Goal: Task Accomplishment & Management: Manage account settings

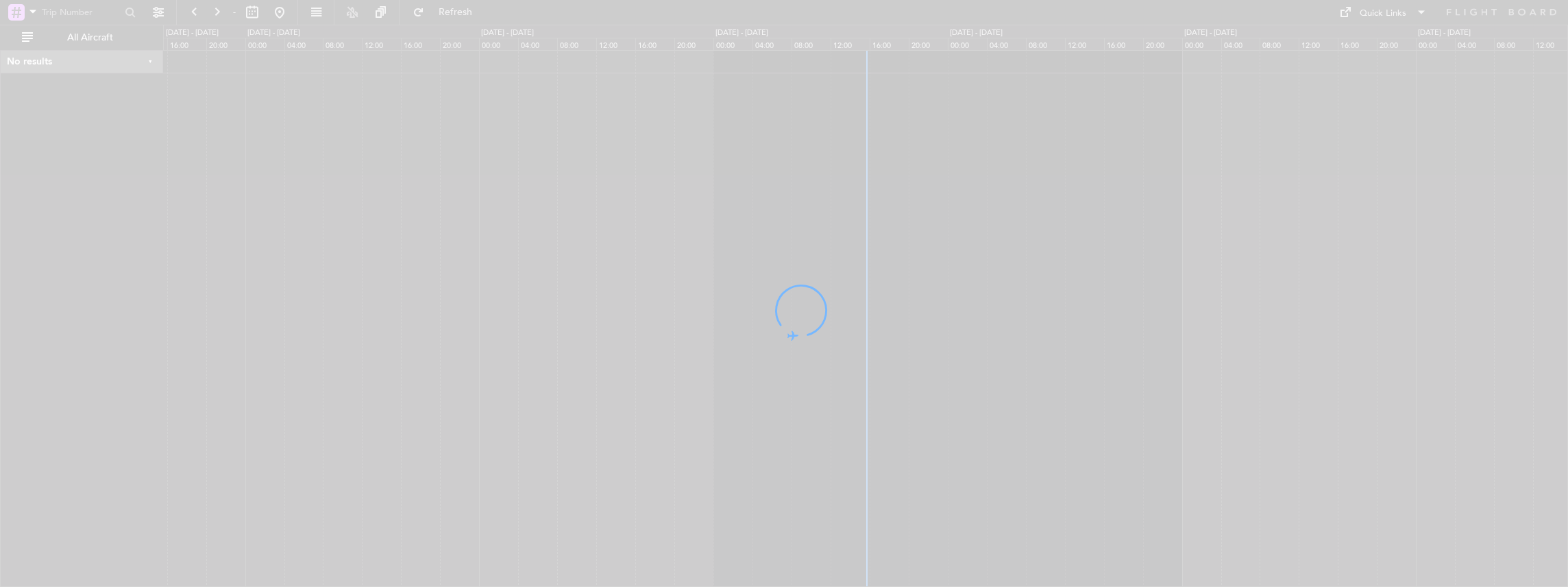
drag, startPoint x: 1129, startPoint y: 312, endPoint x: 1095, endPoint y: 312, distance: 34.0
click at [1095, 312] on div at bounding box center [784, 294] width 1568 height 587
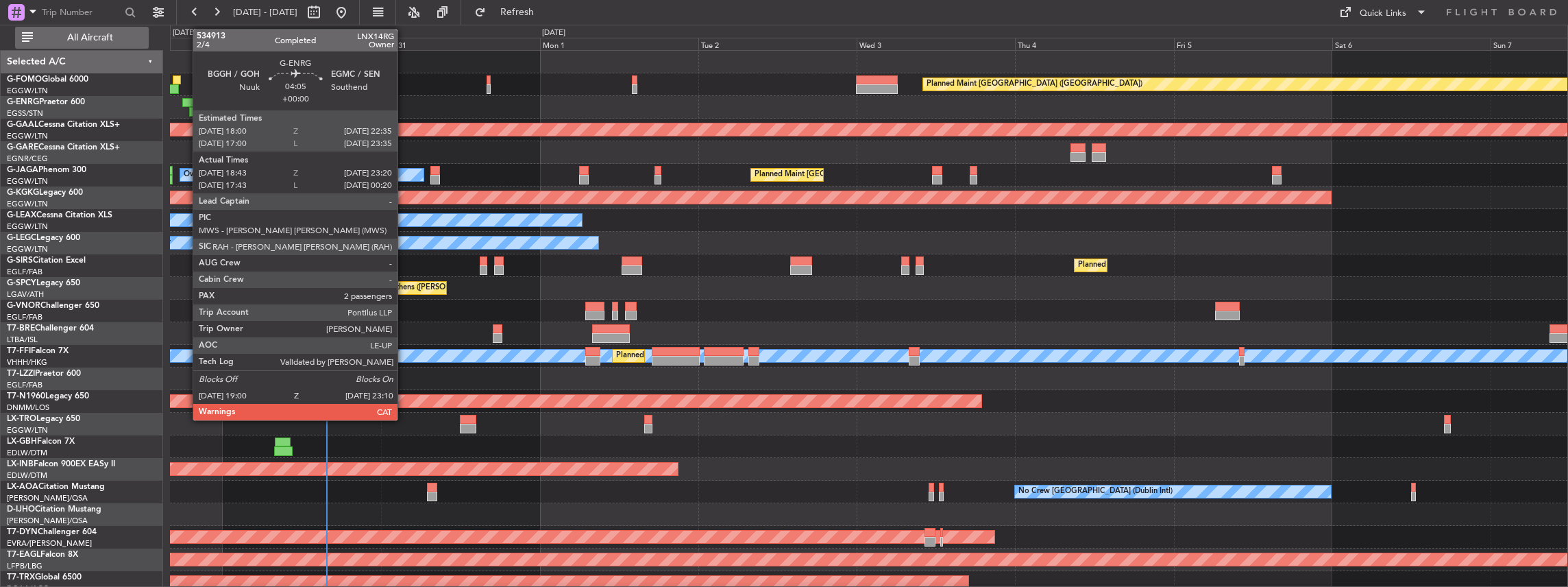
click at [129, 35] on span "All Aircraft" at bounding box center [89, 38] width 109 height 10
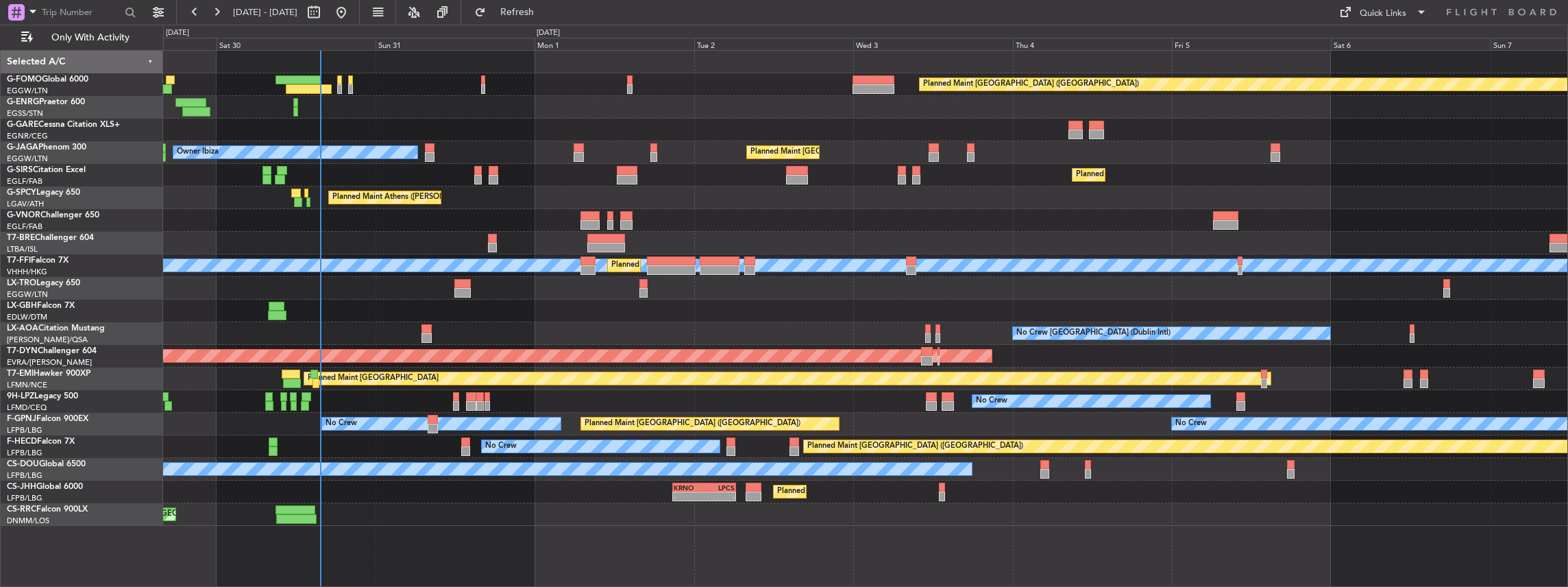
click at [779, 303] on div at bounding box center [866, 311] width 1405 height 23
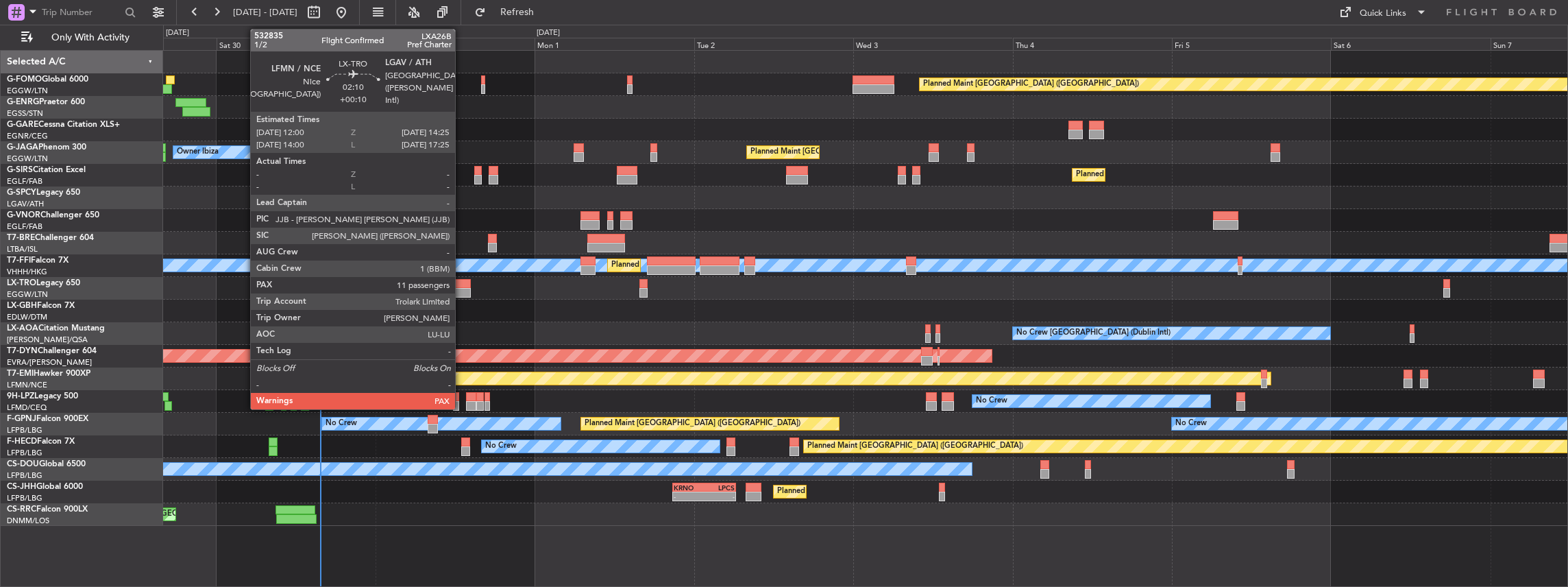
click at [462, 289] on div at bounding box center [462, 293] width 16 height 10
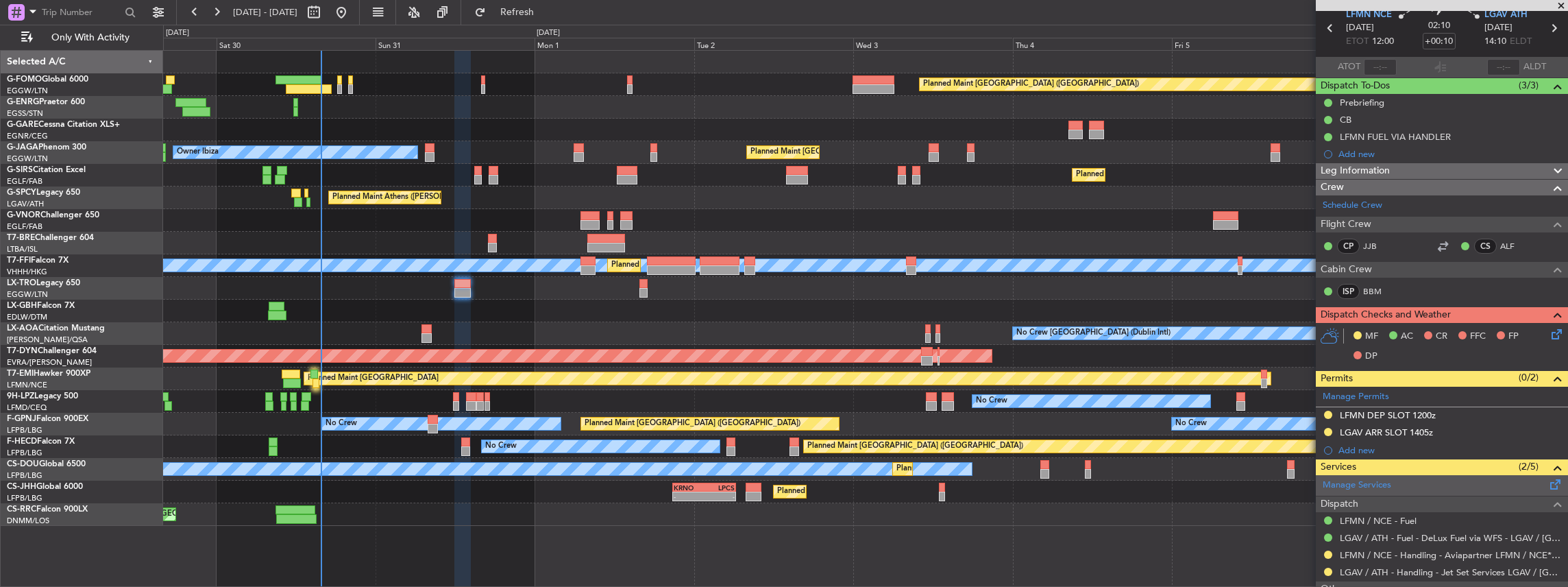
scroll to position [137, 0]
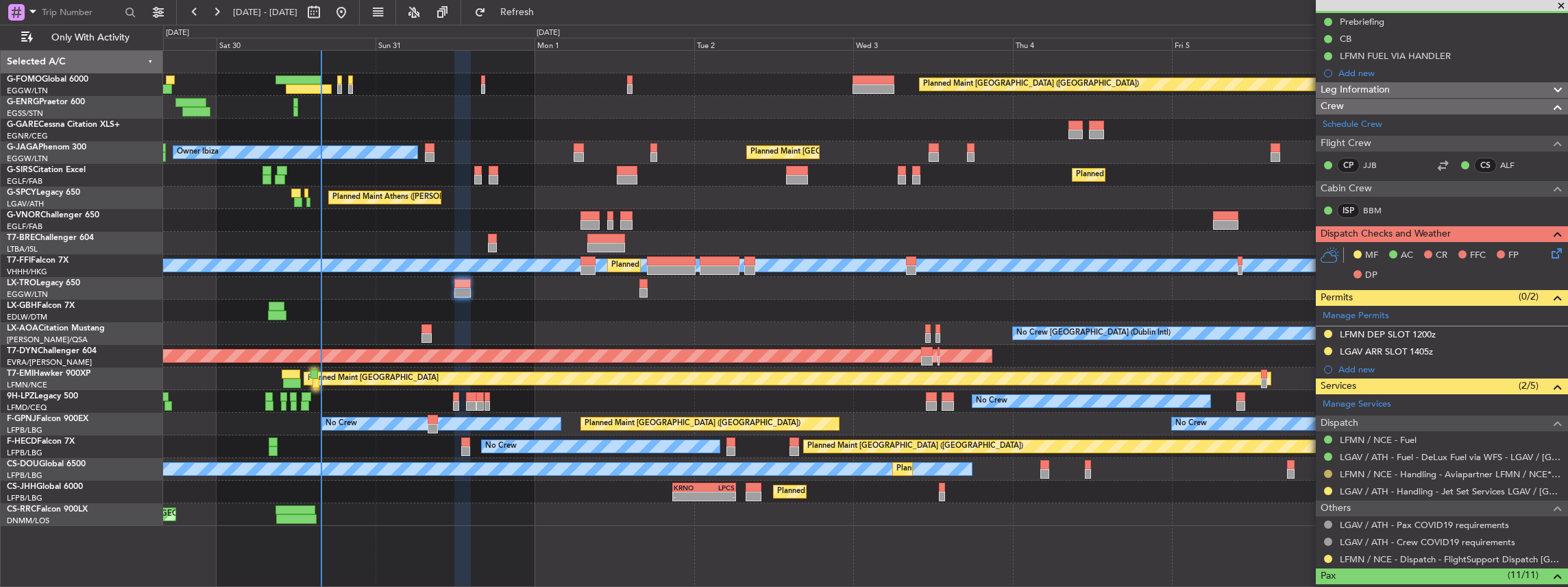
click at [1328, 470] on button at bounding box center [1328, 474] width 8 height 8
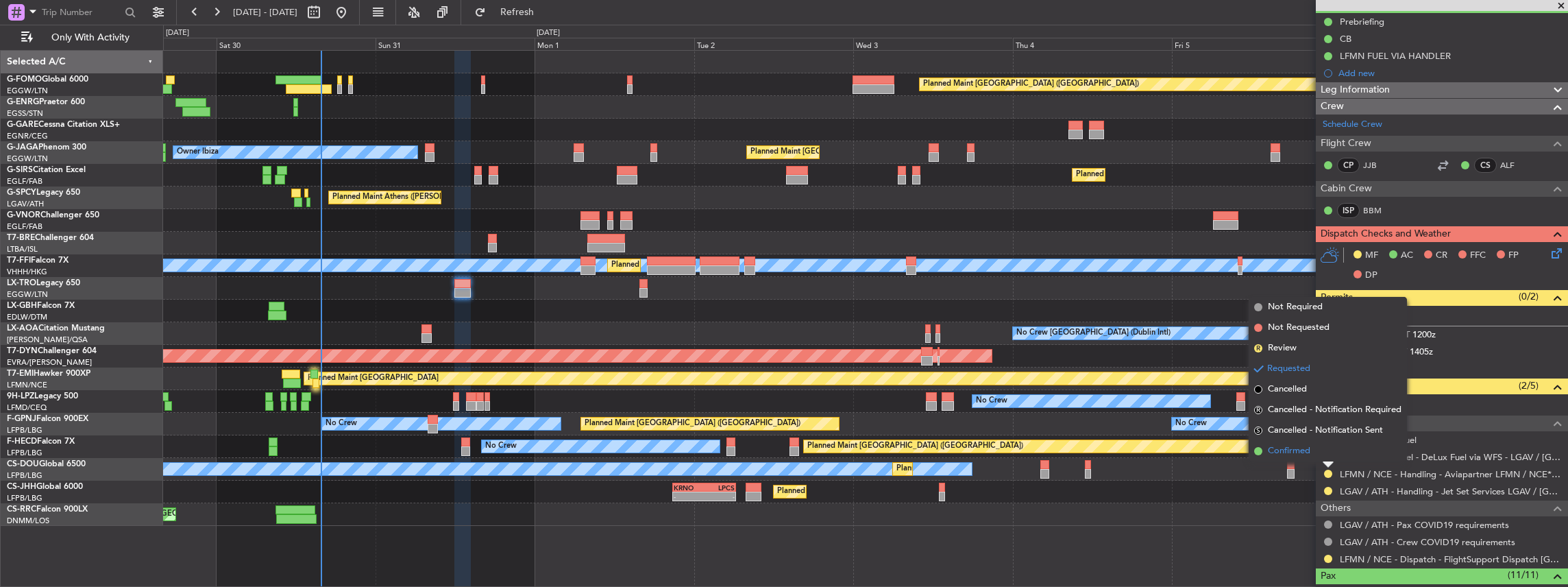
click at [1314, 450] on li "Confirmed" at bounding box center [1327, 451] width 158 height 20
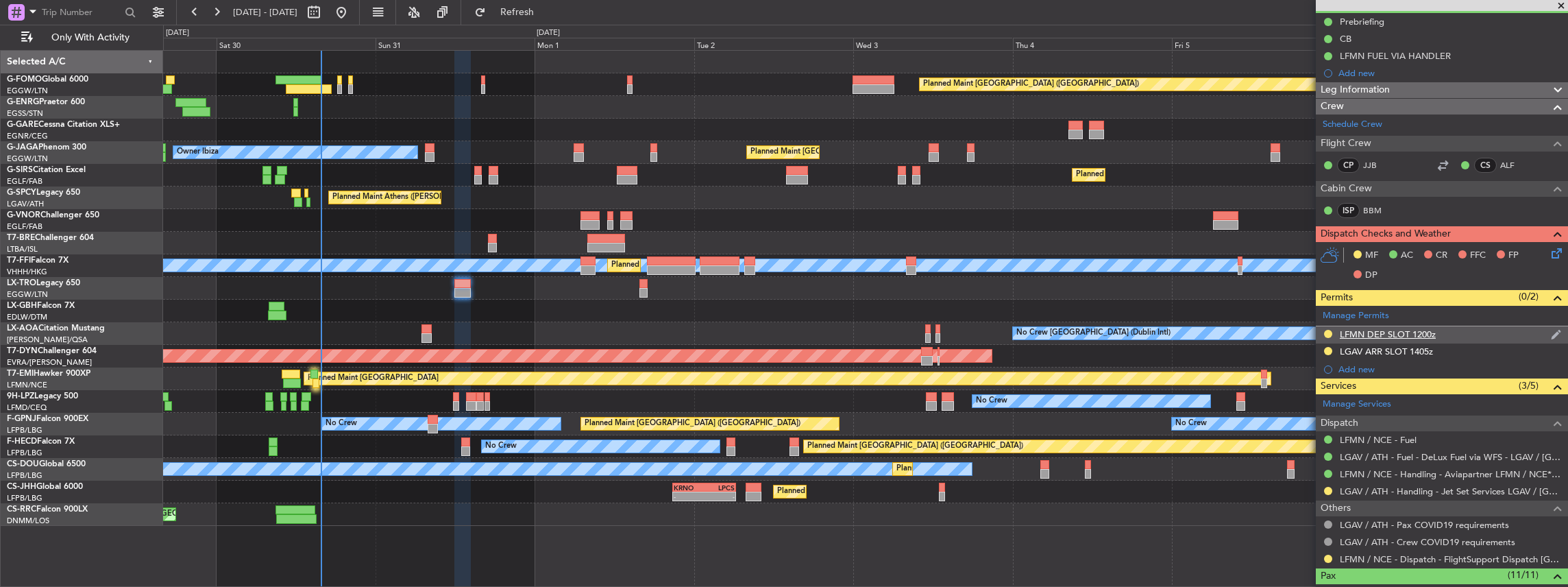
click at [1482, 334] on div "LFMN DEP SLOT 1200z" at bounding box center [1442, 334] width 252 height 17
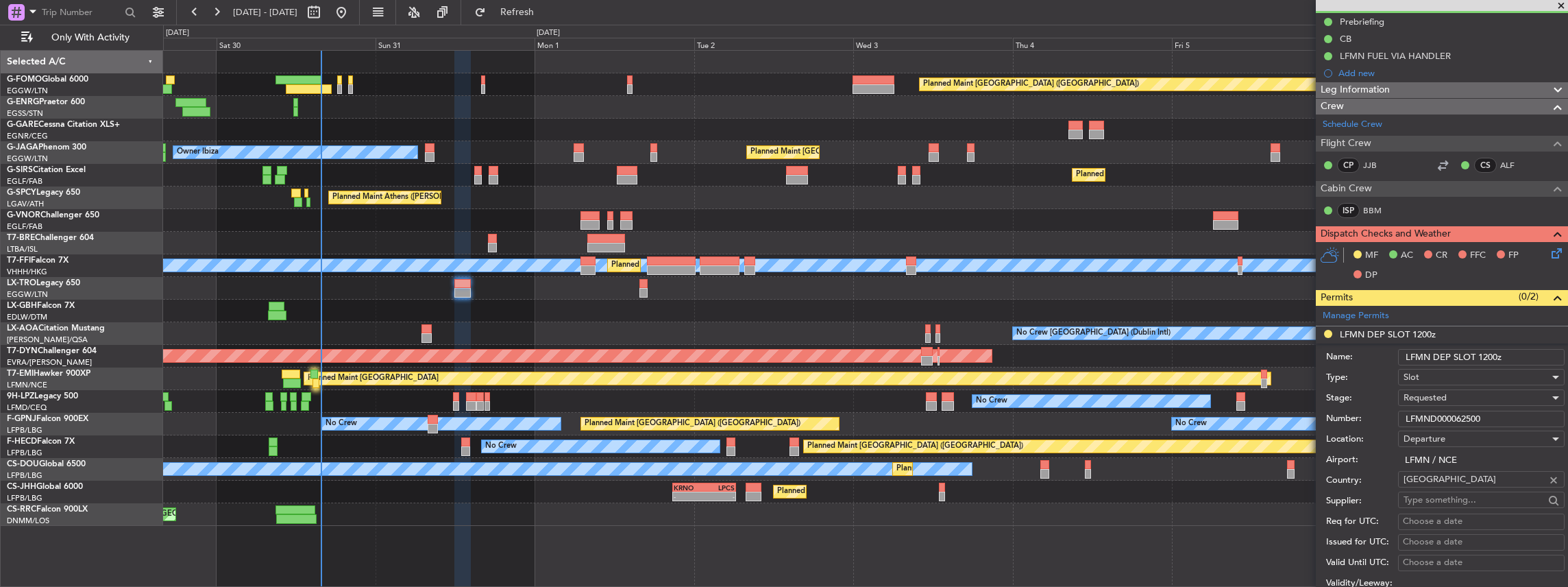
drag, startPoint x: 1488, startPoint y: 416, endPoint x: 1389, endPoint y: 418, distance: 99.0
click at [1389, 418] on div "Number: LFMND000062500" at bounding box center [1445, 418] width 239 height 20
paste input "LFMND000080871"
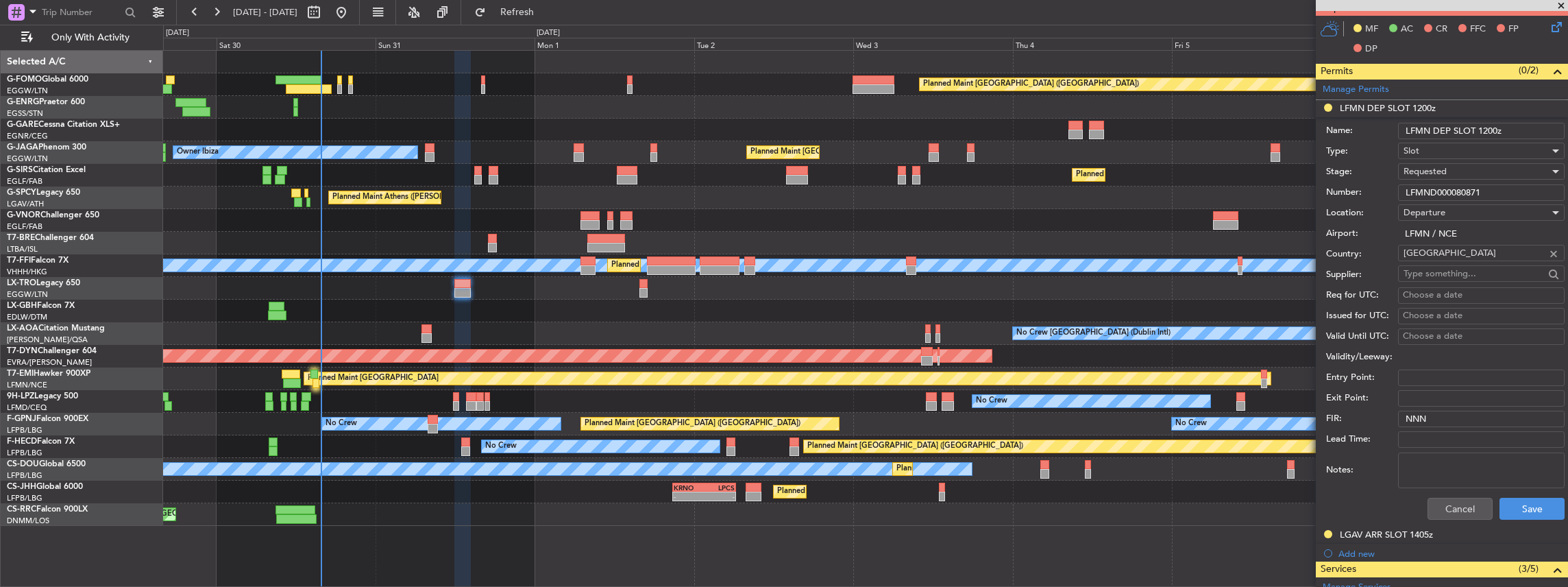
scroll to position [366, 0]
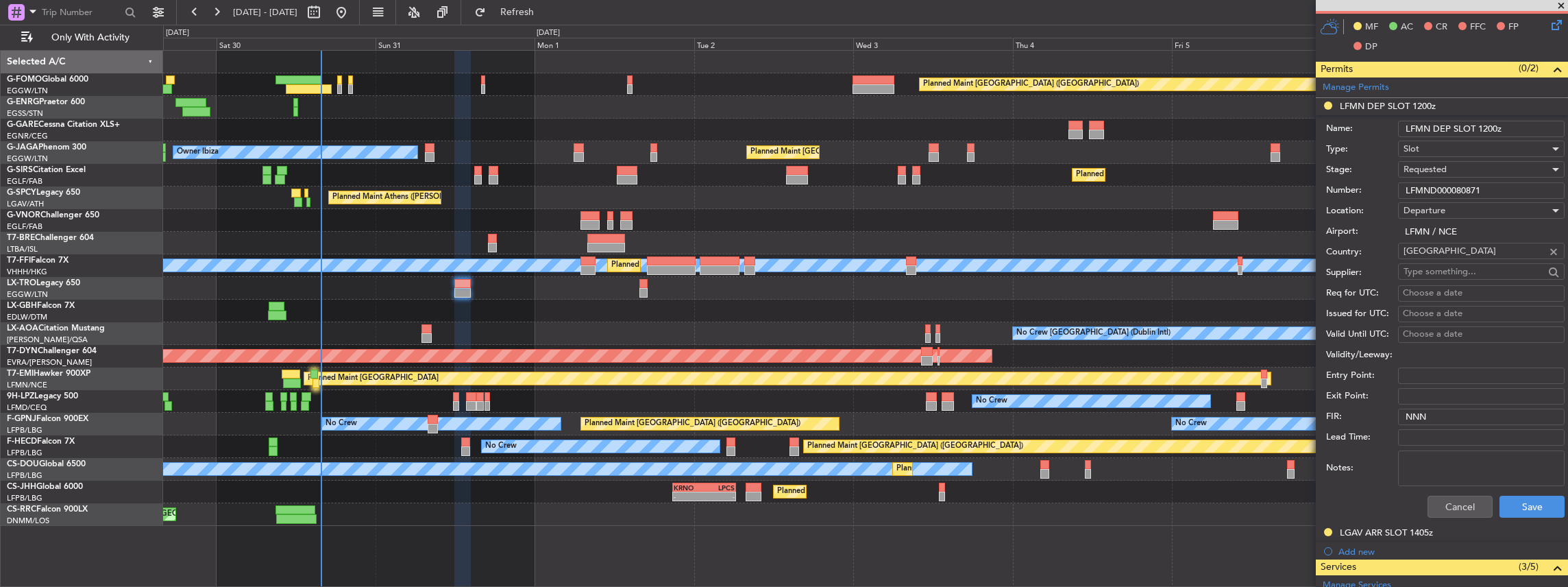
type input "LFMND000080871"
click at [1433, 165] on span "Requested" at bounding box center [1425, 169] width 43 height 12
click at [1438, 262] on span "Received OK" at bounding box center [1478, 271] width 148 height 20
click at [1533, 510] on button "Save" at bounding box center [1532, 507] width 65 height 22
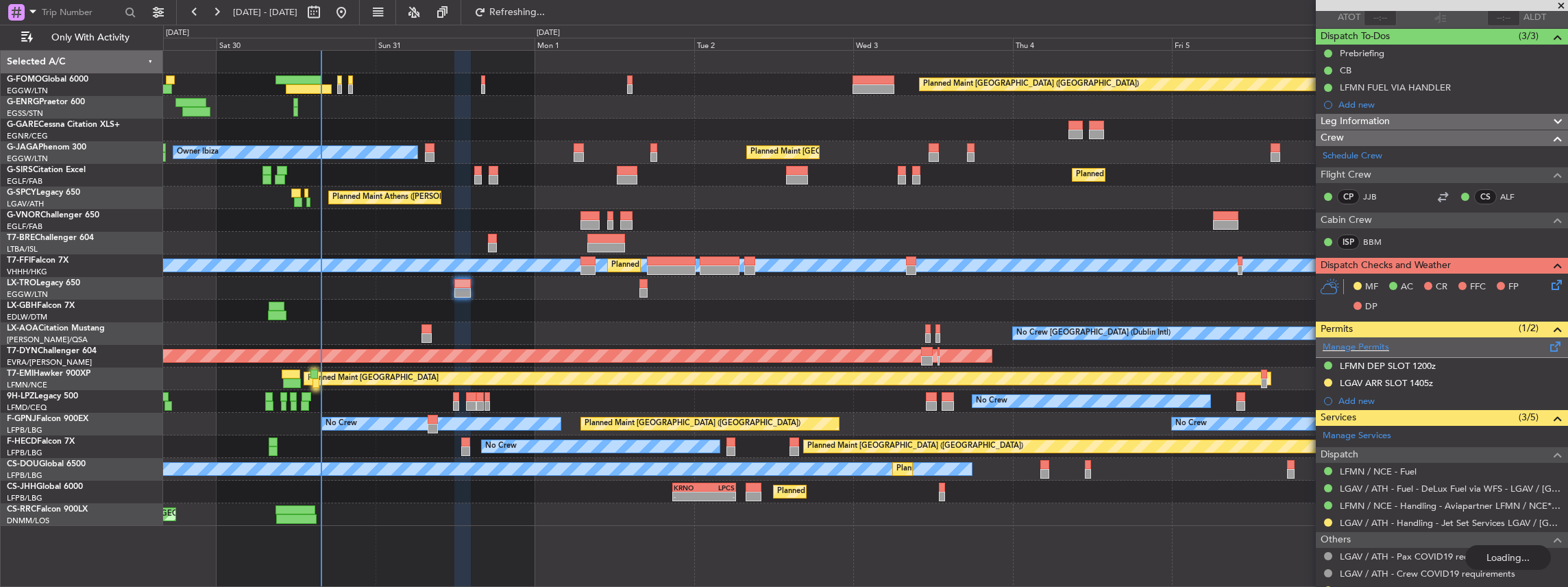
scroll to position [137, 0]
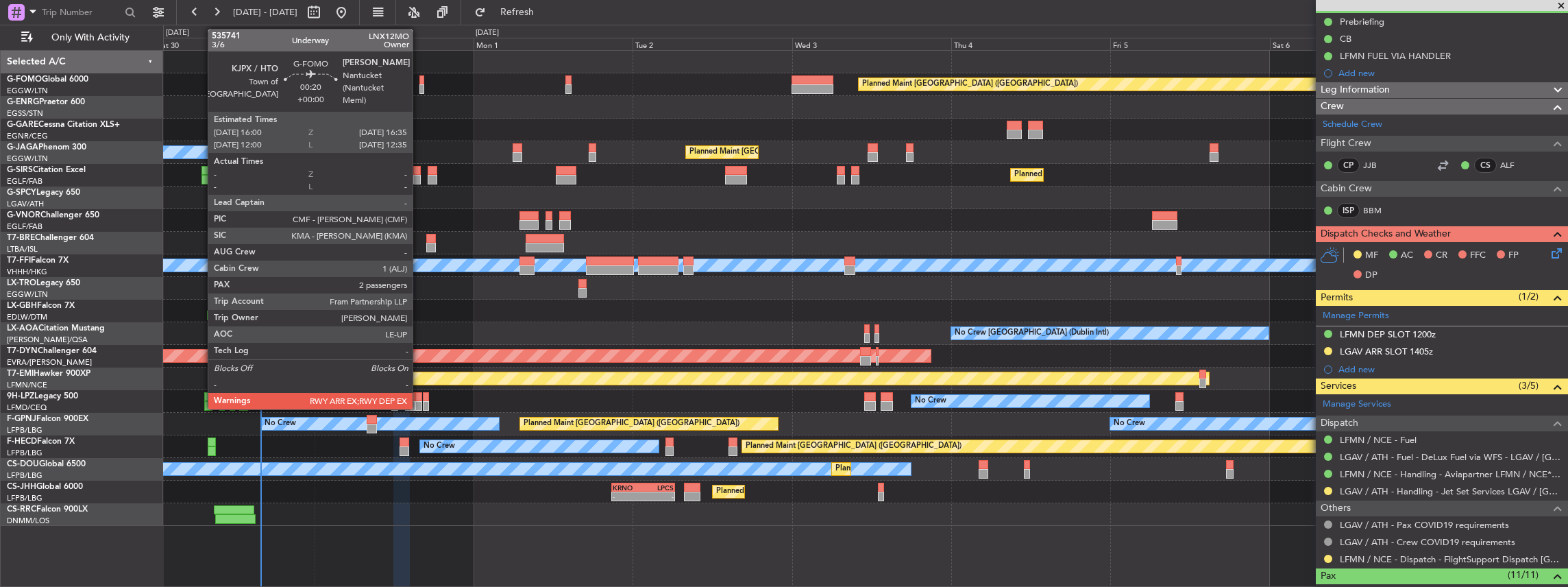
click at [420, 86] on div at bounding box center [421, 89] width 4 height 10
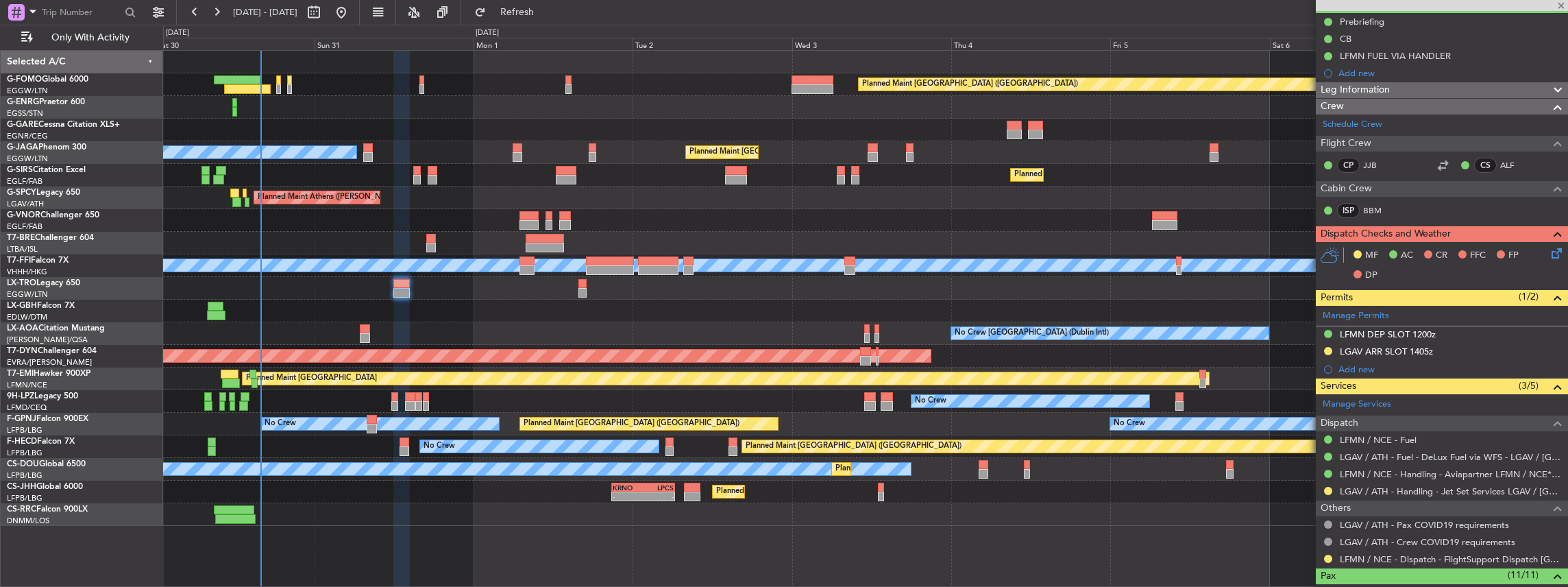
type input "2"
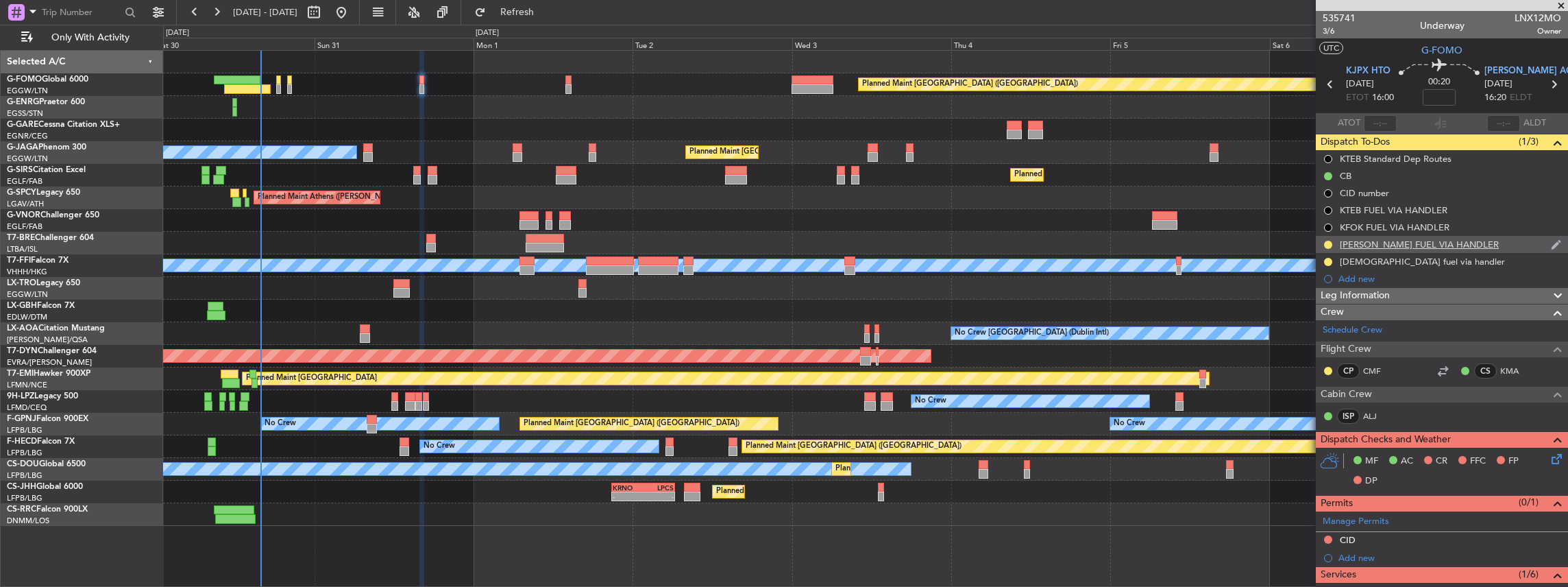
scroll to position [0, 0]
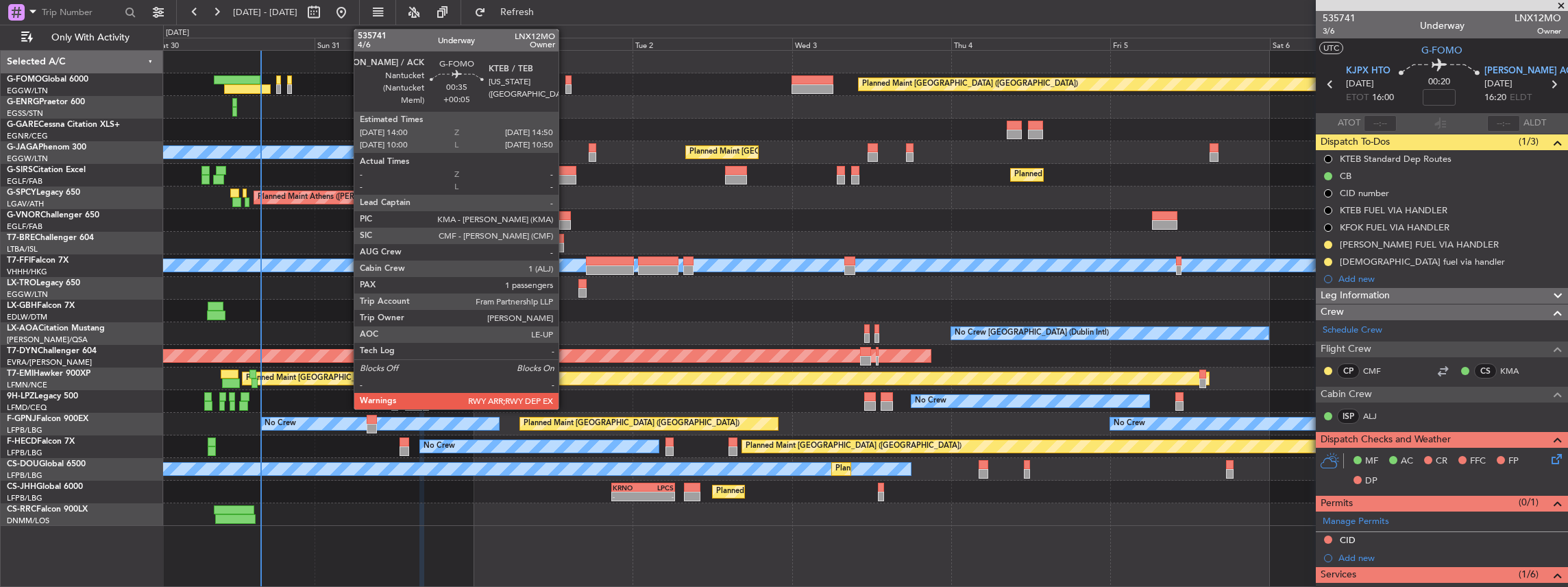
click at [566, 89] on div at bounding box center [569, 89] width 7 height 10
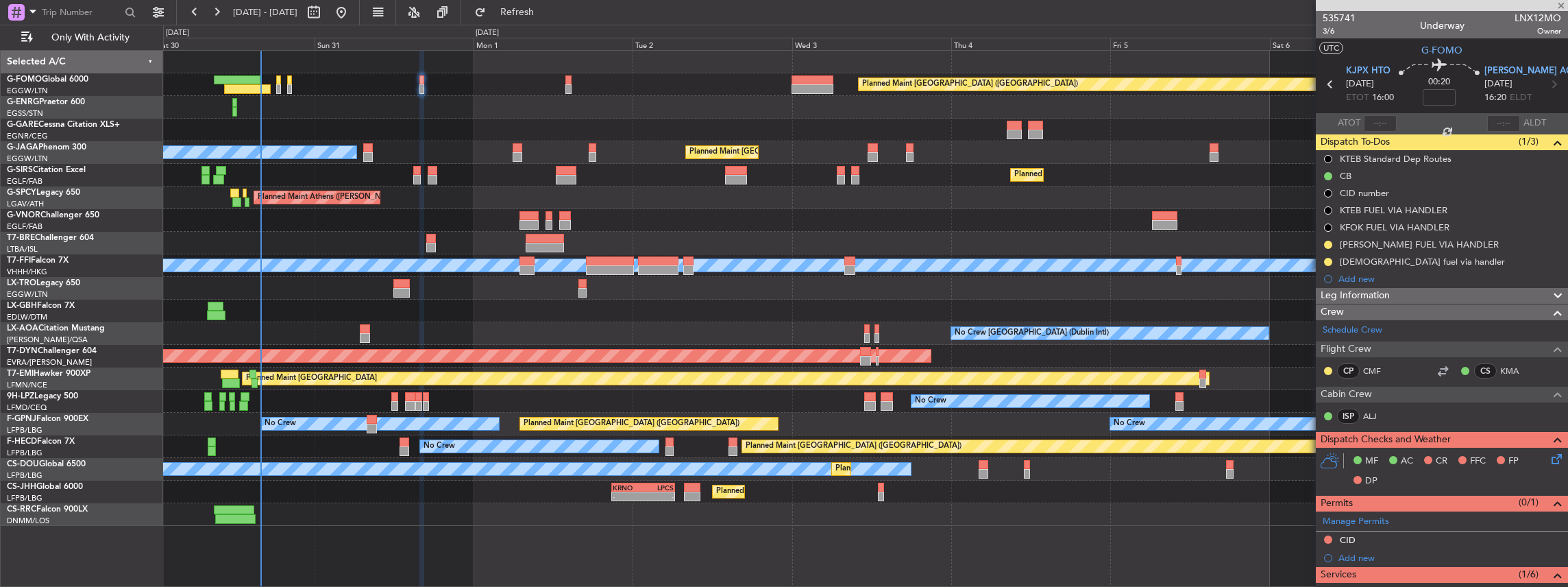
type input "+00:05"
type input "1"
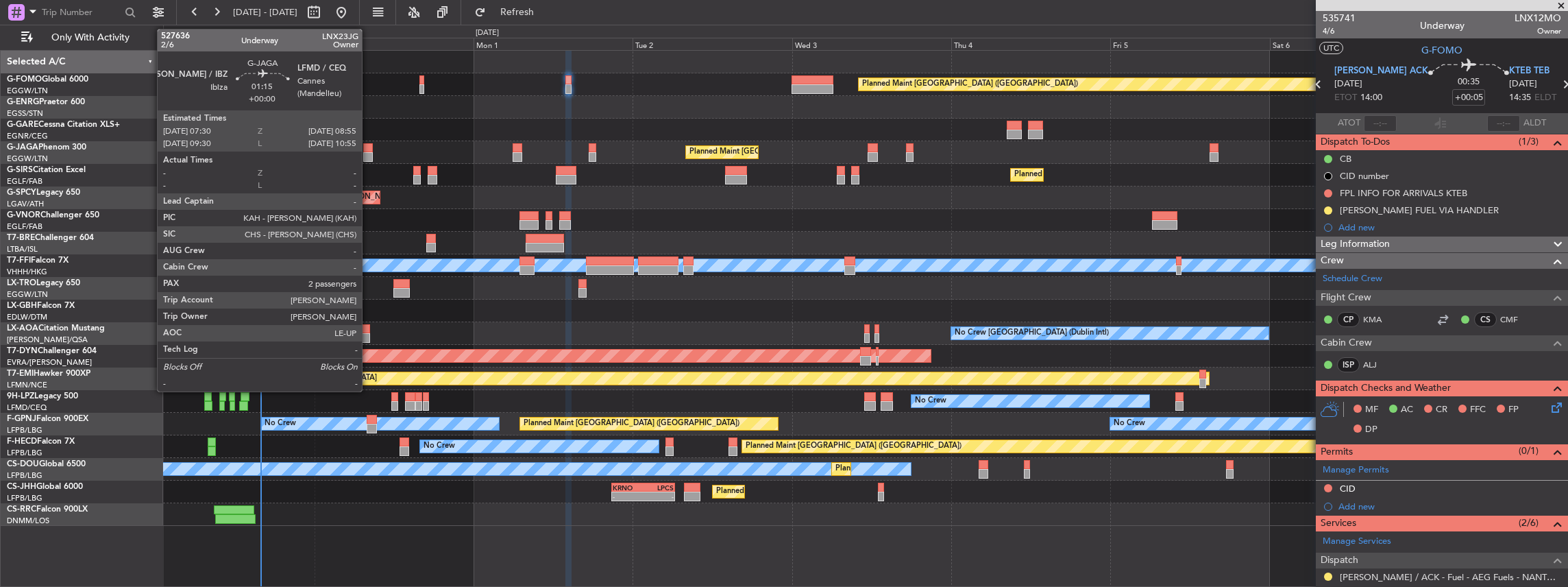
click at [369, 156] on div at bounding box center [368, 157] width 10 height 10
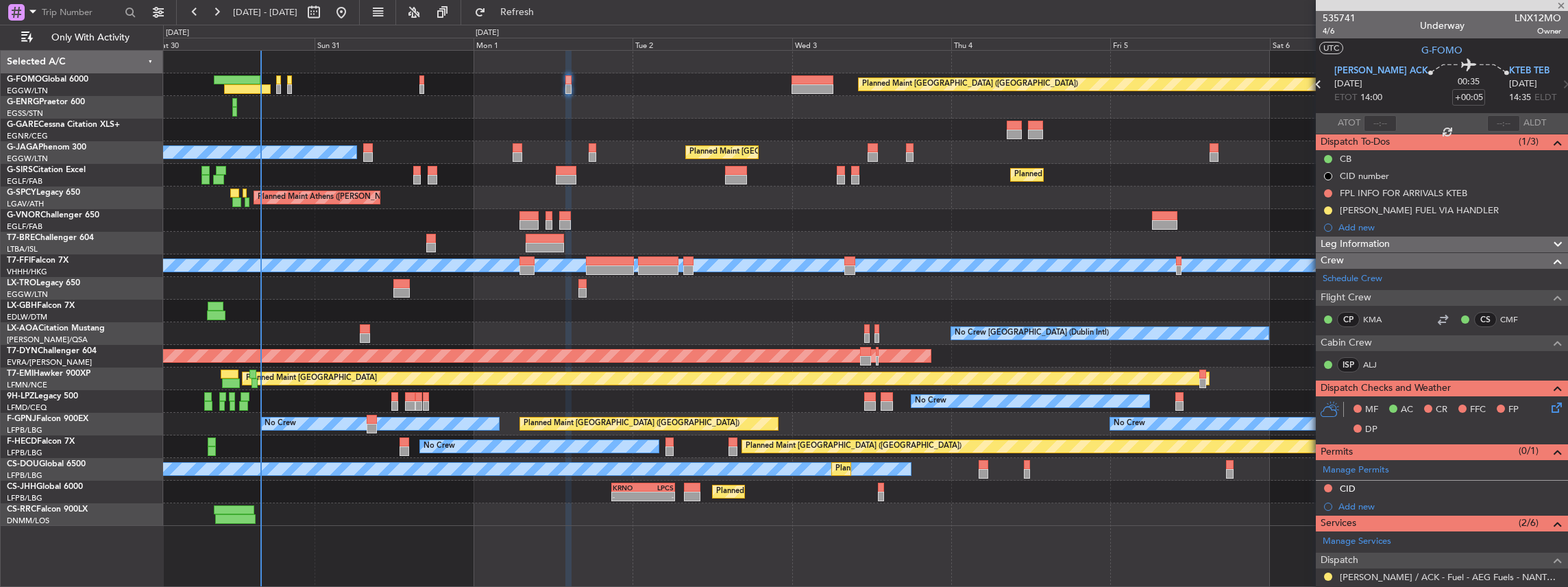
type input "2"
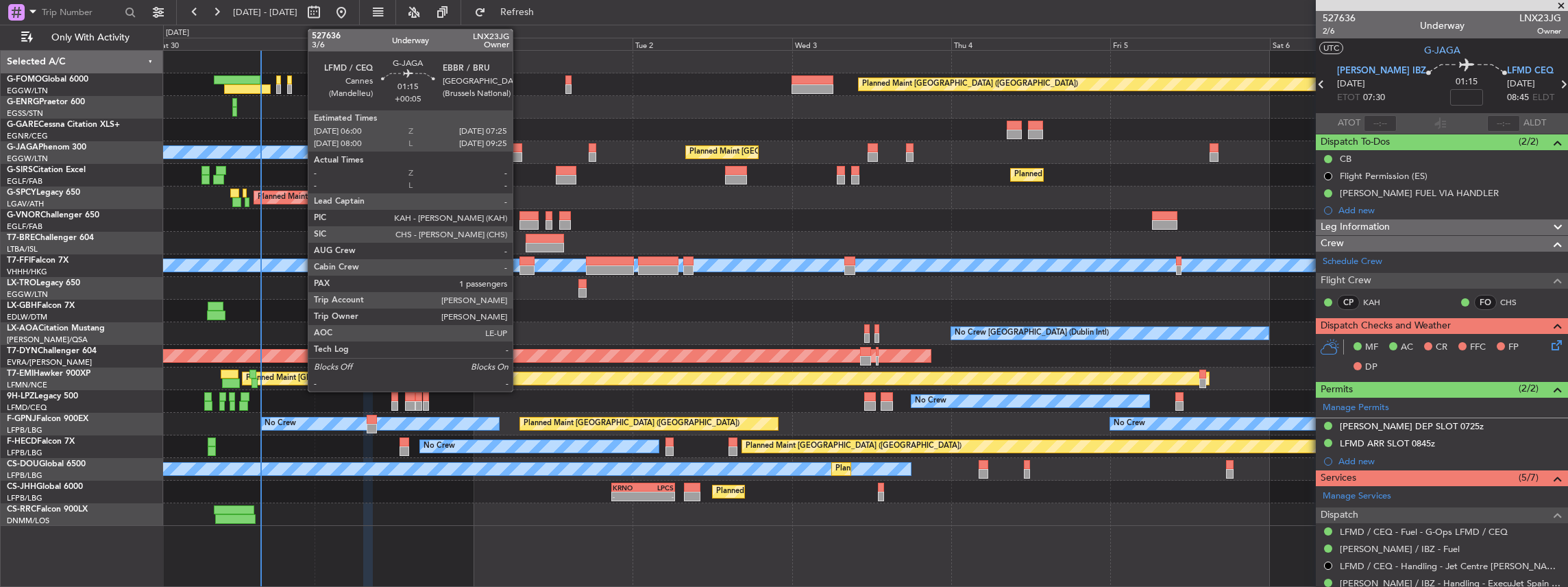
click at [520, 155] on div at bounding box center [517, 157] width 10 height 10
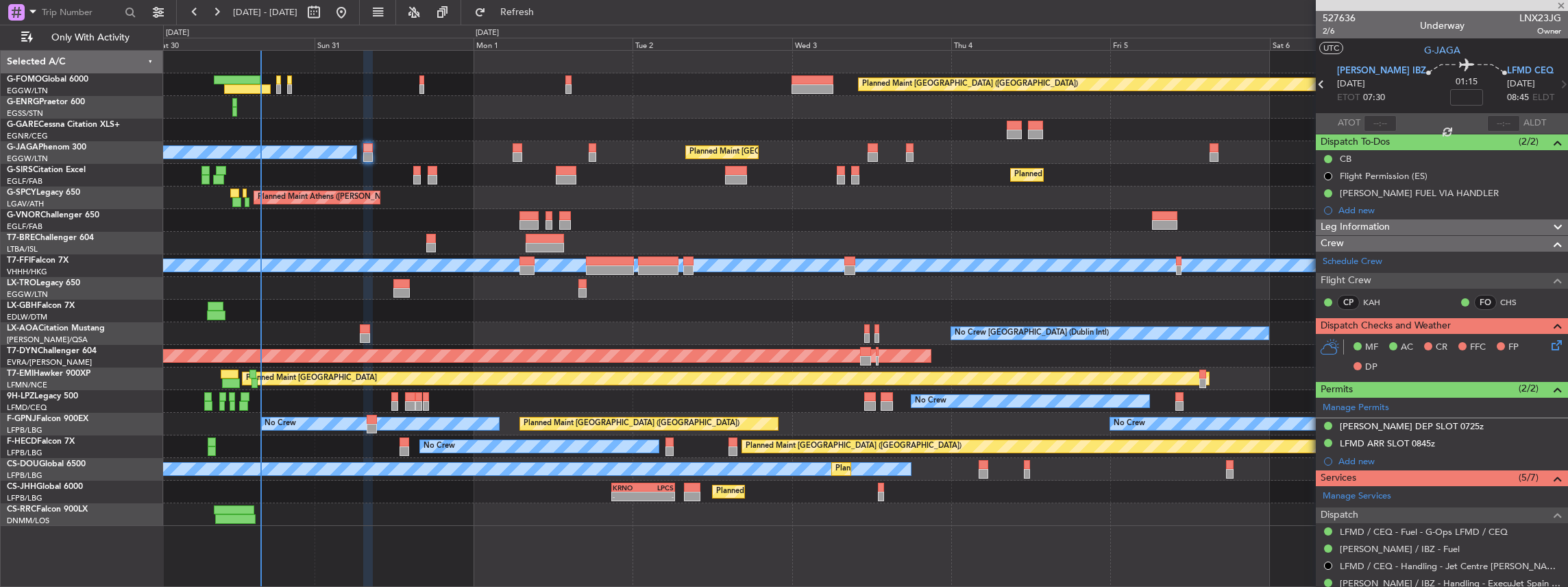
type input "+00:05"
type input "1"
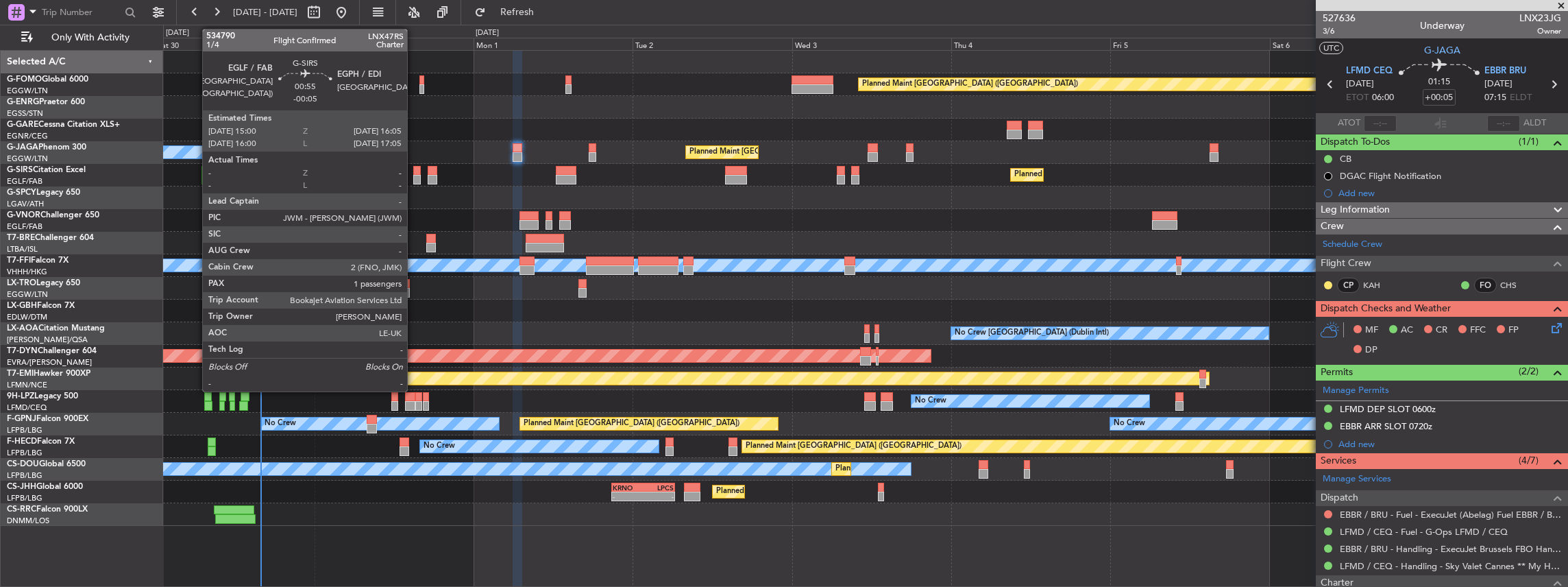
click at [414, 178] on div at bounding box center [416, 180] width 7 height 10
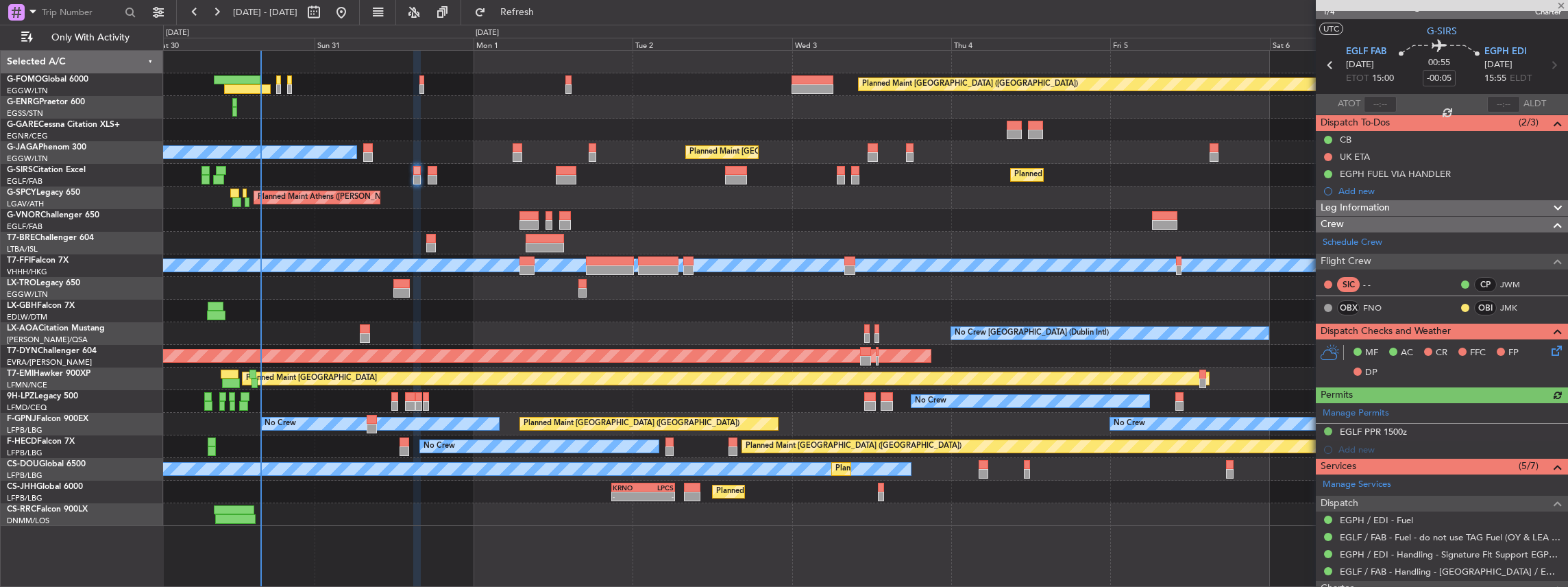
scroll to position [45, 0]
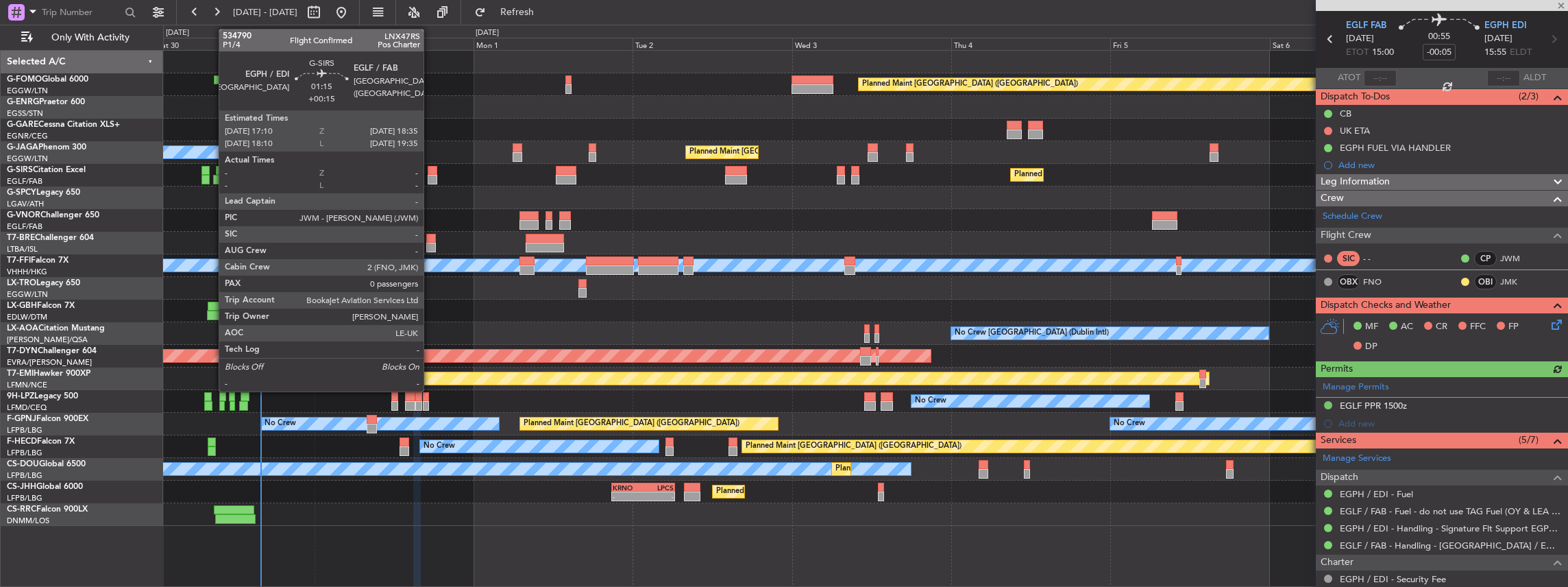
click at [430, 170] on div at bounding box center [433, 171] width 10 height 10
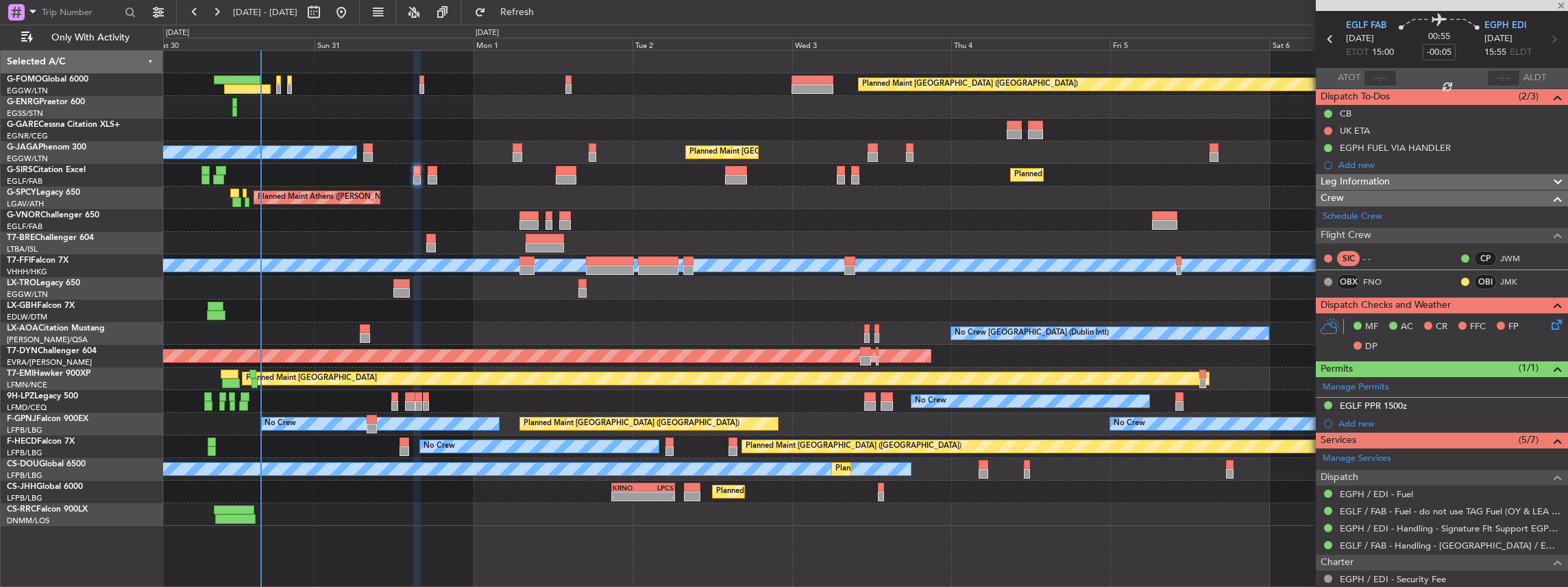
type input "+00:15"
type input "0"
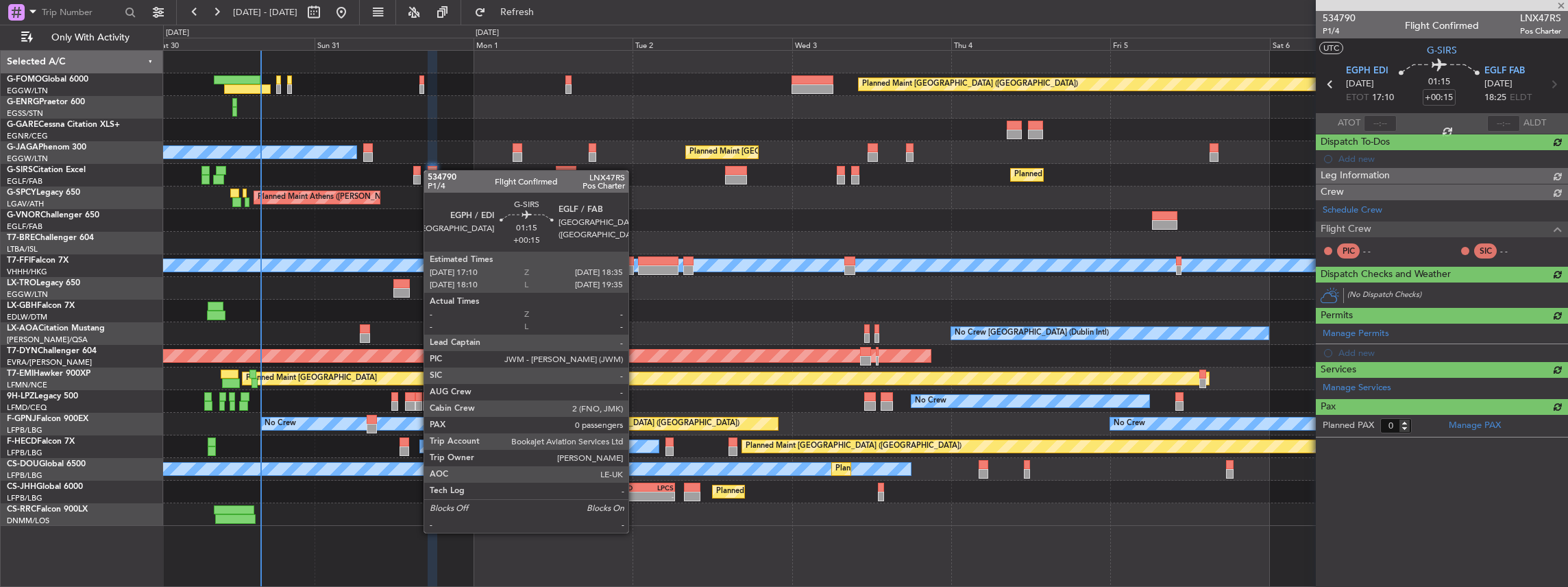
scroll to position [0, 0]
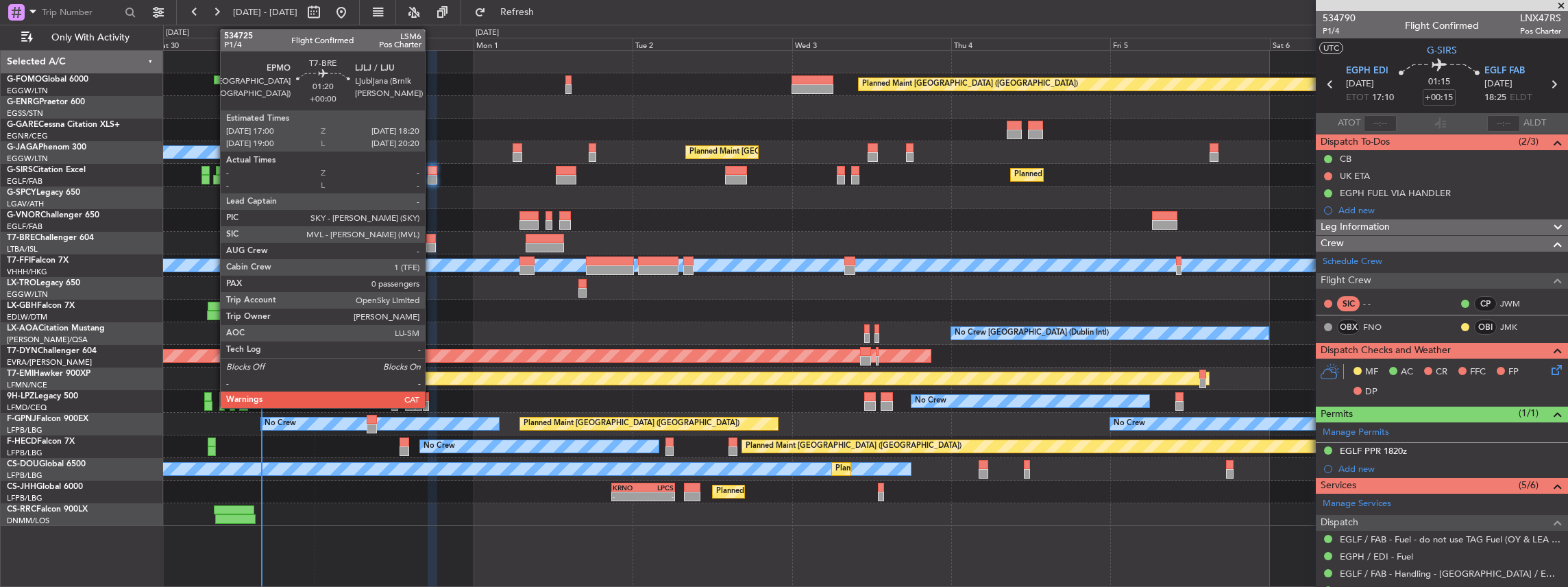
click at [431, 243] on div at bounding box center [430, 248] width 9 height 10
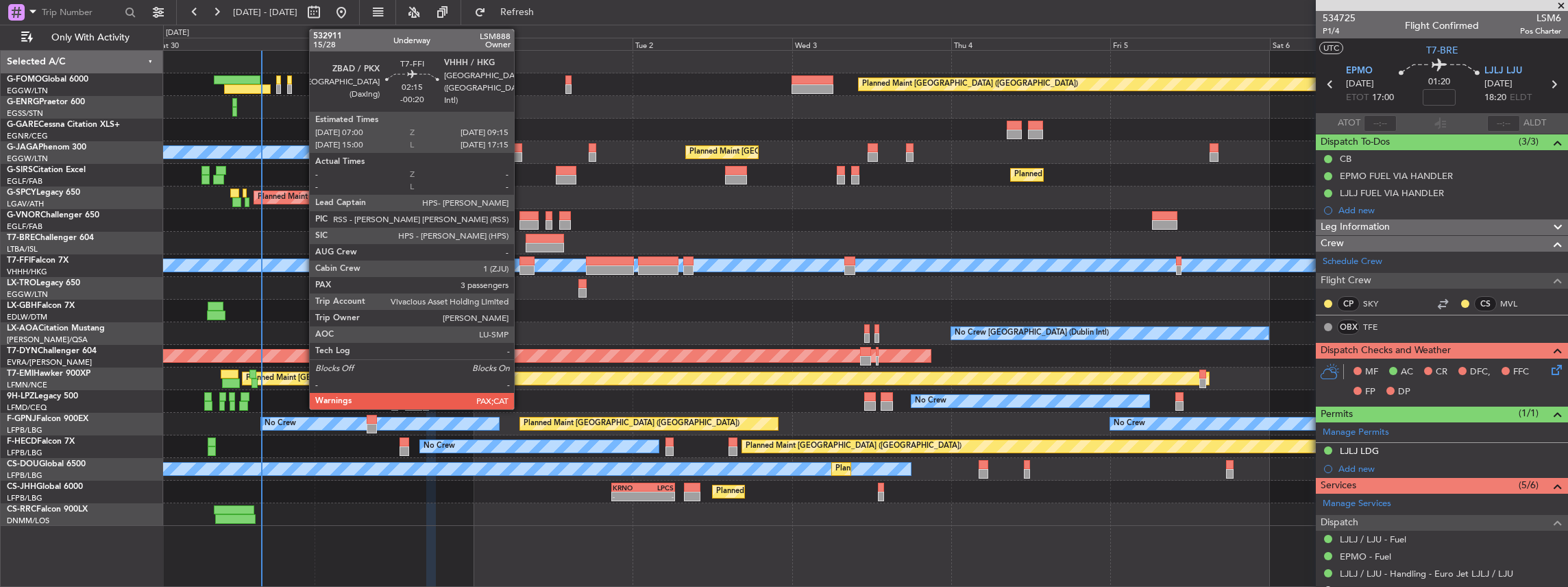
click at [520, 267] on div at bounding box center [527, 271] width 15 height 10
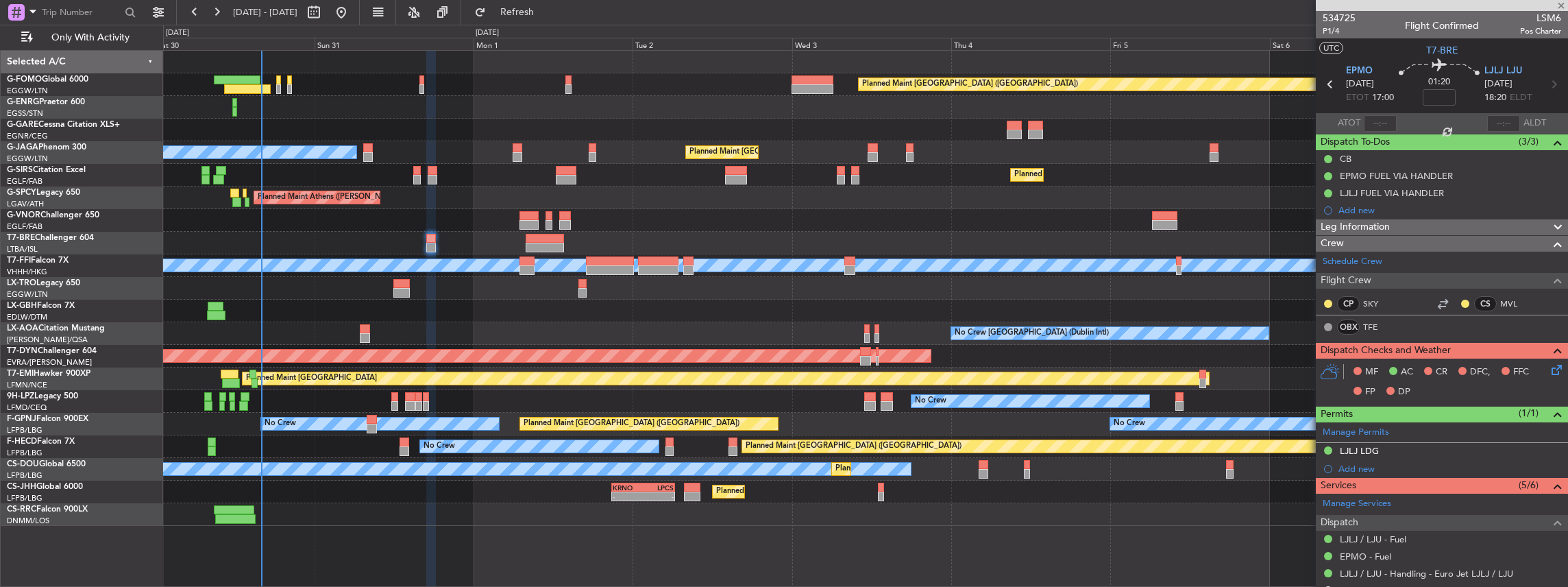
type input "-00:20"
type input "5"
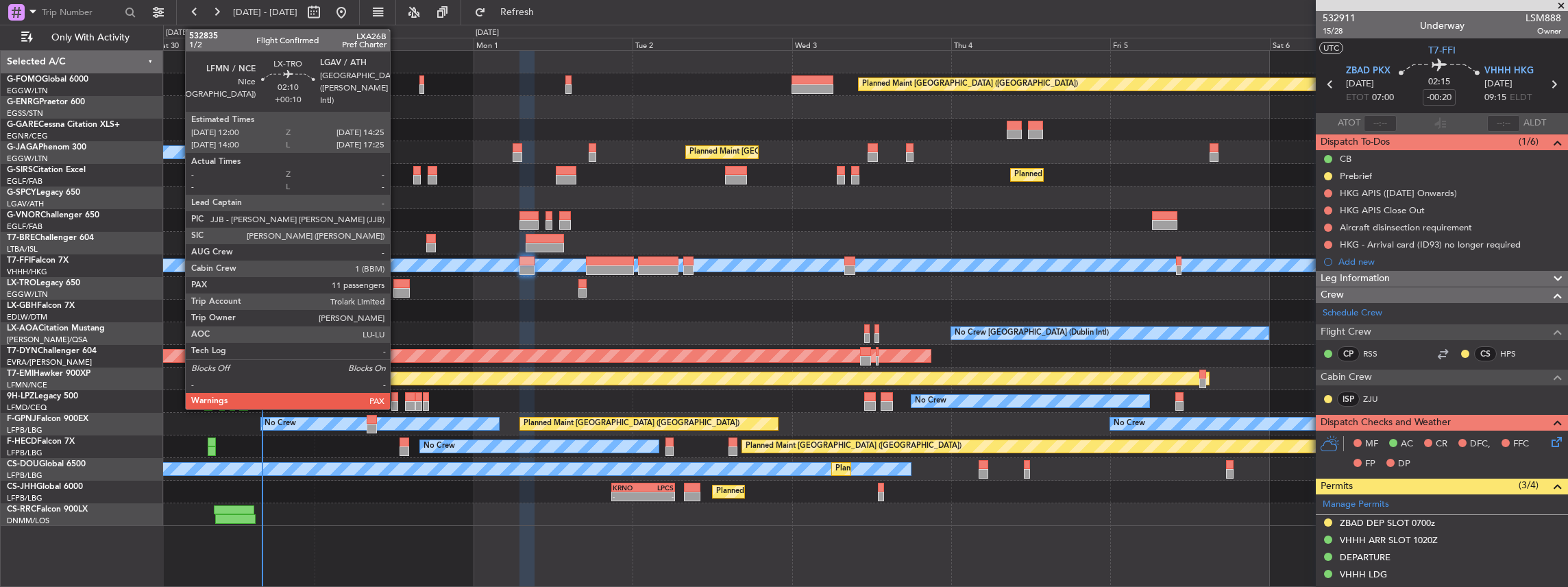
click at [397, 288] on div at bounding box center [402, 293] width 16 height 10
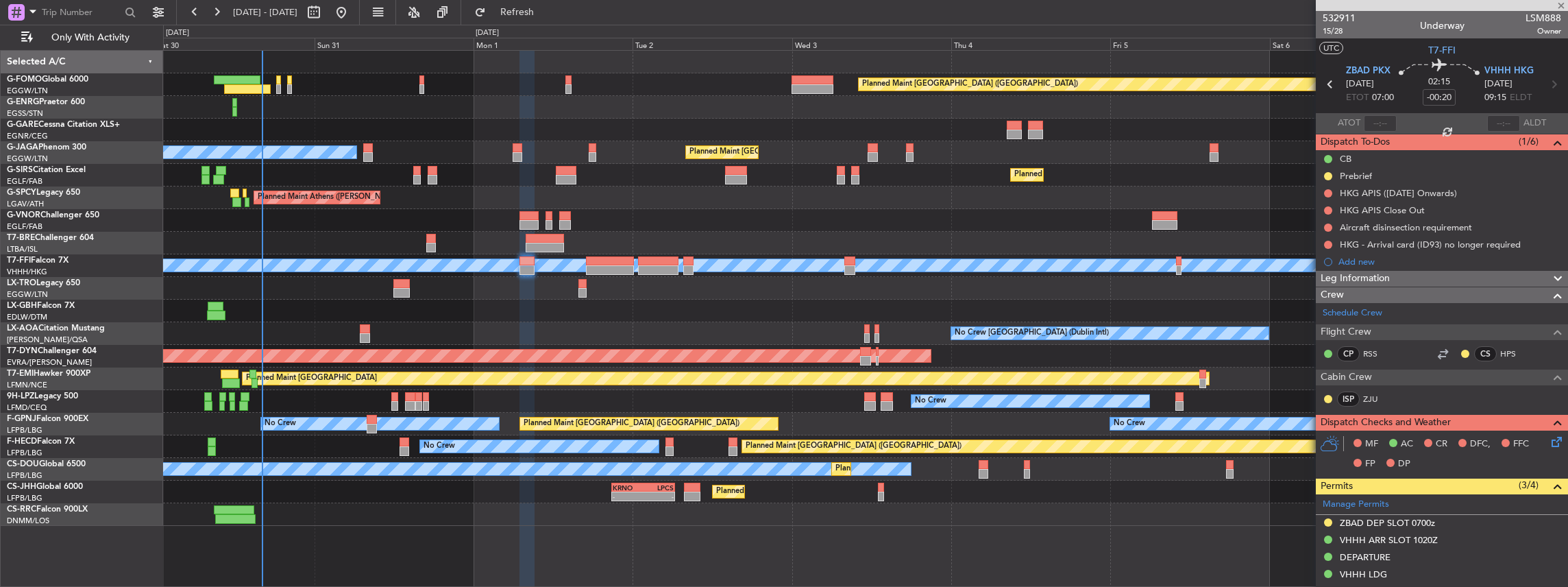
type input "+00:10"
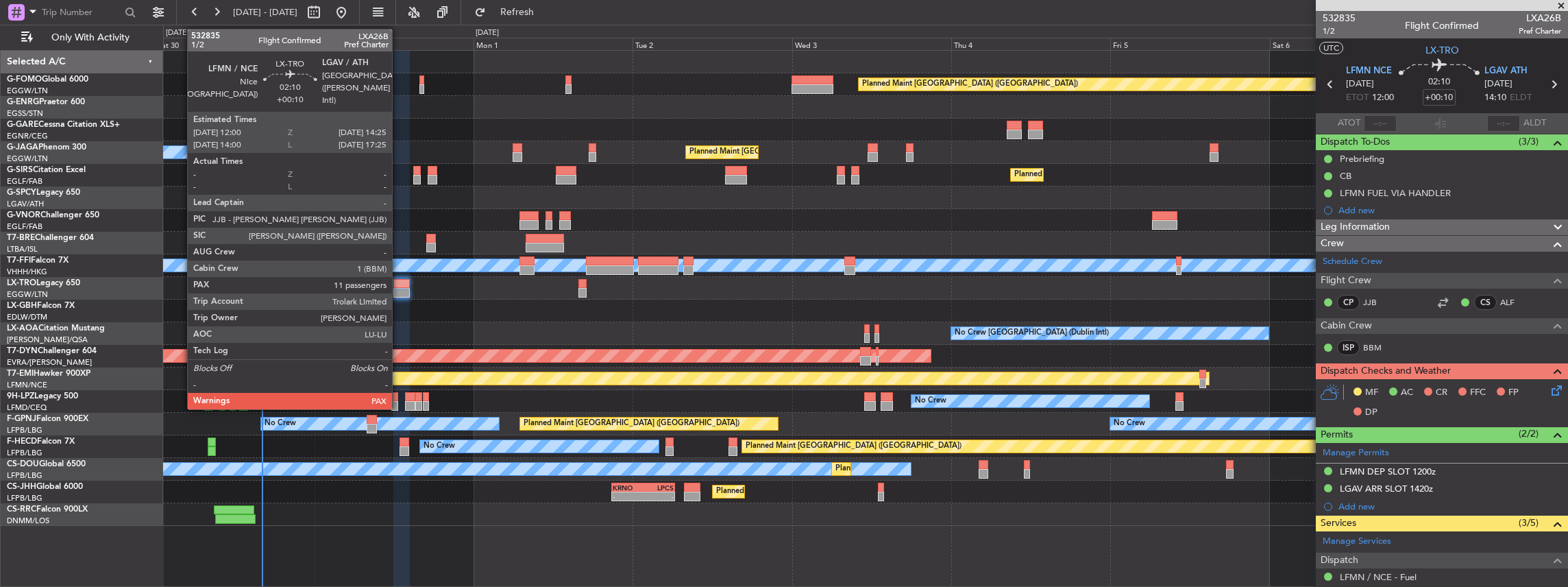
click at [399, 292] on div at bounding box center [402, 293] width 16 height 10
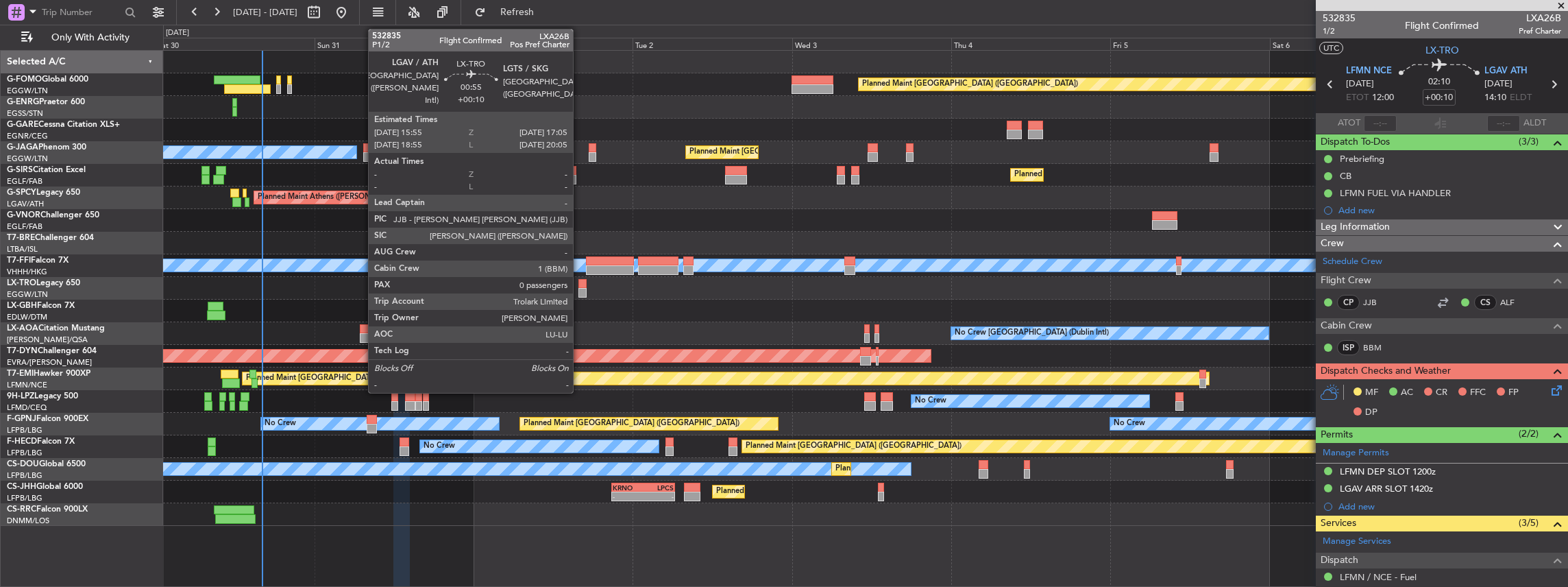
click at [580, 288] on div at bounding box center [583, 293] width 8 height 10
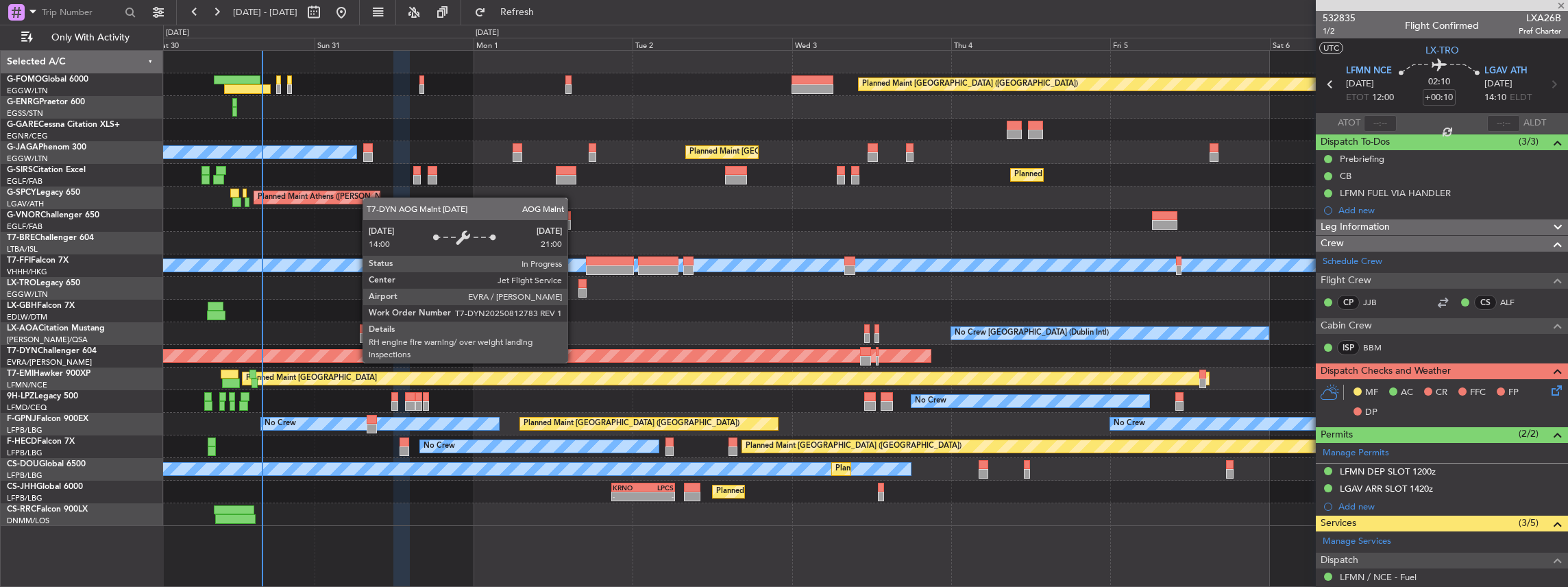
type input "0"
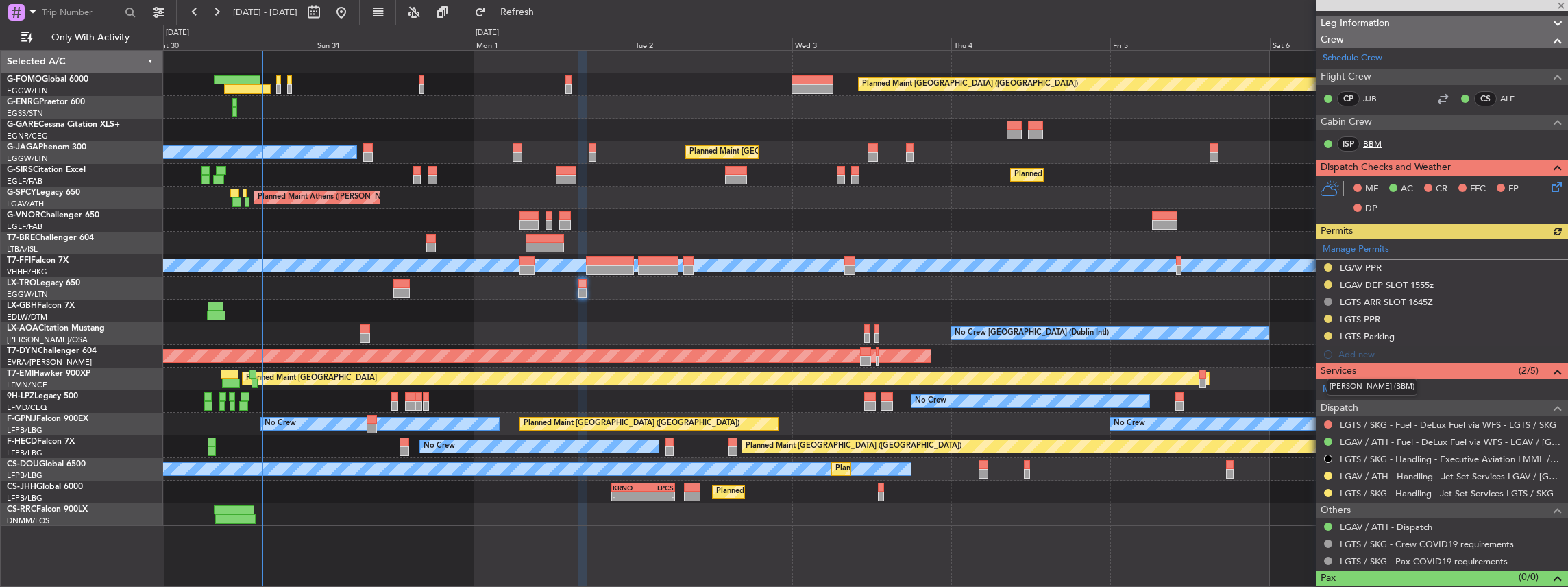
scroll to position [239, 0]
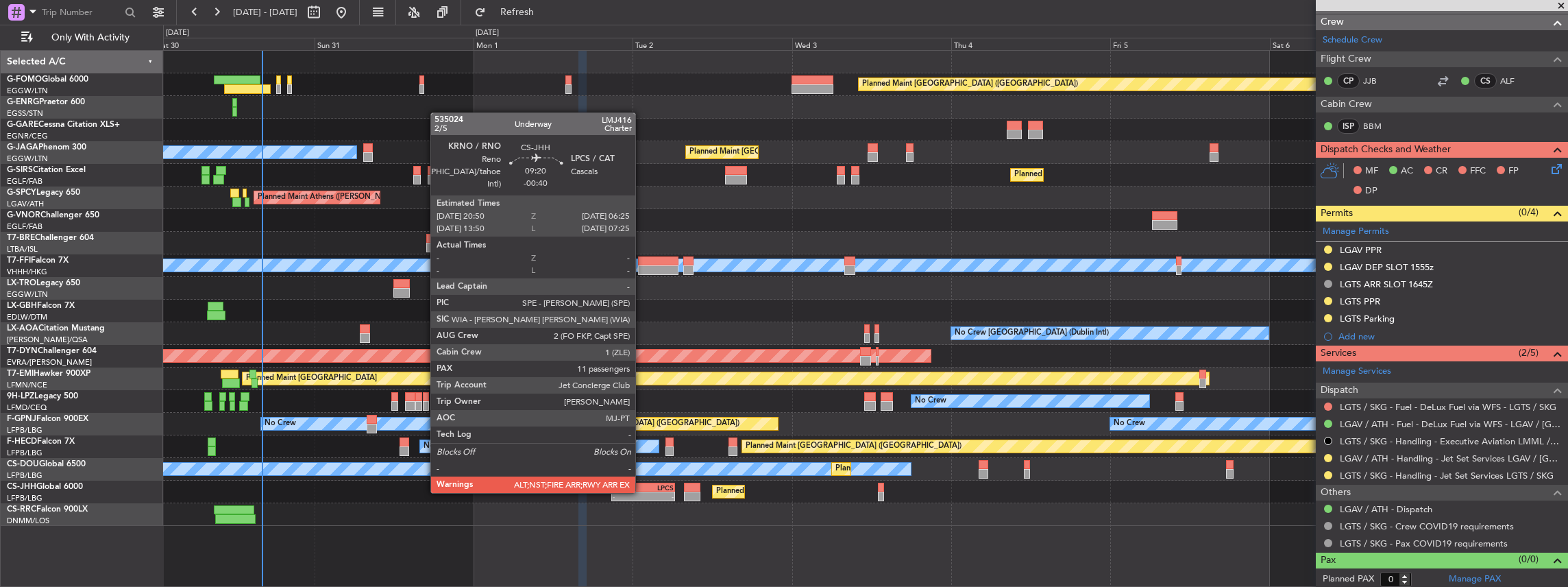
click at [643, 492] on div "-" at bounding box center [658, 496] width 31 height 8
type input "-00:40"
type input "11"
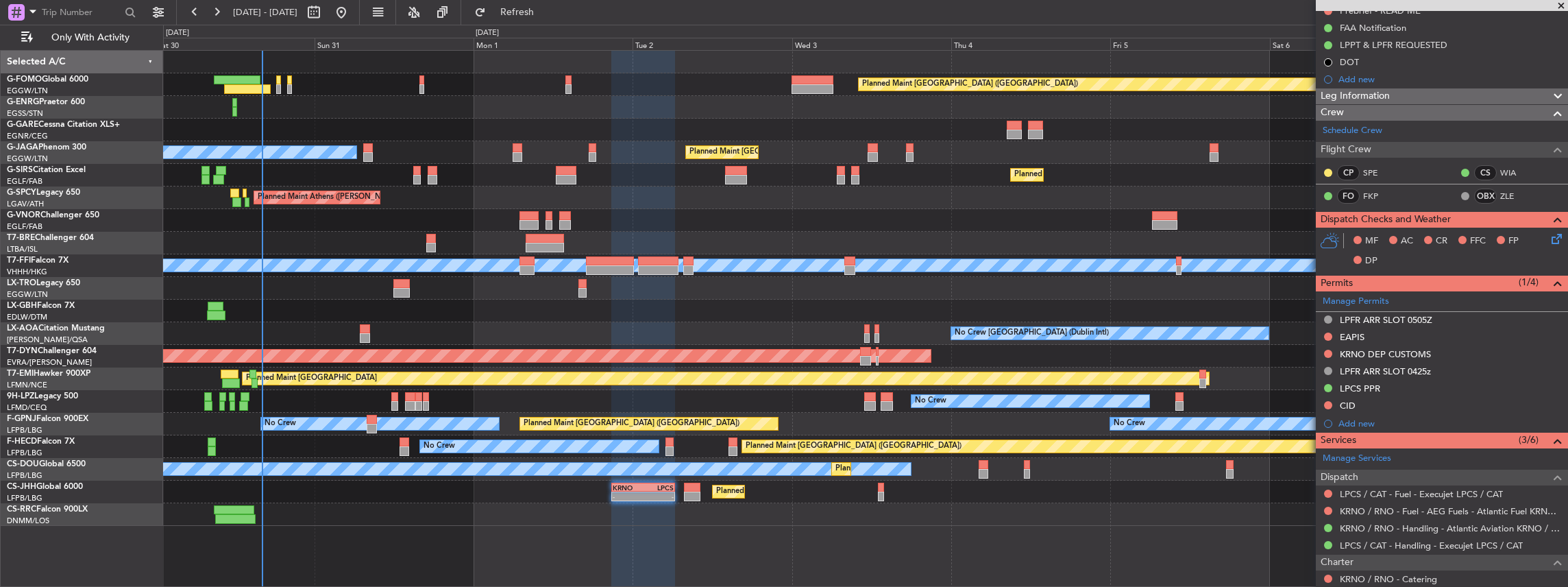
scroll to position [0, 0]
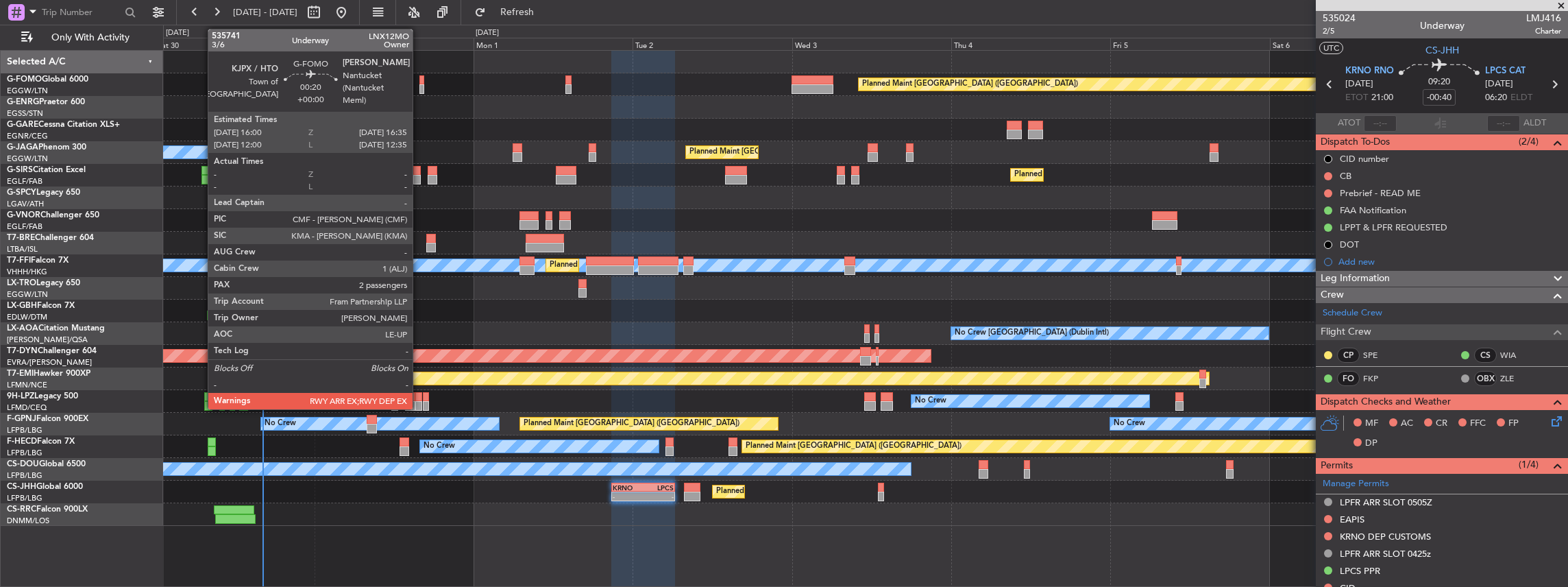
click at [420, 78] on div at bounding box center [421, 80] width 4 height 10
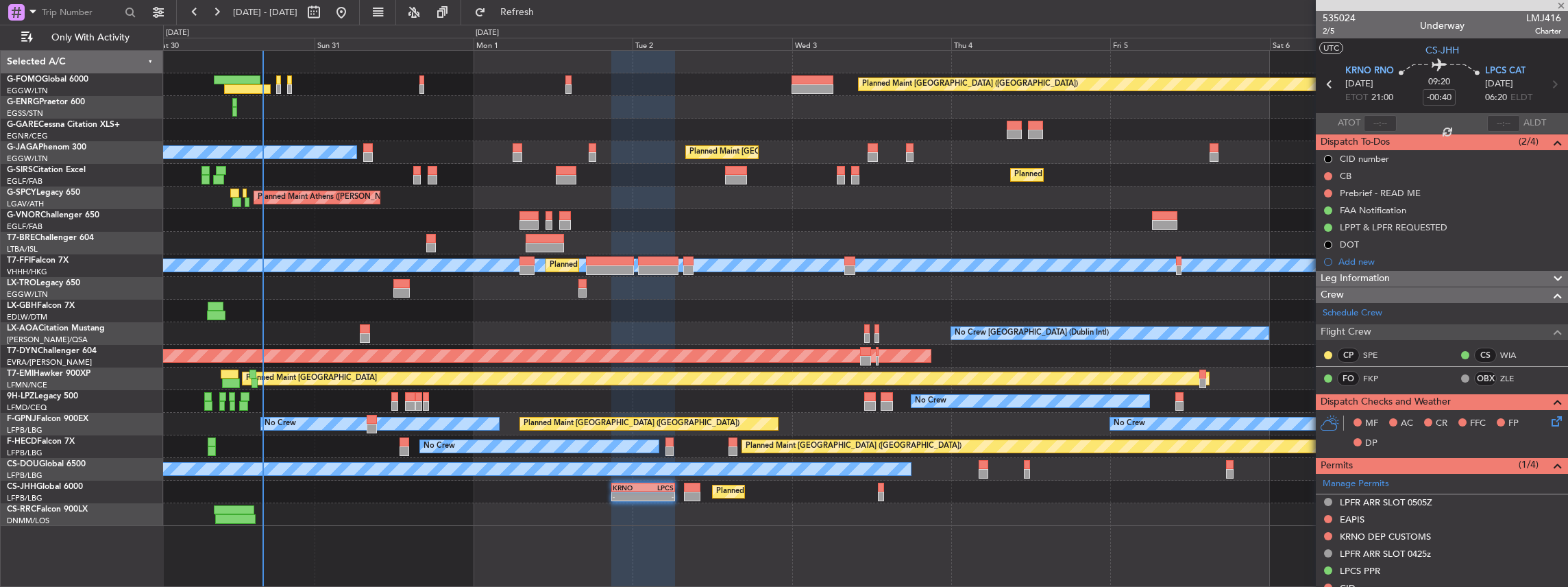
type input "2"
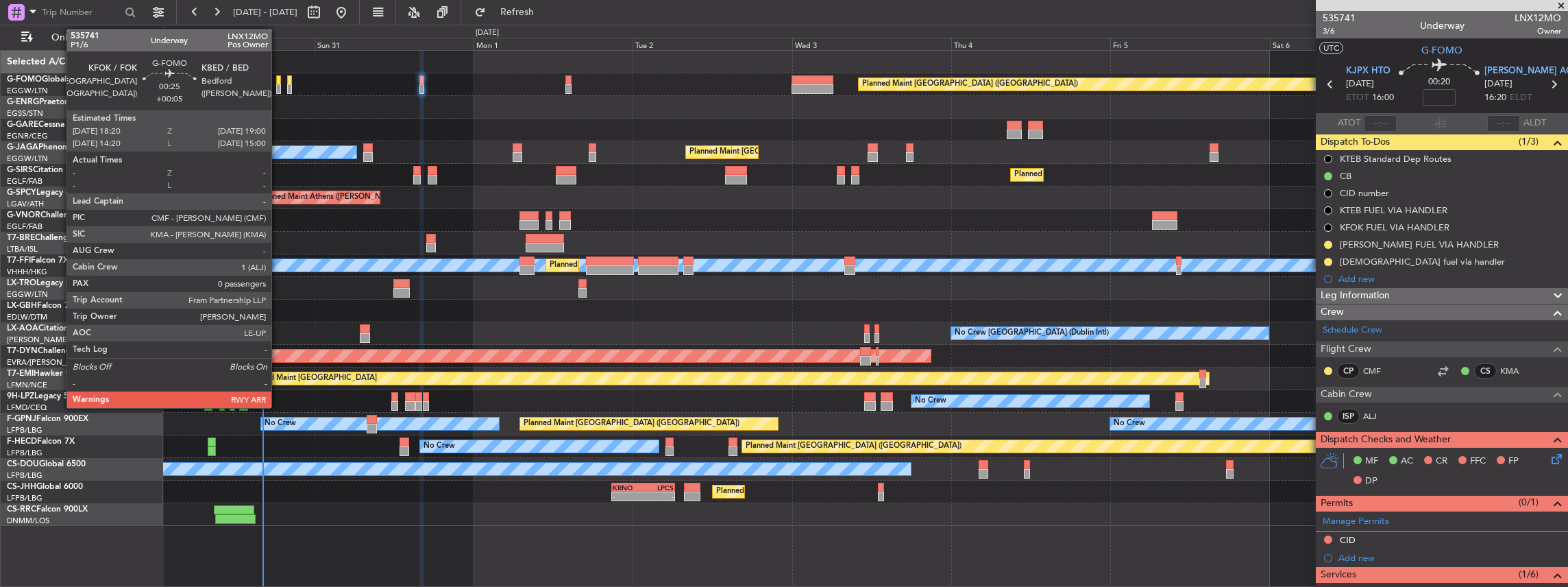
click at [278, 88] on div at bounding box center [279, 89] width 5 height 10
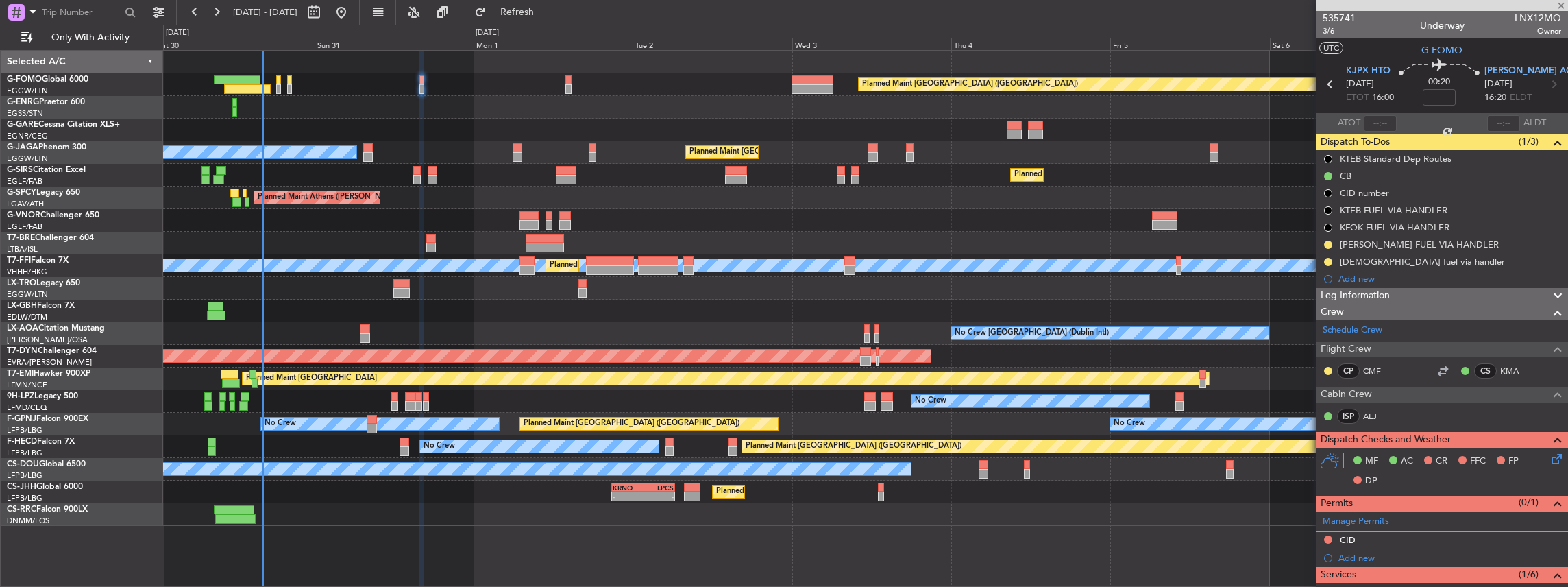
type input "+00:05"
type input "0"
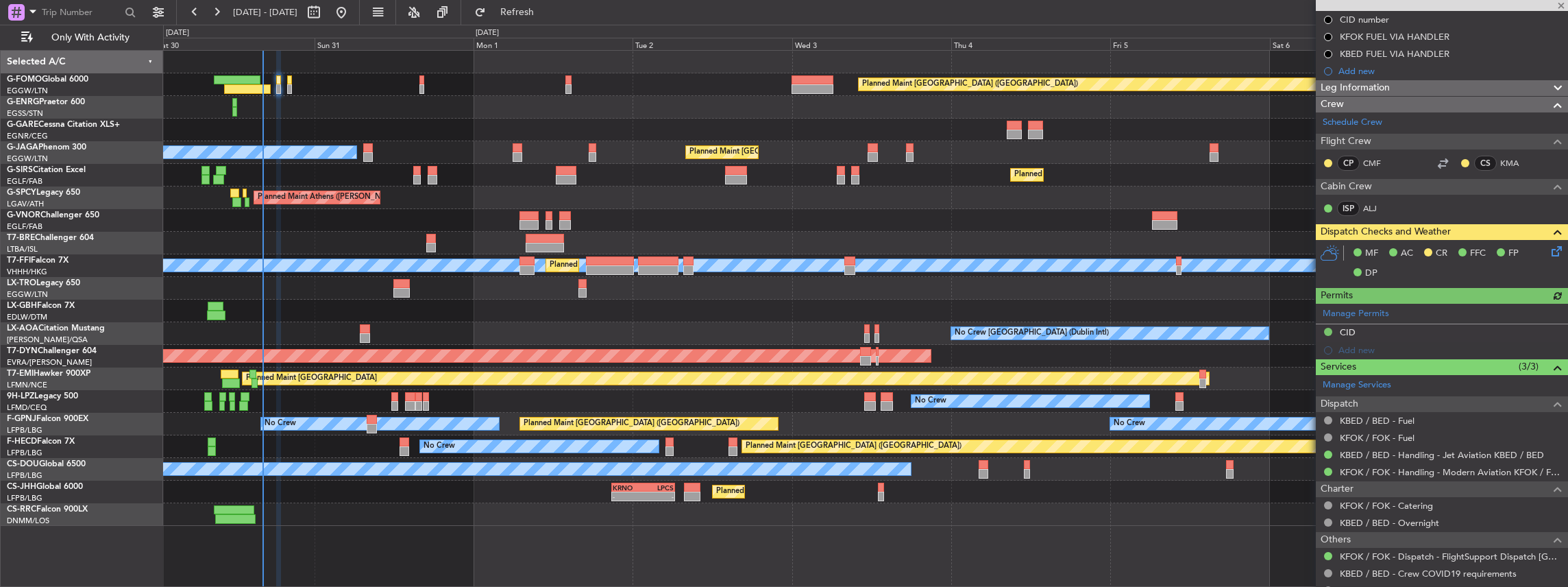
scroll to position [203, 0]
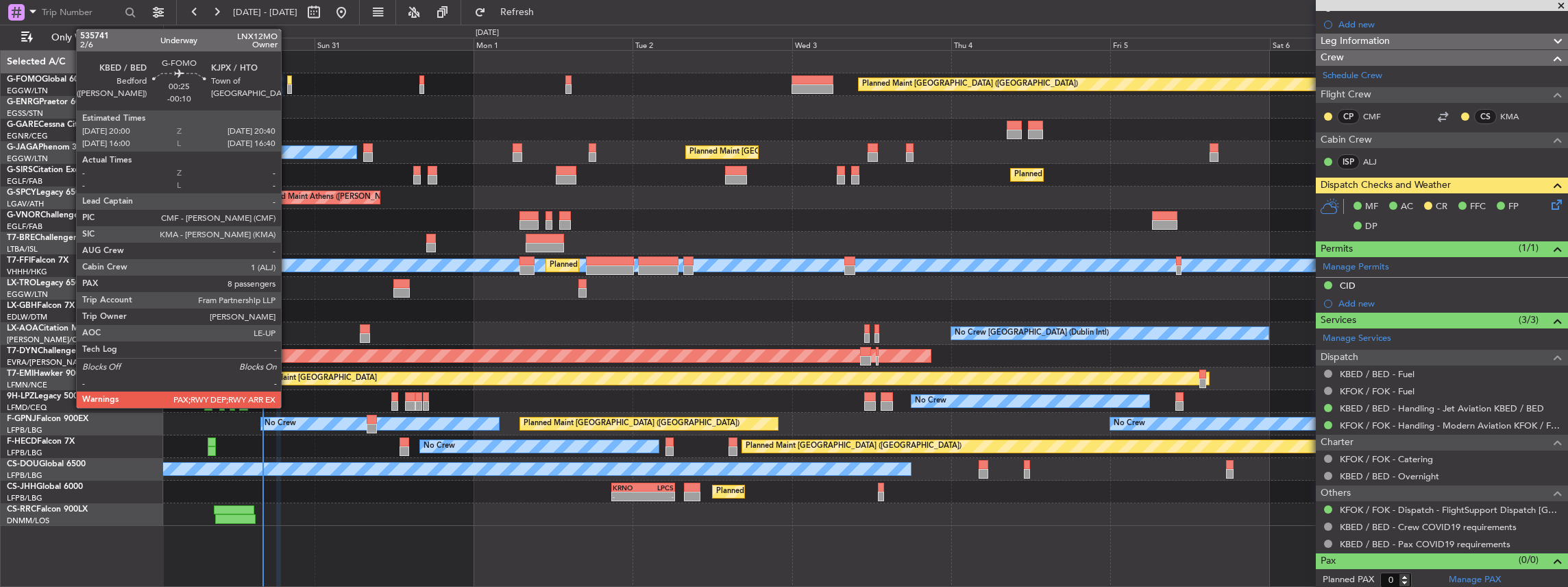
click at [288, 85] on div at bounding box center [289, 89] width 5 height 10
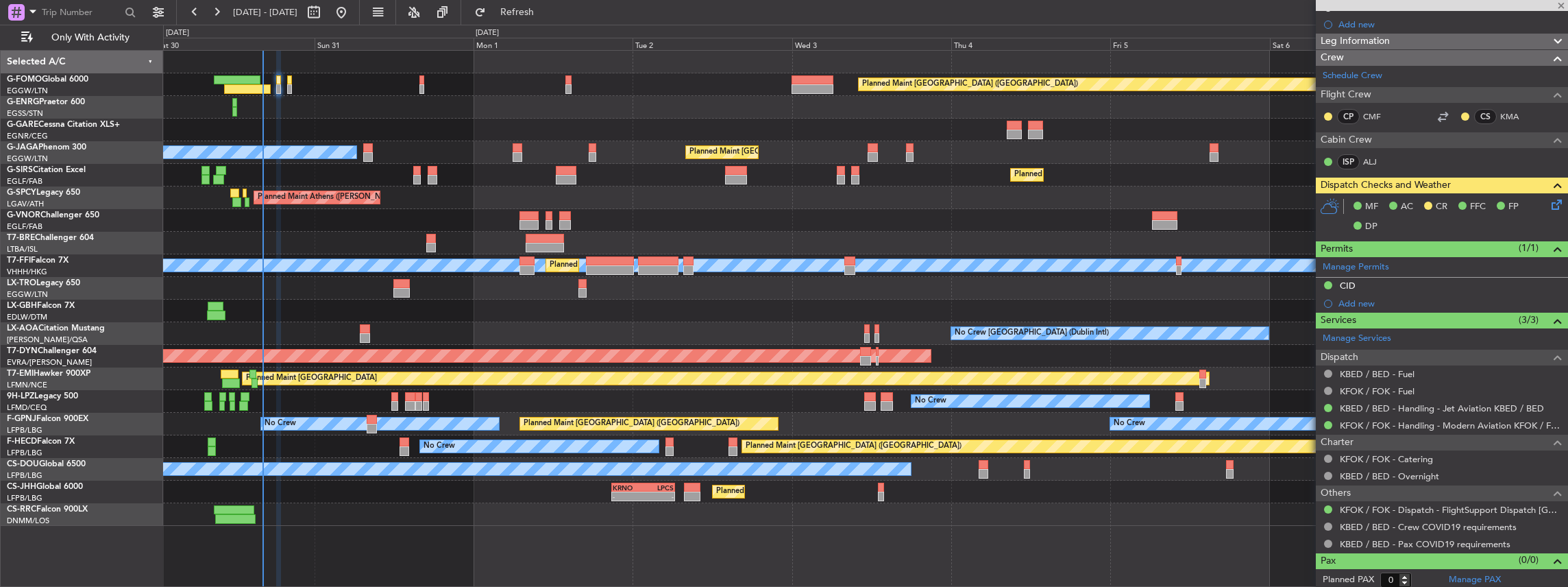
type input "-00:10"
type input "8"
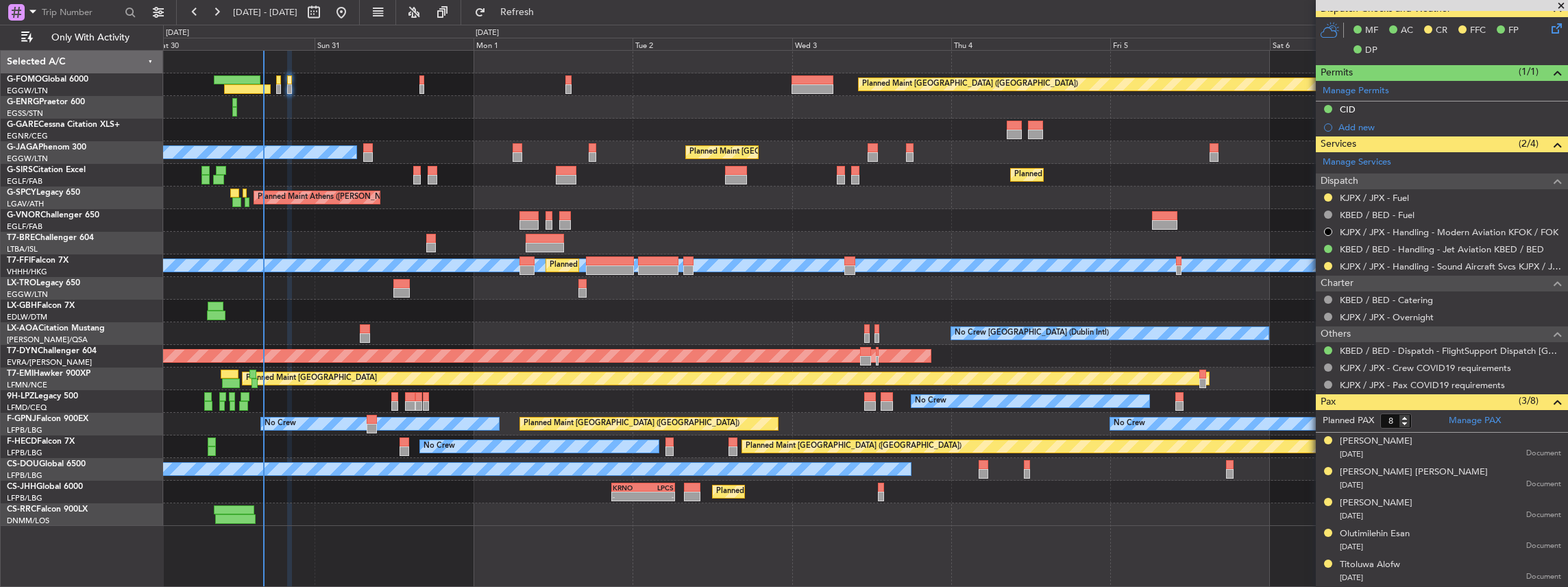
scroll to position [412, 0]
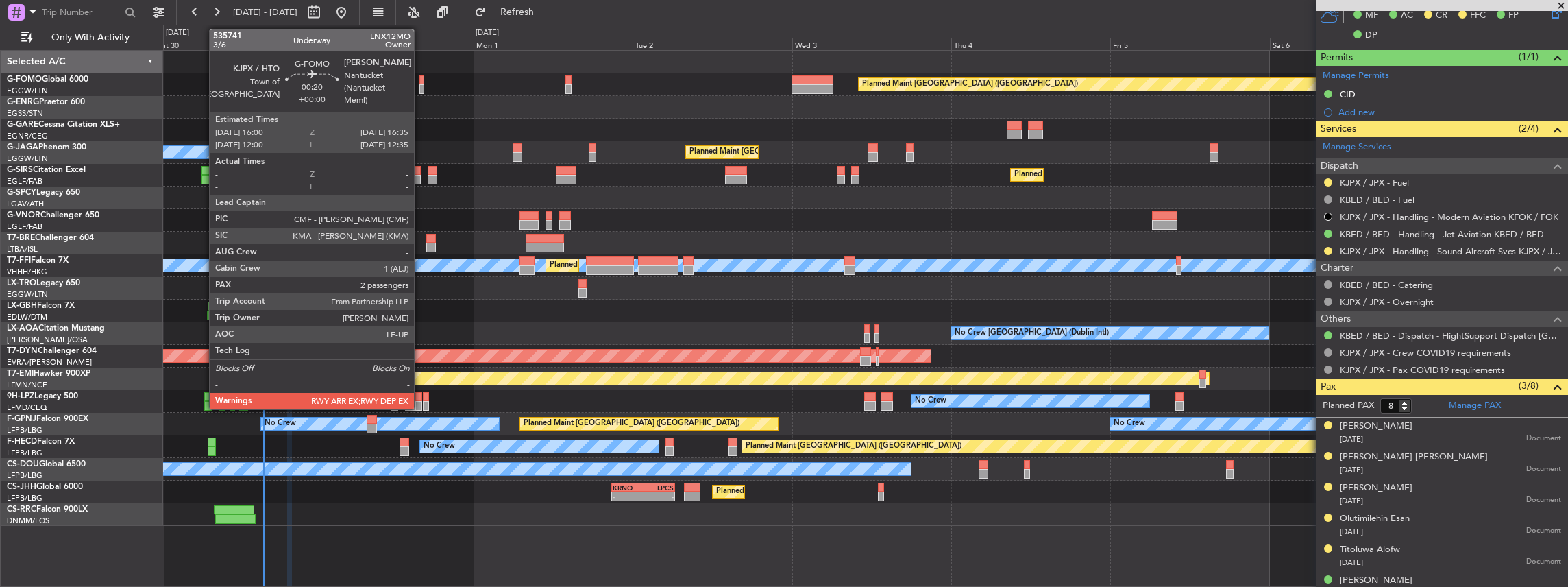
click at [420, 84] on div at bounding box center [421, 89] width 4 height 10
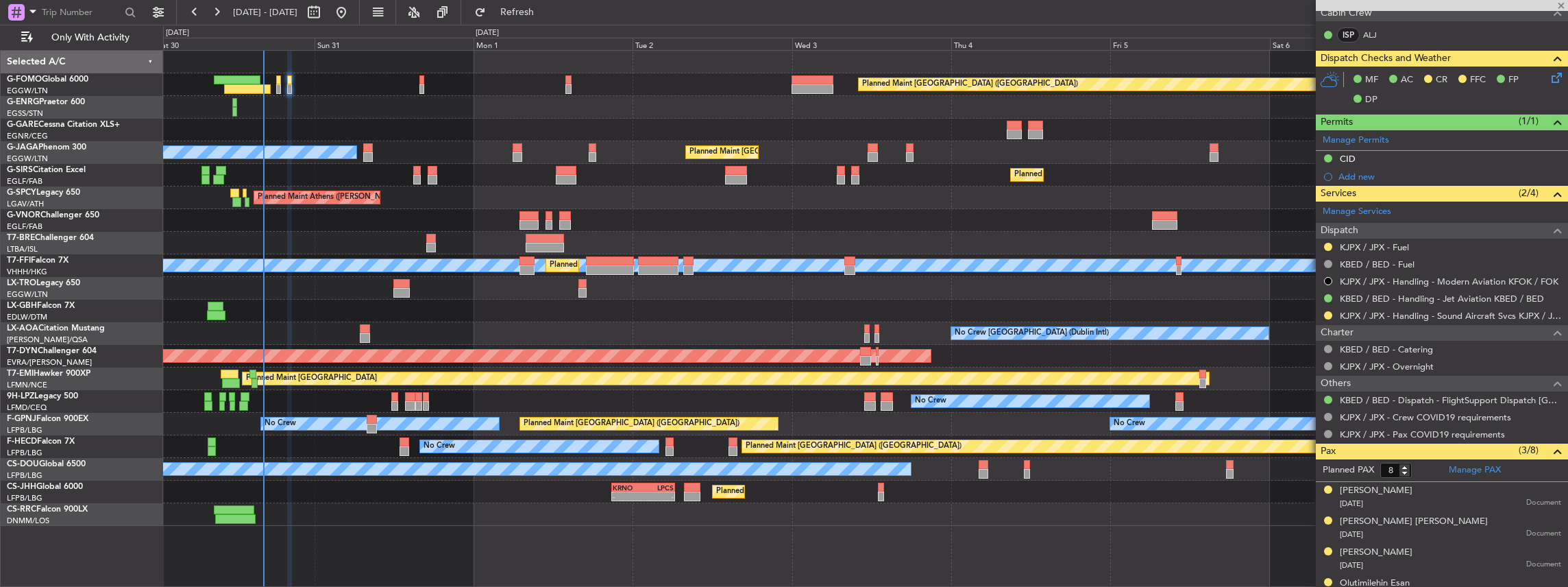
scroll to position [274, 0]
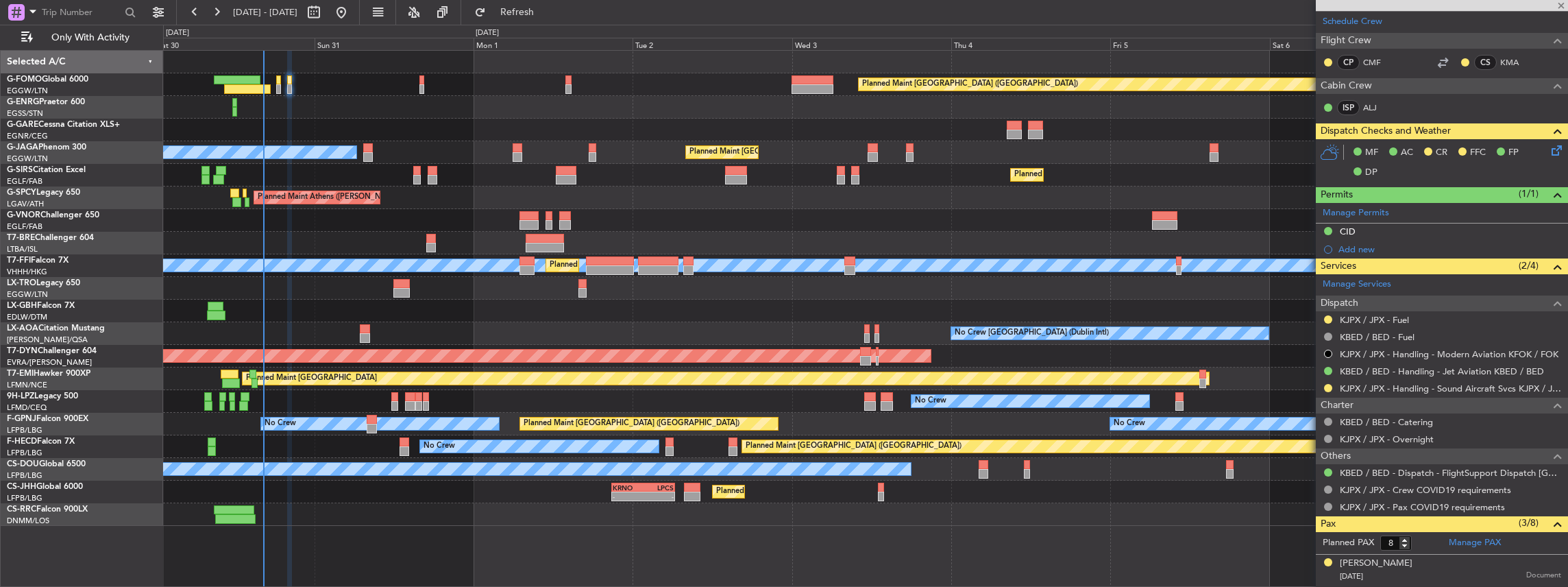
type input "2"
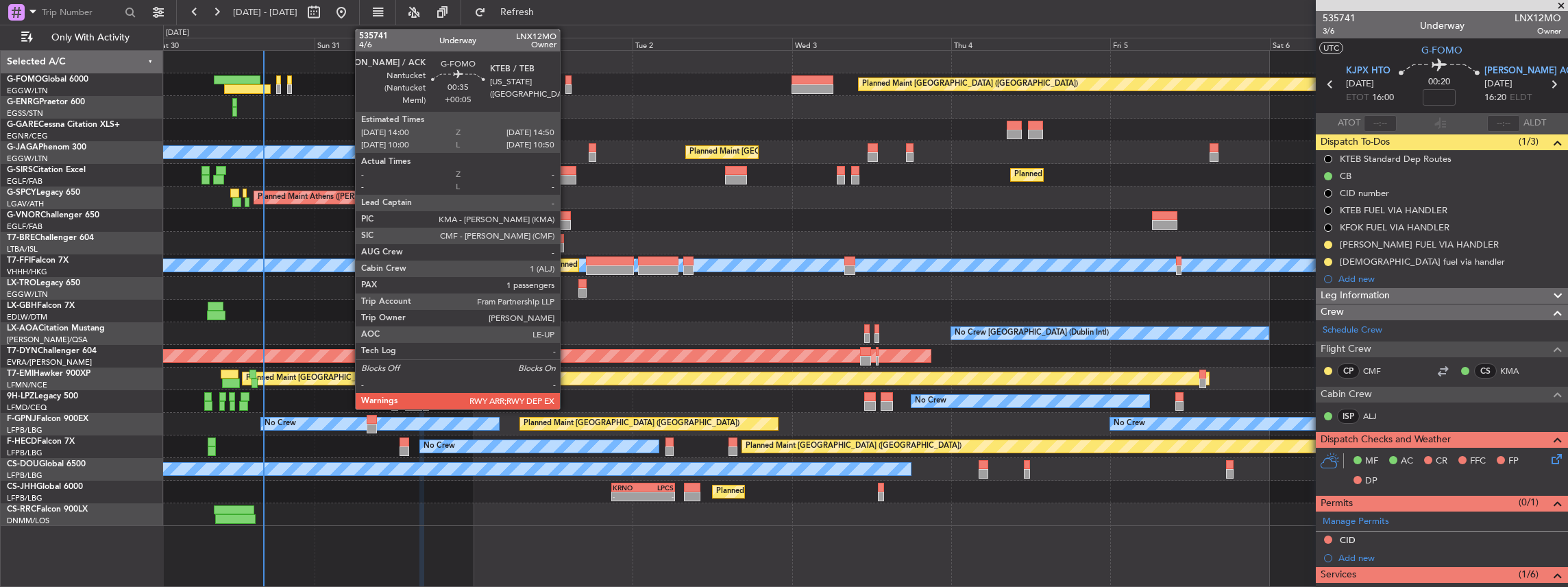
click at [567, 84] on div at bounding box center [569, 89] width 7 height 10
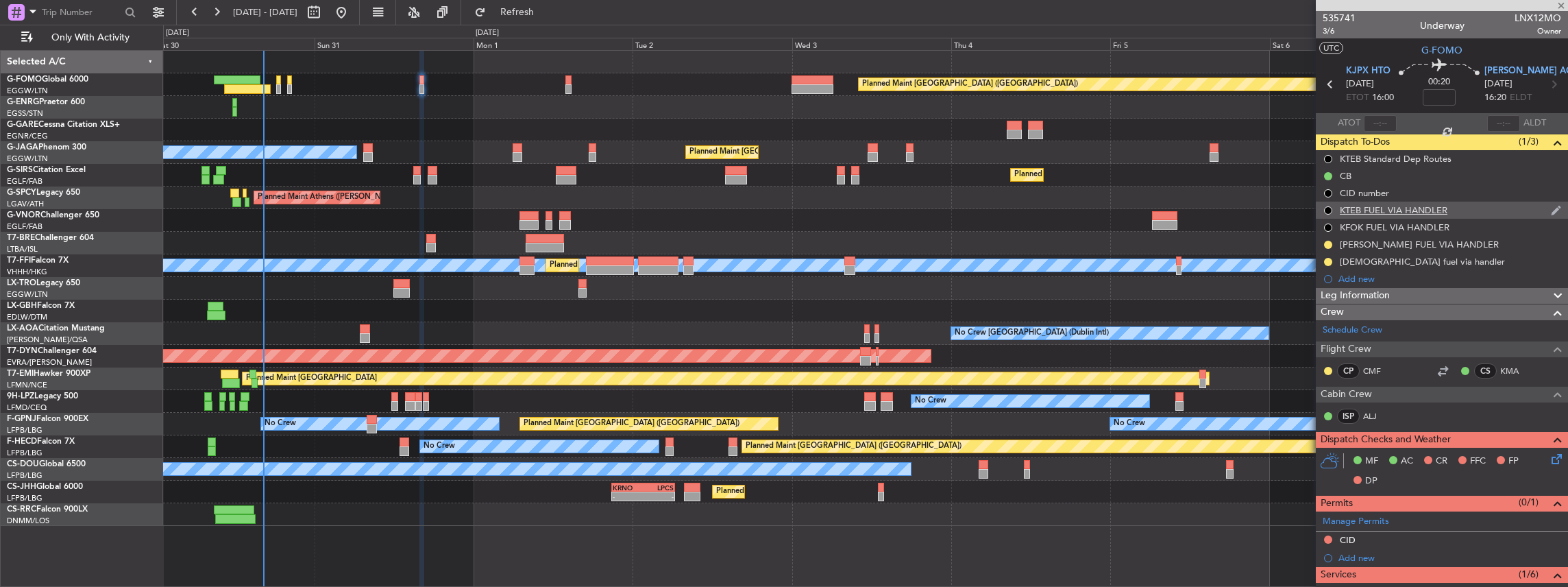
type input "+00:05"
type input "1"
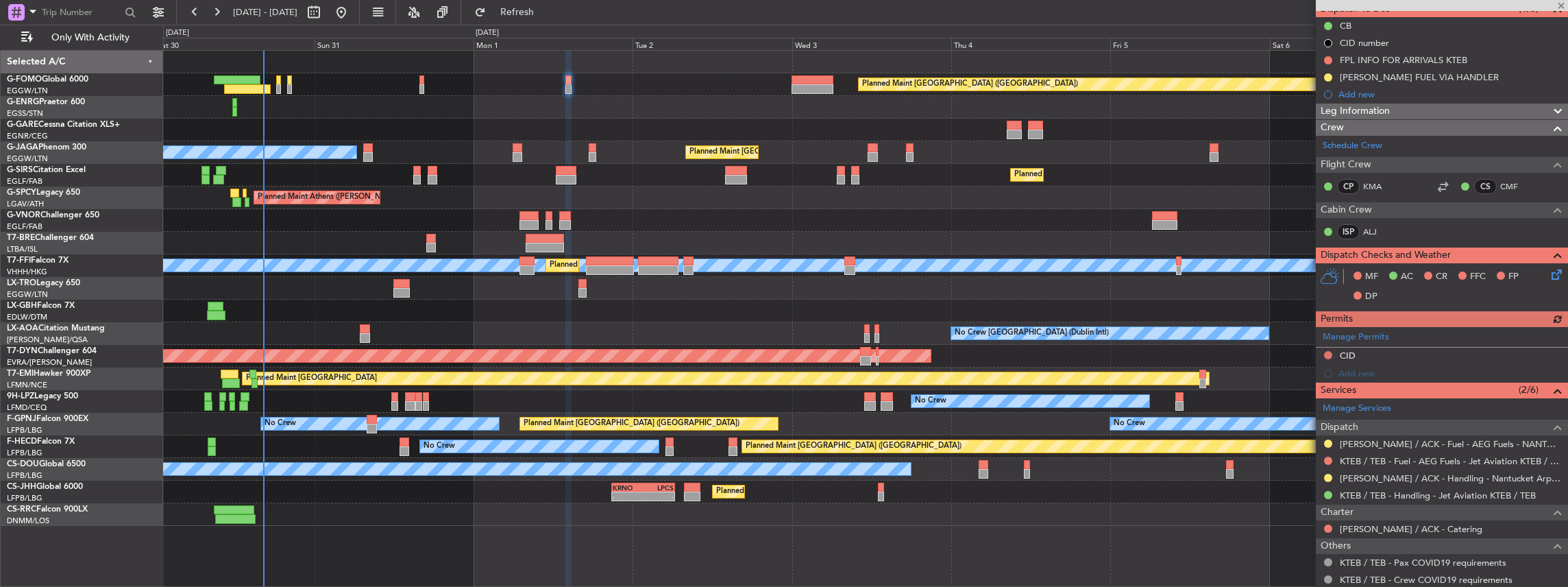
scroll to position [137, 0]
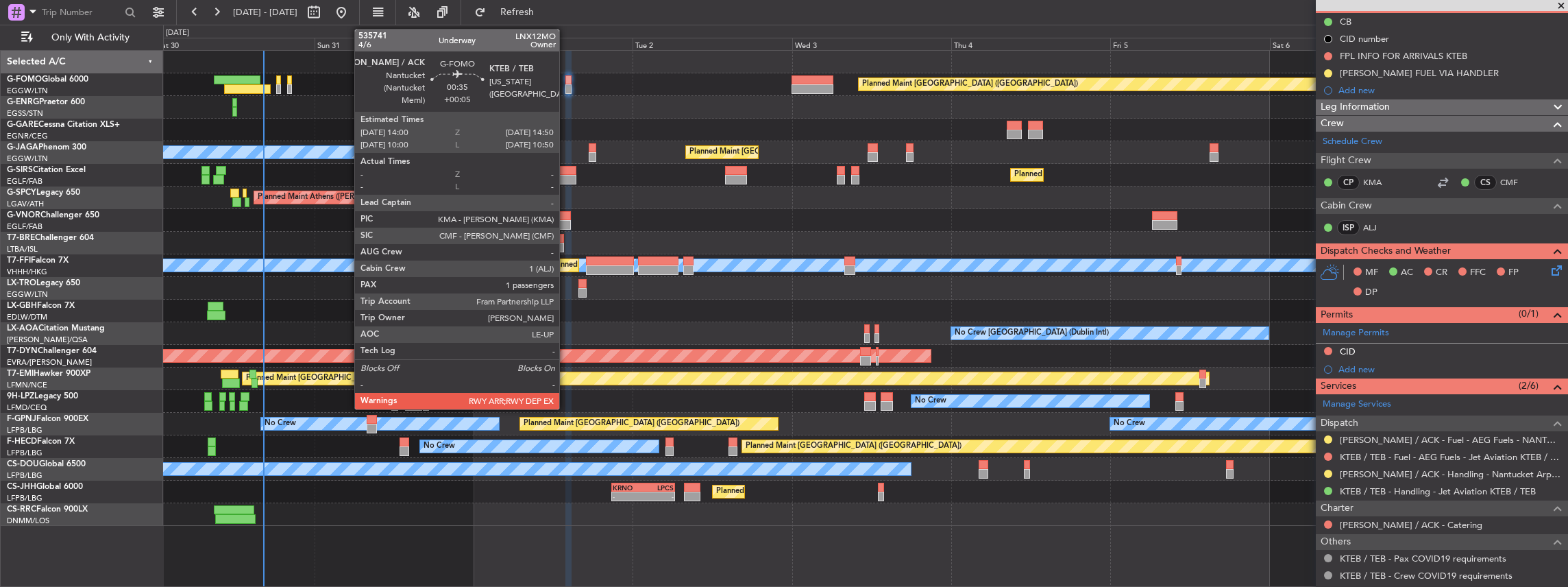
click at [566, 84] on div at bounding box center [569, 89] width 7 height 10
click at [566, 82] on div at bounding box center [569, 80] width 7 height 10
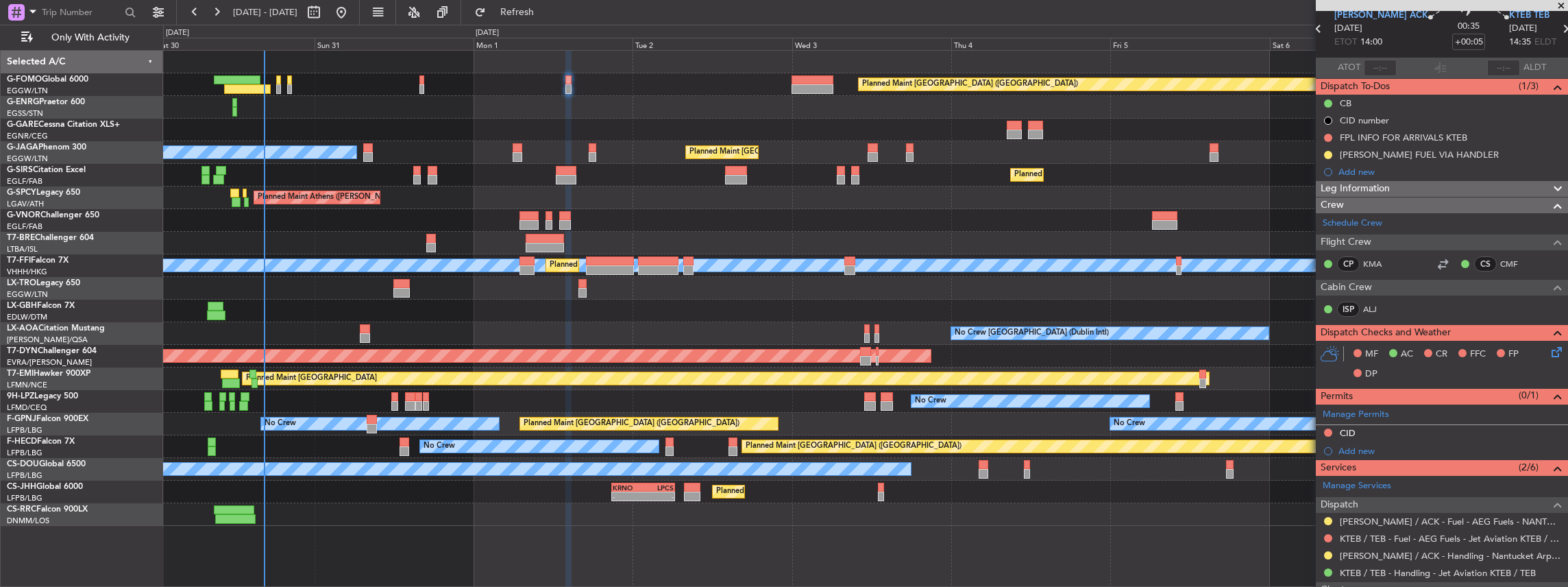
scroll to position [0, 0]
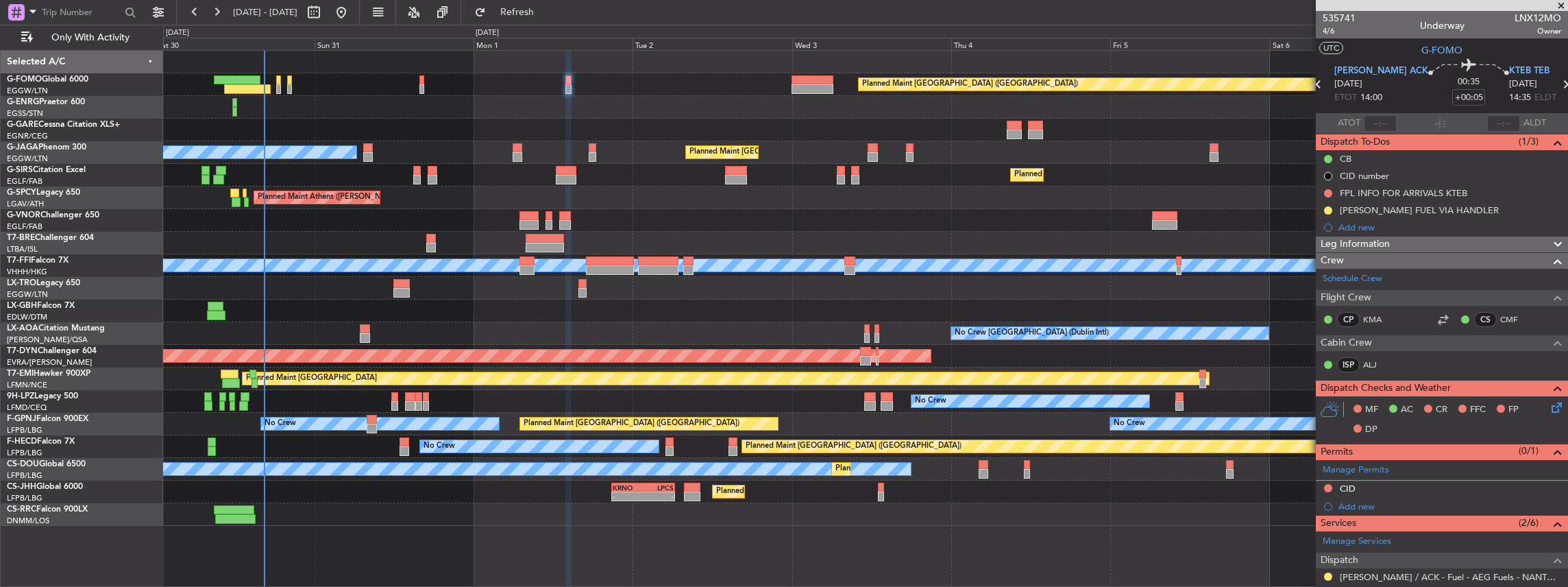
click at [1549, 403] on icon at bounding box center [1554, 404] width 11 height 11
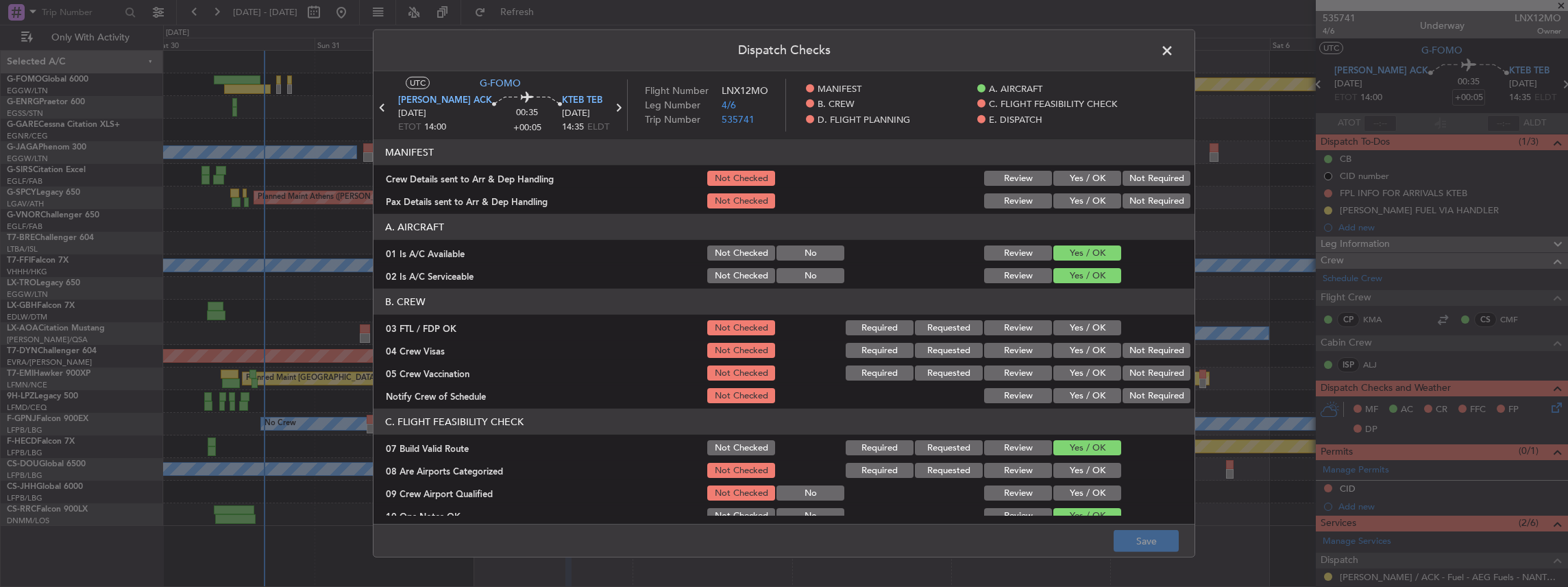
click at [1081, 173] on button "Yes / OK" at bounding box center [1087, 178] width 68 height 15
click at [1076, 197] on button "Yes / OK" at bounding box center [1087, 201] width 68 height 15
click at [1159, 535] on button "Save" at bounding box center [1146, 540] width 65 height 22
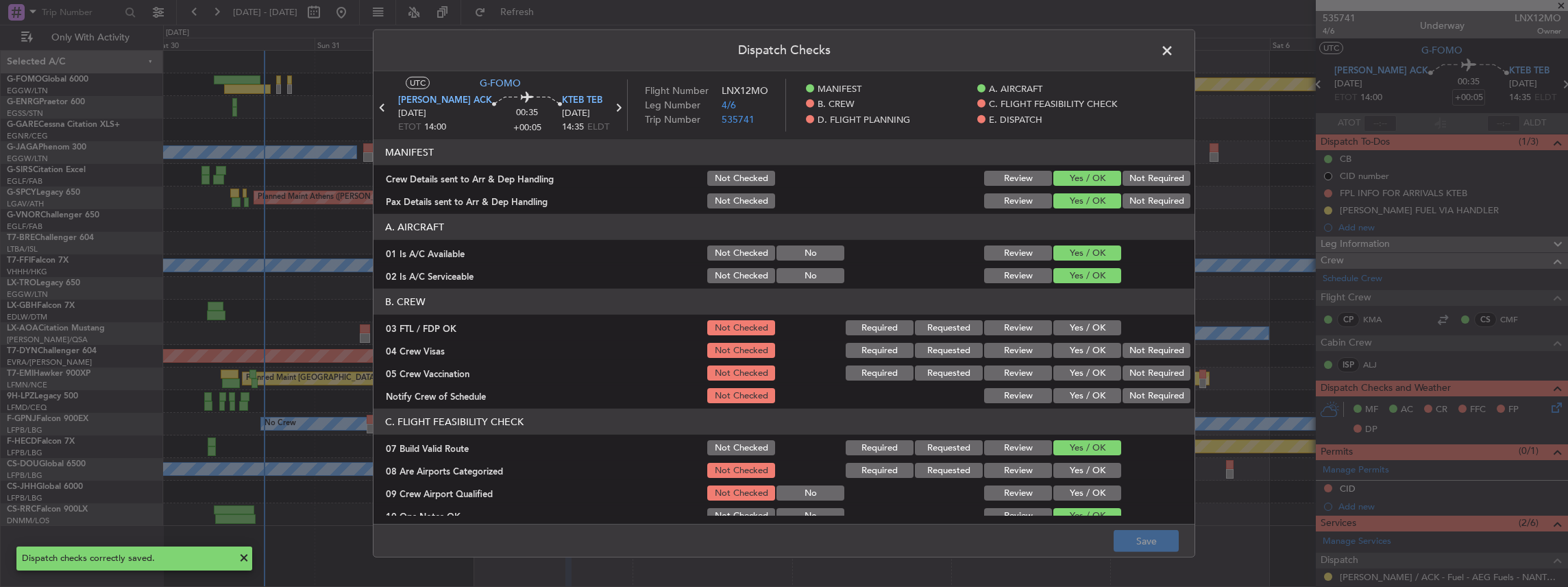
click at [1174, 48] on span at bounding box center [1174, 53] width 0 height 27
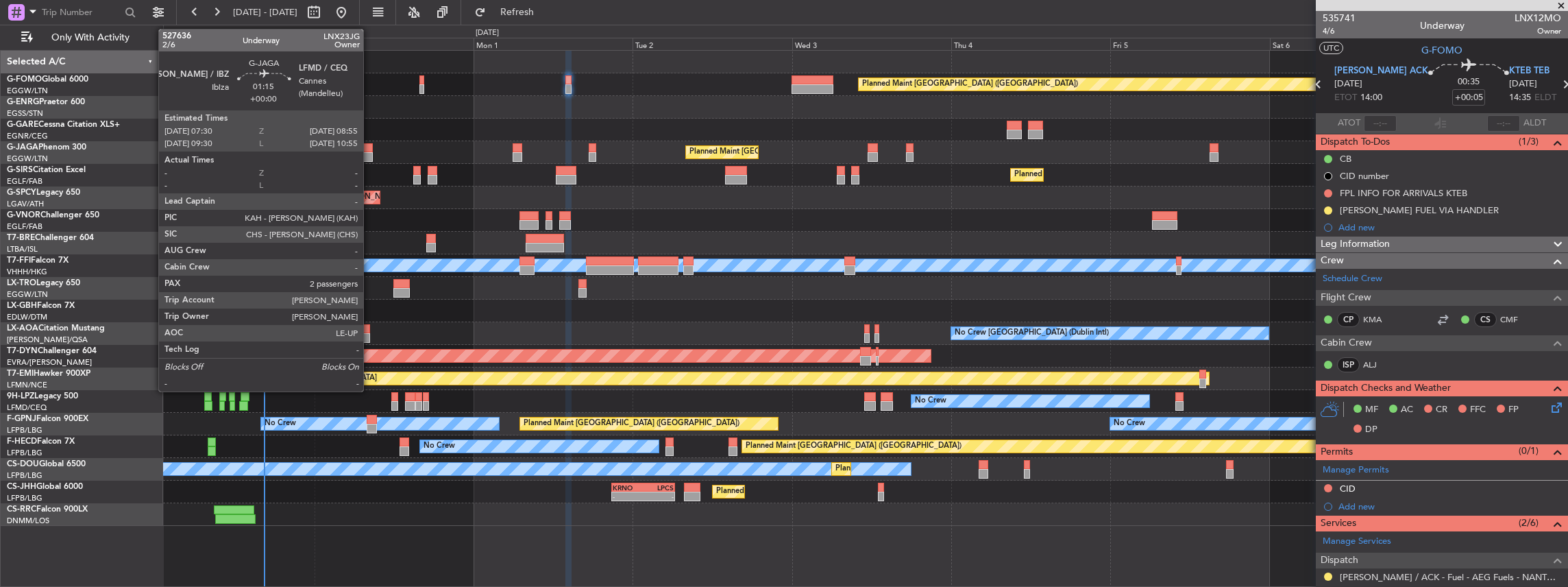
click at [369, 157] on div at bounding box center [368, 157] width 10 height 10
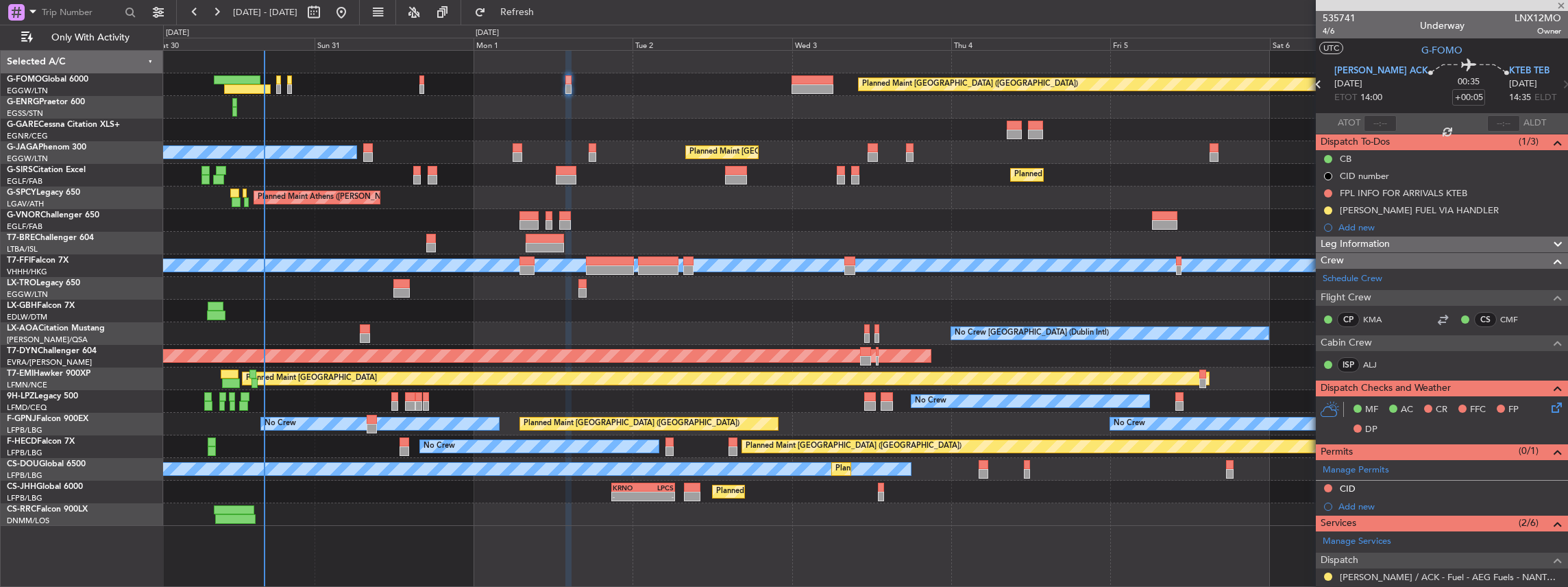
type input "2"
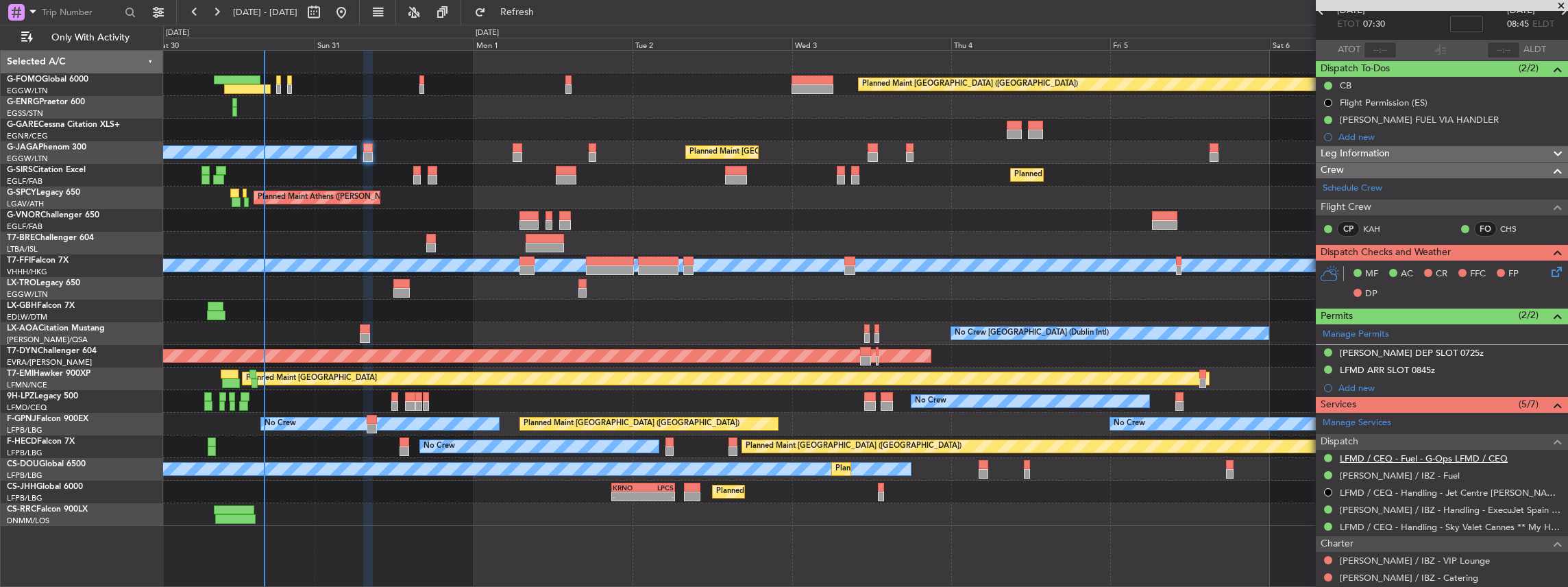
scroll to position [137, 0]
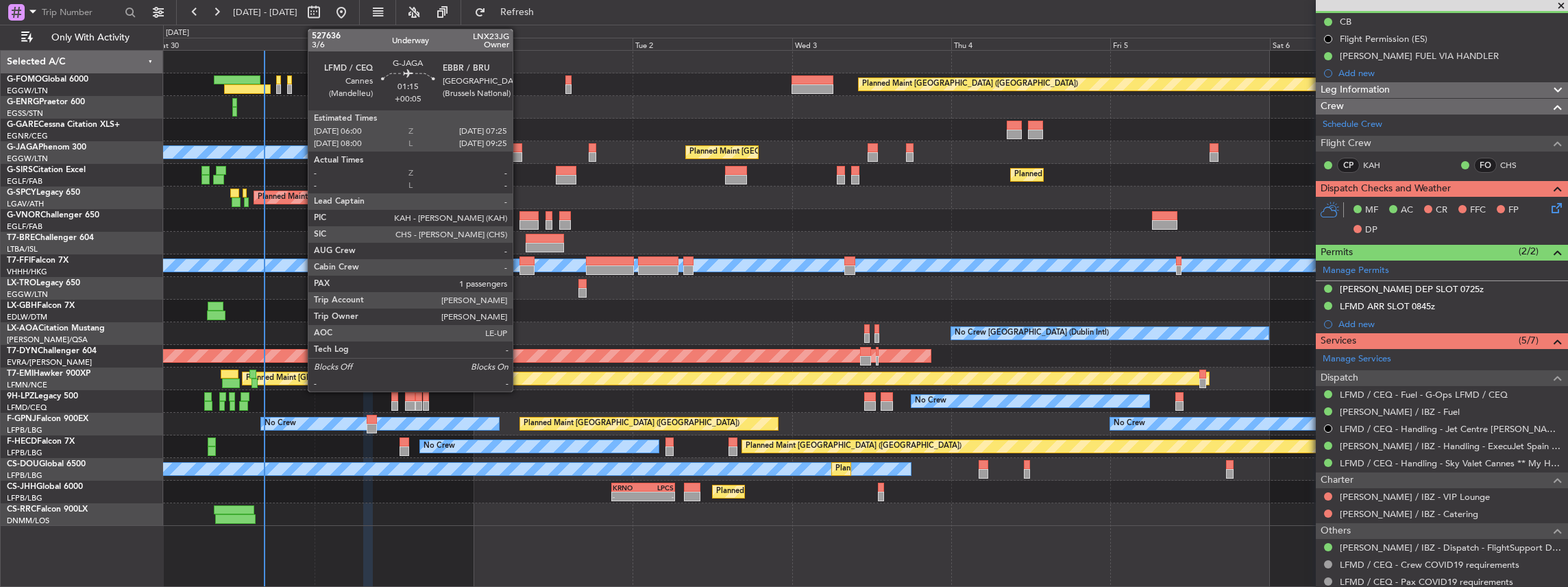
click at [520, 152] on div at bounding box center [517, 157] width 10 height 10
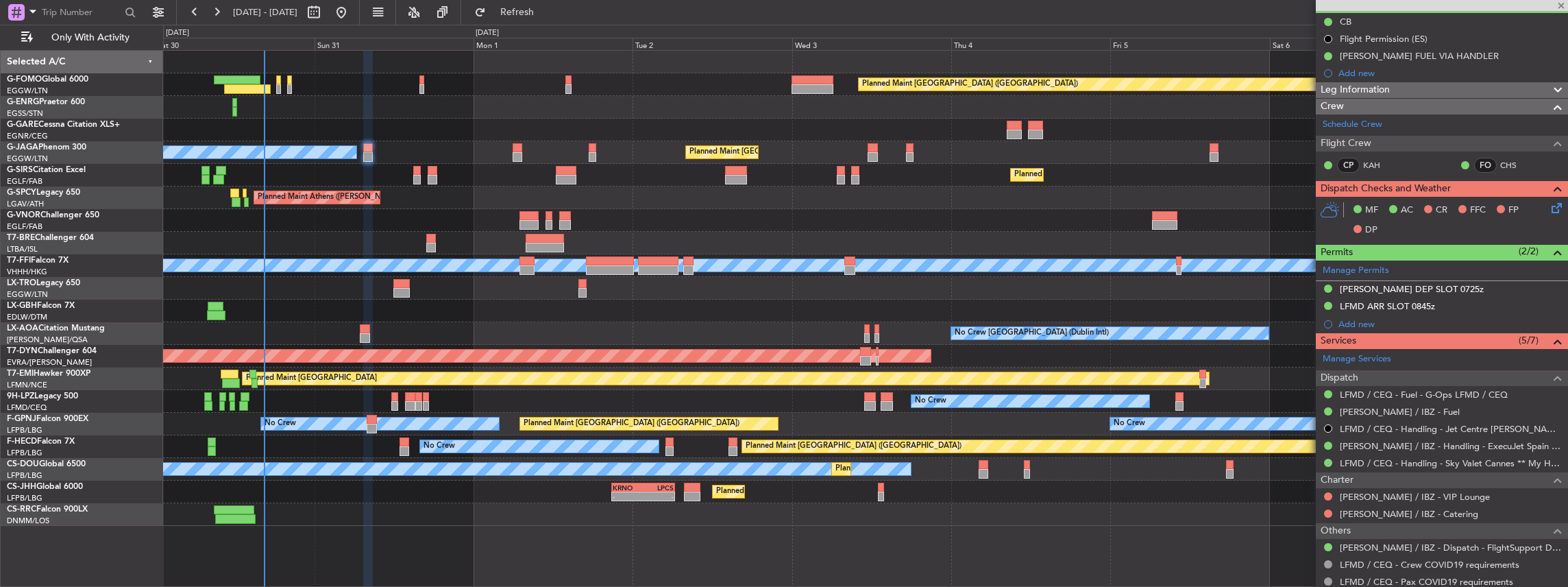
type input "+00:05"
type input "1"
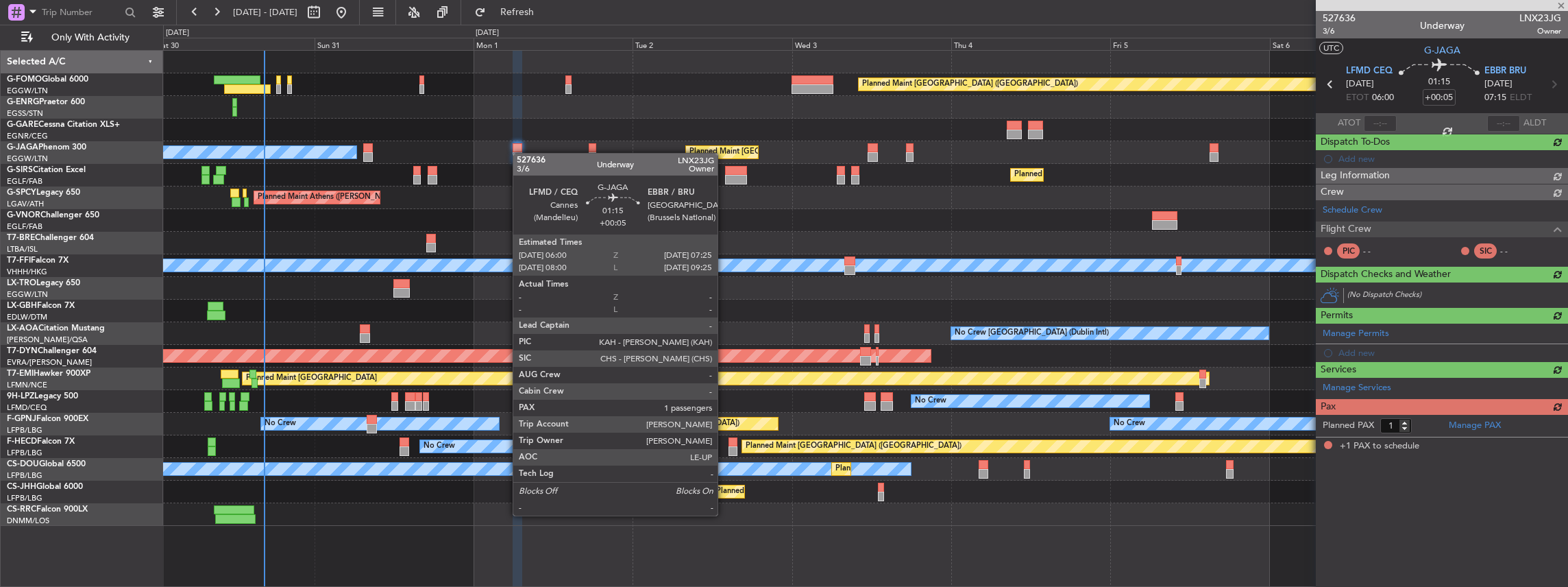
scroll to position [0, 0]
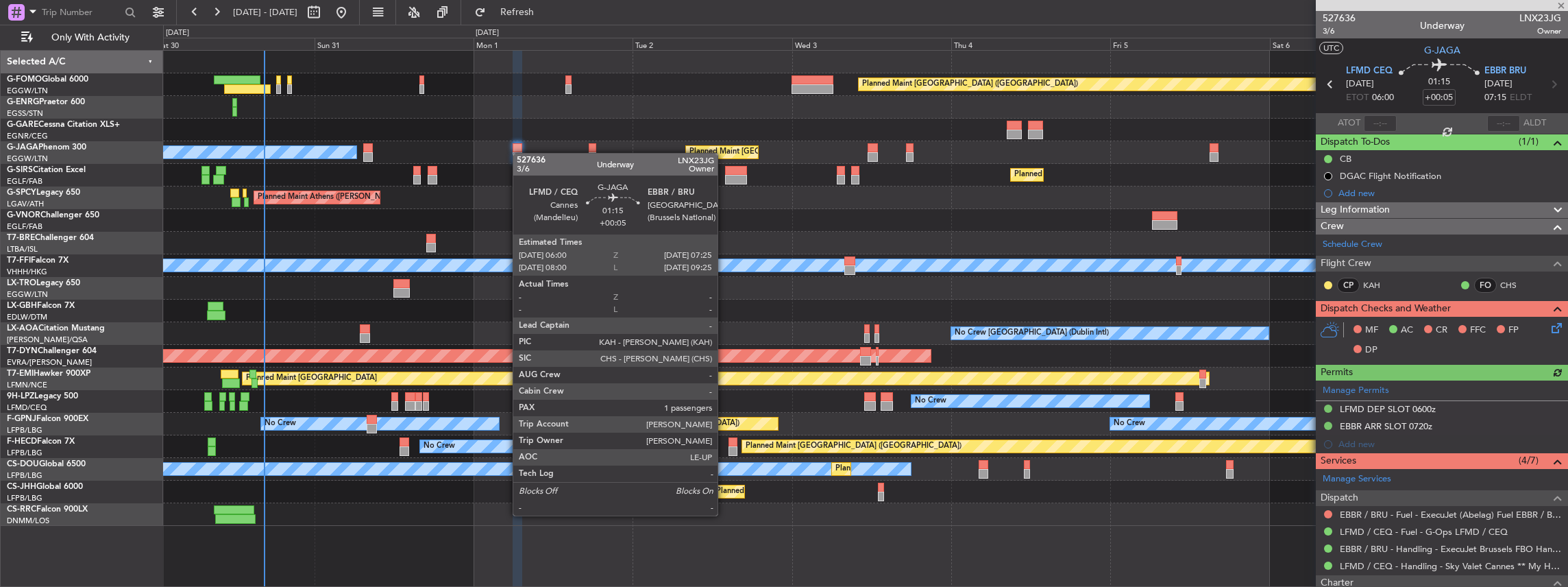
click at [520, 152] on div at bounding box center [517, 157] width 10 height 10
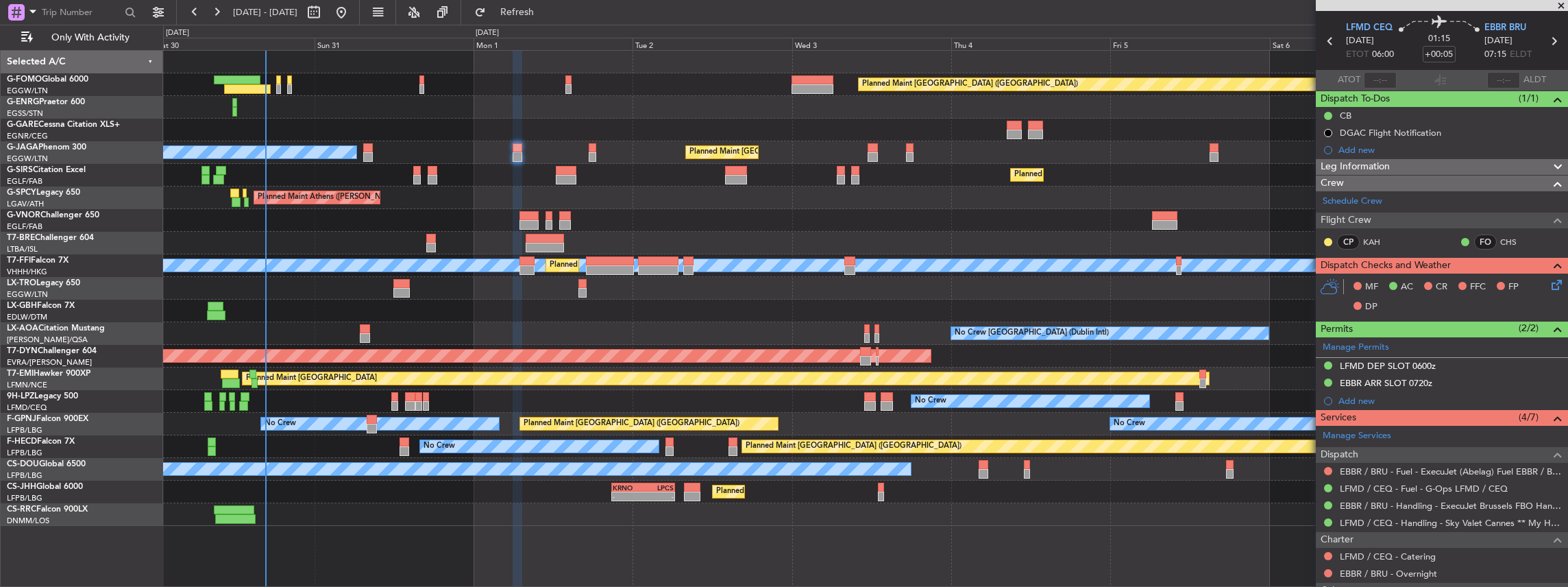
scroll to position [91, 0]
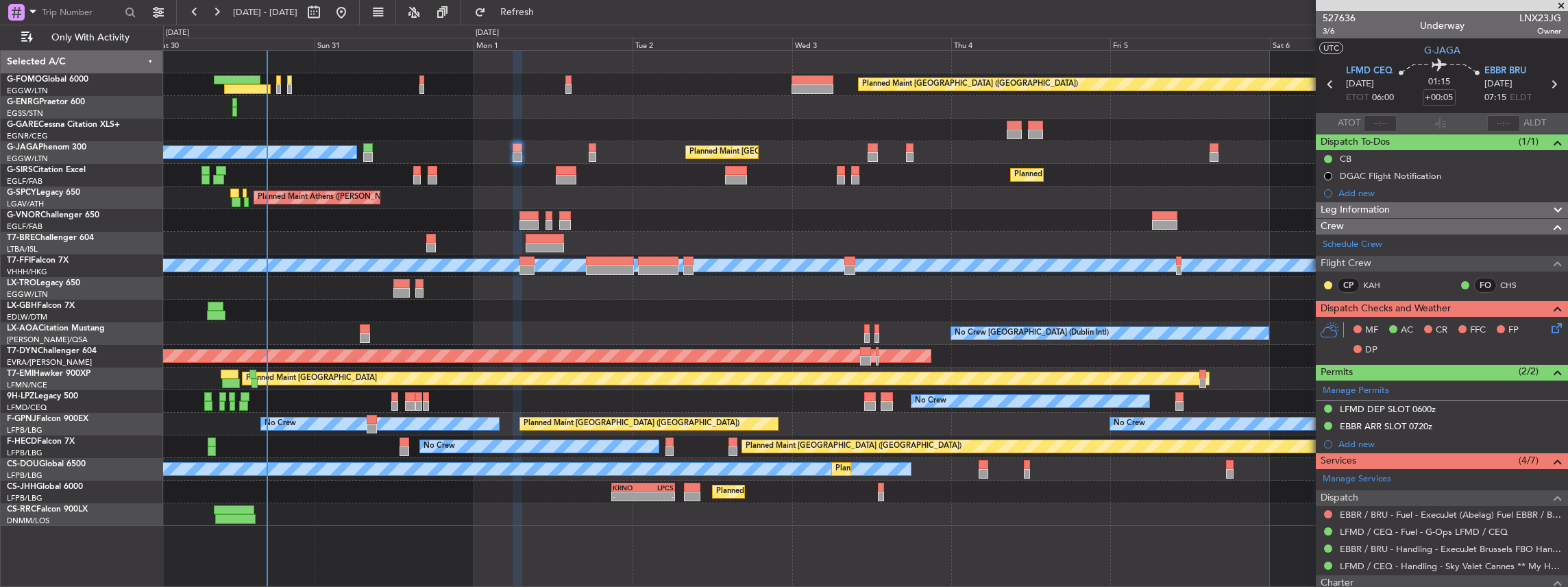
click at [1549, 325] on icon at bounding box center [1554, 325] width 11 height 11
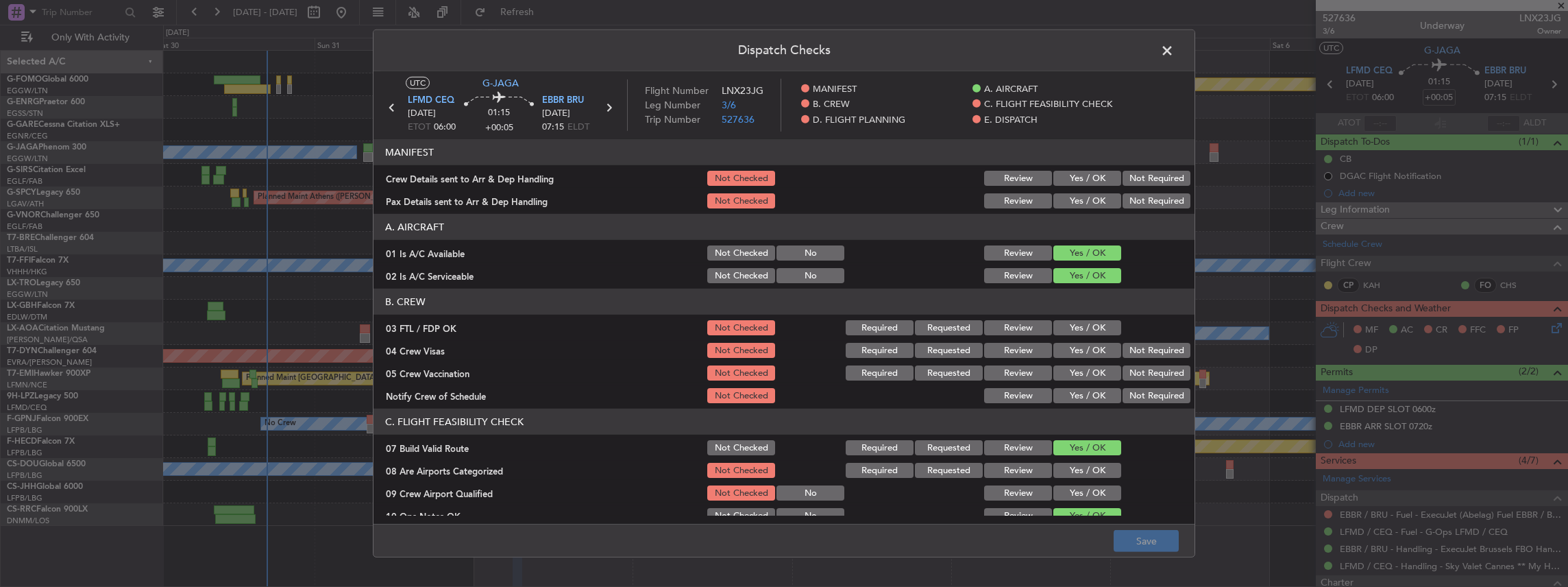
click at [1087, 174] on button "Yes / OK" at bounding box center [1087, 178] width 68 height 15
click at [1080, 196] on button "Yes / OK" at bounding box center [1087, 201] width 68 height 15
click at [1143, 539] on button "Save" at bounding box center [1146, 540] width 65 height 22
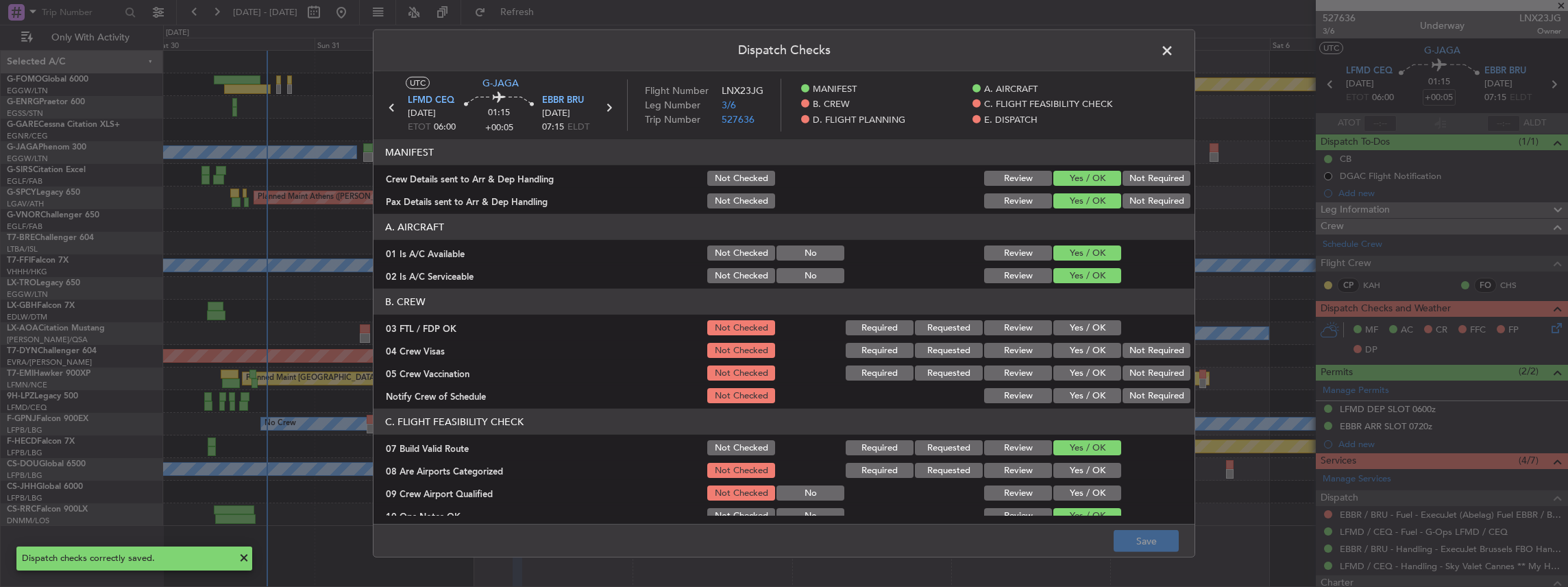
click at [1174, 51] on span at bounding box center [1174, 53] width 0 height 27
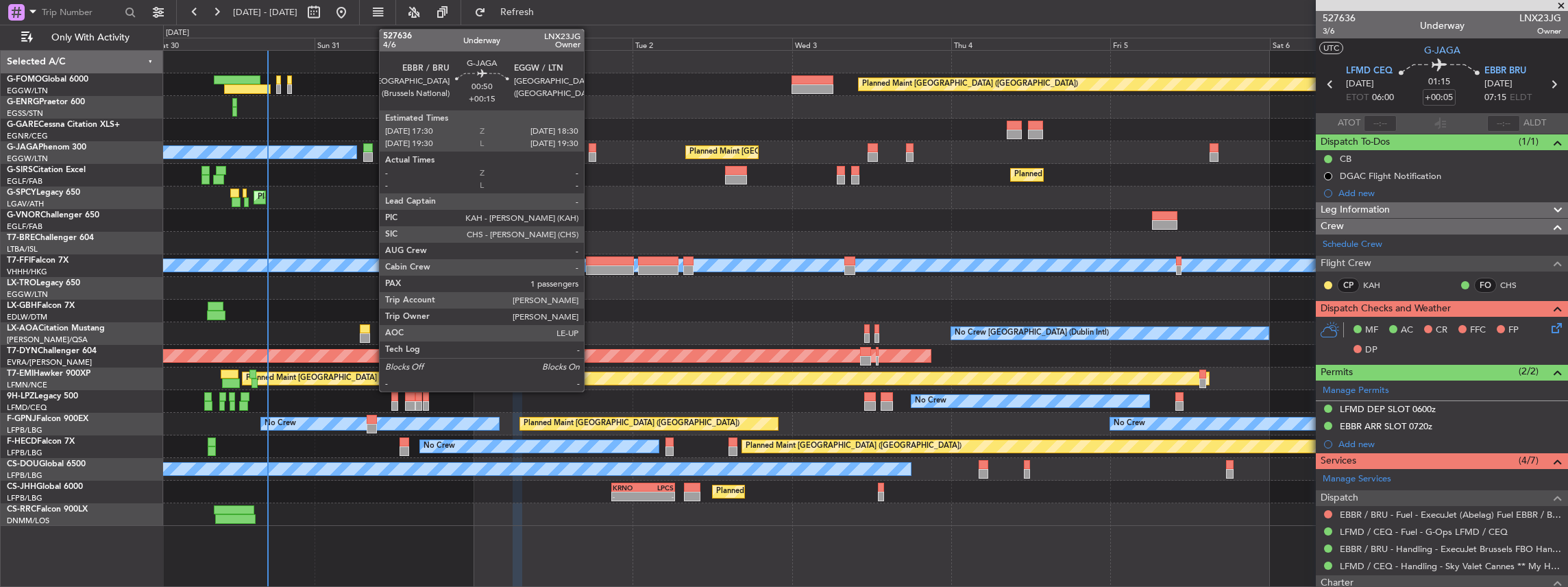
click at [591, 155] on div at bounding box center [592, 157] width 7 height 10
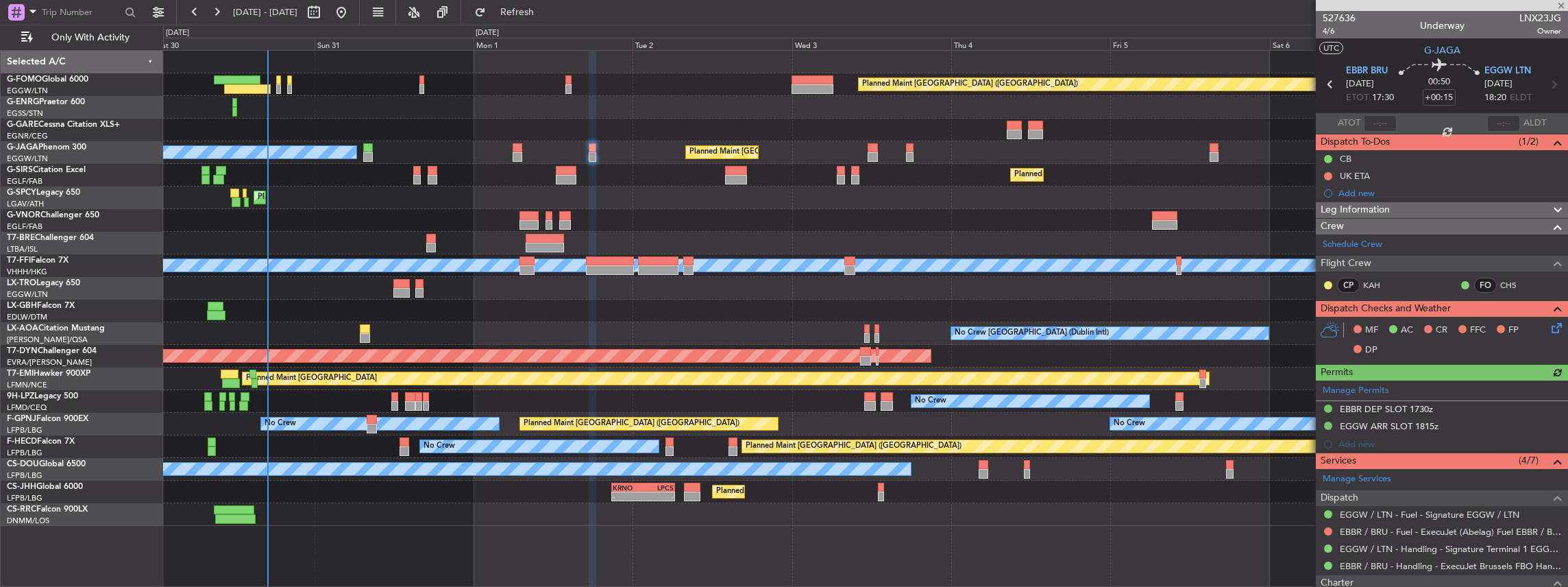
click at [1550, 325] on icon at bounding box center [1554, 325] width 11 height 11
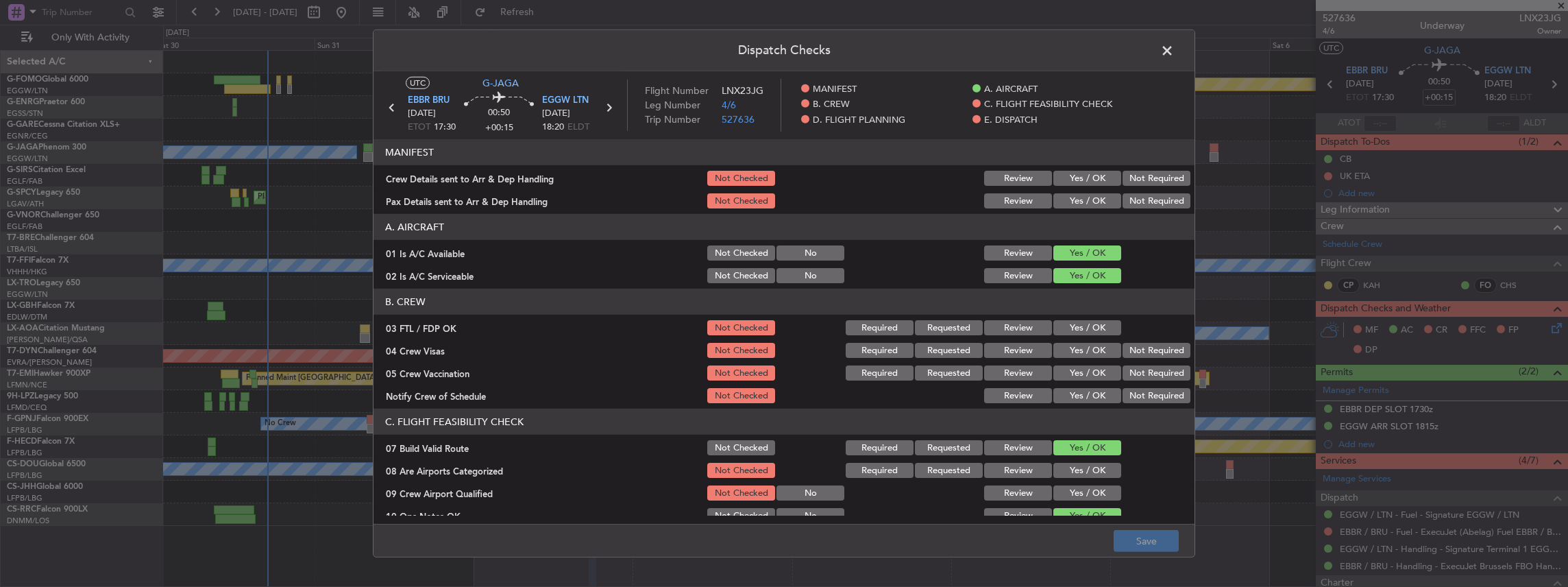
click at [1081, 173] on button "Yes / OK" at bounding box center [1087, 178] width 68 height 15
click at [1077, 198] on button "Yes / OK" at bounding box center [1087, 201] width 68 height 15
click at [1146, 546] on button "Save" at bounding box center [1146, 540] width 65 height 22
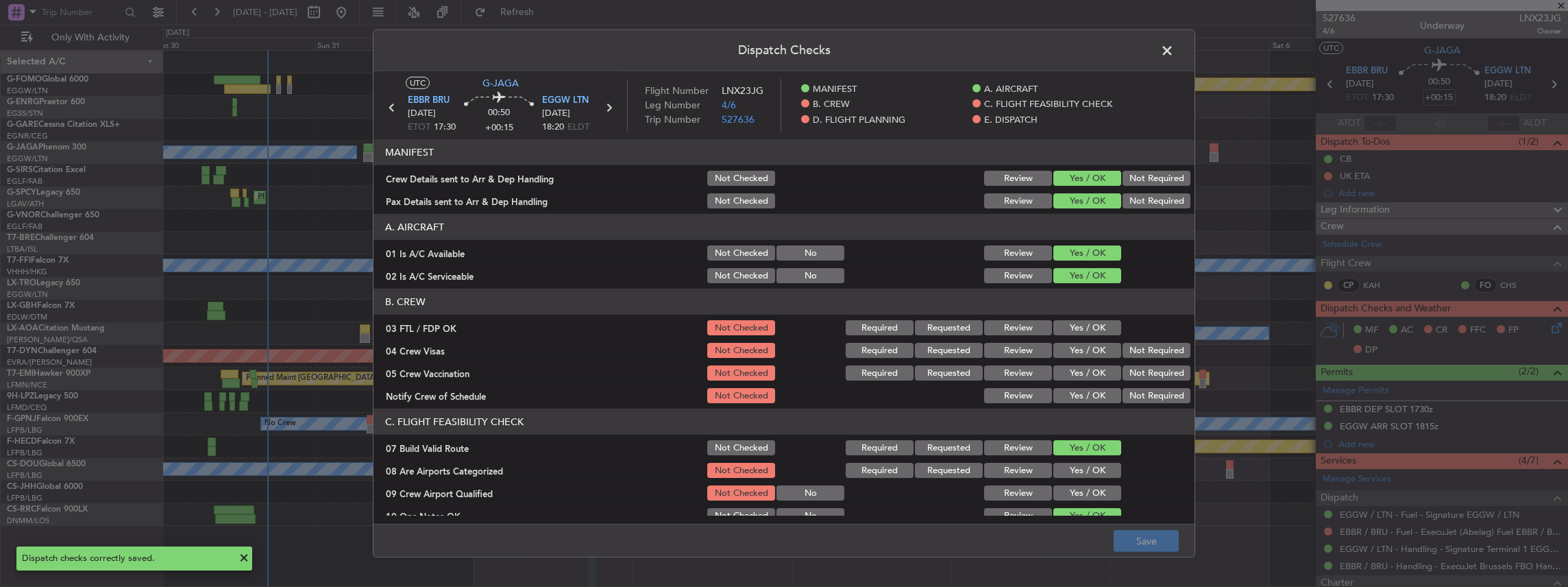
click at [1174, 50] on span at bounding box center [1174, 53] width 0 height 27
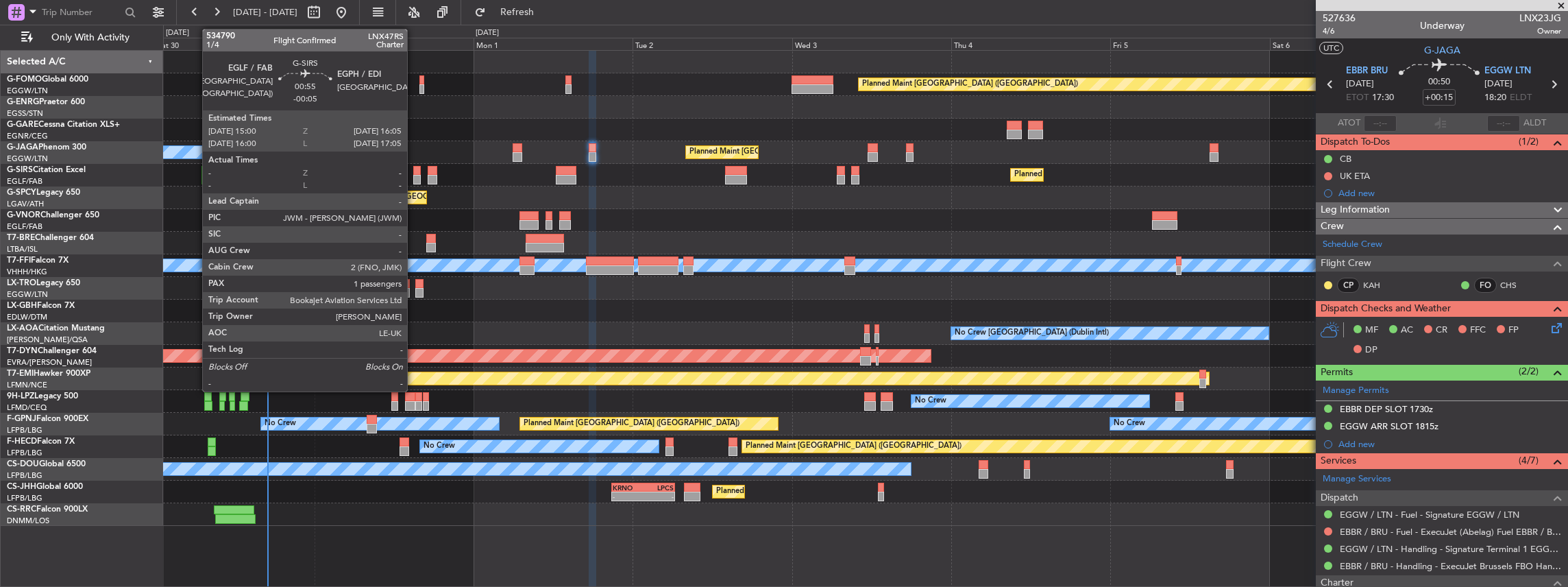
click at [415, 175] on div at bounding box center [416, 180] width 7 height 10
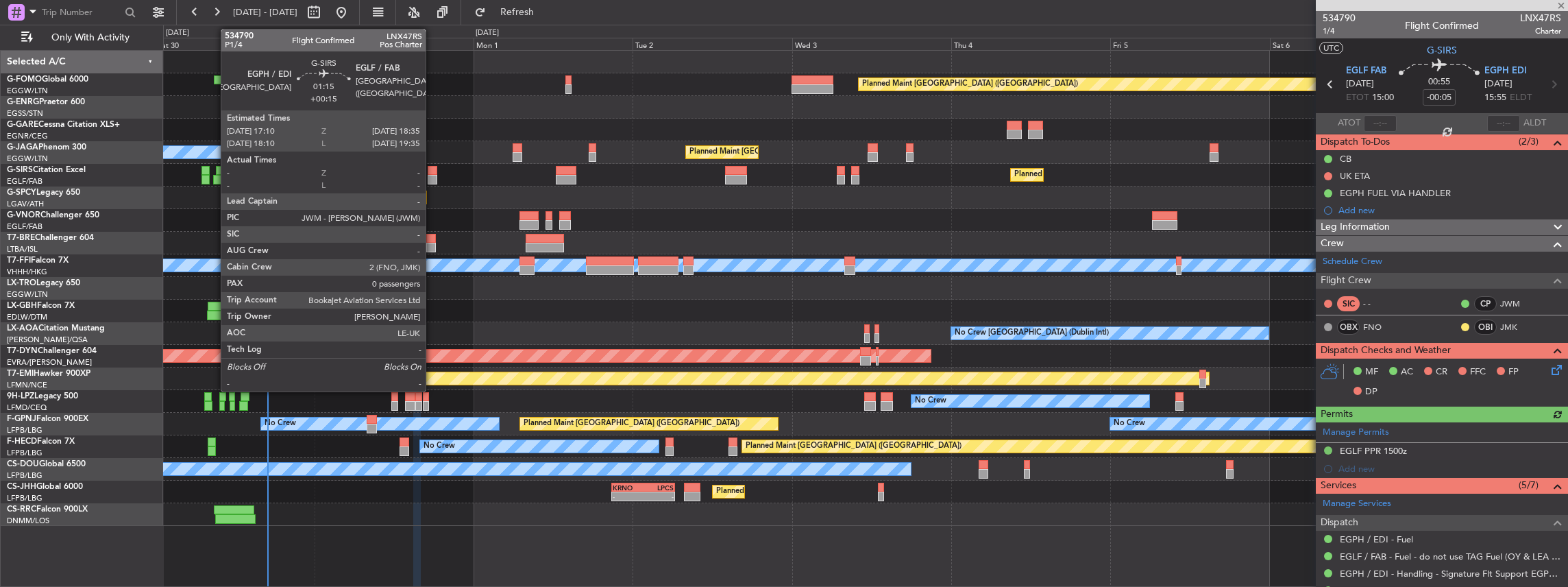
click at [432, 175] on div at bounding box center [433, 180] width 10 height 10
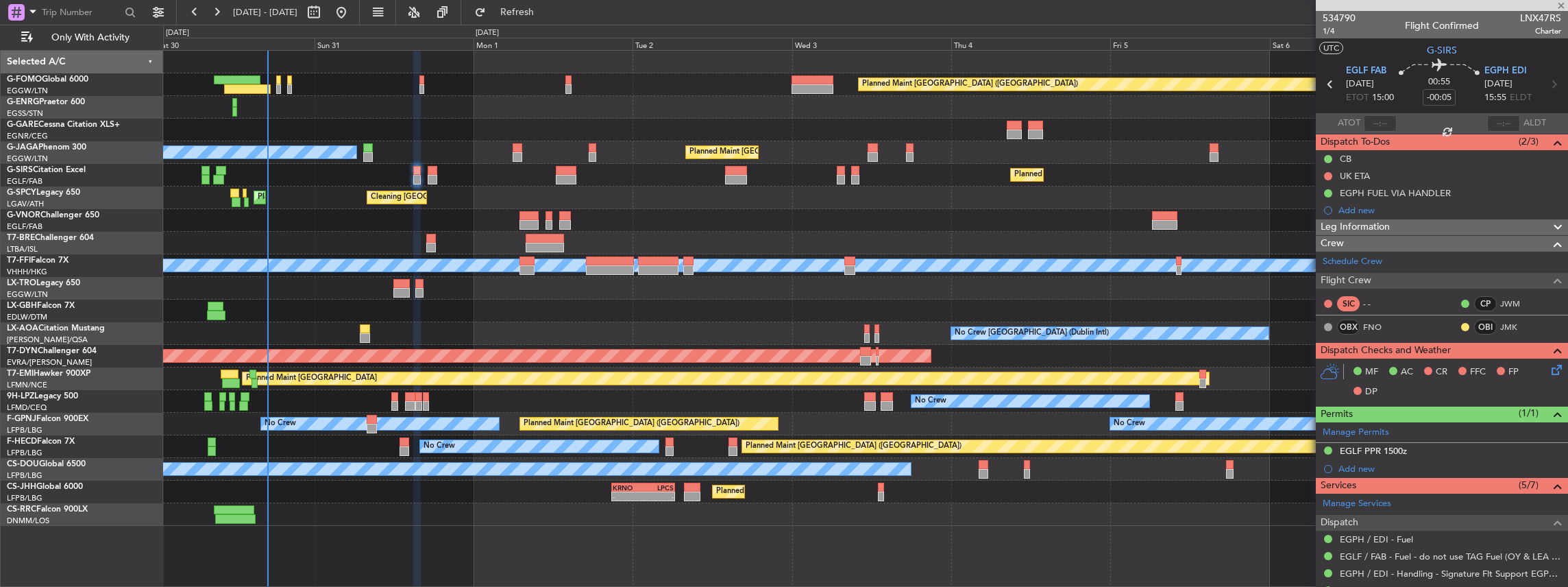
type input "+00:15"
type input "0"
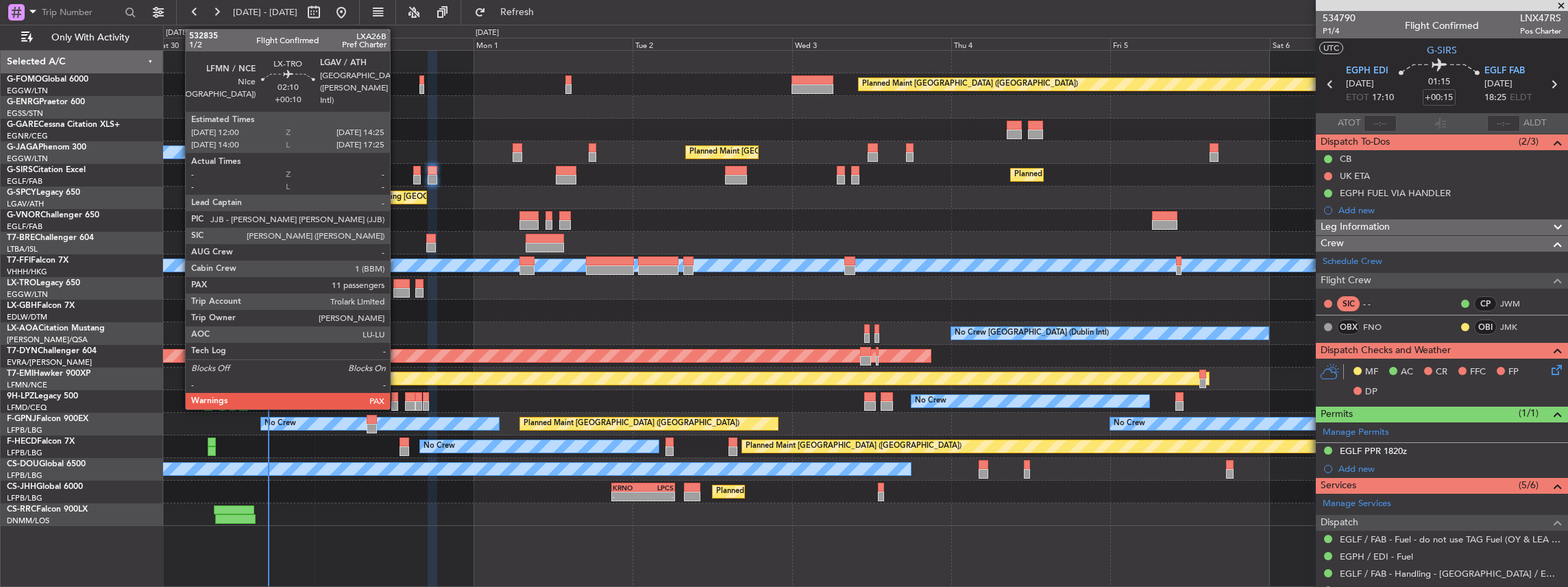
click at [397, 289] on div at bounding box center [402, 293] width 16 height 10
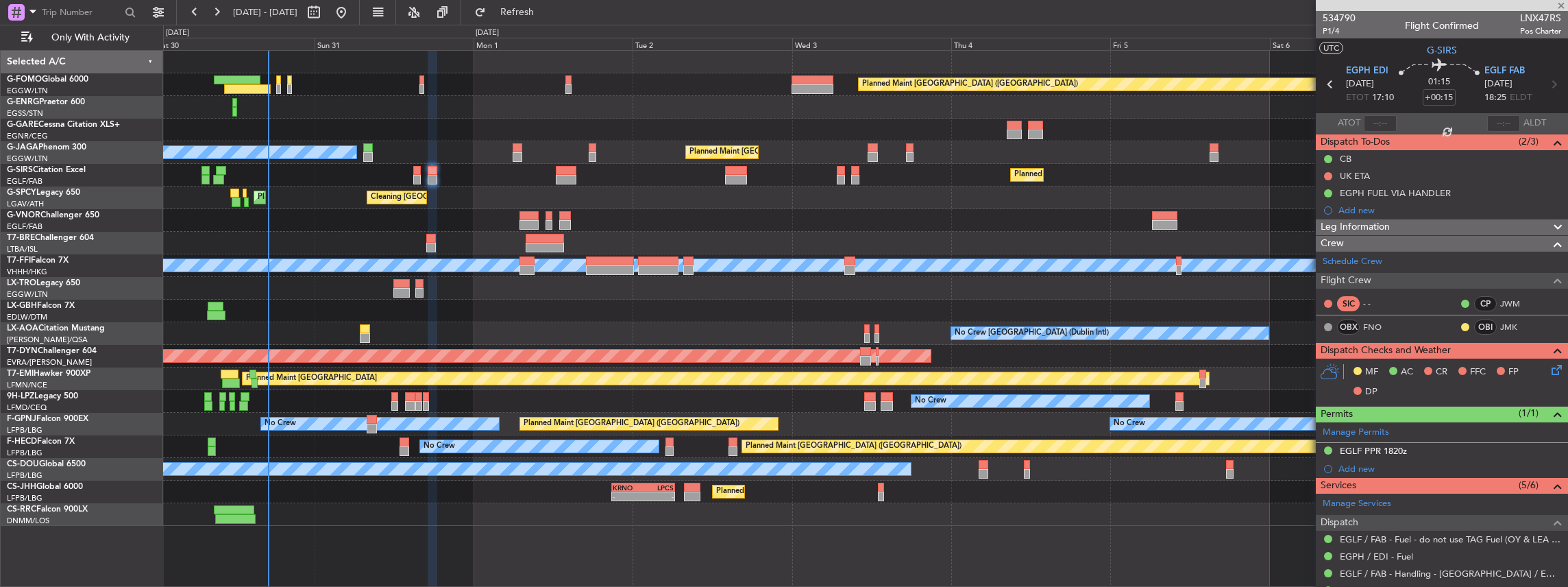
type input "+00:10"
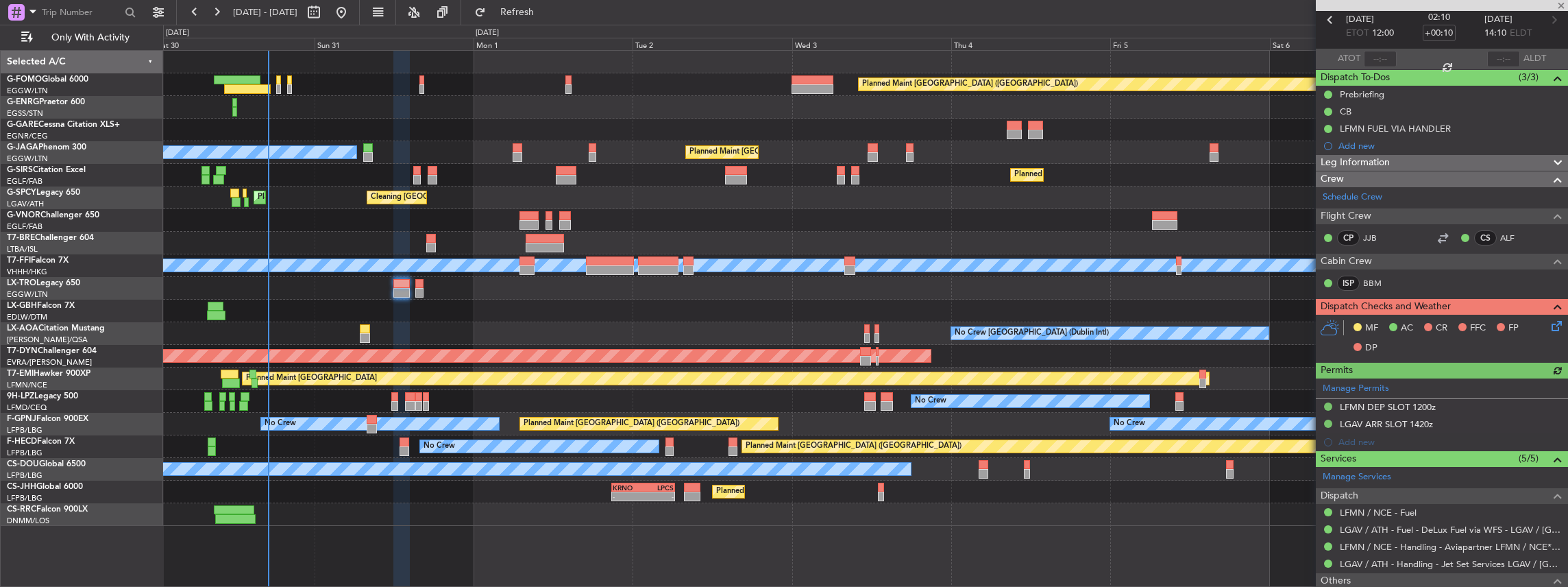
scroll to position [91, 0]
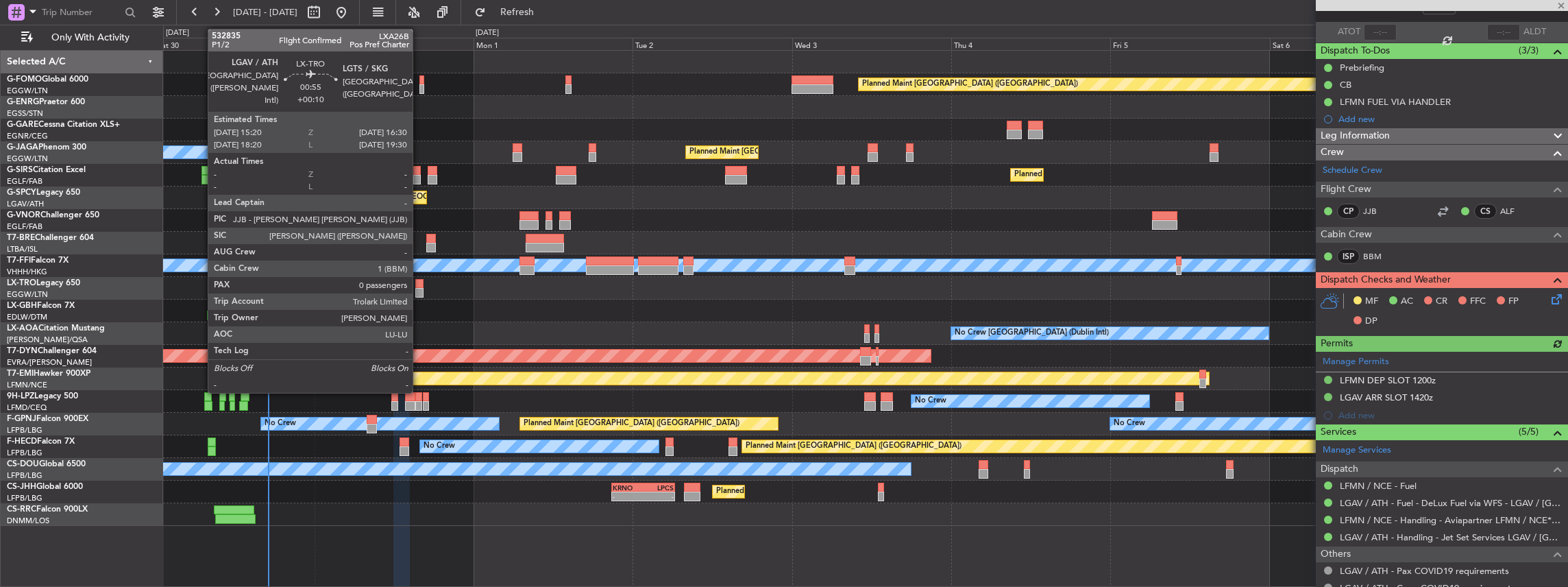
click at [420, 293] on div at bounding box center [420, 293] width 8 height 10
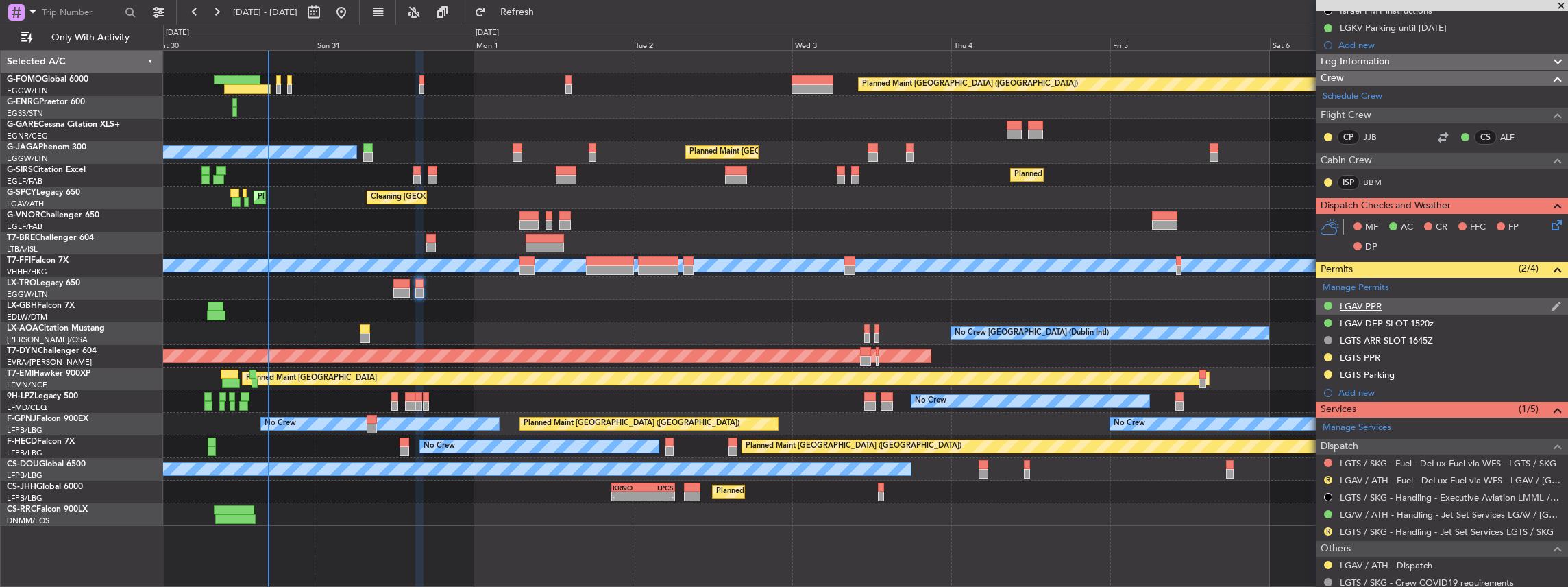
scroll to position [0, 0]
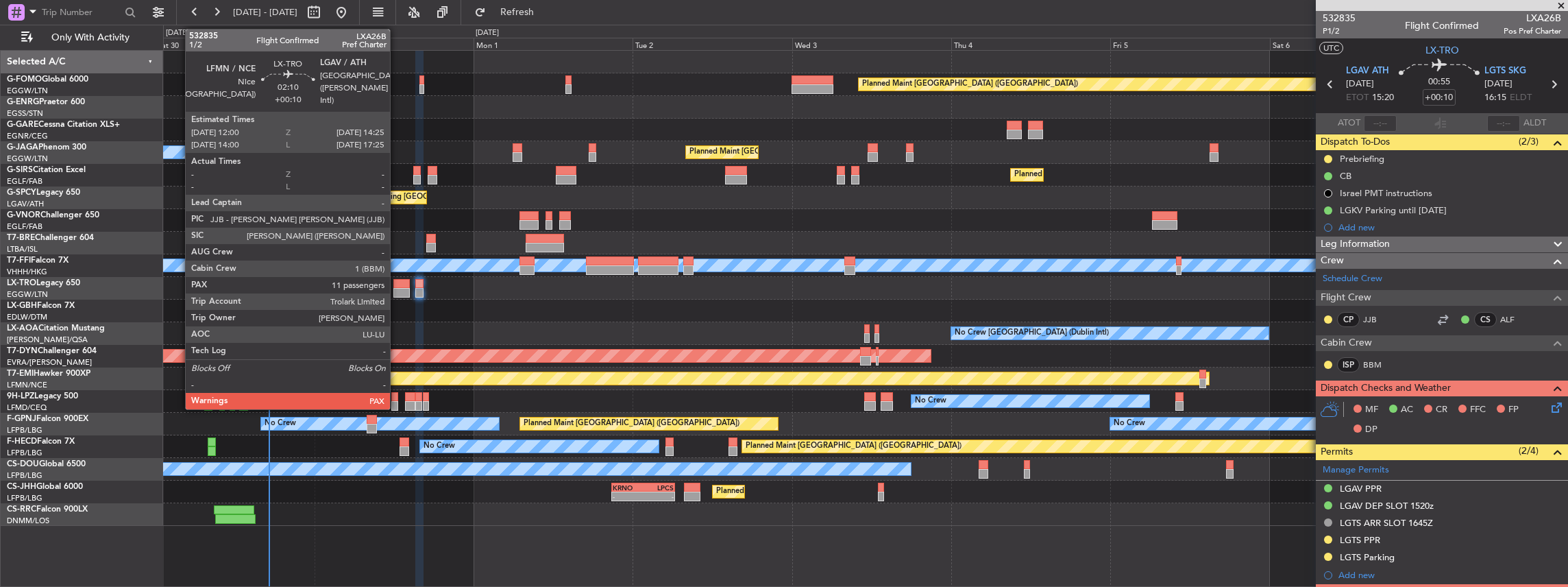
click at [398, 291] on div at bounding box center [402, 293] width 16 height 10
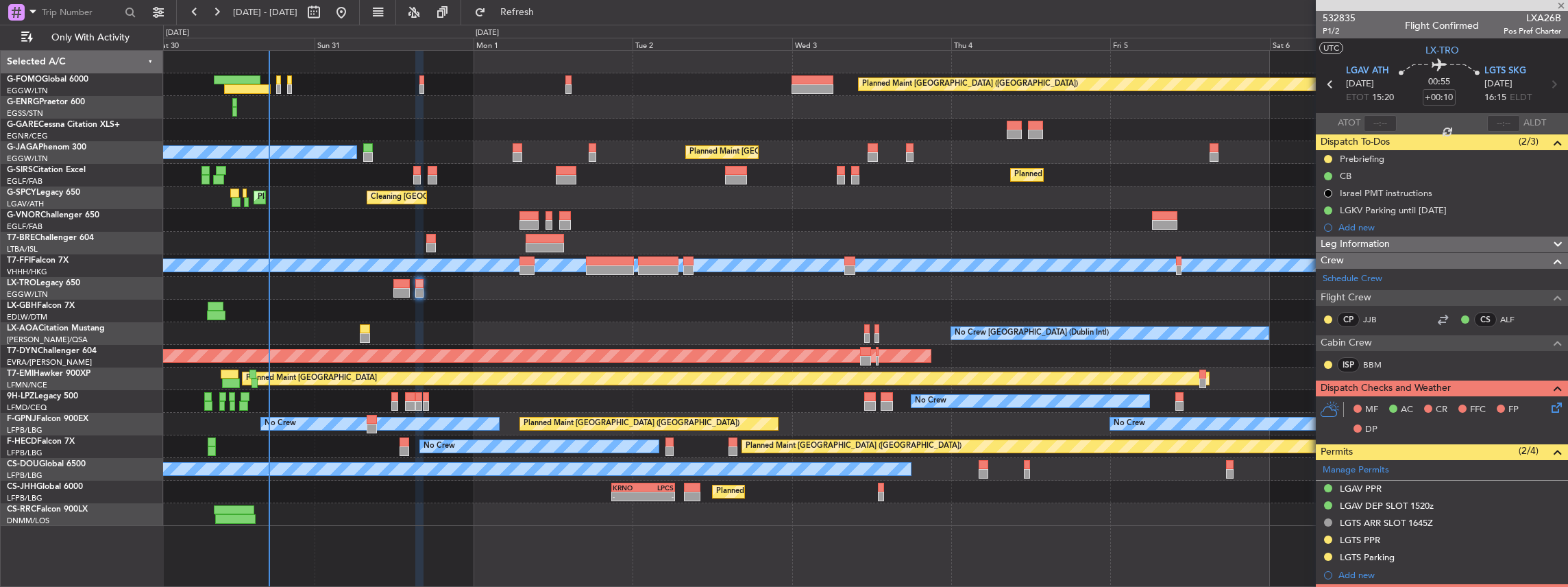
type input "11"
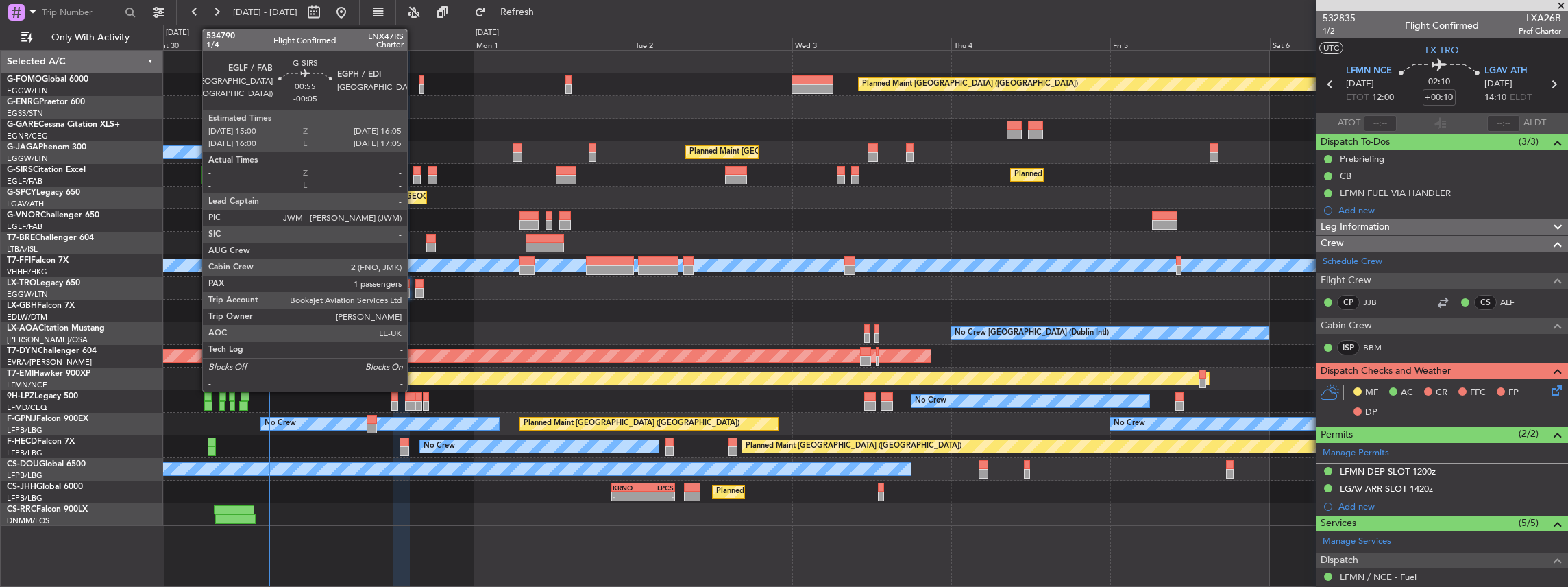
click at [414, 171] on div at bounding box center [416, 171] width 7 height 10
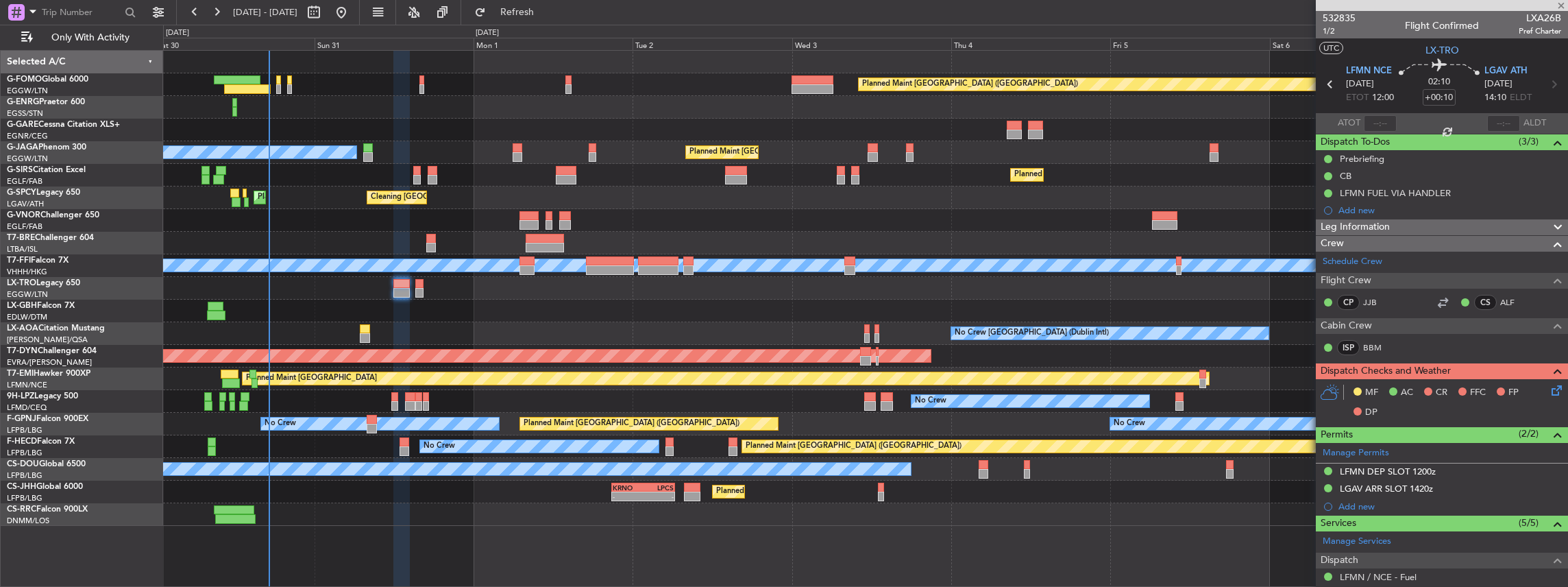
type input "-00:05"
type input "1"
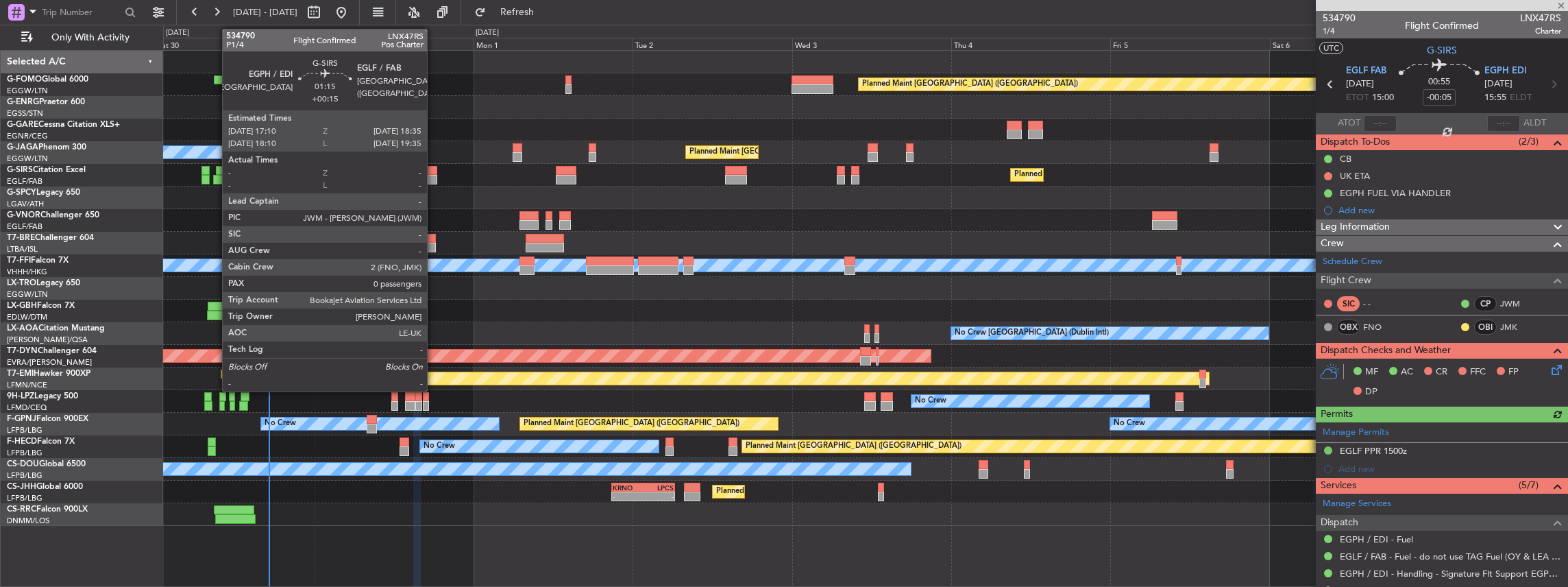
click at [434, 175] on div at bounding box center [433, 180] width 10 height 10
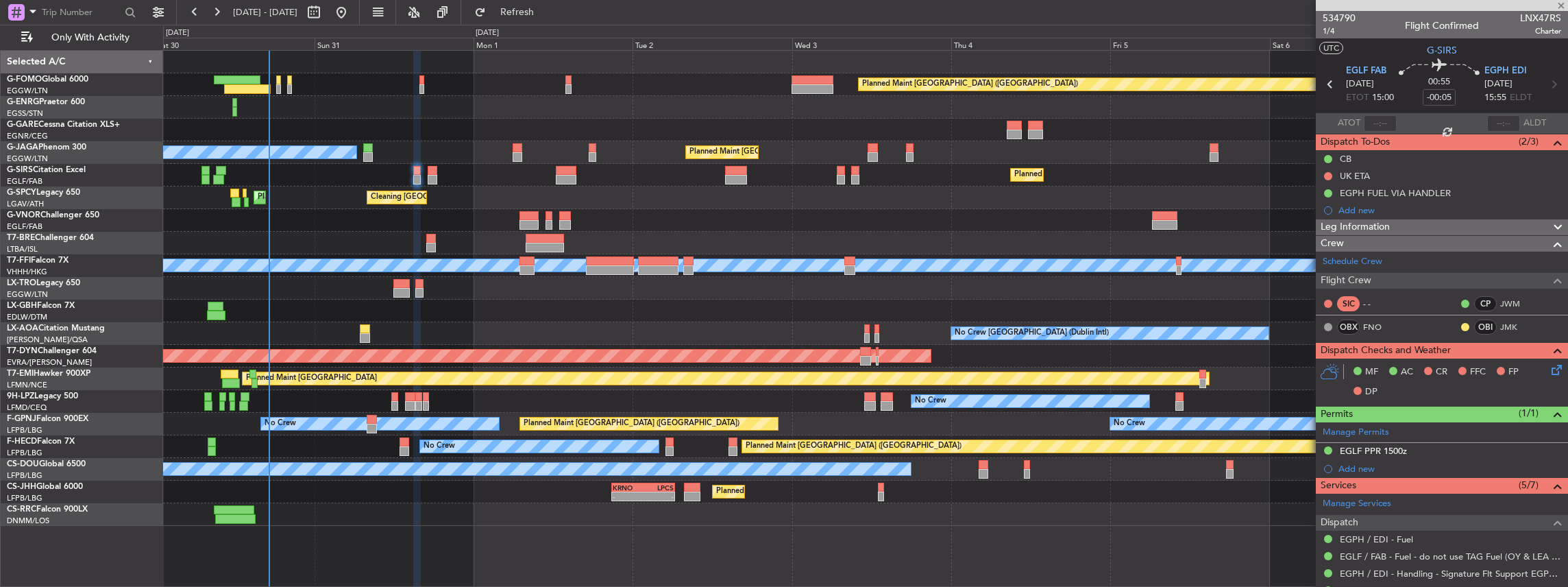
type input "+00:15"
type input "0"
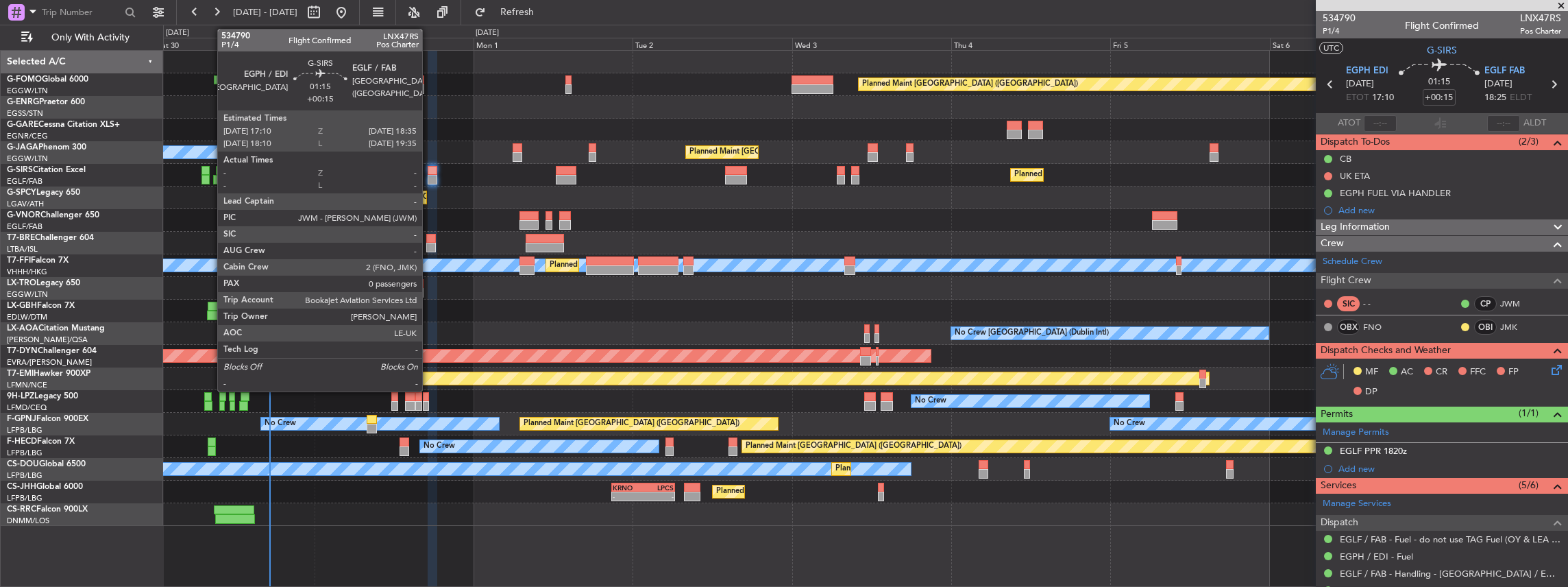
click at [429, 177] on div at bounding box center [433, 180] width 10 height 10
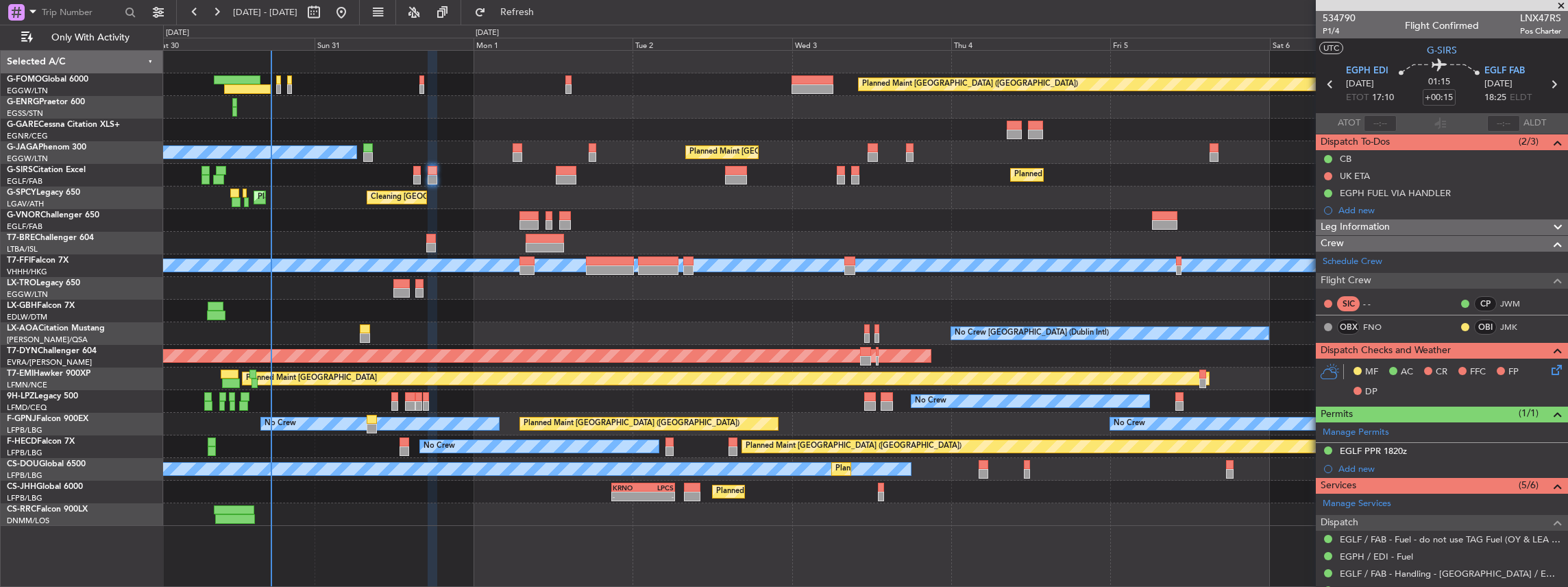
click at [1550, 371] on icon at bounding box center [1554, 366] width 11 height 11
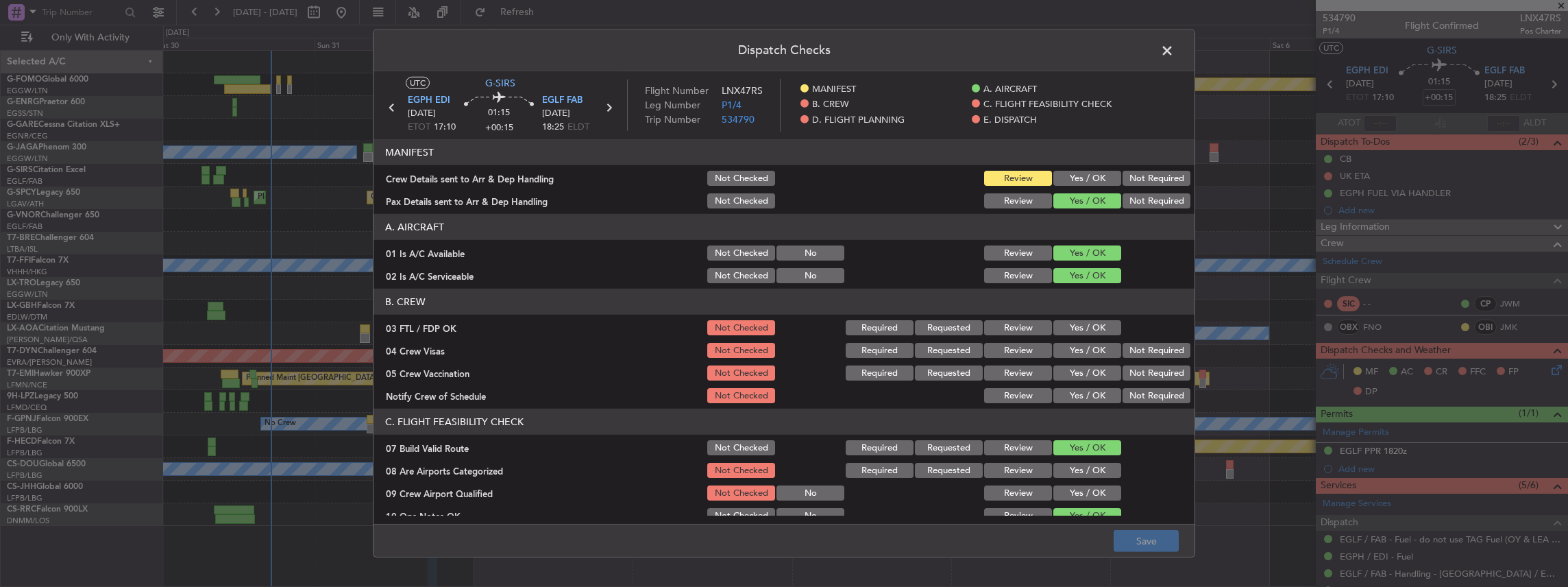
drag, startPoint x: 1076, startPoint y: 174, endPoint x: 1078, endPoint y: 184, distance: 10.2
click at [1076, 174] on button "Yes / OK" at bounding box center [1087, 178] width 68 height 15
click at [1152, 545] on button "Save" at bounding box center [1146, 540] width 65 height 22
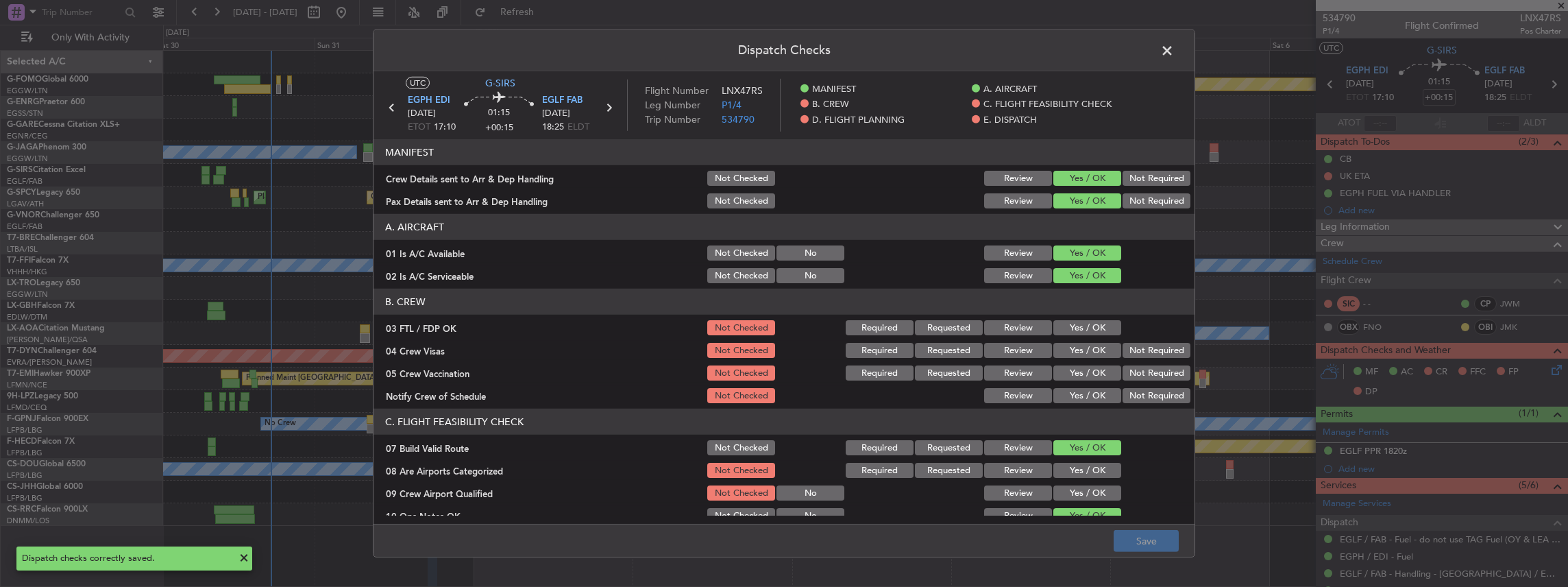
click at [1174, 48] on span at bounding box center [1174, 53] width 0 height 27
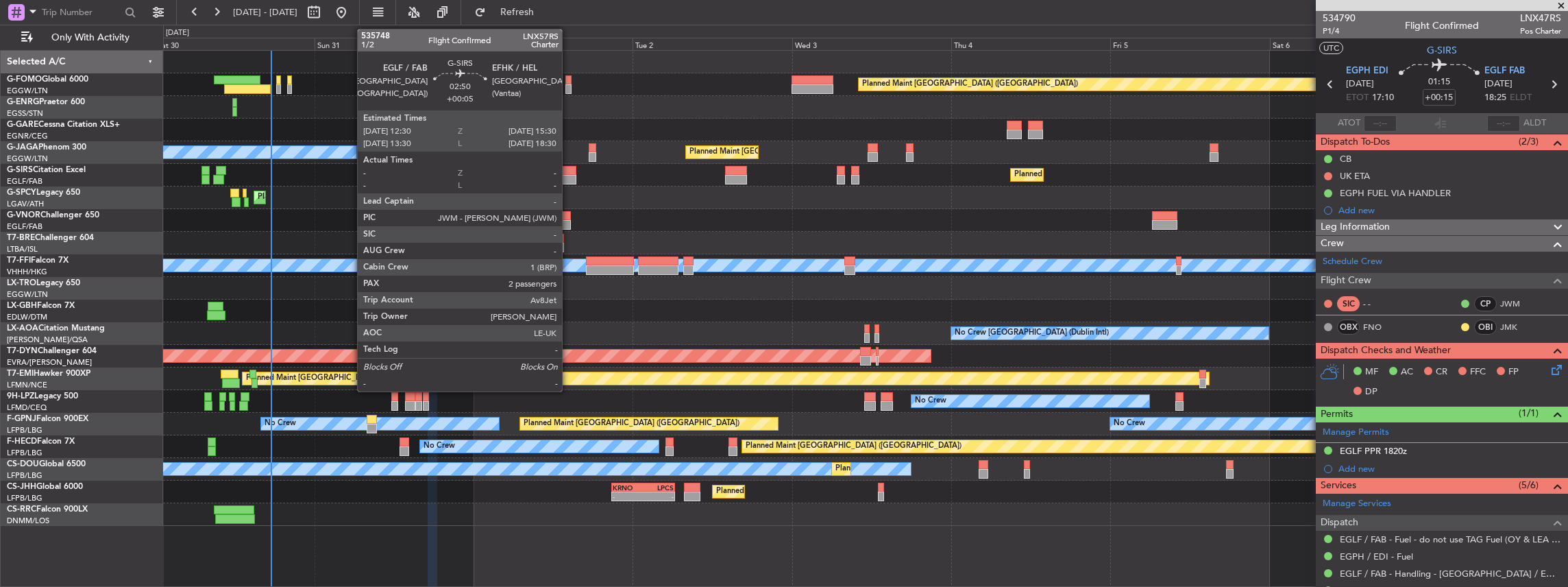
click at [569, 170] on div at bounding box center [566, 171] width 20 height 10
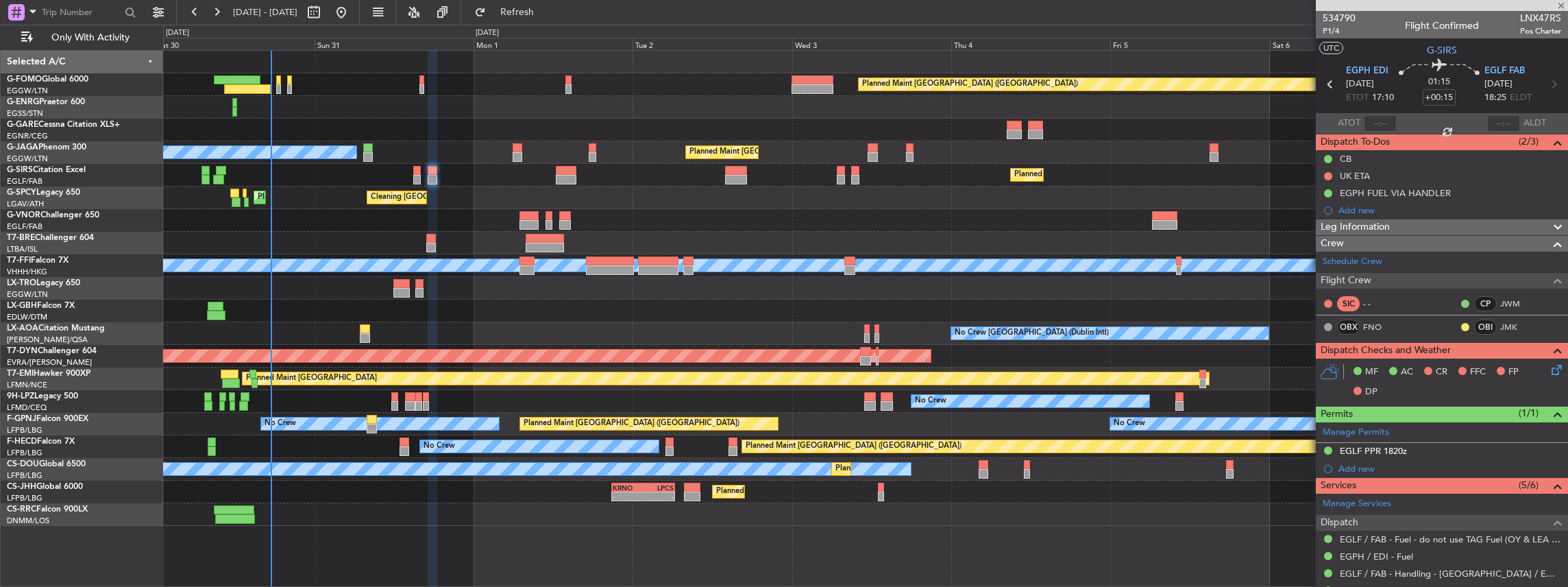
type input "+00:05"
type input "2"
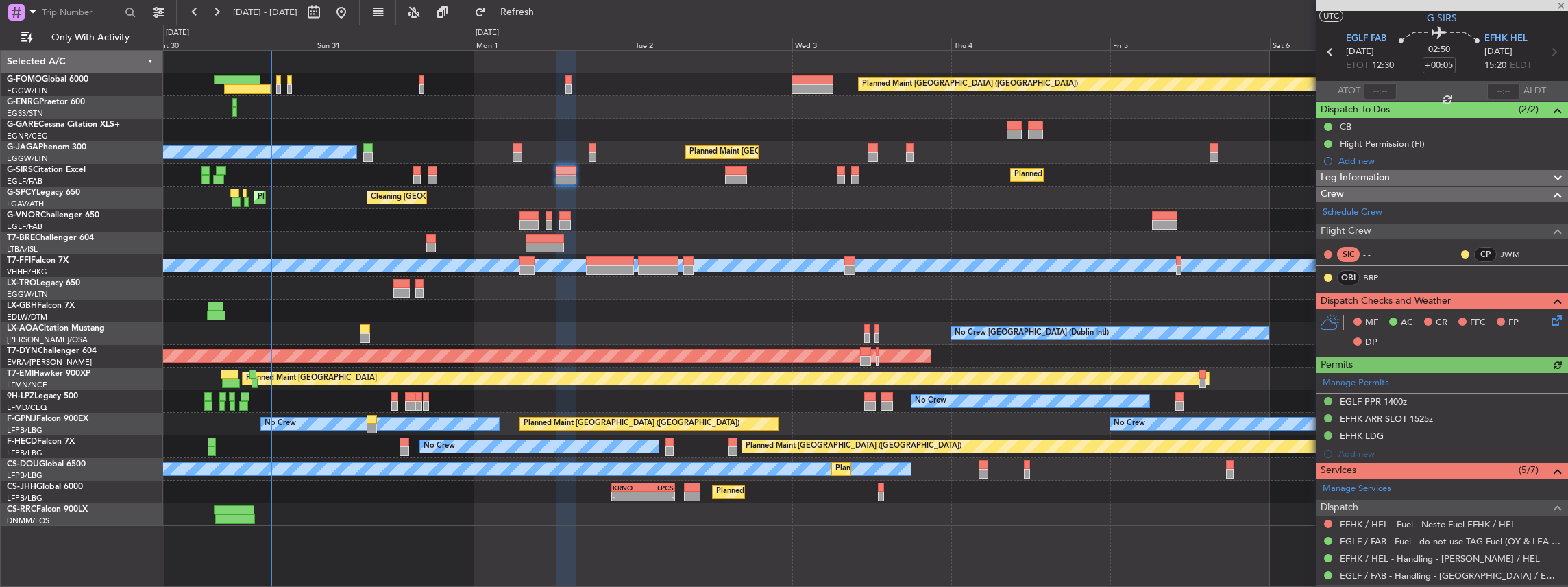
scroll to position [45, 0]
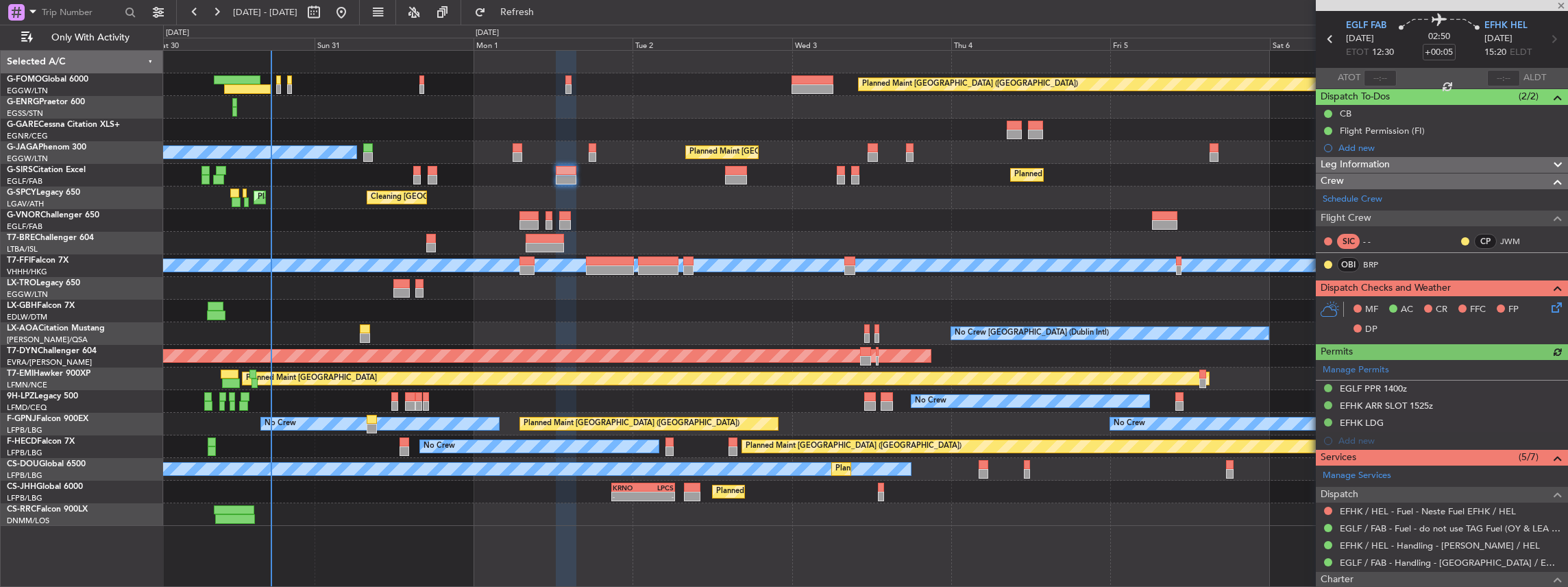
click at [1552, 304] on icon at bounding box center [1554, 304] width 11 height 11
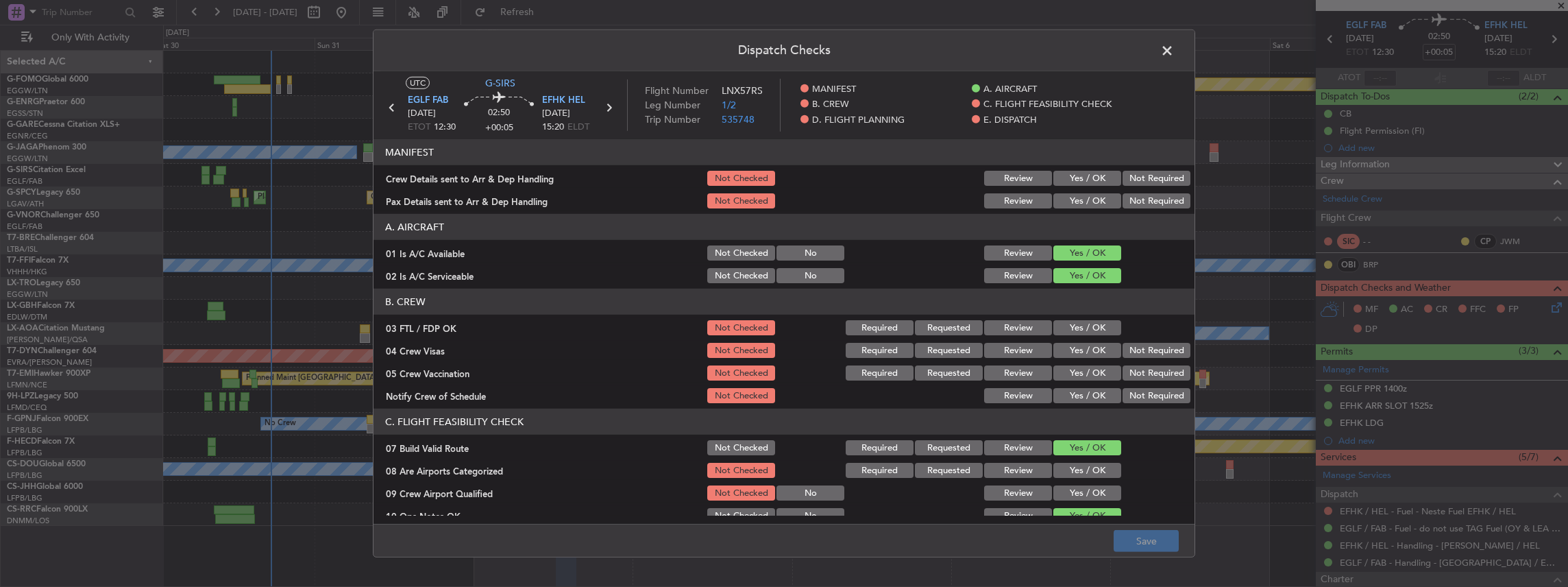
click at [1077, 178] on button "Yes / OK" at bounding box center [1087, 178] width 68 height 15
click at [1073, 198] on button "Yes / OK" at bounding box center [1087, 201] width 68 height 15
click at [1148, 538] on button "Save" at bounding box center [1146, 540] width 65 height 22
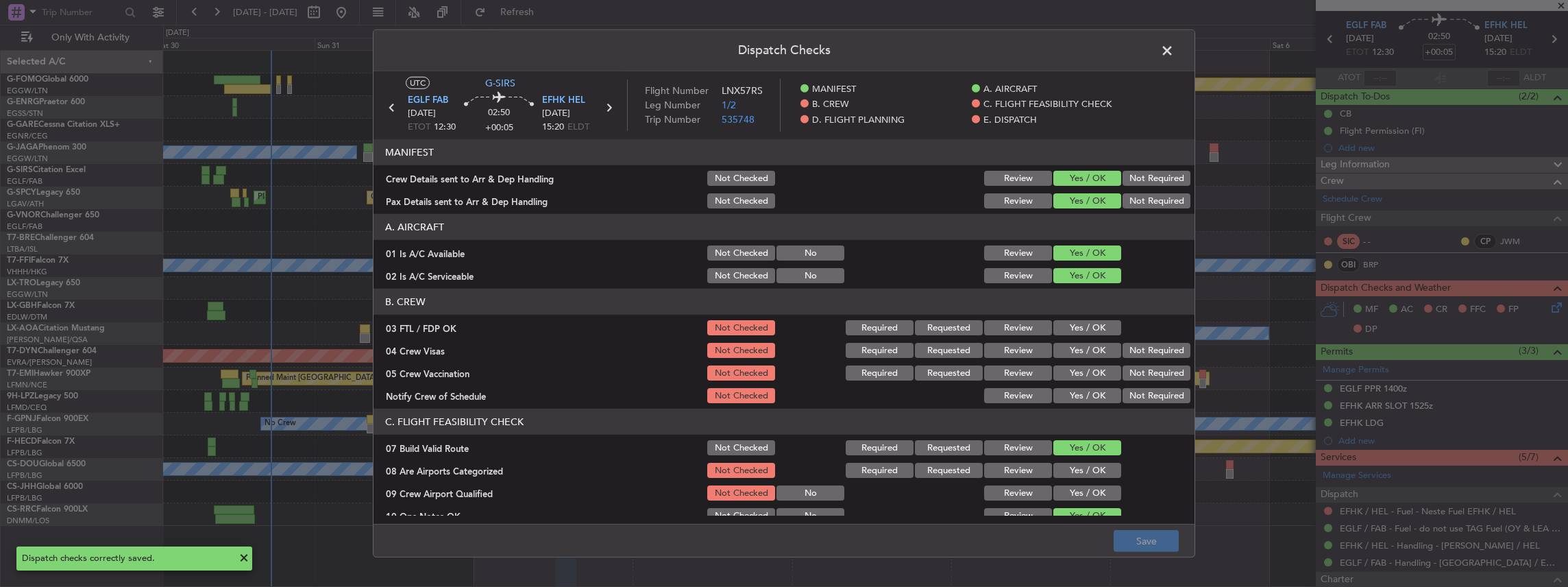
click at [1174, 47] on span at bounding box center [1174, 53] width 0 height 27
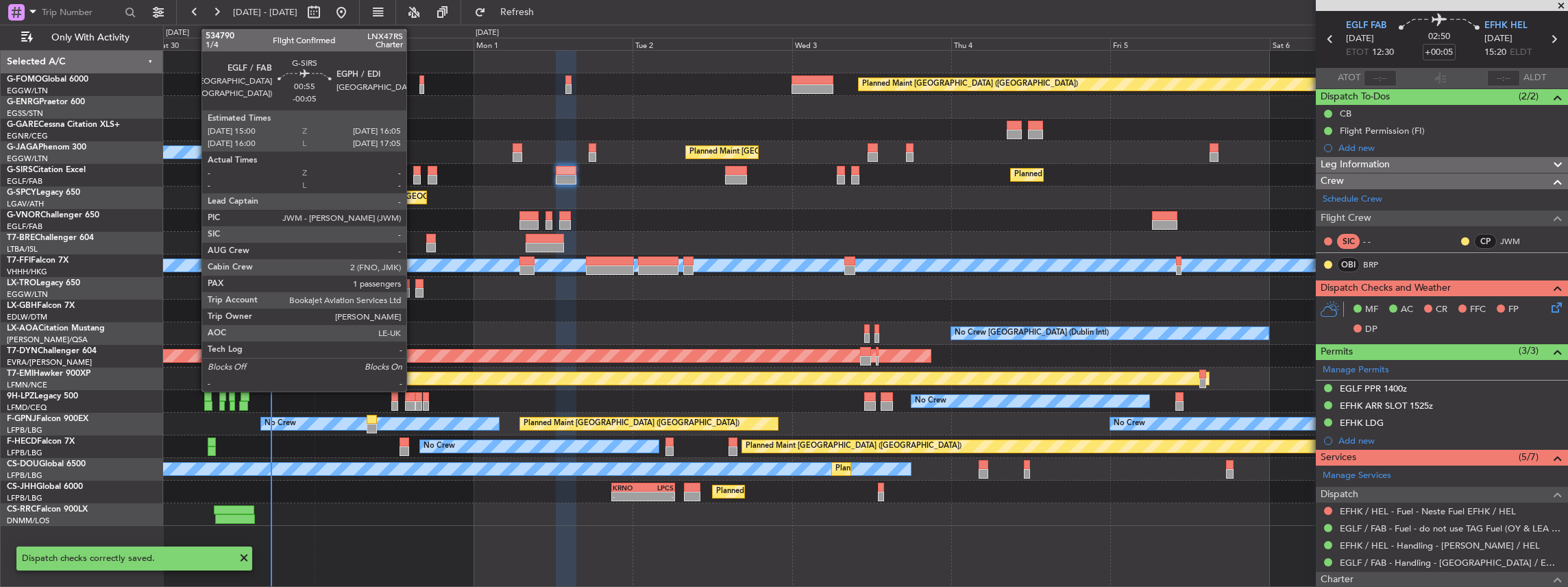
click at [413, 178] on div at bounding box center [416, 180] width 7 height 10
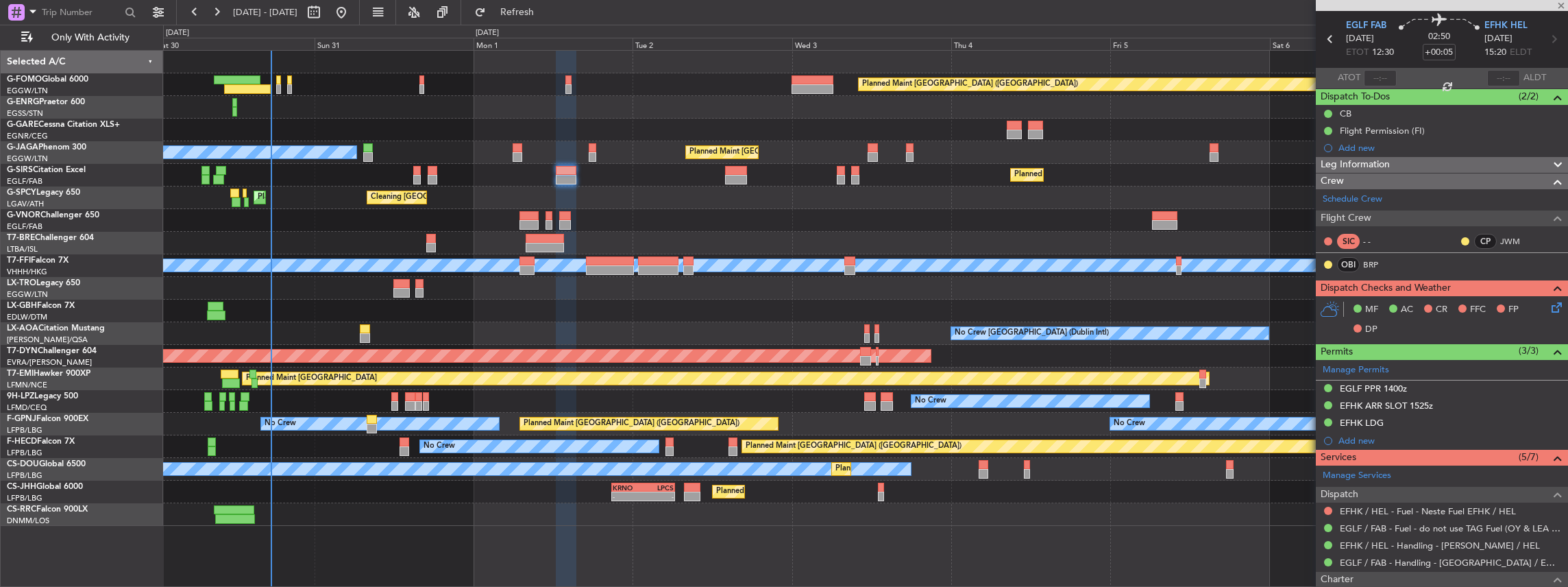
type input "-00:05"
type input "1"
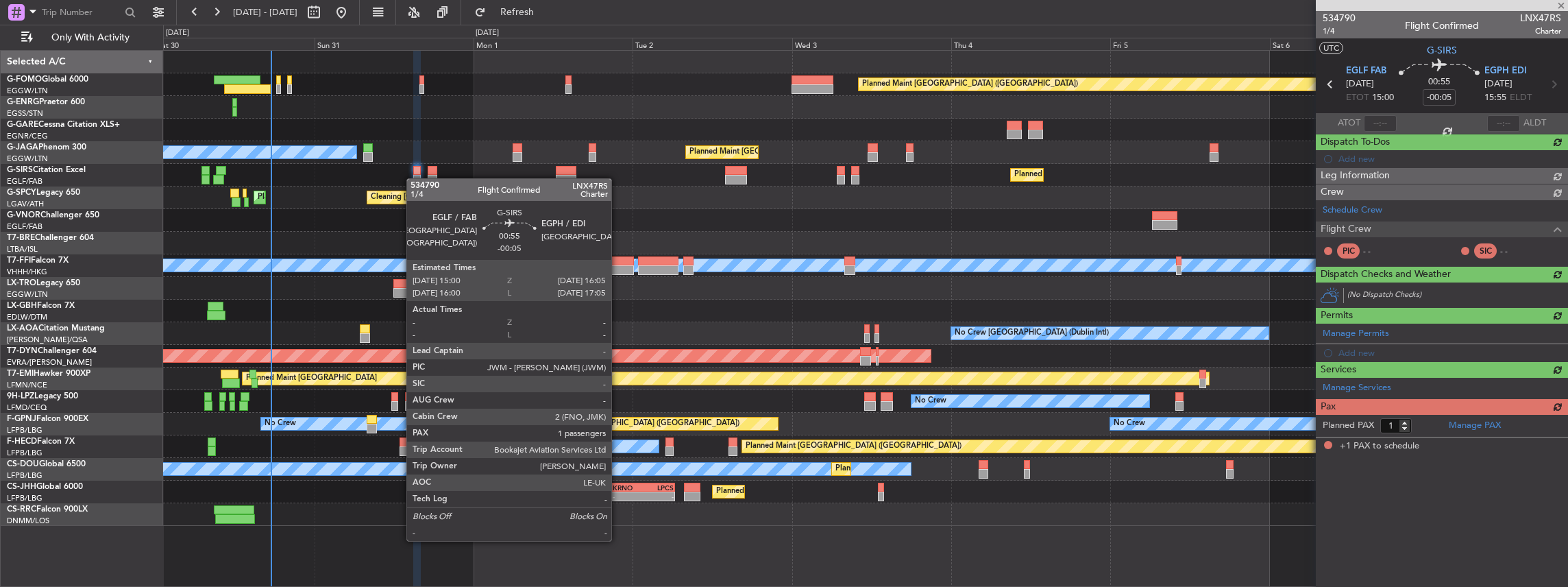
scroll to position [0, 0]
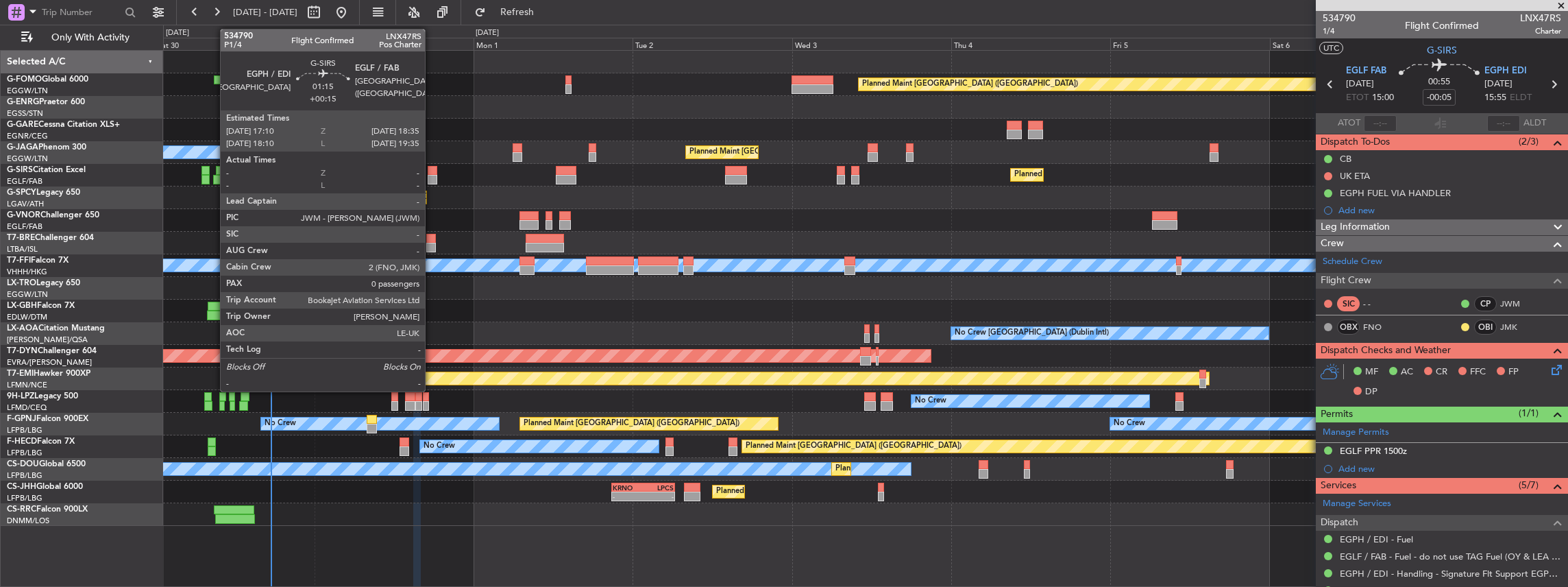
click at [432, 174] on div at bounding box center [433, 171] width 10 height 10
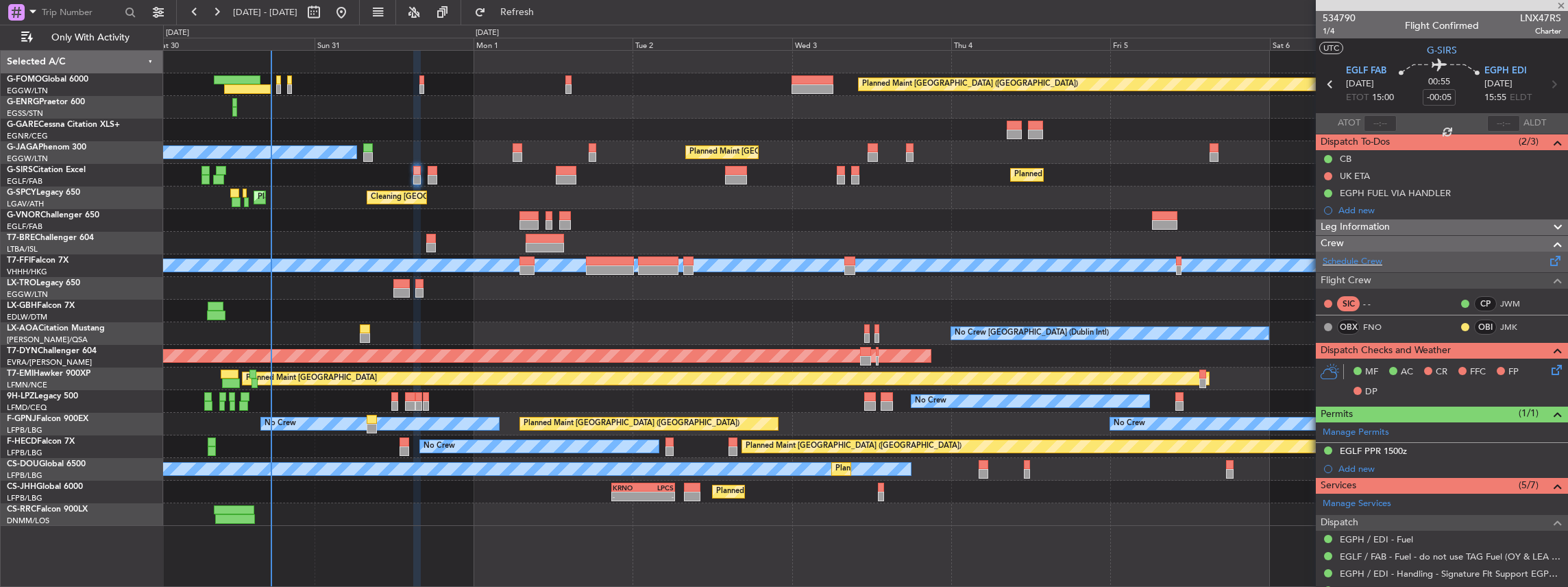
type input "+00:15"
type input "0"
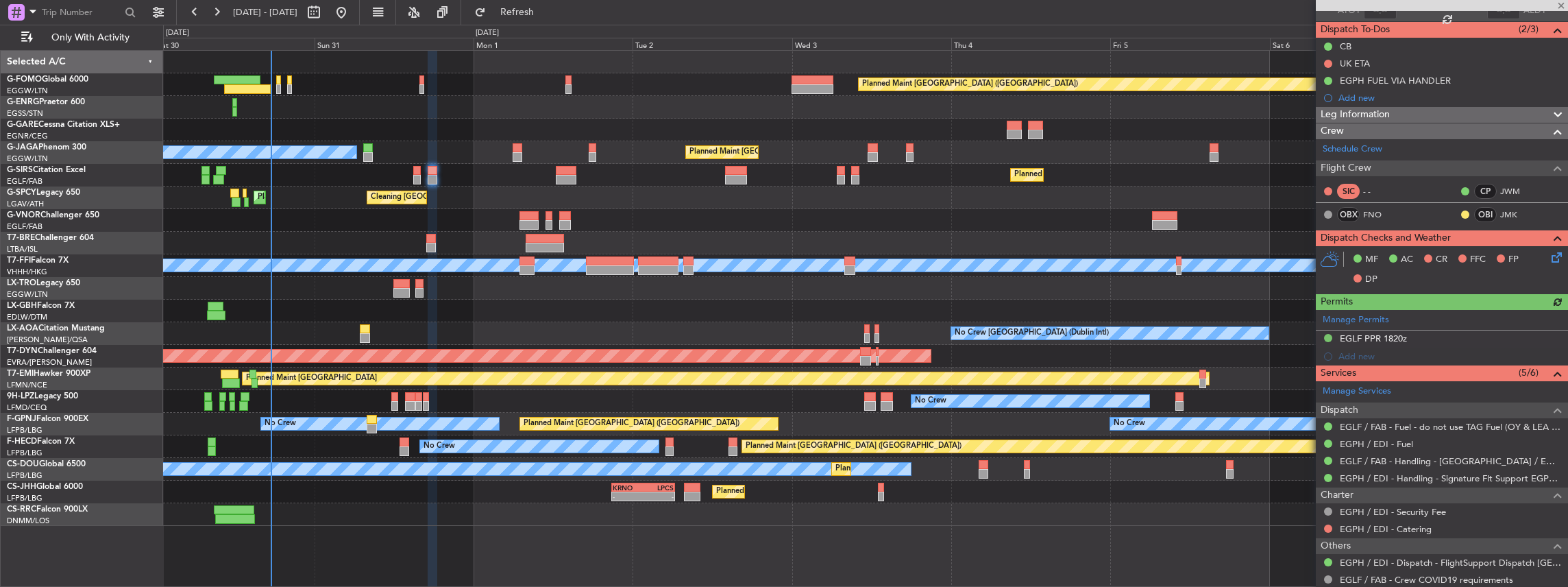
scroll to position [137, 0]
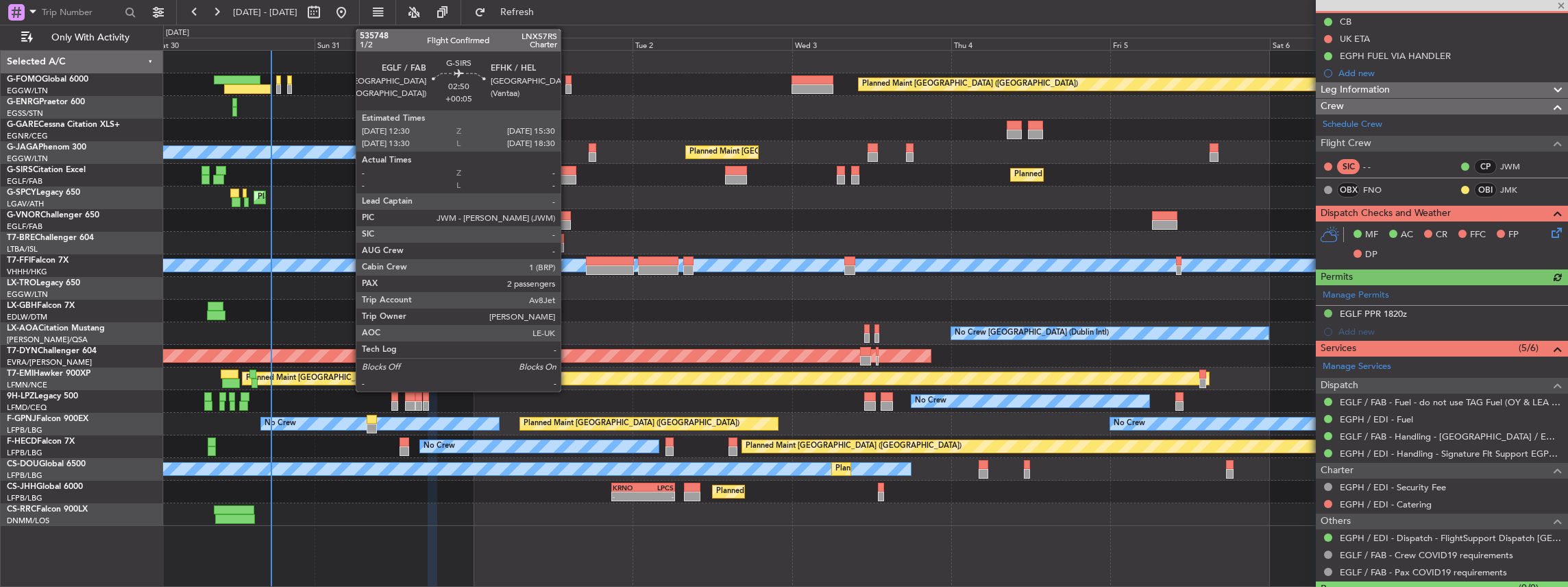
click at [567, 178] on div at bounding box center [566, 180] width 20 height 10
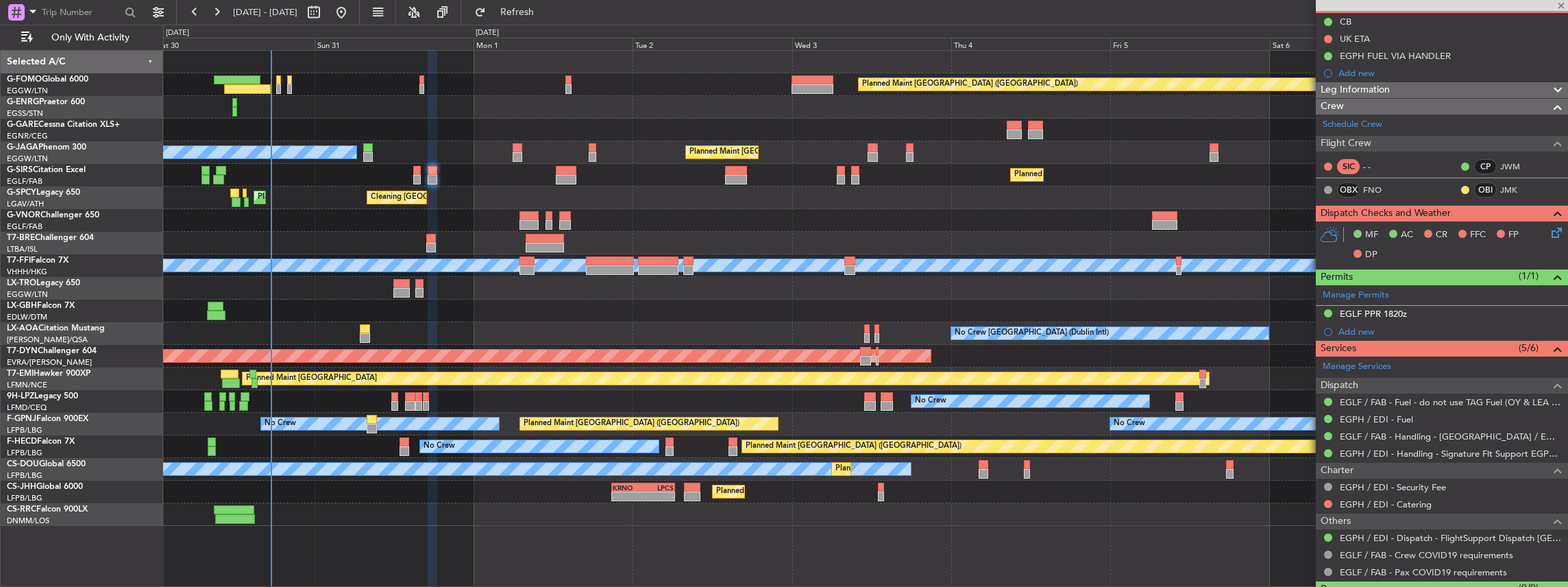
type input "+00:05"
type input "2"
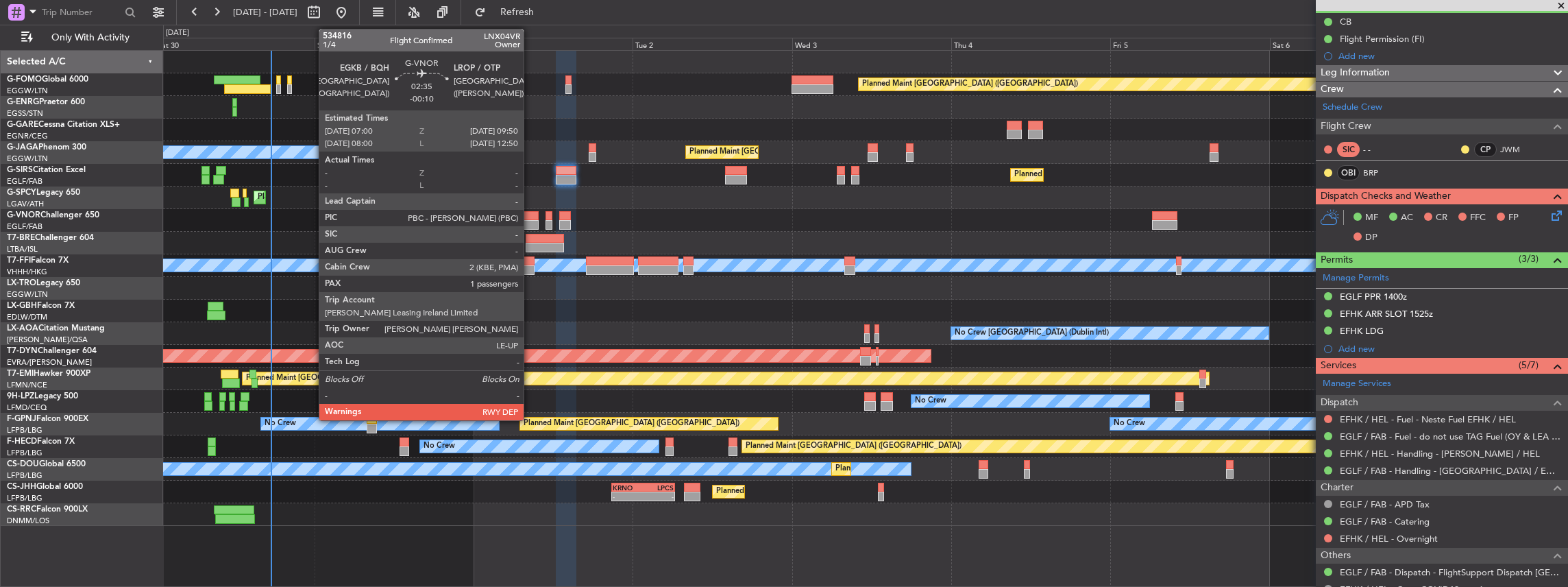
click at [530, 220] on div at bounding box center [529, 225] width 19 height 10
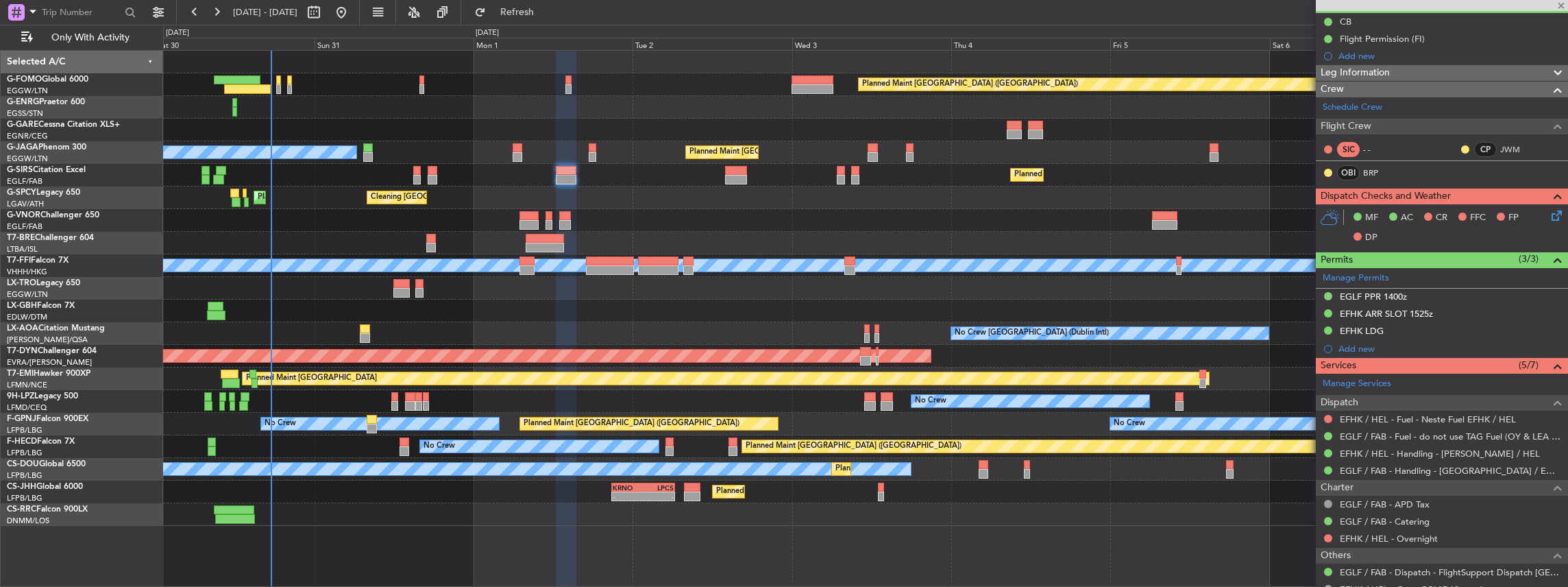
type input "-00:10"
type input "1"
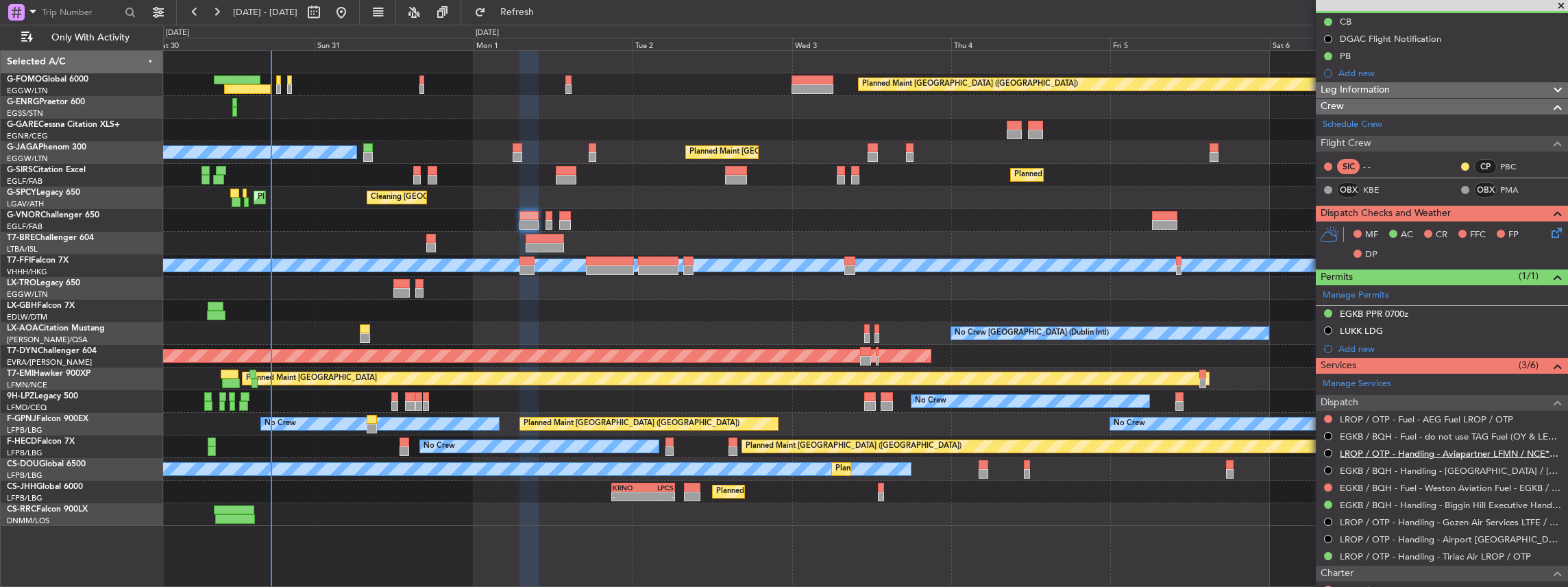
scroll to position [182, 0]
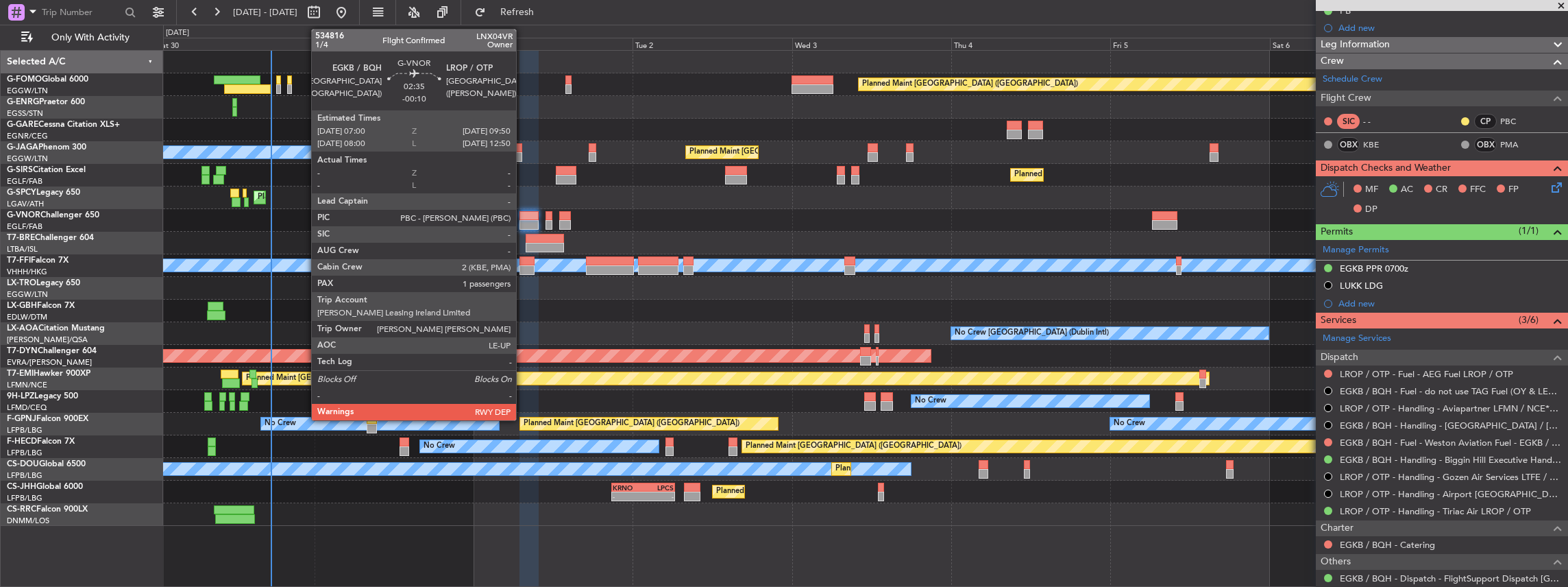
click at [523, 220] on div at bounding box center [529, 225] width 19 height 10
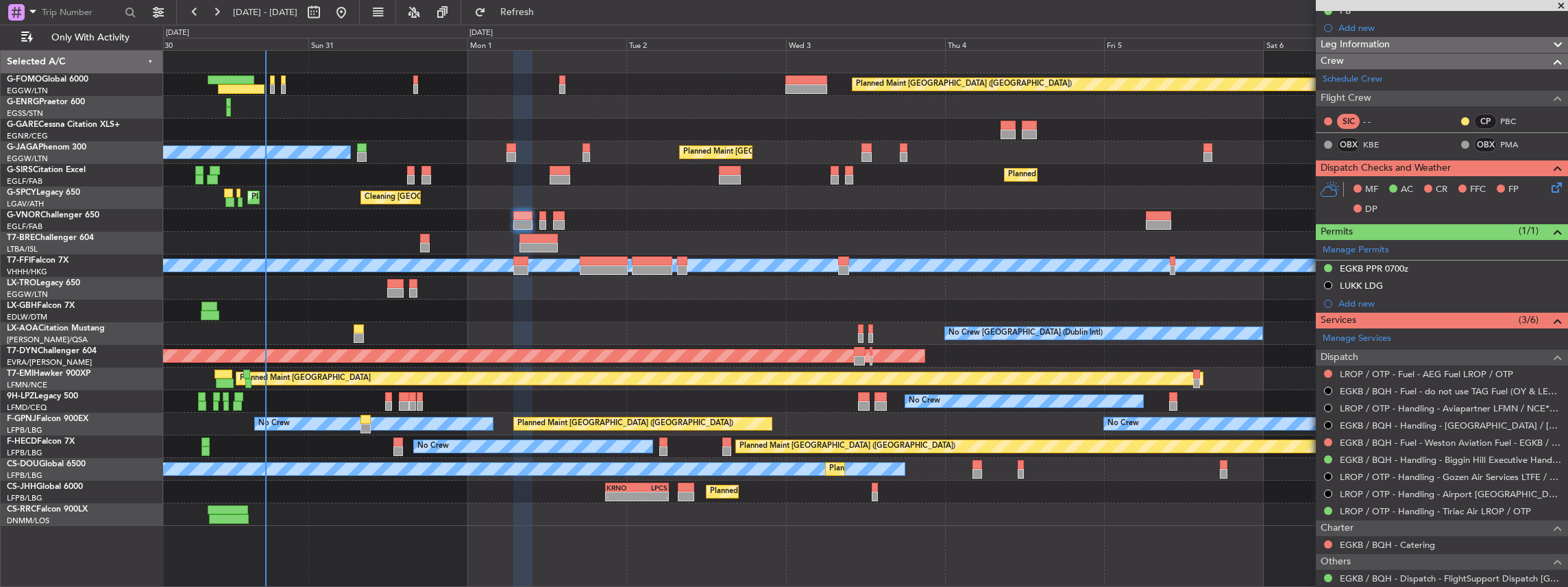
click at [958, 294] on div "Planned Maint London (Luton) Owner Ibiza Planned Maint London (Luton) Planned M…" at bounding box center [866, 288] width 1405 height 475
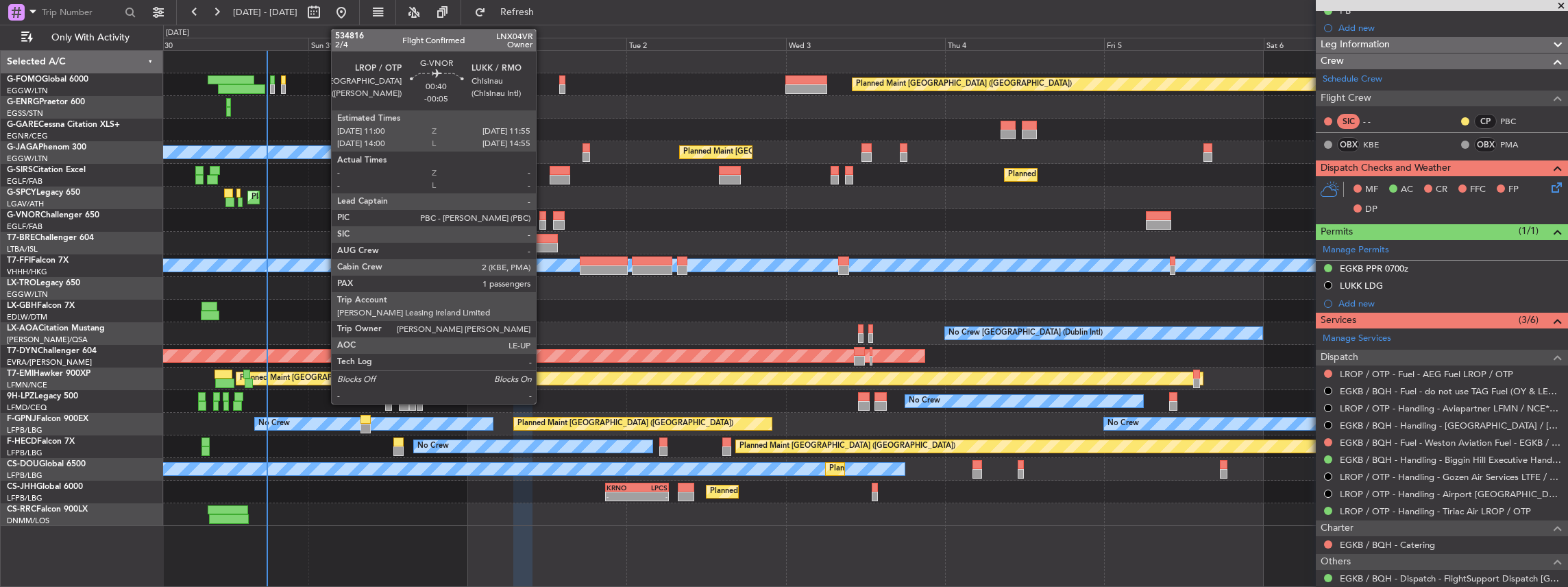
click at [543, 222] on div at bounding box center [543, 225] width 7 height 10
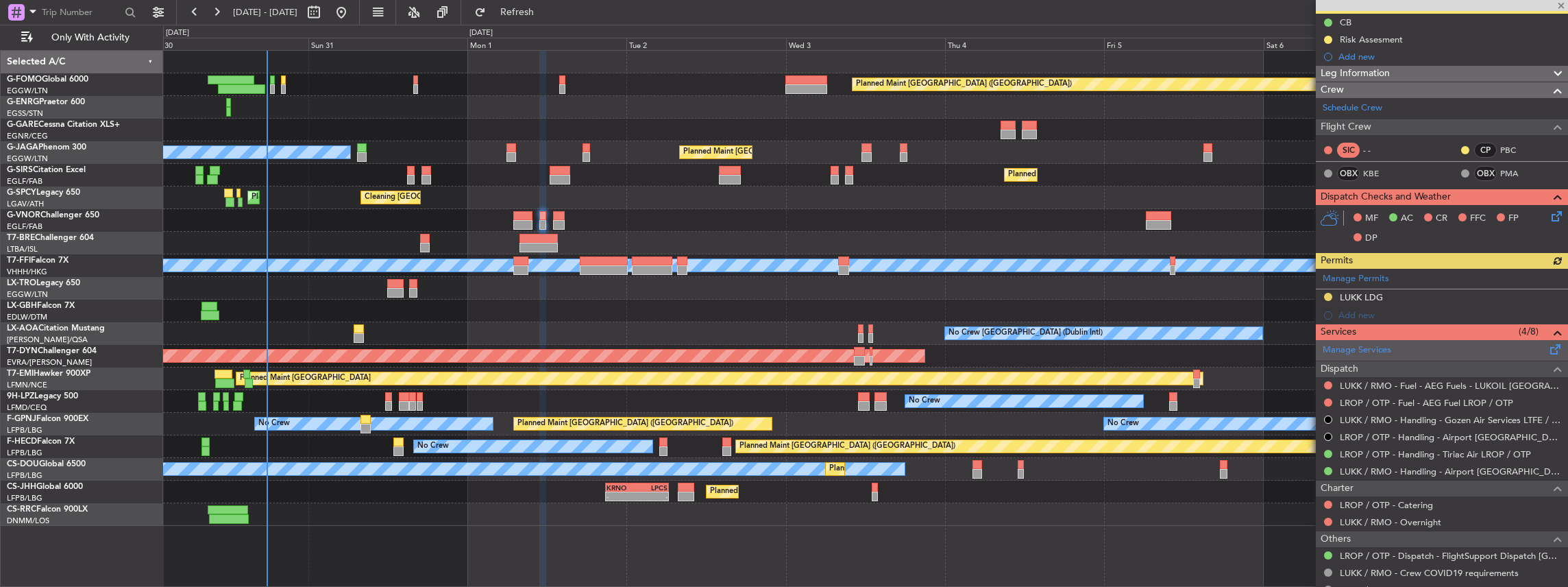
scroll to position [137, 0]
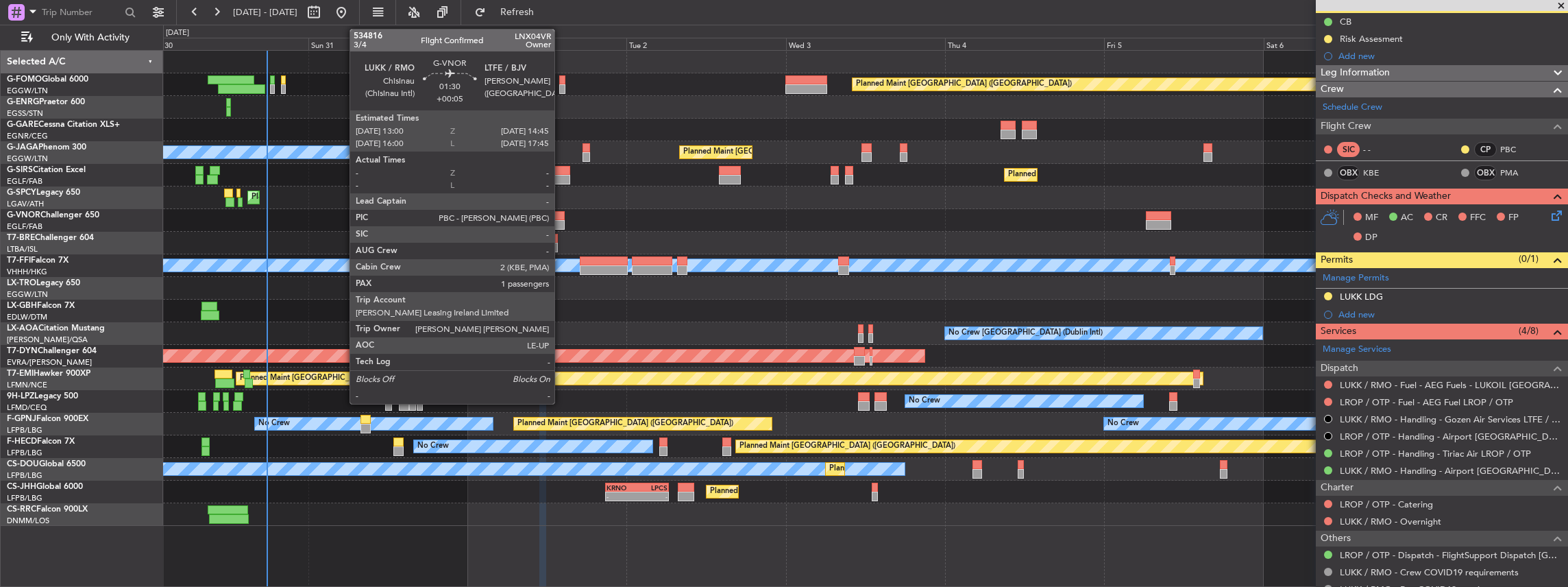
click at [561, 223] on div at bounding box center [559, 225] width 11 height 10
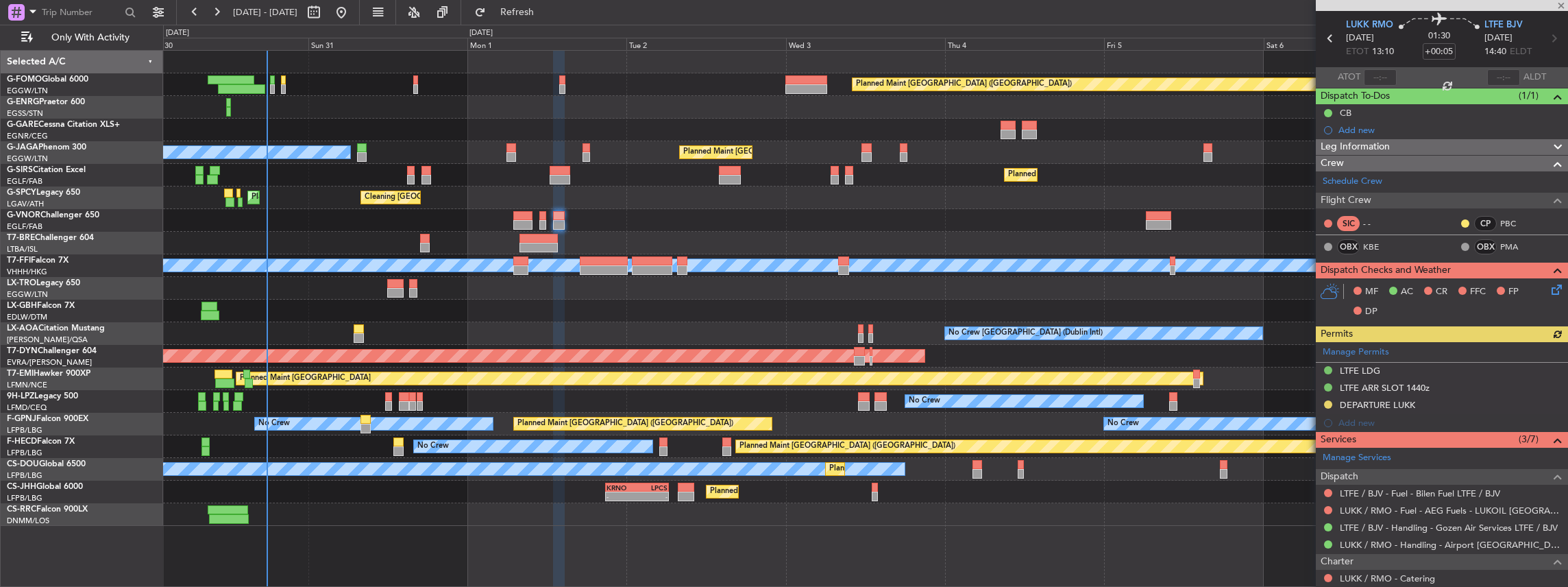
scroll to position [91, 0]
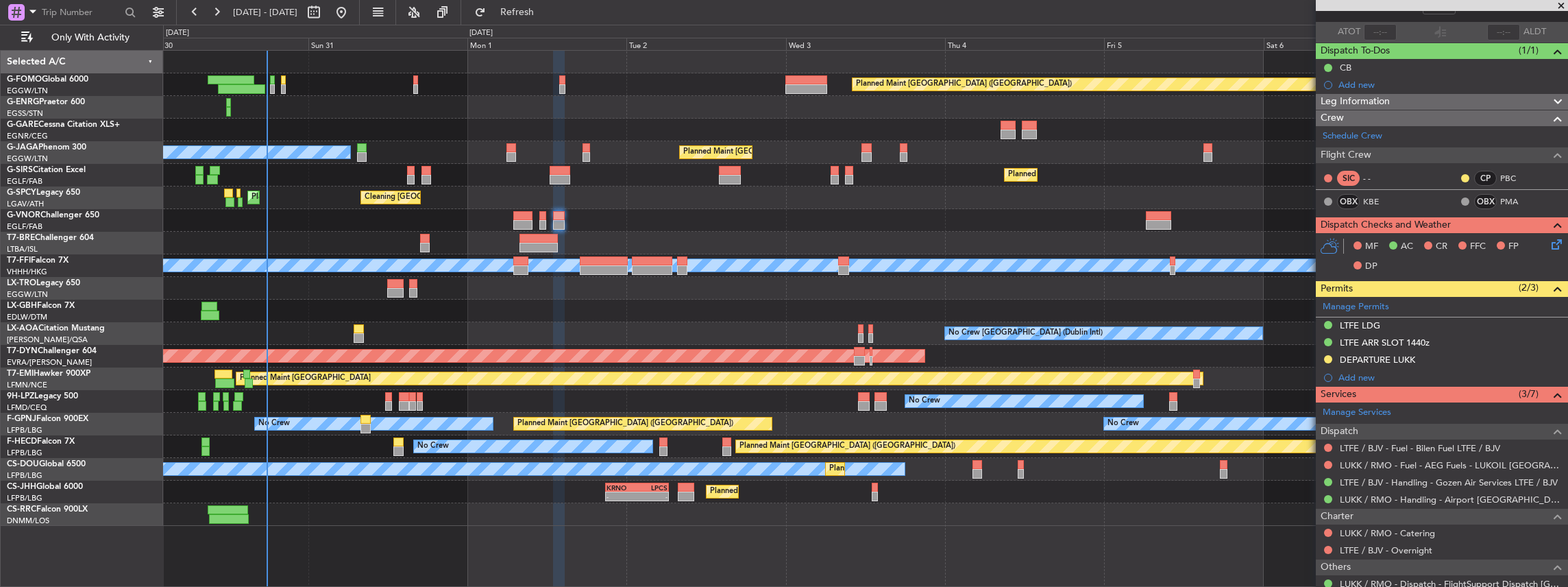
click at [1383, 502] on div "LUKK / RMO - Handling - Airport [GEOGRAPHIC_DATA] LUKK / KIV" at bounding box center [1442, 499] width 252 height 17
click at [1385, 495] on link "LUKK / RMO - Handling - Airport Chisinau LUKK / KIV" at bounding box center [1451, 499] width 221 height 11
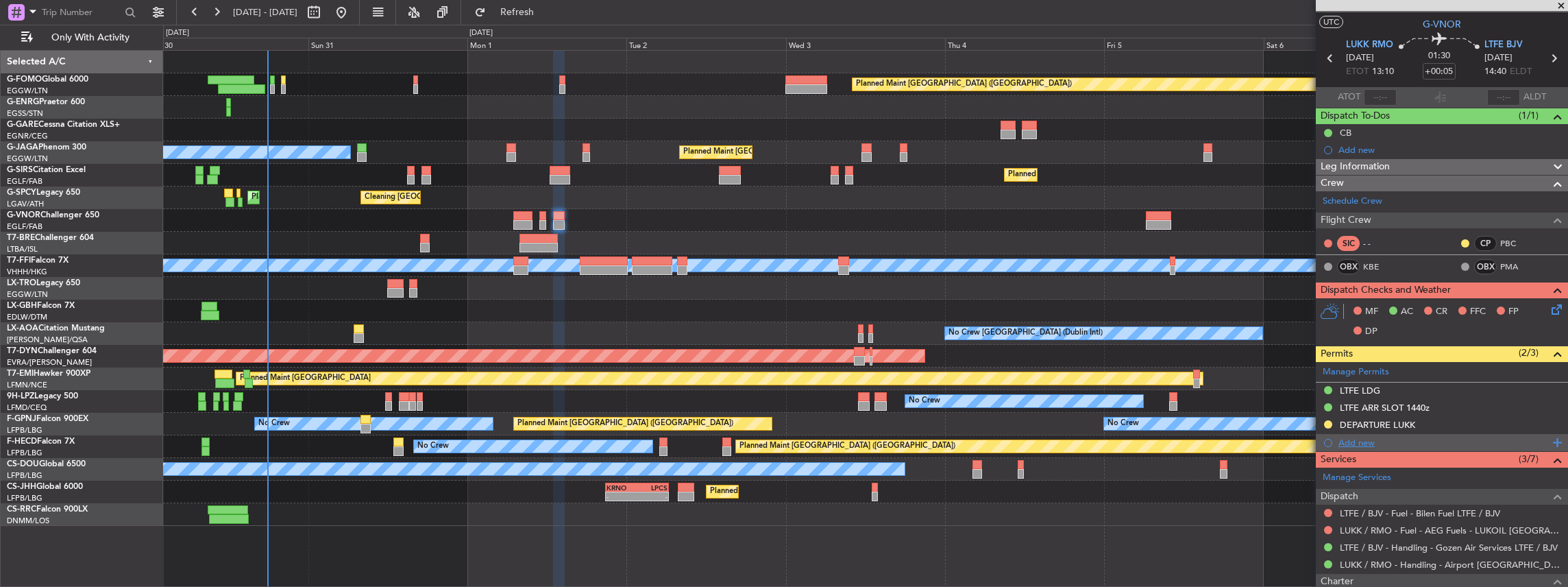
scroll to position [0, 0]
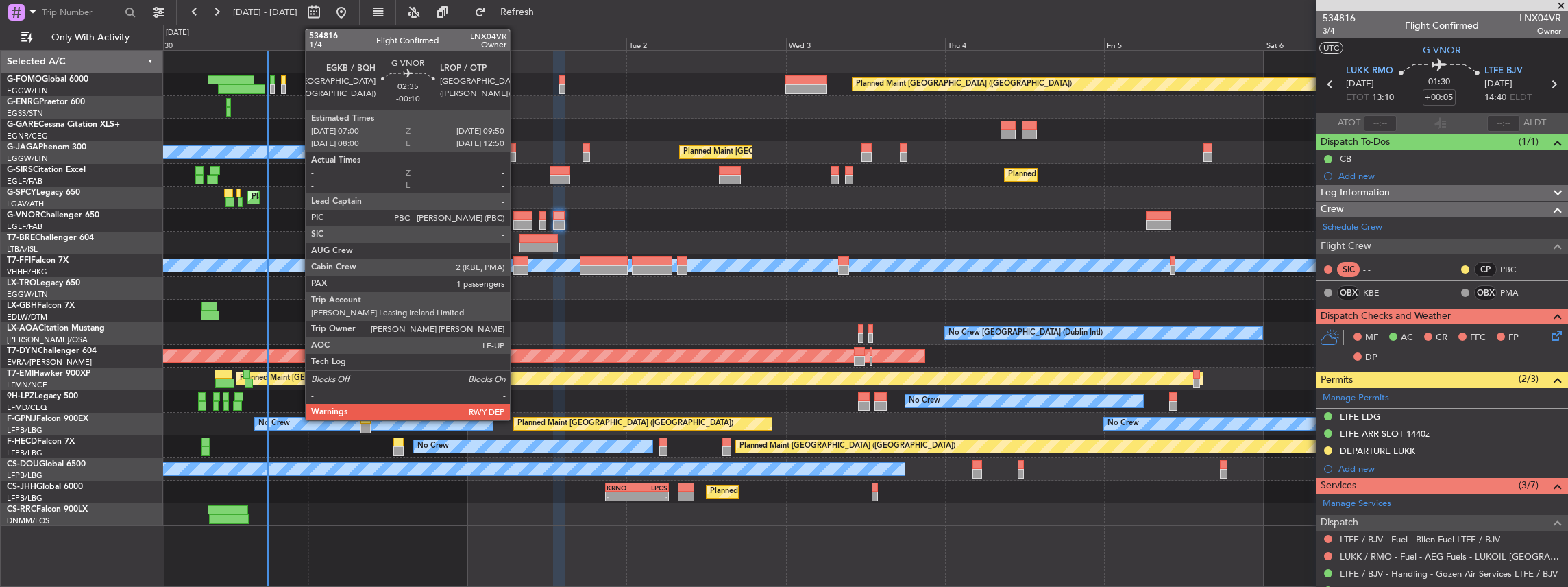
click at [516, 216] on div at bounding box center [522, 216] width 19 height 10
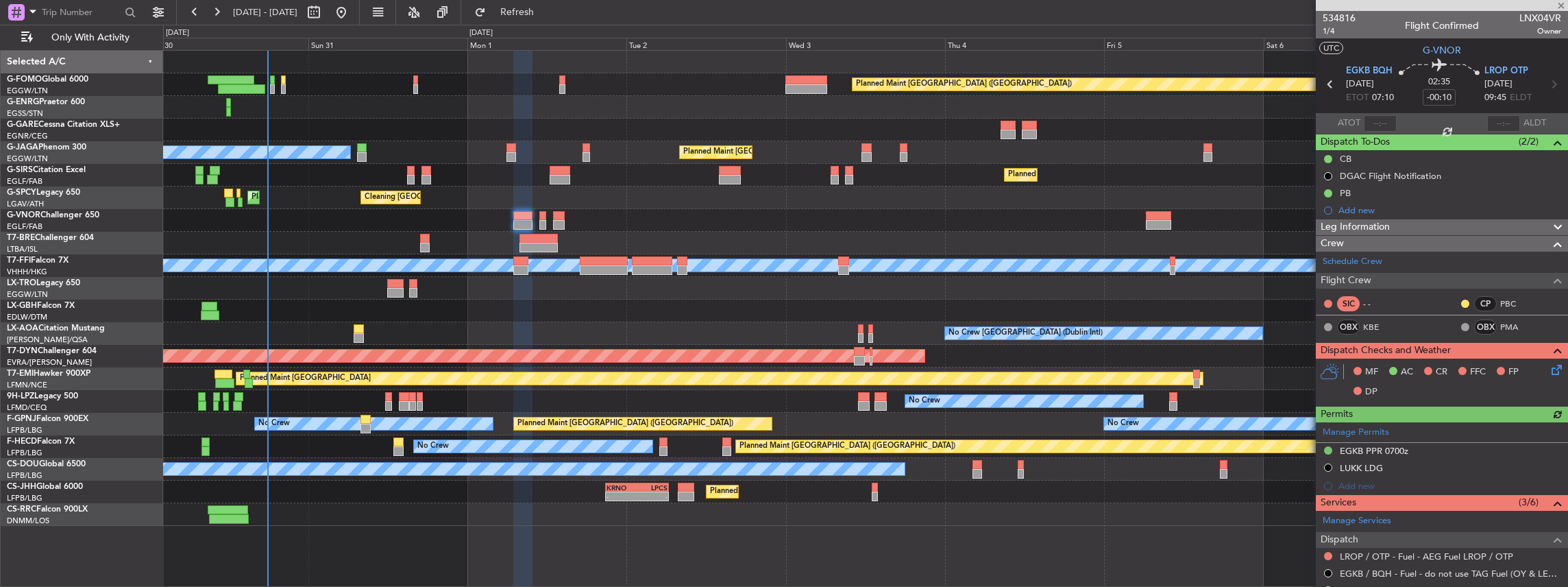
click at [1553, 371] on icon at bounding box center [1554, 366] width 11 height 11
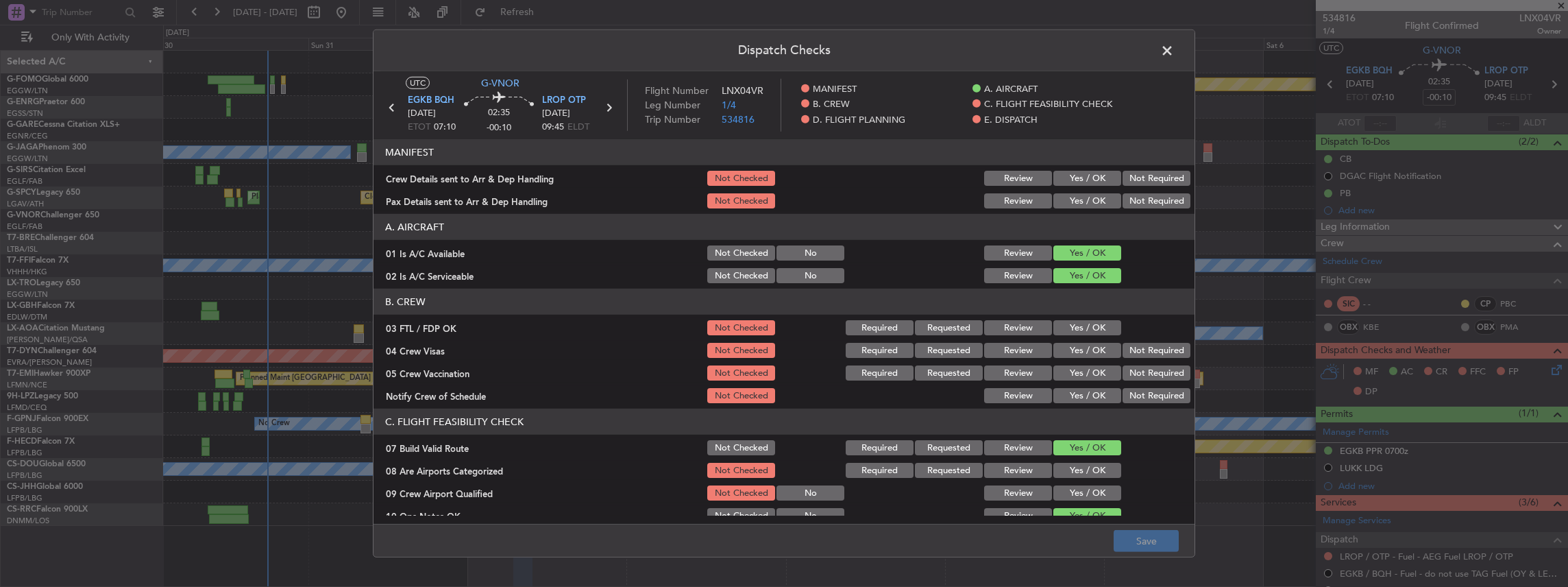
click at [1091, 180] on button "Yes / OK" at bounding box center [1087, 178] width 68 height 15
click at [1085, 200] on button "Yes / OK" at bounding box center [1087, 201] width 68 height 15
click at [1152, 542] on button "Save" at bounding box center [1146, 540] width 65 height 22
click at [1174, 48] on span at bounding box center [1174, 53] width 0 height 27
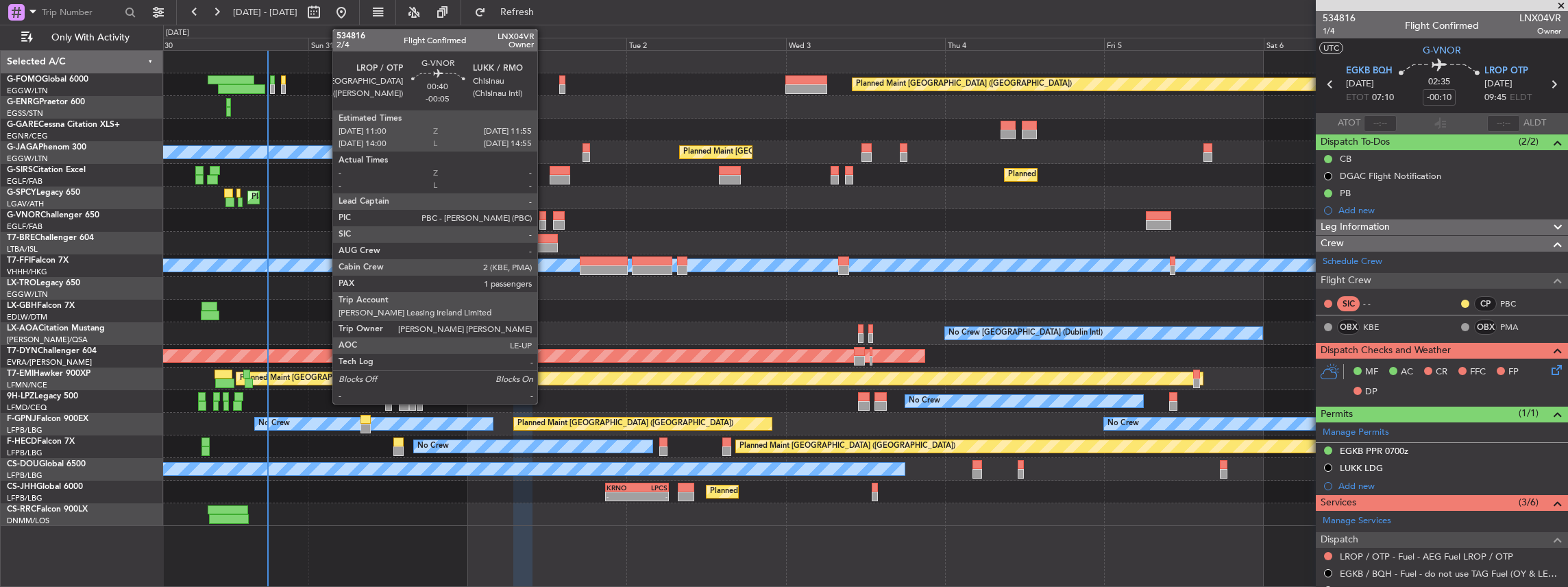
click at [544, 220] on div at bounding box center [543, 225] width 7 height 10
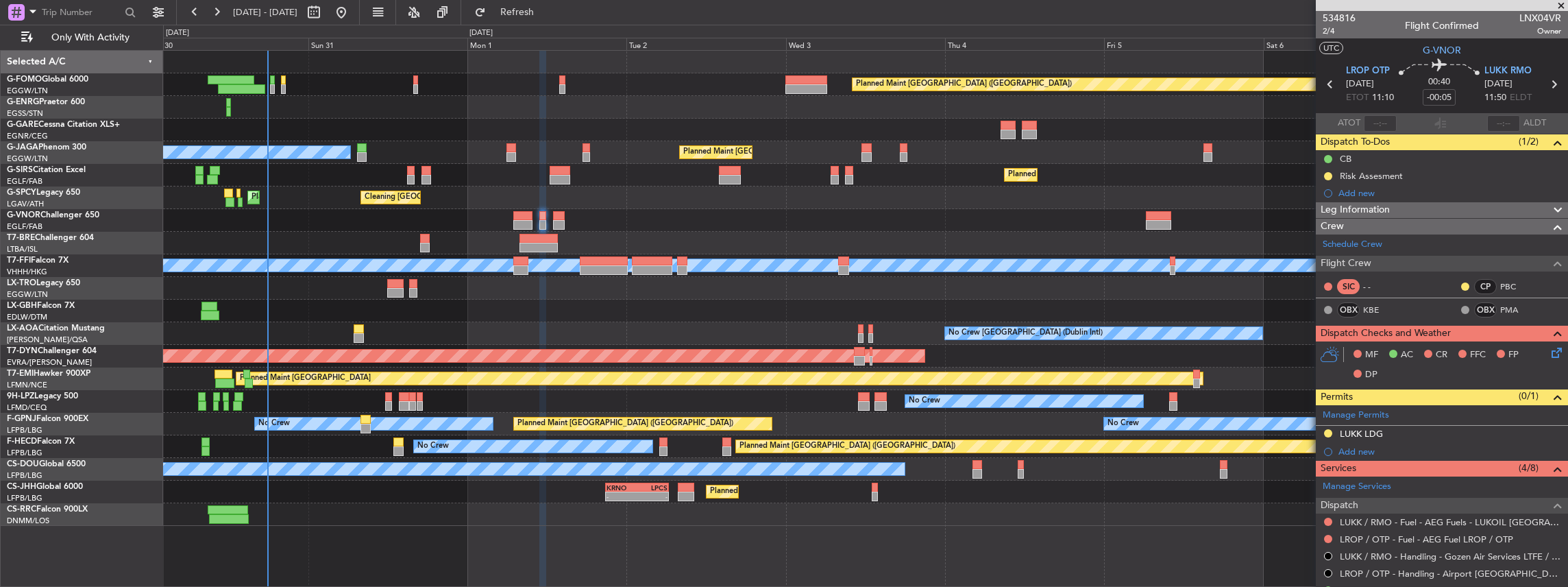
click at [1550, 347] on icon at bounding box center [1554, 350] width 11 height 11
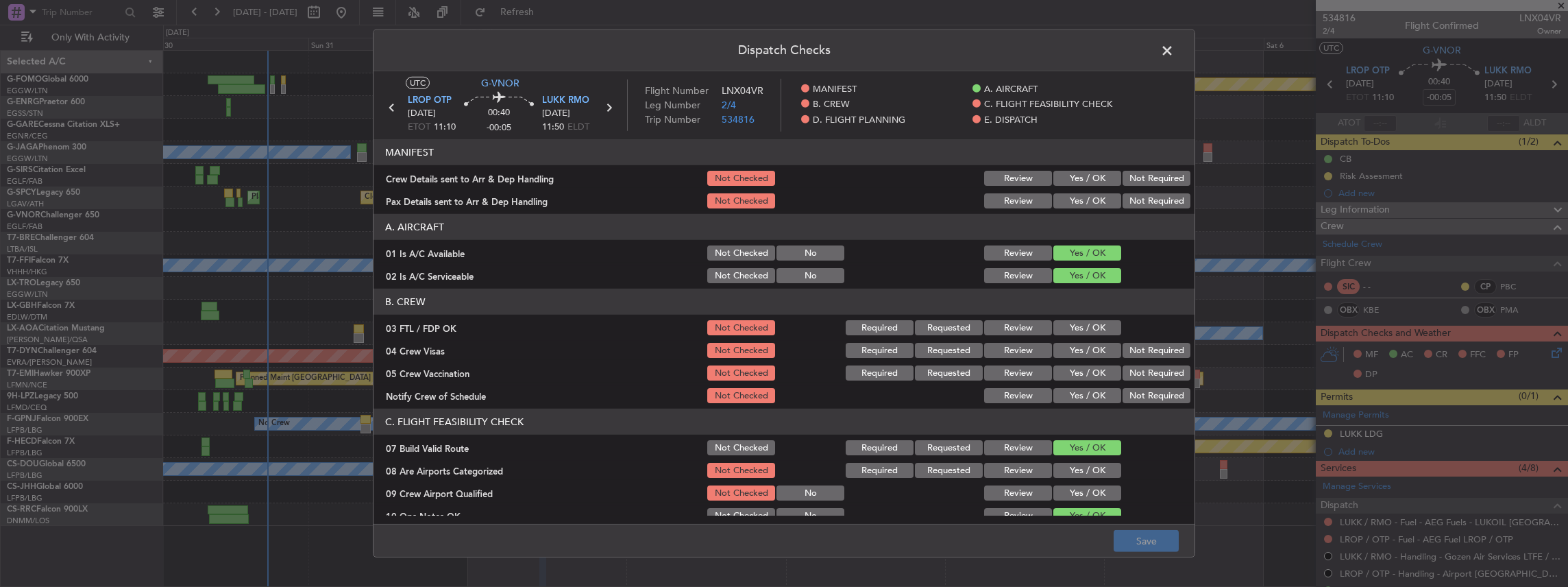
click at [1073, 182] on button "Yes / OK" at bounding box center [1087, 178] width 68 height 15
click at [1070, 200] on button "Yes / OK" at bounding box center [1087, 201] width 68 height 15
click at [1144, 538] on button "Save" at bounding box center [1146, 540] width 65 height 22
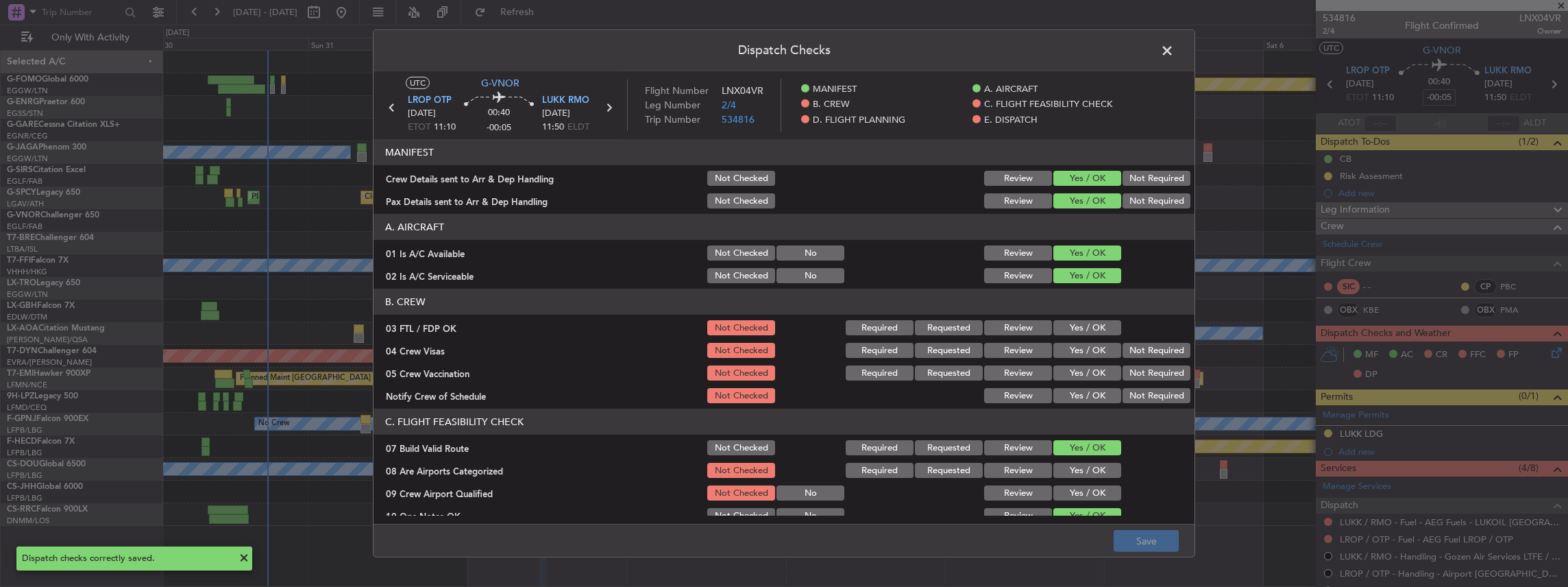
click at [1174, 47] on span at bounding box center [1174, 53] width 0 height 27
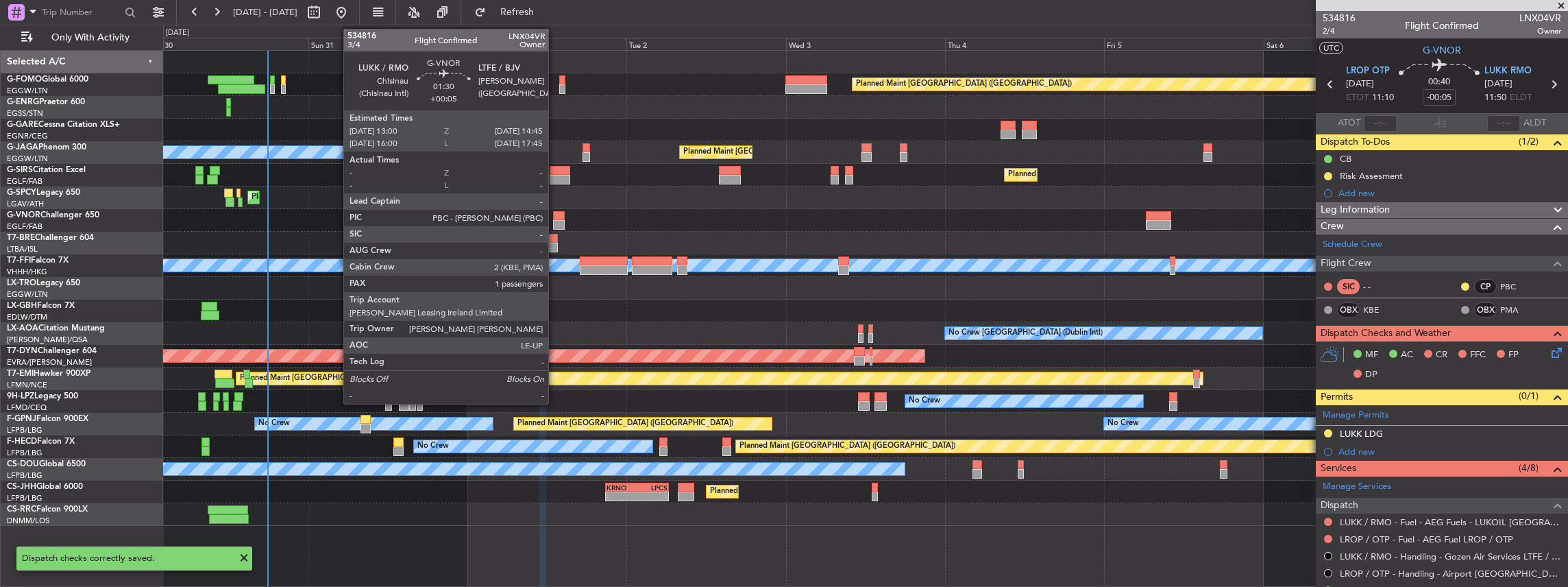
click at [555, 216] on div at bounding box center [559, 216] width 11 height 10
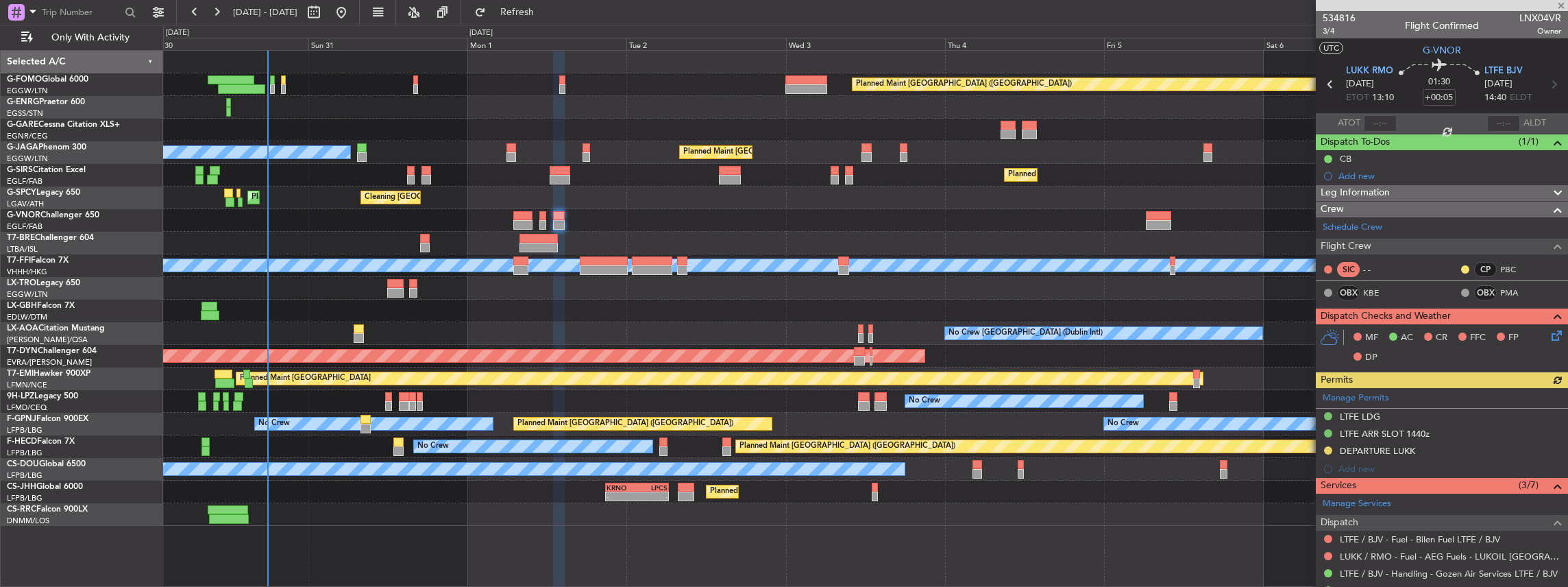
click at [1553, 333] on icon at bounding box center [1554, 333] width 11 height 11
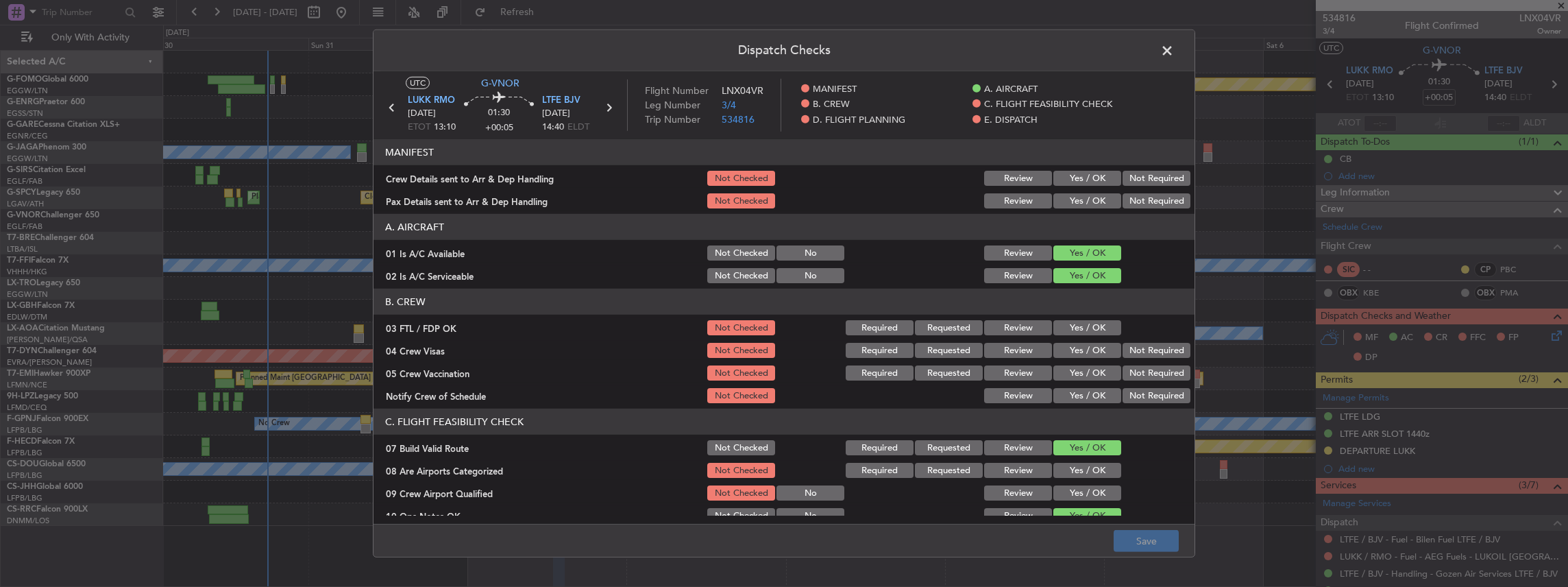
click at [1078, 174] on button "Yes / OK" at bounding box center [1087, 178] width 68 height 15
click at [1075, 198] on button "Yes / OK" at bounding box center [1087, 201] width 68 height 15
click at [1125, 539] on button "Save" at bounding box center [1146, 540] width 65 height 22
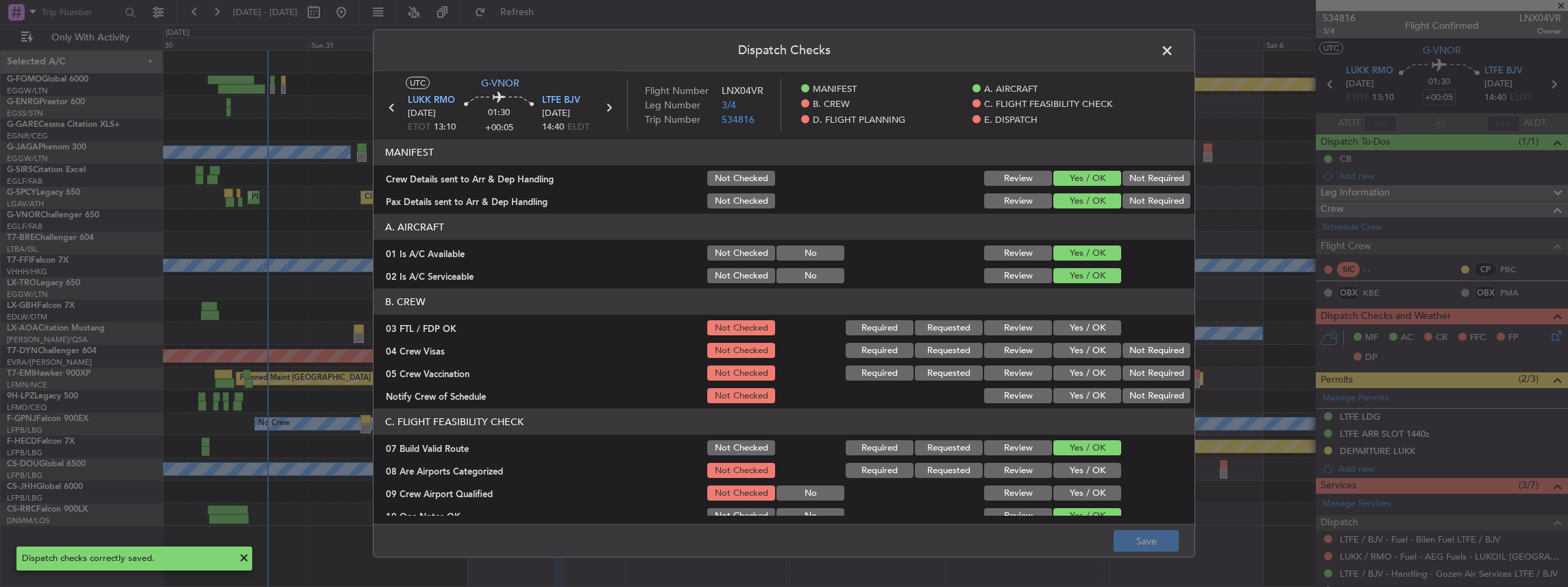
click at [1174, 43] on span at bounding box center [1174, 53] width 0 height 27
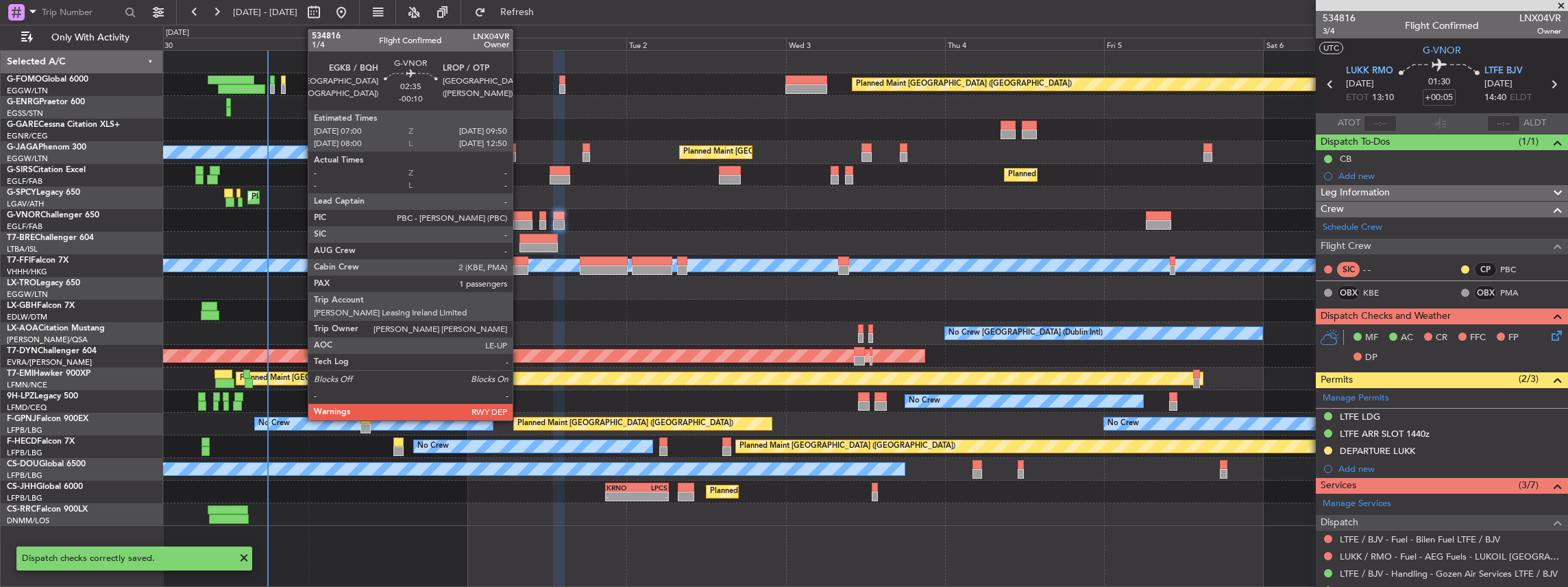
click at [520, 224] on div at bounding box center [522, 225] width 19 height 10
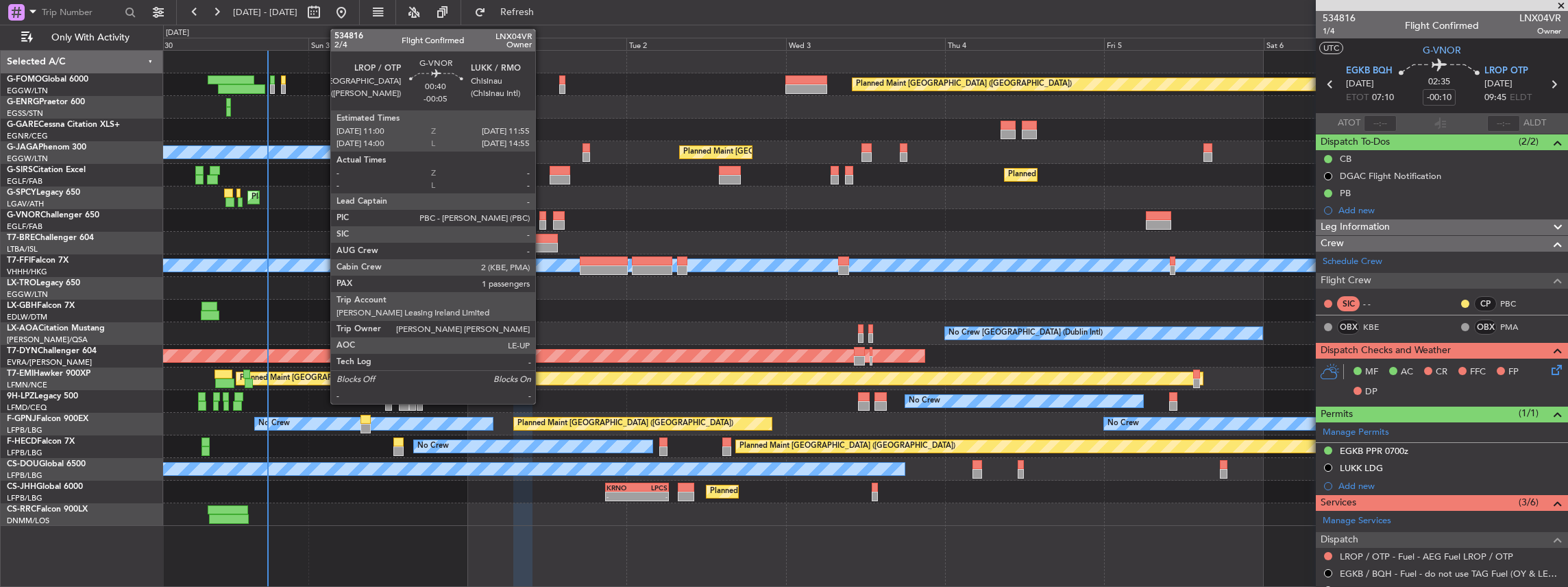
click at [542, 223] on div at bounding box center [543, 225] width 7 height 10
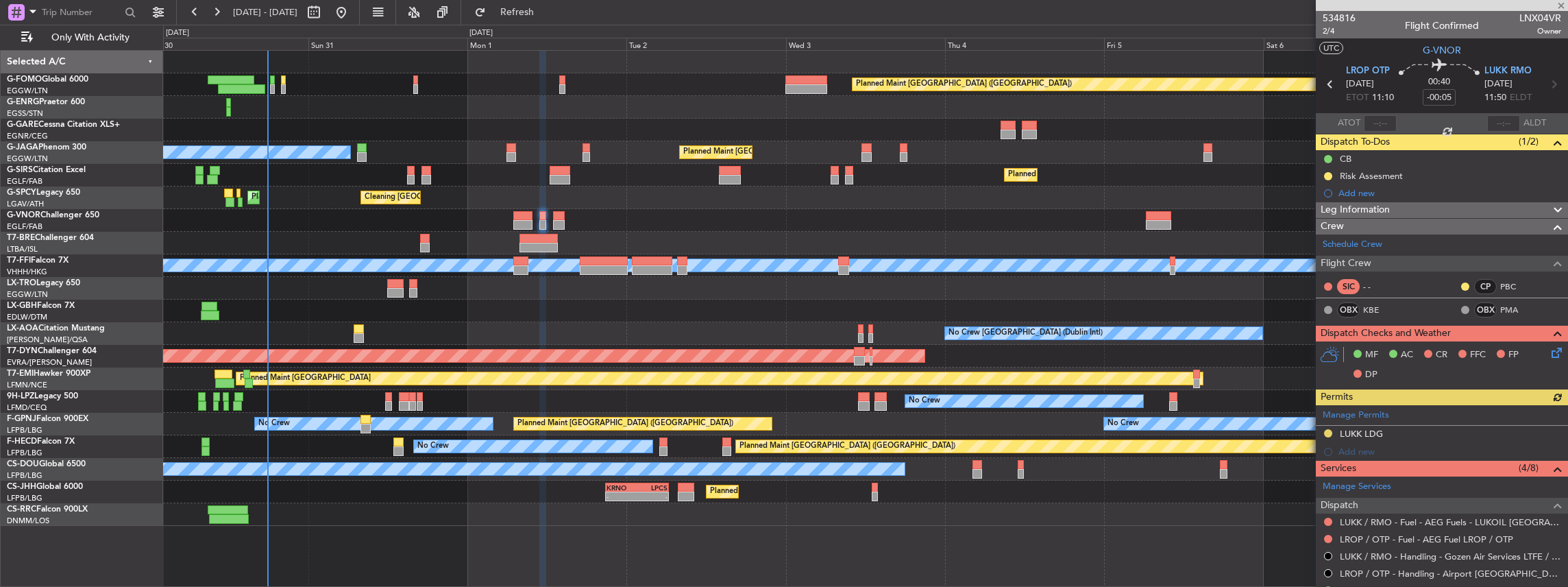
scroll to position [91, 0]
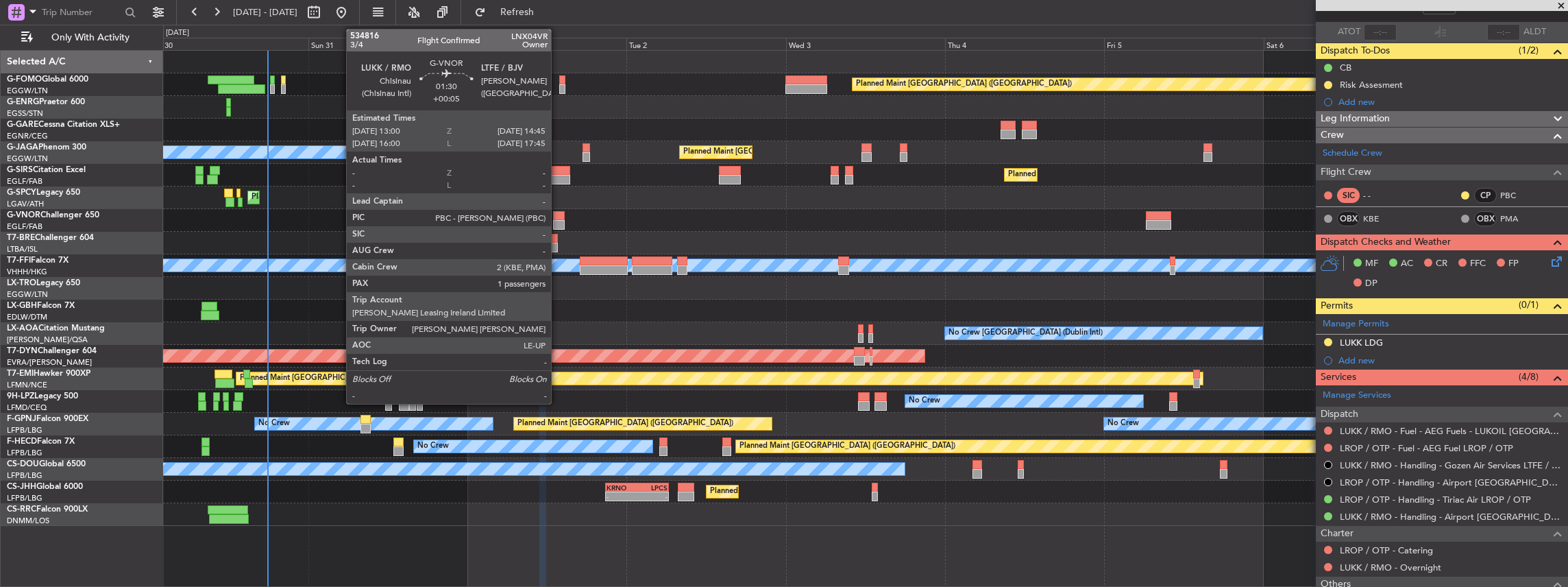
click at [558, 215] on div at bounding box center [559, 216] width 11 height 10
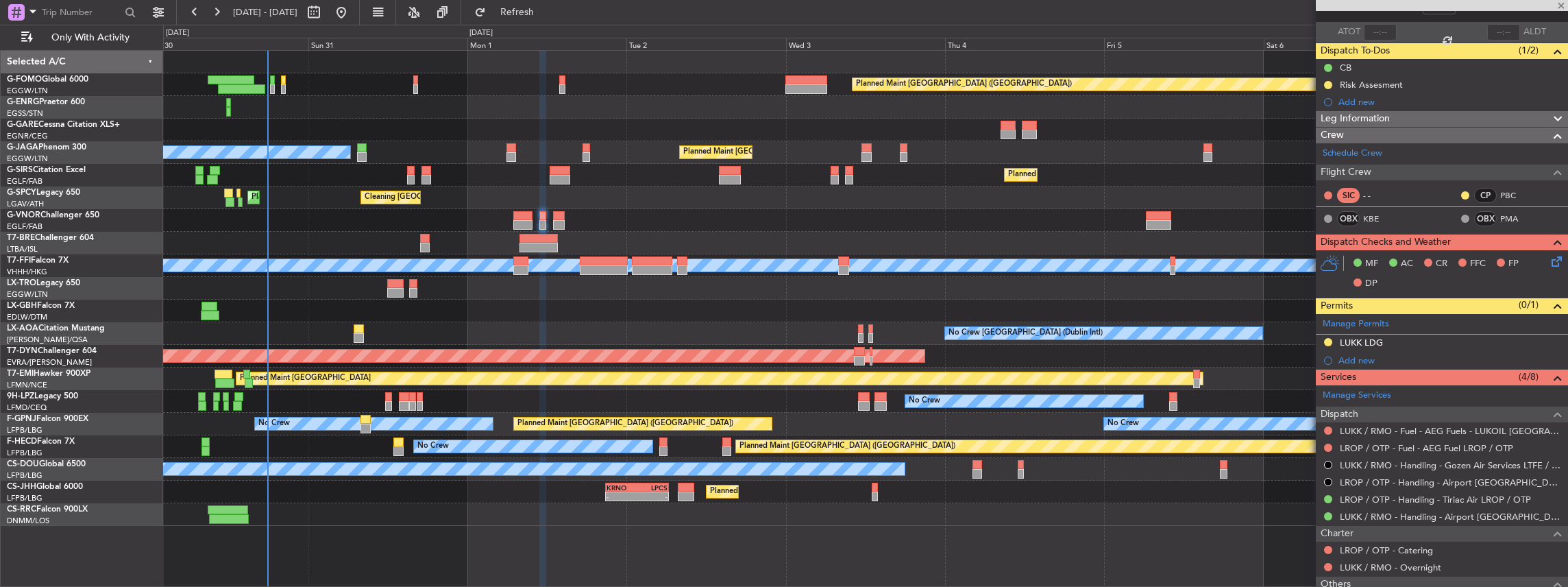
type input "+00:05"
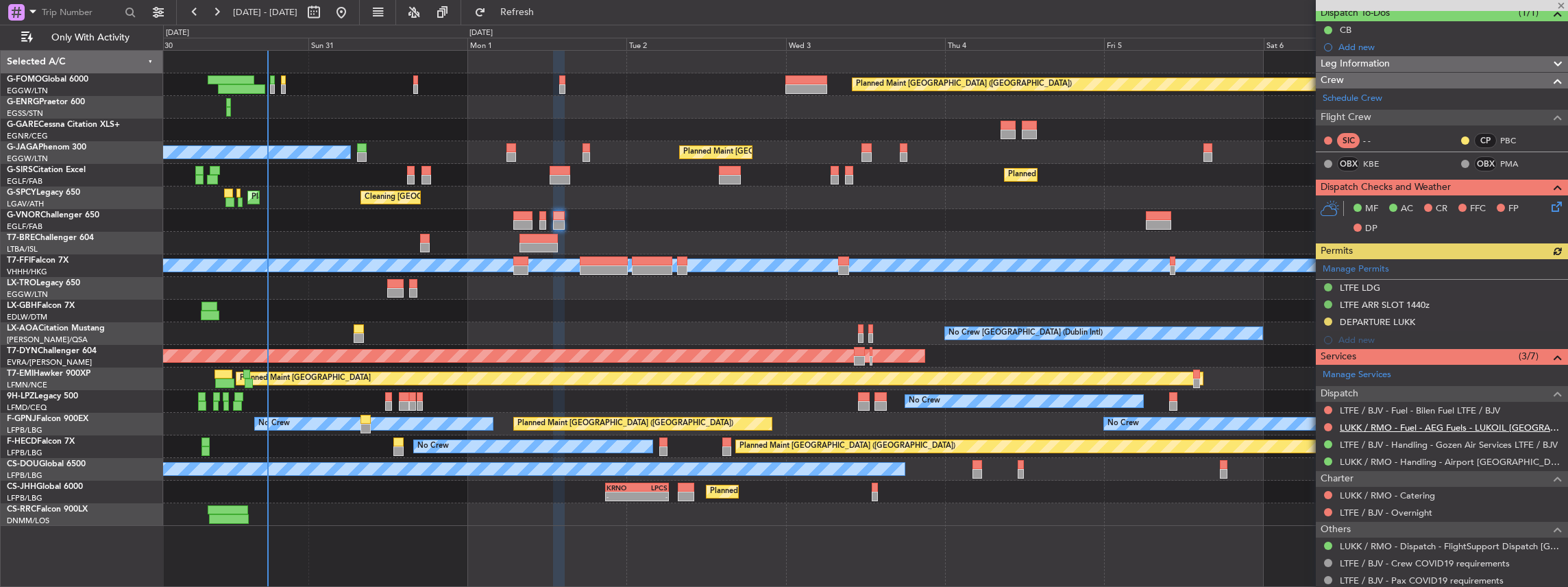
scroll to position [137, 0]
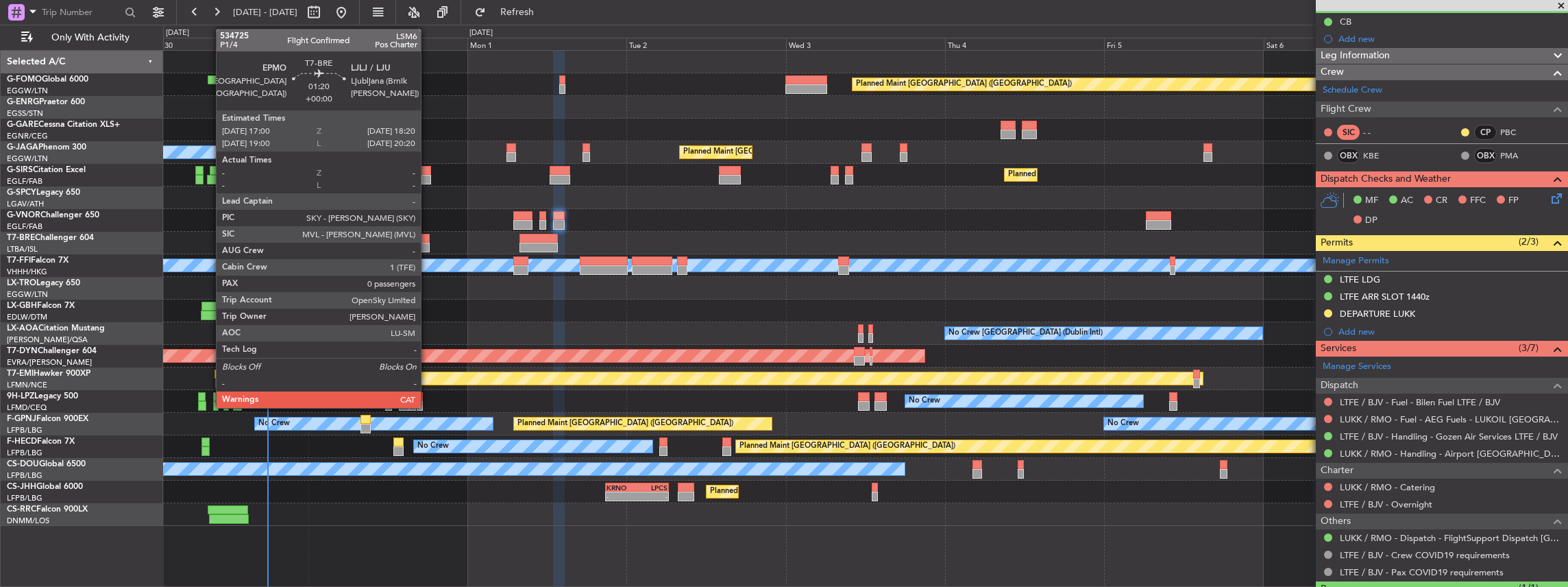
click at [428, 241] on div at bounding box center [425, 239] width 9 height 10
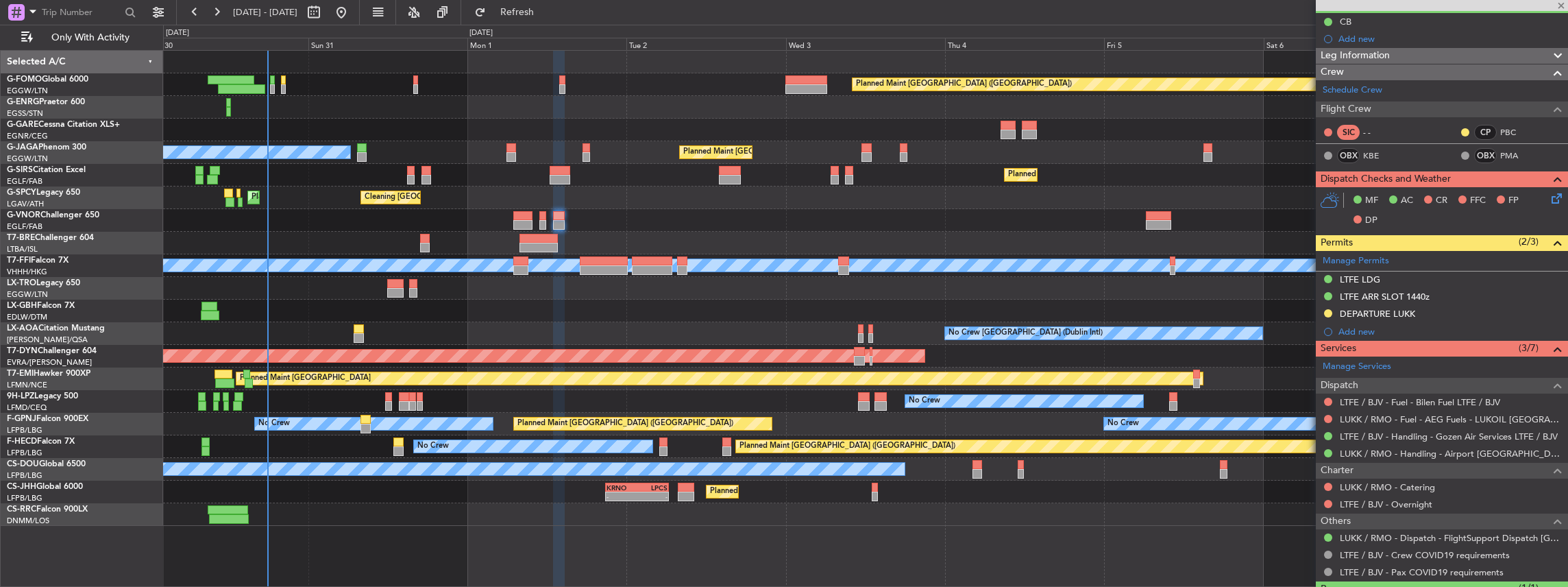
type input "0"
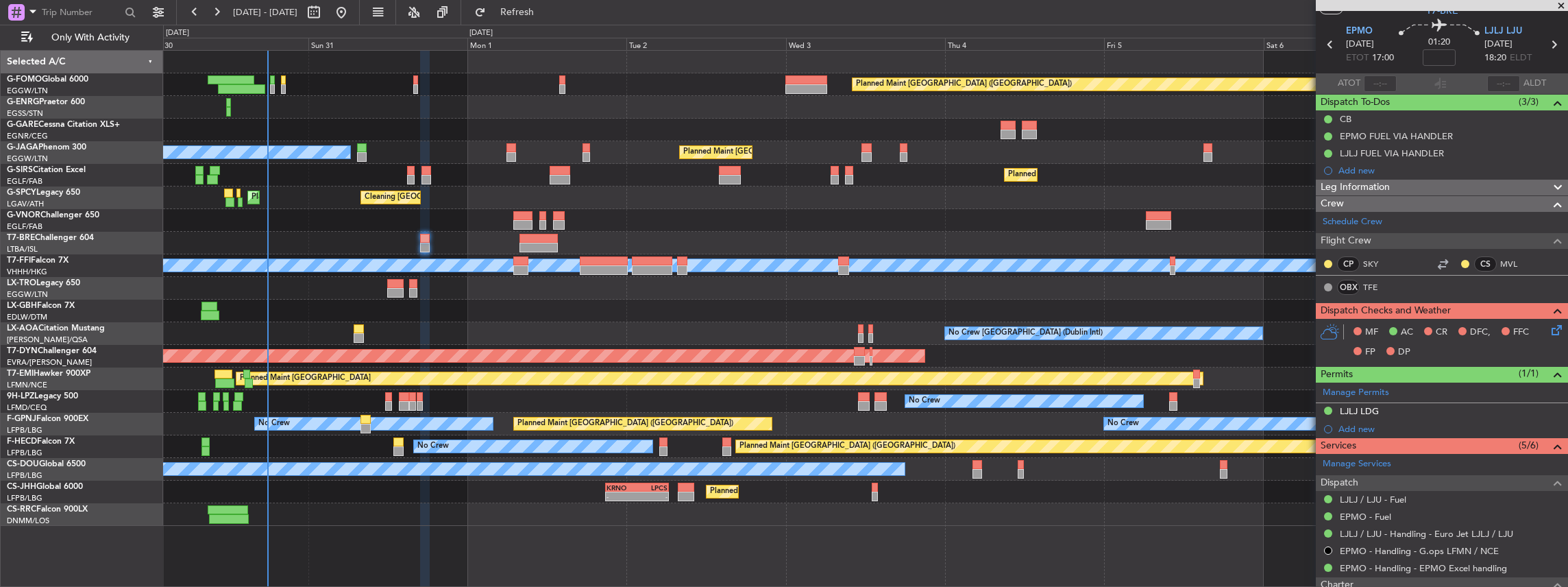
scroll to position [0, 0]
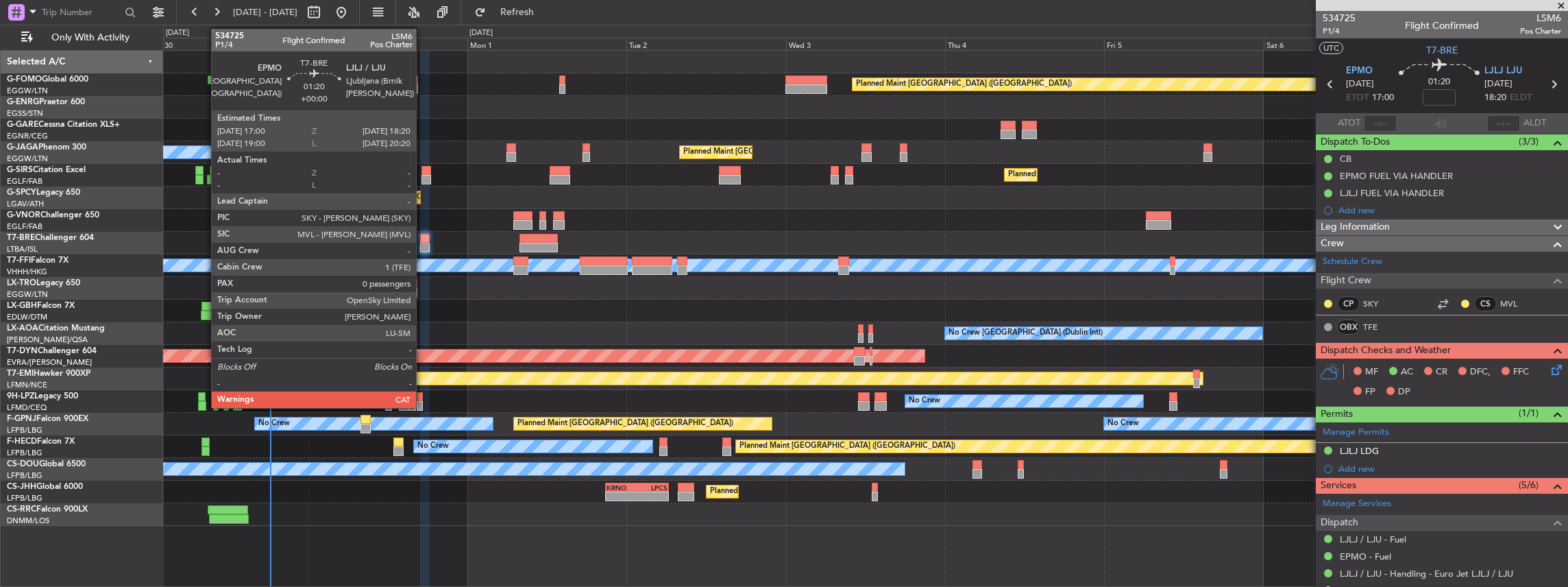
click at [423, 245] on div at bounding box center [425, 248] width 9 height 10
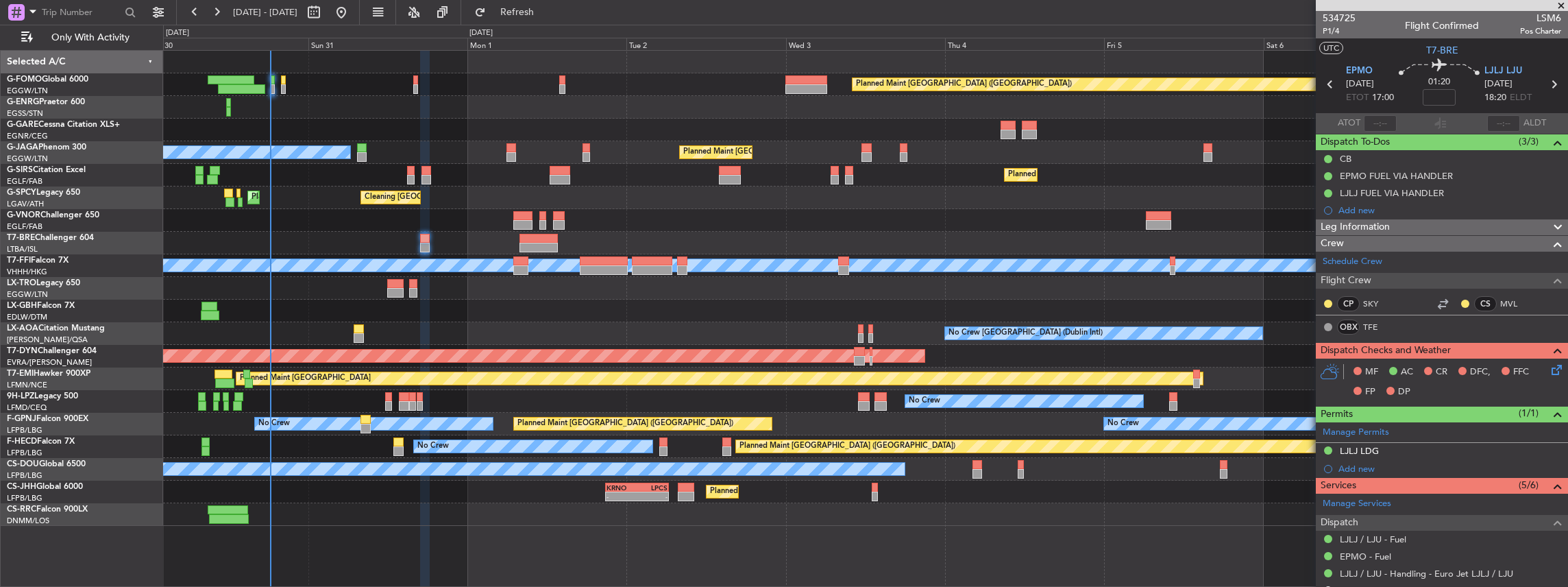
click at [1549, 367] on icon at bounding box center [1554, 366] width 11 height 11
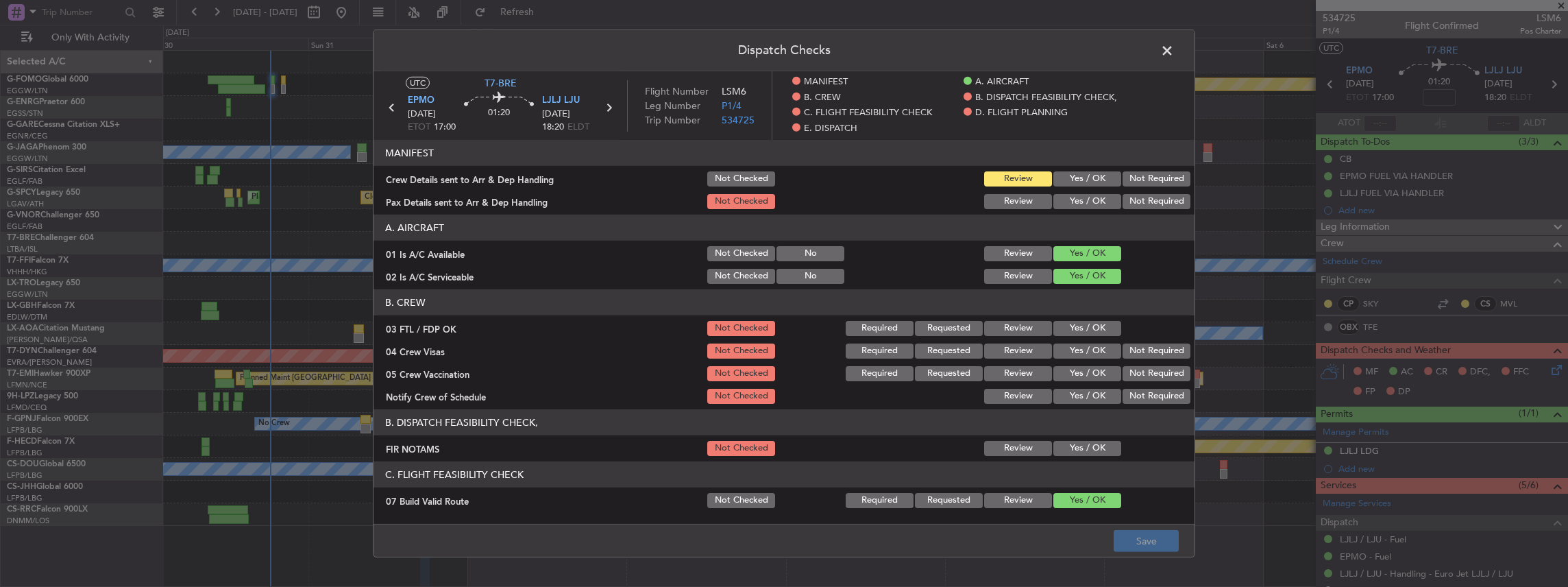
click at [1094, 182] on button "Yes / OK" at bounding box center [1087, 179] width 68 height 15
click at [1087, 204] on button "Yes / OK" at bounding box center [1087, 202] width 68 height 15
click at [1148, 540] on button "Save" at bounding box center [1146, 540] width 65 height 22
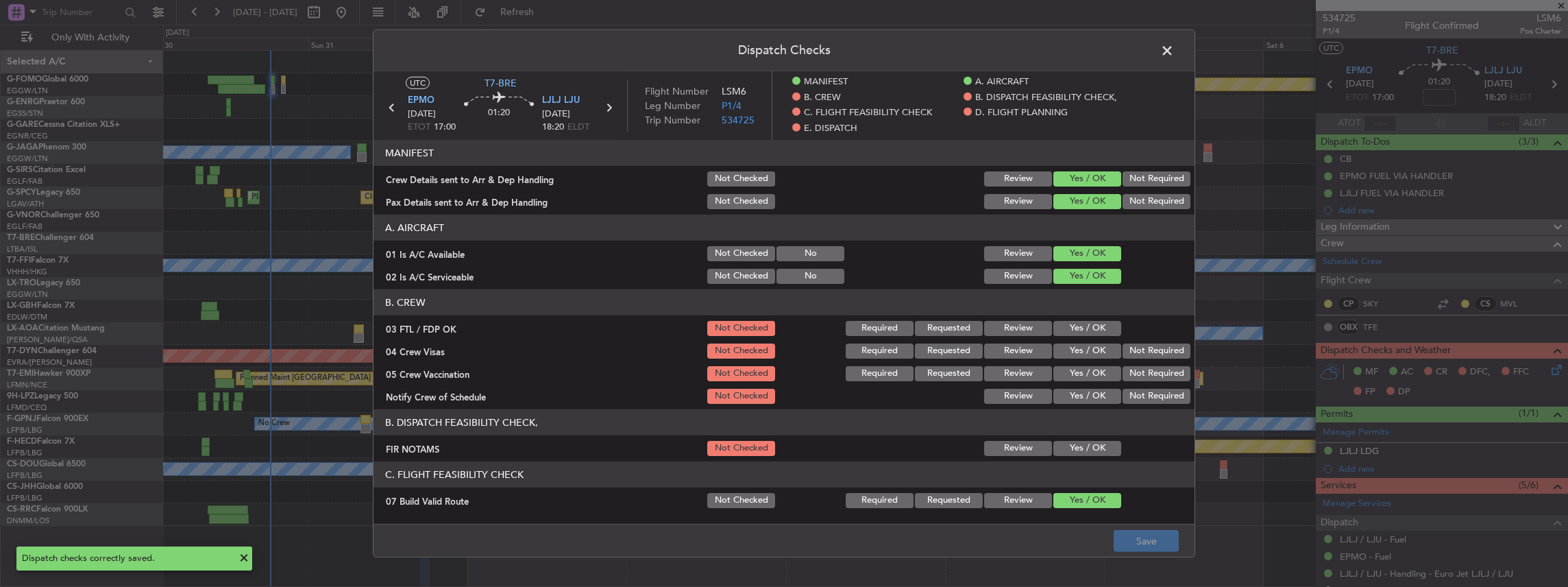
click at [1174, 49] on span at bounding box center [1174, 53] width 0 height 27
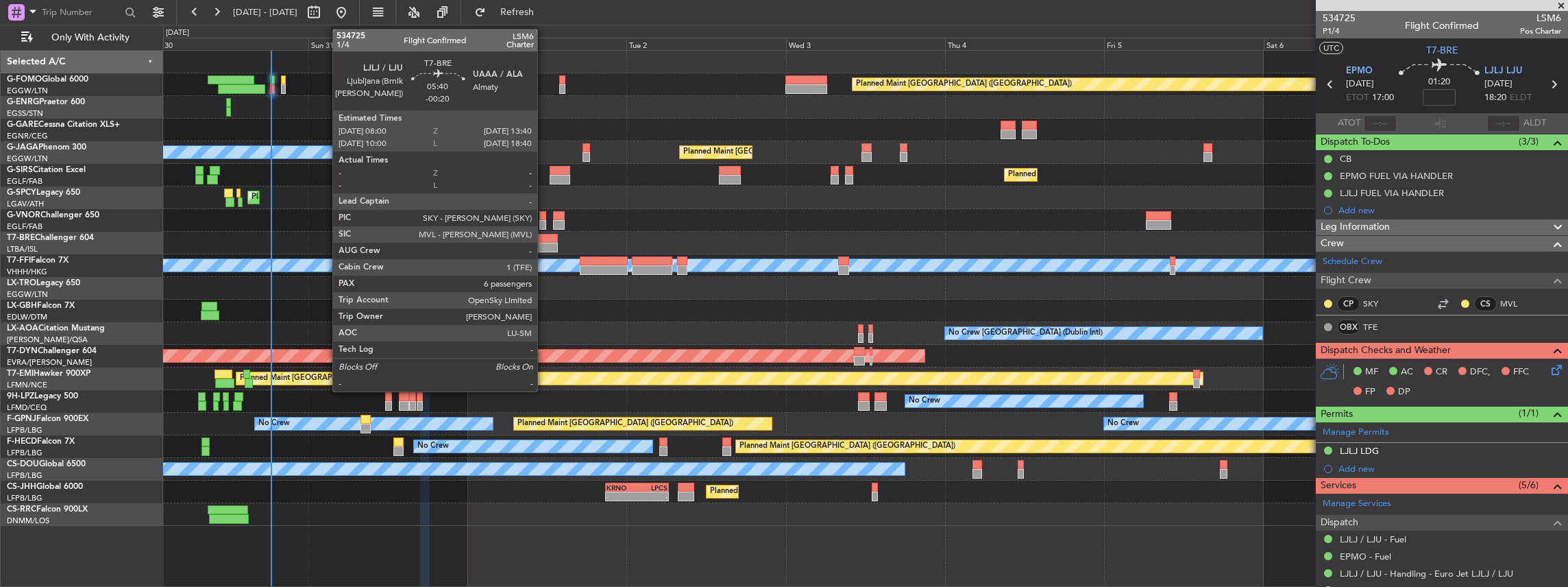
click at [538, 236] on div at bounding box center [539, 239] width 38 height 10
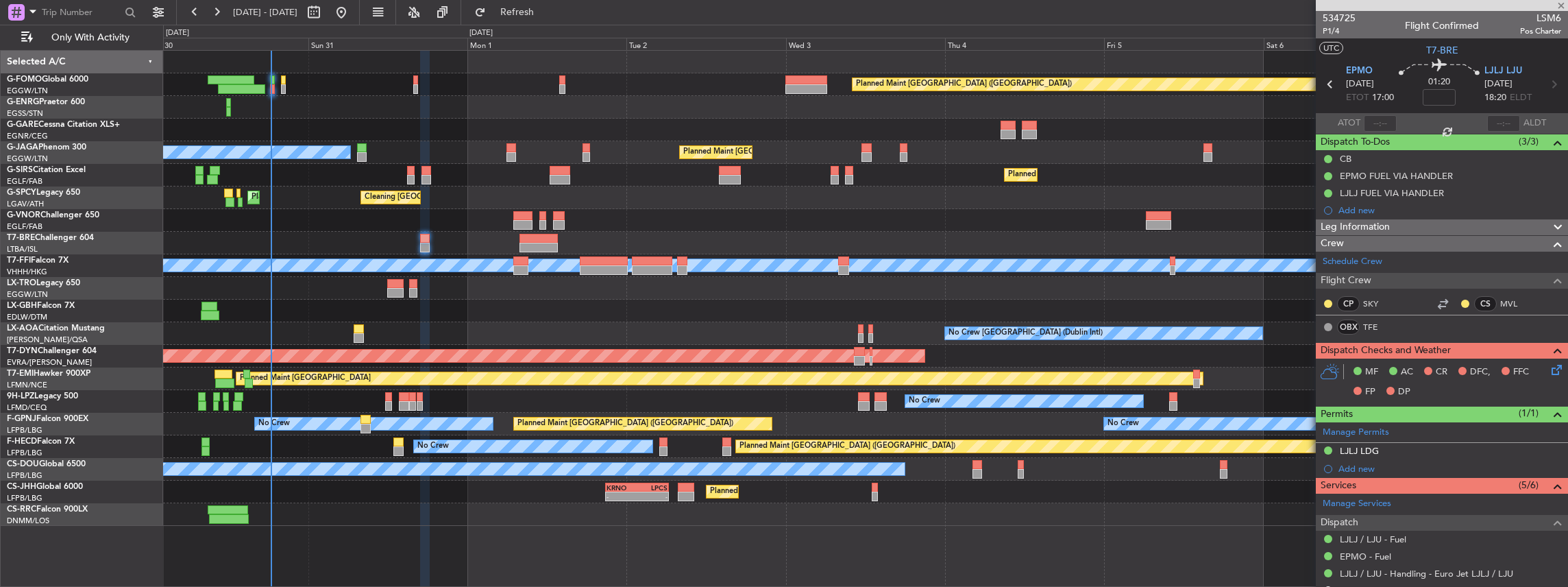
type input "-00:20"
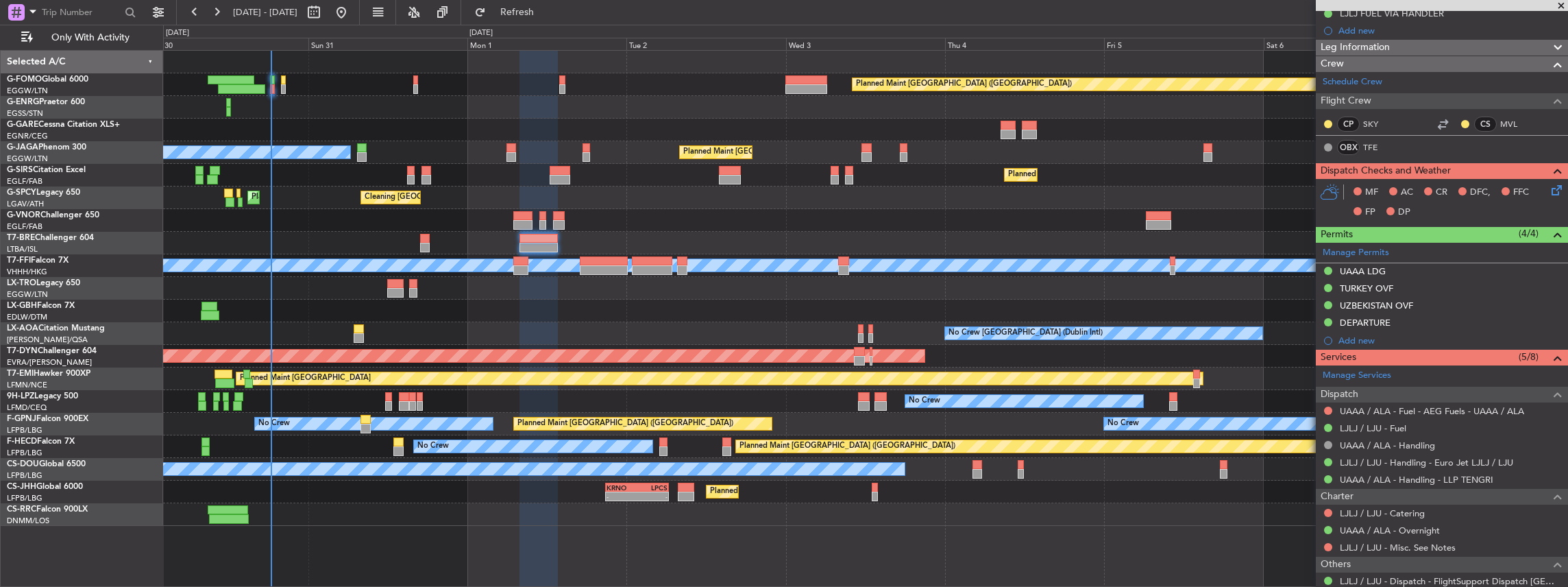
scroll to position [182, 0]
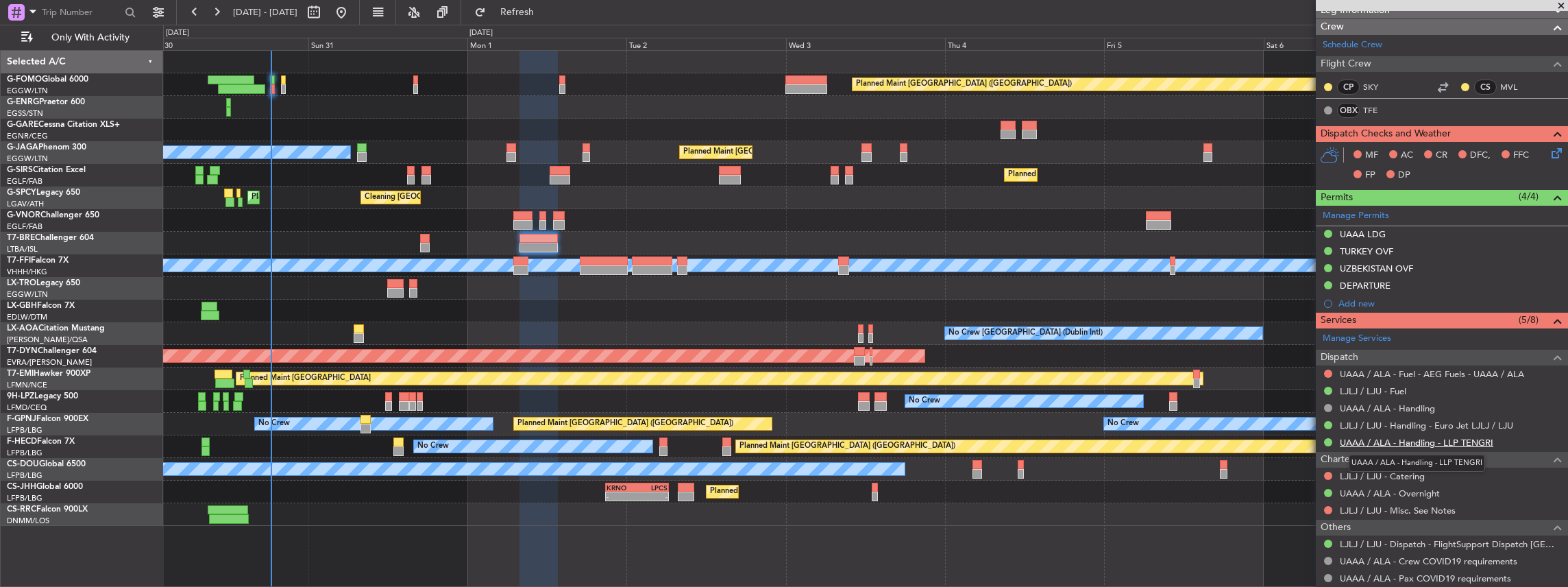
click at [1394, 441] on link "UAAA / ALA - Handling - LLP TENGRI" at bounding box center [1416, 443] width 153 height 11
click at [1549, 151] on icon at bounding box center [1554, 150] width 11 height 11
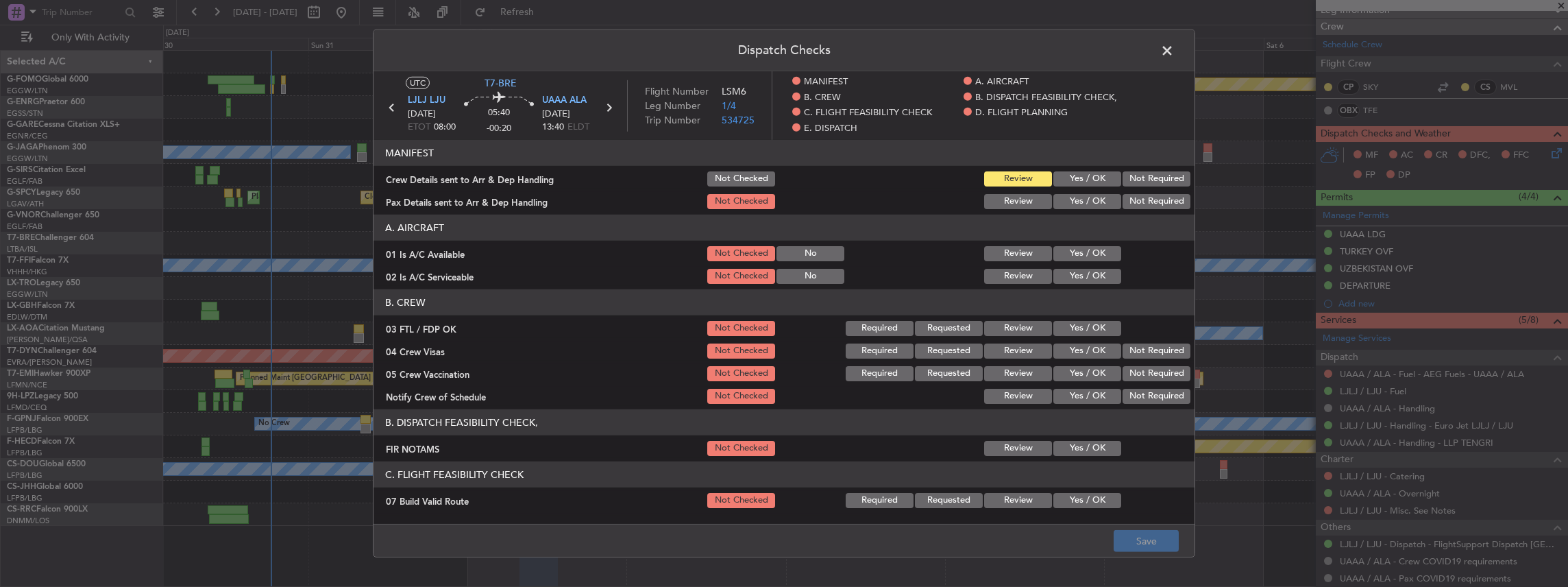
click at [1065, 172] on button "Yes / OK" at bounding box center [1087, 179] width 68 height 15
click at [1061, 196] on button "Yes / OK" at bounding box center [1087, 202] width 68 height 15
drag, startPoint x: 1144, startPoint y: 530, endPoint x: 1139, endPoint y: 541, distance: 12.1
click at [1144, 530] on footer "Save" at bounding box center [784, 540] width 821 height 33
click at [1139, 541] on button "Save" at bounding box center [1146, 540] width 65 height 22
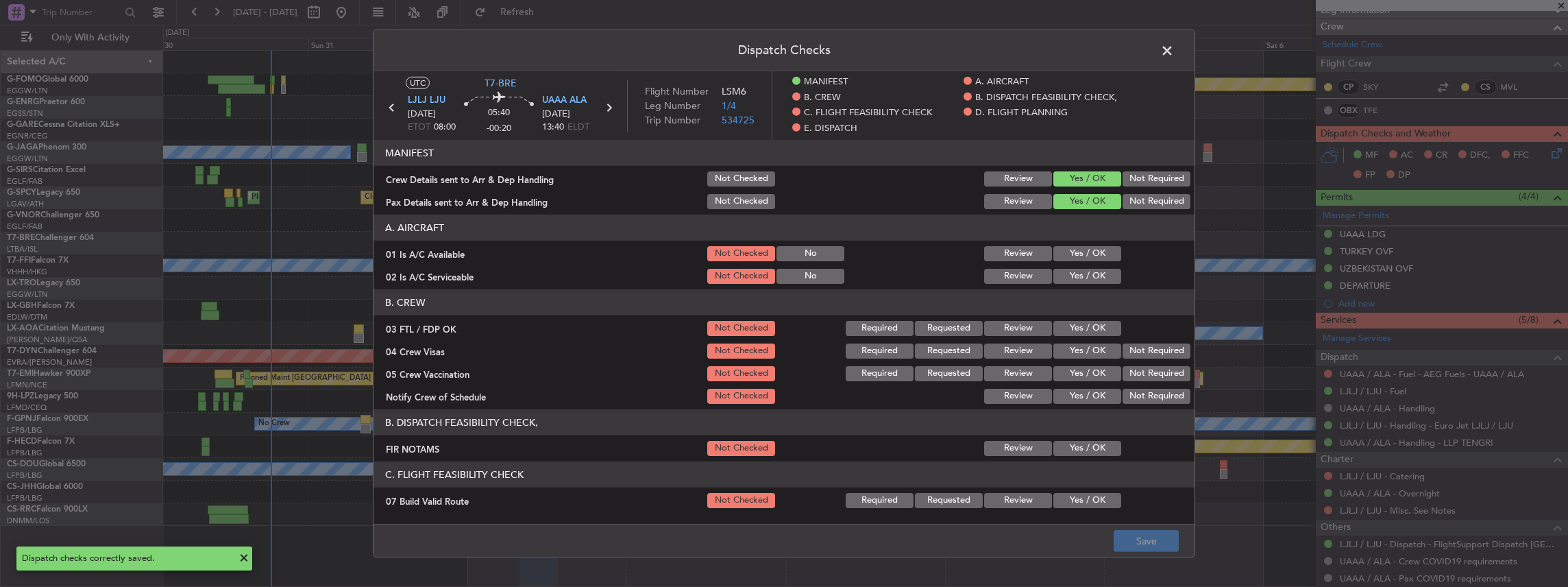
click at [1174, 47] on span at bounding box center [1174, 53] width 0 height 27
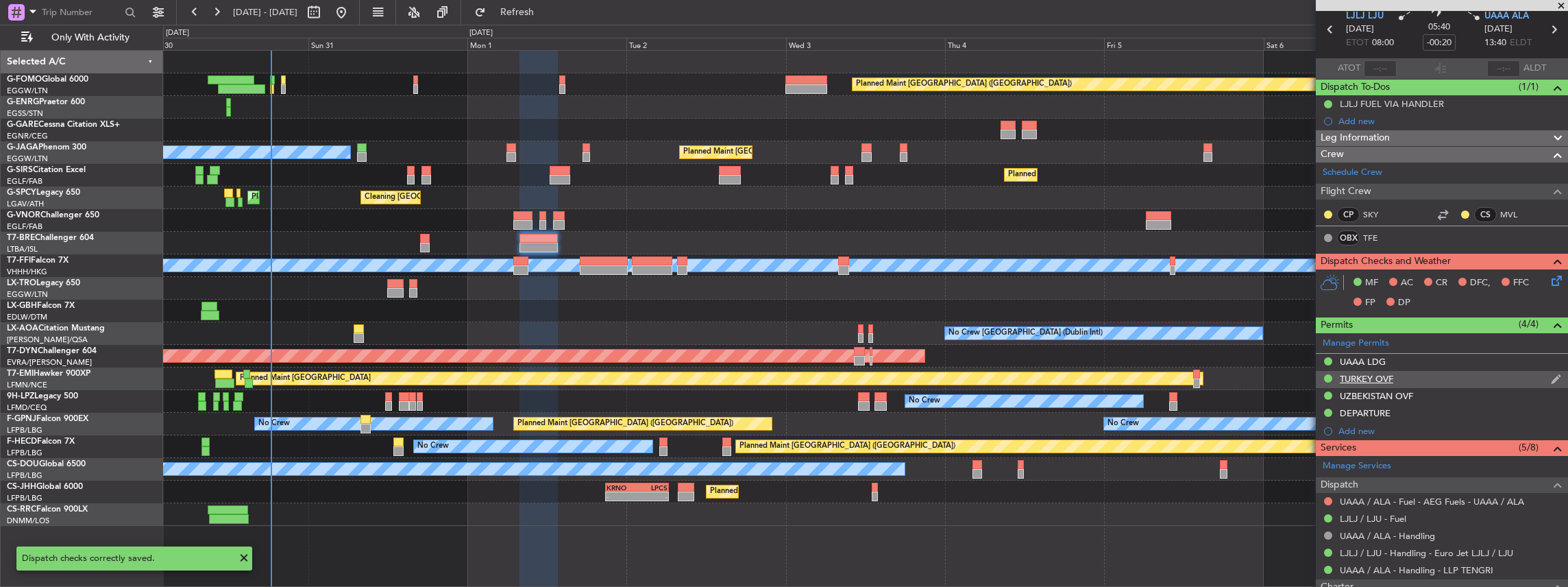
scroll to position [0, 0]
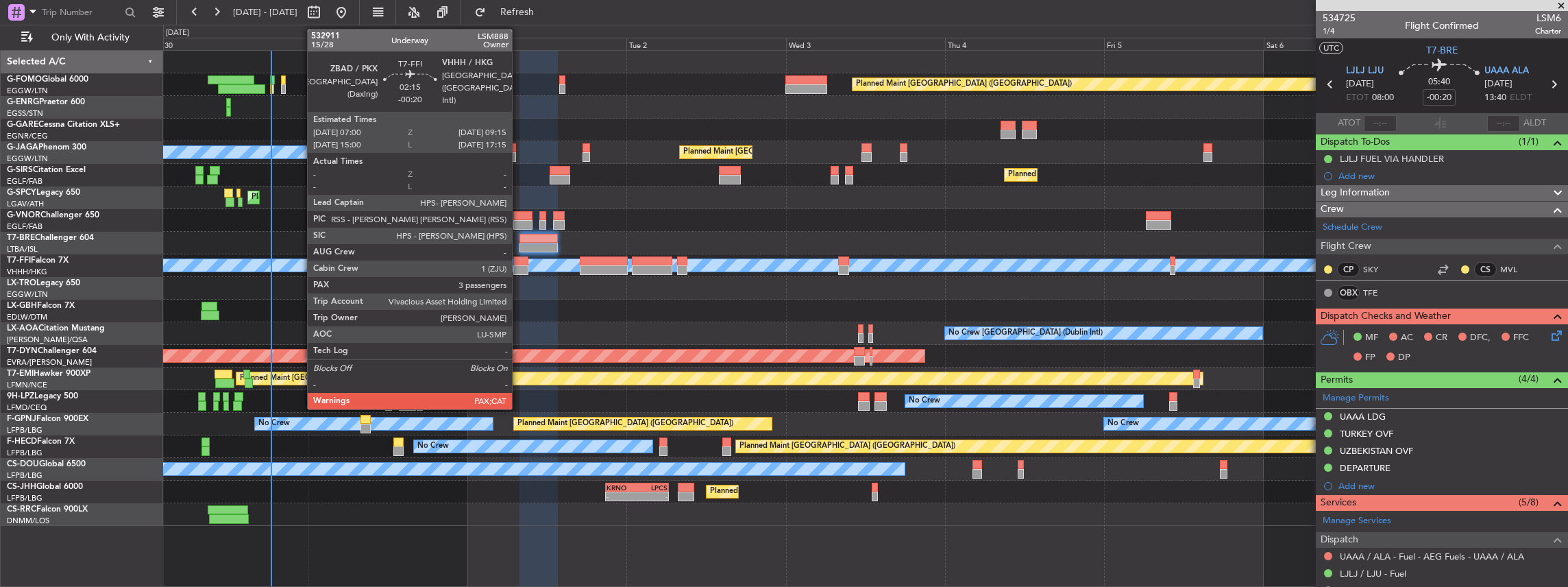
click at [519, 266] on div at bounding box center [520, 271] width 15 height 10
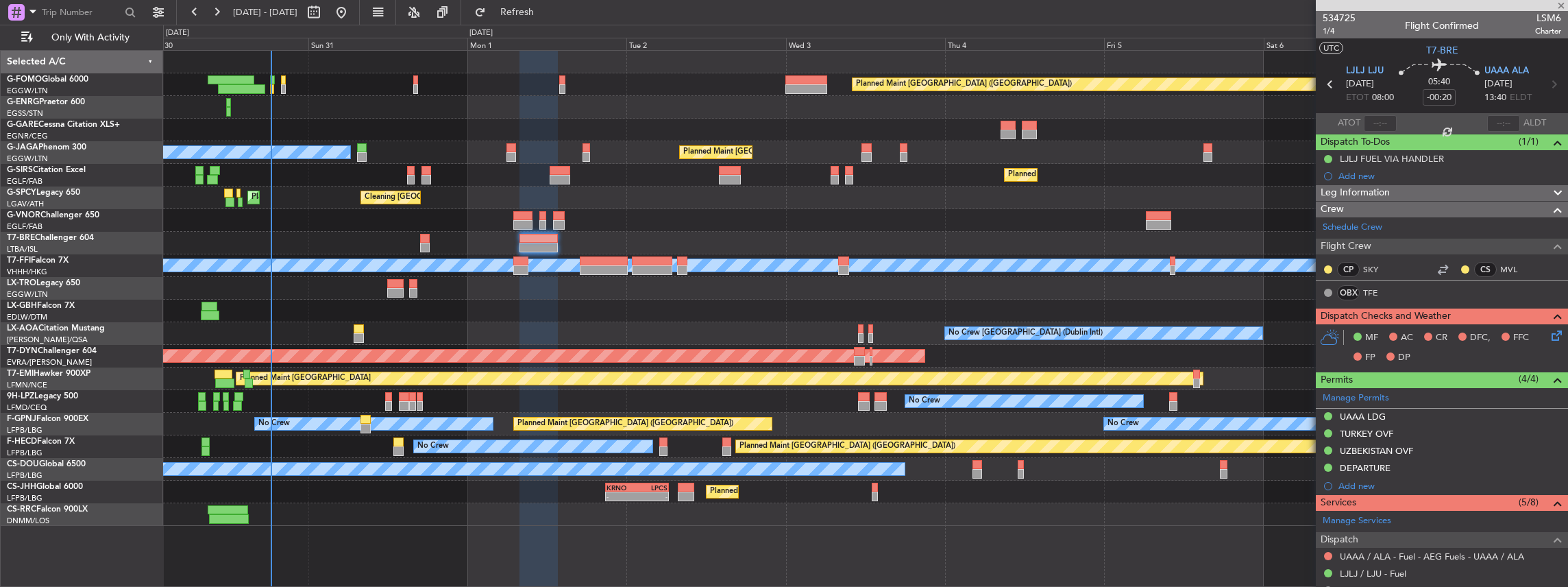
type input "5"
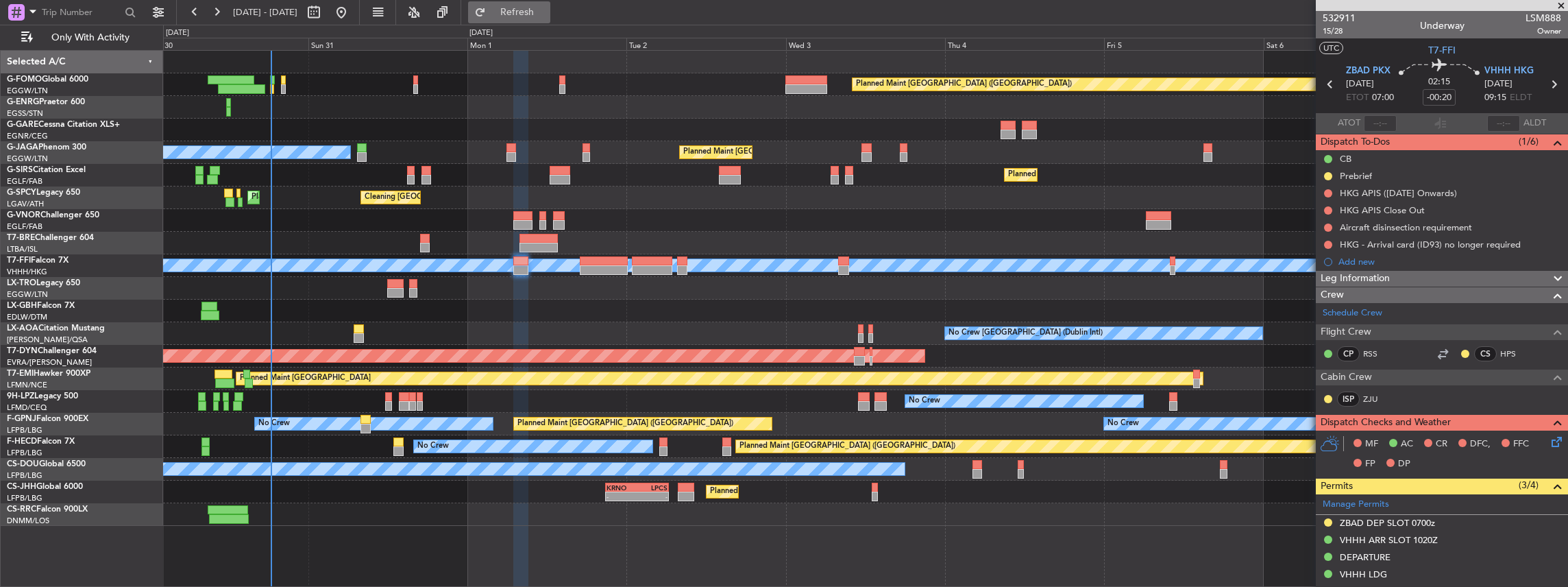
click at [542, 11] on span "Refresh" at bounding box center [517, 12] width 57 height 10
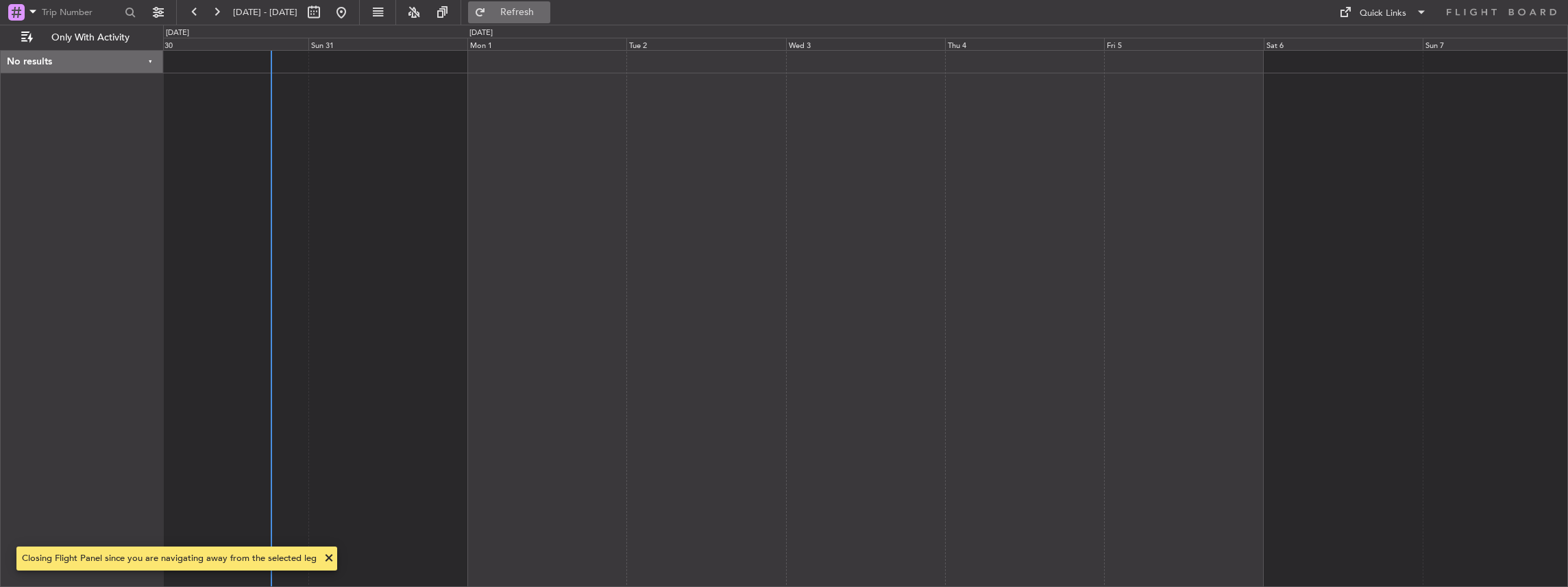
click at [542, 11] on span "Refresh" at bounding box center [517, 12] width 57 height 10
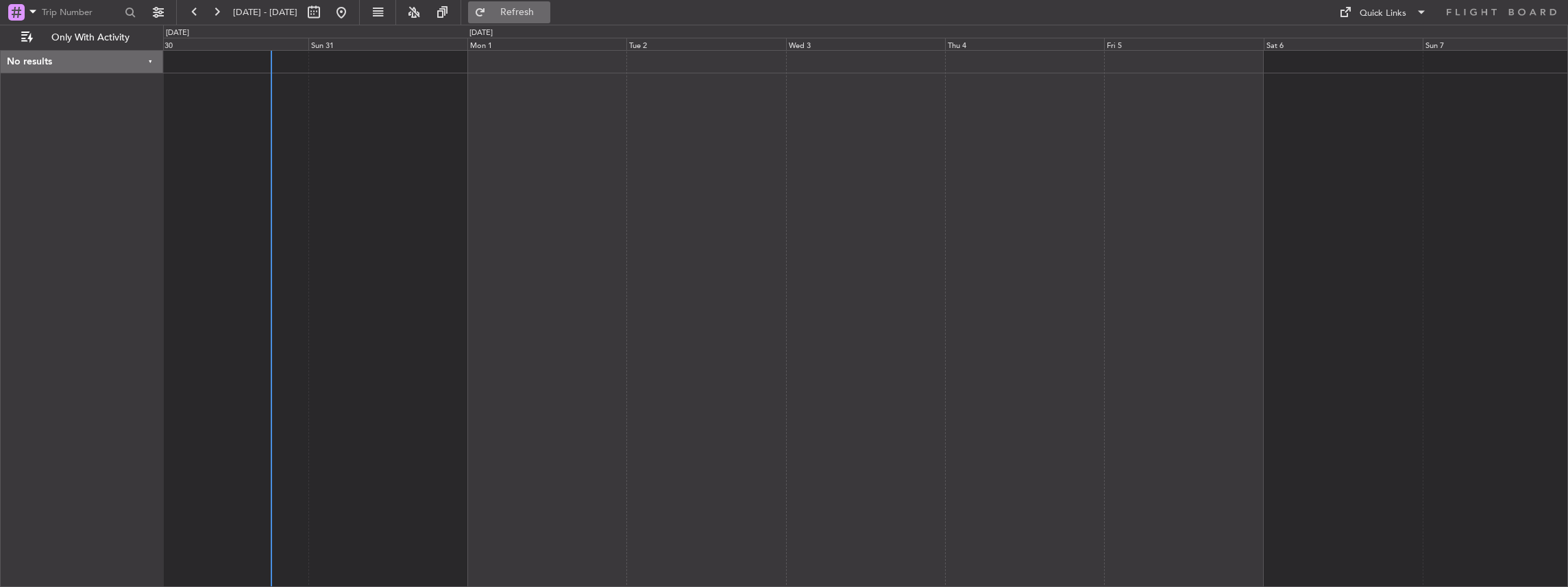
click at [546, 13] on span "Refresh" at bounding box center [517, 12] width 57 height 10
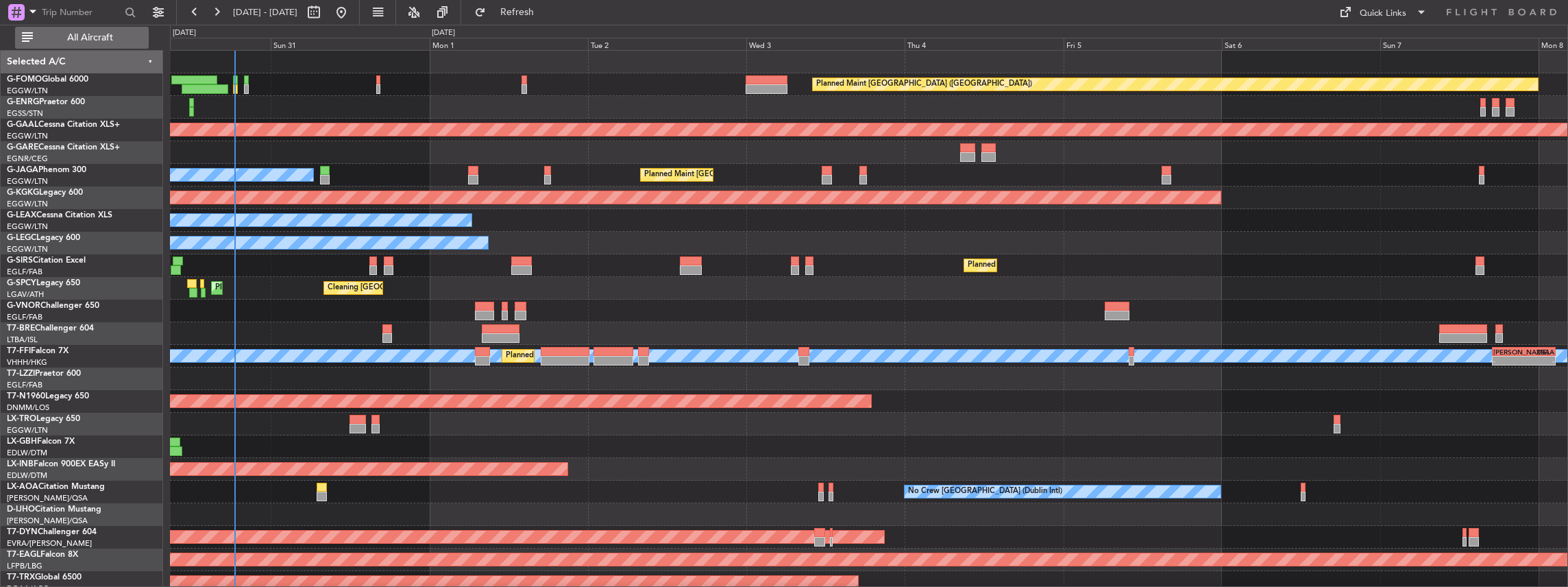
click at [81, 33] on span "All Aircraft" at bounding box center [89, 38] width 109 height 10
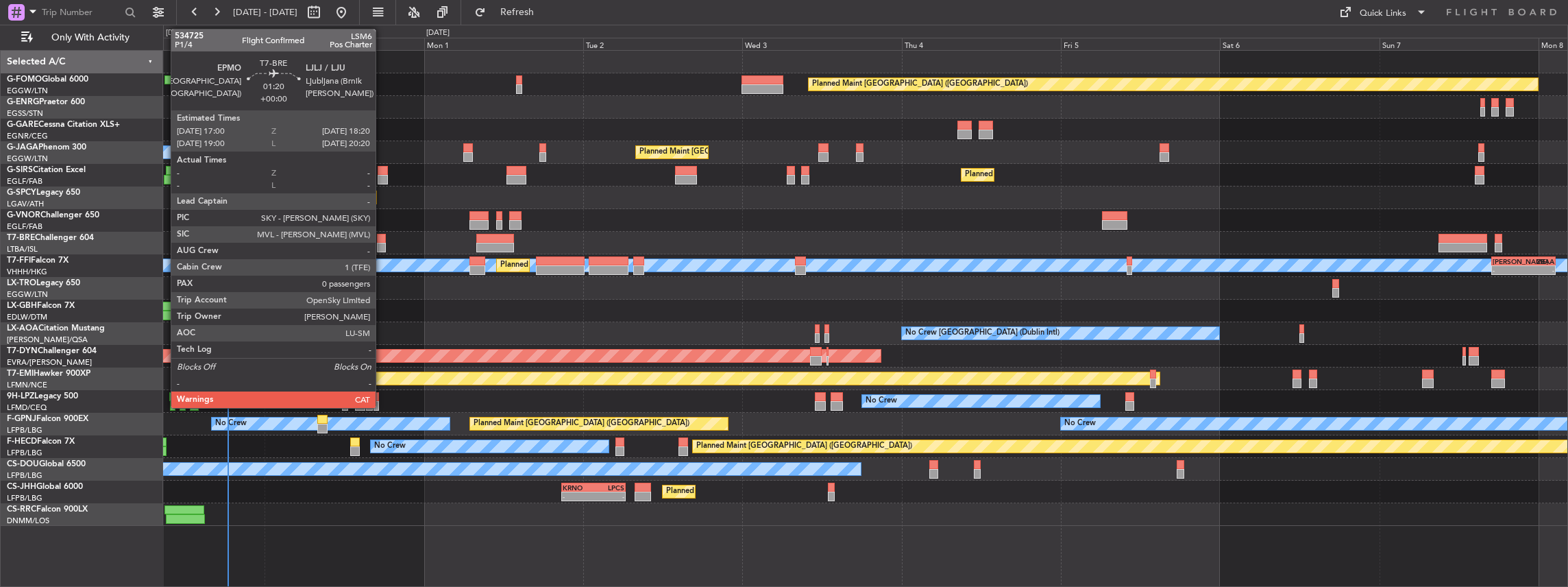
click at [383, 243] on div at bounding box center [381, 248] width 9 height 10
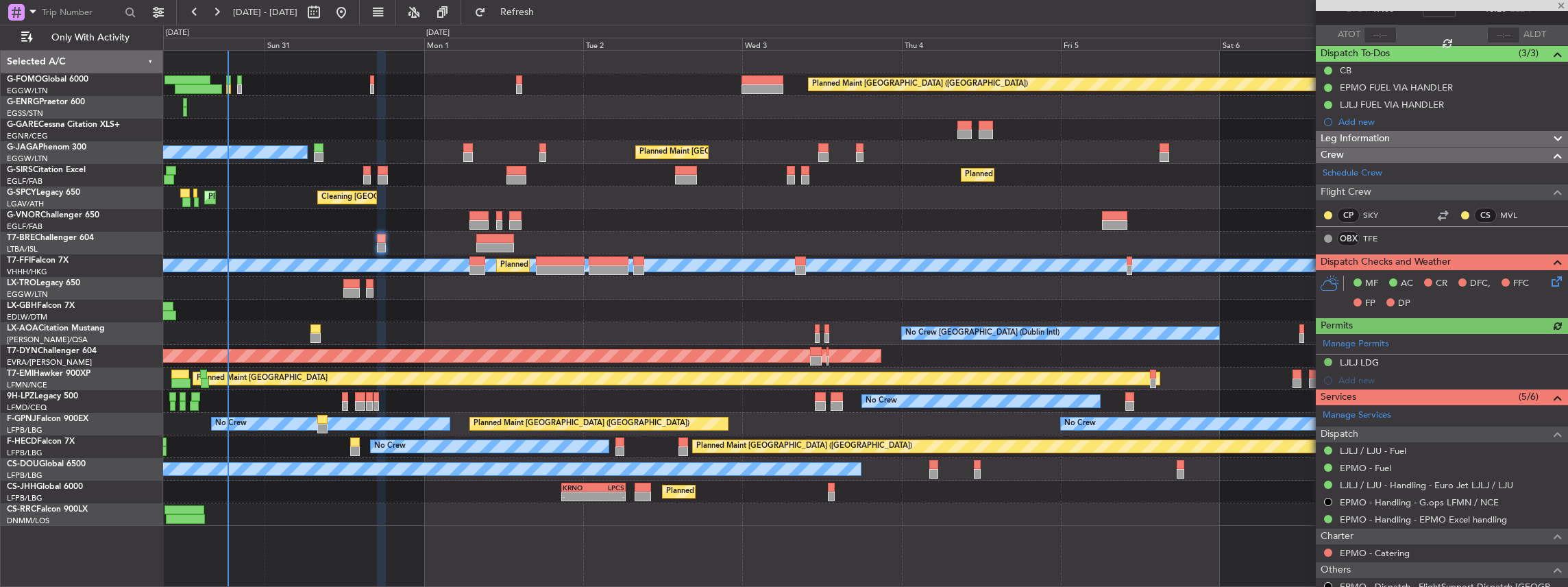
scroll to position [91, 0]
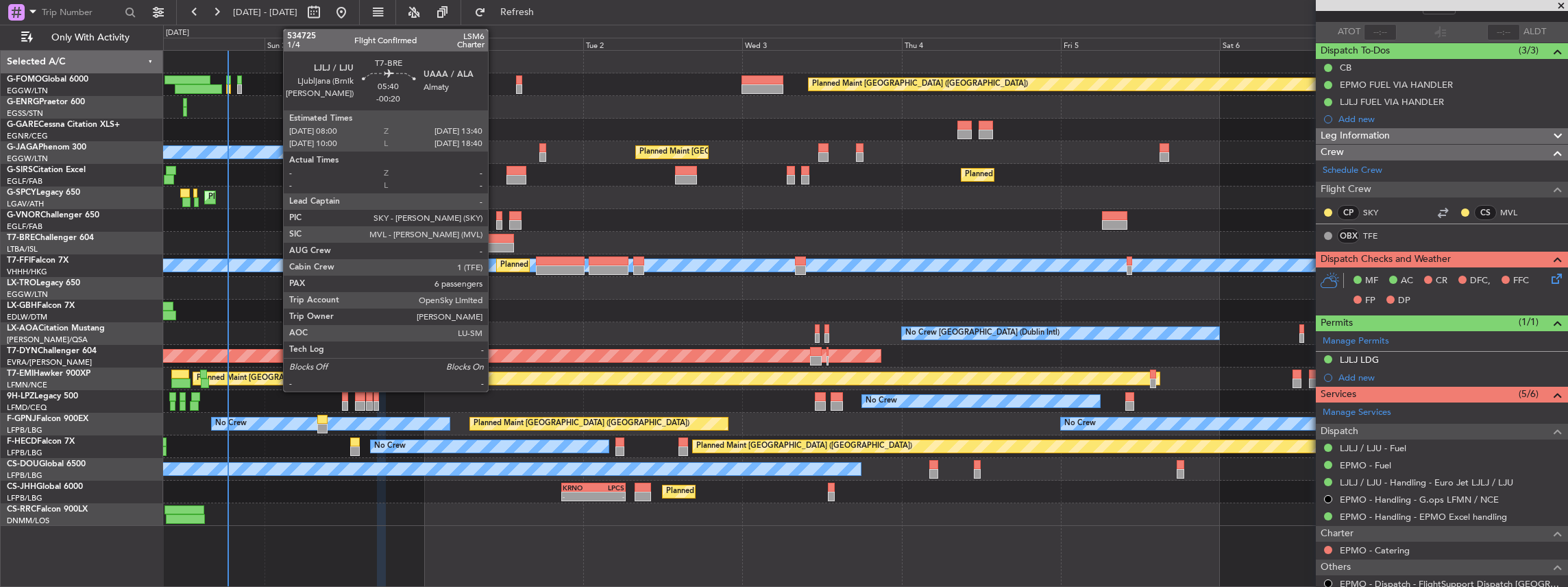
click at [495, 241] on div at bounding box center [495, 239] width 38 height 10
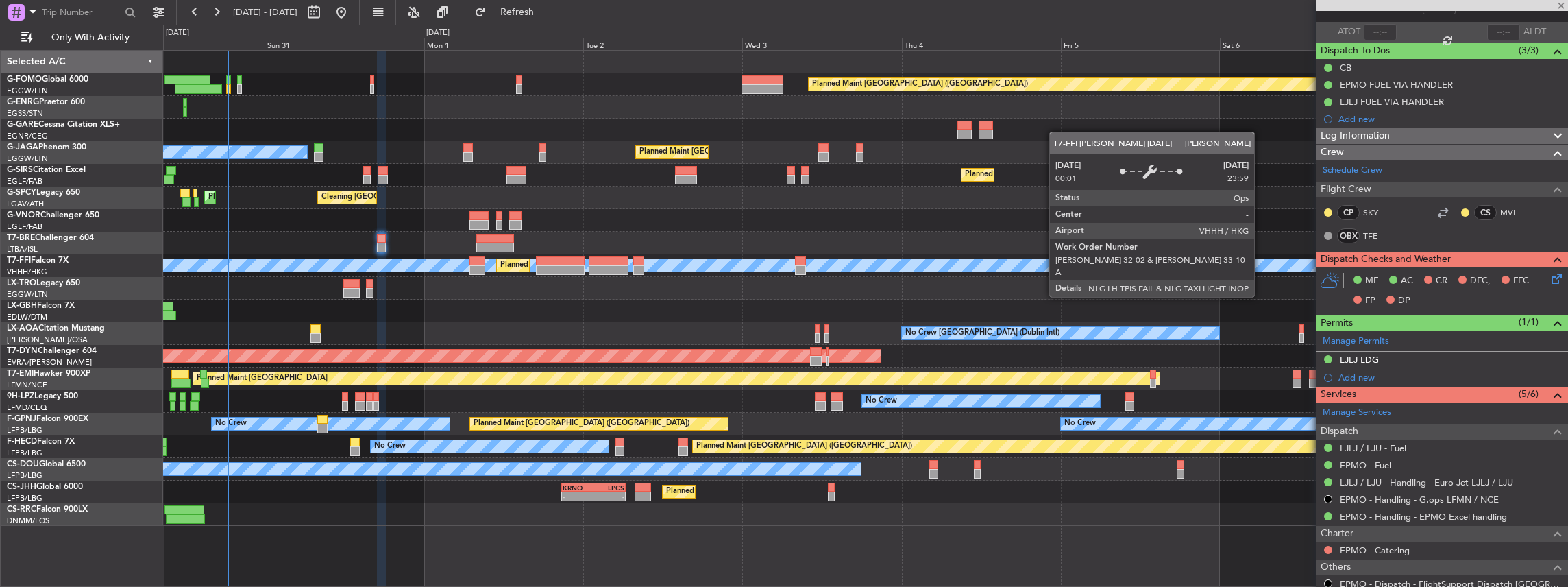
type input "-00:20"
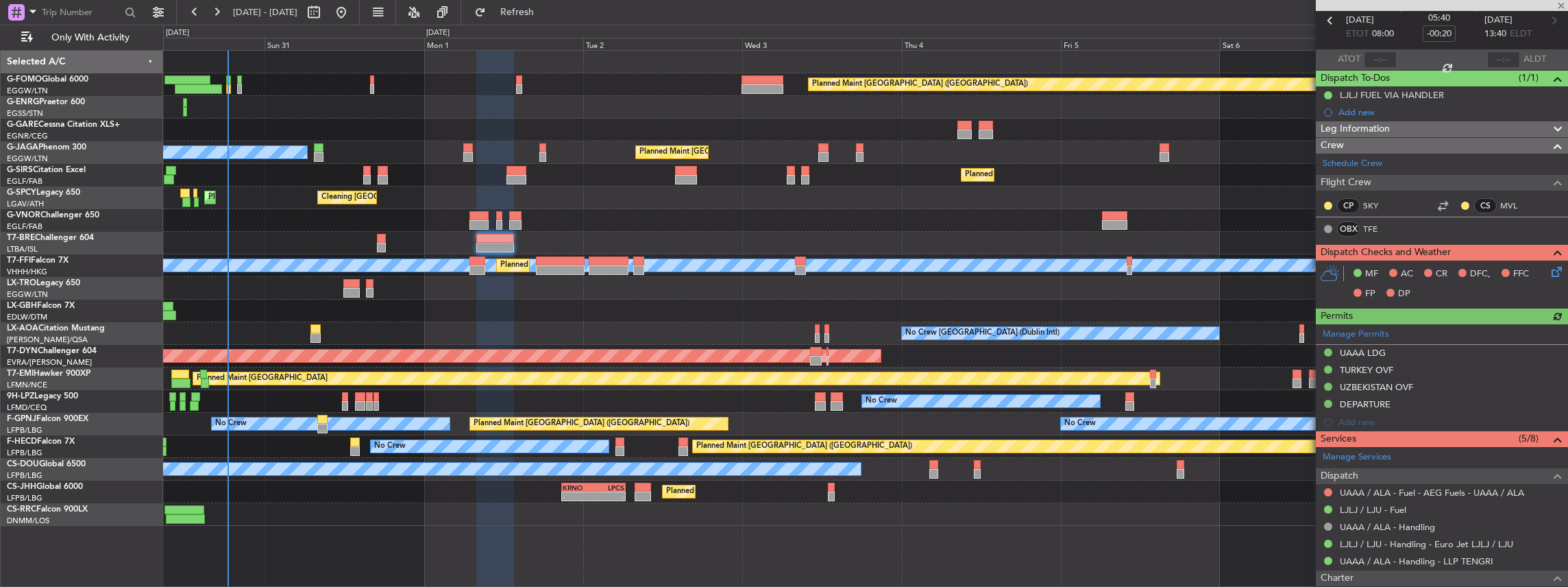
scroll to position [137, 0]
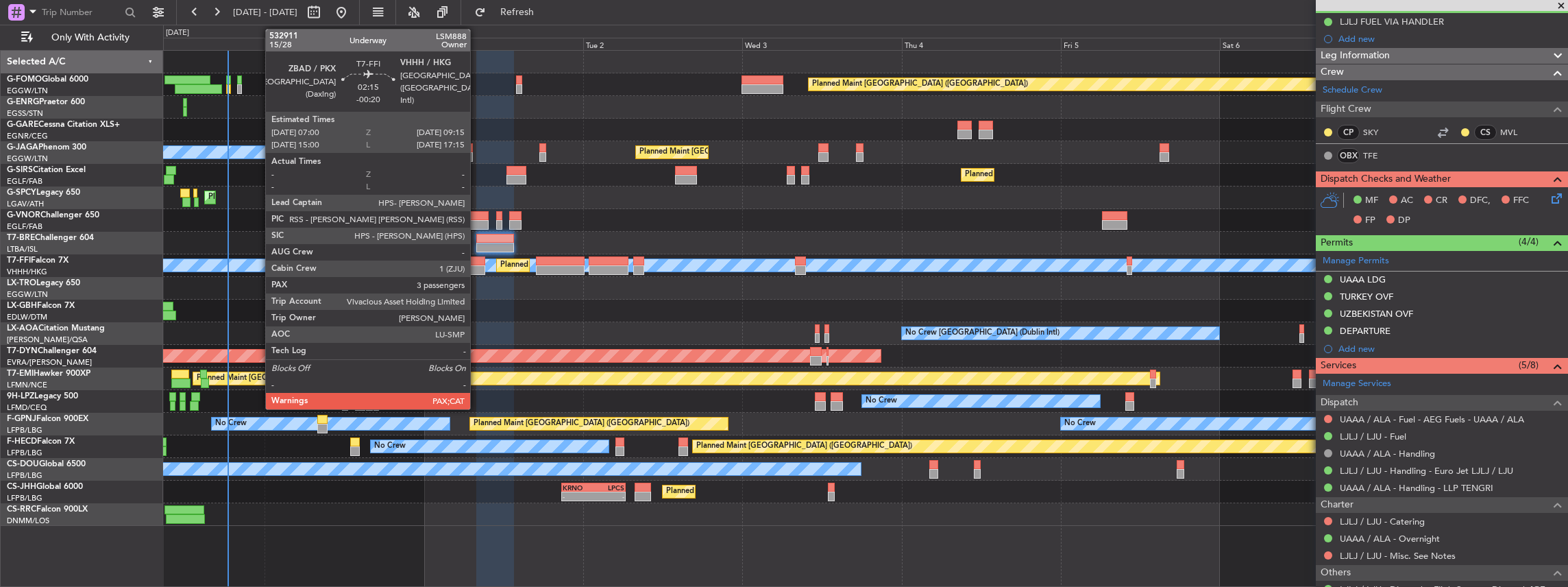
click at [477, 266] on div at bounding box center [477, 271] width 15 height 10
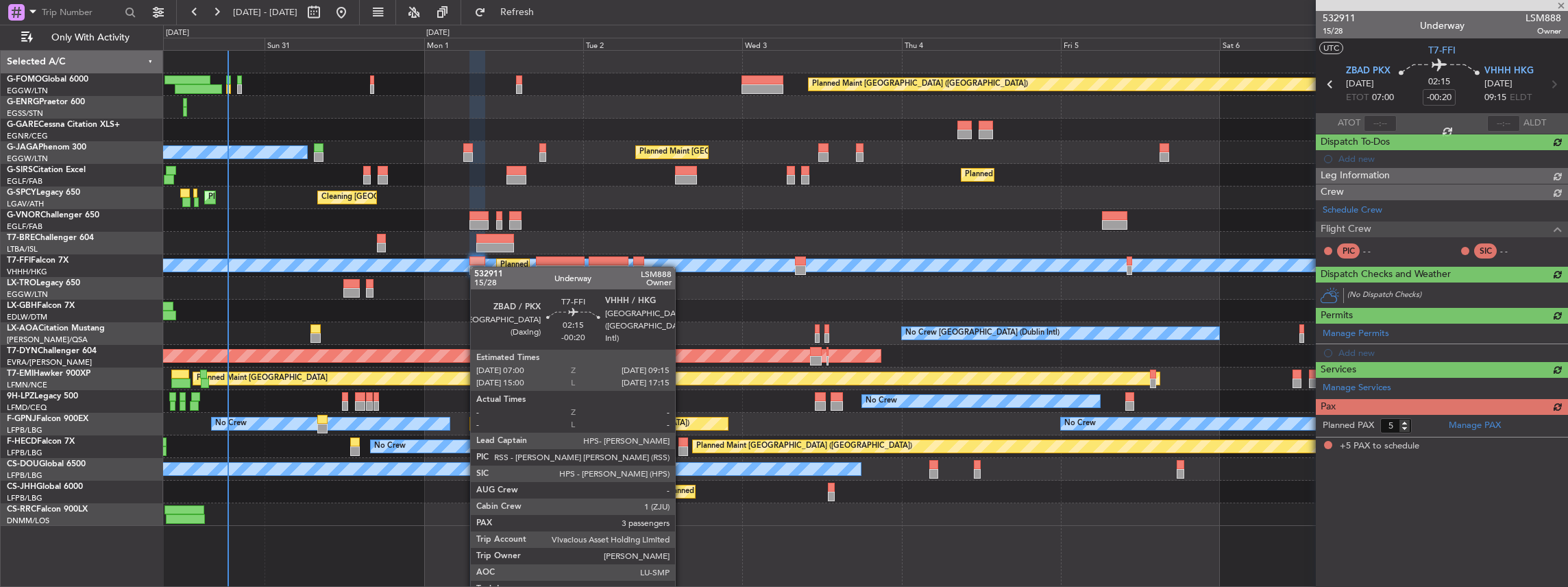
scroll to position [0, 0]
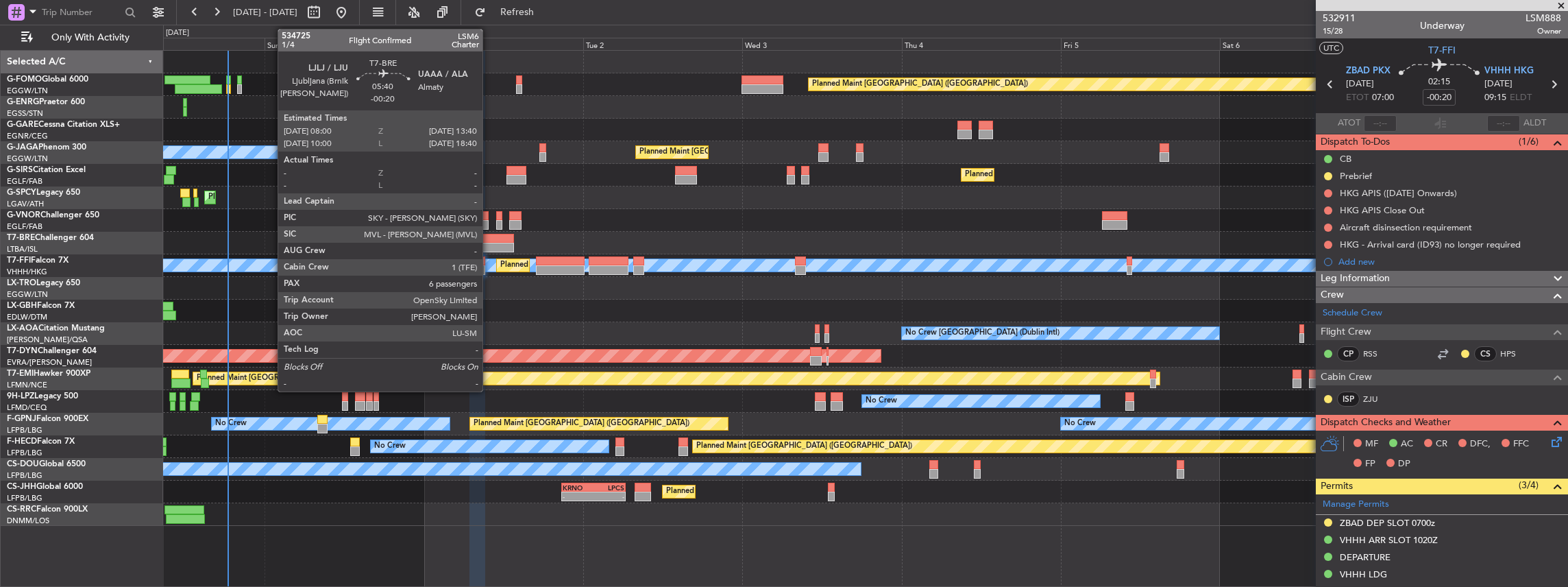
click at [489, 236] on div at bounding box center [495, 239] width 38 height 10
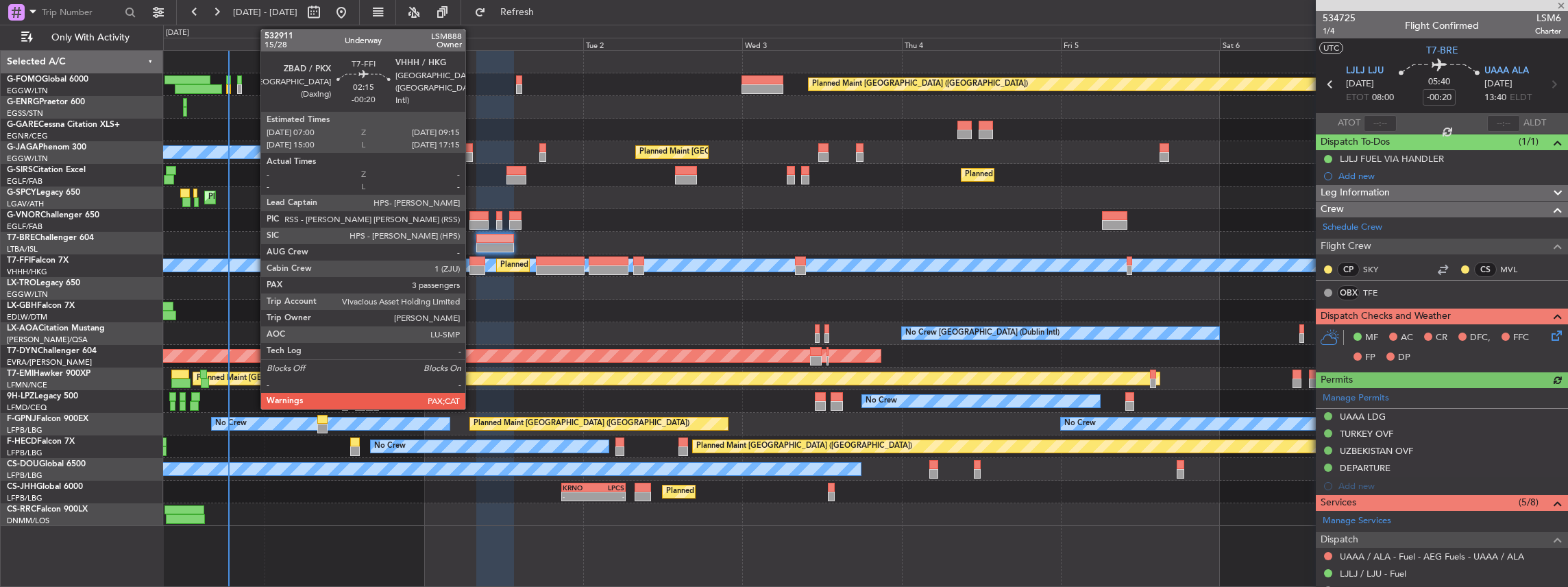
click at [472, 269] on div at bounding box center [477, 271] width 15 height 10
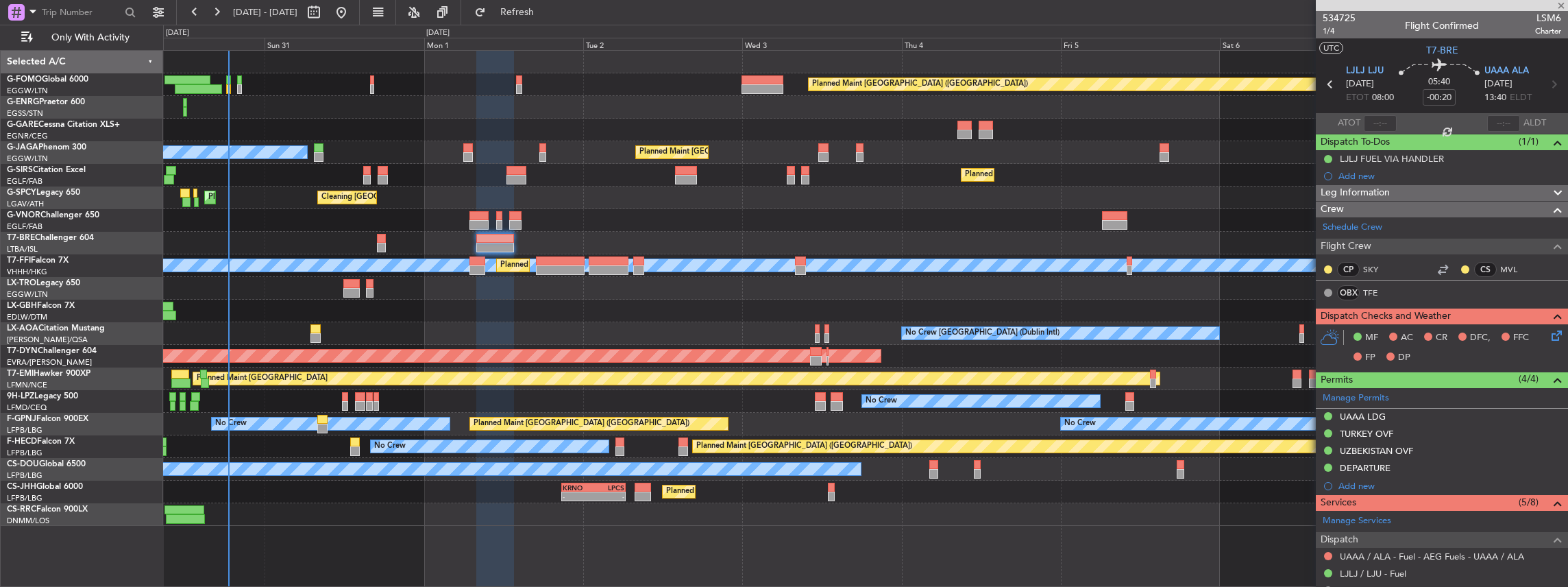
type input "5"
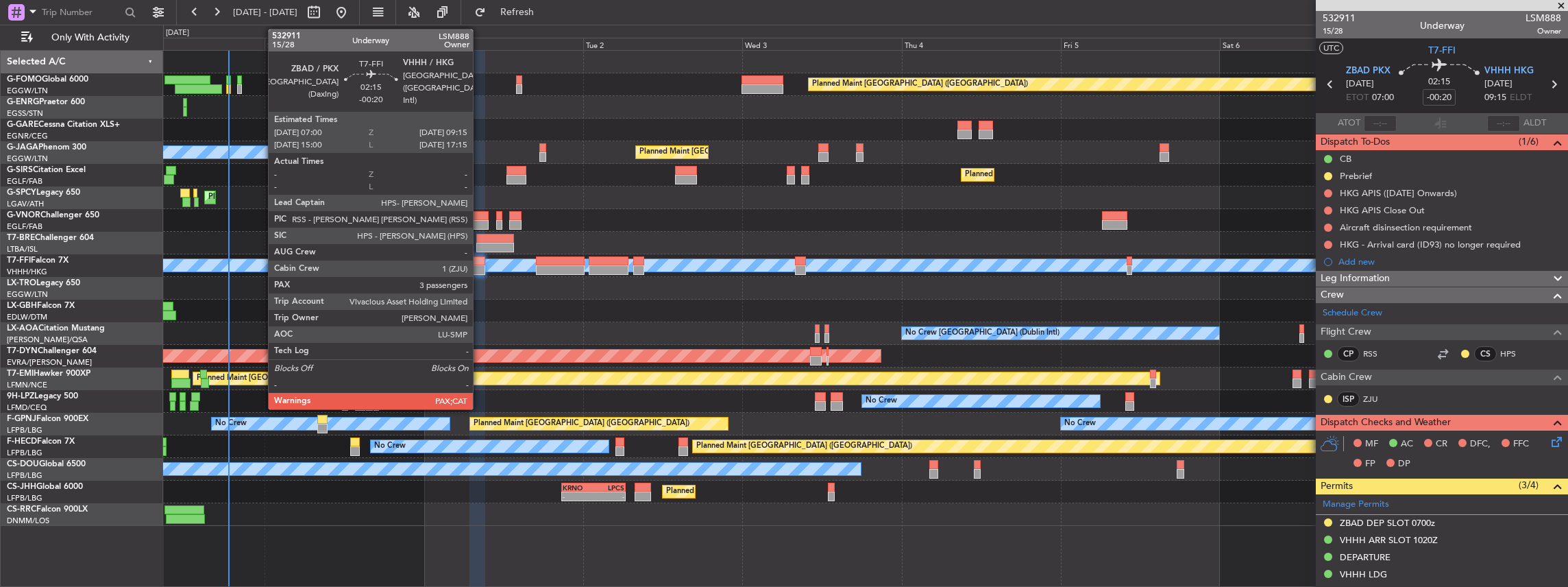
click at [479, 266] on div at bounding box center [477, 271] width 15 height 10
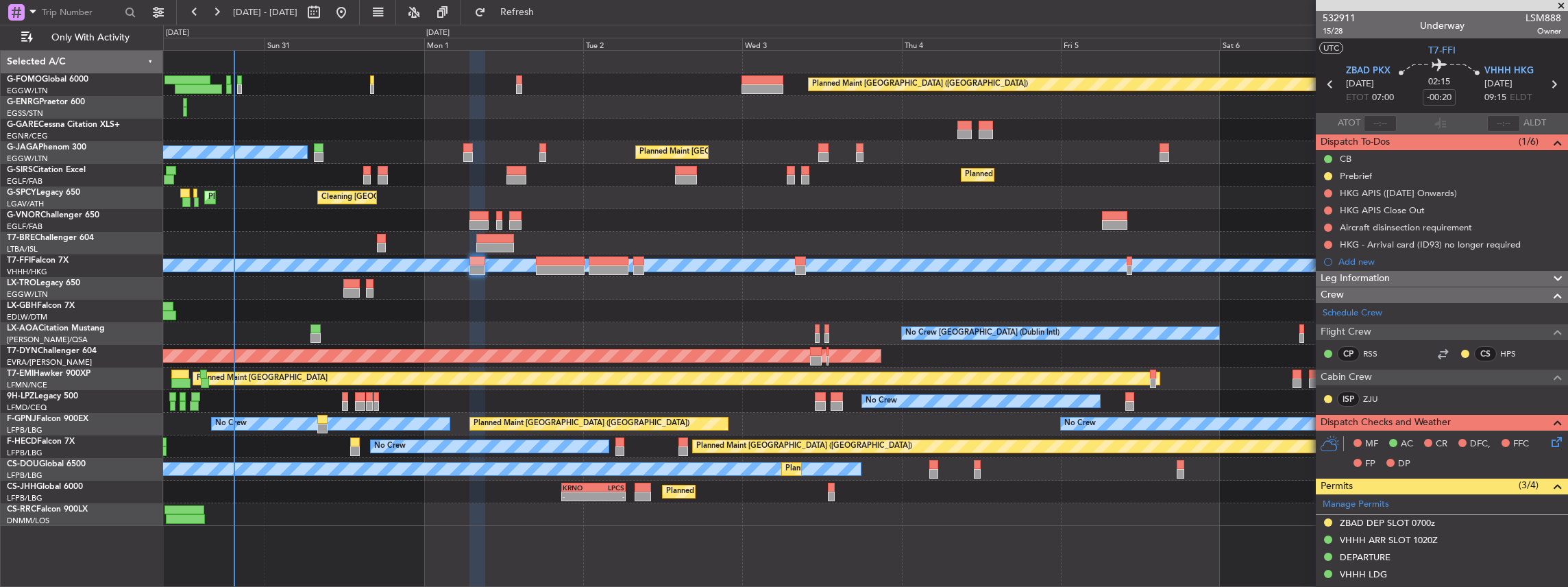
click at [1553, 439] on icon at bounding box center [1554, 439] width 11 height 11
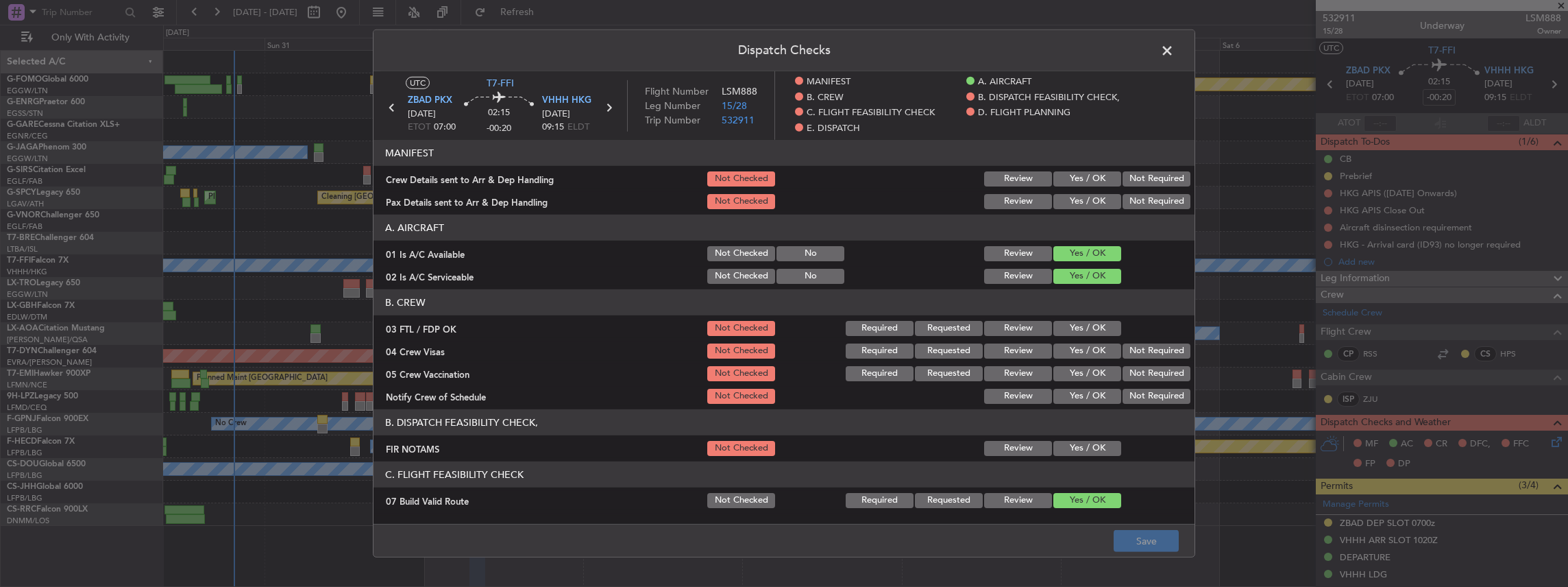
click at [1073, 171] on button "Yes / OK" at bounding box center [1087, 179] width 68 height 15
click at [1064, 192] on div "Yes / OK" at bounding box center [1086, 201] width 69 height 19
click at [1064, 198] on button "Yes / OK" at bounding box center [1087, 202] width 68 height 15
click at [1148, 544] on button "Save" at bounding box center [1146, 540] width 65 height 22
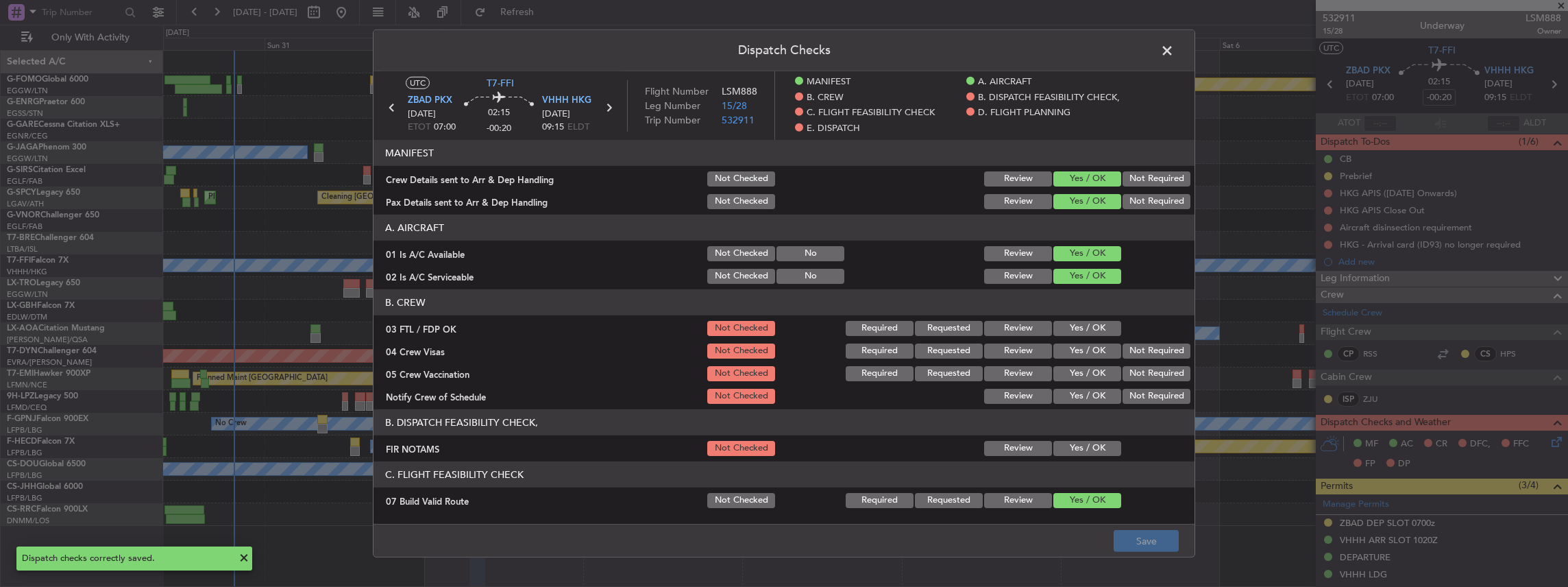
click at [1174, 46] on span at bounding box center [1174, 53] width 0 height 27
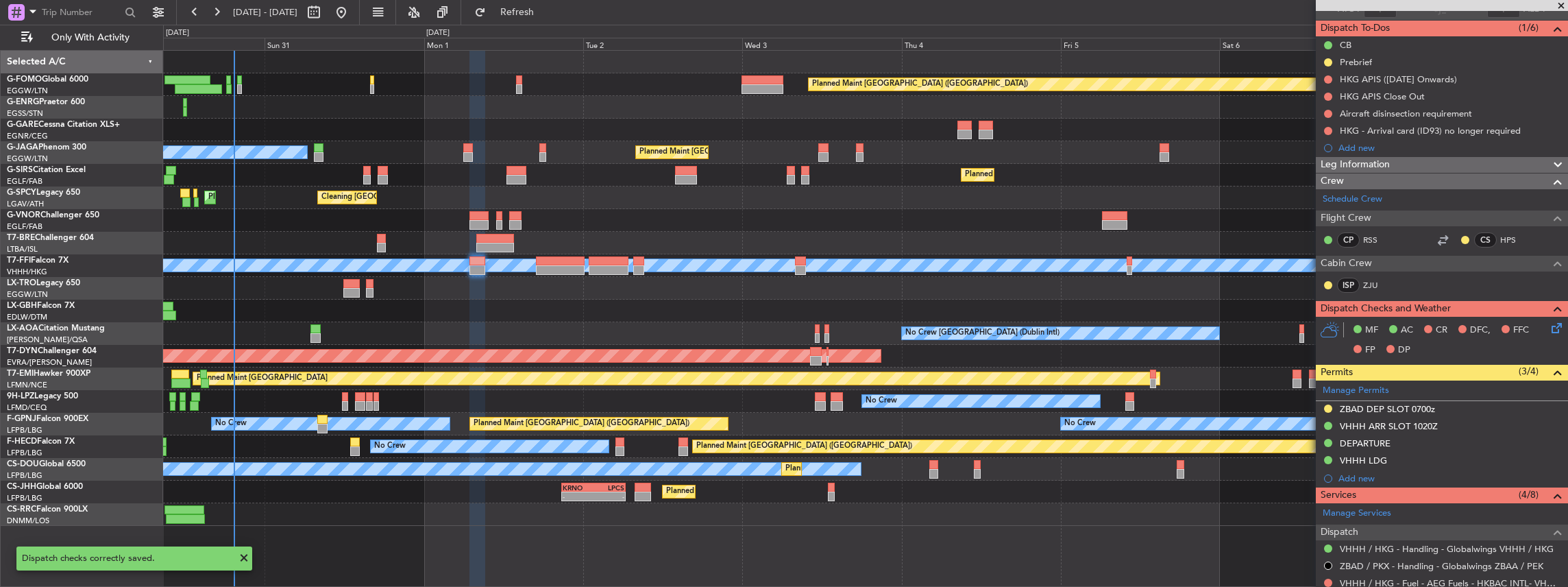
scroll to position [228, 0]
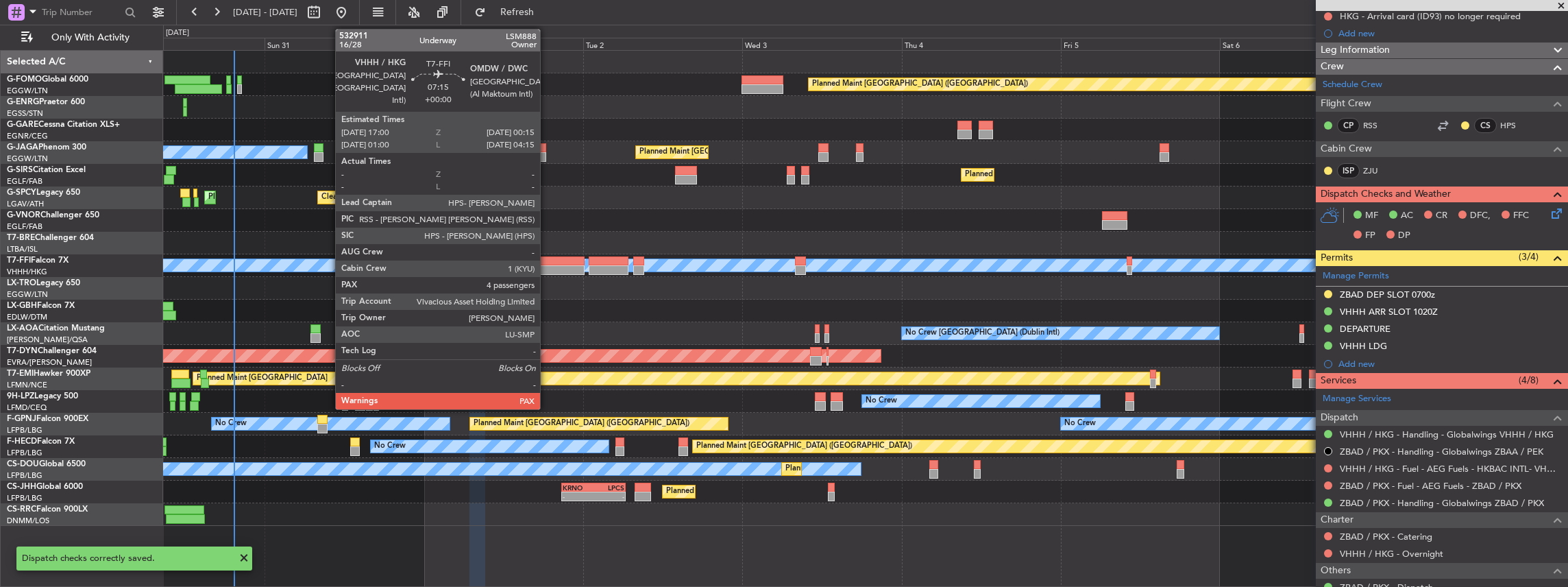
click at [548, 266] on div at bounding box center [560, 271] width 48 height 10
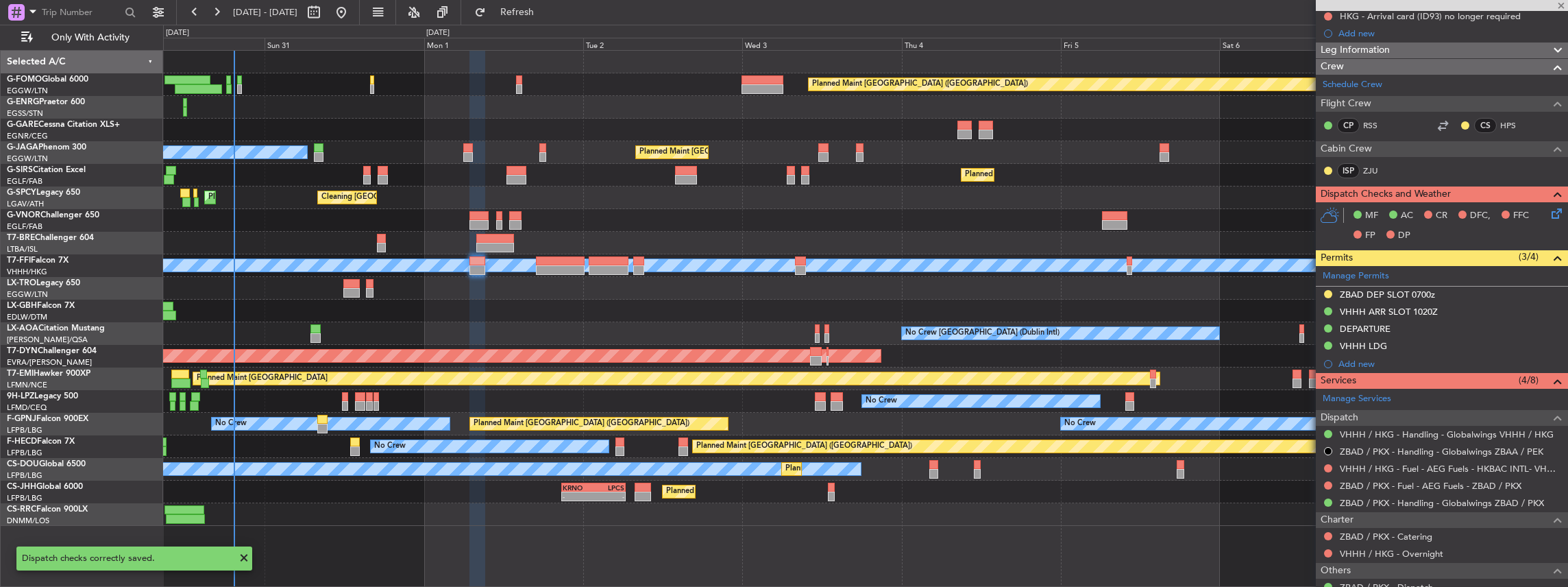
type input "4"
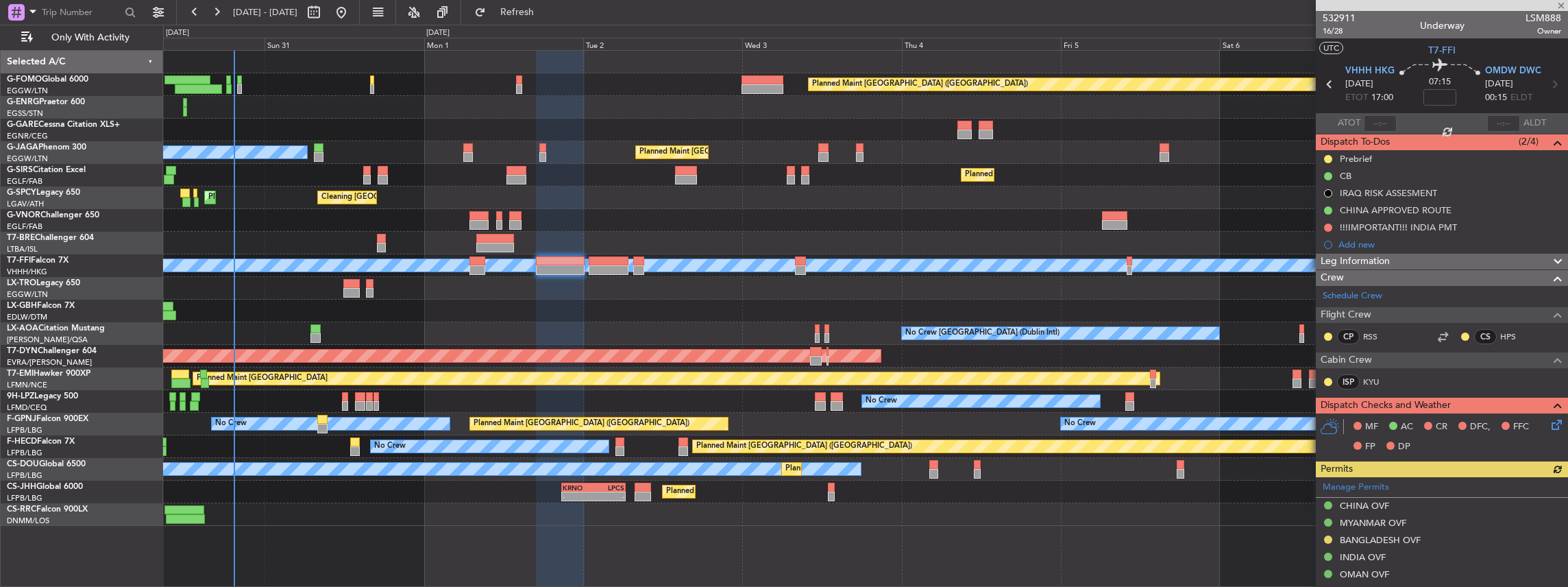
click at [1549, 424] on icon at bounding box center [1554, 421] width 11 height 11
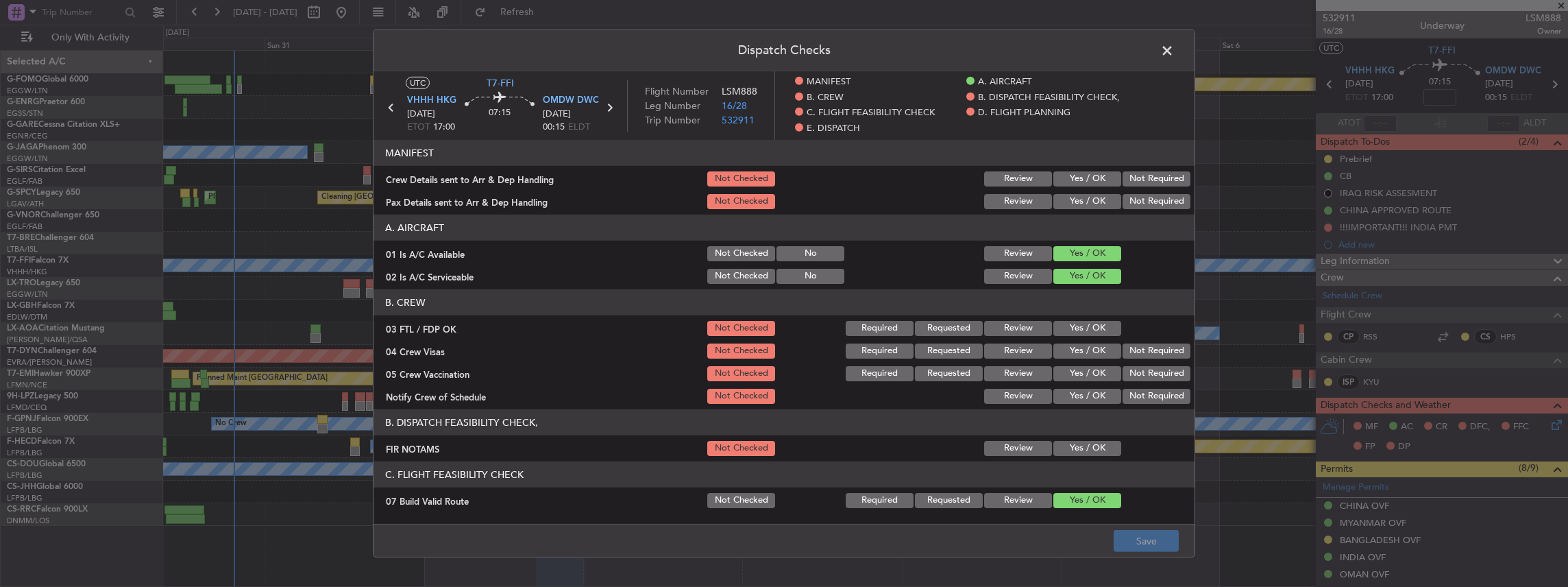
click at [1061, 178] on button "Yes / OK" at bounding box center [1087, 179] width 68 height 15
click at [1073, 198] on button "Yes / OK" at bounding box center [1087, 202] width 68 height 15
click at [1143, 543] on button "Save" at bounding box center [1146, 540] width 65 height 22
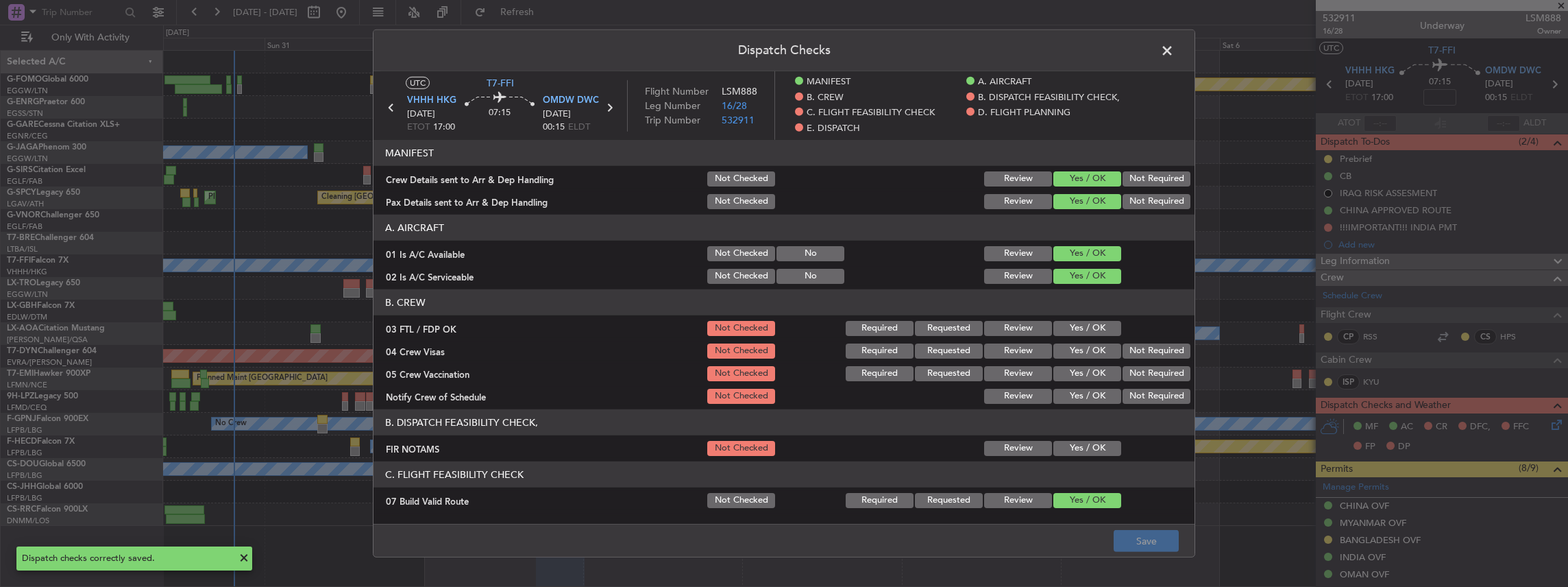
click at [1174, 44] on span at bounding box center [1174, 53] width 0 height 27
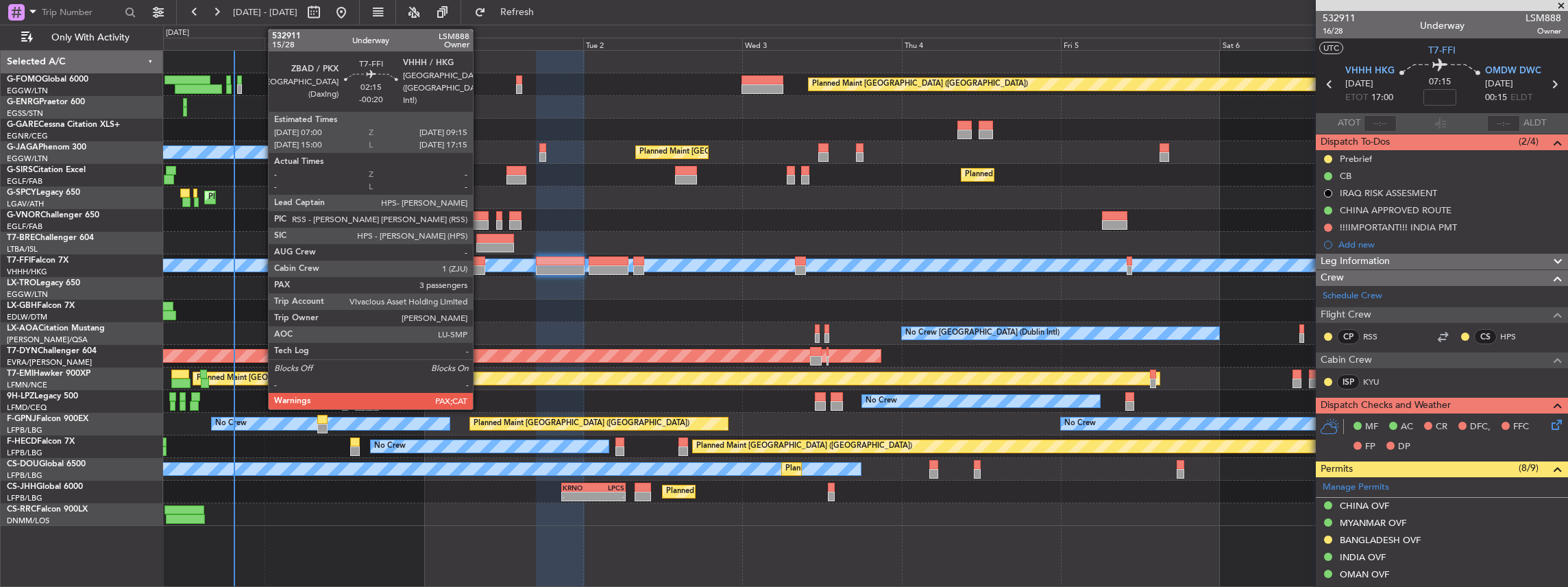
click at [479, 267] on div at bounding box center [477, 271] width 15 height 10
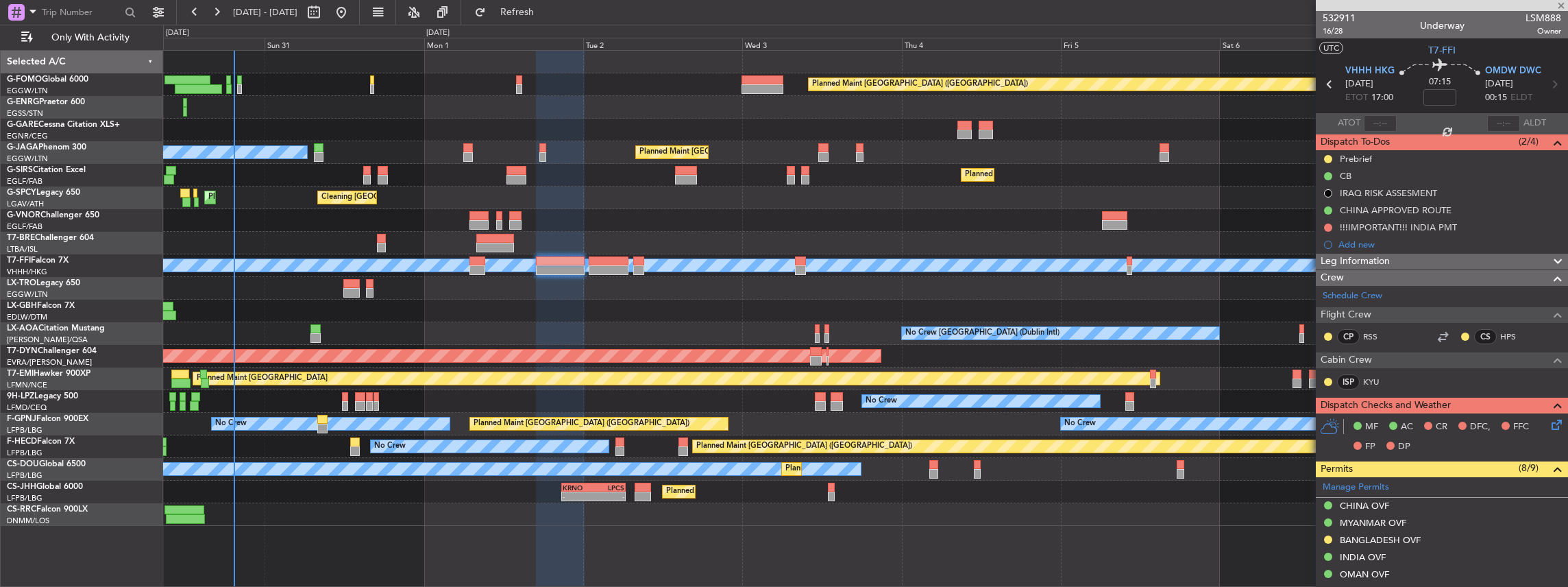
type input "-00:20"
type input "5"
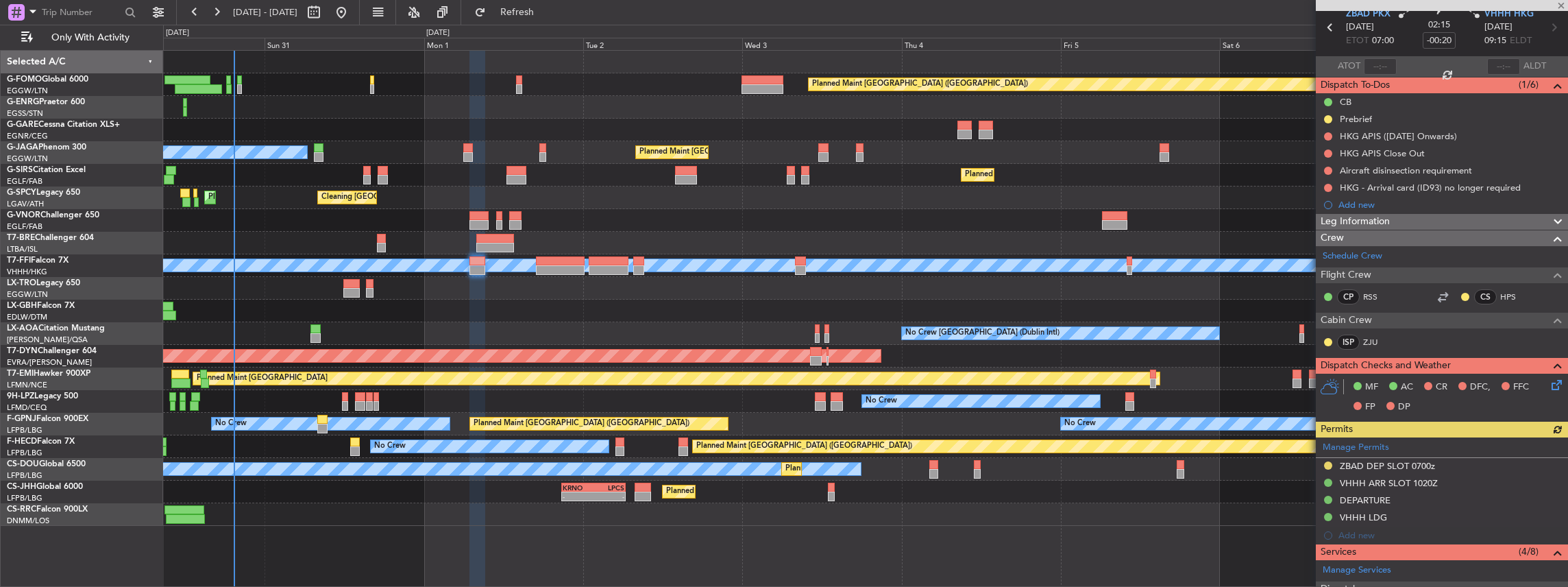
scroll to position [137, 0]
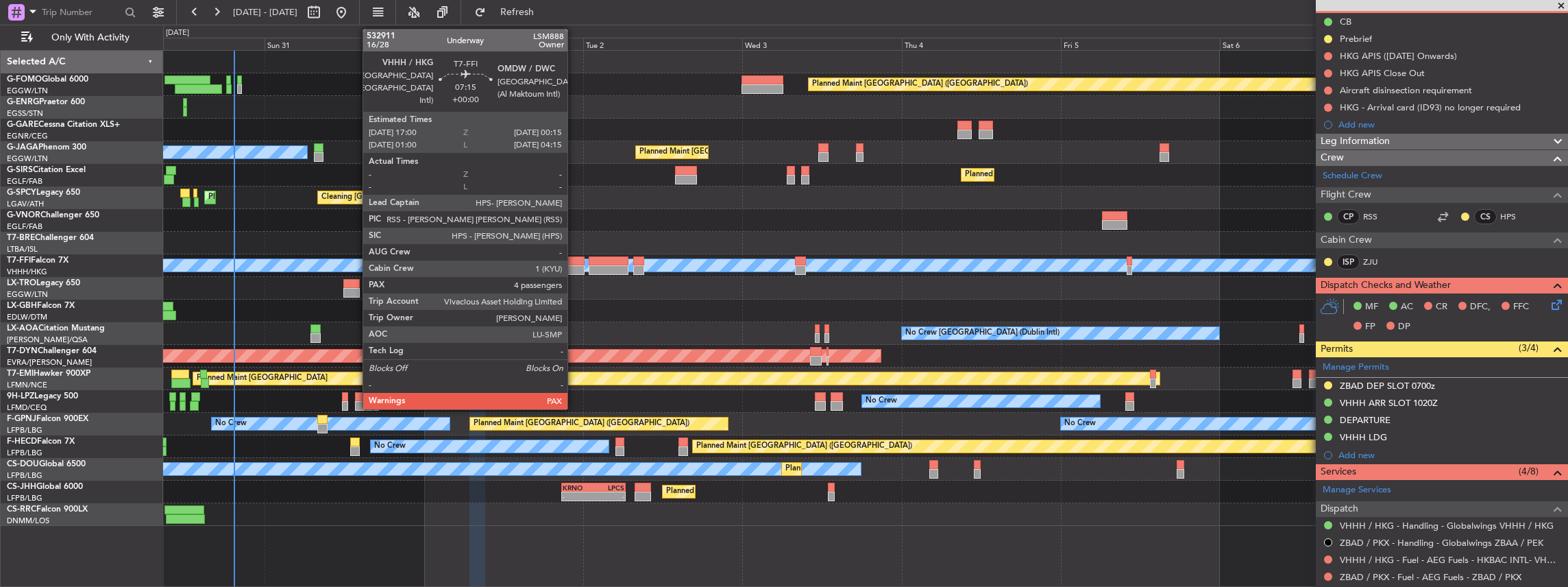
click at [575, 262] on div at bounding box center [560, 262] width 48 height 10
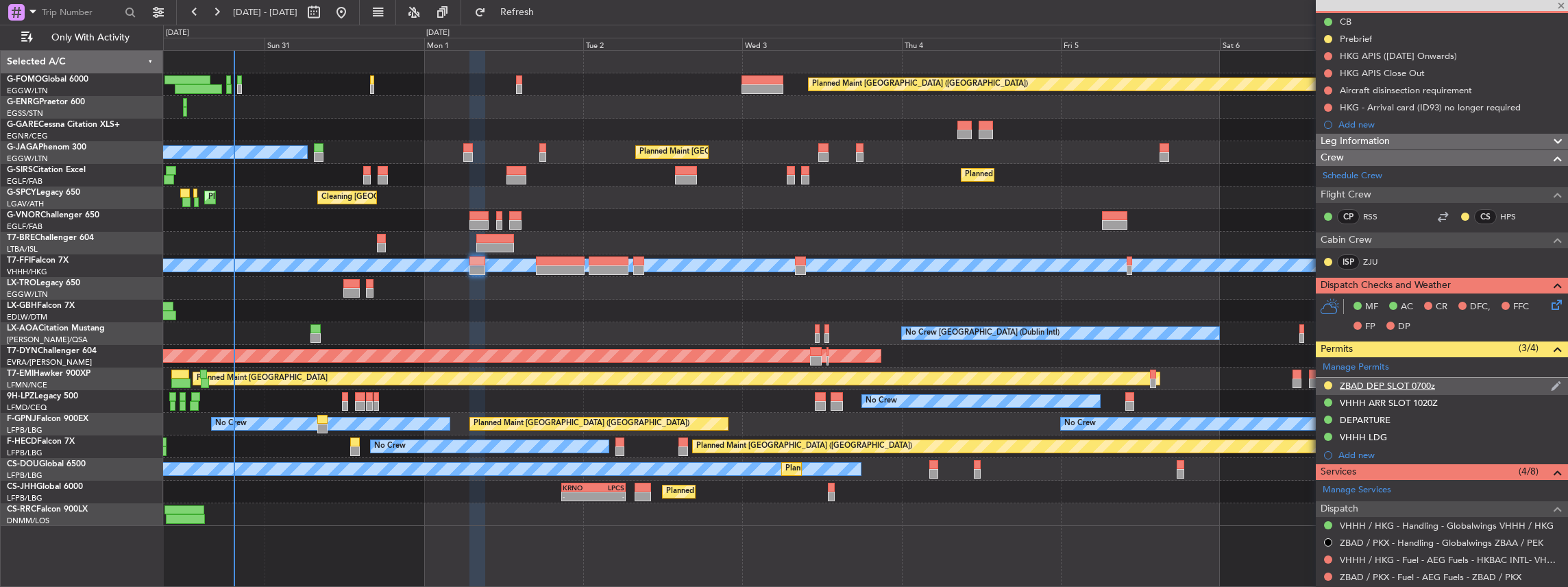
type input "4"
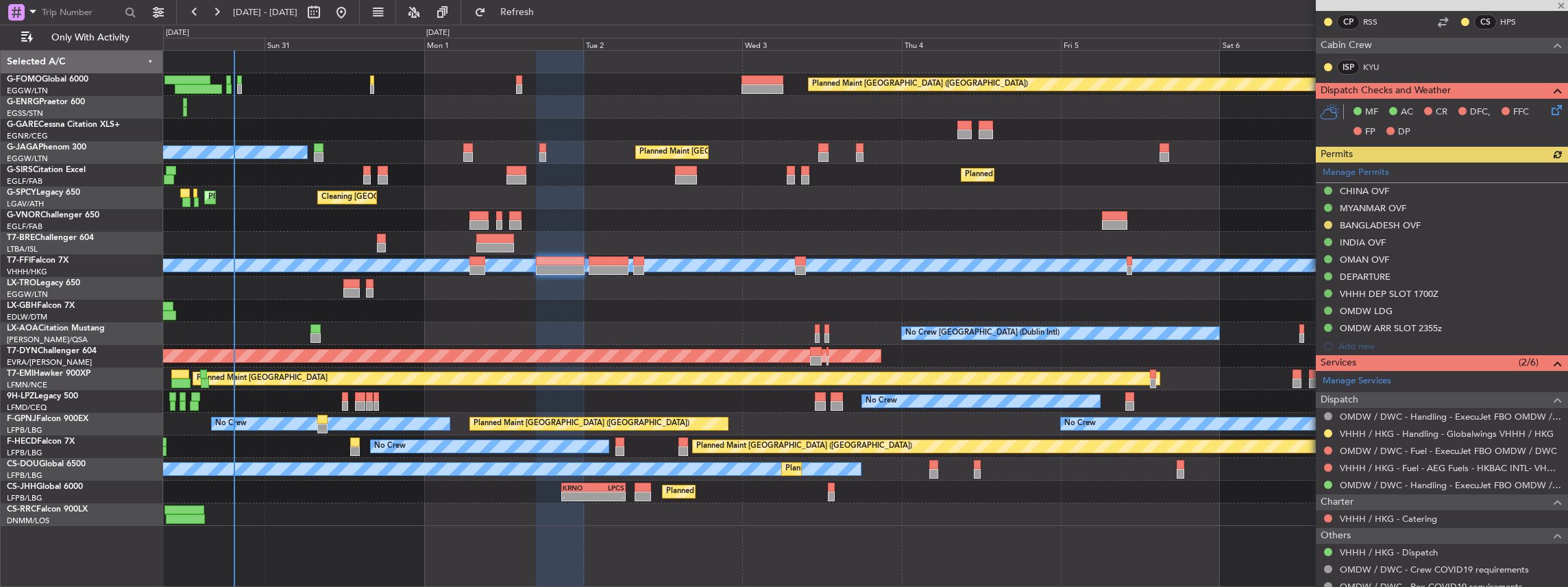
scroll to position [412, 0]
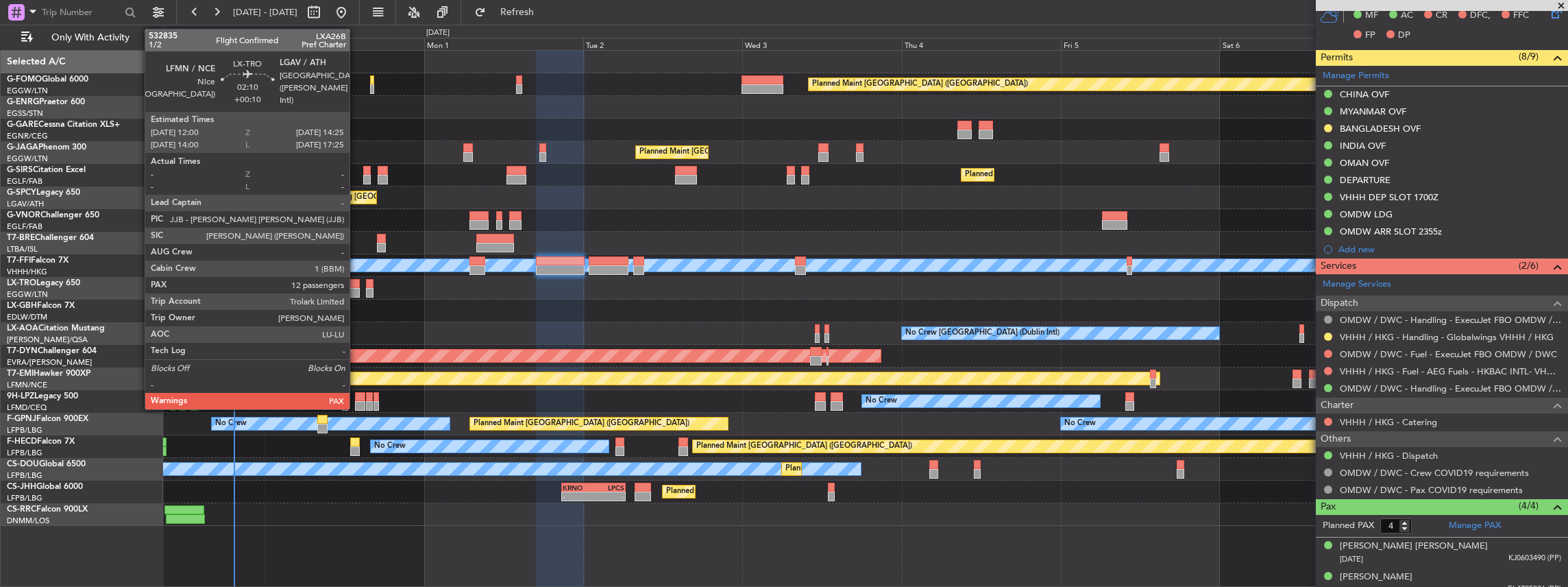
click at [357, 288] on div at bounding box center [352, 293] width 16 height 10
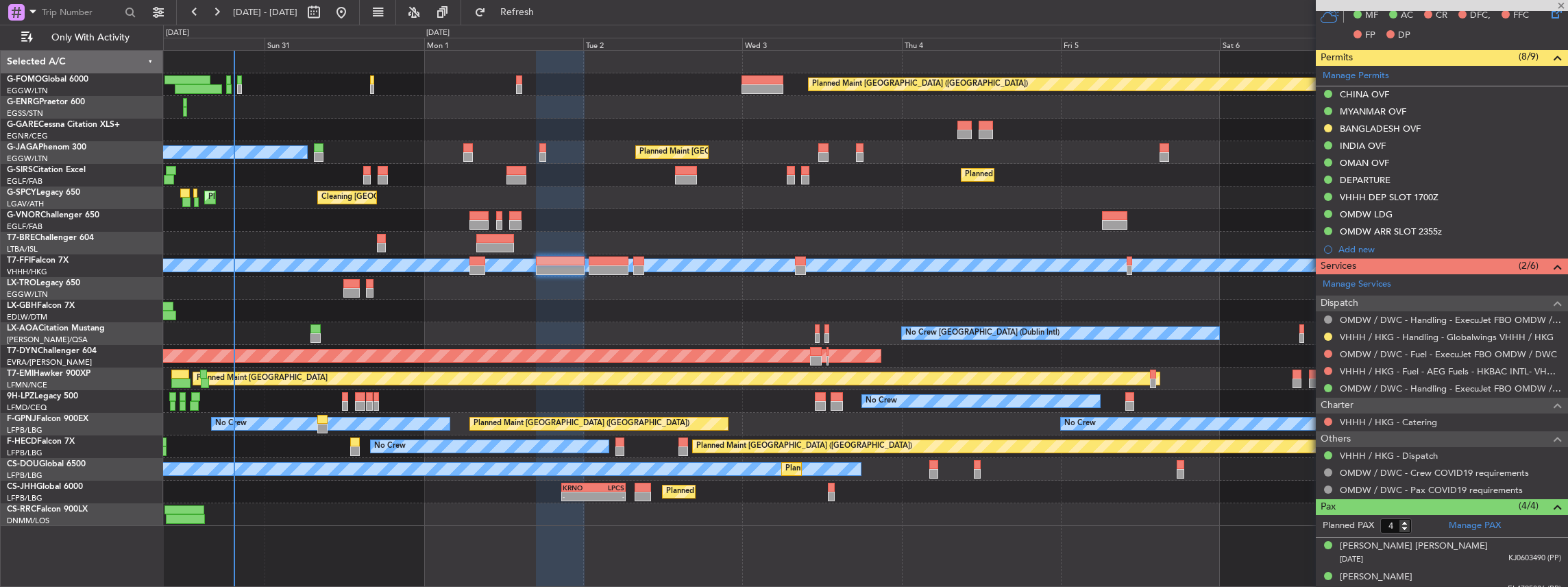
type input "+00:10"
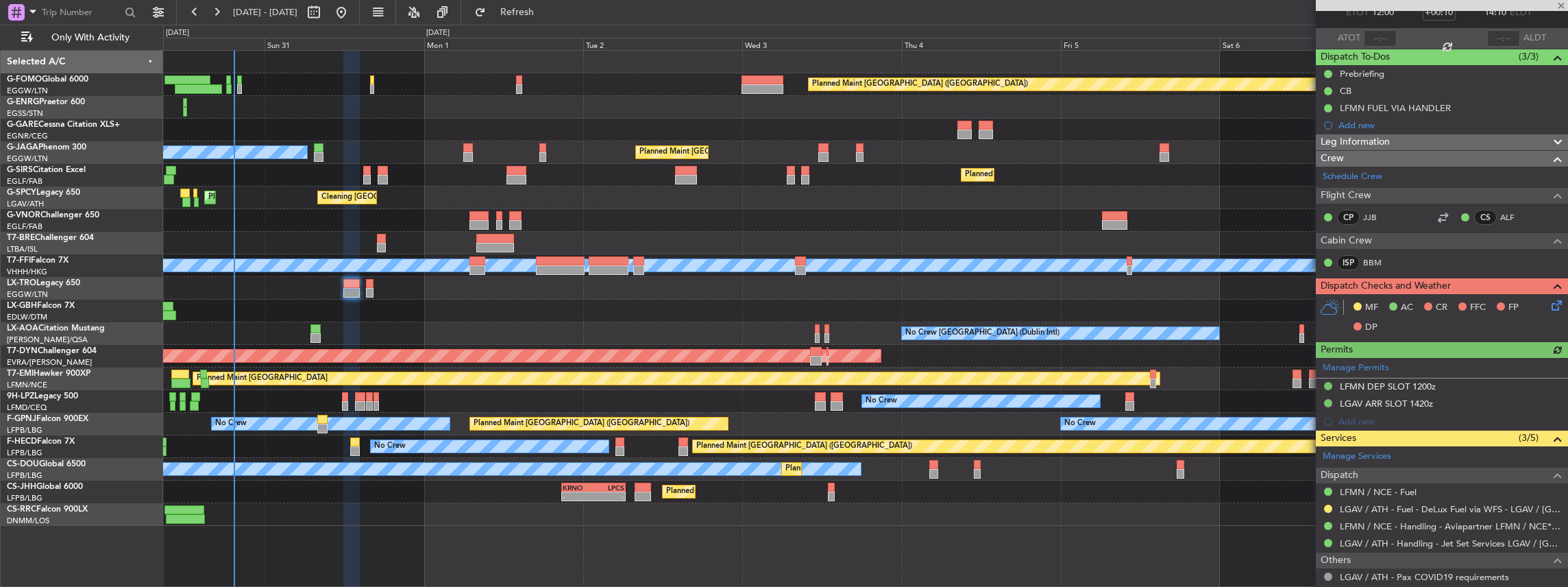
scroll to position [228, 0]
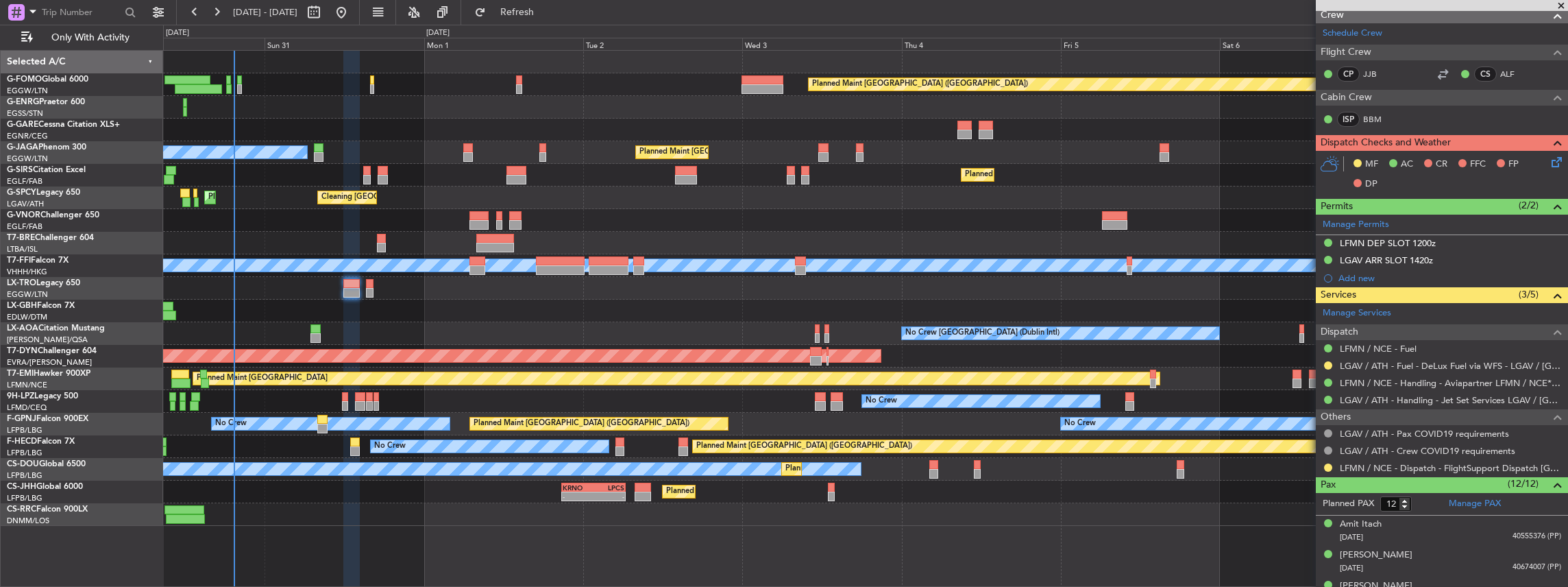
click at [373, 289] on div "Planned Maint Dusseldorf" at bounding box center [866, 289] width 1405 height 23
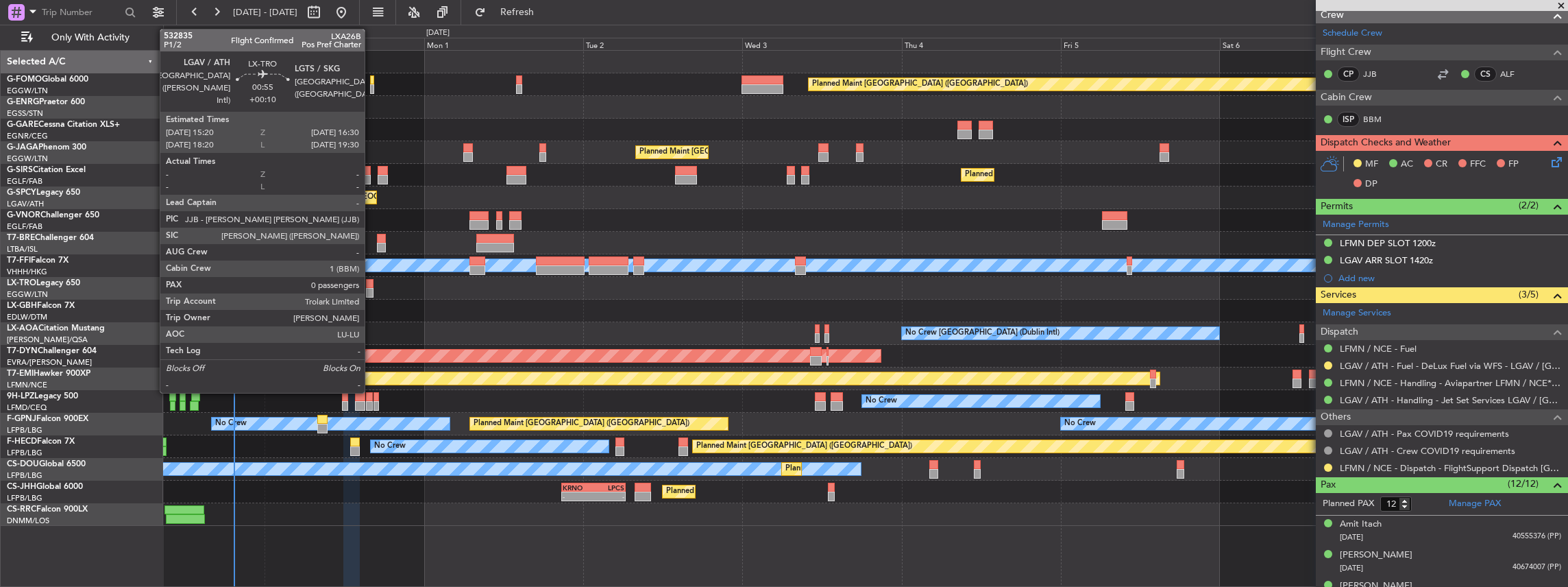
click at [370, 289] on div at bounding box center [370, 293] width 8 height 10
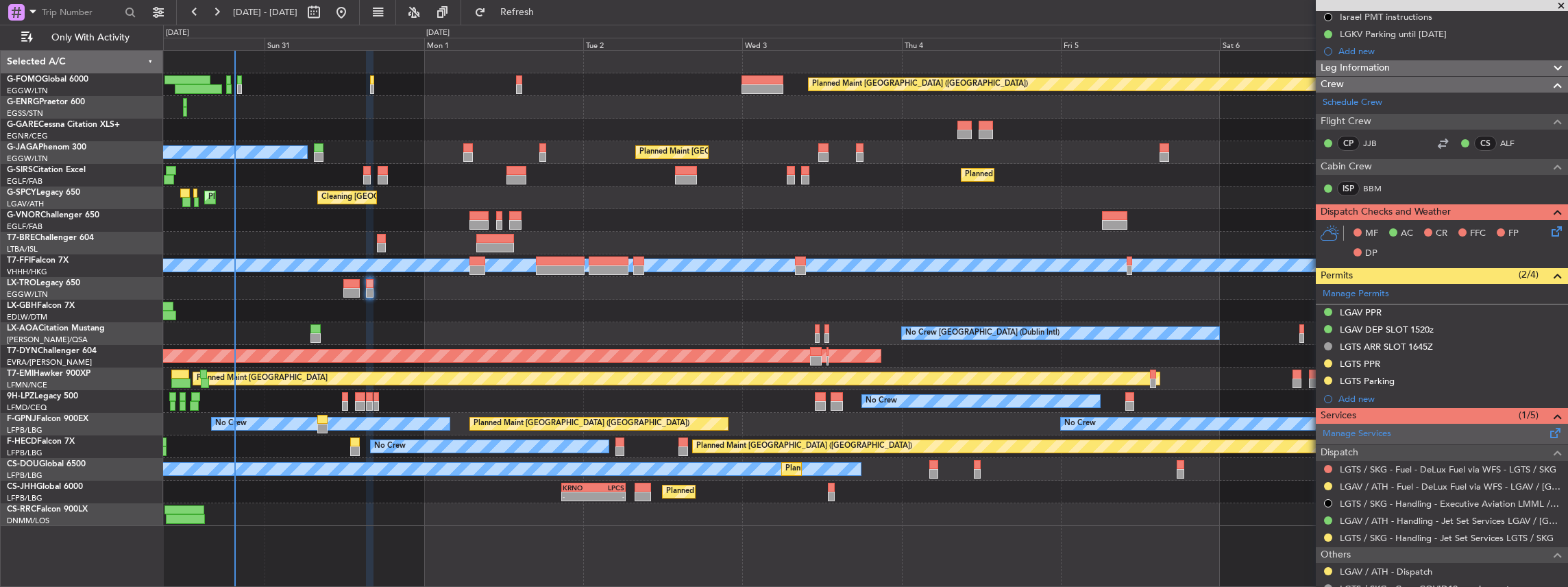
scroll to position [182, 0]
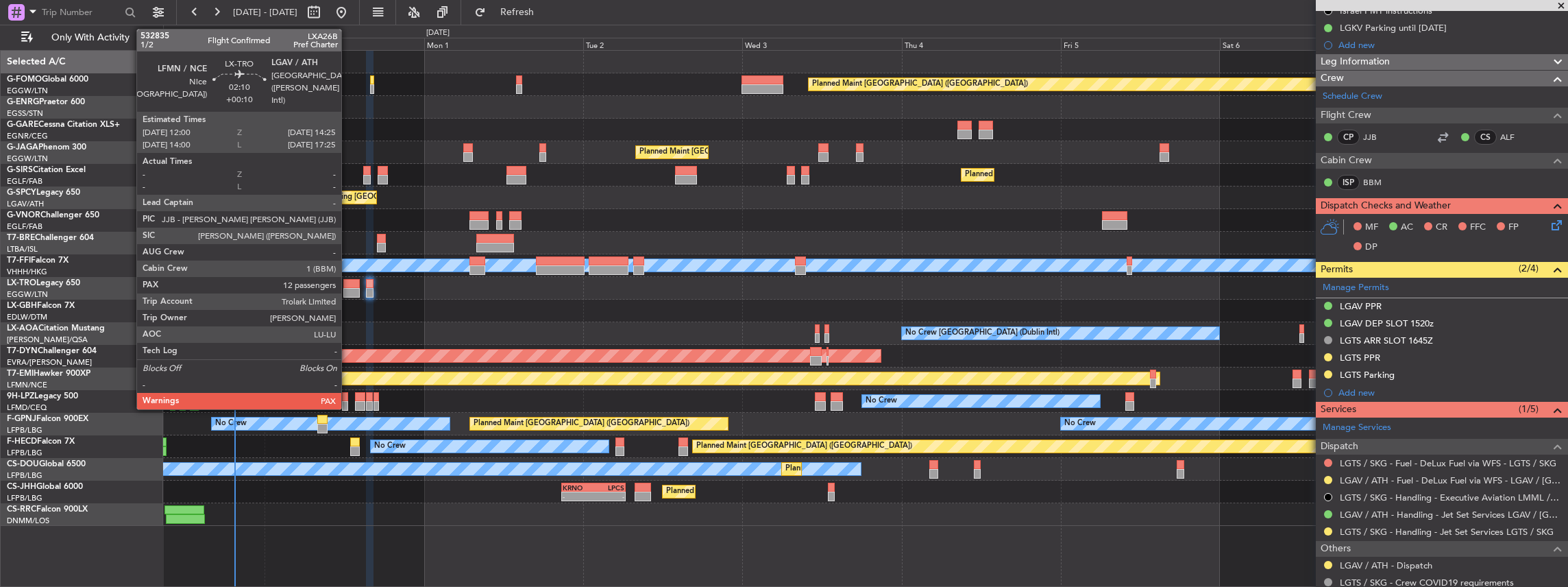
click at [348, 288] on div at bounding box center [352, 293] width 16 height 10
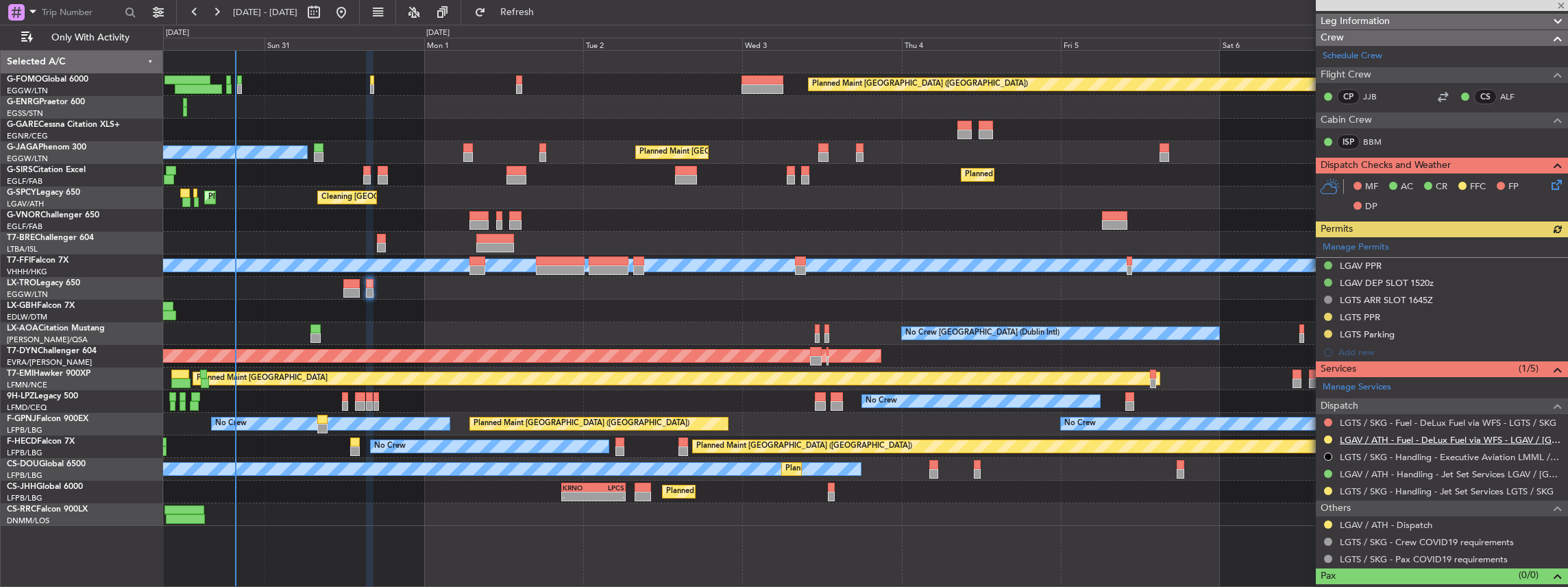
scroll to position [239, 0]
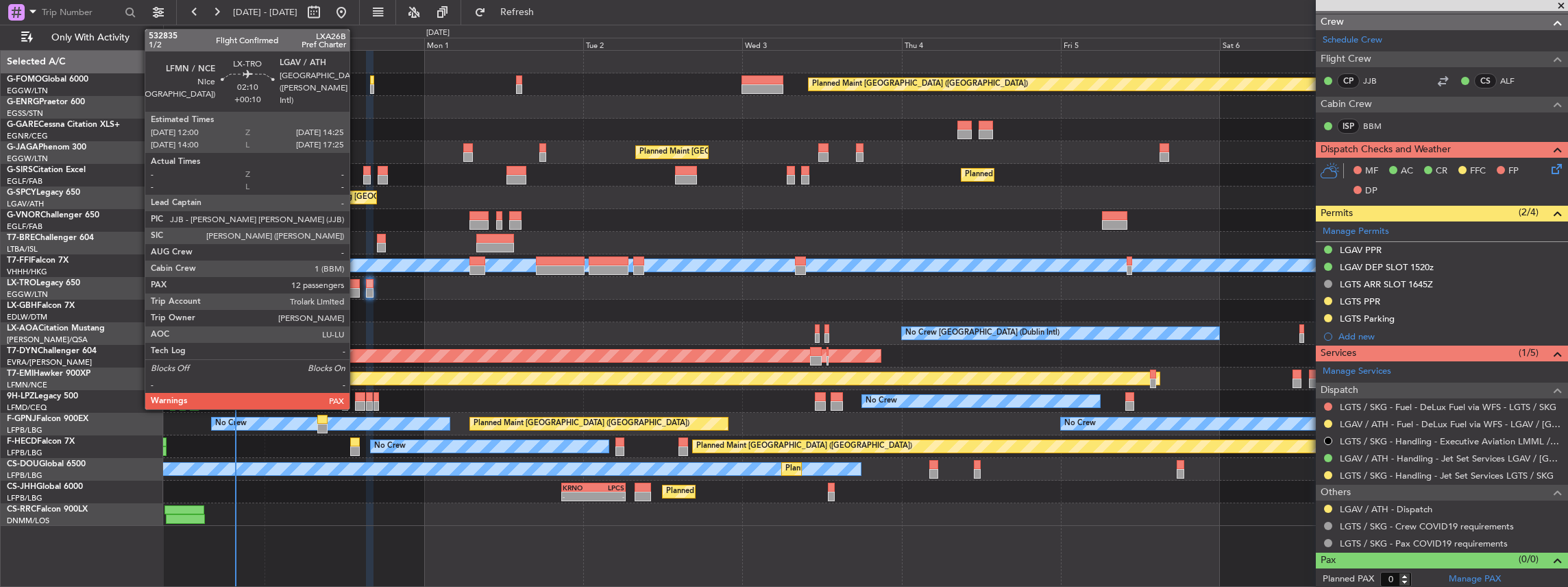
click at [355, 287] on div at bounding box center [352, 284] width 16 height 10
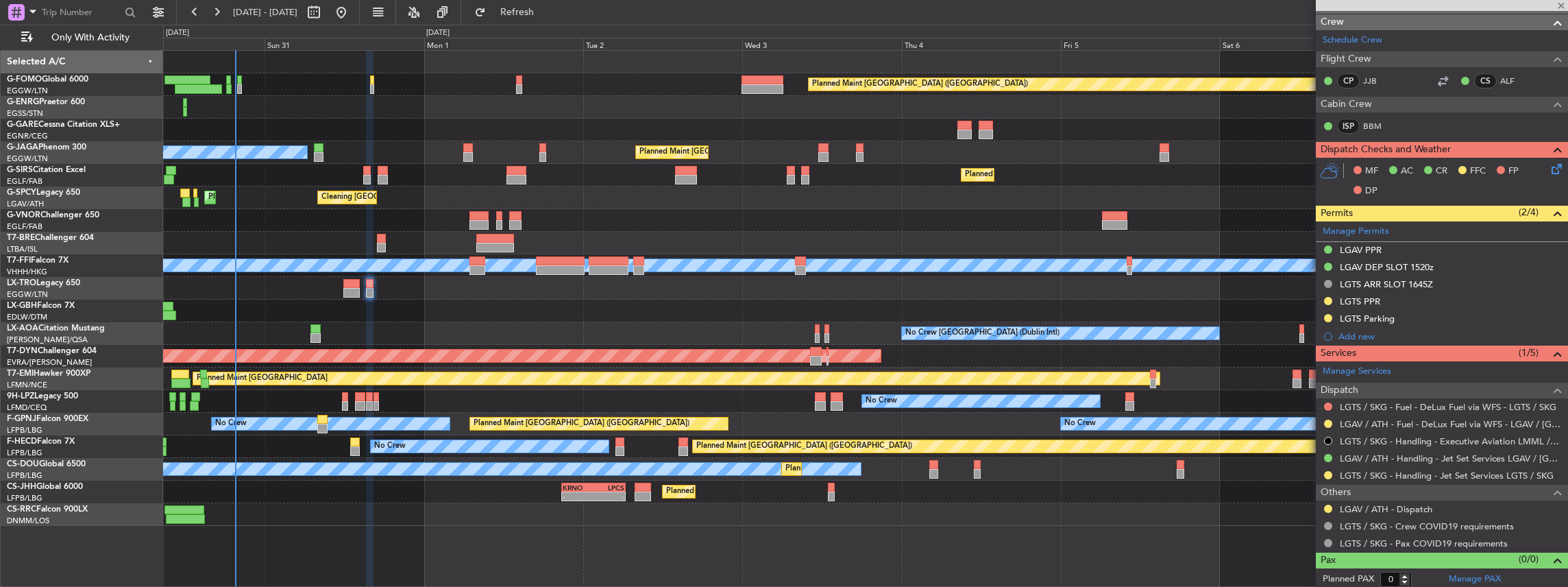
type input "12"
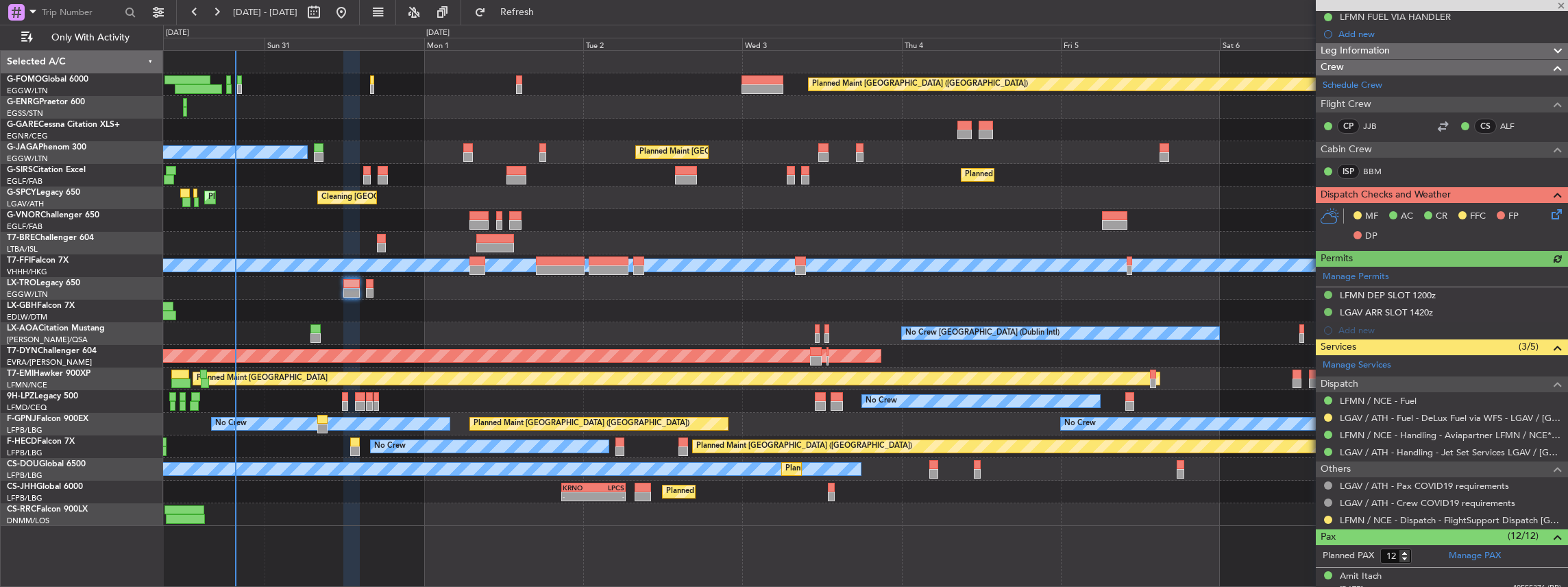
scroll to position [182, 0]
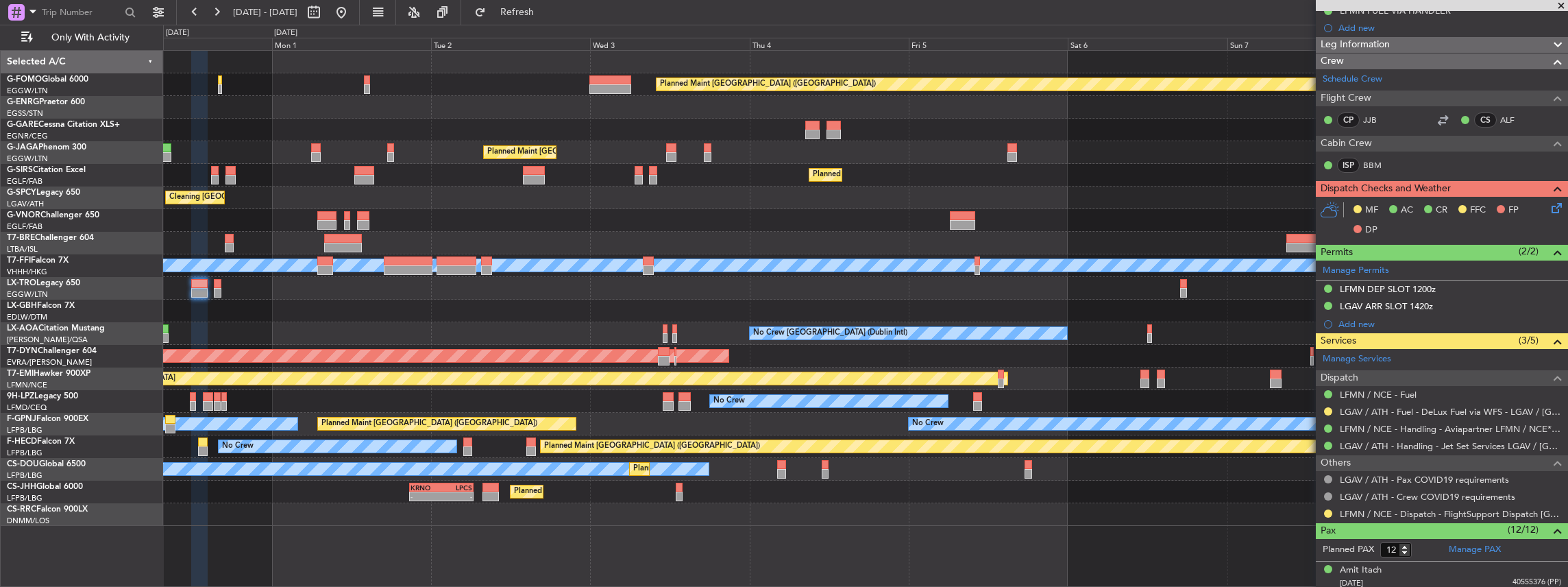
click at [769, 284] on div "Planned Maint London (Luton) Planned Maint London (Luton) Owner Ibiza Planned M…" at bounding box center [866, 288] width 1405 height 475
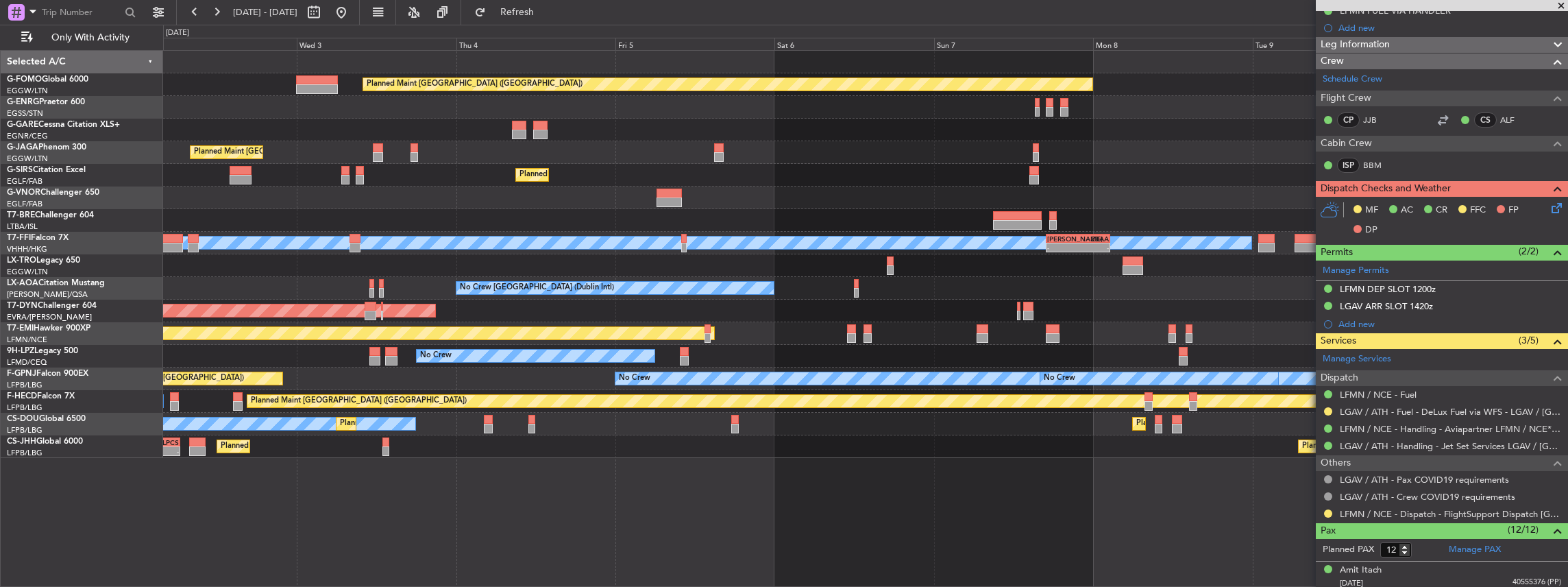
click at [879, 282] on div "Planned Maint London (Luton) Planned Maint London (Luton) Owner Ibiza Planned M…" at bounding box center [866, 254] width 1405 height 407
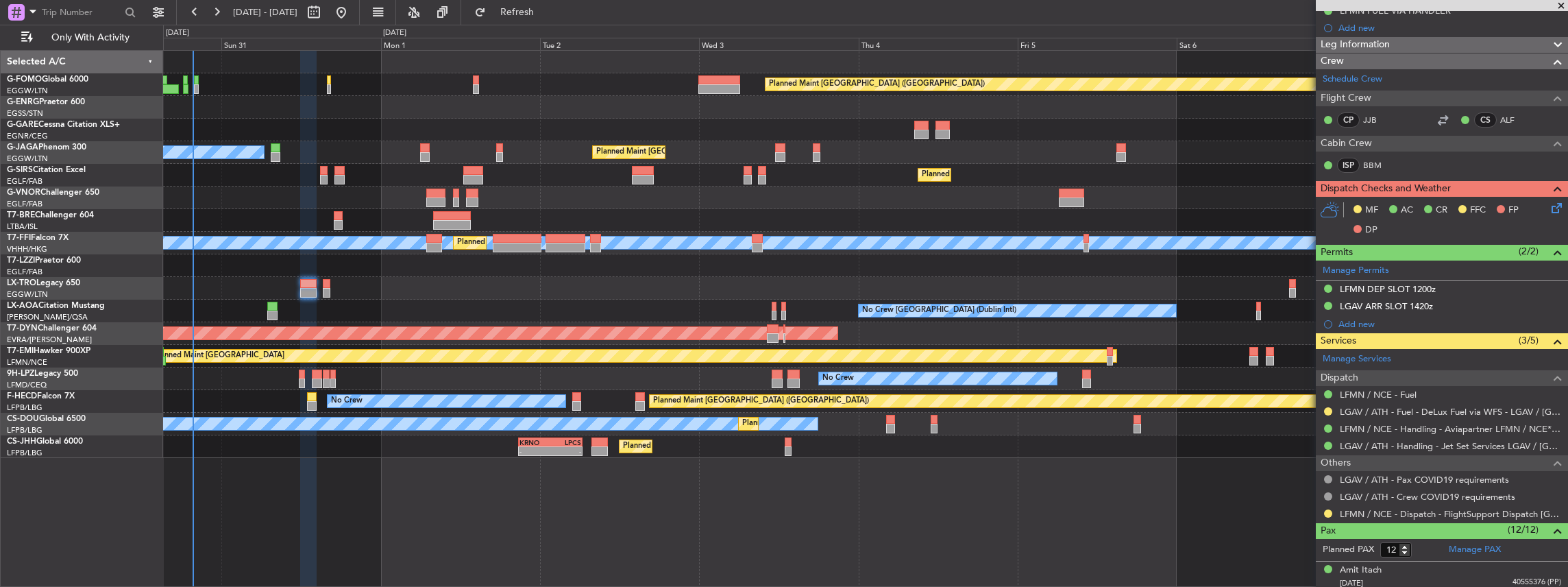
click at [1125, 299] on div "Planned Maint London (Luton) Planned Maint London (Luton) Owner Ibiza Planned M…" at bounding box center [866, 254] width 1405 height 407
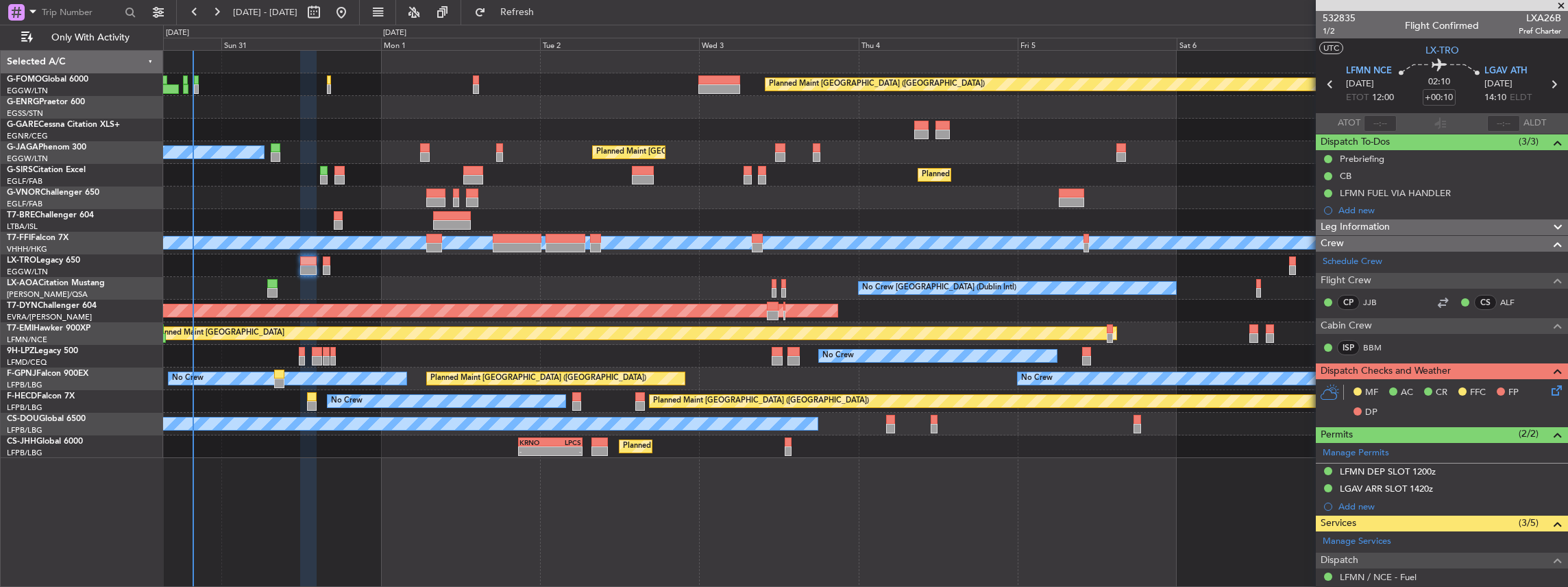
scroll to position [182, 0]
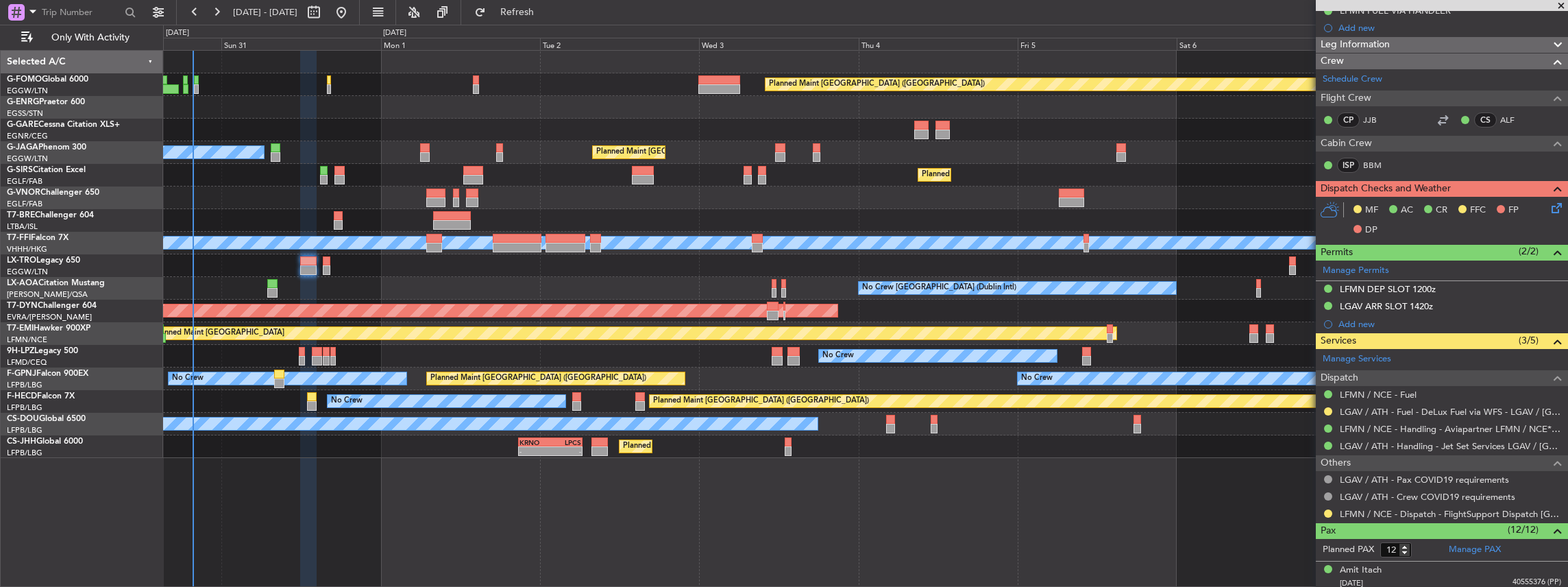
click at [1549, 207] on icon at bounding box center [1554, 205] width 11 height 11
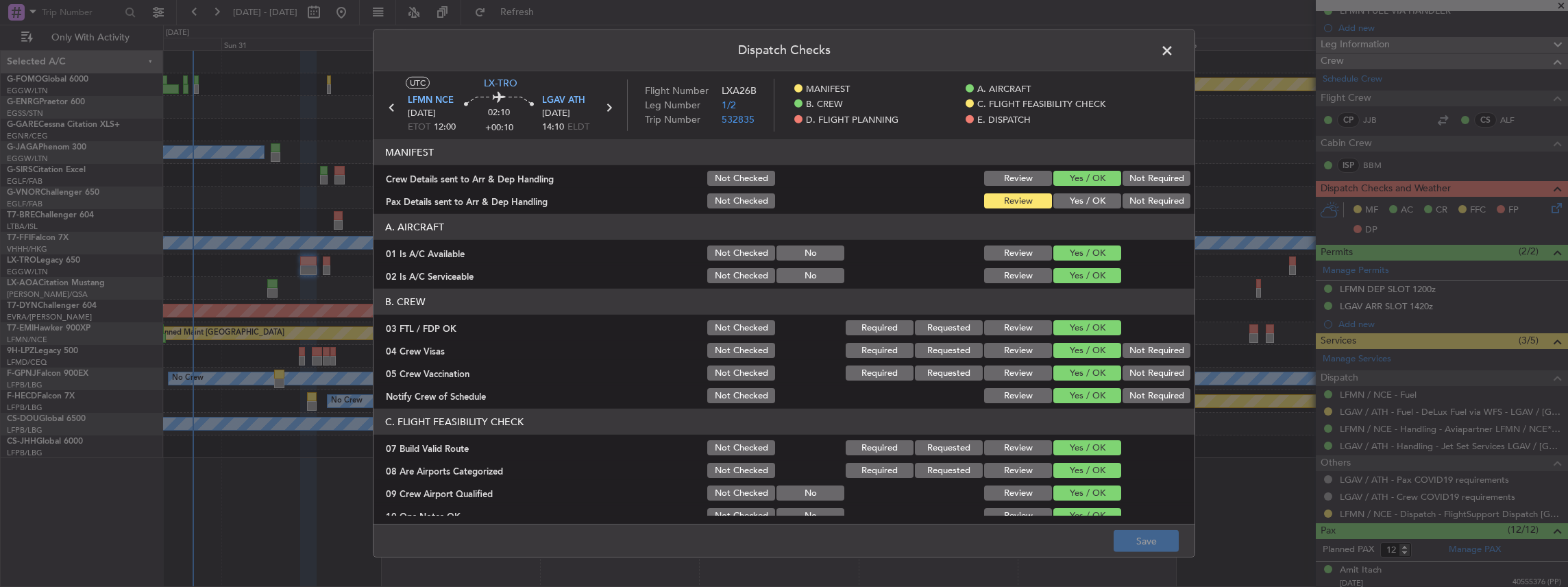
click at [1089, 202] on button "Yes / OK" at bounding box center [1087, 201] width 68 height 15
click at [1132, 539] on button "Save" at bounding box center [1146, 540] width 65 height 22
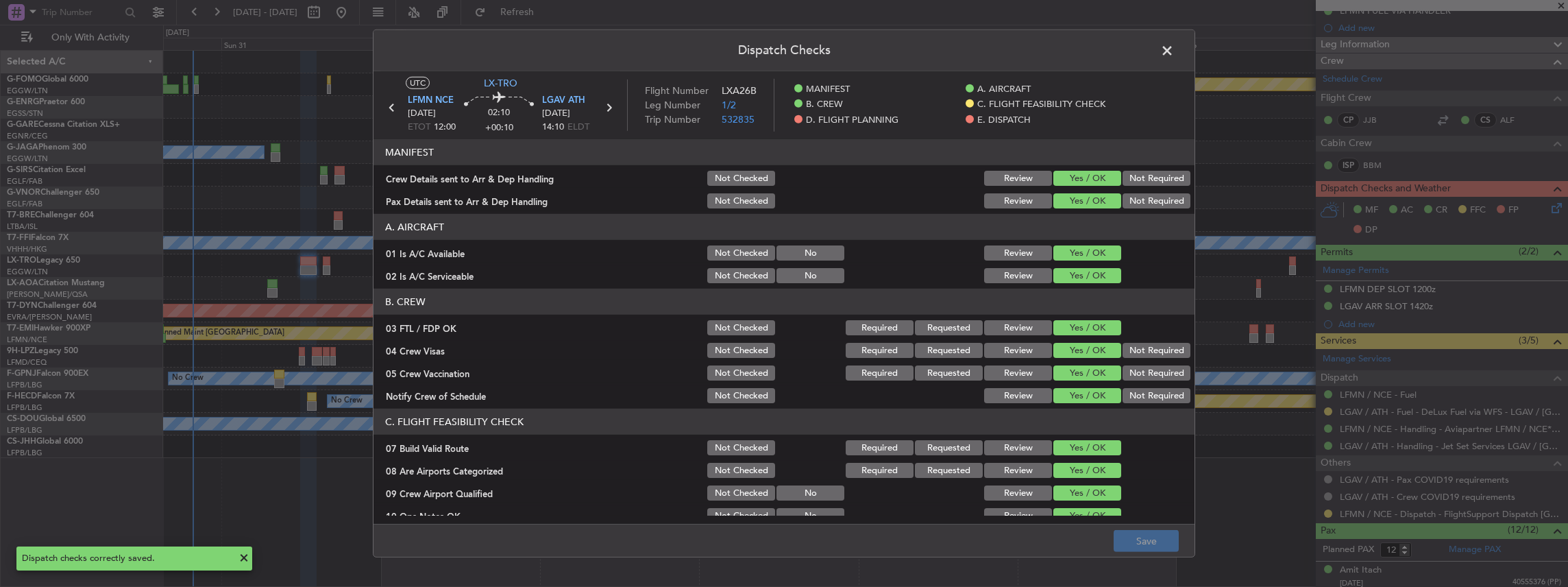
click at [1174, 52] on span at bounding box center [1174, 53] width 0 height 27
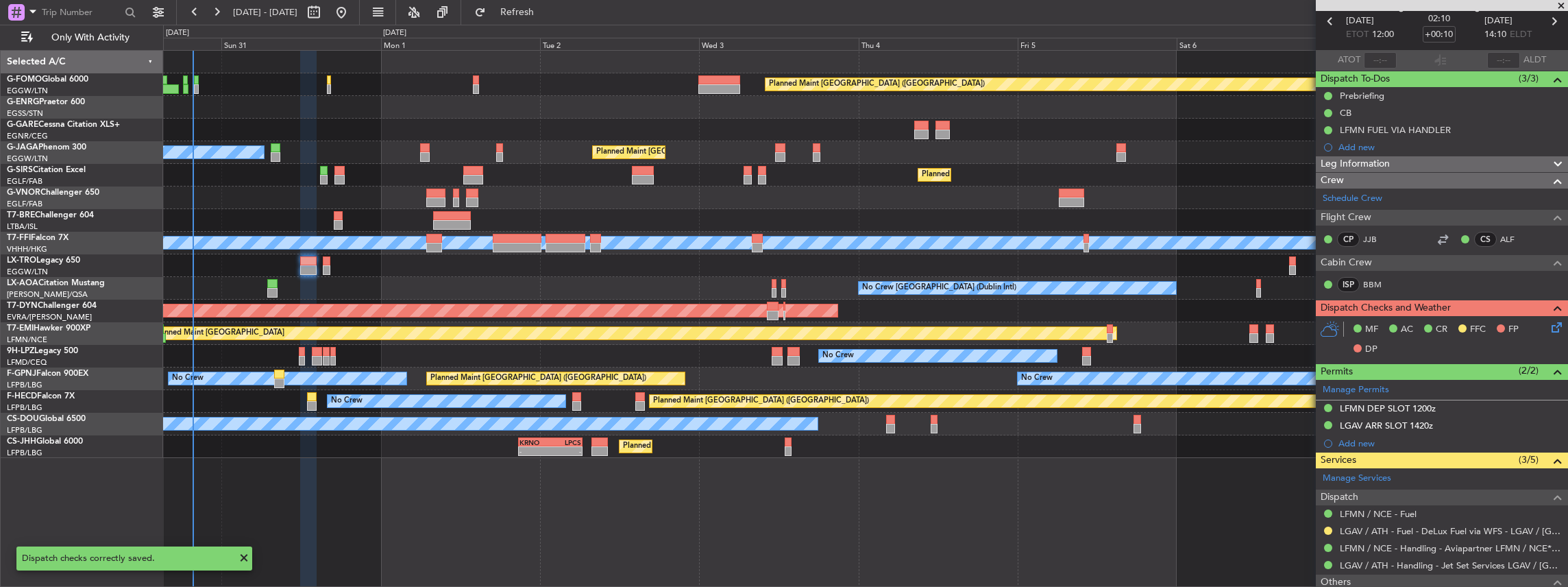
scroll to position [0, 0]
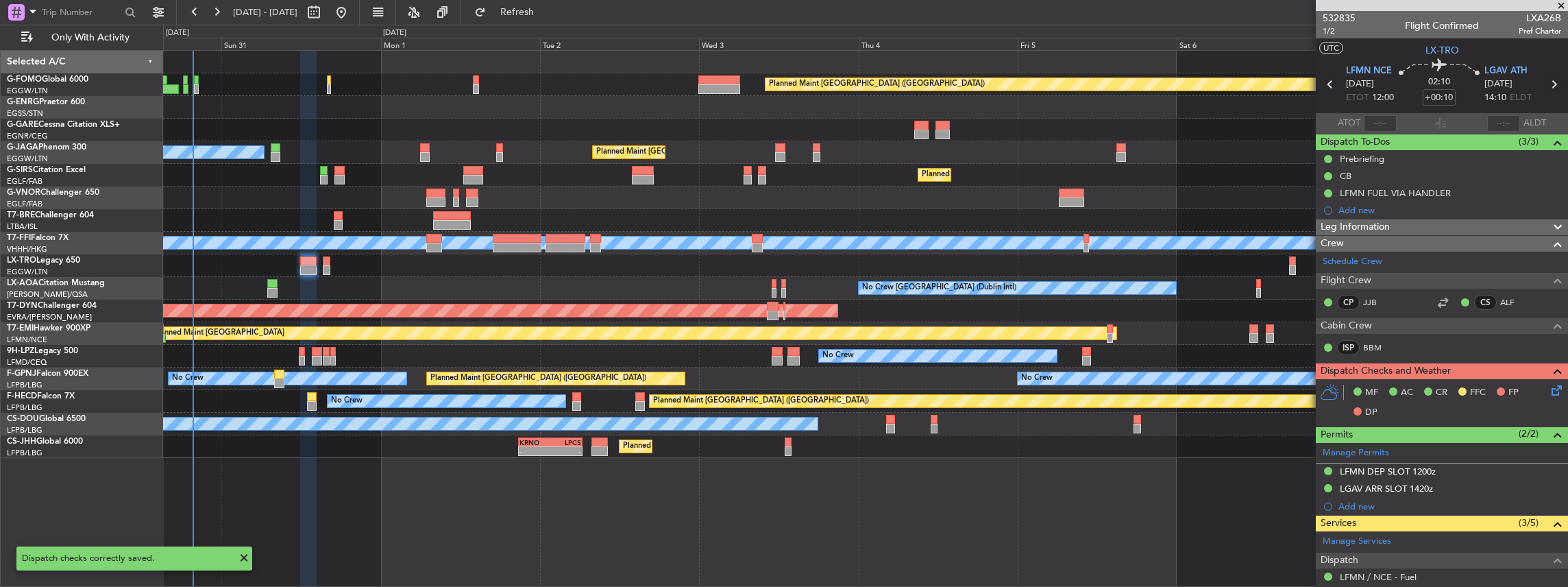
click at [1548, 84] on icon at bounding box center [1554, 84] width 18 height 18
type input "0"
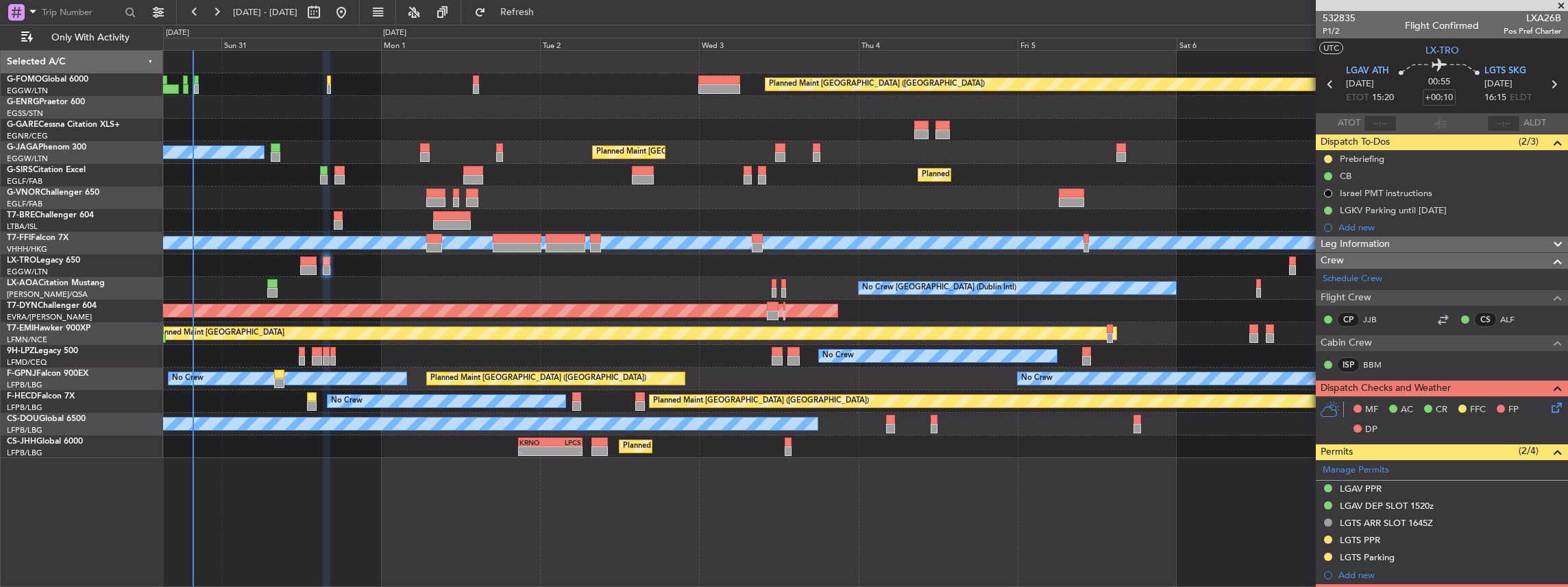
click at [1552, 408] on icon at bounding box center [1554, 404] width 11 height 11
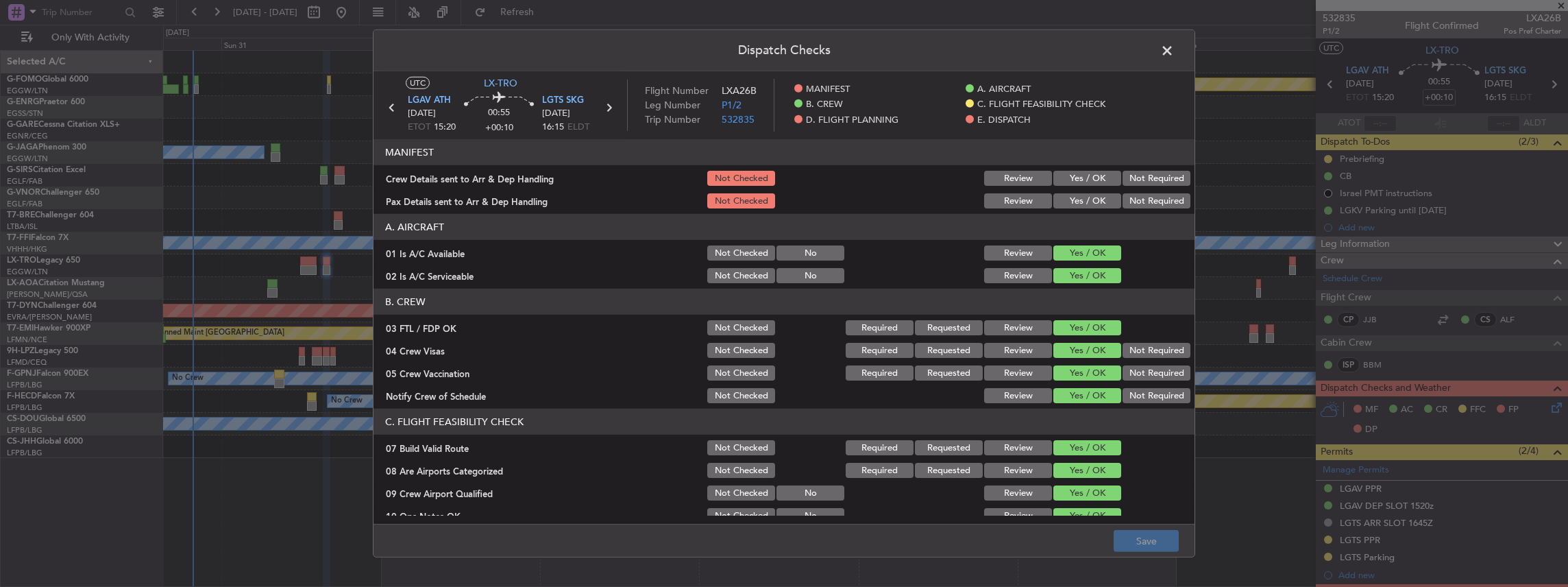
click at [1099, 184] on button "Yes / OK" at bounding box center [1087, 178] width 68 height 15
click at [1098, 202] on button "Yes / OK" at bounding box center [1087, 201] width 68 height 15
click at [1156, 546] on button "Save" at bounding box center [1146, 540] width 65 height 22
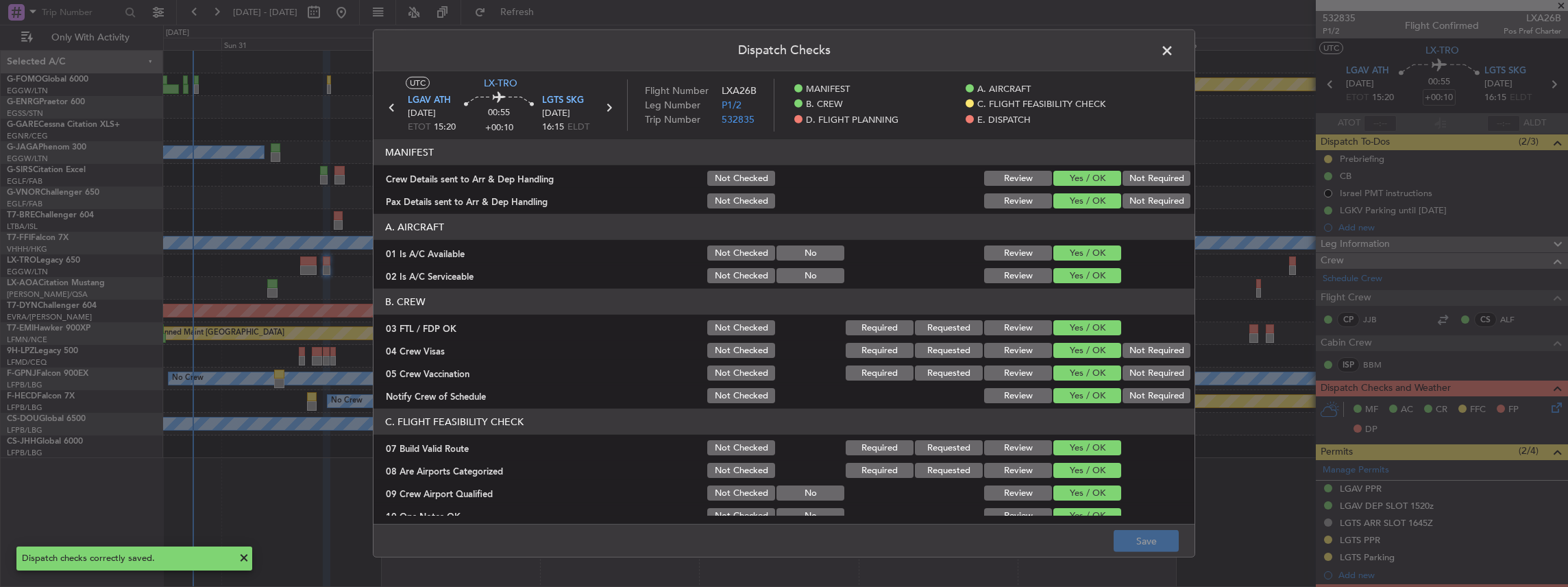
click at [1174, 46] on span at bounding box center [1174, 53] width 0 height 27
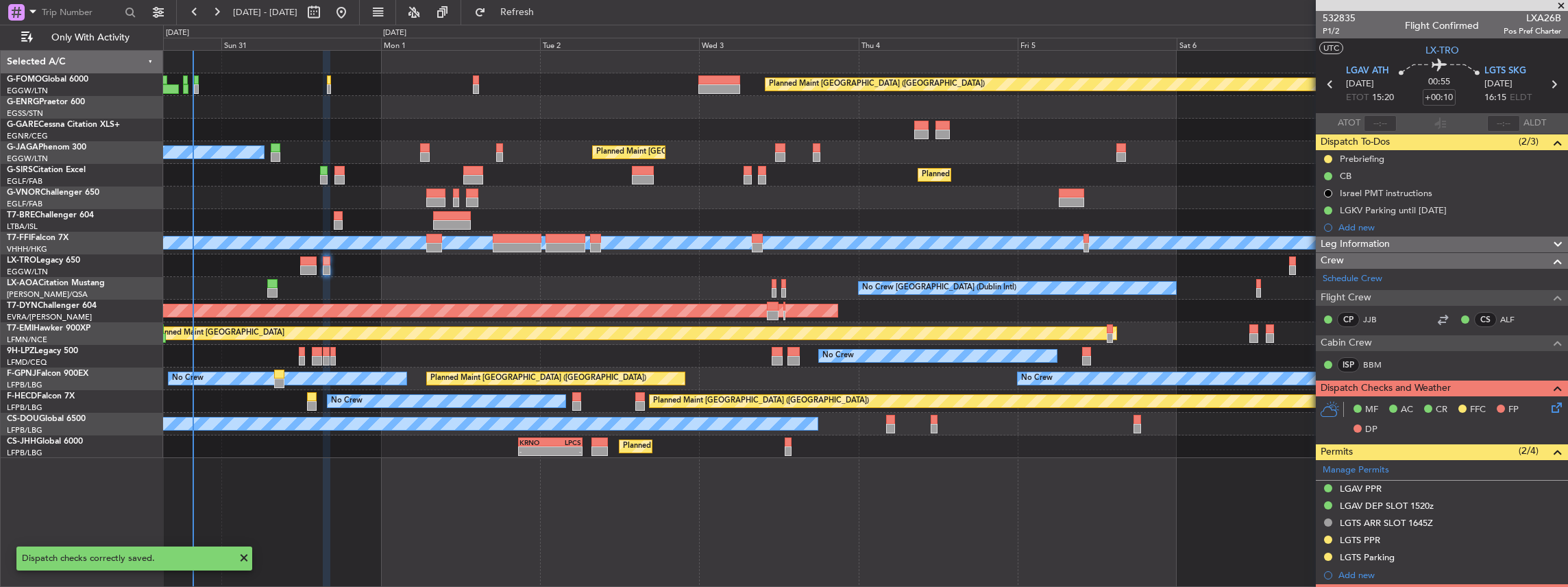
scroll to position [45, 0]
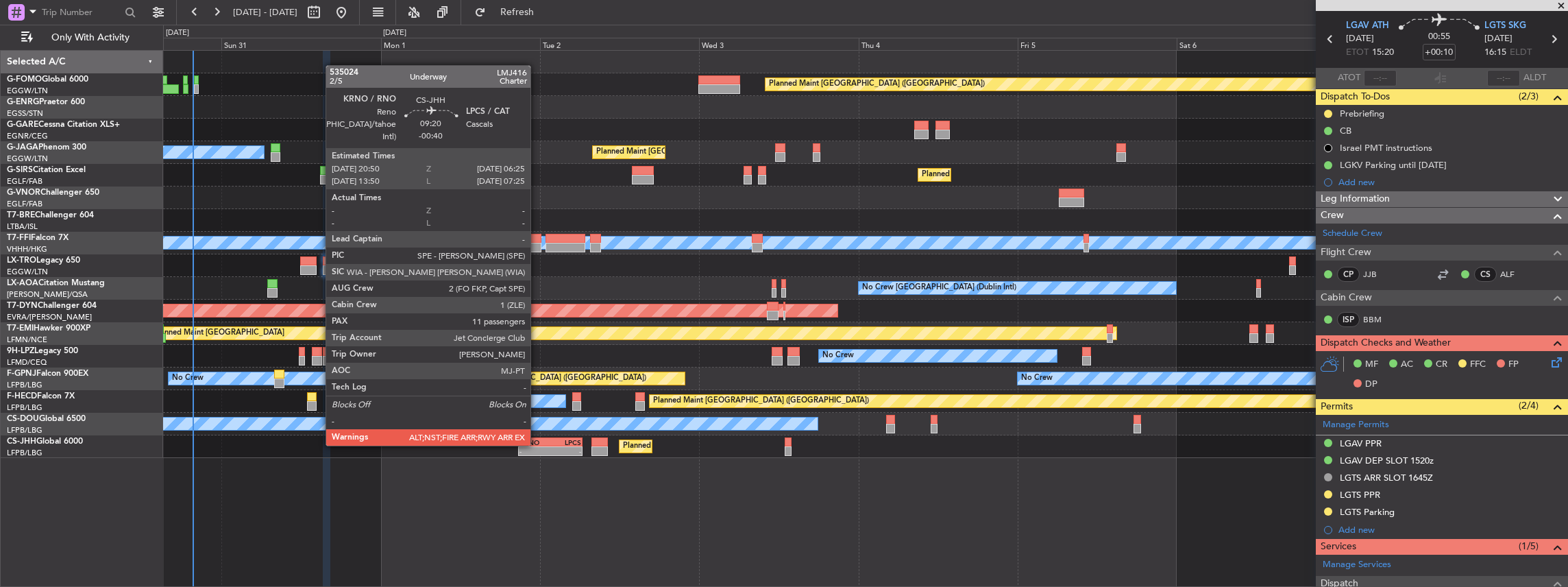
click at [538, 444] on div "KRNO" at bounding box center [535, 442] width 31 height 8
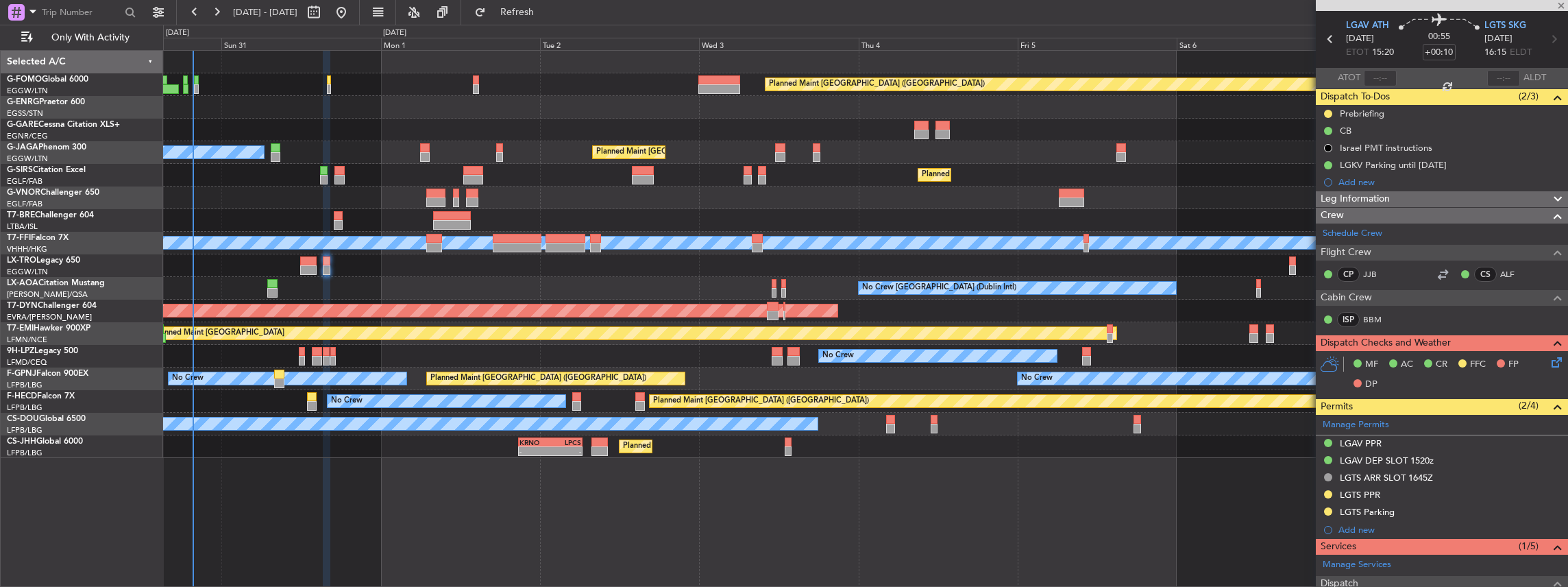
type input "-00:40"
type input "11"
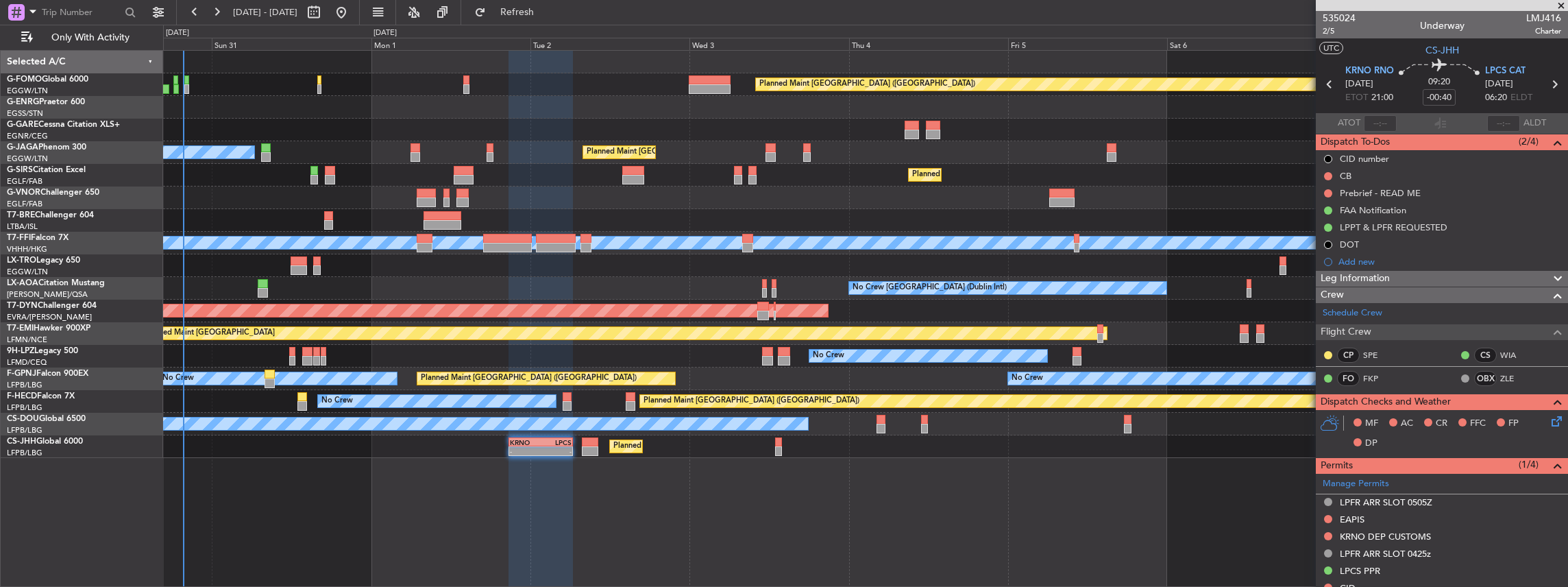
click at [460, 353] on div "Planned Maint [GEOGRAPHIC_DATA] ([GEOGRAPHIC_DATA]) Planned Maint [GEOGRAPHIC_D…" at bounding box center [866, 254] width 1405 height 407
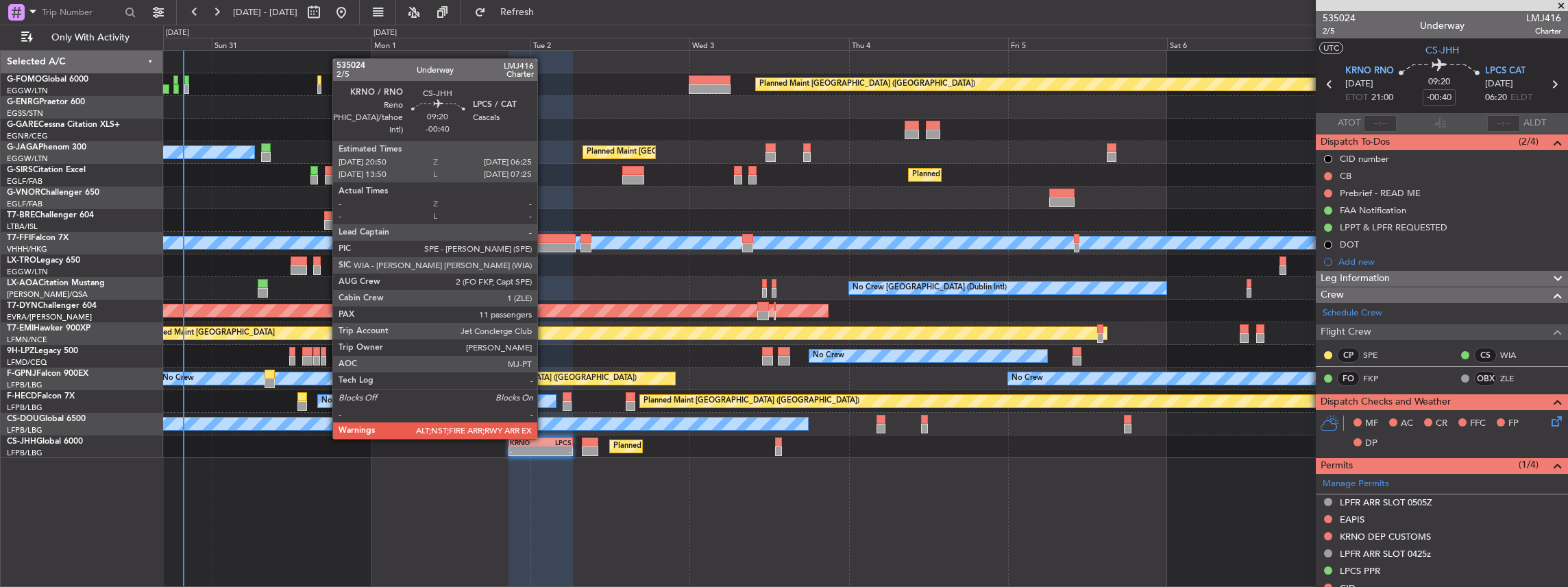
click at [544, 438] on div "LPCS" at bounding box center [557, 442] width 31 height 8
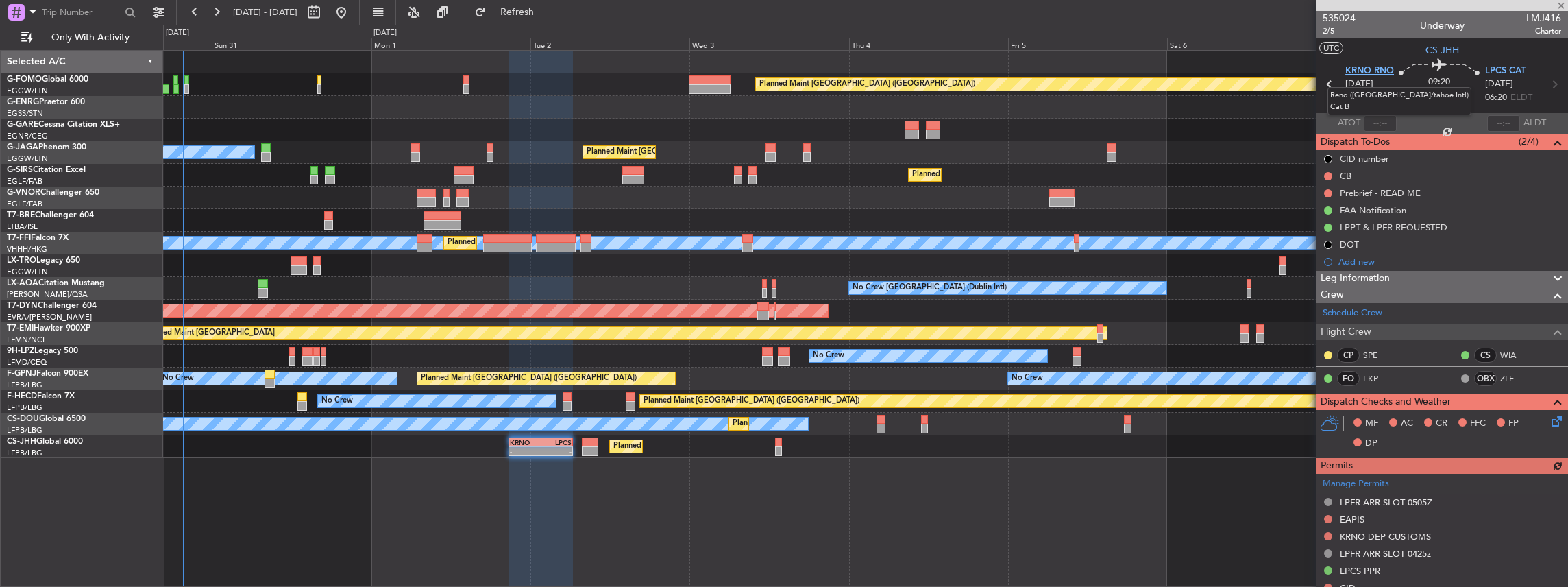
click at [1370, 71] on span "KRNO RNO" at bounding box center [1369, 71] width 48 height 14
click at [1490, 69] on span "LPCS CAT" at bounding box center [1505, 71] width 40 height 14
click at [1549, 418] on icon at bounding box center [1554, 418] width 11 height 11
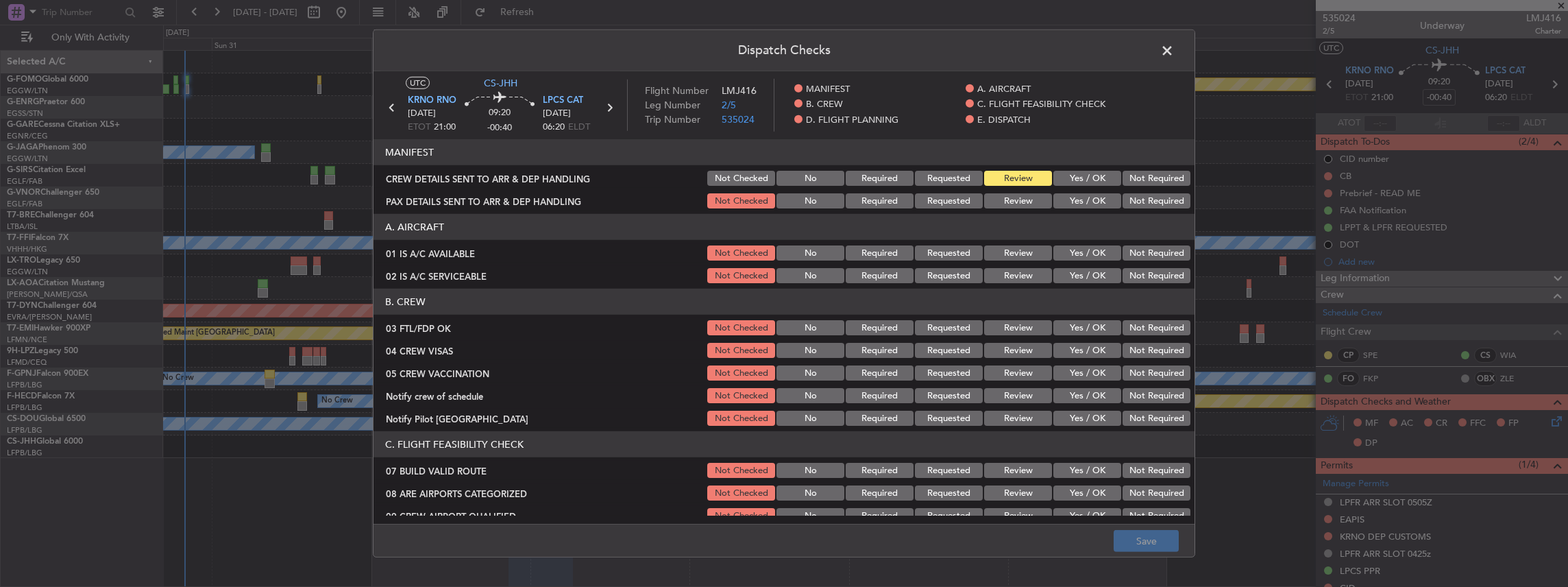
click at [1073, 173] on button "Yes / OK" at bounding box center [1087, 178] width 68 height 15
click at [1072, 200] on button "Yes / OK" at bounding box center [1087, 201] width 68 height 15
click at [1157, 535] on button "Save" at bounding box center [1146, 540] width 65 height 22
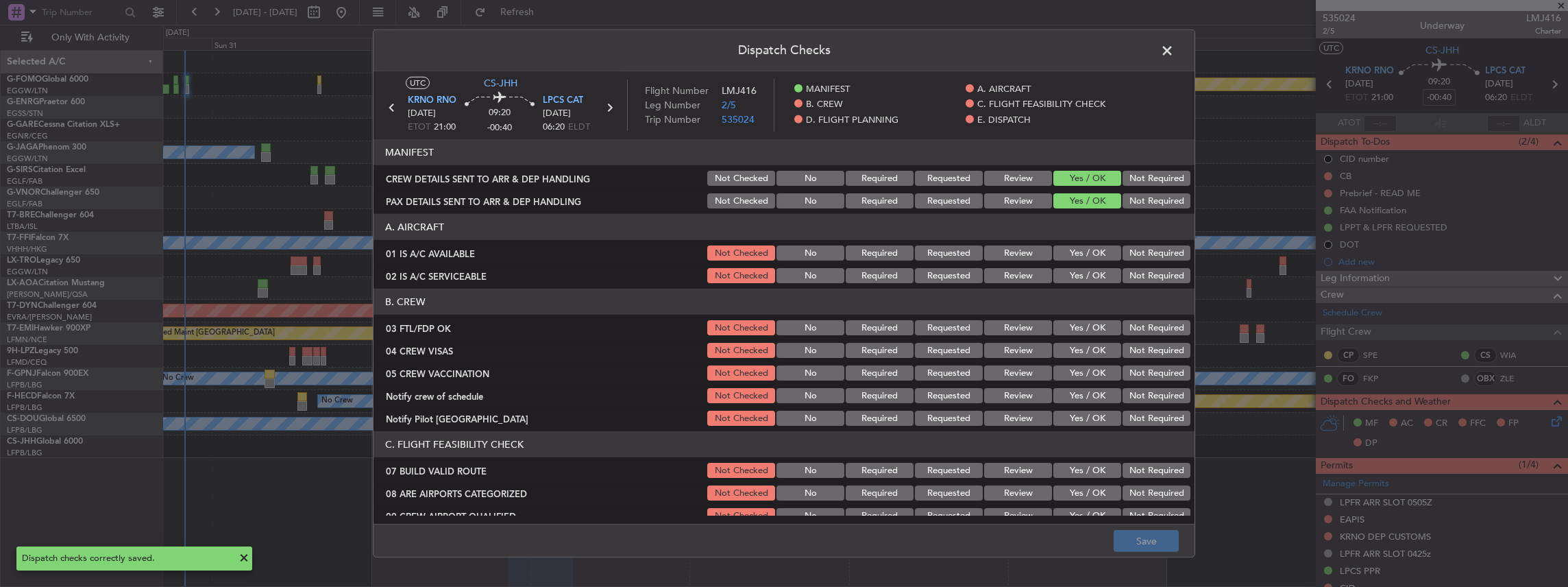
click at [1174, 49] on span at bounding box center [1174, 53] width 0 height 27
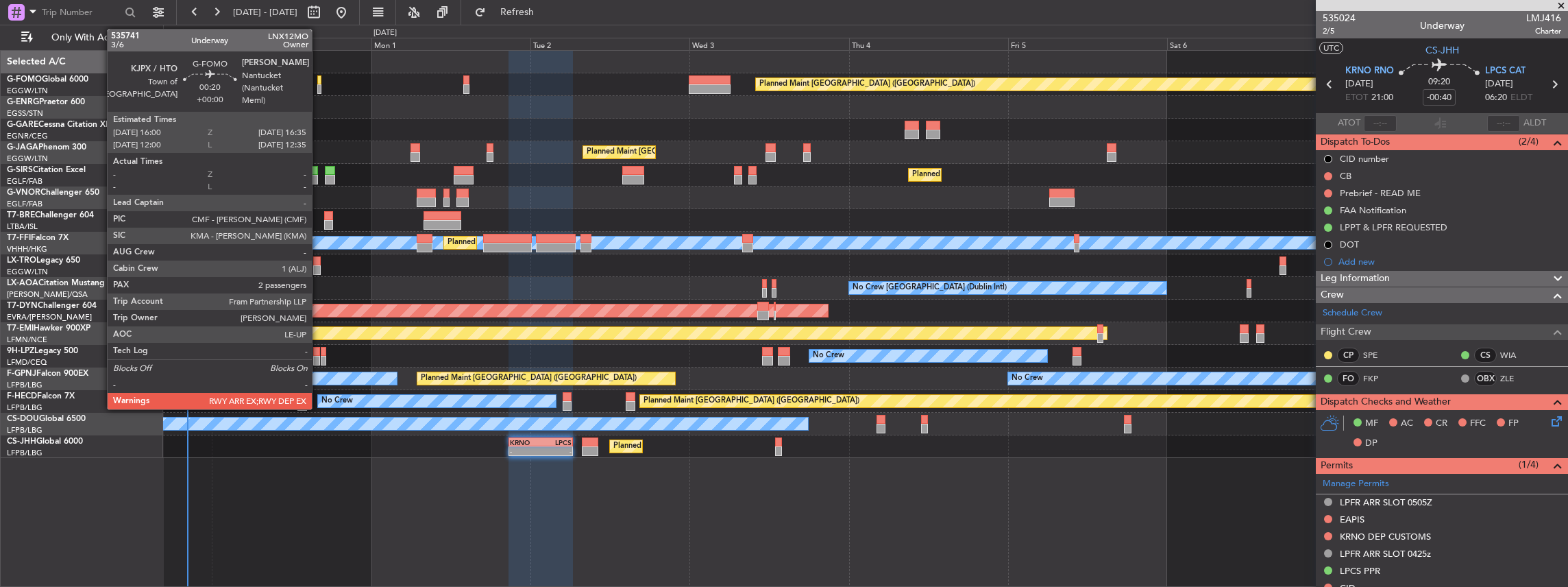
click at [319, 86] on div at bounding box center [319, 89] width 4 height 10
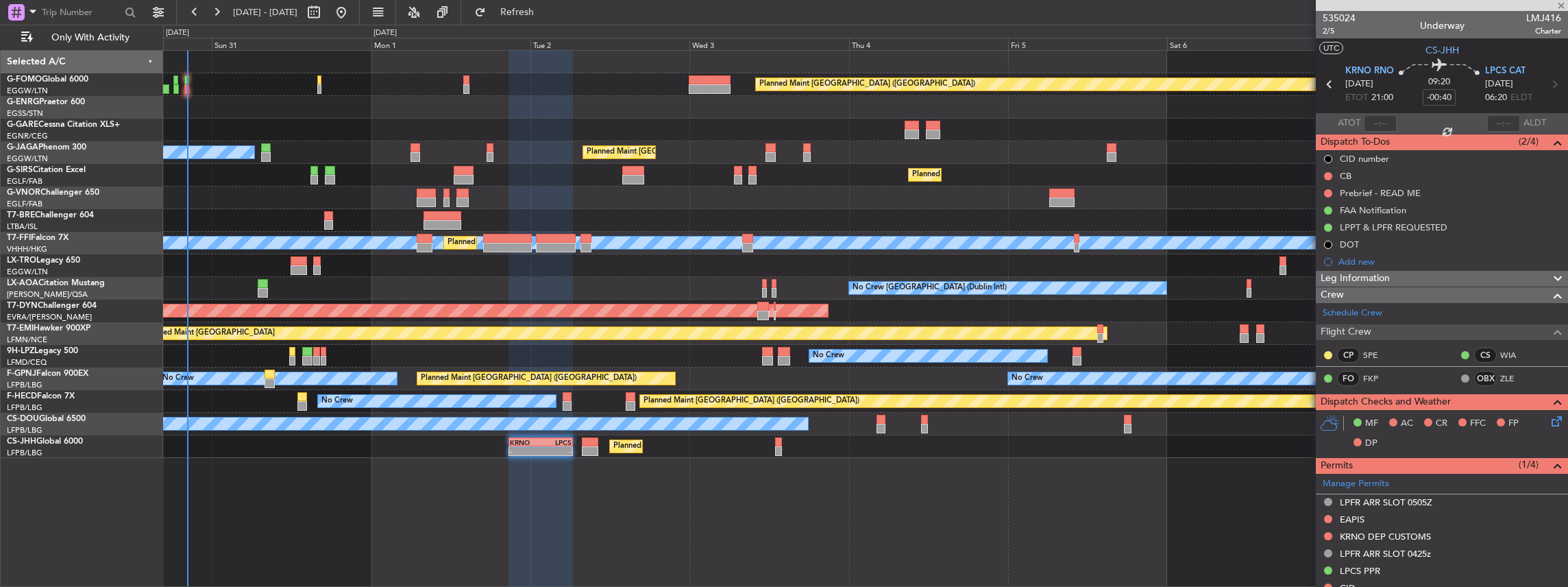
type input "2"
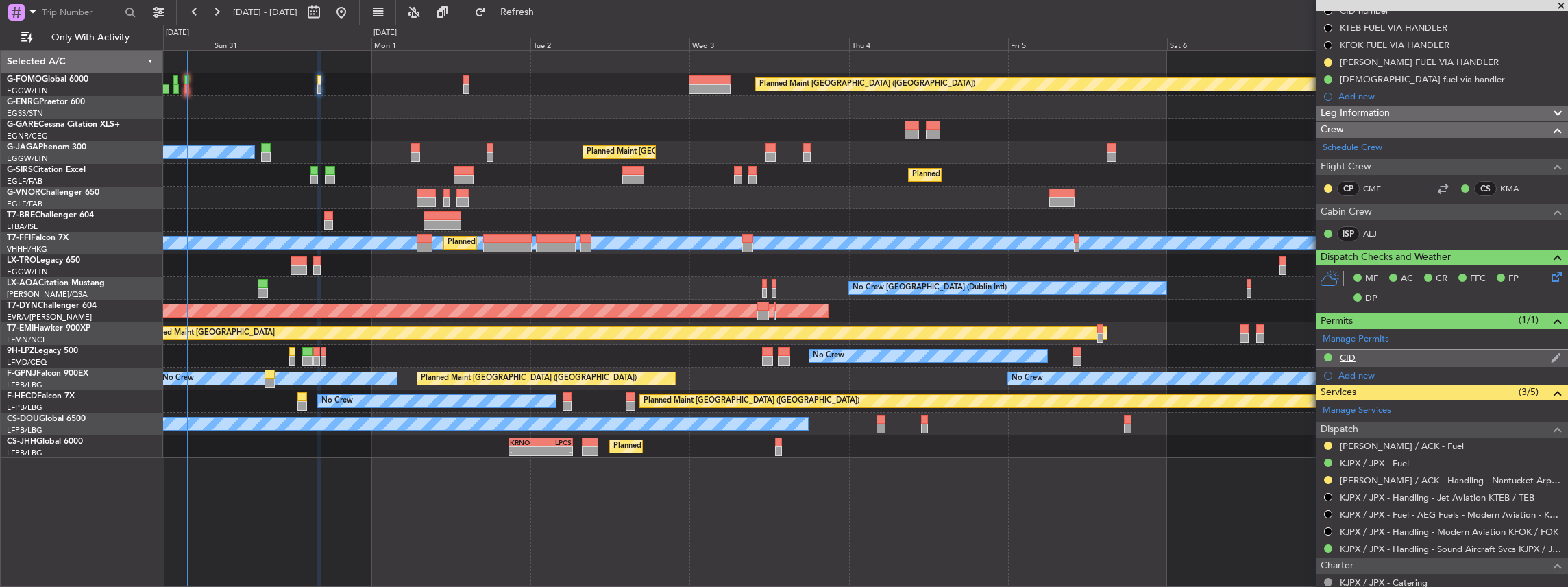
scroll to position [182, 0]
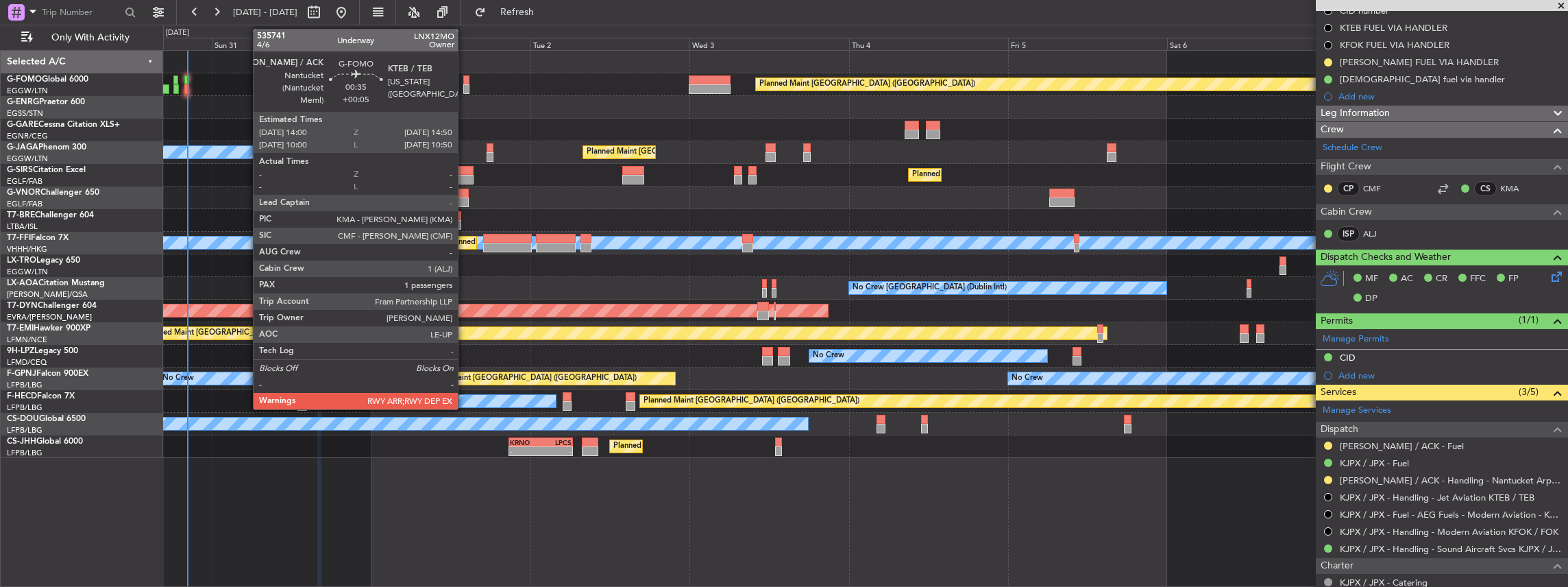
click at [465, 90] on div at bounding box center [466, 89] width 7 height 10
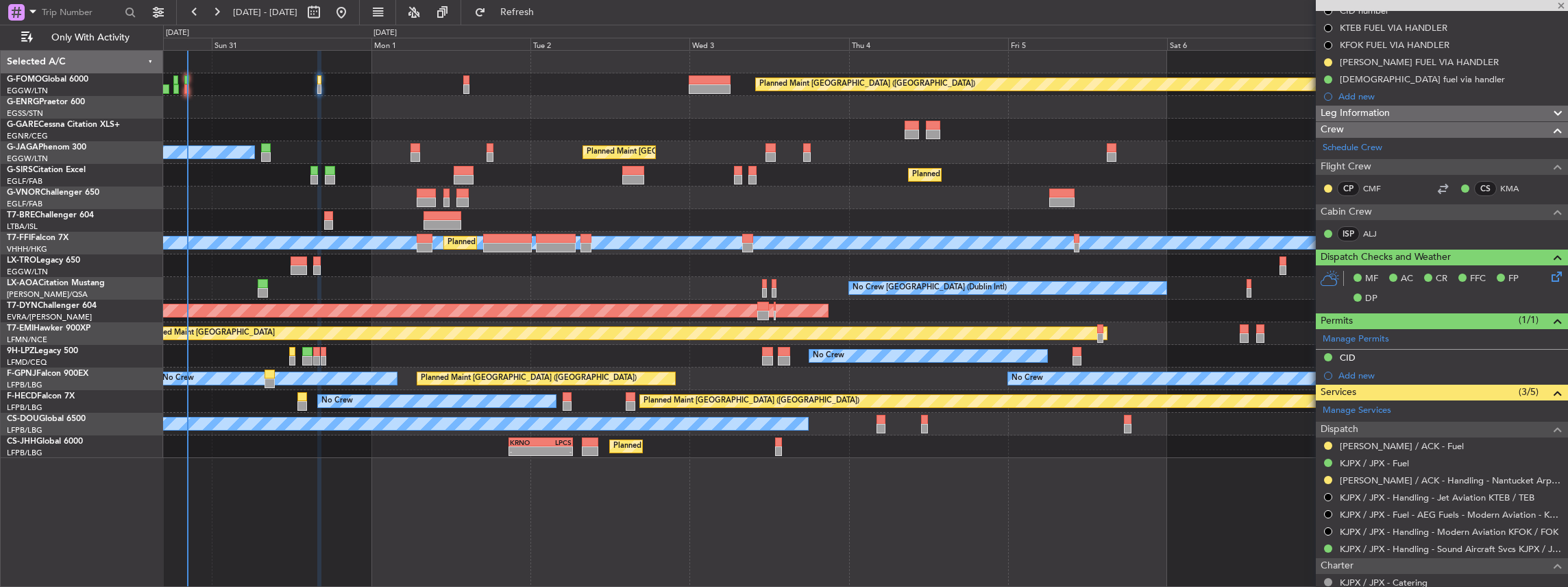
type input "+00:05"
type input "1"
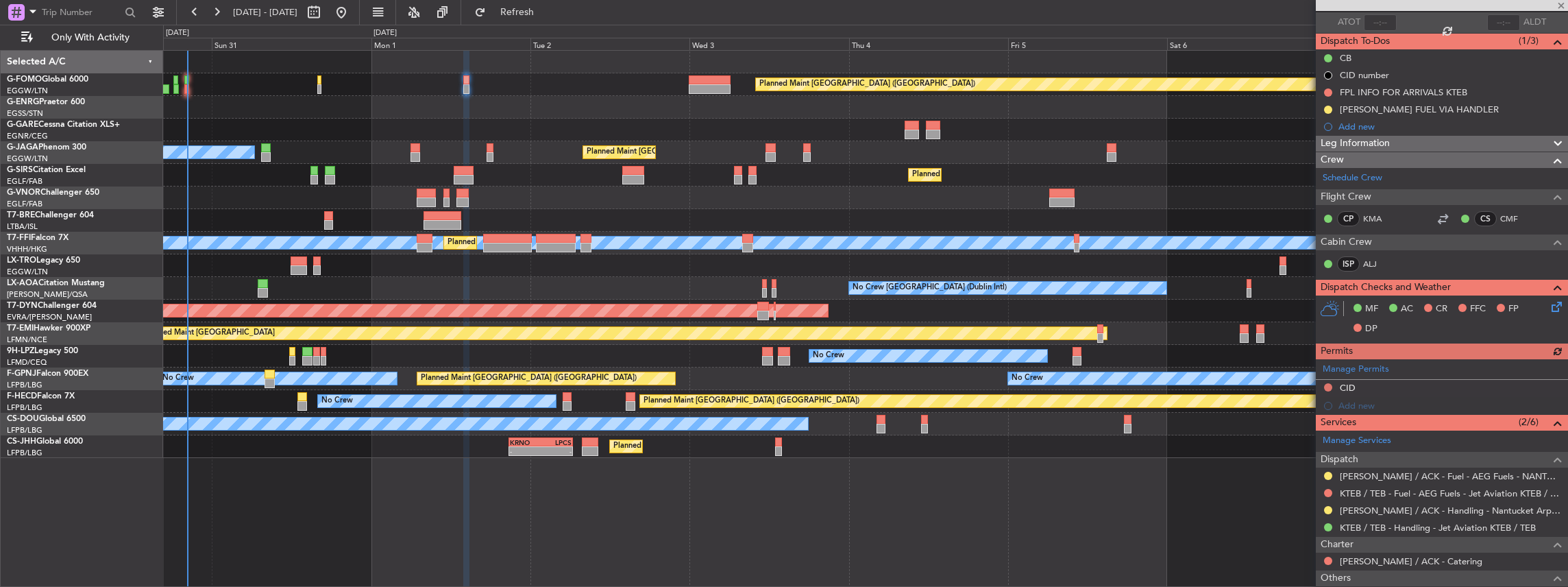
scroll to position [137, 0]
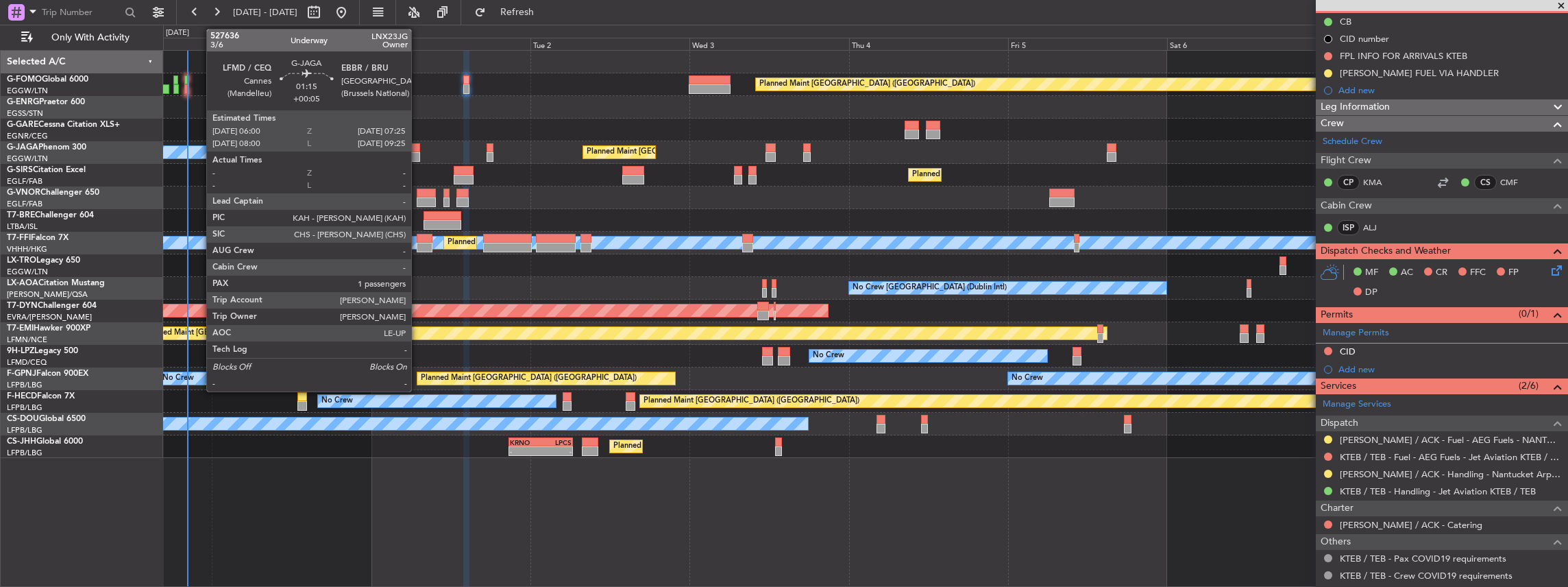
click at [418, 145] on div at bounding box center [416, 148] width 10 height 10
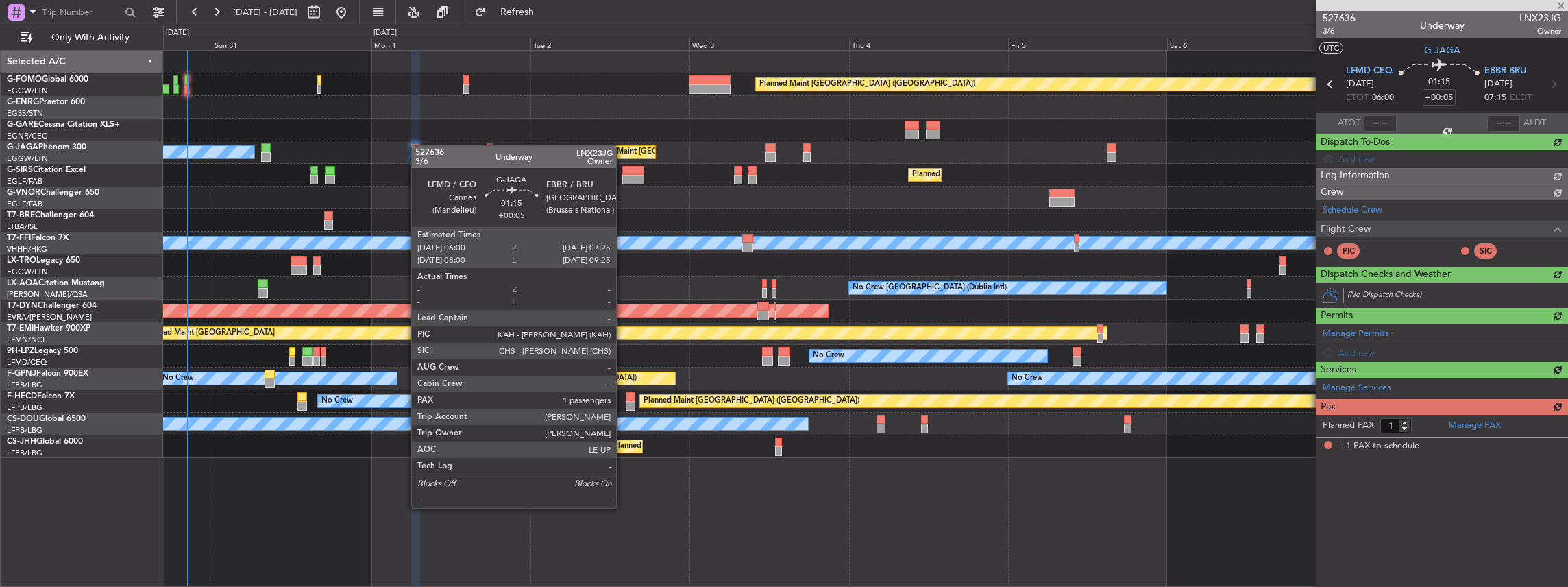
scroll to position [0, 0]
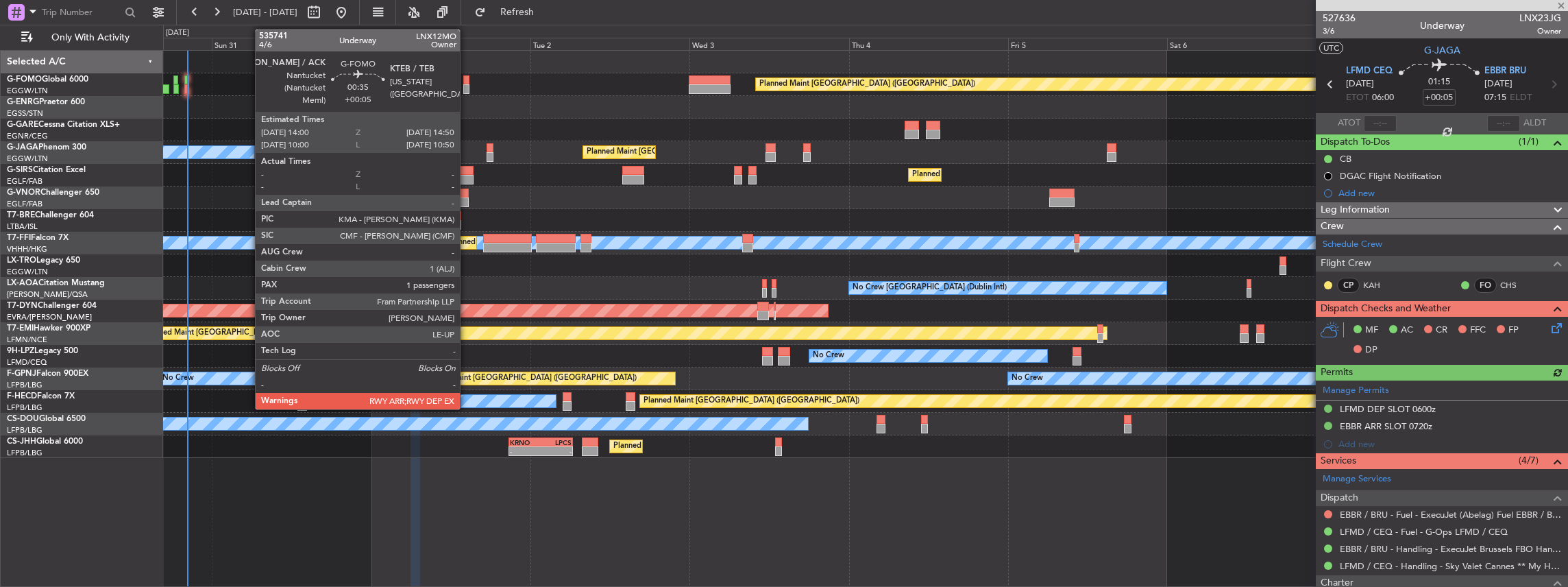
click at [466, 89] on div at bounding box center [466, 89] width 7 height 10
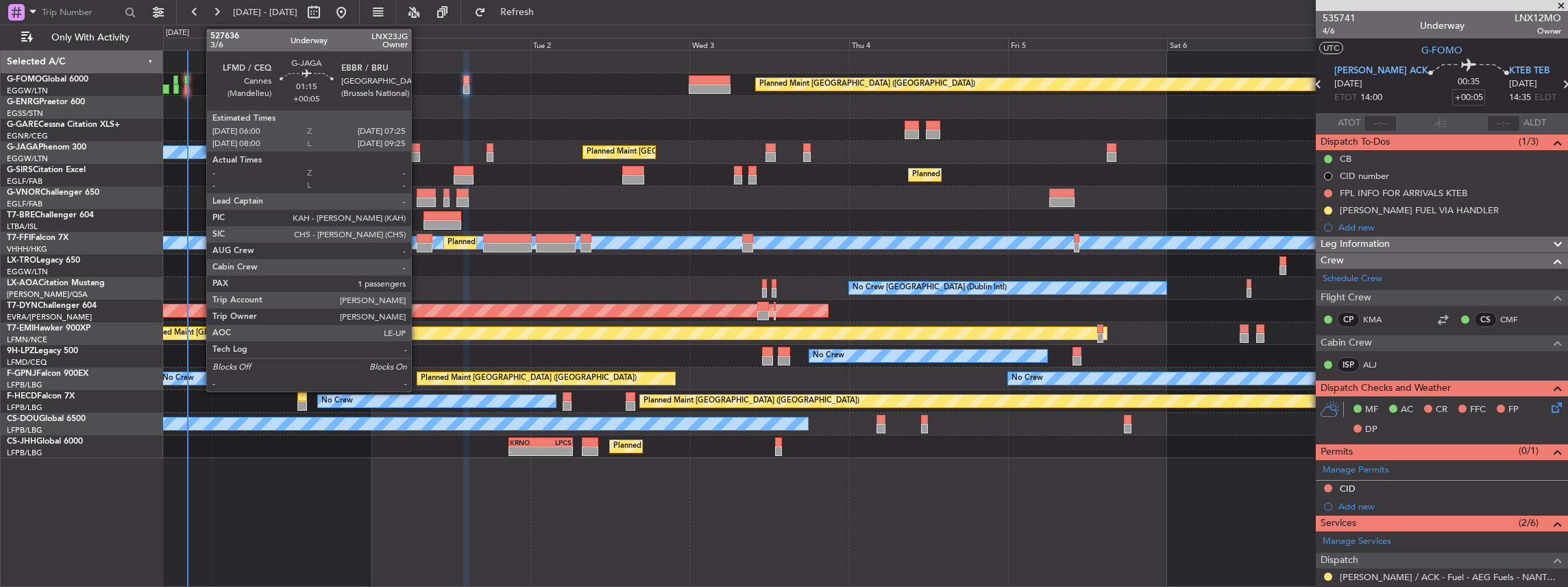
click at [418, 152] on div at bounding box center [416, 157] width 10 height 10
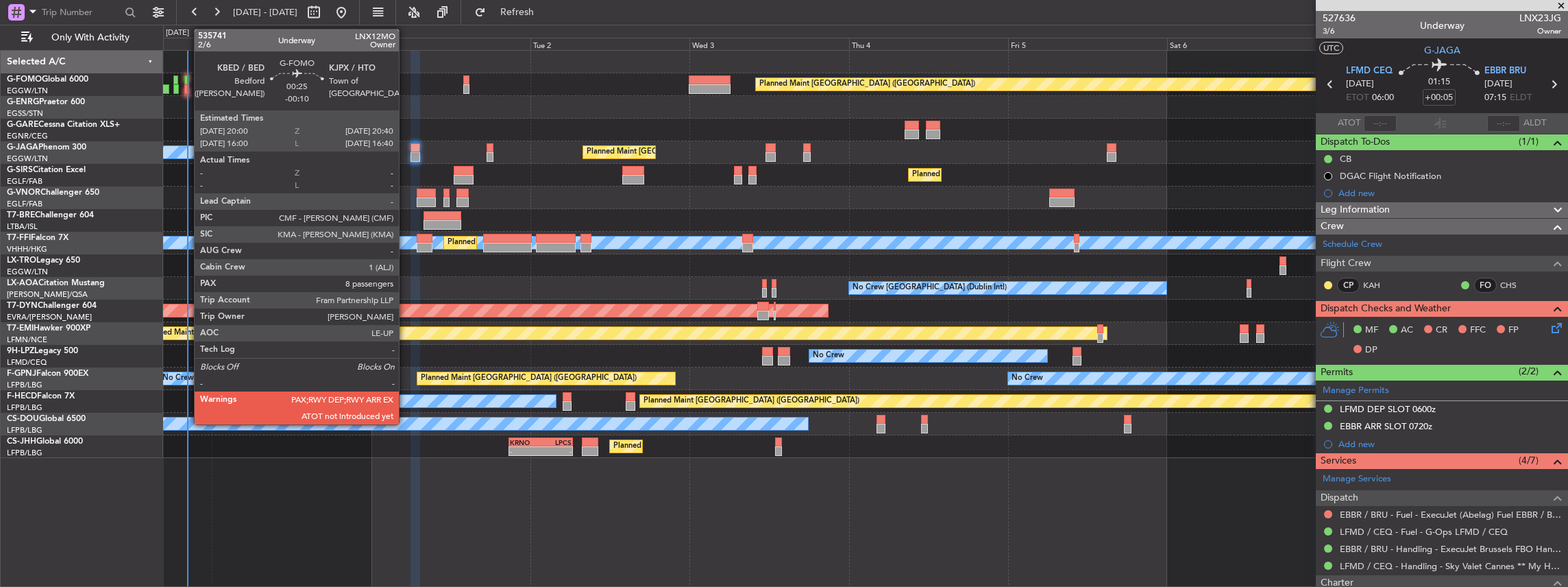
click at [187, 87] on div at bounding box center [187, 89] width 5 height 10
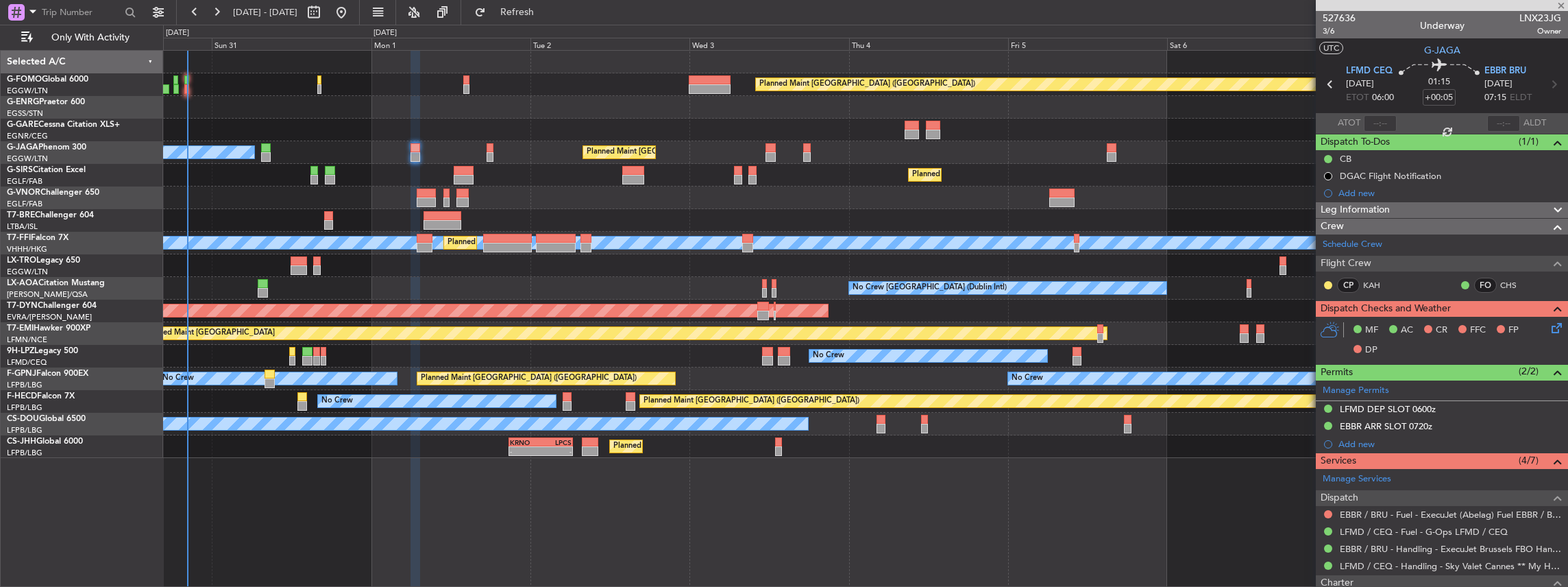
type input "-00:10"
type input "8"
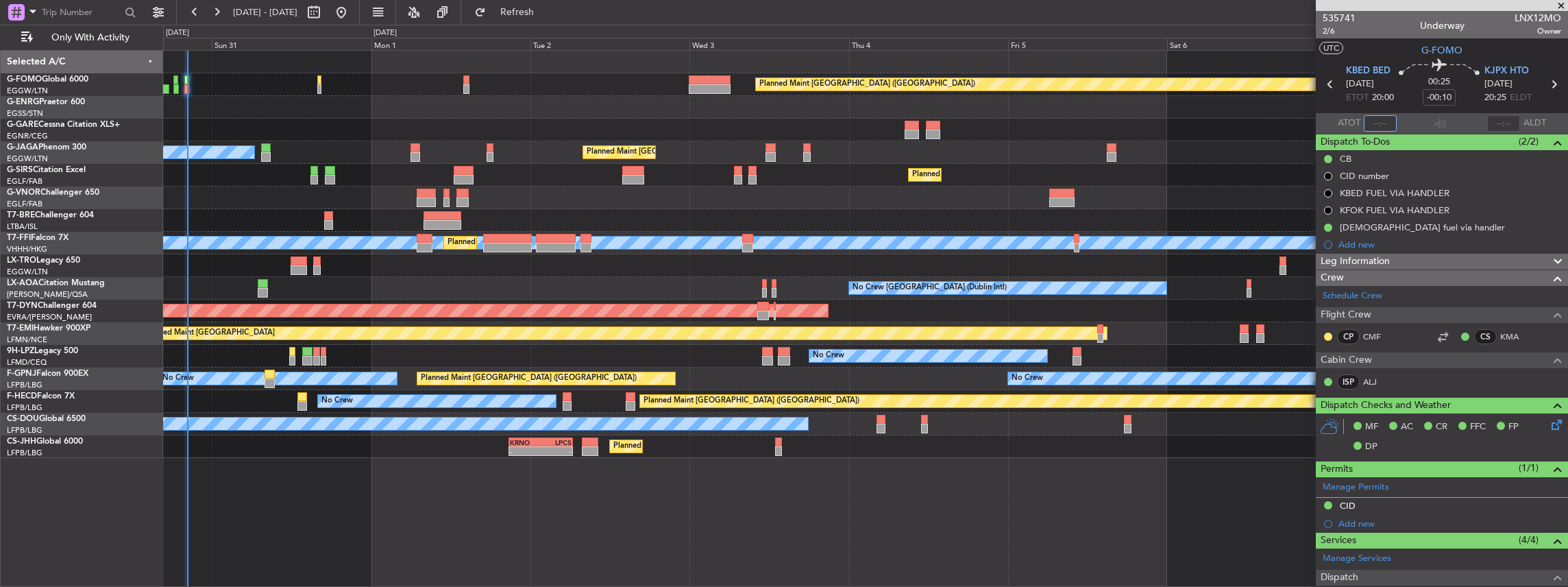
click at [1378, 121] on input "text" at bounding box center [1380, 123] width 33 height 16
click at [1380, 122] on input "text" at bounding box center [1380, 123] width 33 height 16
click at [1379, 132] on mat-tooltip-component "Actual Take-Off Time" at bounding box center [1379, 149] width 97 height 36
click at [1379, 124] on input "text" at bounding box center [1380, 123] width 33 height 16
type input "20:20"
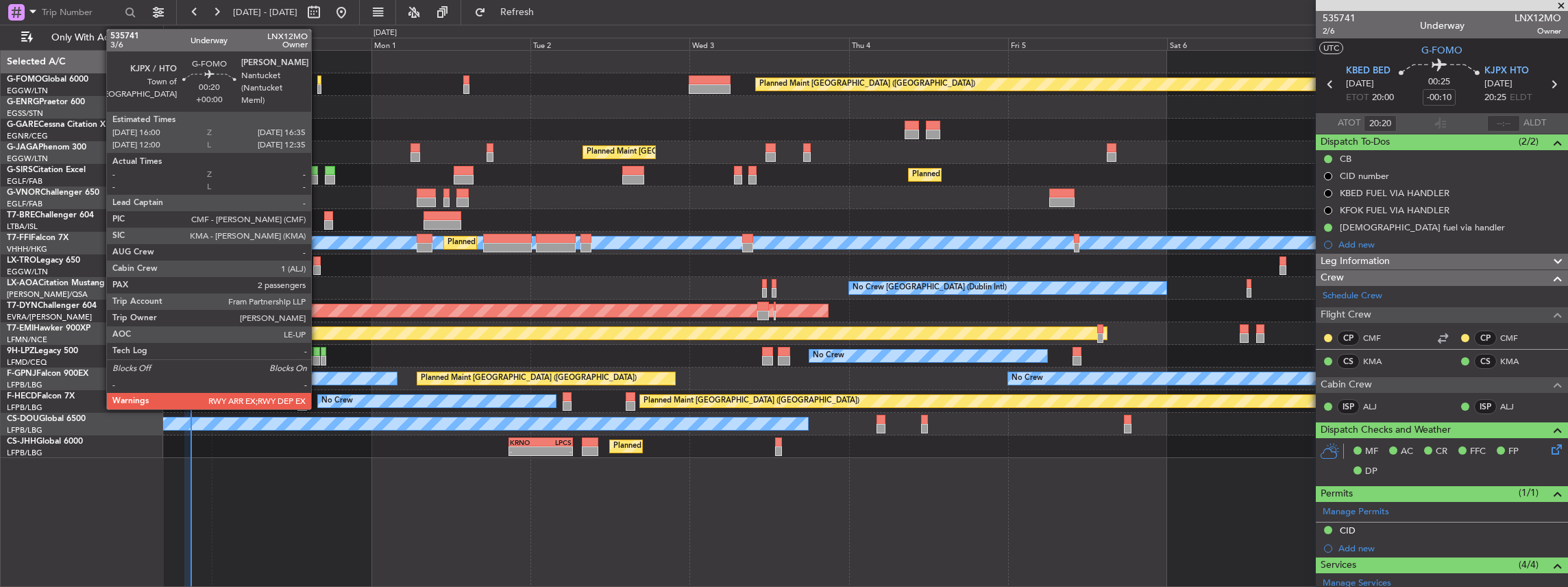
click at [318, 89] on div at bounding box center [319, 89] width 4 height 10
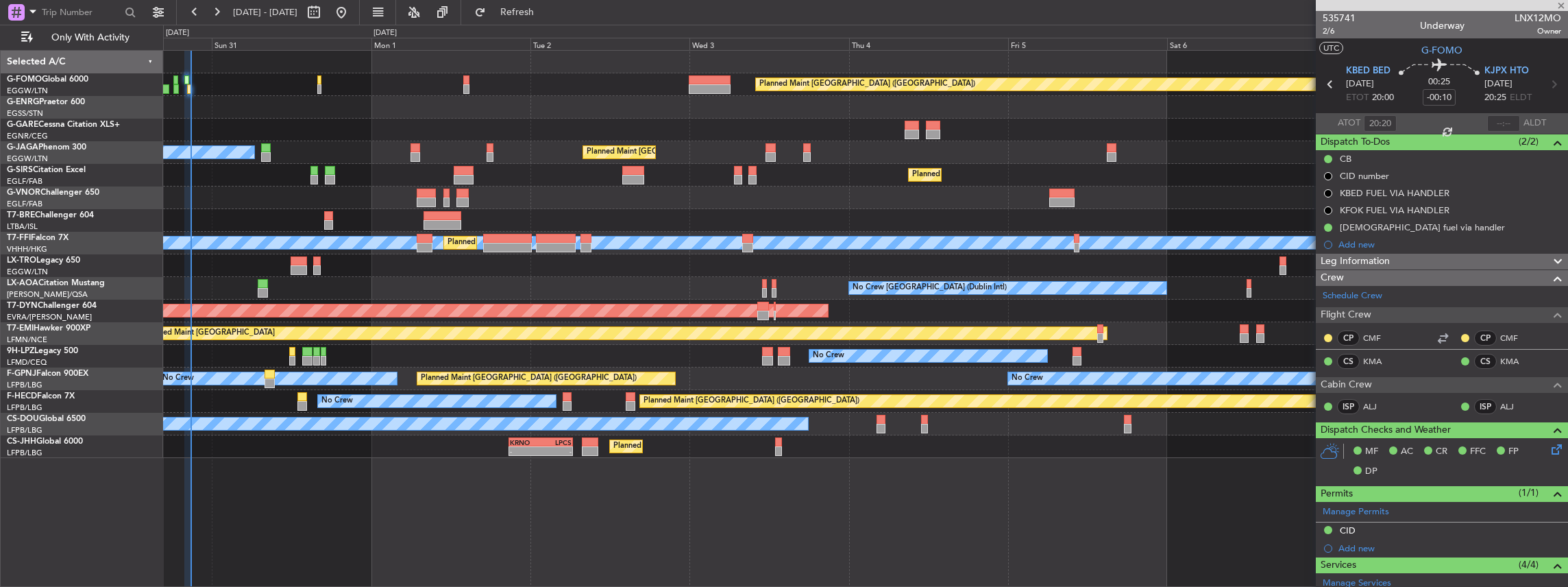
type input "2"
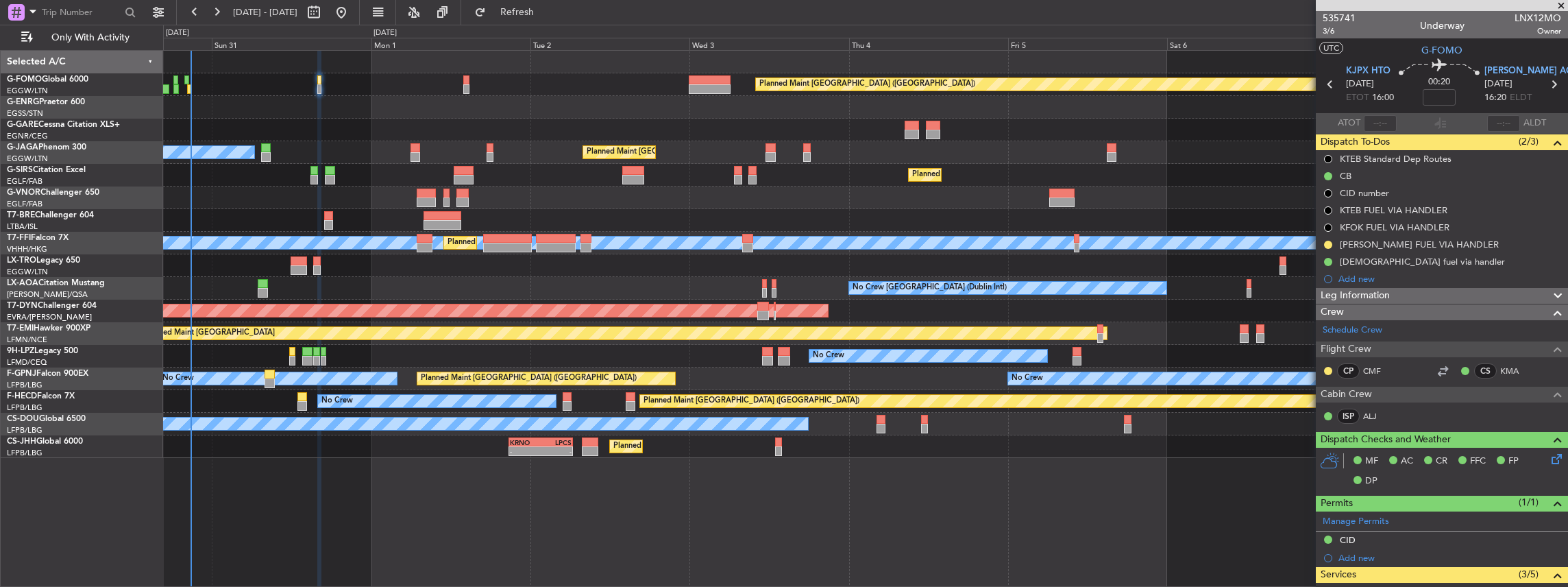
scroll to position [366, 0]
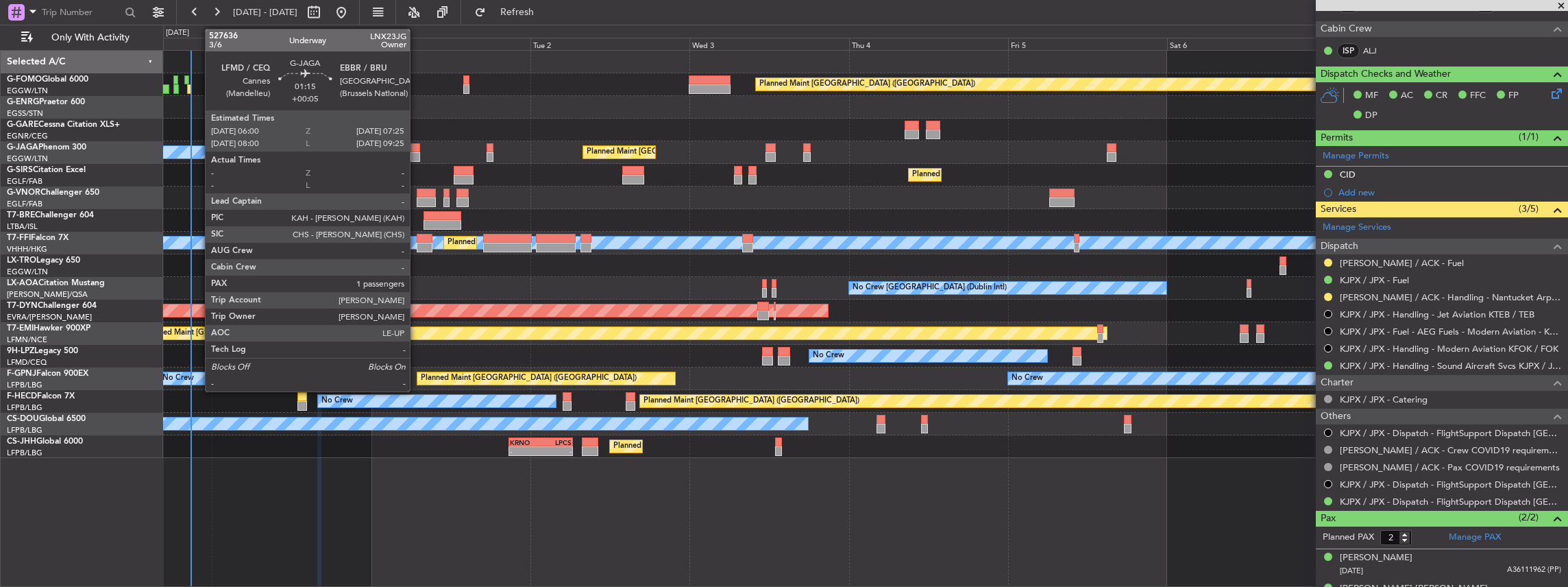
click at [416, 152] on div at bounding box center [416, 157] width 10 height 10
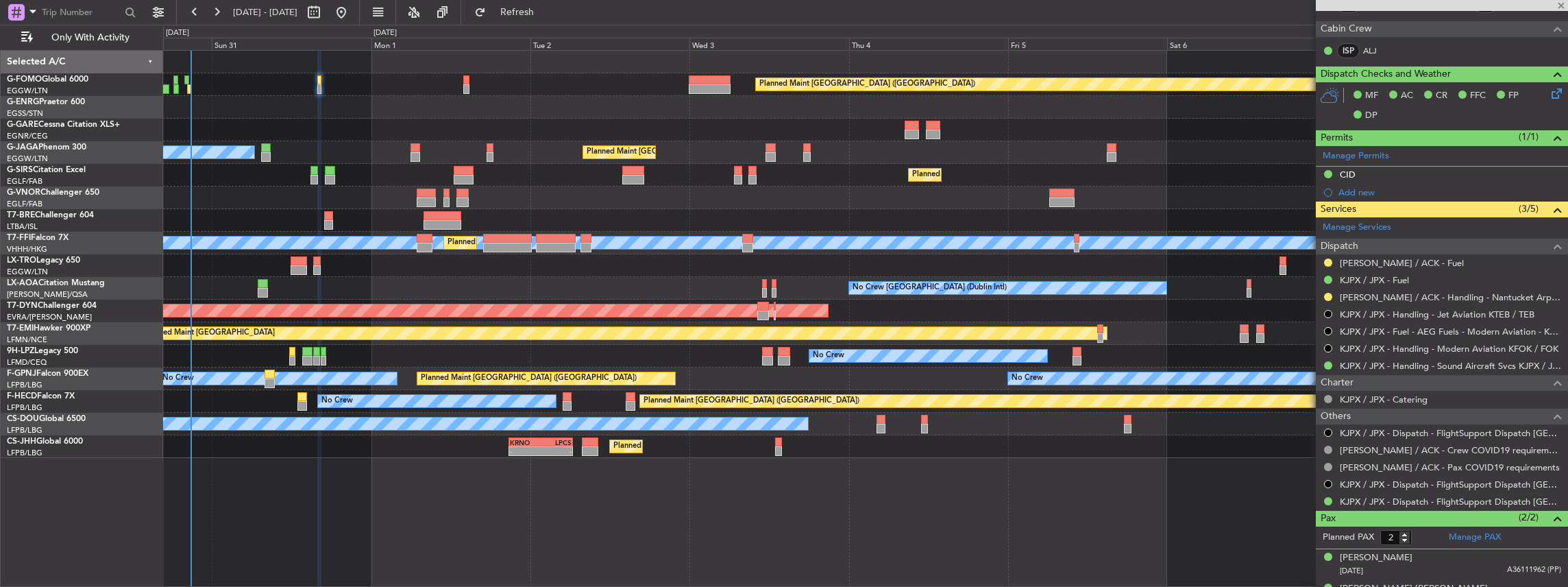
type input "+00:05"
type input "1"
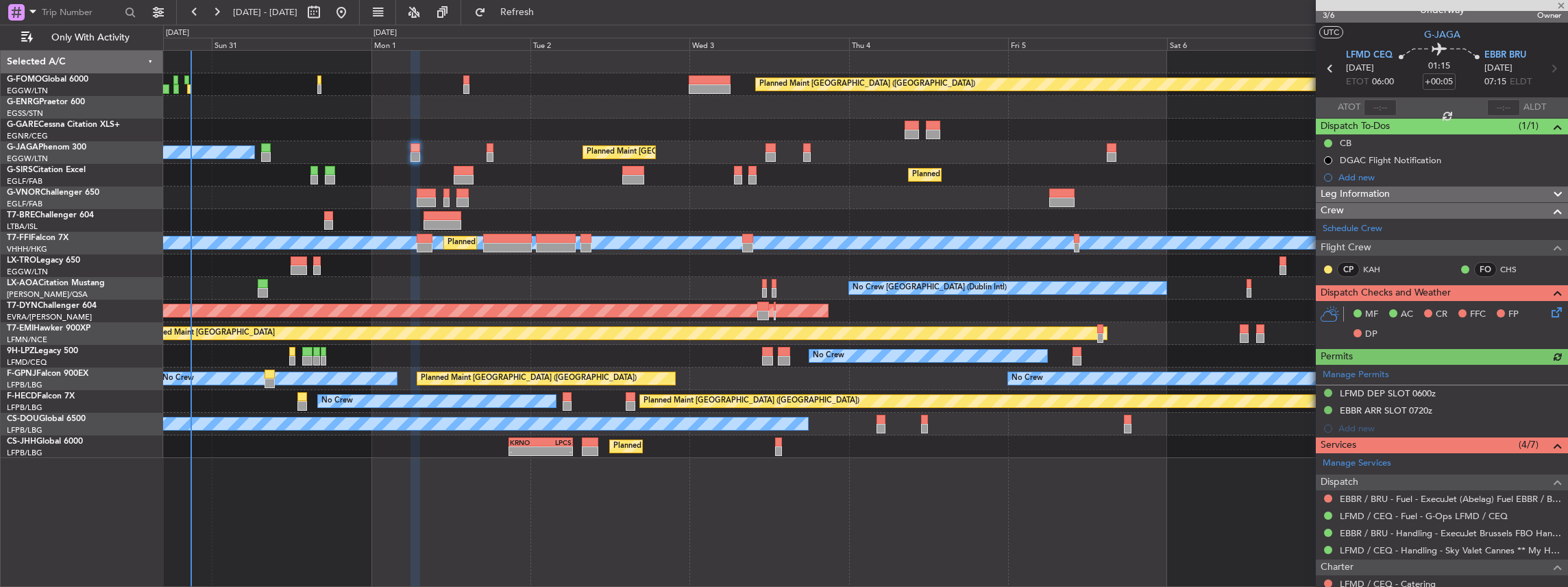
scroll to position [0, 0]
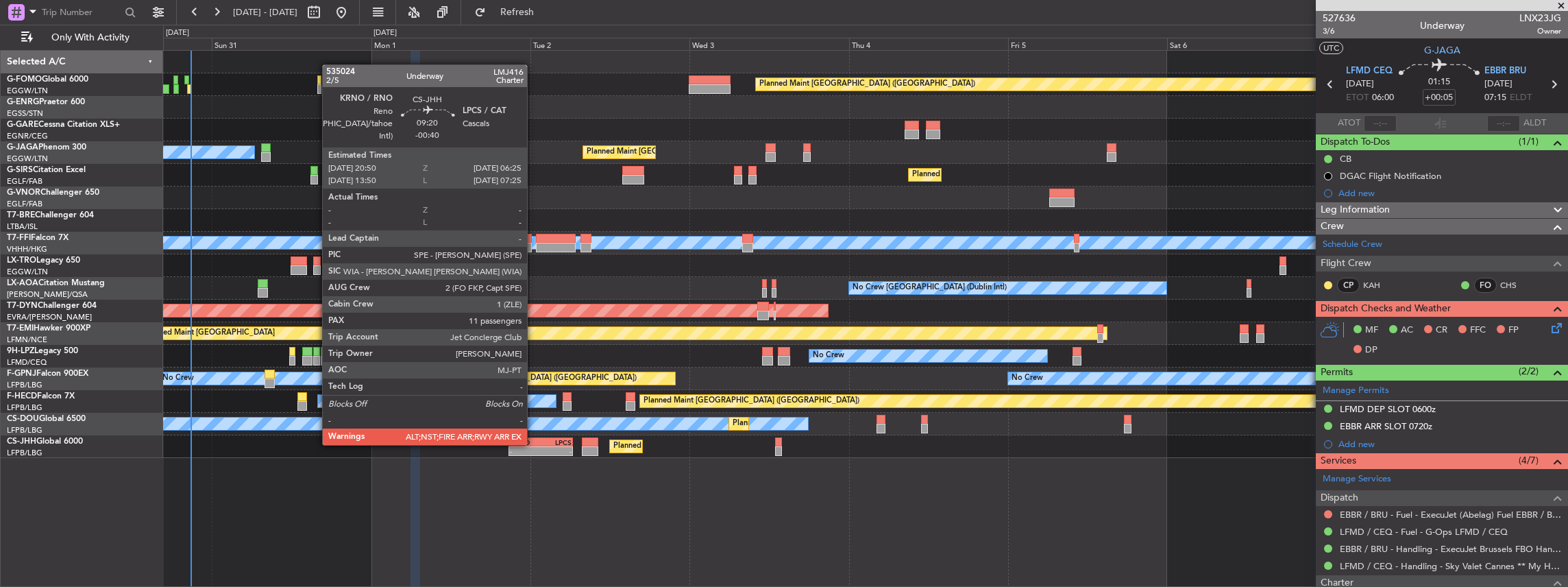
click at [534, 444] on div "KRNO" at bounding box center [525, 442] width 31 height 8
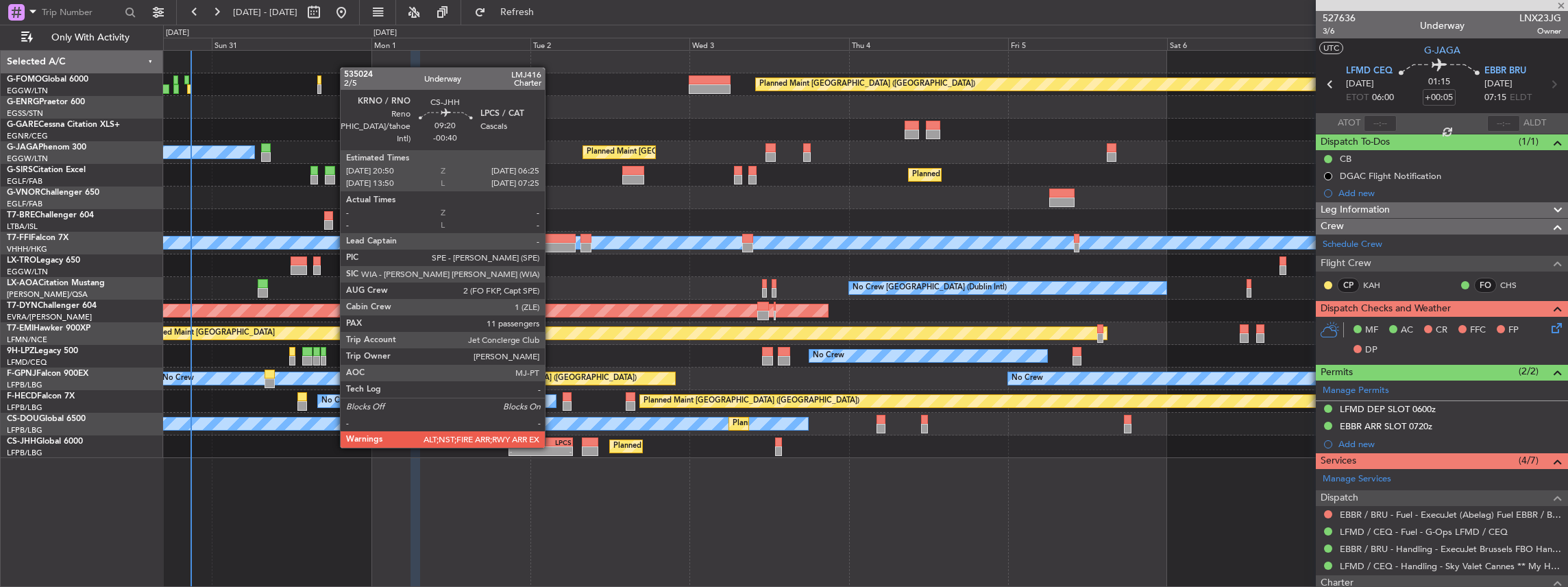
type input "-00:40"
type input "11"
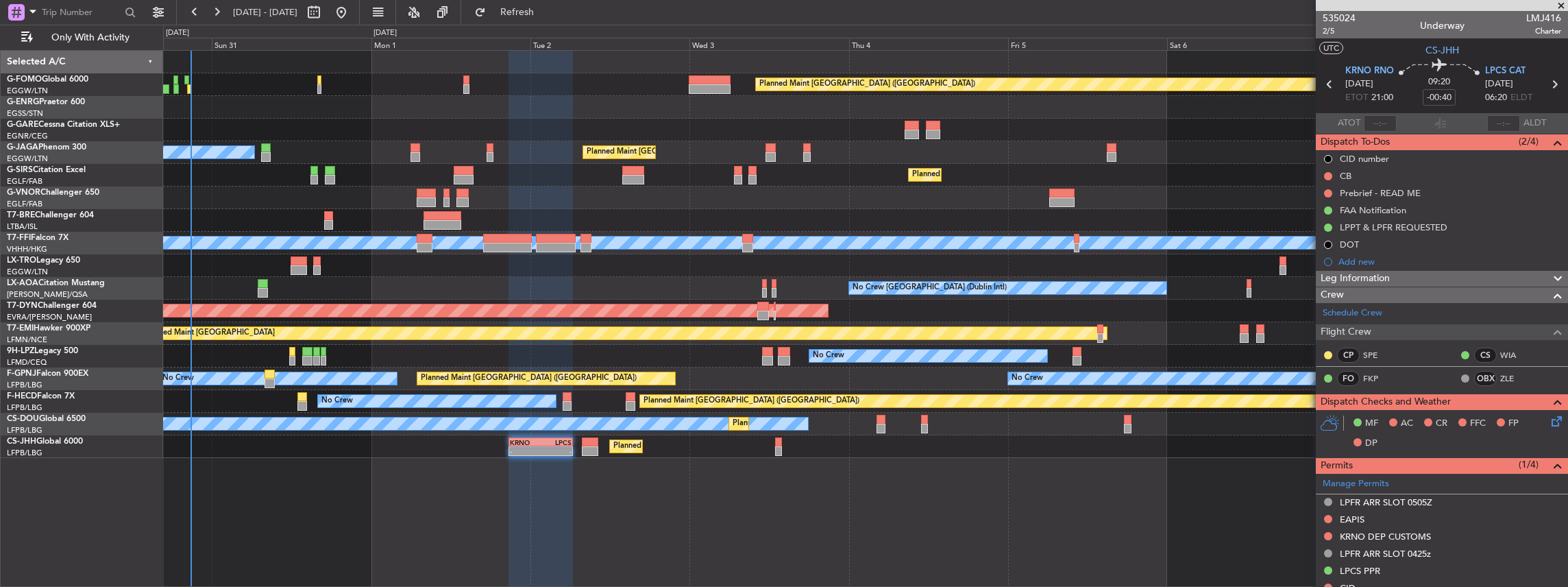
click at [534, 456] on div "Planned Maint London (Luton) - - KRNO 20:50 Z LPCS 06:25 Z Planned Maint Paris …" at bounding box center [866, 447] width 1405 height 23
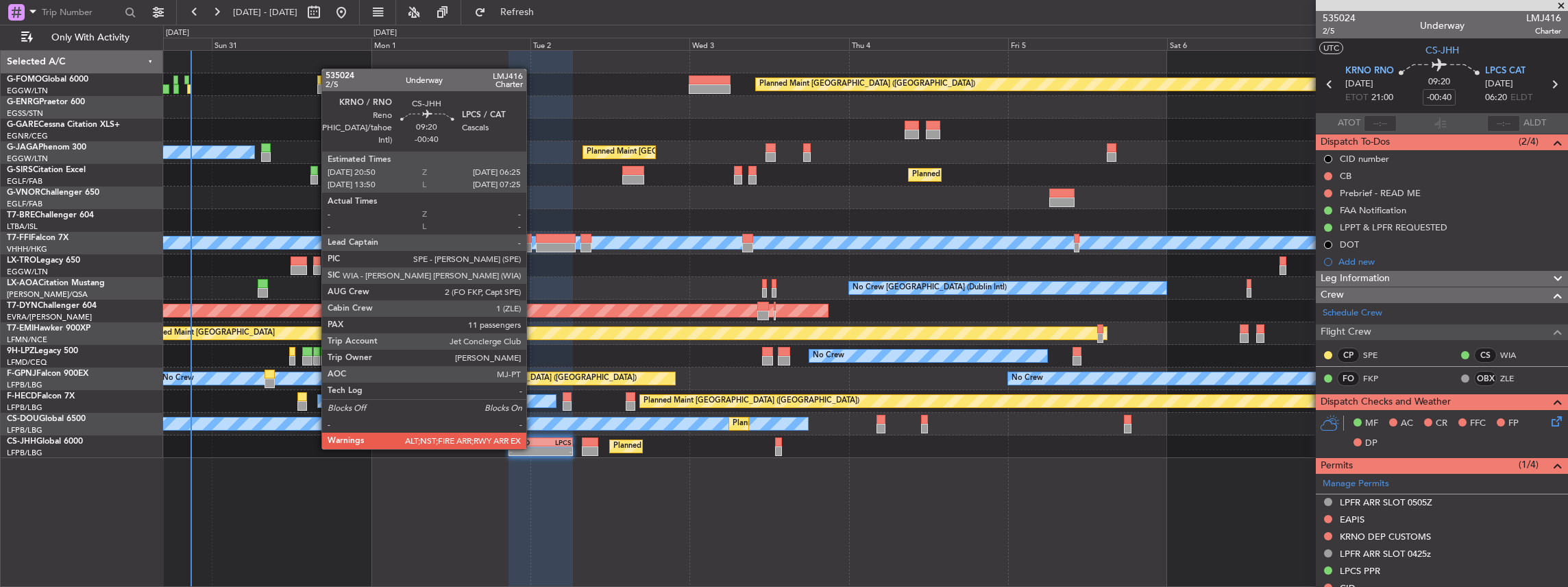
click at [534, 448] on div "-" at bounding box center [525, 451] width 31 height 8
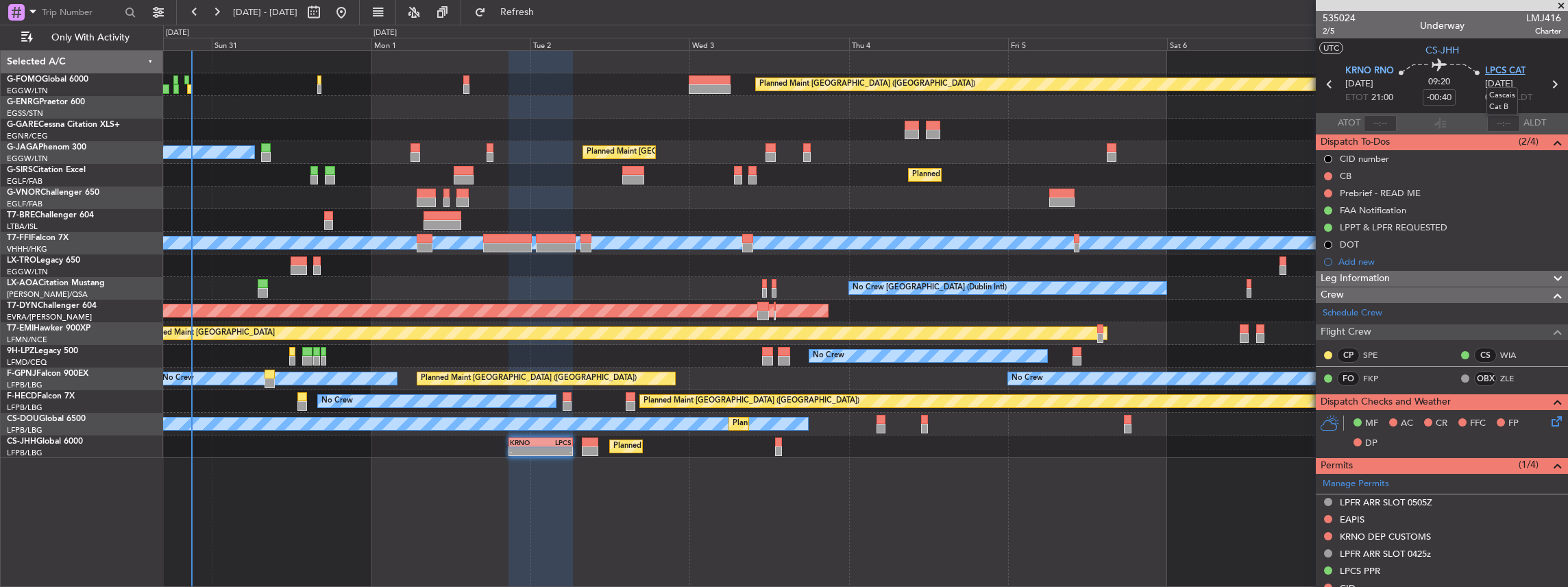
click at [1497, 71] on span "LPCS CAT" at bounding box center [1505, 71] width 40 height 14
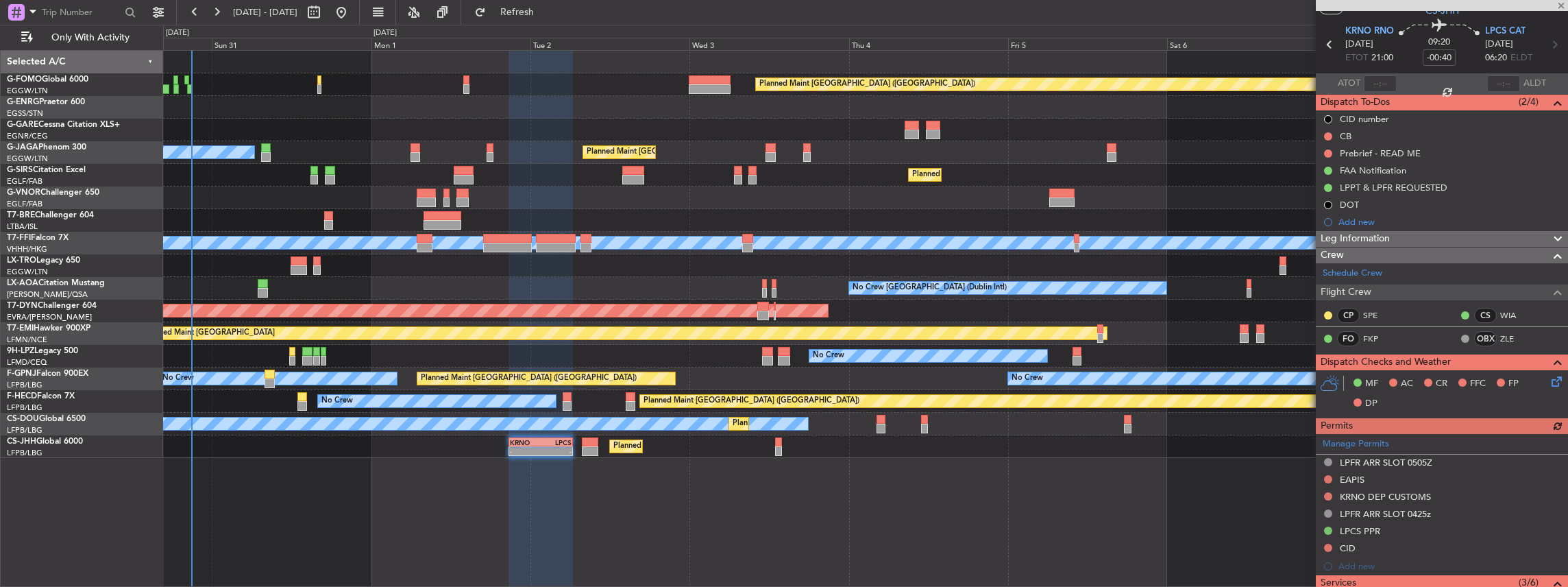
scroll to position [91, 0]
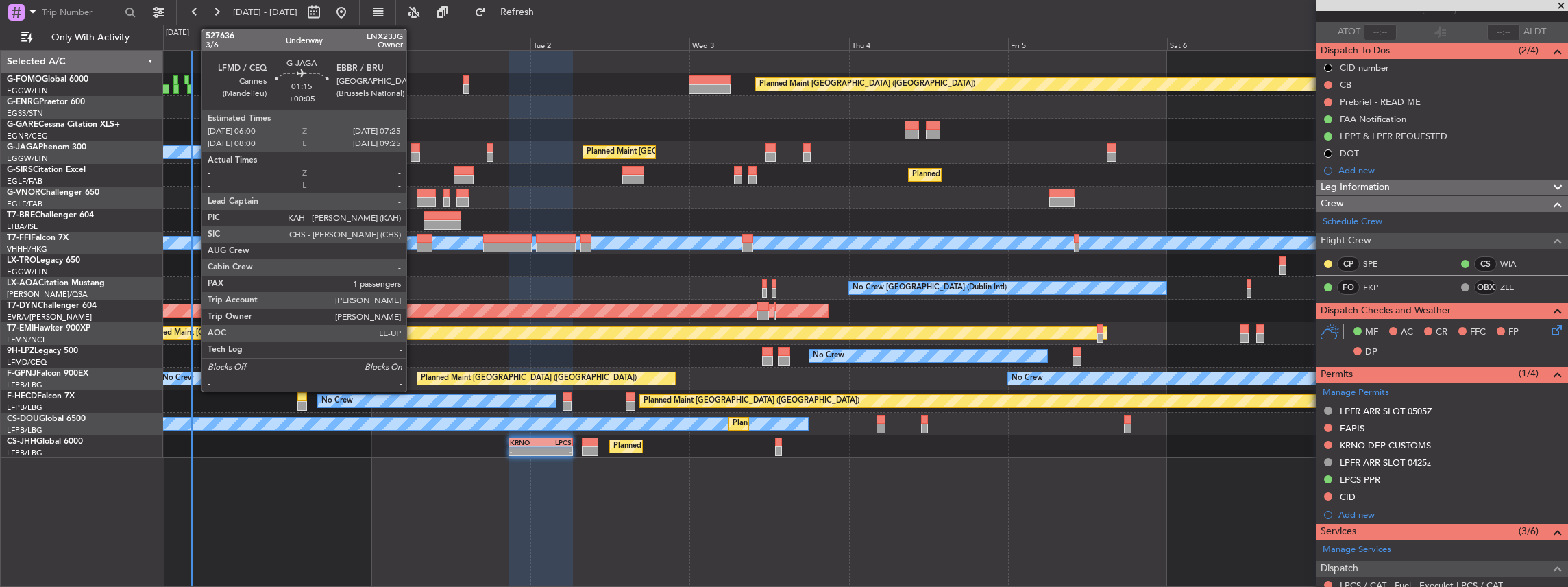
click at [413, 149] on div at bounding box center [416, 148] width 10 height 10
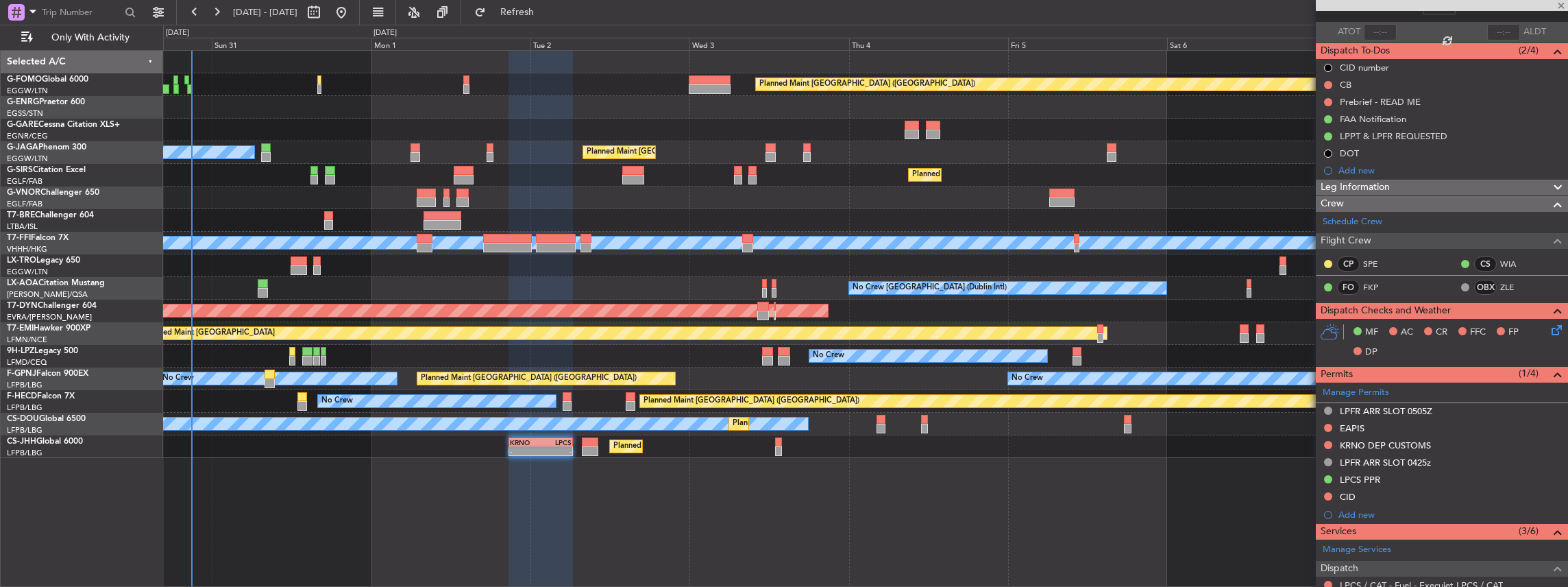
type input "+00:05"
type input "1"
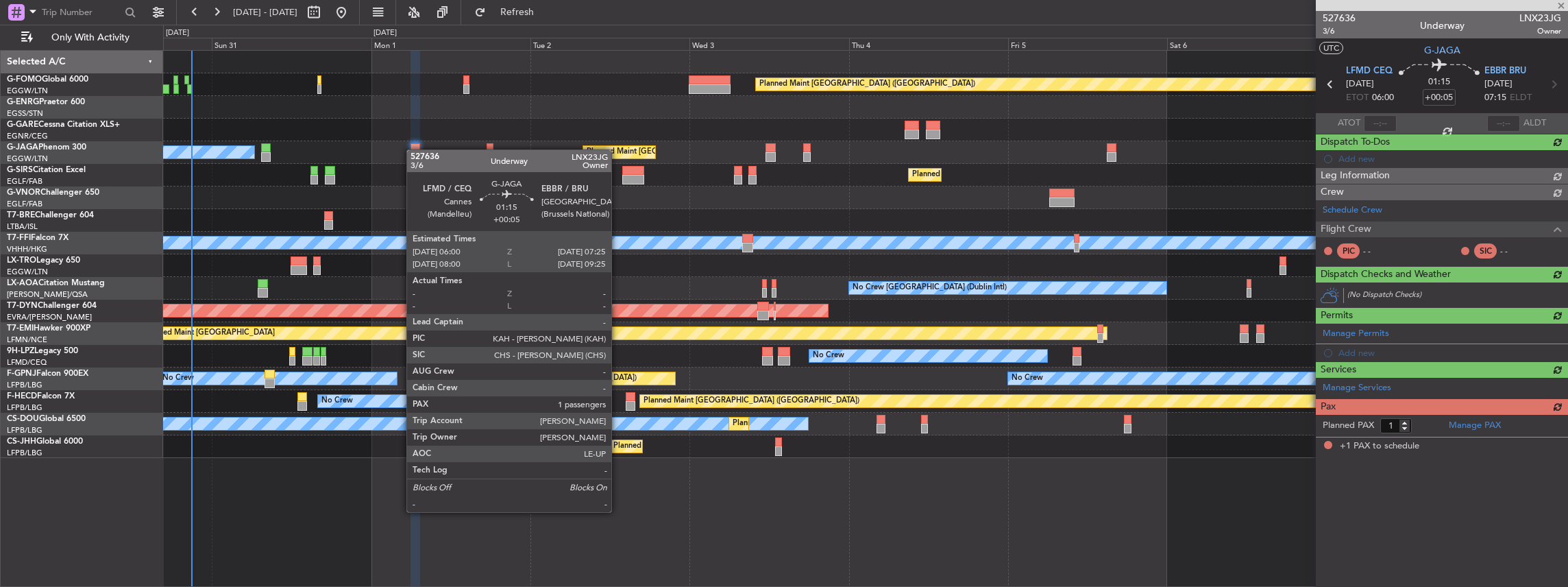
scroll to position [0, 0]
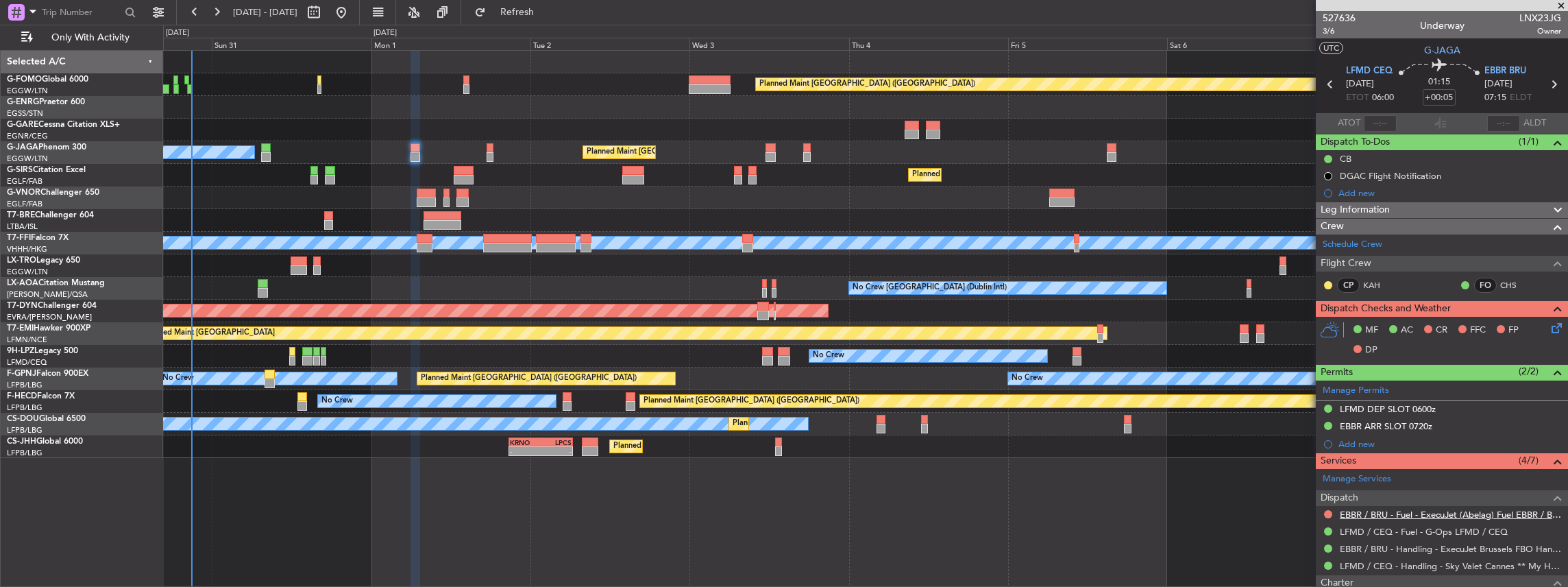
click at [1433, 510] on link "EBBR / BRU - Fuel - ExecuJet (Abelag) Fuel EBBR / BRU" at bounding box center [1451, 514] width 221 height 11
click at [1382, 548] on mat-tooltip-component "LFMD / CEQ - Handling - Sky Valet Cannes ** My Handling**LFMD / CEQ" at bounding box center [1420, 539] width 278 height 36
click at [1357, 546] on link "EBBR / BRU - Handling - ExecuJet Brussels FBO Handling Abelag" at bounding box center [1451, 548] width 221 height 11
click at [546, 14] on span "Refresh" at bounding box center [517, 12] width 57 height 10
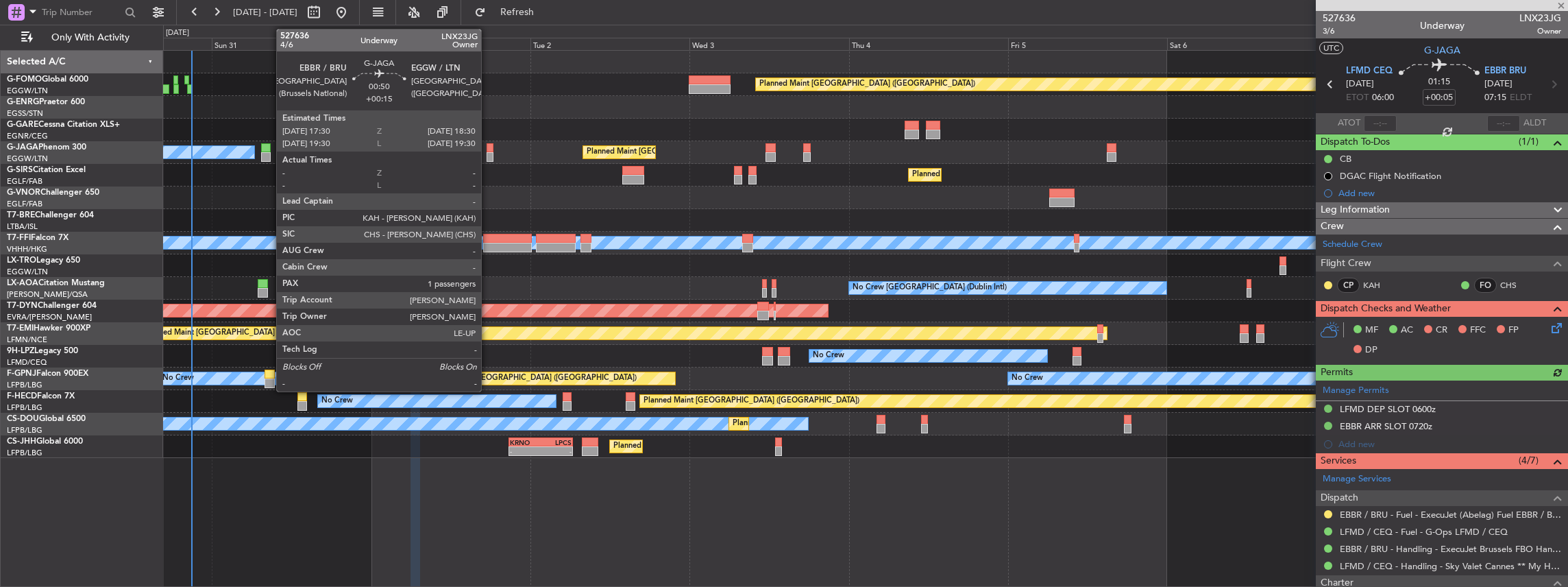
click at [488, 156] on div at bounding box center [490, 157] width 7 height 10
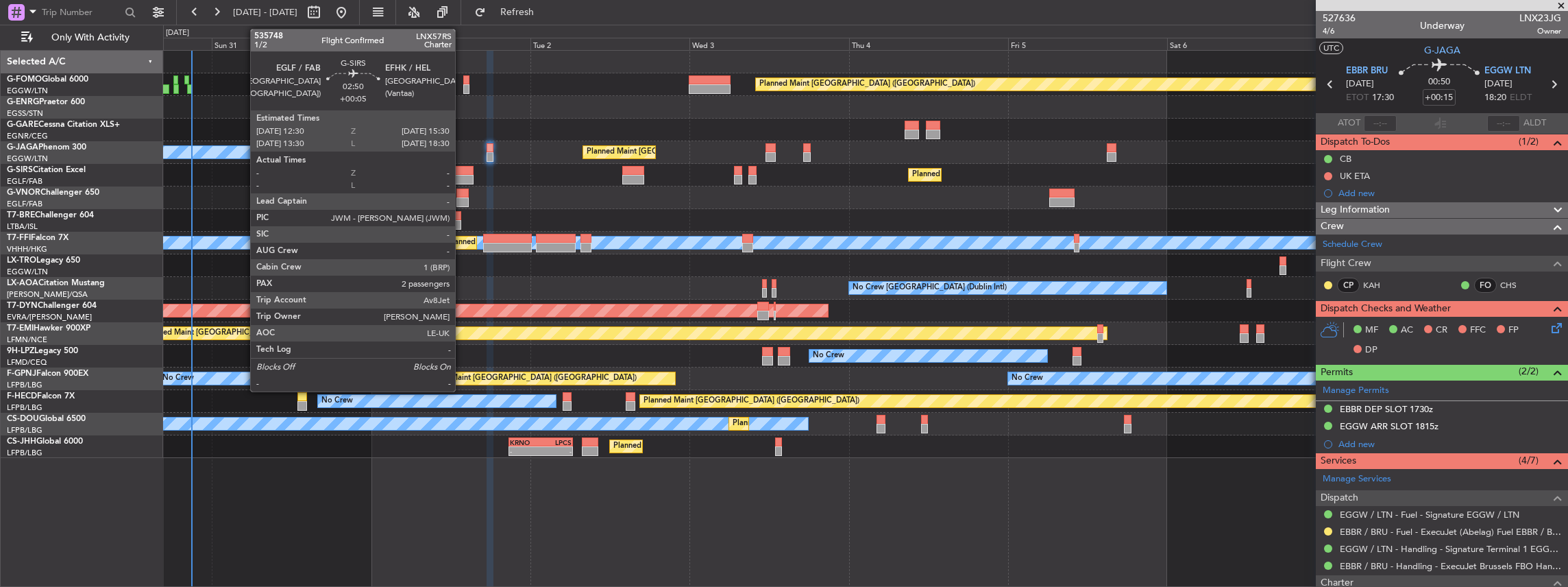
click at [462, 170] on div at bounding box center [464, 171] width 20 height 10
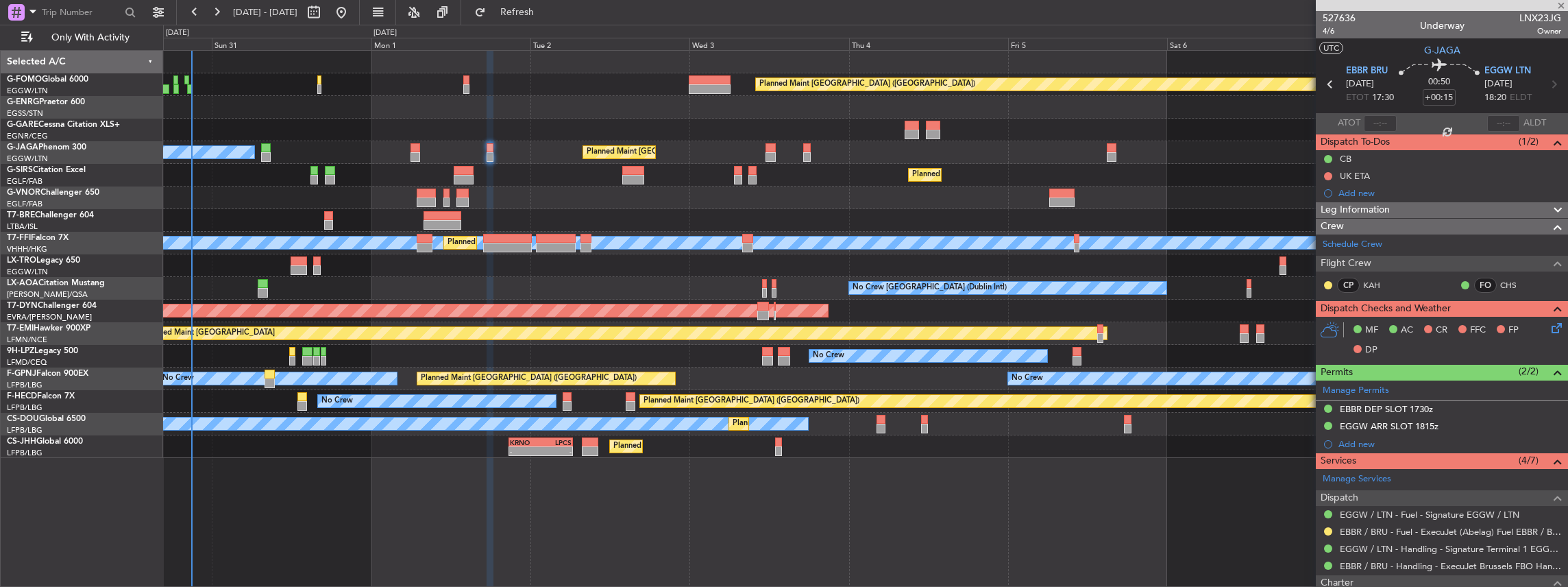
type input "+00:05"
type input "2"
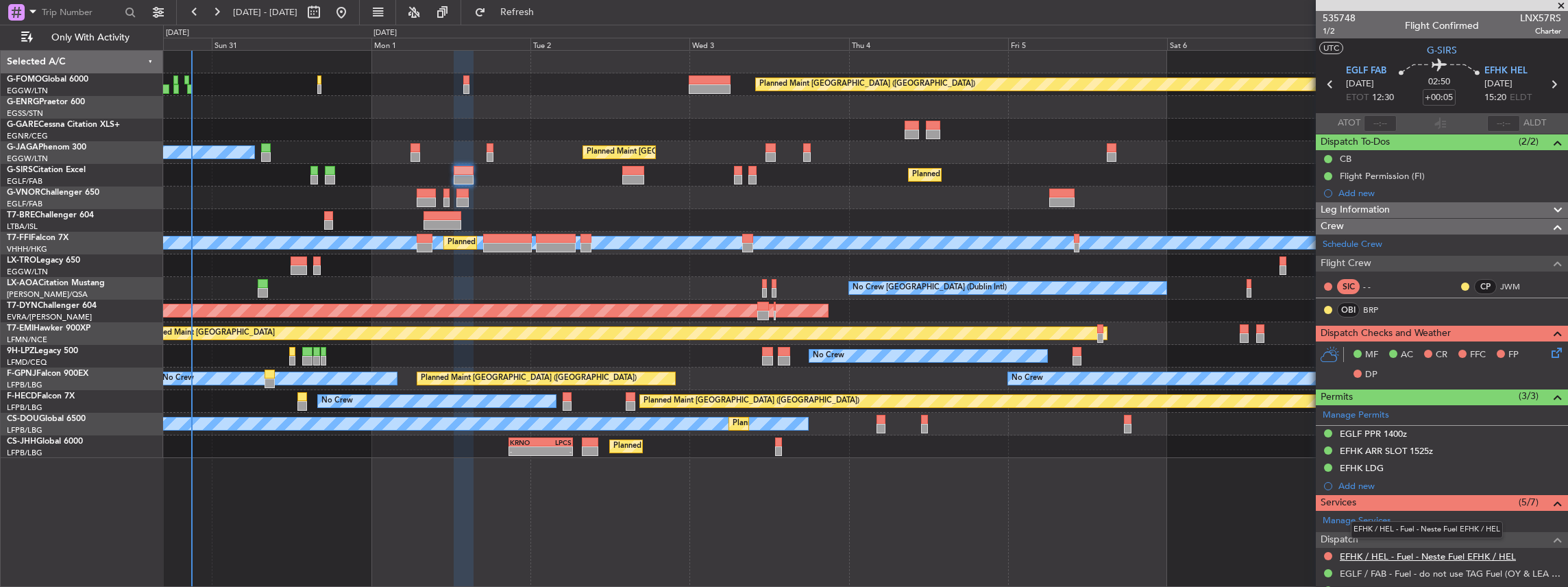
click at [1399, 555] on link "EFHK / HEL - Fuel - Neste Fuel EFHK / HEL" at bounding box center [1428, 556] width 176 height 11
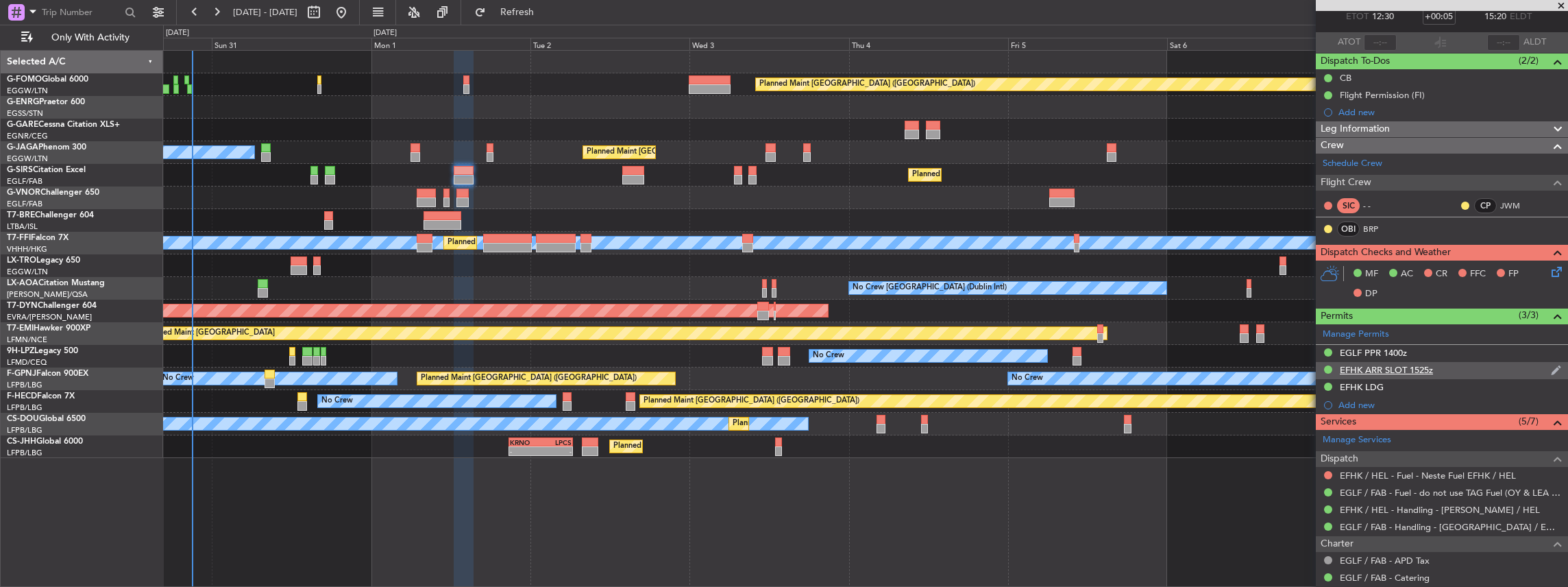
scroll to position [91, 0]
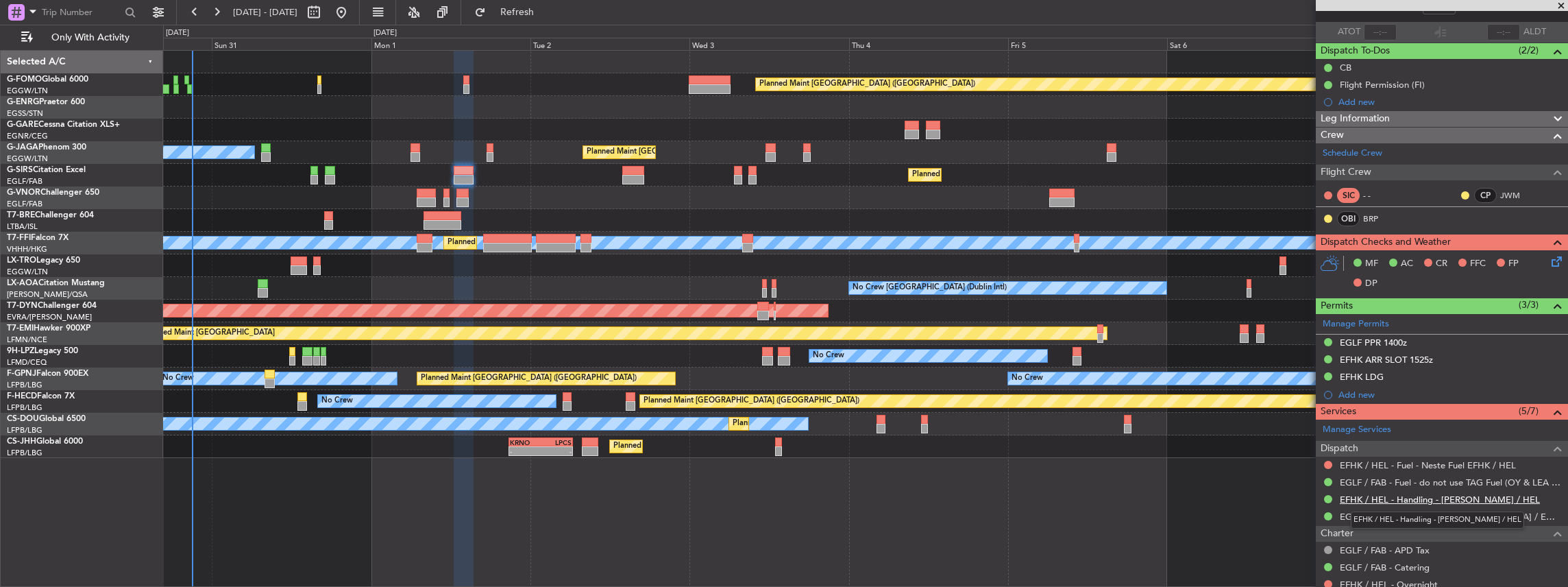
click at [1387, 494] on link "EFHK / HEL - Handling - Finavia EFHK / HEL" at bounding box center [1440, 499] width 200 height 11
click at [543, 2] on button "Refresh" at bounding box center [509, 12] width 82 height 22
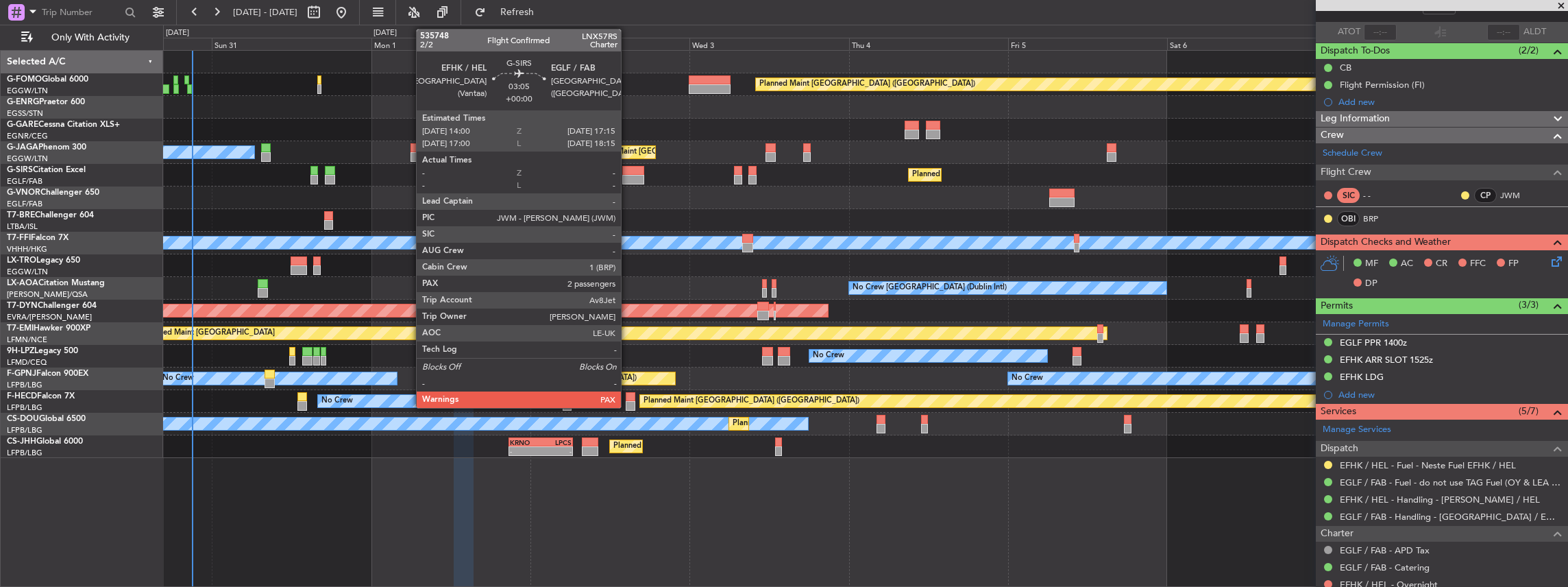
click at [628, 177] on div at bounding box center [633, 180] width 22 height 10
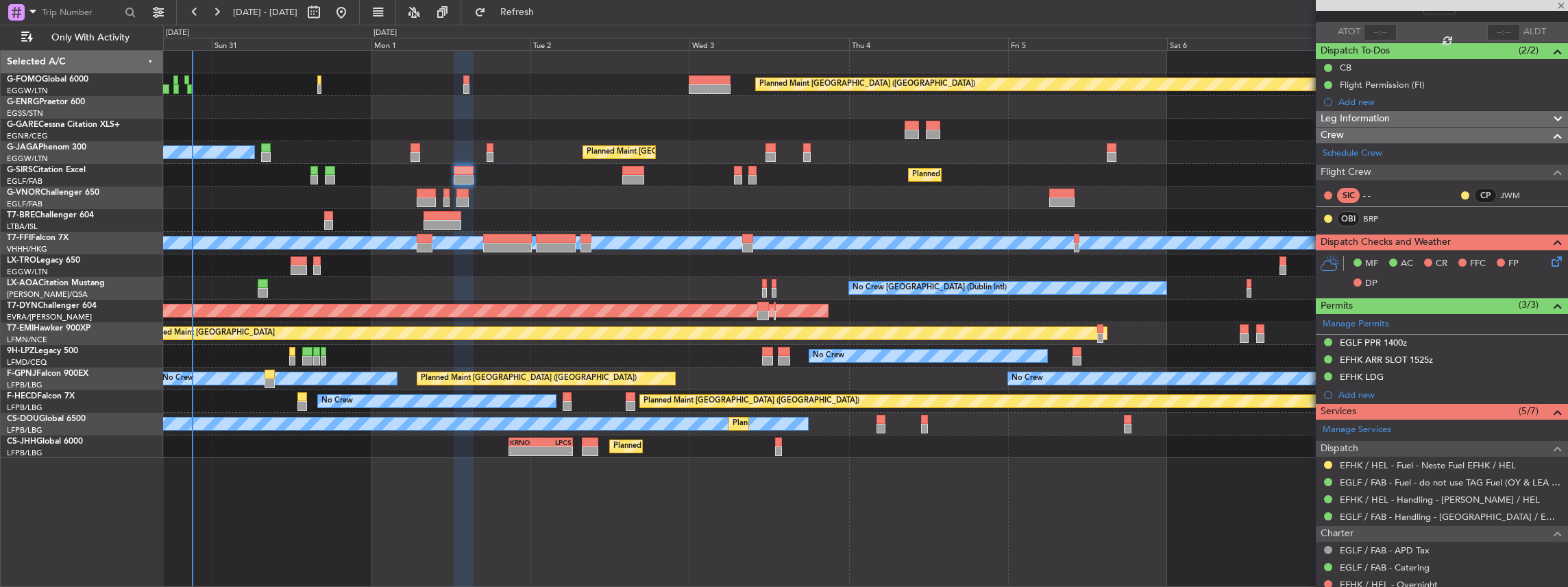
type input "3"
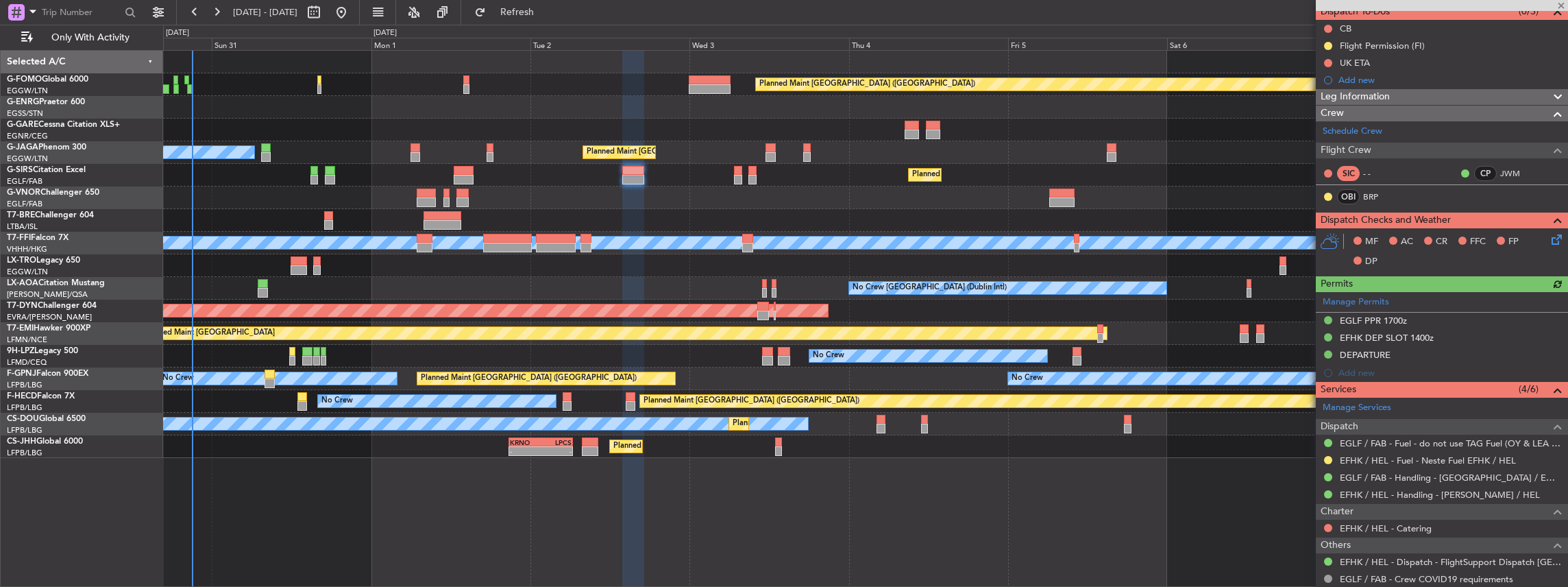
scroll to position [137, 0]
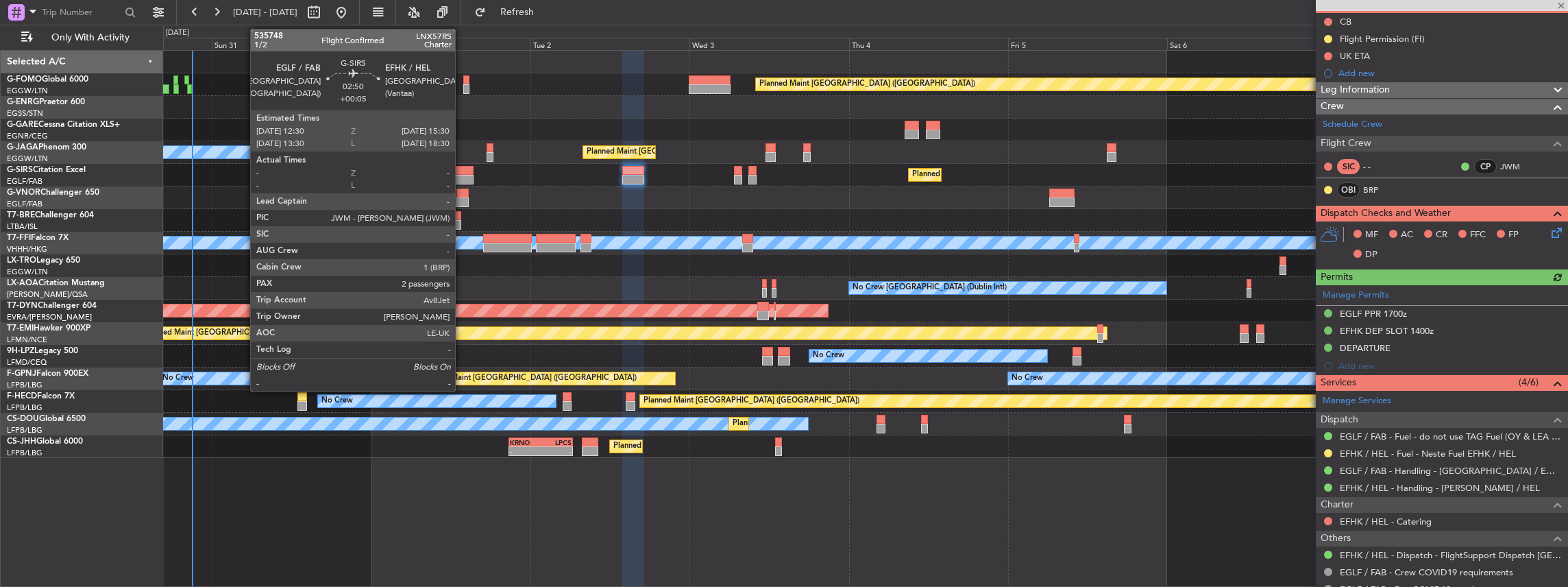
click at [462, 170] on div at bounding box center [464, 171] width 20 height 10
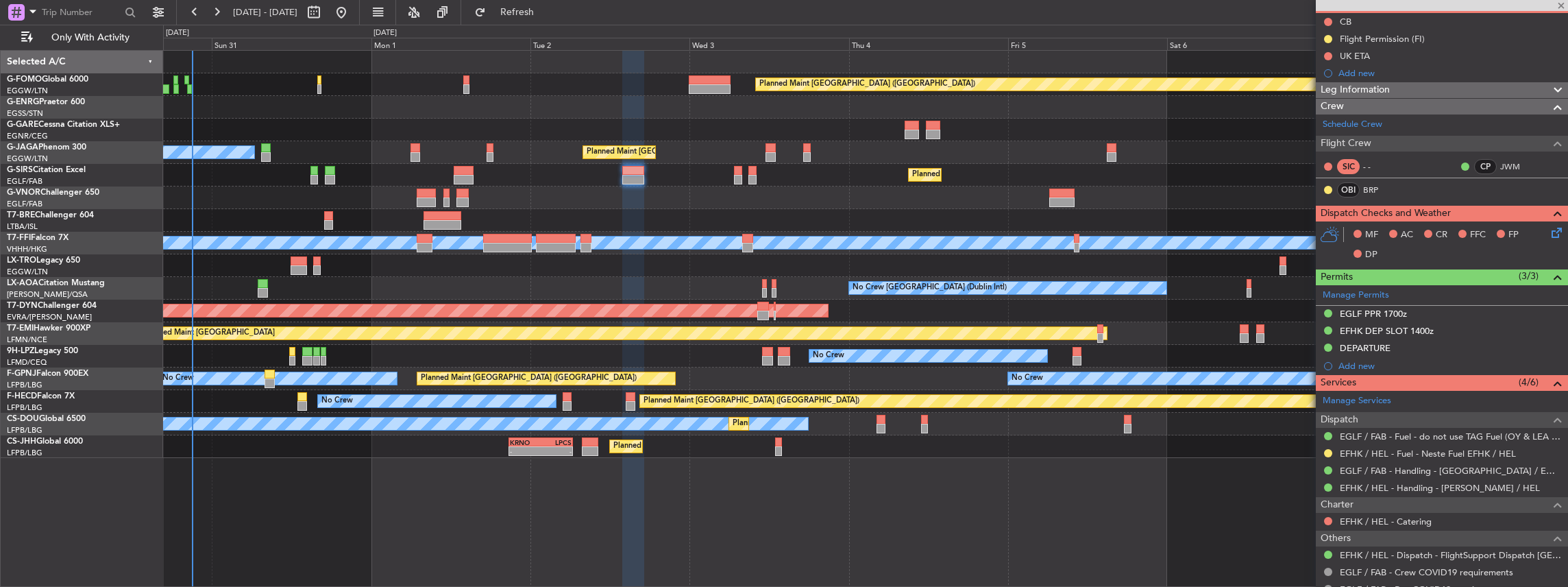
type input "+00:05"
type input "2"
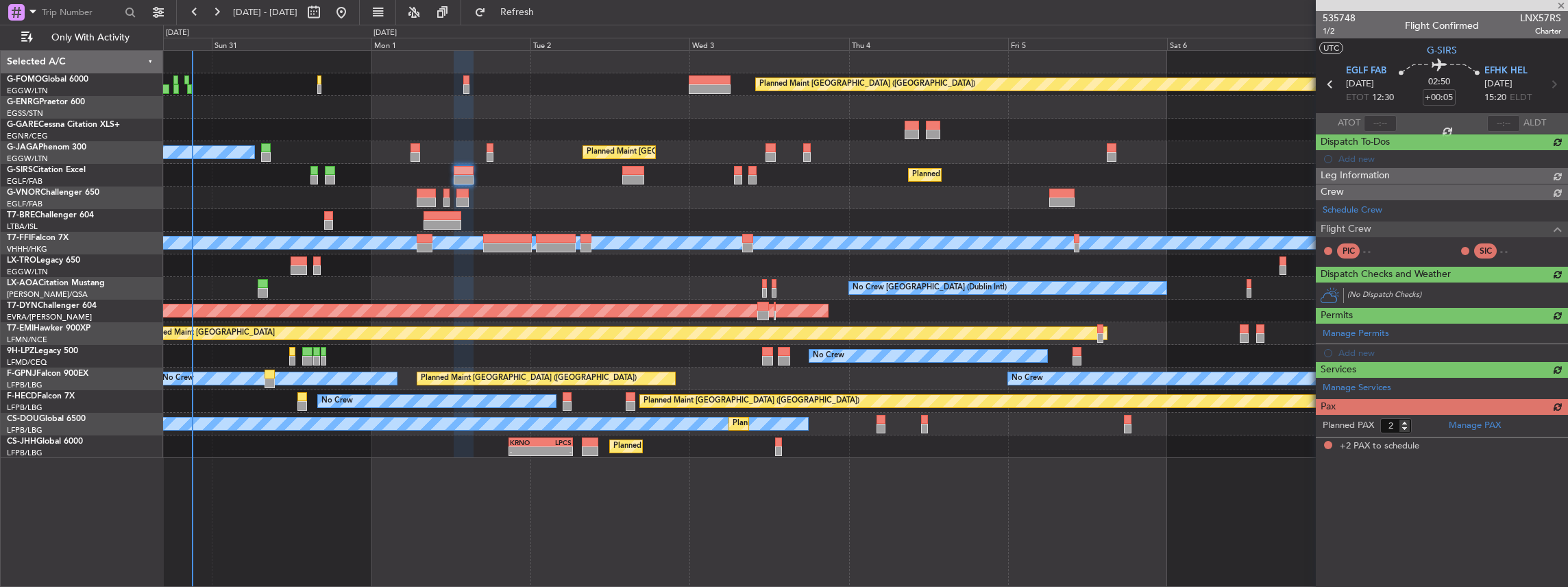
scroll to position [0, 0]
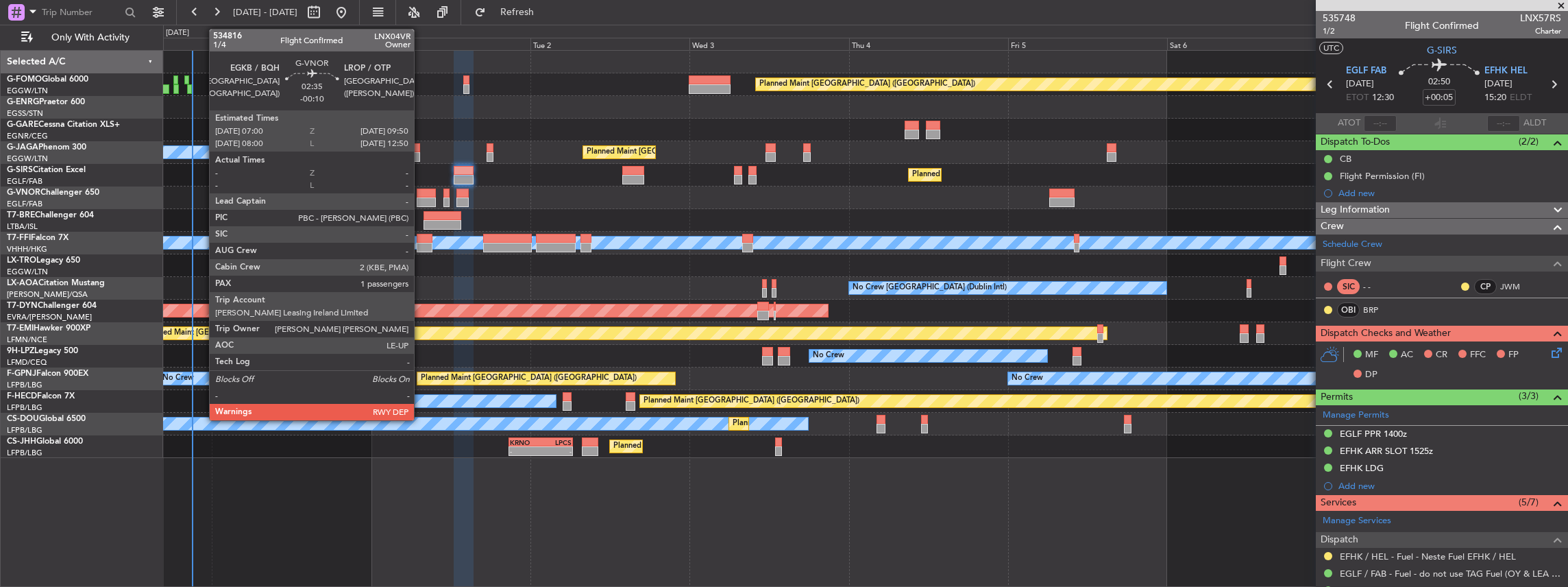
click at [420, 202] on div at bounding box center [425, 202] width 19 height 10
click at [426, 195] on div at bounding box center [425, 193] width 19 height 10
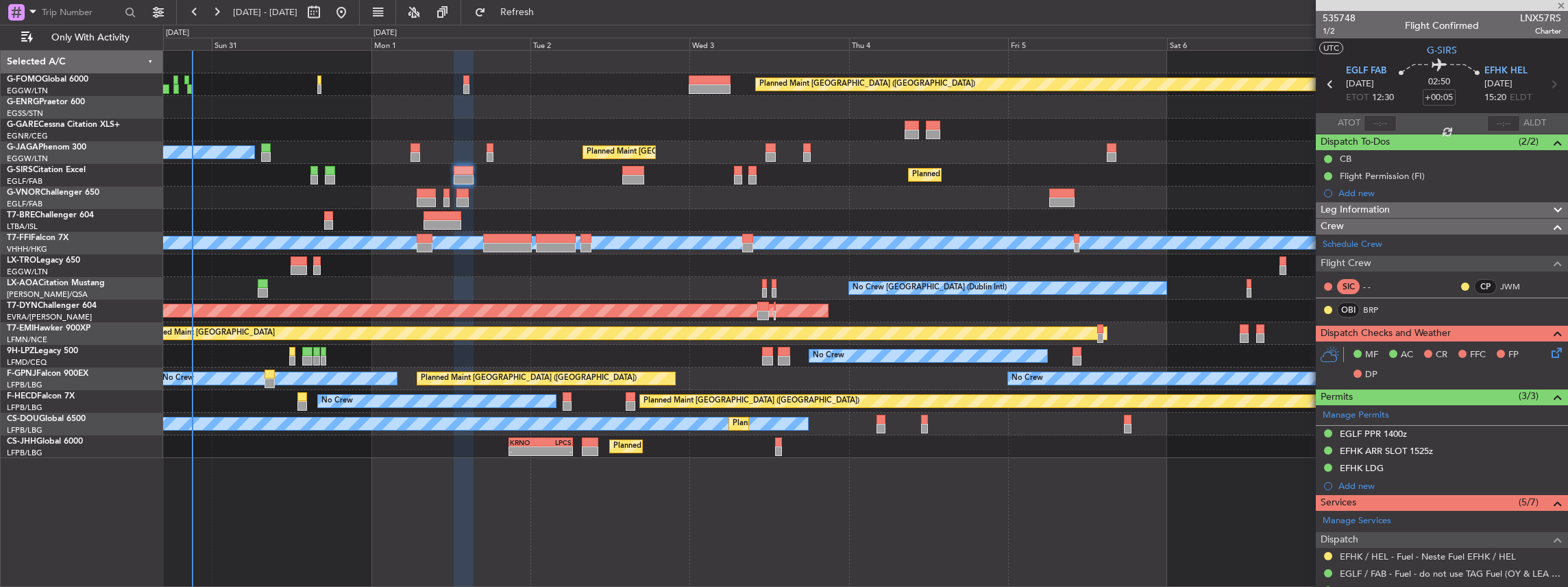
type input "-00:10"
type input "1"
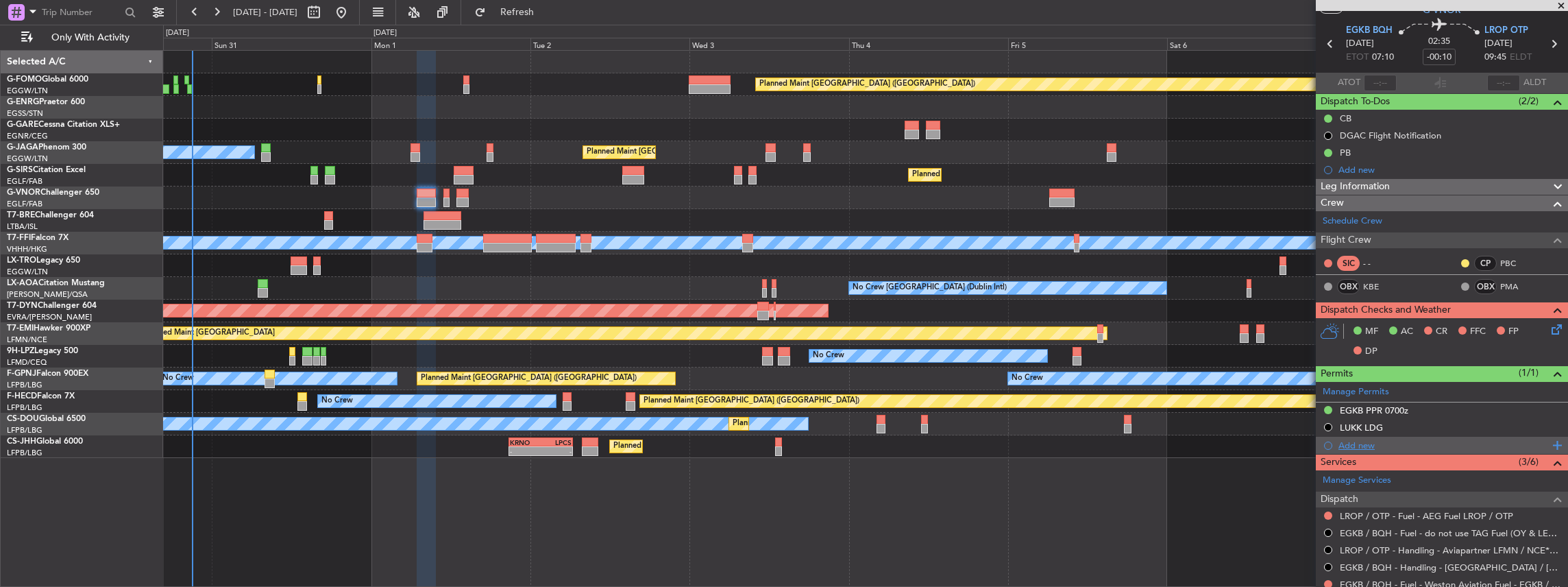
scroll to position [91, 0]
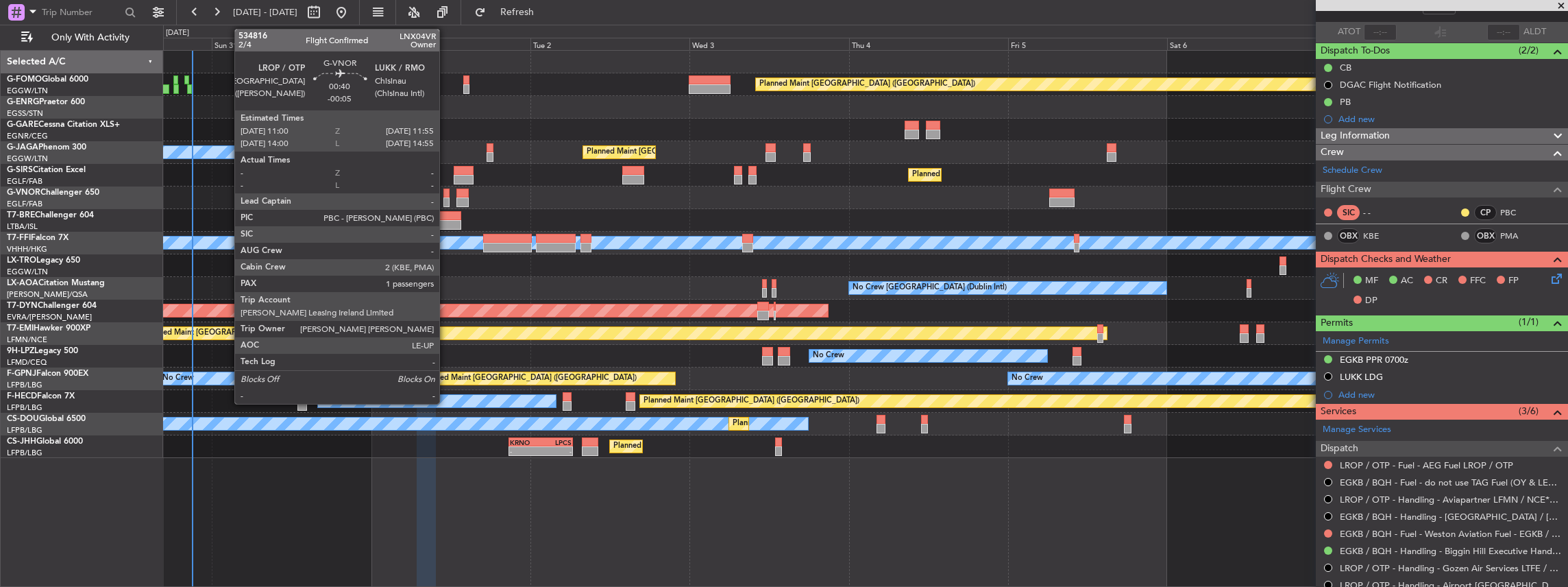
click at [446, 199] on div at bounding box center [447, 202] width 7 height 10
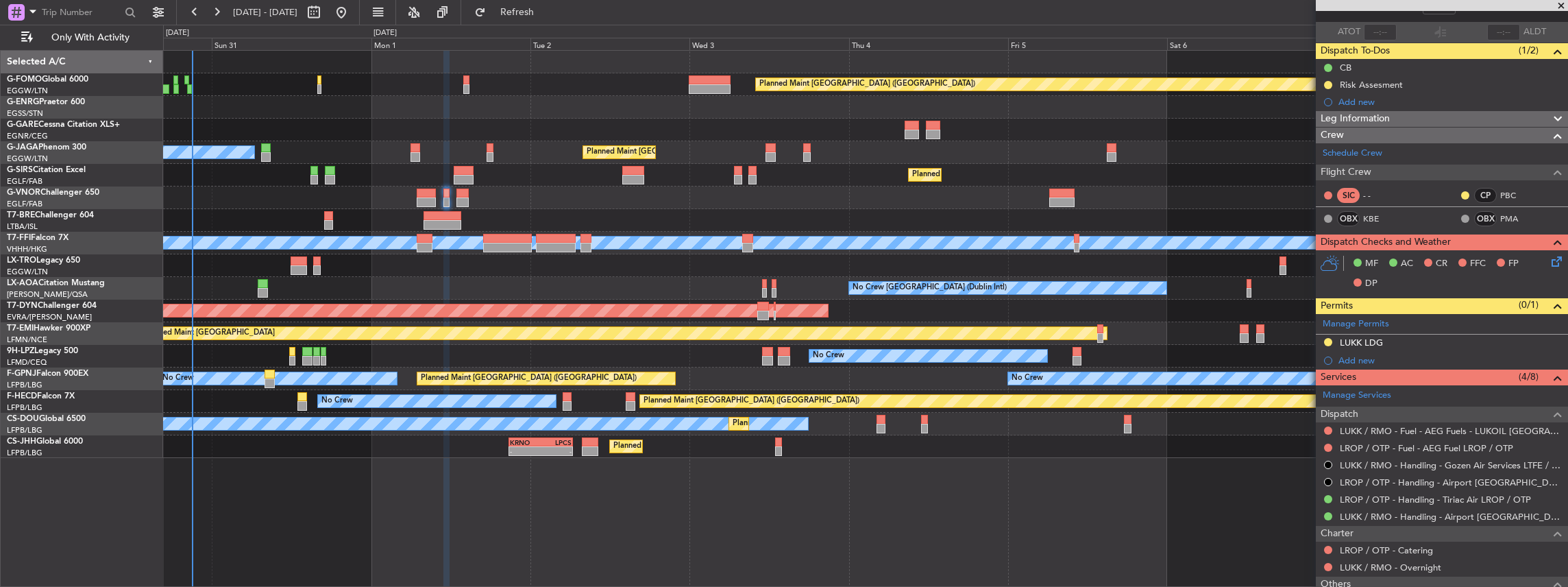
scroll to position [0, 0]
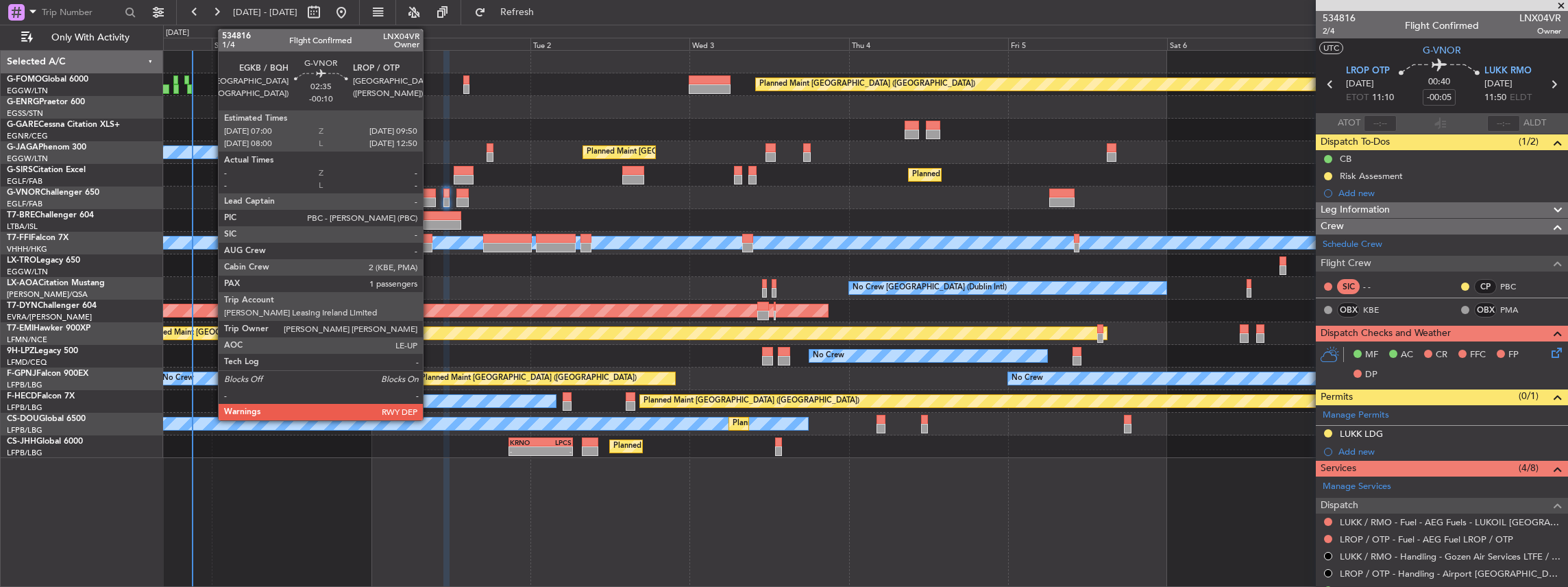
click at [429, 198] on div at bounding box center [425, 202] width 19 height 10
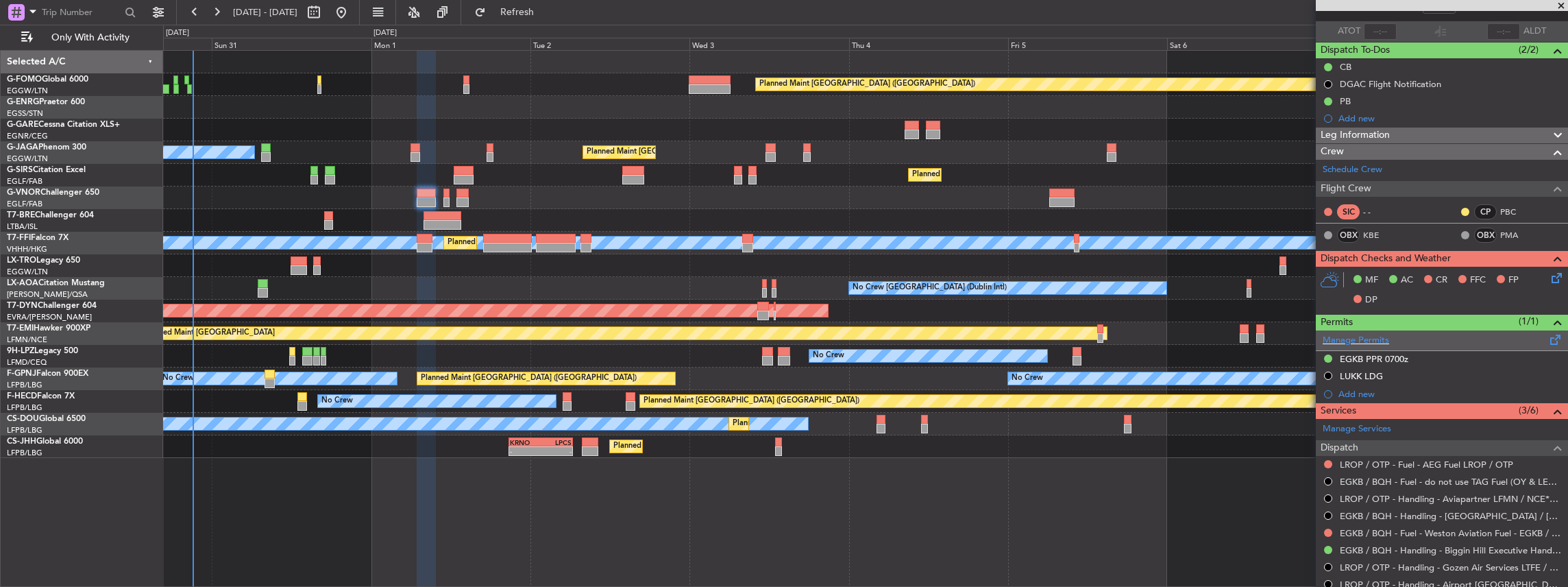
scroll to position [182, 0]
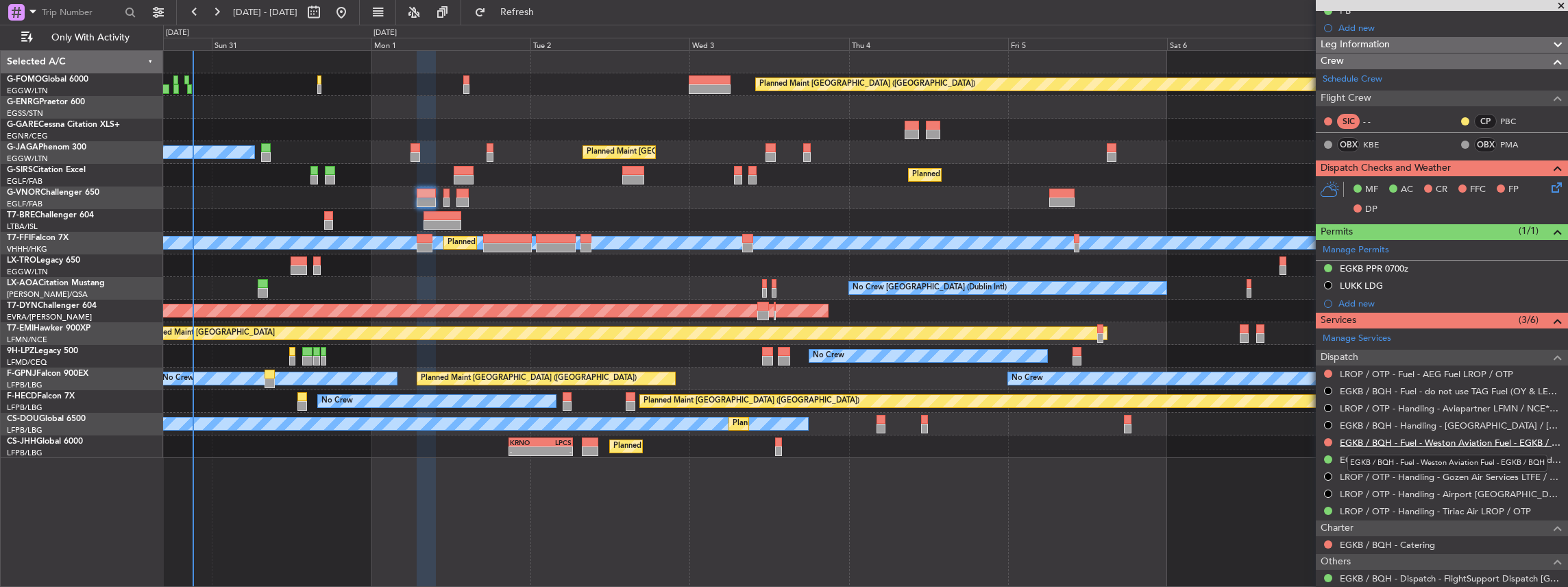
click at [1357, 439] on link "EGKB / BQH - Fuel - Weston Aviation Fuel - EGKB / BQH" at bounding box center [1451, 443] width 221 height 11
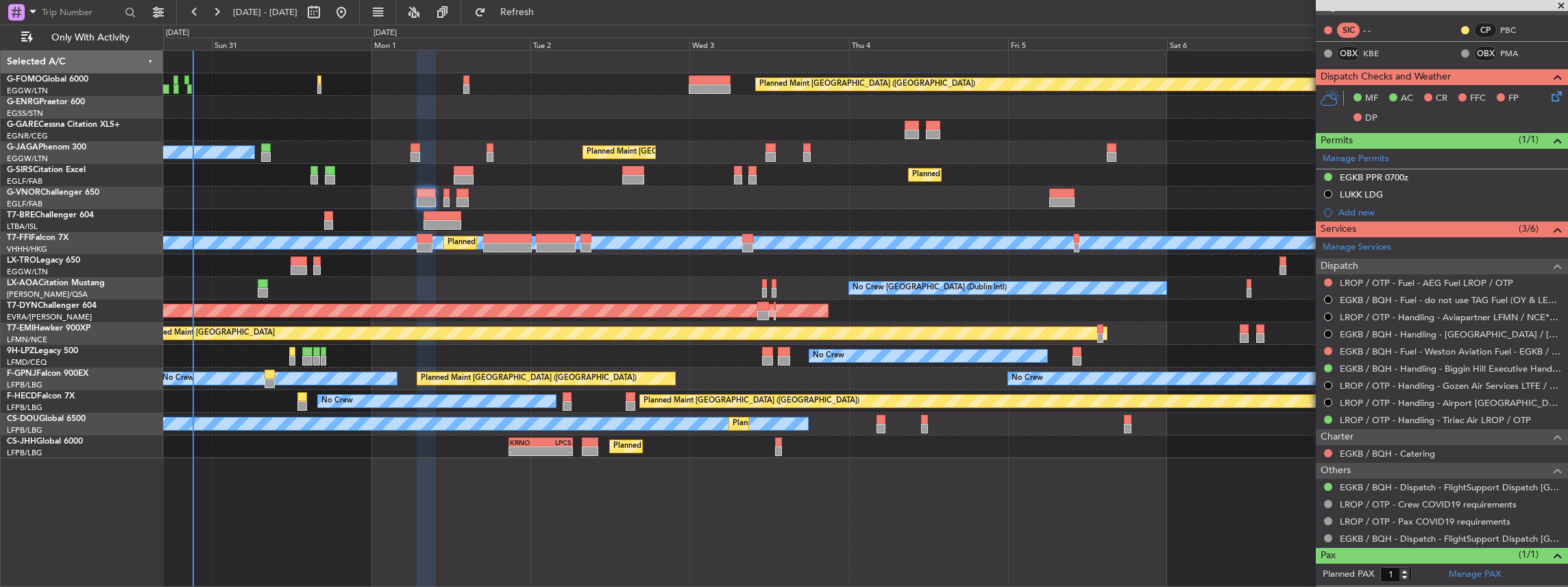
scroll to position [274, 0]
click at [1427, 368] on link "EGKB / BQH - Handling - Biggin Hill Executive Handling EGKB / BQH" at bounding box center [1451, 367] width 221 height 11
click at [535, 14] on span "Refresh" at bounding box center [517, 12] width 57 height 10
click at [1440, 280] on link "LROP / OTP - Fuel - AEG Fuel LROP / OTP" at bounding box center [1427, 282] width 174 height 11
click at [520, 15] on button "Refresh" at bounding box center [509, 12] width 82 height 22
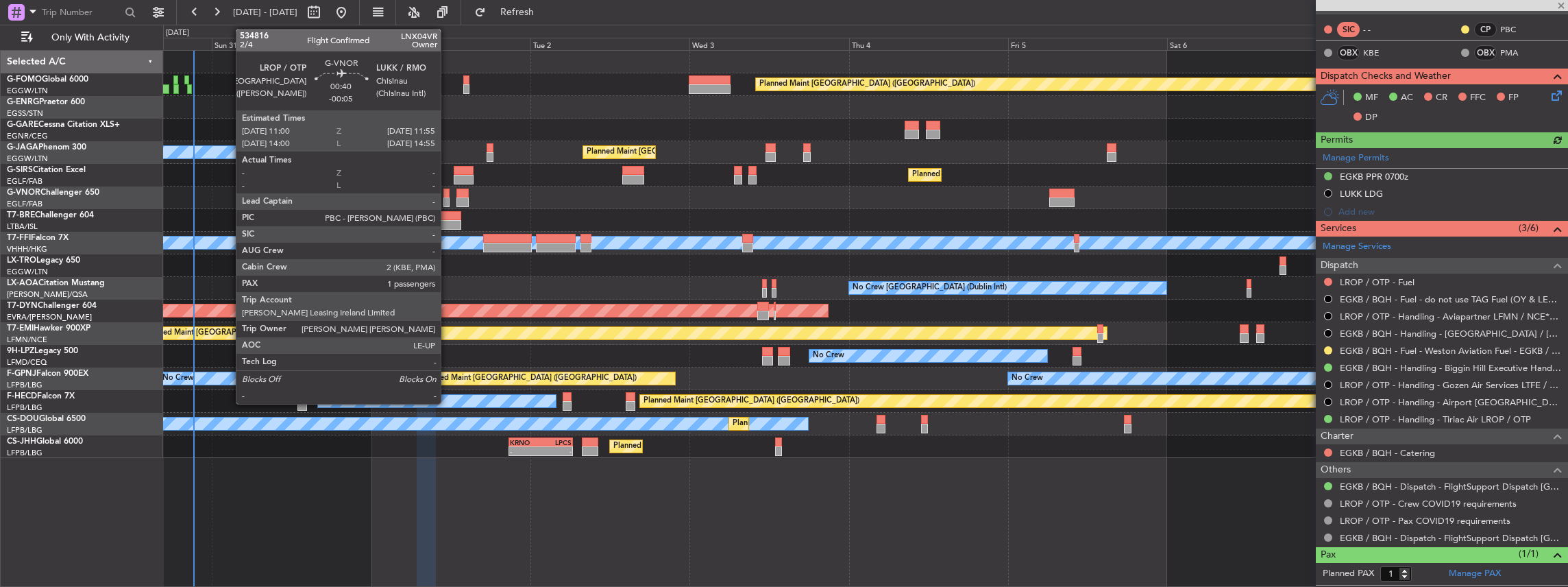
click at [448, 198] on div at bounding box center [447, 202] width 7 height 10
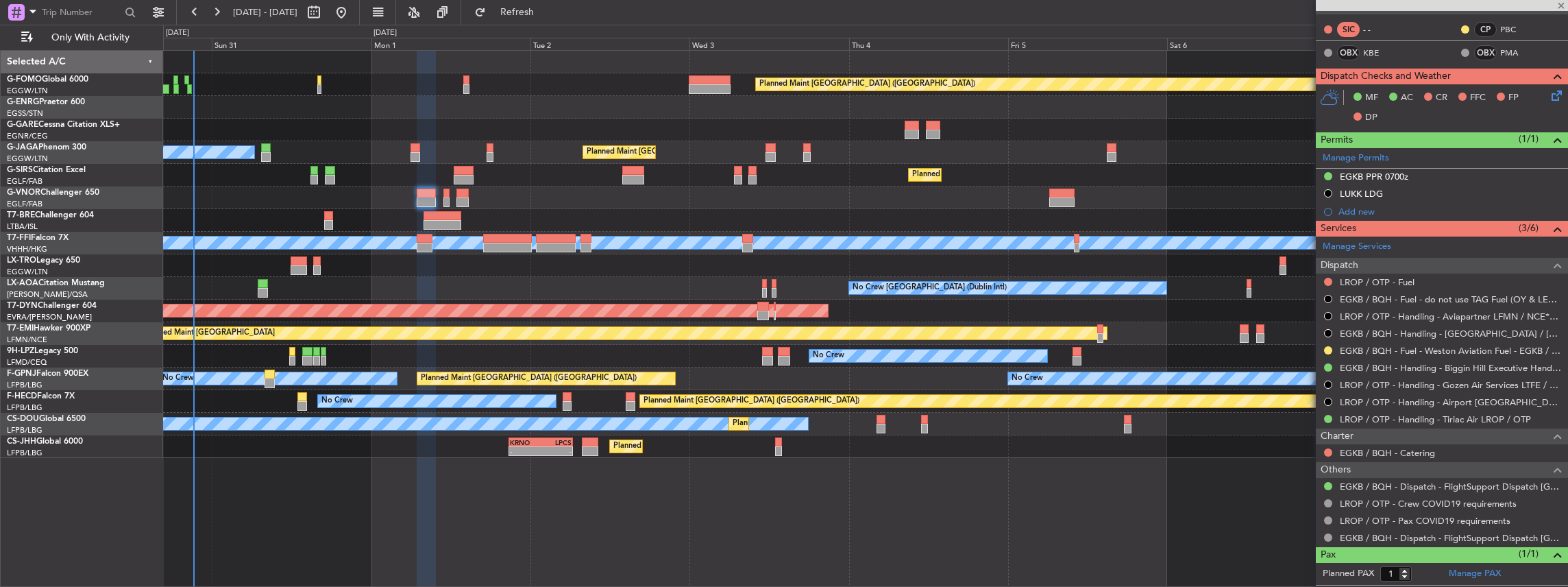
type input "-00:05"
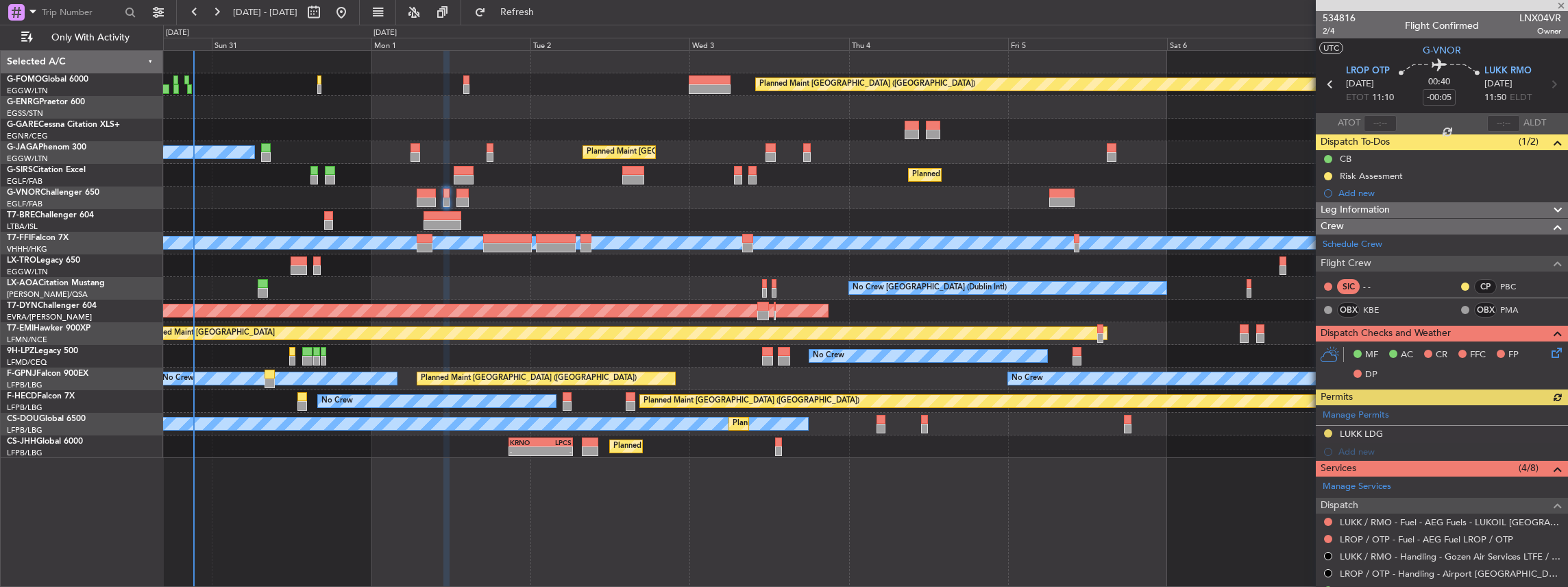
scroll to position [91, 0]
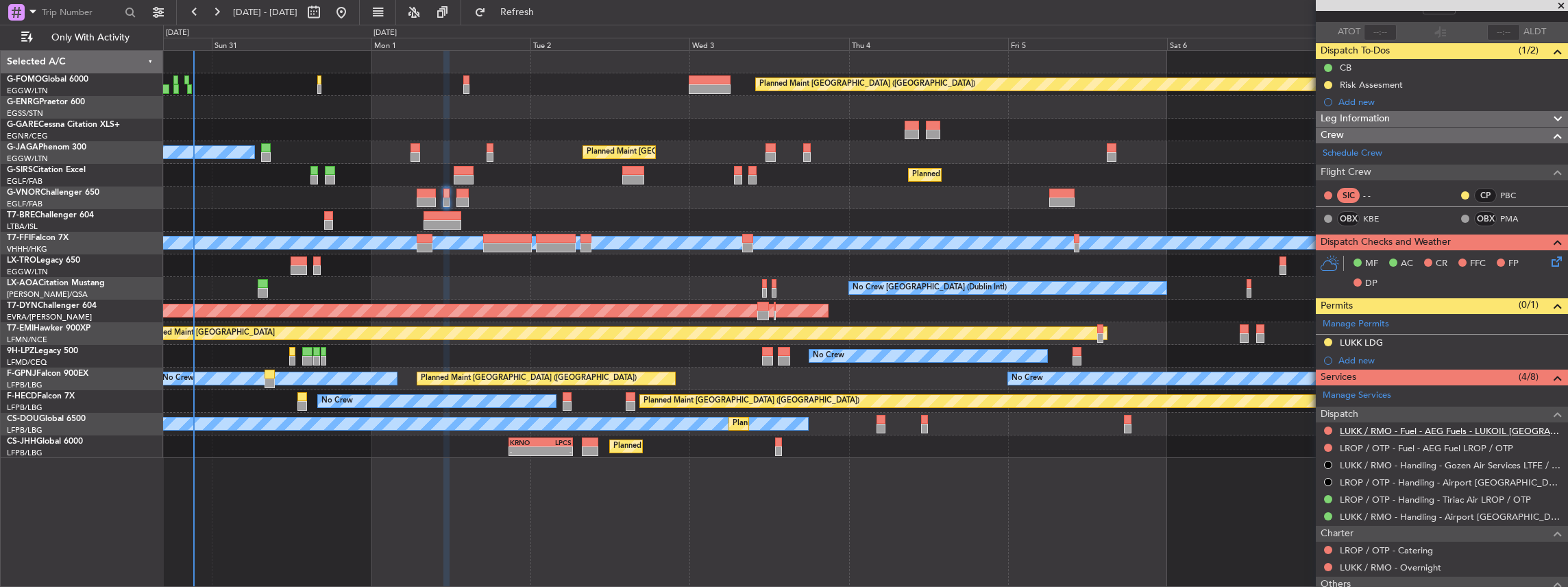
click at [1425, 428] on link "LUKK / RMO - Fuel - AEG Fuels - LUKOIL MOLDOVA - LUKK / RMO" at bounding box center [1451, 430] width 221 height 11
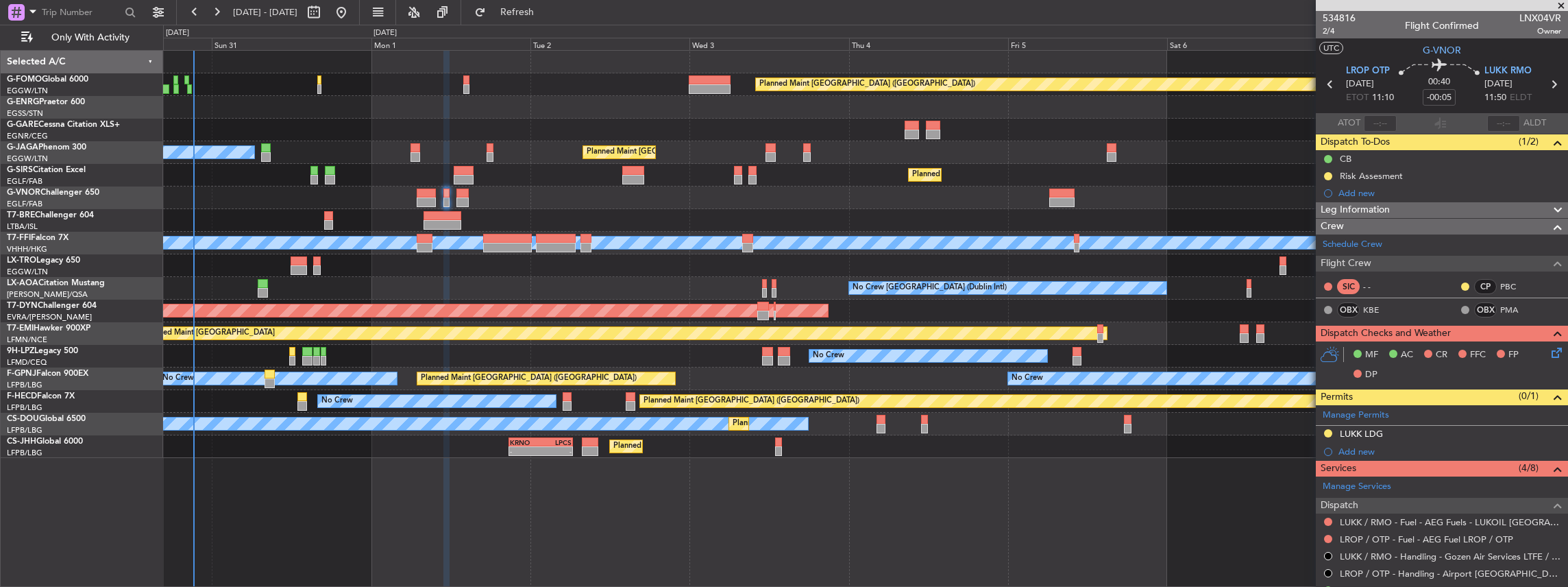
scroll to position [91, 0]
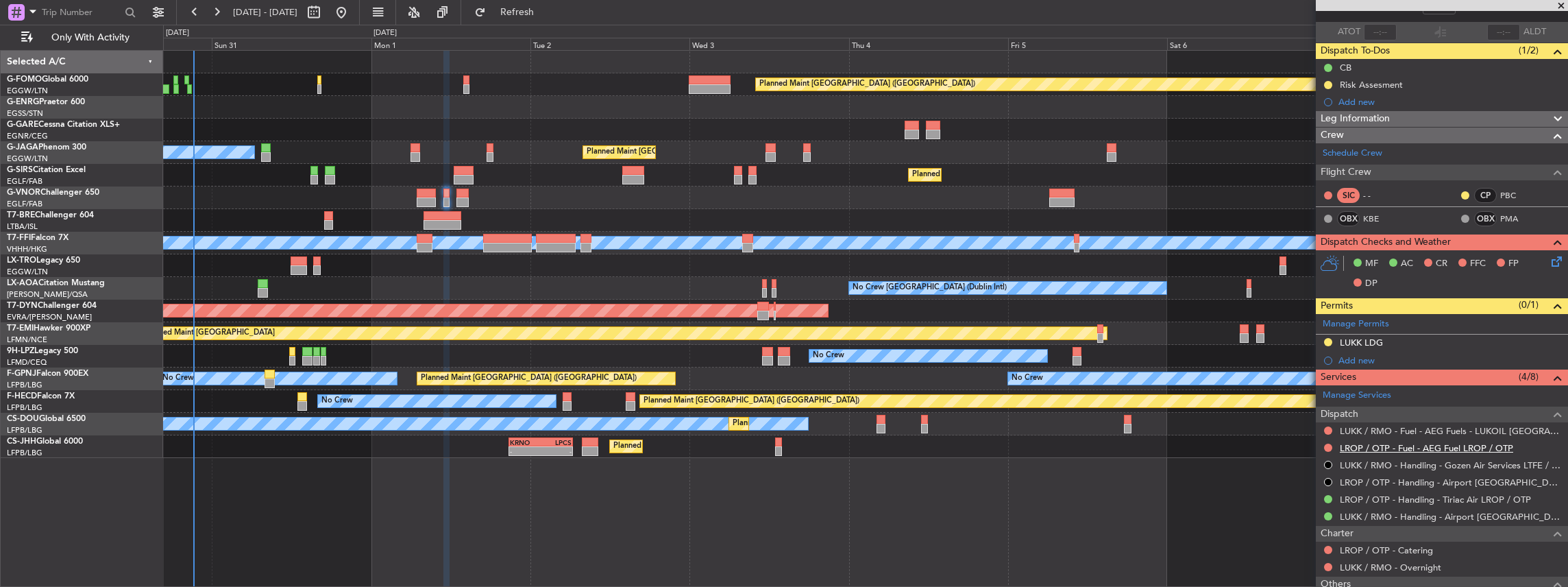
click at [1362, 443] on link "LROP / OTP - Fuel - AEG Fuel LROP / OTP" at bounding box center [1427, 448] width 174 height 11
click at [539, 3] on button "Refresh" at bounding box center [509, 12] width 82 height 22
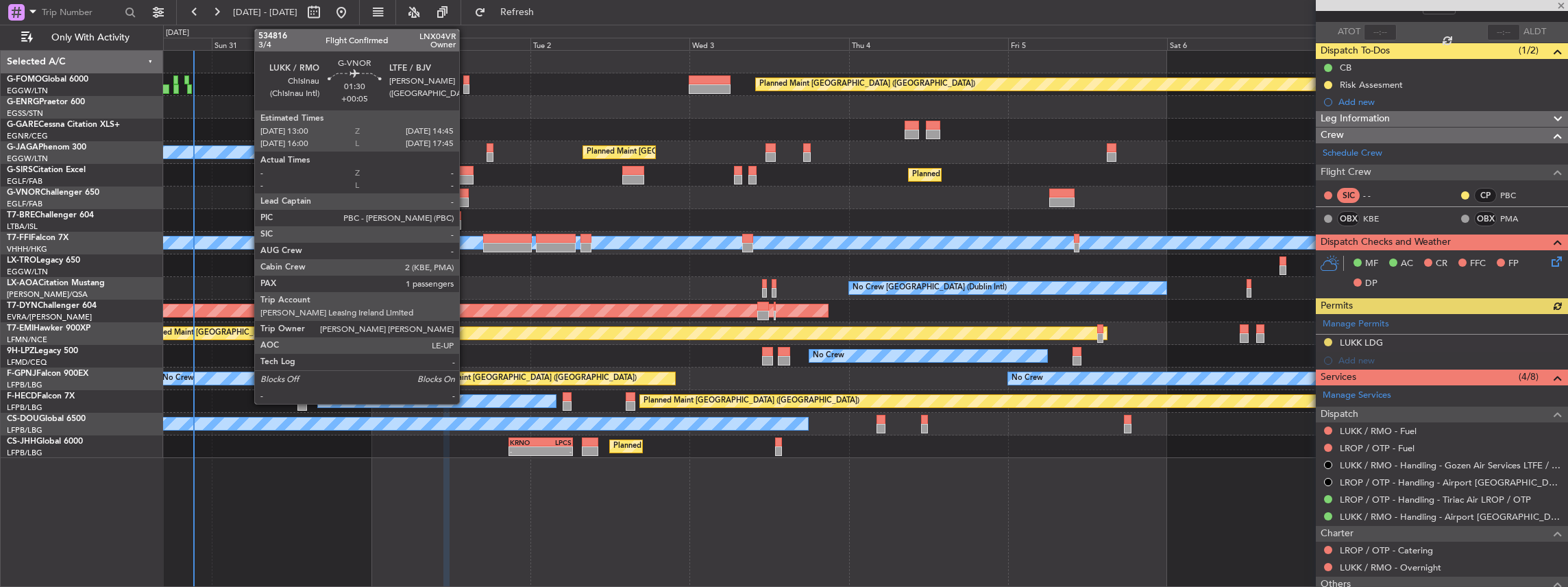
click at [466, 194] on div at bounding box center [462, 193] width 11 height 10
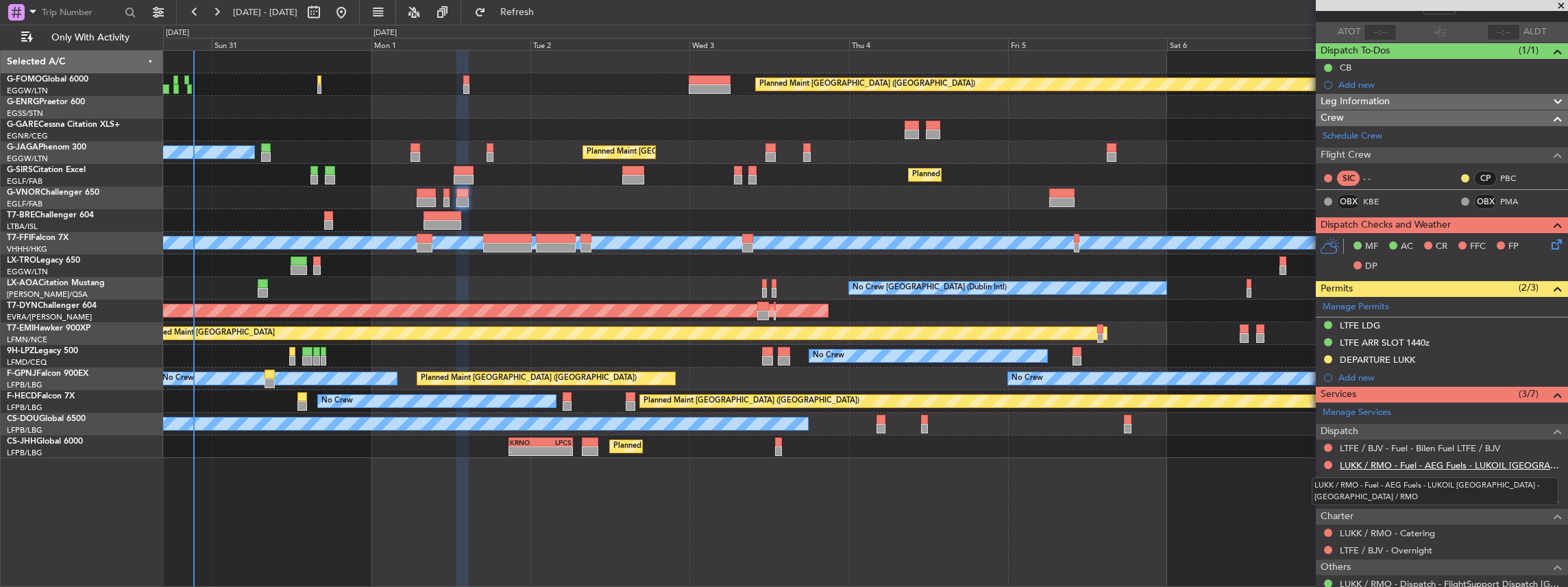
click at [1458, 462] on link "LUKK / RMO - Fuel - AEG Fuels - LUKOIL MOLDOVA - LUKK / RMO" at bounding box center [1451, 465] width 221 height 11
click at [546, 13] on span "Refresh" at bounding box center [517, 12] width 57 height 10
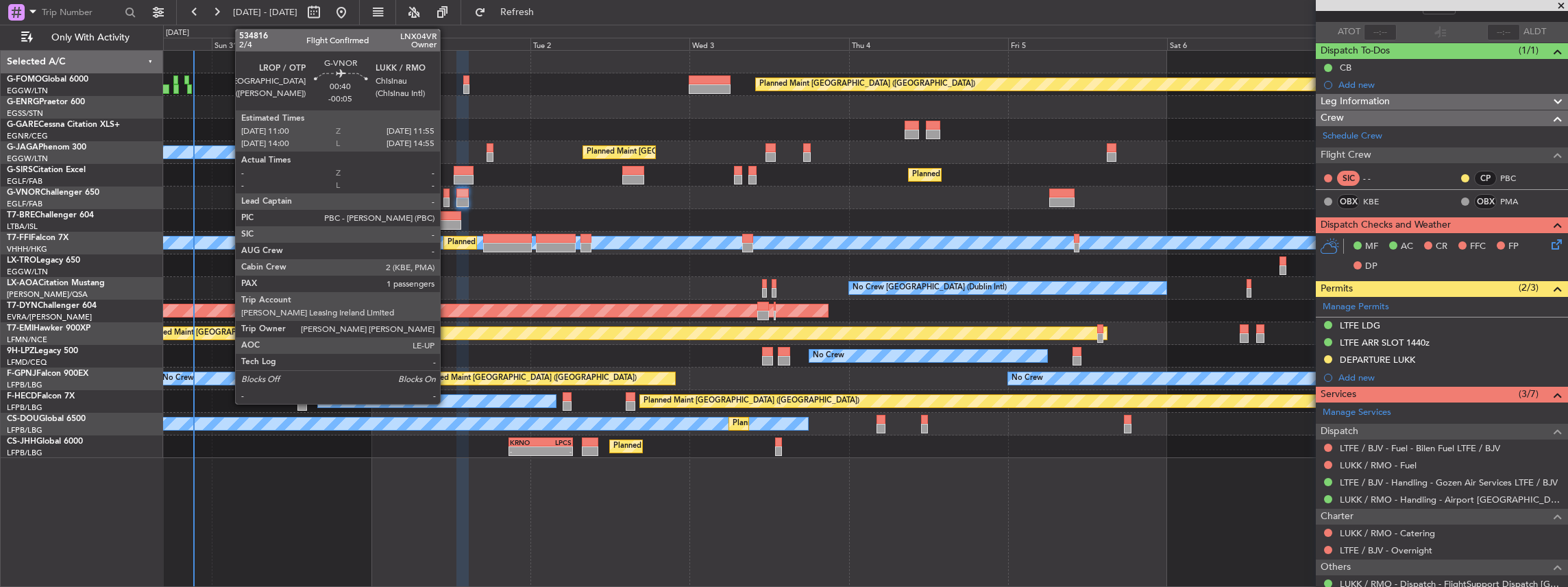
click at [447, 198] on div at bounding box center [447, 202] width 7 height 10
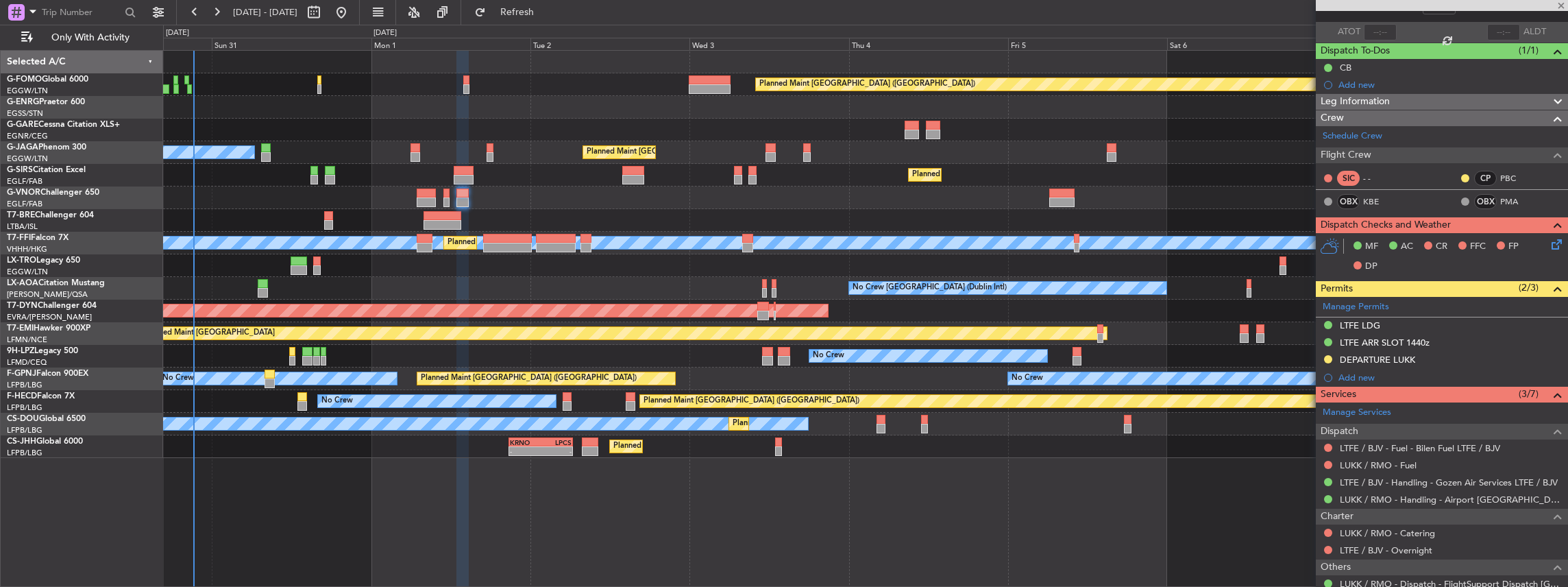
scroll to position [0, 0]
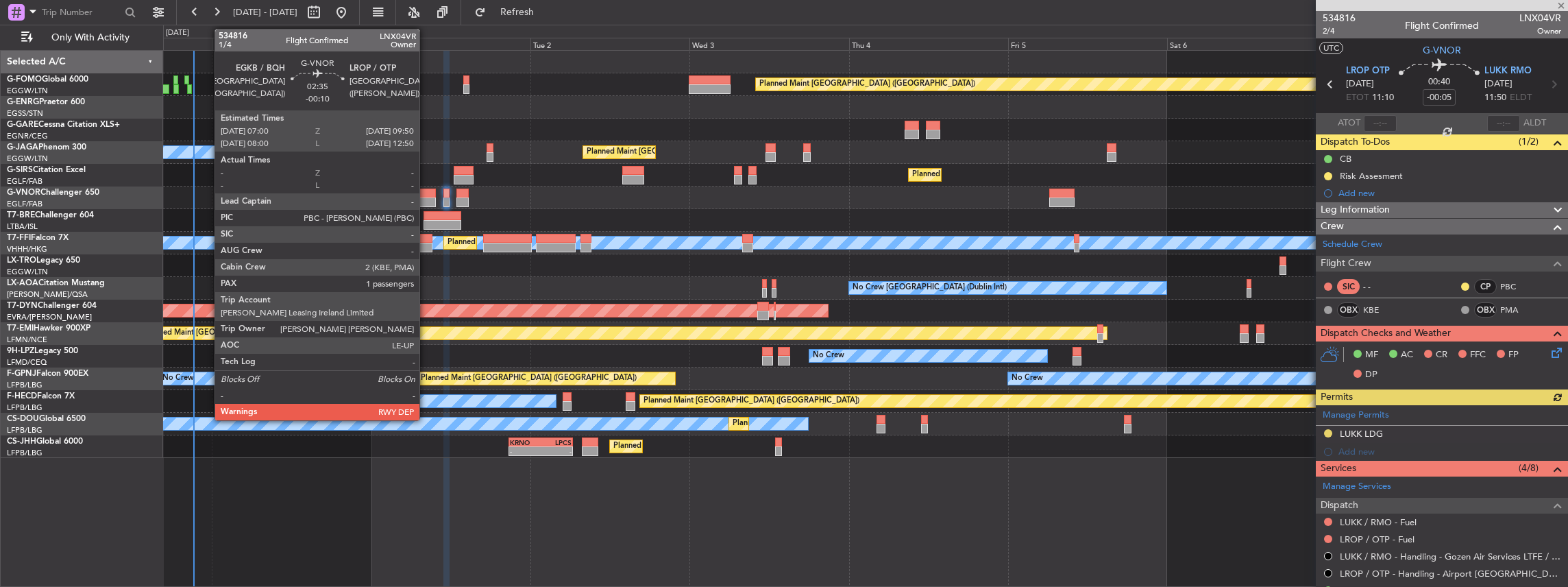
click at [426, 198] on div at bounding box center [425, 202] width 19 height 10
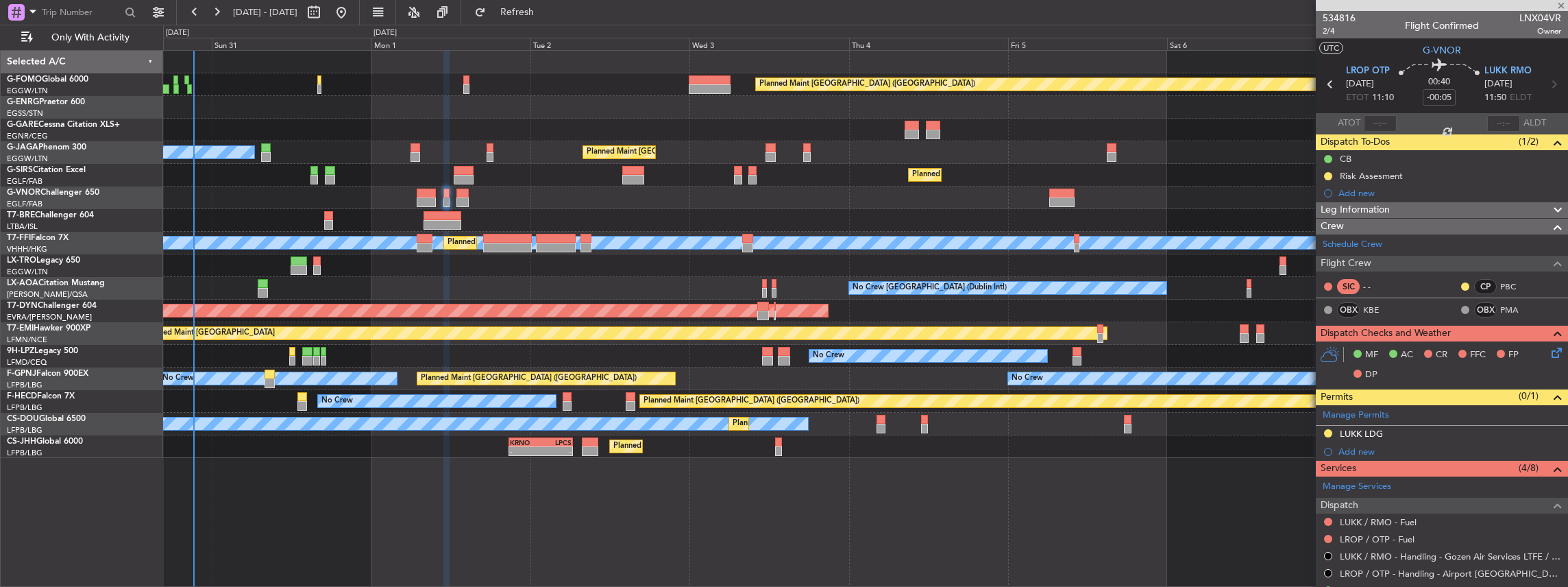
type input "-00:10"
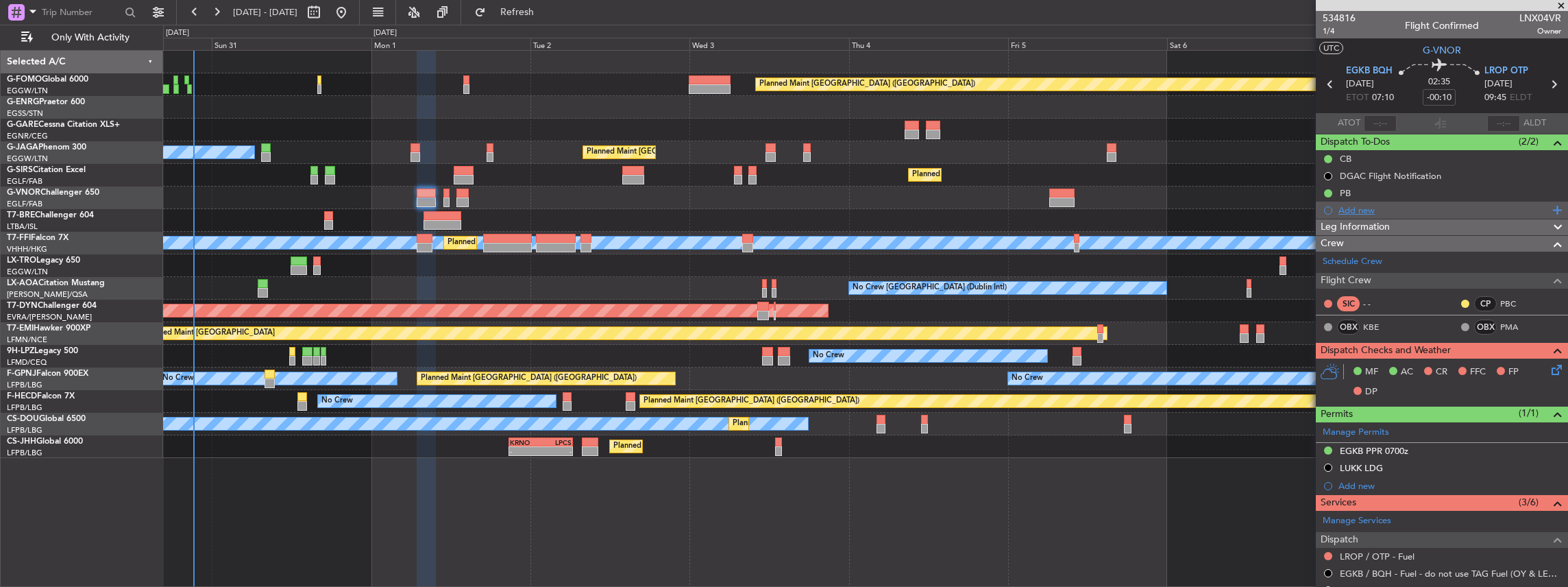
click at [1357, 207] on div "Add new" at bounding box center [1443, 210] width 211 height 11
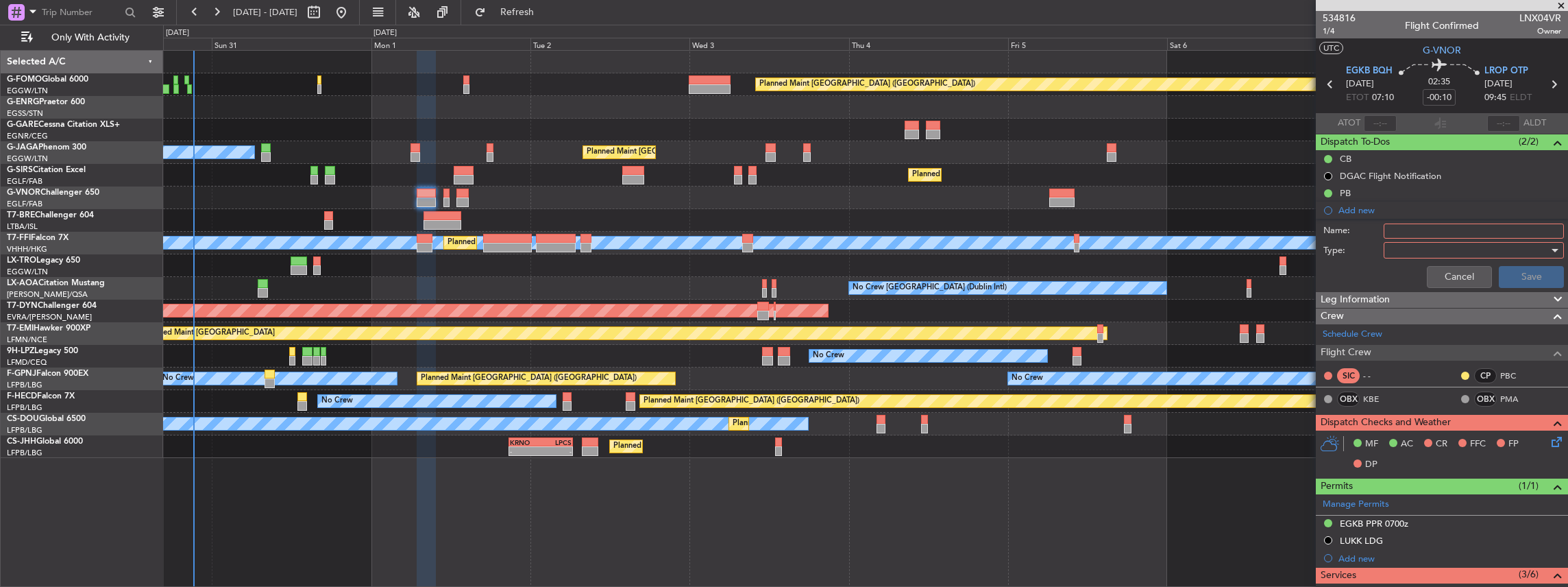
click at [1429, 232] on input "Name:" at bounding box center [1474, 231] width 180 height 15
drag, startPoint x: 1413, startPoint y: 230, endPoint x: 1378, endPoint y: 230, distance: 35.0
click at [1378, 230] on div "Name: KFOK FUEL VIA HANDLER" at bounding box center [1442, 230] width 266 height 20
type input "LROP FUEL VIA HANDLER"
click at [1433, 250] on div at bounding box center [1469, 250] width 160 height 20
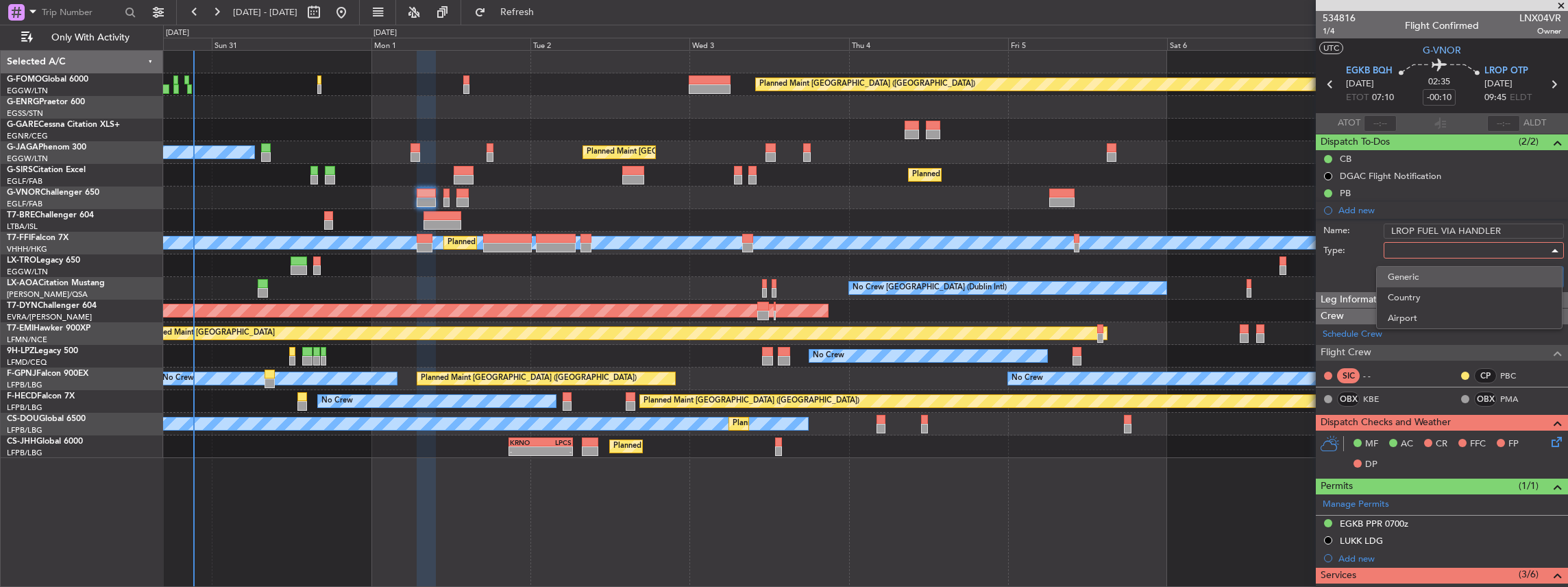
click at [1407, 276] on span "Generic" at bounding box center [1469, 276] width 163 height 20
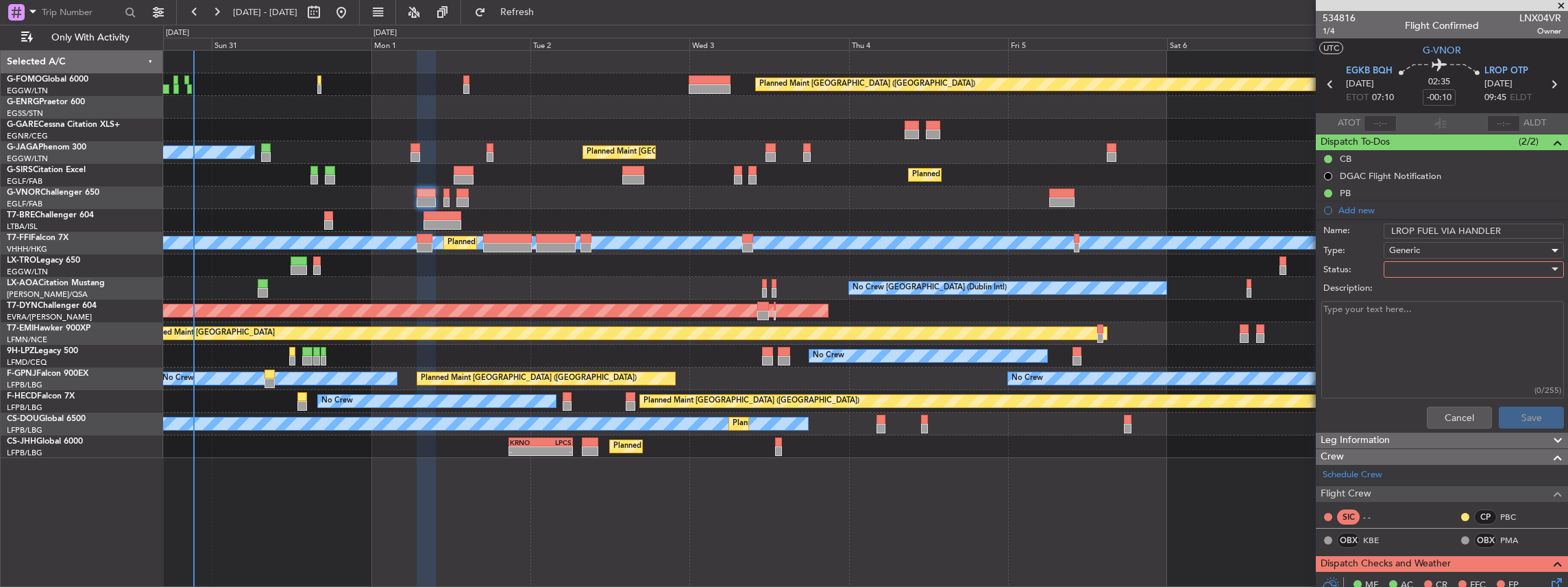
click at [1404, 263] on div at bounding box center [1469, 269] width 160 height 20
click at [1421, 317] on span "In Progress" at bounding box center [1469, 316] width 163 height 20
click at [1537, 421] on button "Save" at bounding box center [1531, 417] width 65 height 22
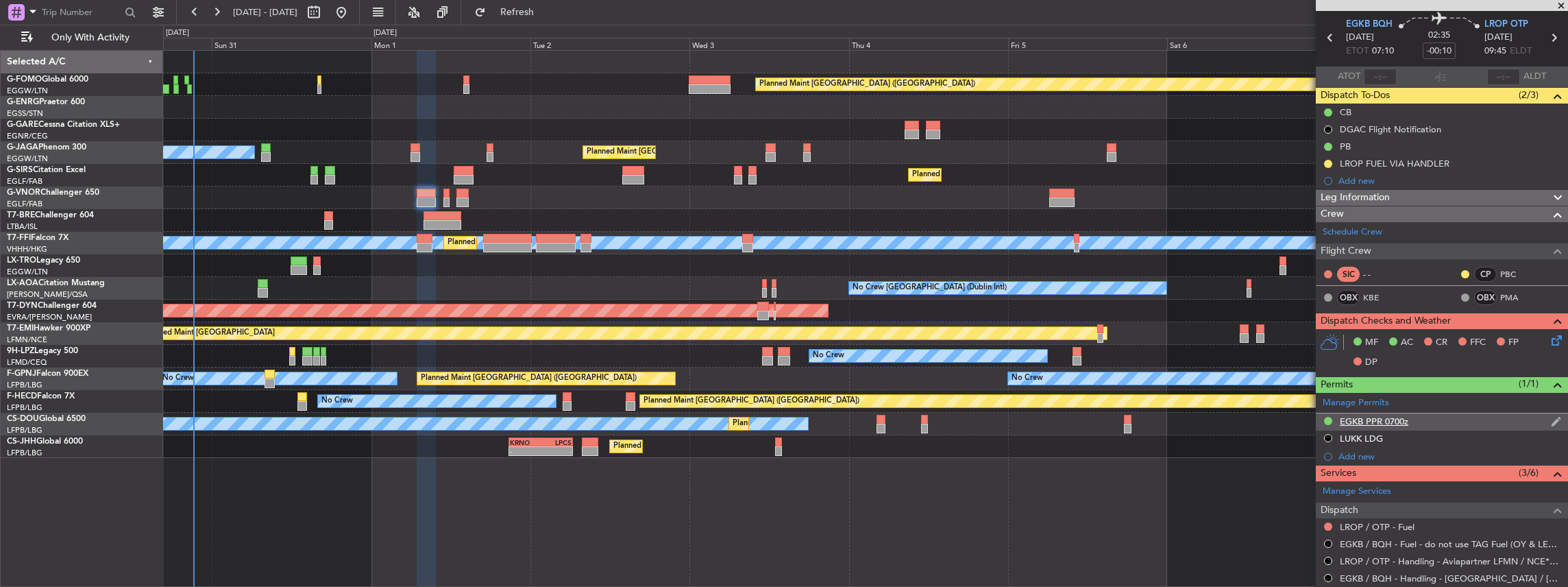
scroll to position [91, 0]
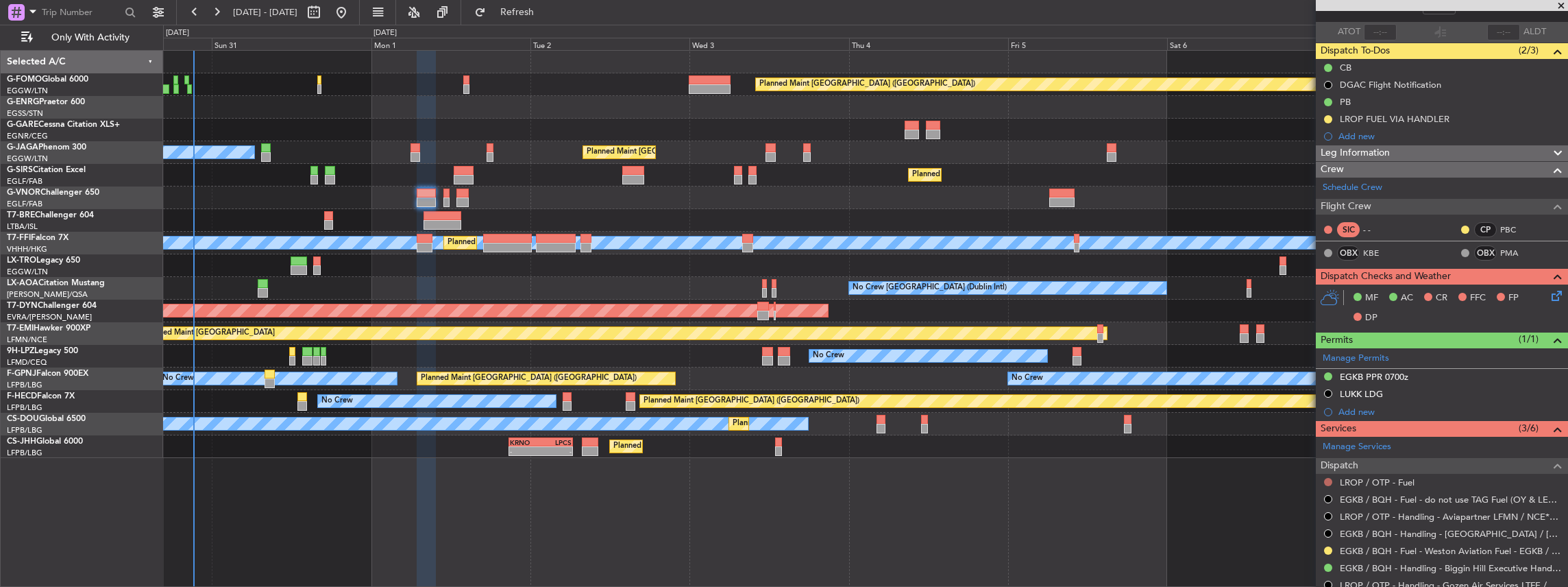
click at [1325, 479] on button at bounding box center [1328, 482] width 8 height 8
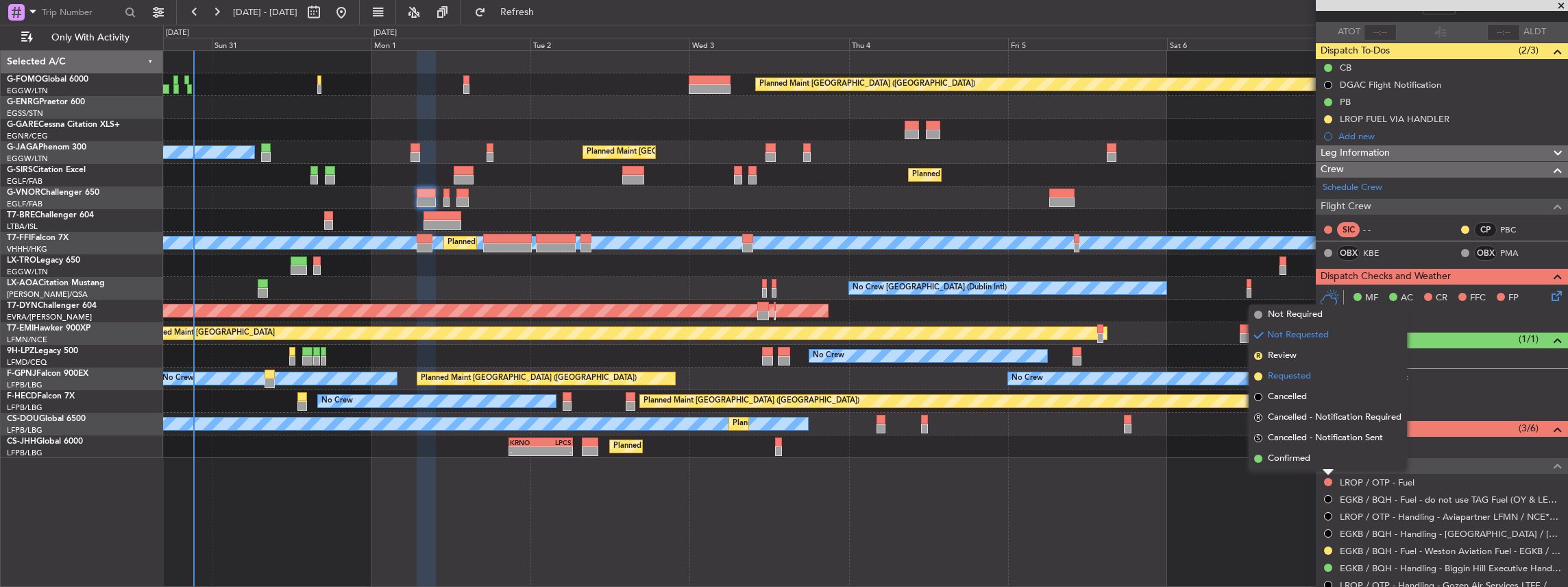
click at [1306, 375] on span "Requested" at bounding box center [1289, 376] width 43 height 14
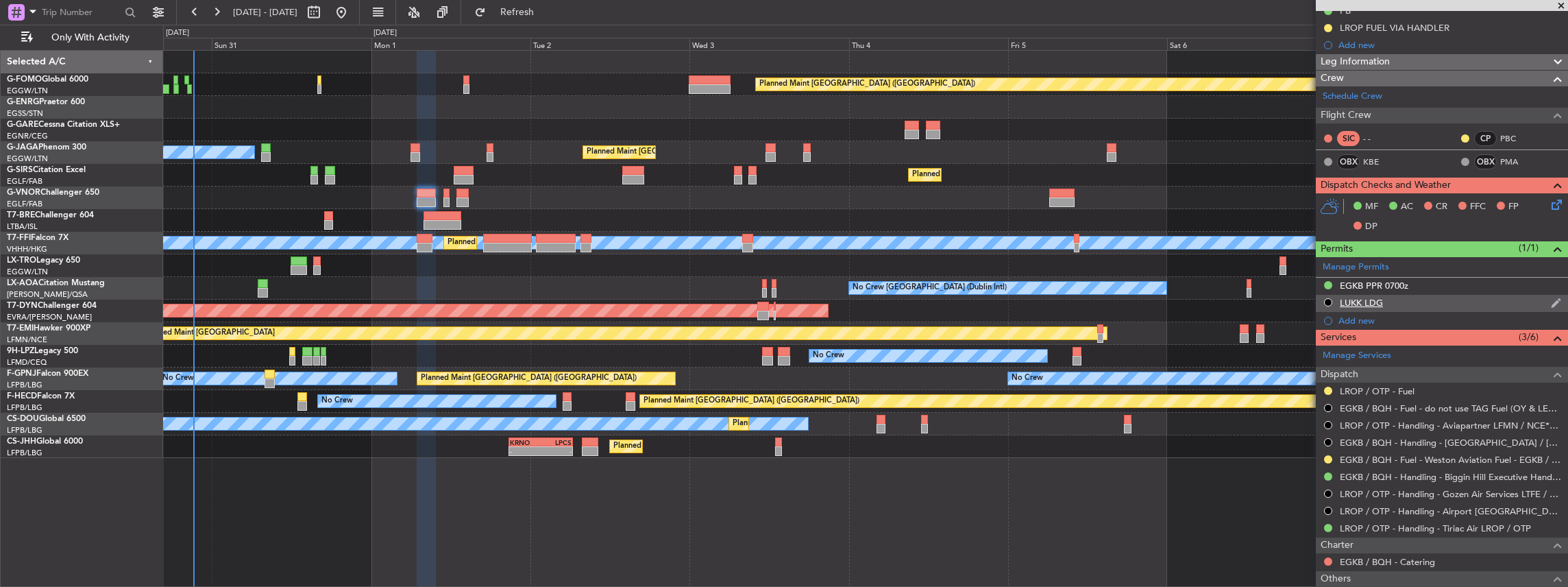
scroll to position [0, 0]
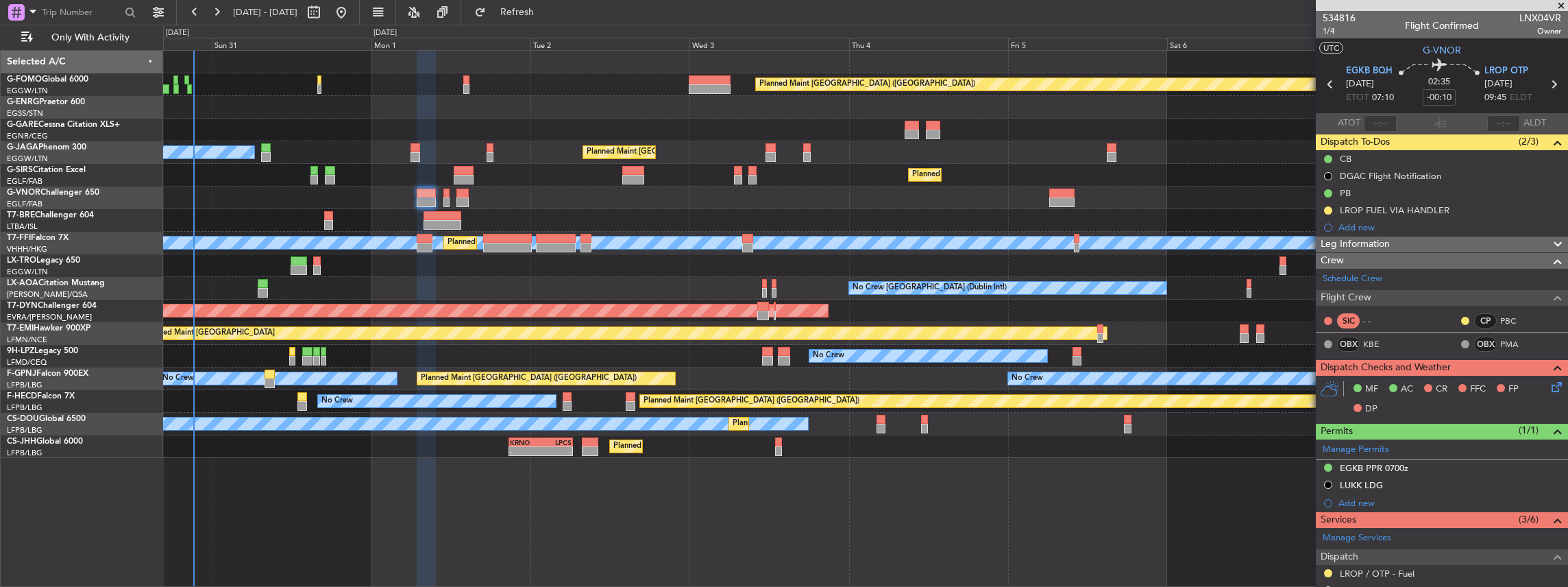
click at [1550, 84] on icon at bounding box center [1554, 84] width 18 height 18
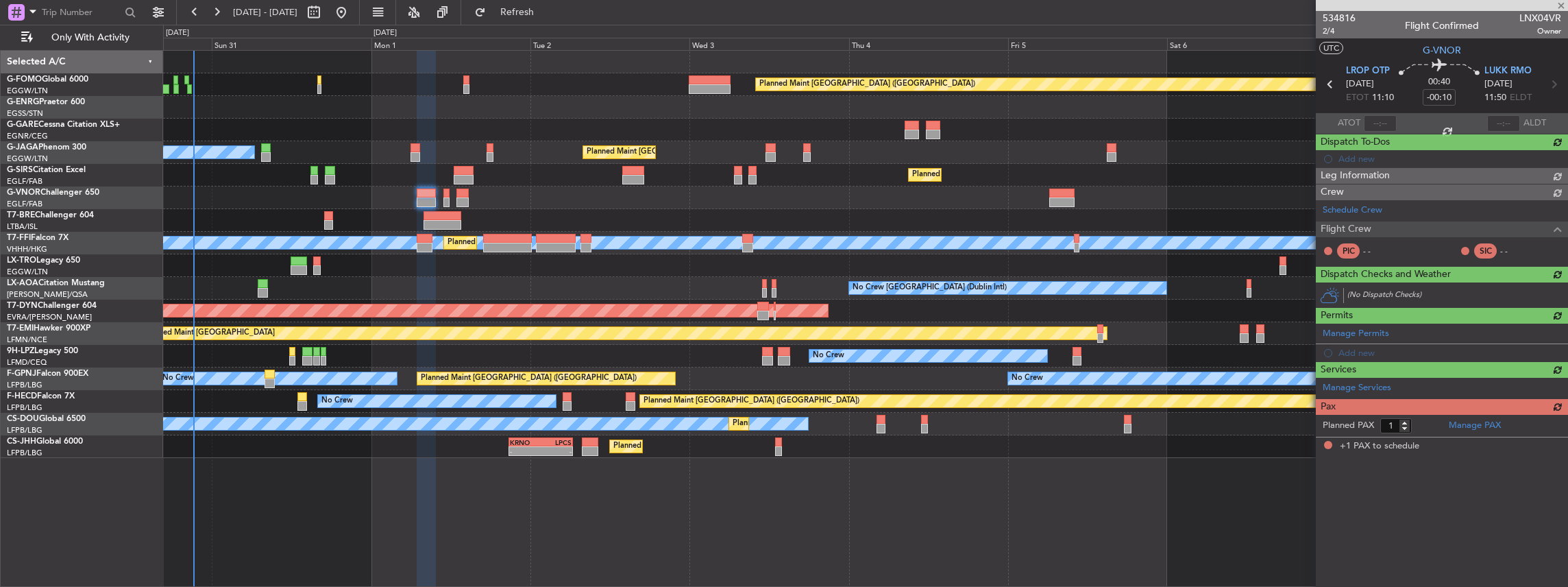
type input "-00:05"
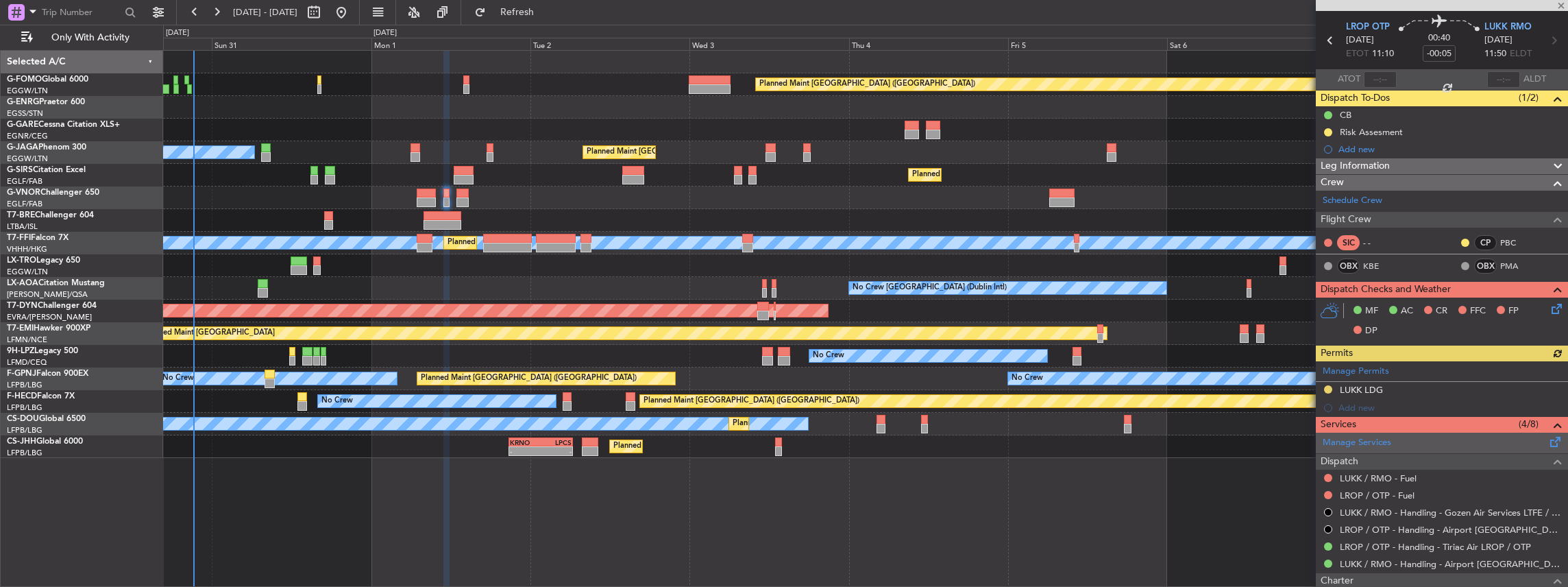
scroll to position [91, 0]
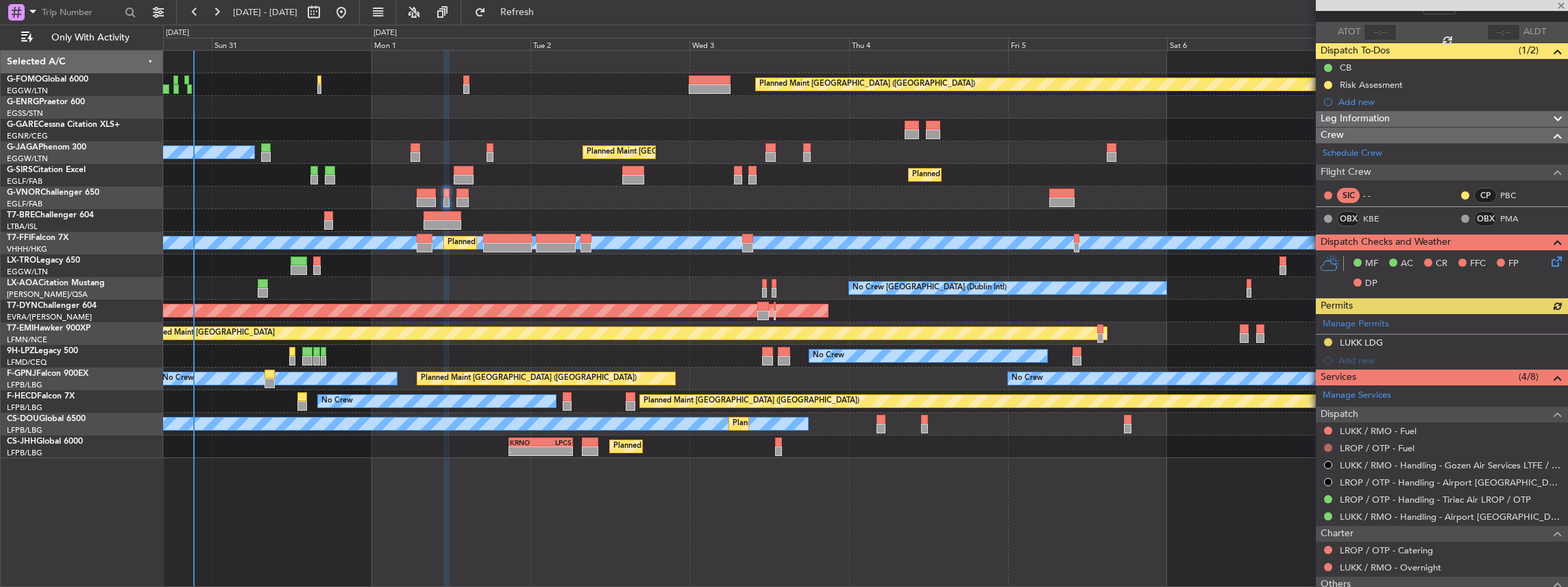
click at [1328, 445] on button at bounding box center [1328, 448] width 8 height 8
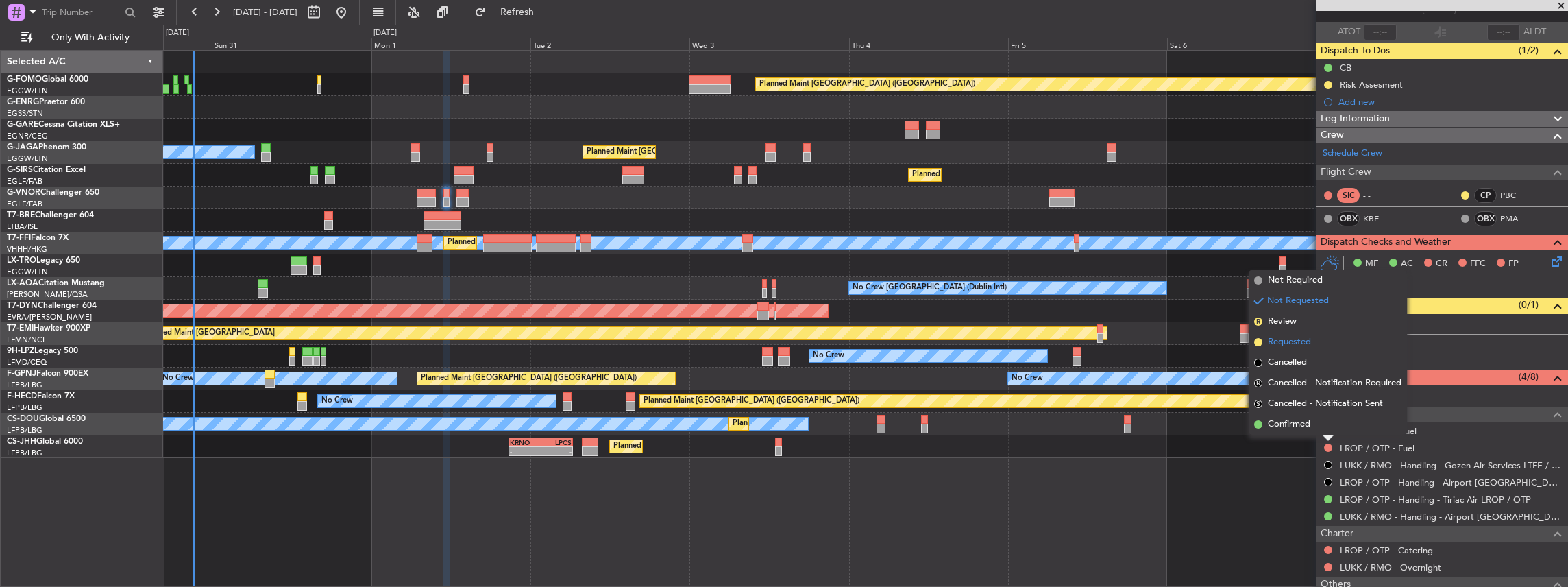
click at [1307, 336] on span "Requested" at bounding box center [1289, 342] width 43 height 14
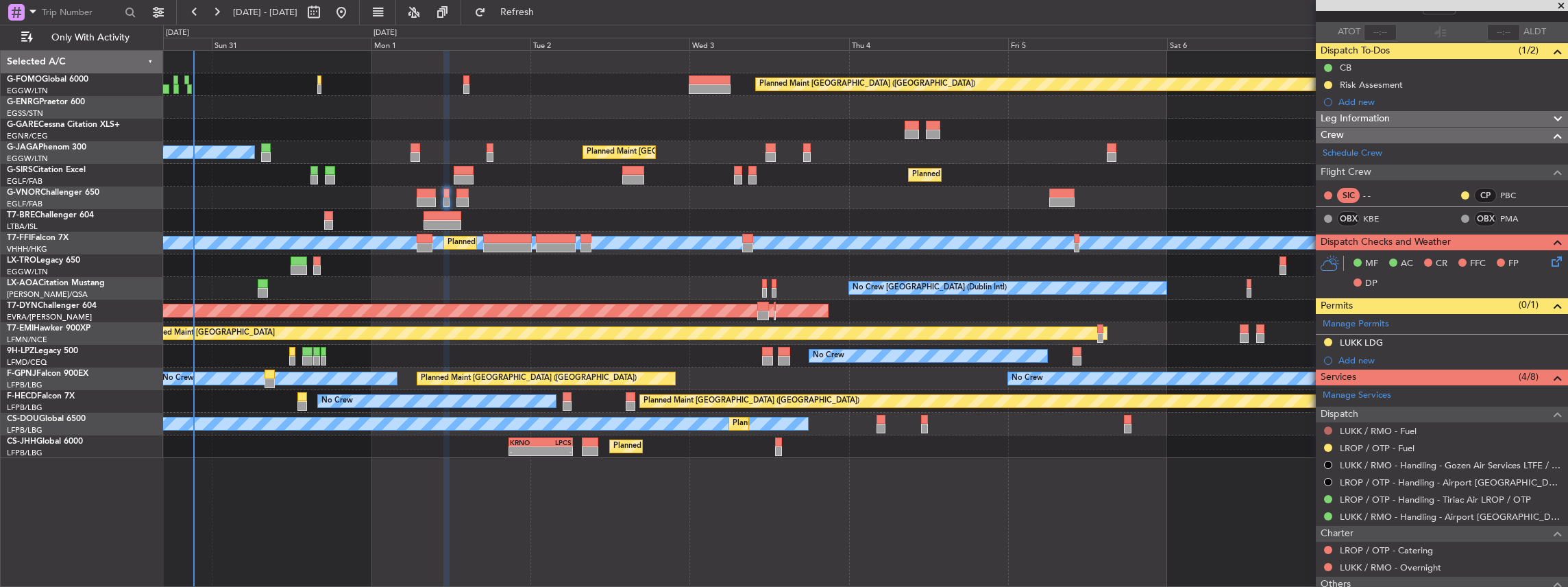
click at [1327, 426] on button at bounding box center [1328, 430] width 8 height 8
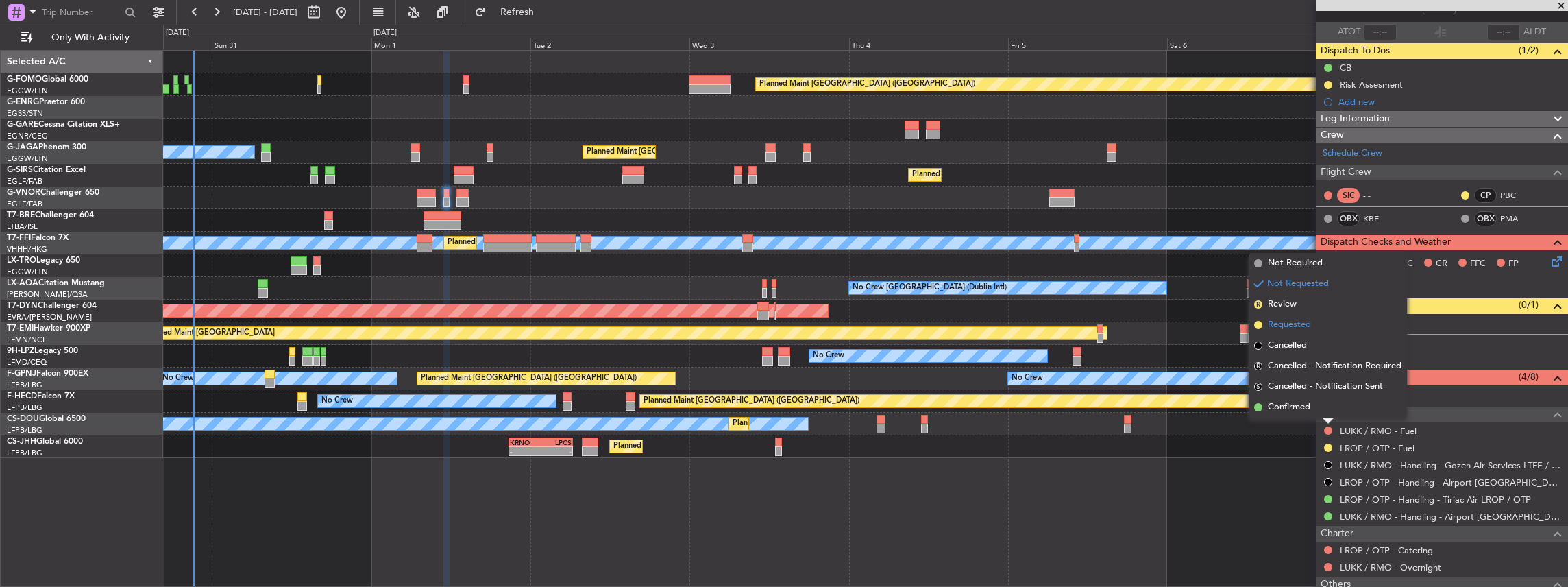
click at [1317, 325] on li "Requested" at bounding box center [1327, 325] width 158 height 20
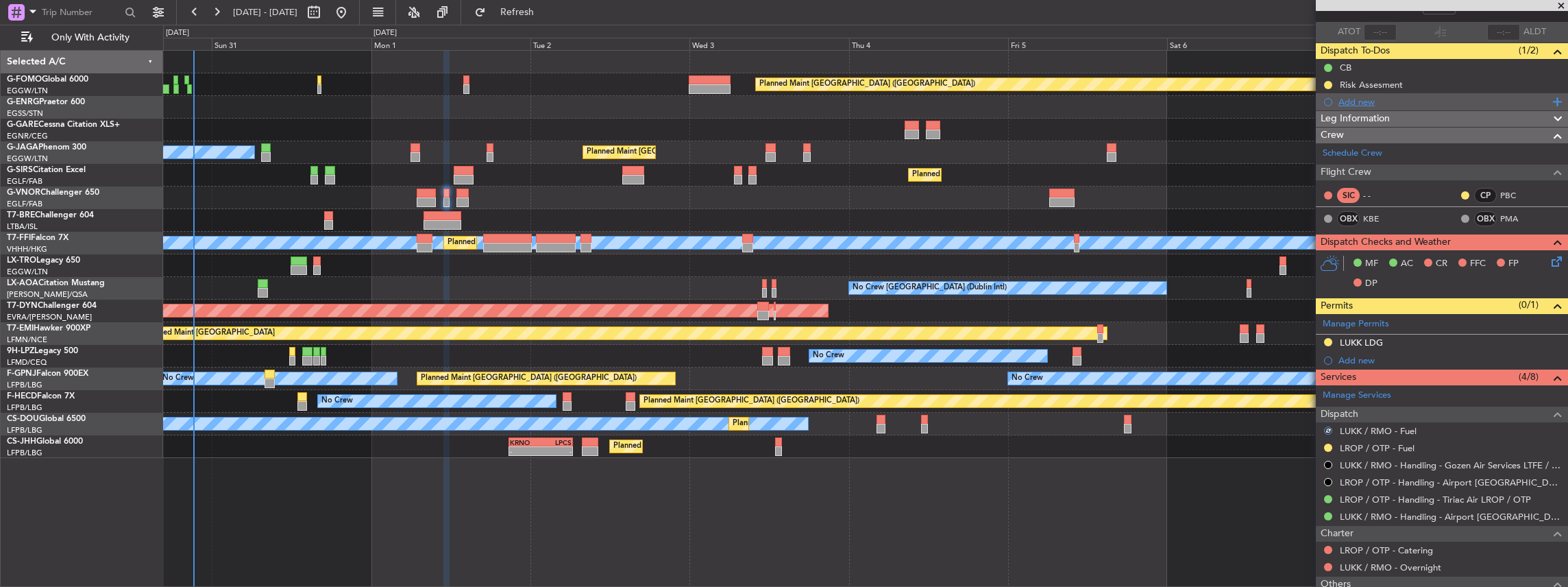
click at [1496, 93] on div "Add new" at bounding box center [1442, 102] width 252 height 17
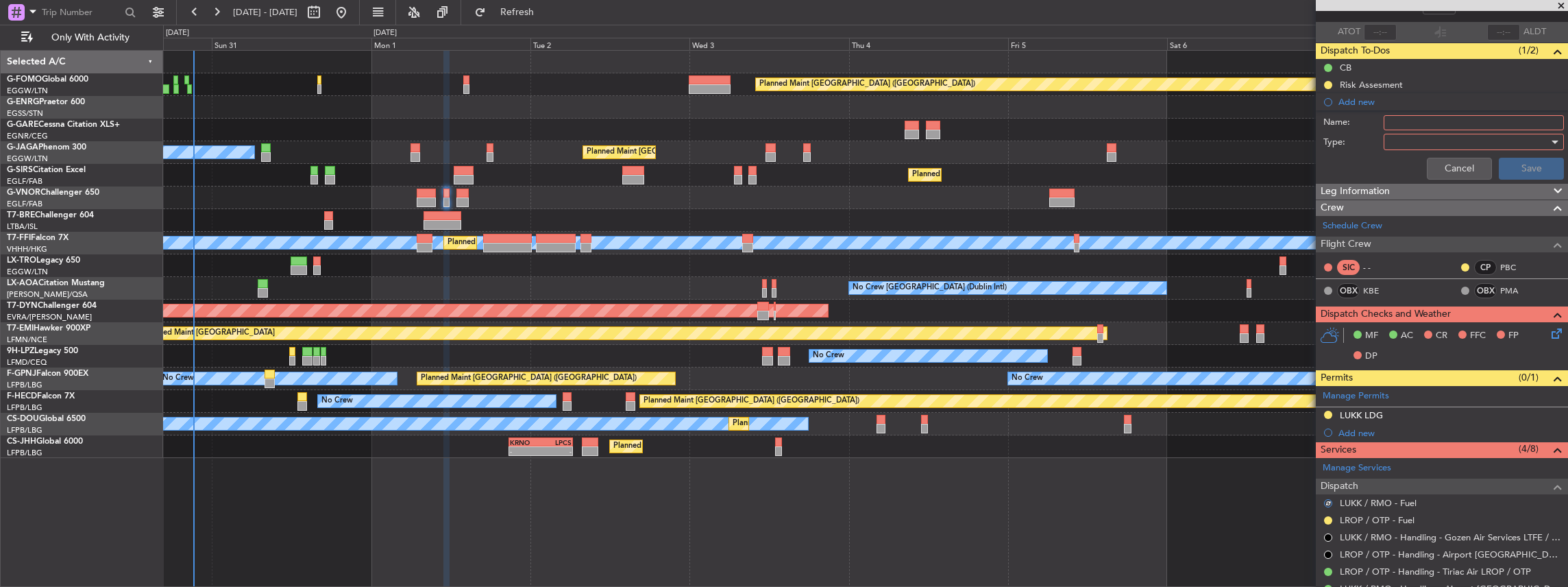
click at [1443, 118] on input "Name:" at bounding box center [1474, 122] width 180 height 15
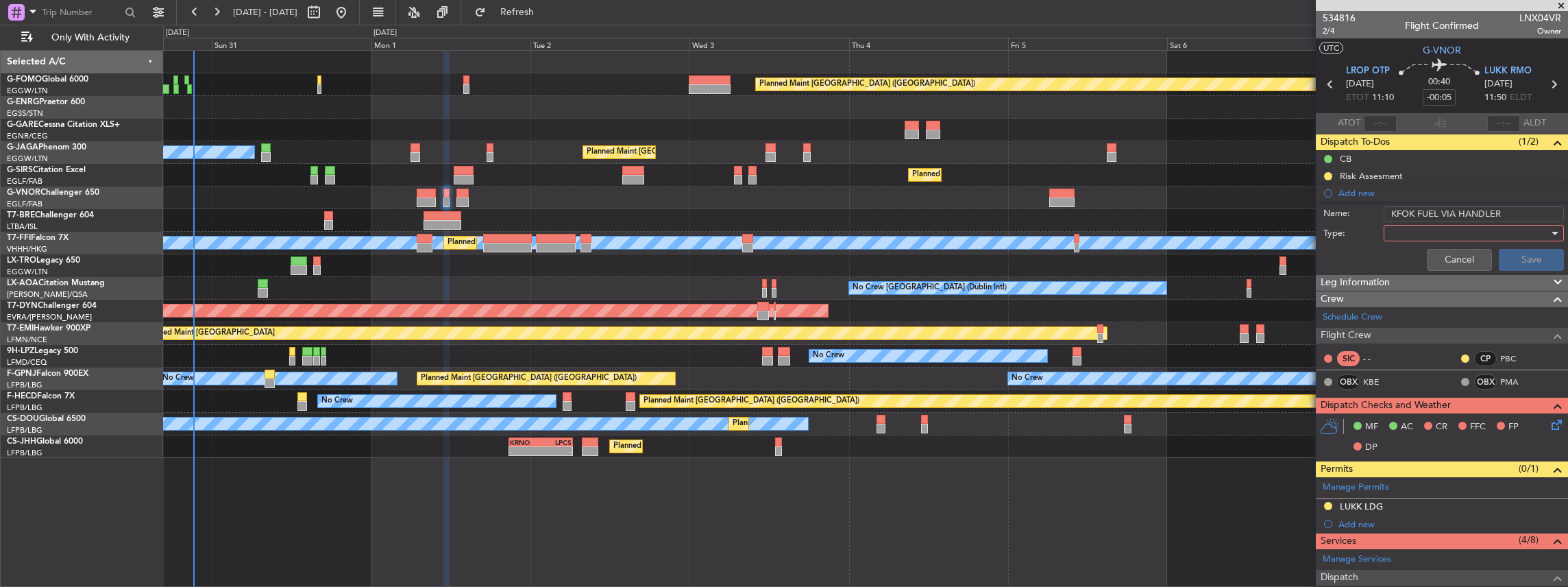
drag, startPoint x: 1411, startPoint y: 213, endPoint x: 1370, endPoint y: 214, distance: 41.0
click at [1370, 214] on div "Name: KFOK FUEL VIA HANDLER" at bounding box center [1442, 213] width 266 height 20
type input "LROP FUEL VIA HANDLER"
click at [1423, 230] on div at bounding box center [1469, 233] width 160 height 20
click at [1420, 261] on span "Generic" at bounding box center [1469, 259] width 163 height 20
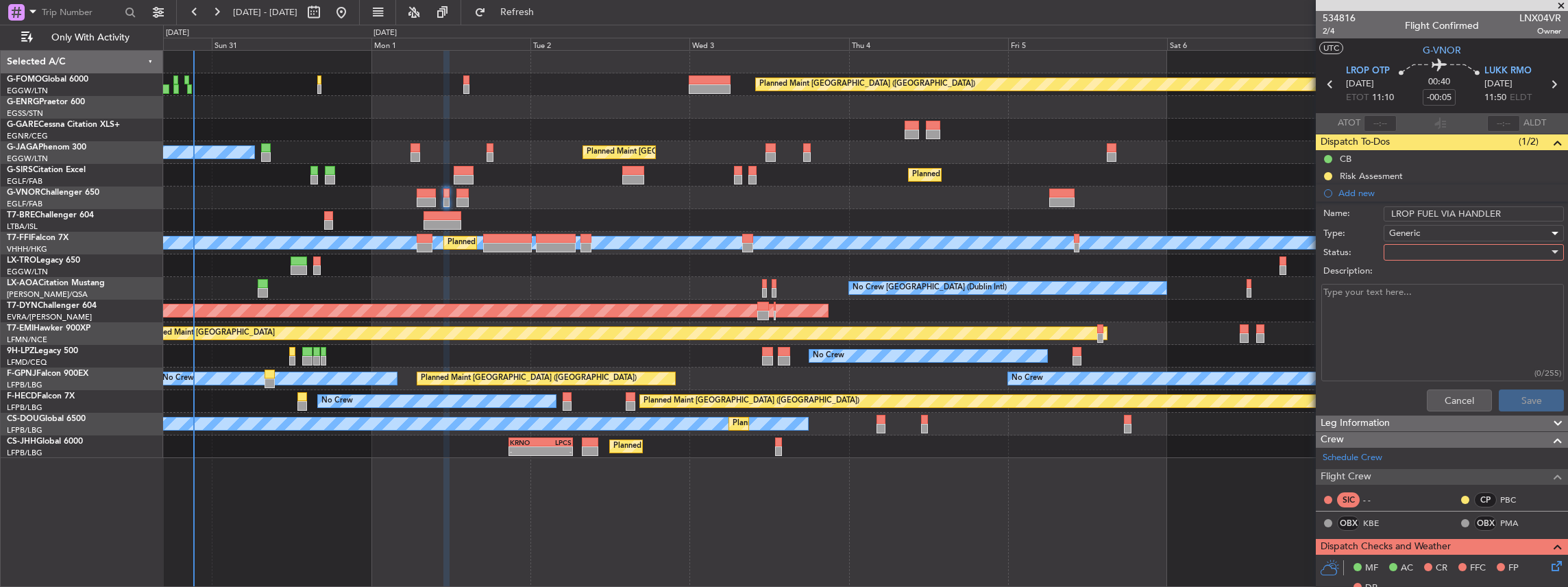
click at [1401, 239] on div "Generic" at bounding box center [1469, 233] width 160 height 20
click at [1397, 245] on div at bounding box center [784, 294] width 1568 height 587
click at [1384, 245] on div at bounding box center [1474, 253] width 180 height 16
click at [1403, 302] on span "In Progress" at bounding box center [1469, 299] width 163 height 20
click at [1521, 402] on button "Save" at bounding box center [1531, 400] width 65 height 22
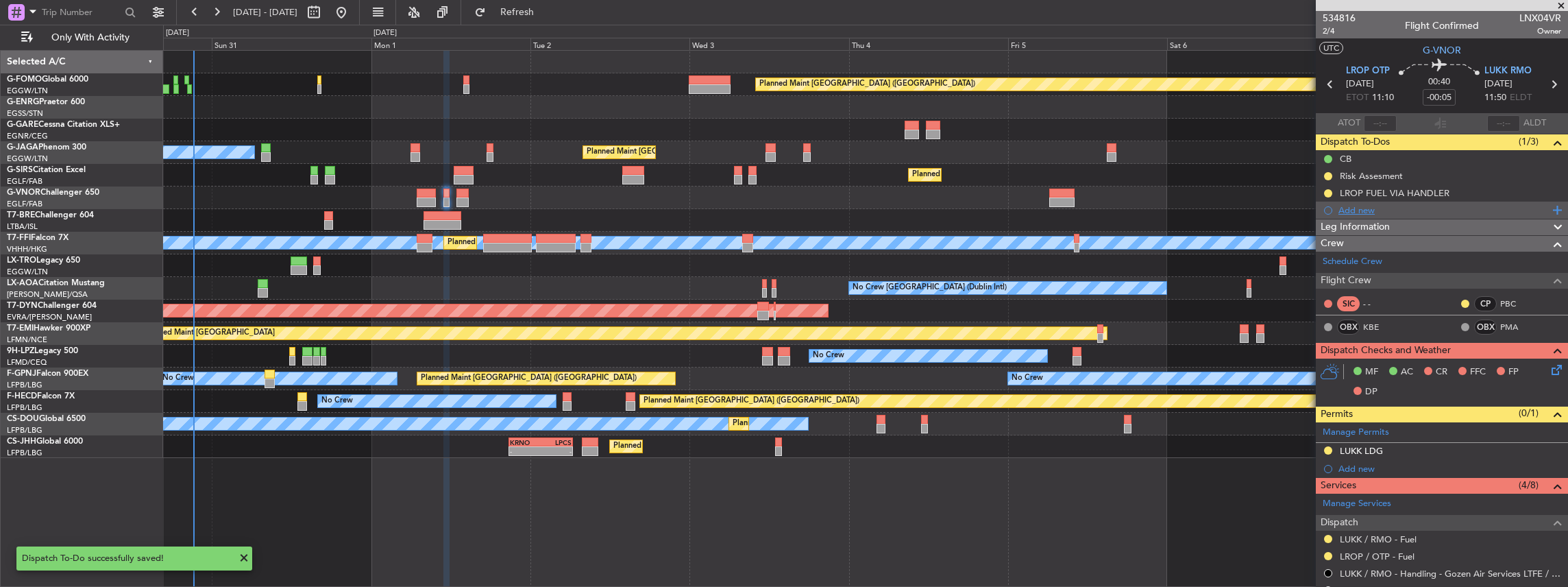
click at [1410, 204] on div "Add new" at bounding box center [1443, 210] width 211 height 11
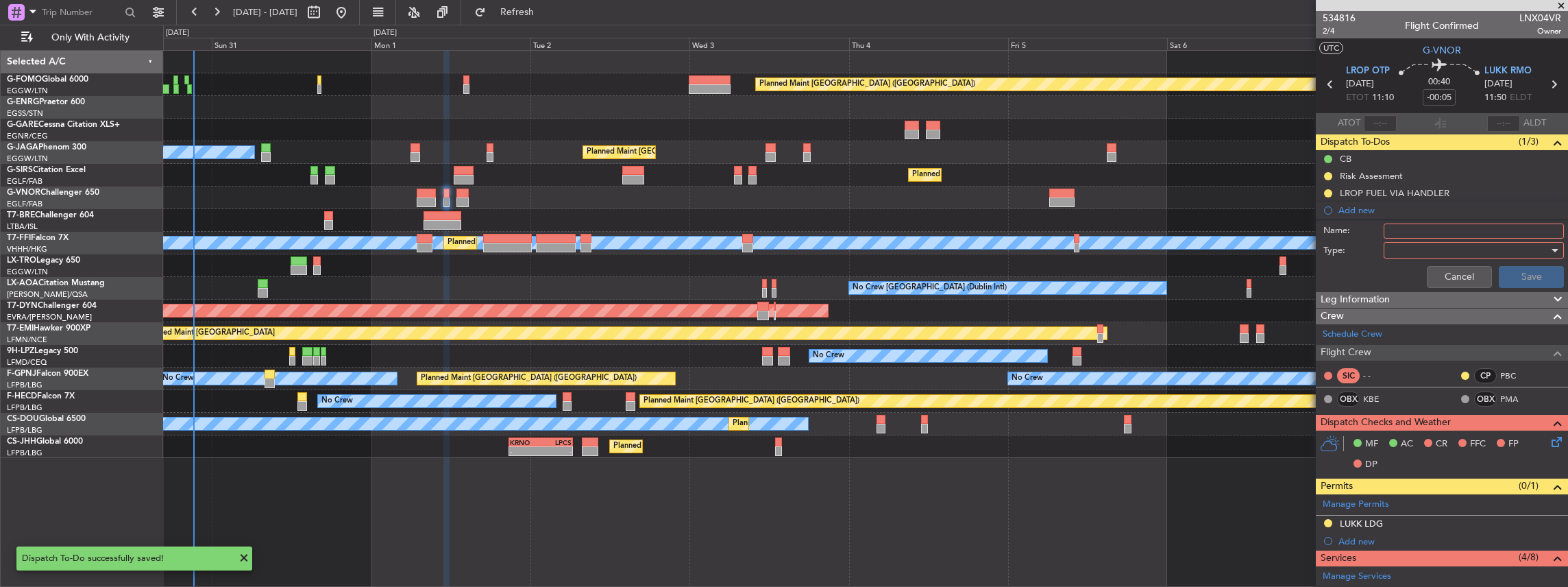
click at [1411, 229] on input "Name:" at bounding box center [1474, 231] width 180 height 15
drag, startPoint x: 1411, startPoint y: 229, endPoint x: 1348, endPoint y: 234, distance: 63.2
click at [1348, 234] on div "Name: KFOK FUEL VIA HANDLER" at bounding box center [1442, 230] width 266 height 20
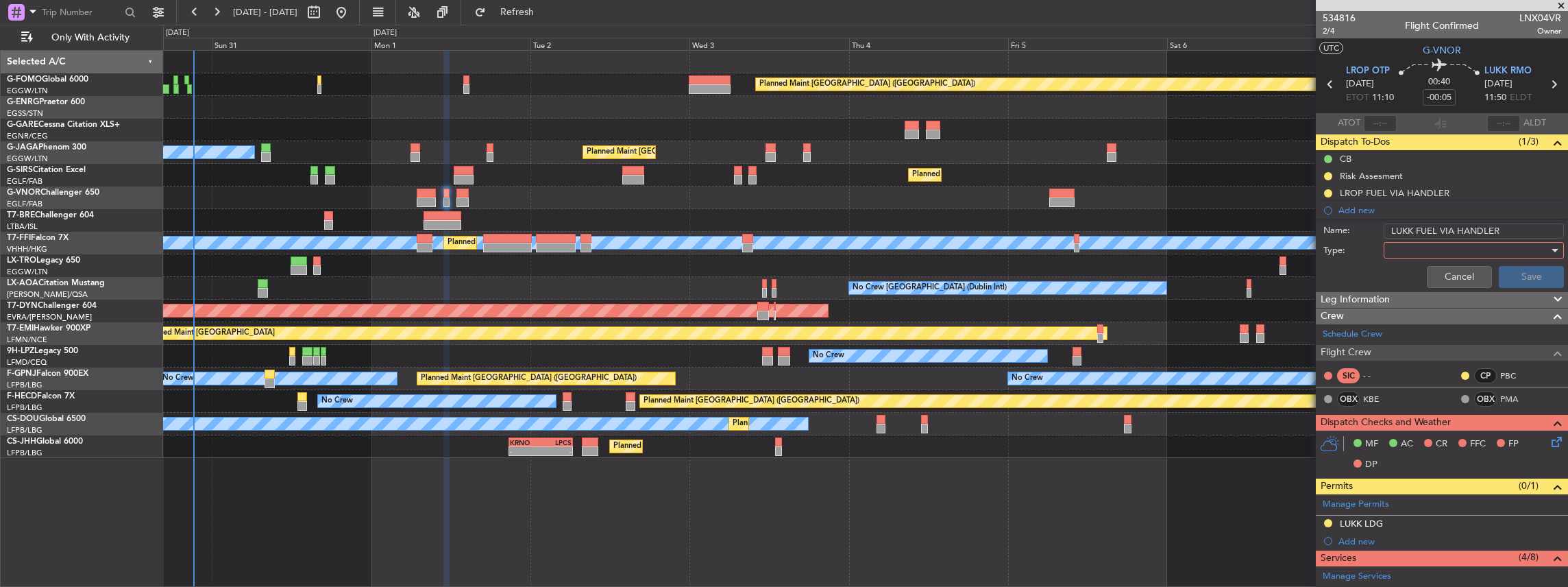
type input "LUKK FUEL VIA HANDLER"
click at [1408, 249] on div at bounding box center [1469, 250] width 160 height 20
click at [1411, 295] on span "Country" at bounding box center [1469, 297] width 163 height 20
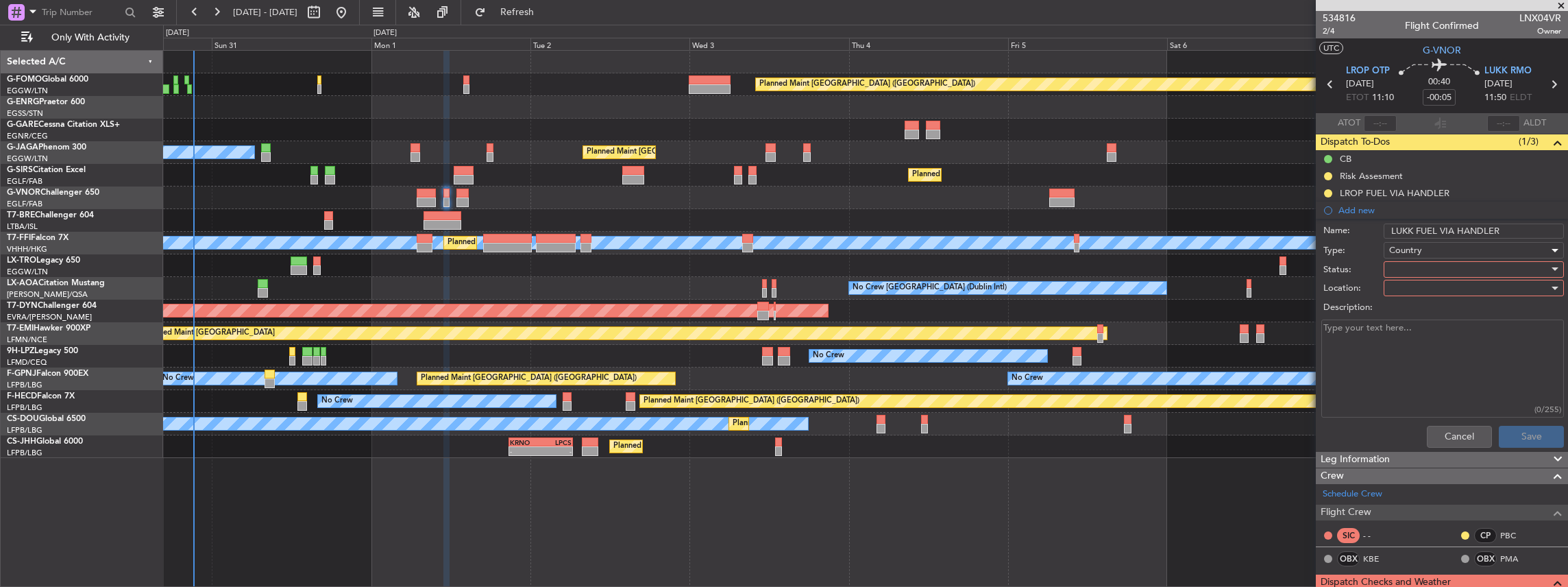
click at [1407, 244] on span "Country" at bounding box center [1406, 250] width 33 height 12
click at [1409, 270] on span "Generic" at bounding box center [1469, 276] width 163 height 20
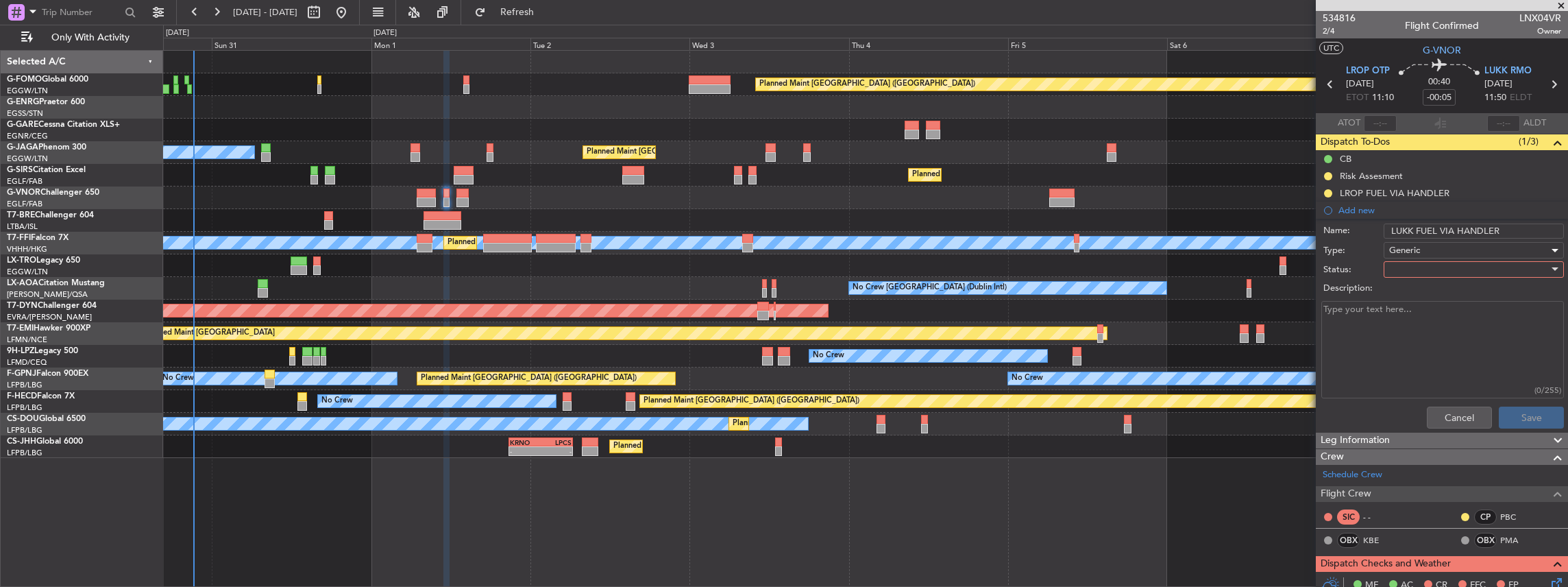
click at [1407, 275] on div at bounding box center [1469, 269] width 160 height 20
click at [1420, 318] on span "In Progress" at bounding box center [1469, 316] width 163 height 20
click at [1529, 421] on button "Save" at bounding box center [1531, 417] width 65 height 22
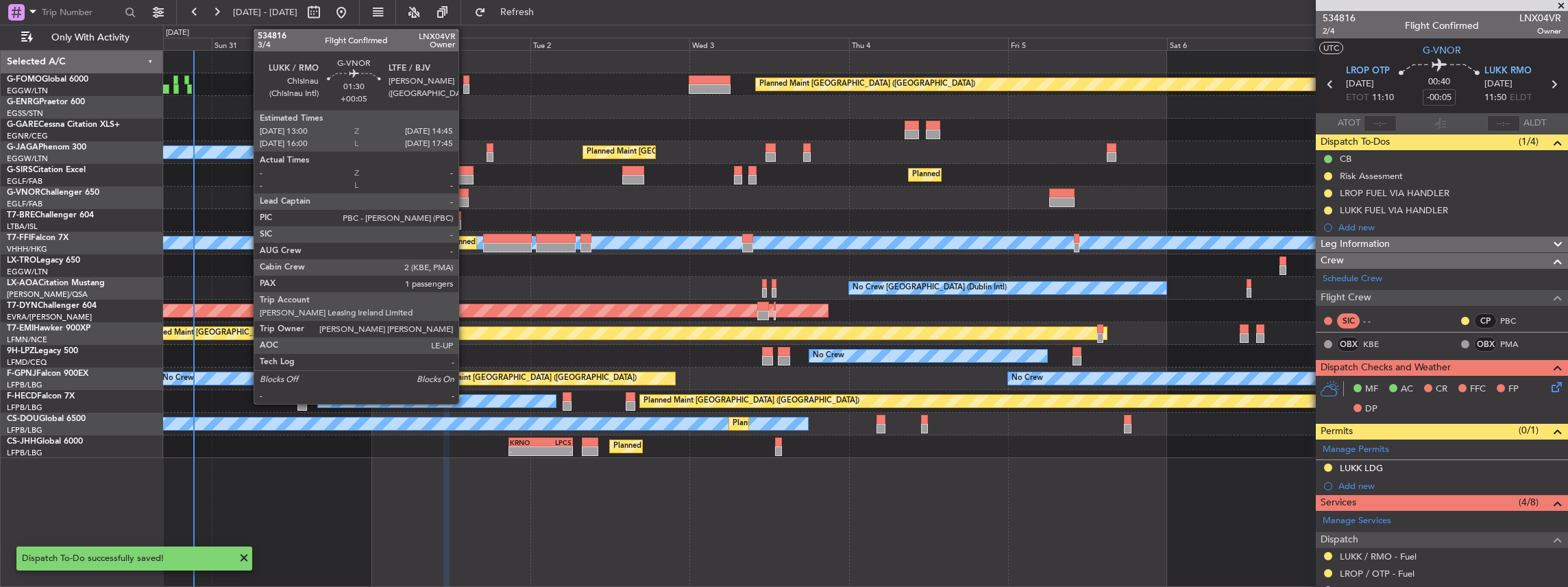
click at [465, 190] on div at bounding box center [462, 193] width 11 height 10
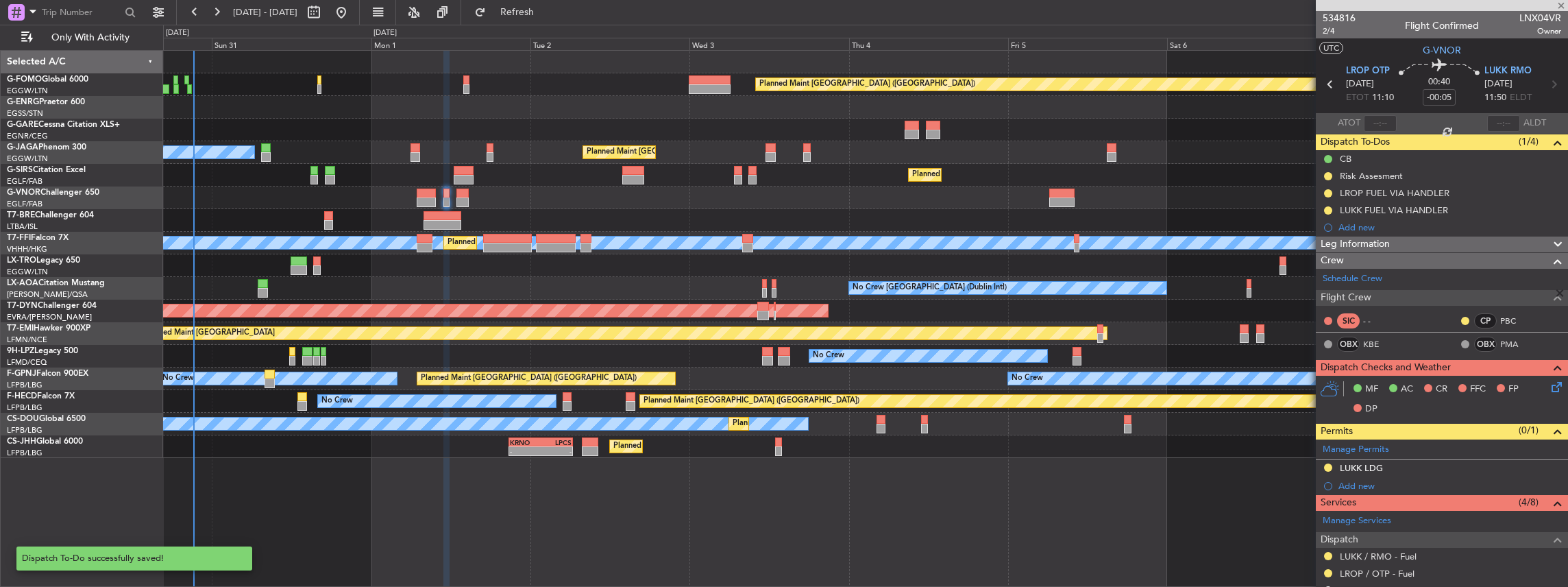
type input "+00:05"
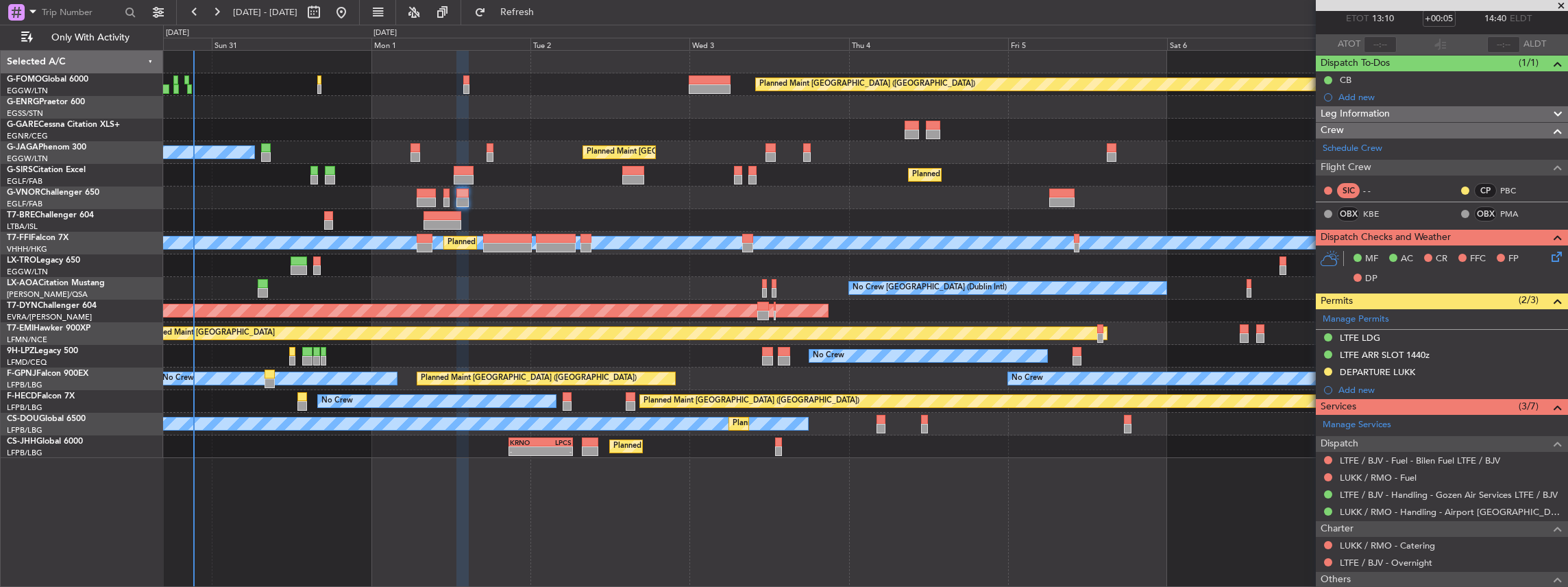
scroll to position [137, 0]
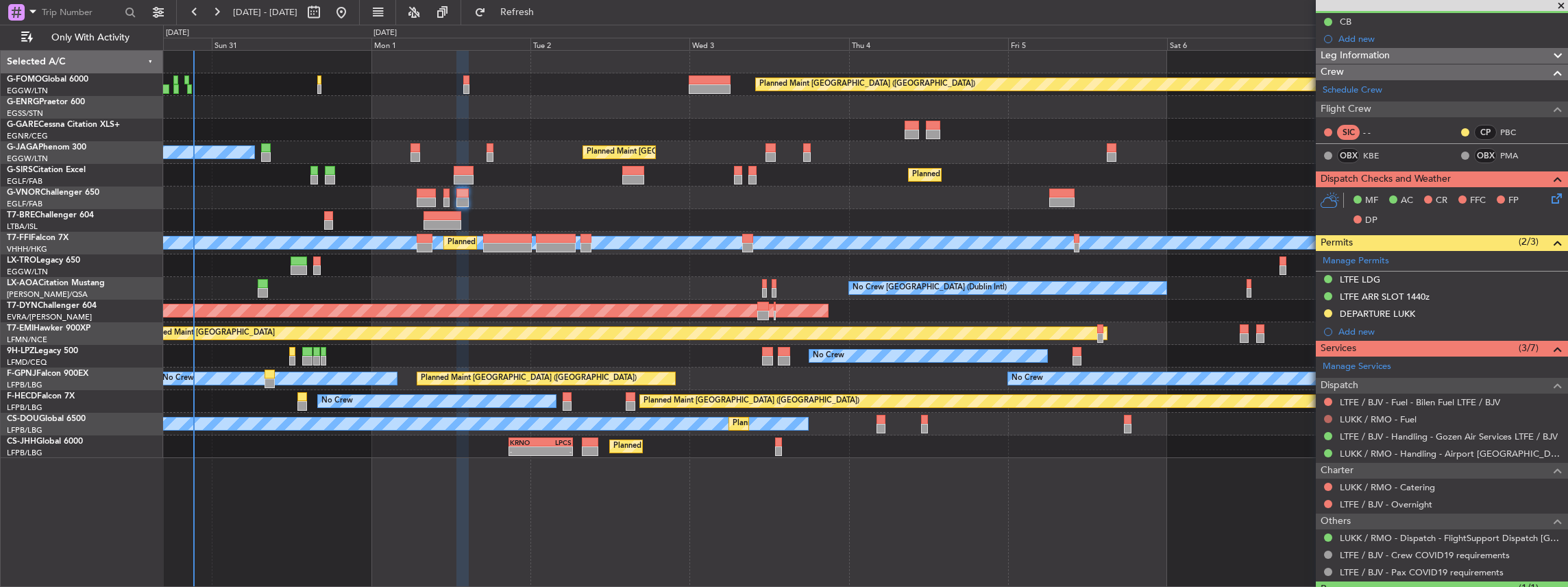
click at [1325, 416] on button at bounding box center [1328, 419] width 8 height 8
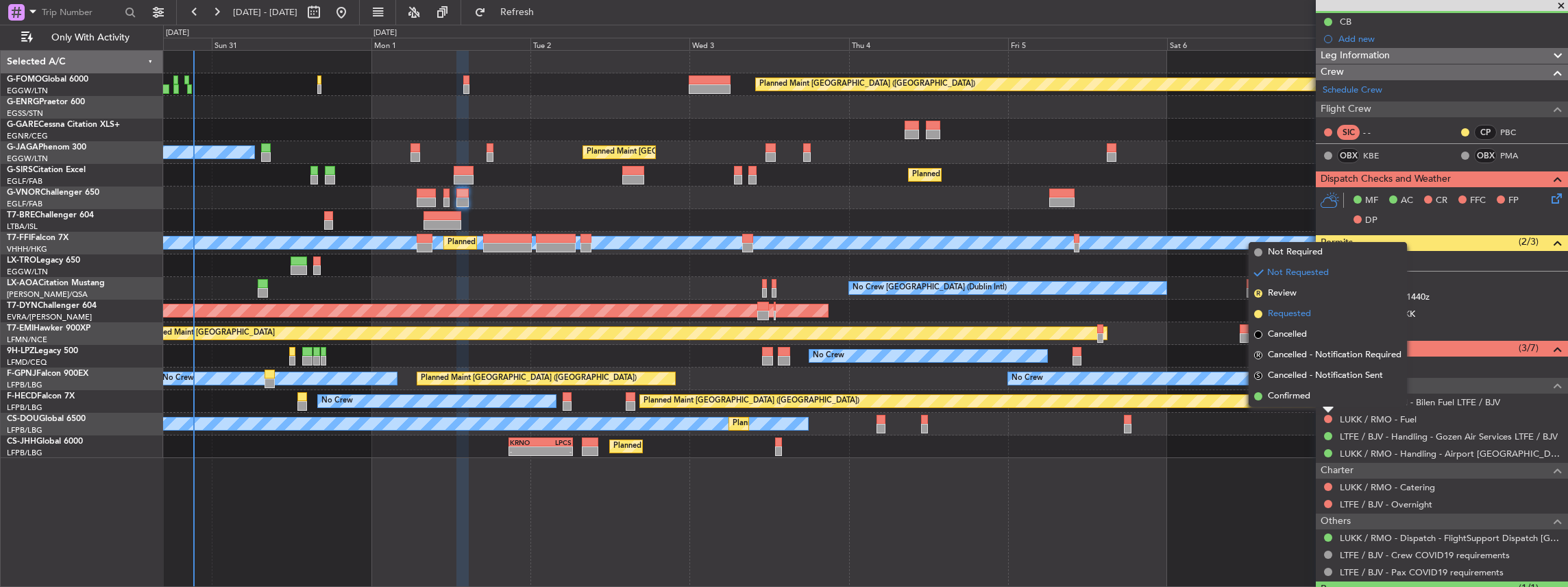
click at [1295, 312] on span "Requested" at bounding box center [1289, 314] width 43 height 14
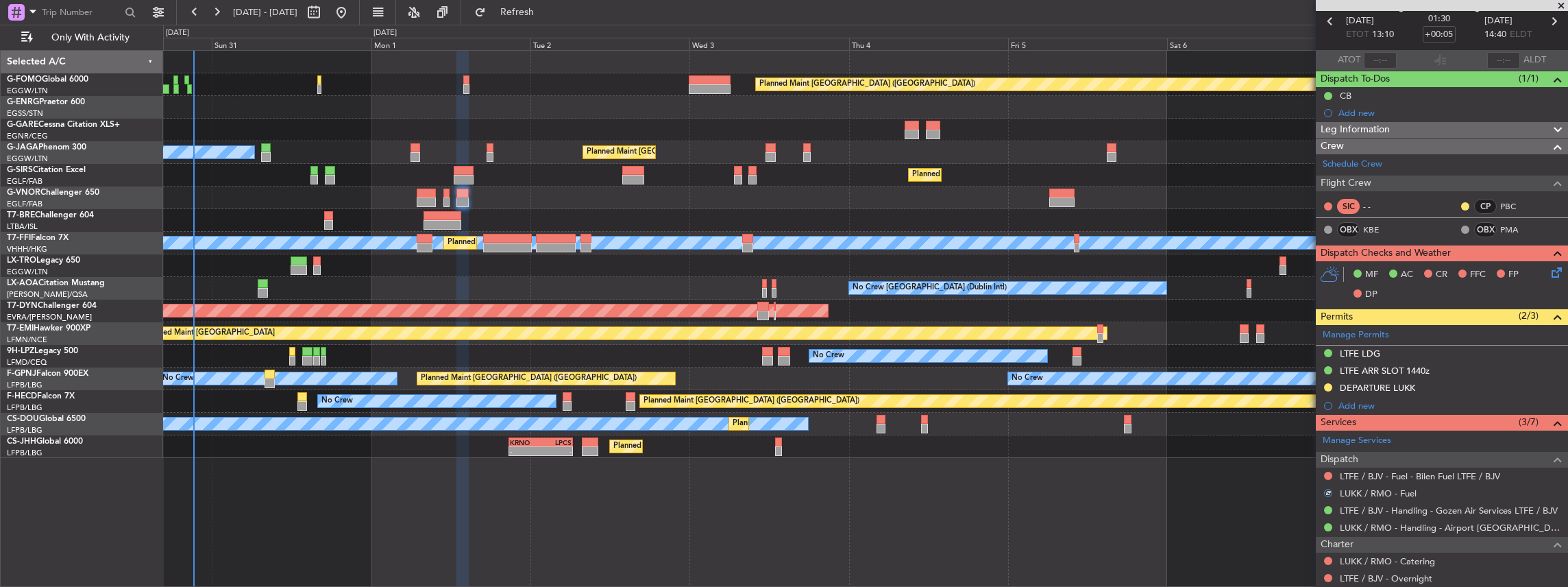
scroll to position [0, 0]
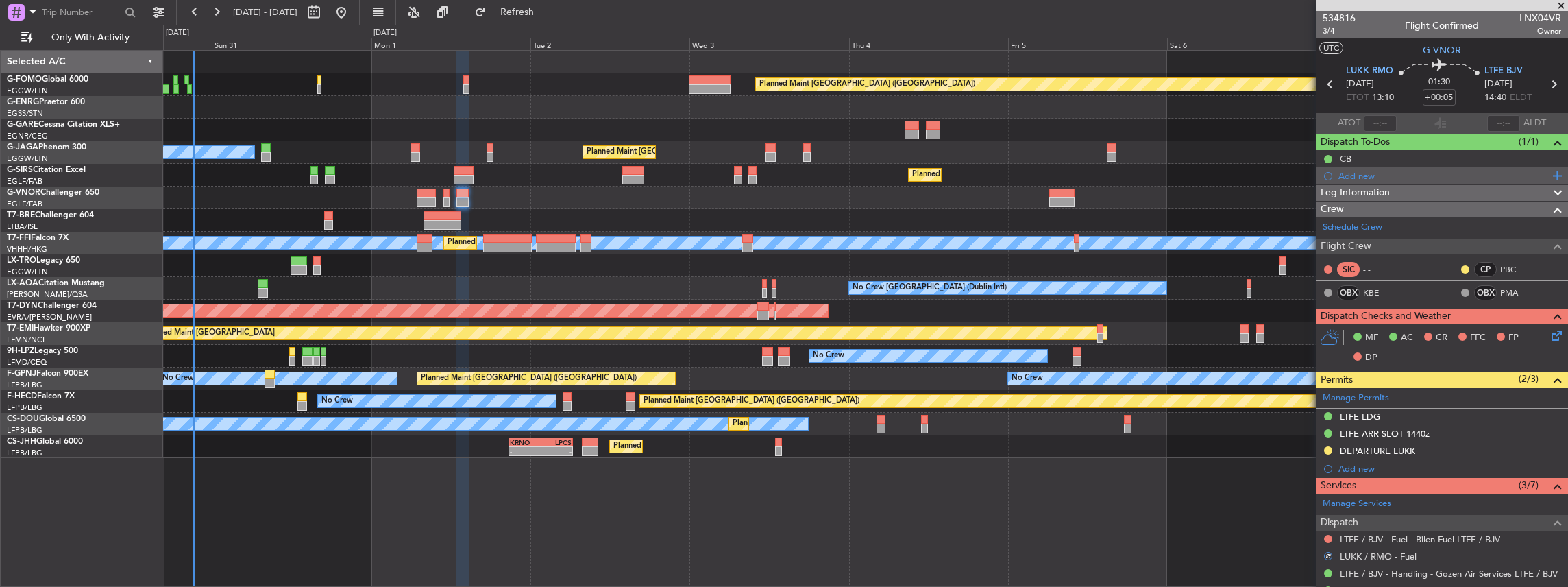
click at [1368, 172] on div "Add new" at bounding box center [1443, 175] width 211 height 11
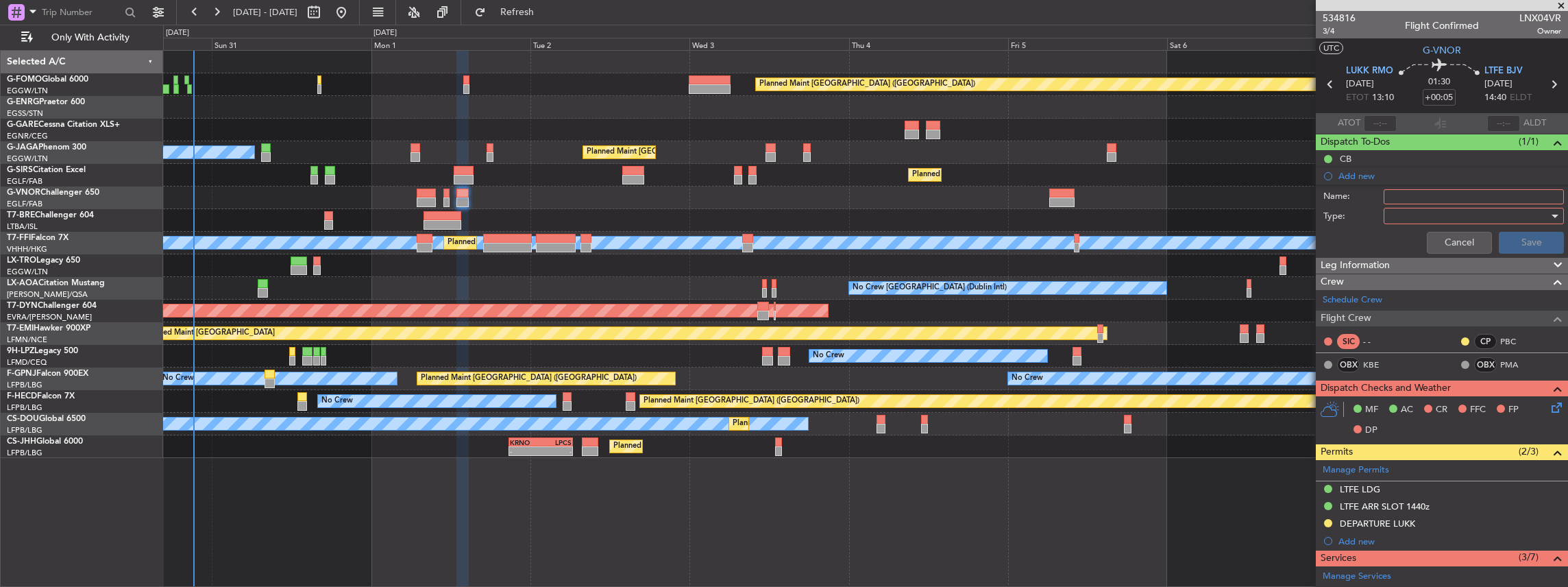
click at [1434, 189] on input "Name:" at bounding box center [1474, 197] width 180 height 15
drag, startPoint x: 1413, startPoint y: 195, endPoint x: 1325, endPoint y: 195, distance: 88.0
click at [1325, 195] on div "Name: KFOK FUEL VIA HANDLER" at bounding box center [1442, 196] width 266 height 20
type input "LUKK FUEL VIA HANDLER"
click at [1434, 207] on div at bounding box center [1469, 216] width 160 height 20
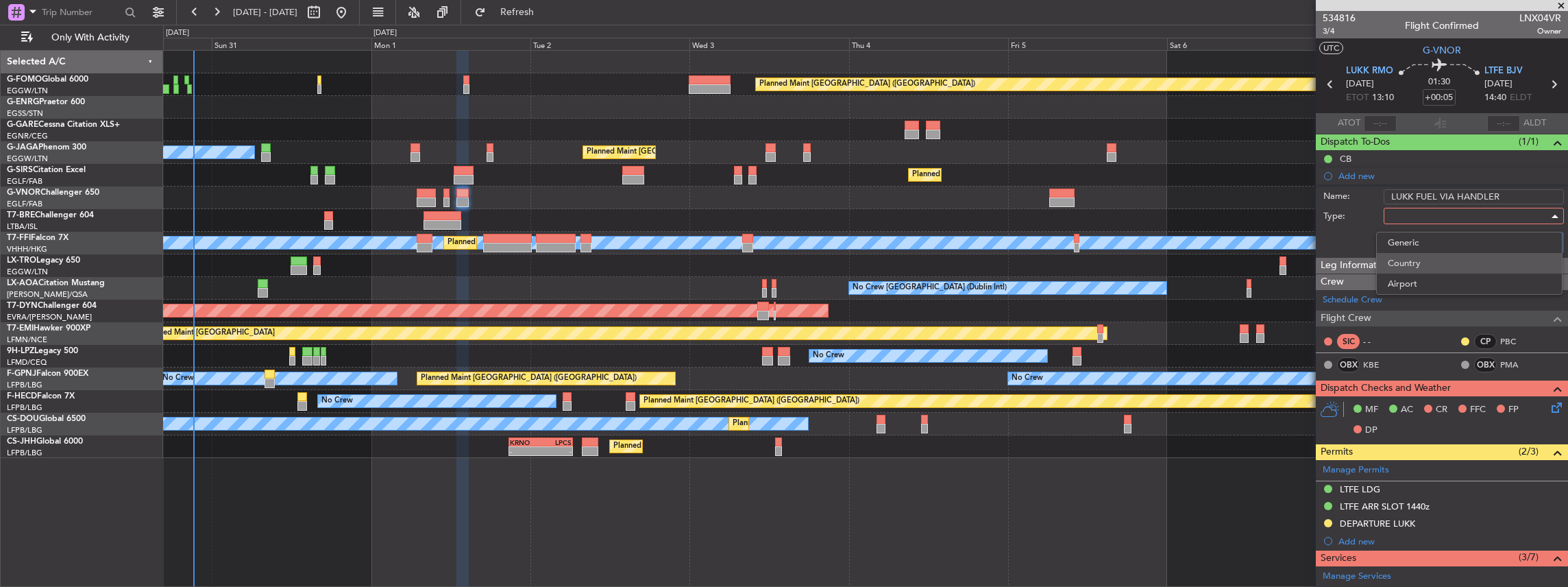
click at [1416, 255] on span "Country" at bounding box center [1469, 263] width 163 height 20
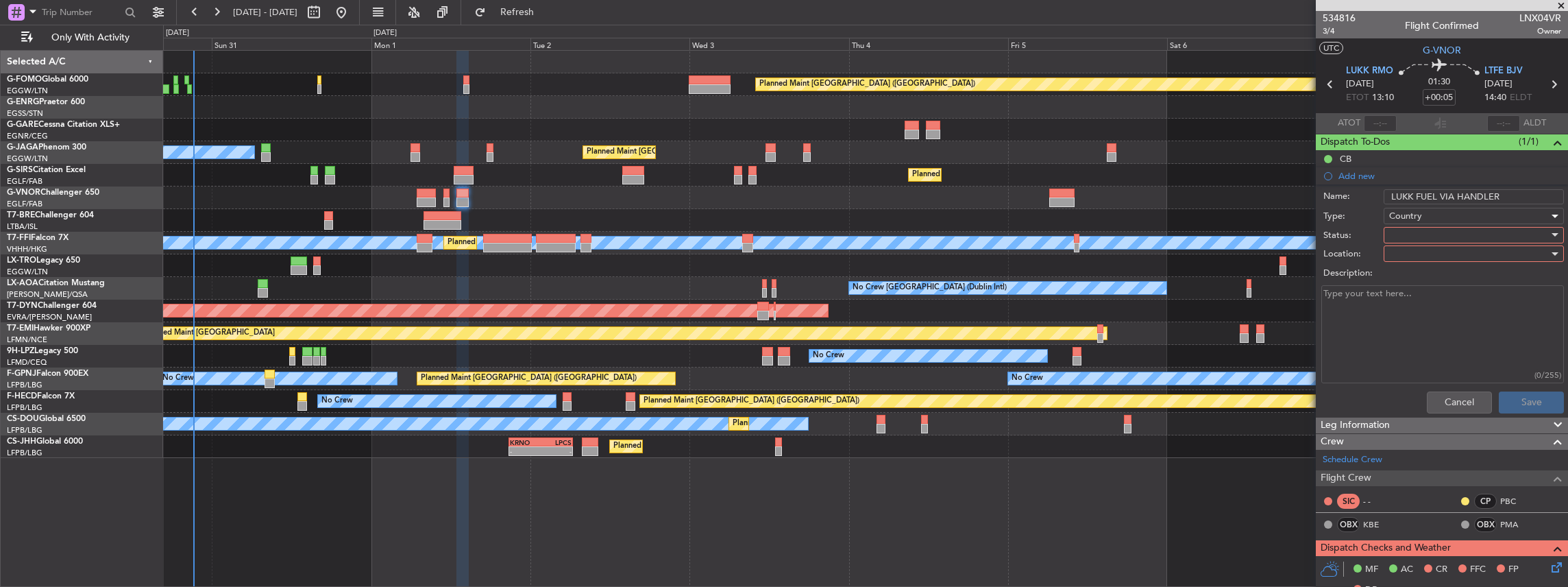
click at [1411, 213] on span "Country" at bounding box center [1406, 216] width 33 height 12
click at [1410, 235] on span "Generic" at bounding box center [1469, 242] width 163 height 20
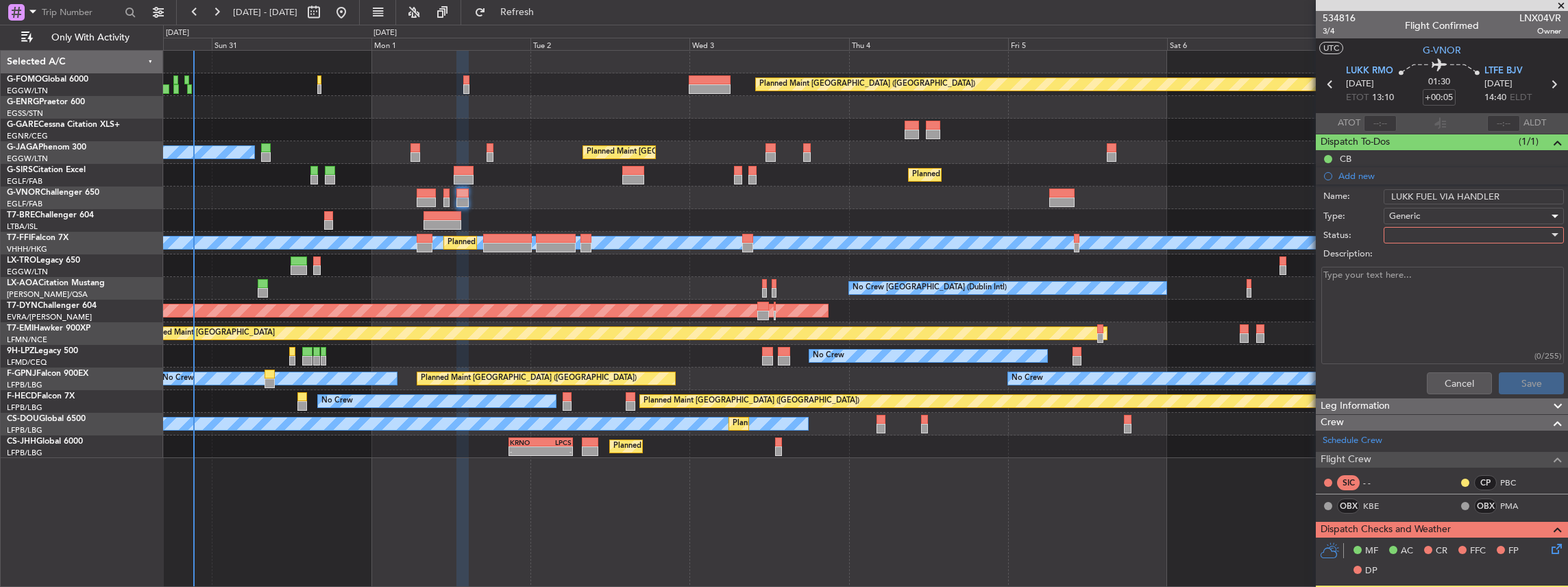
click at [1398, 229] on div at bounding box center [1469, 234] width 160 height 20
click at [1423, 284] on span "In Progress" at bounding box center [1469, 282] width 163 height 20
click at [1529, 380] on button "Save" at bounding box center [1531, 383] width 65 height 22
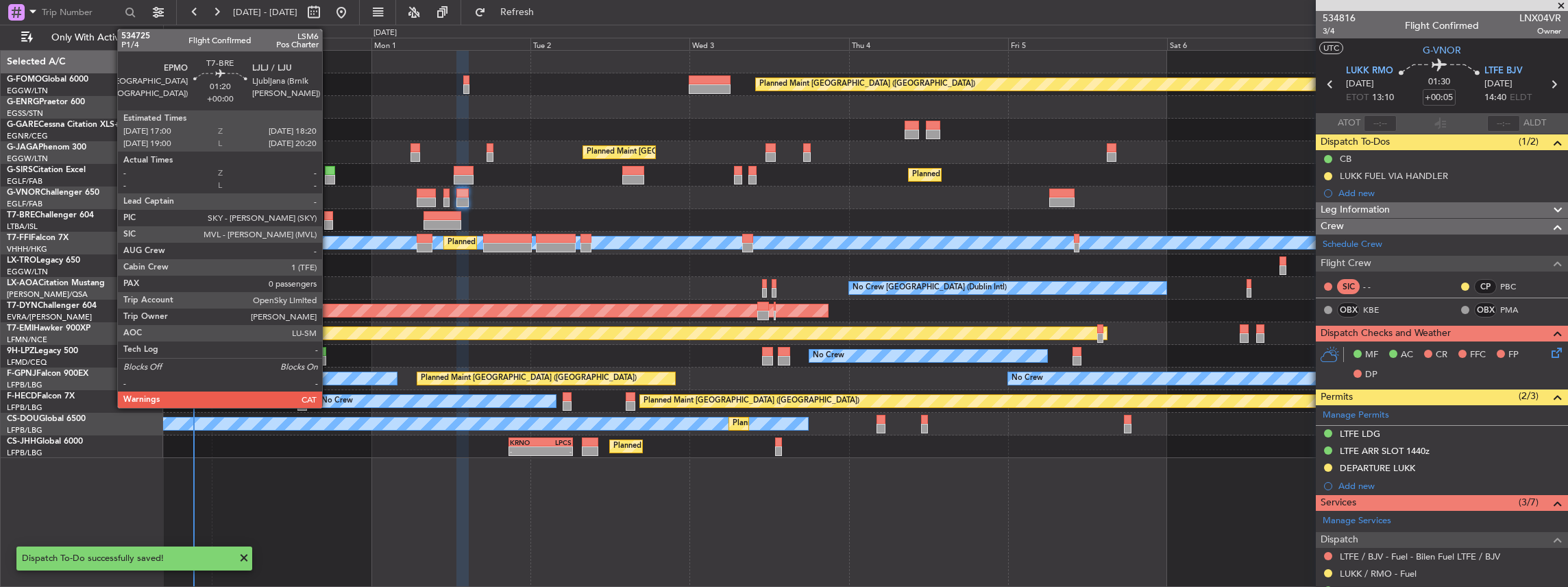
click at [329, 216] on div at bounding box center [329, 216] width 9 height 10
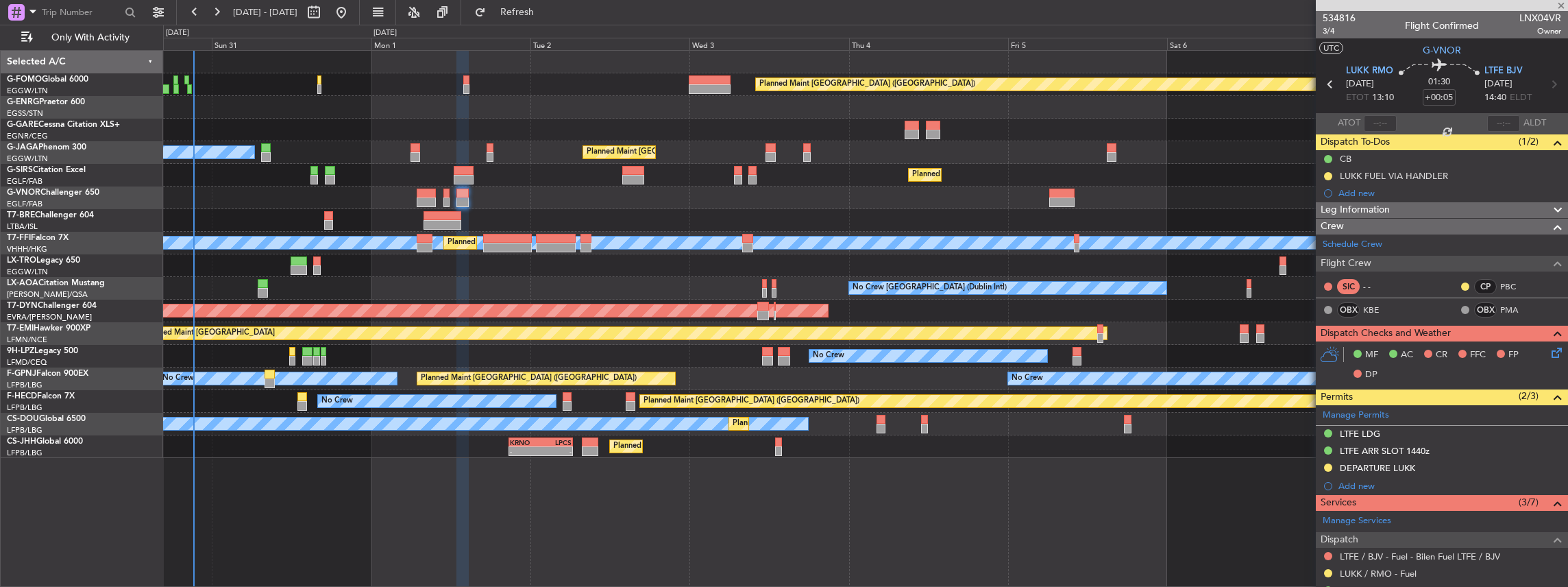
type input "0"
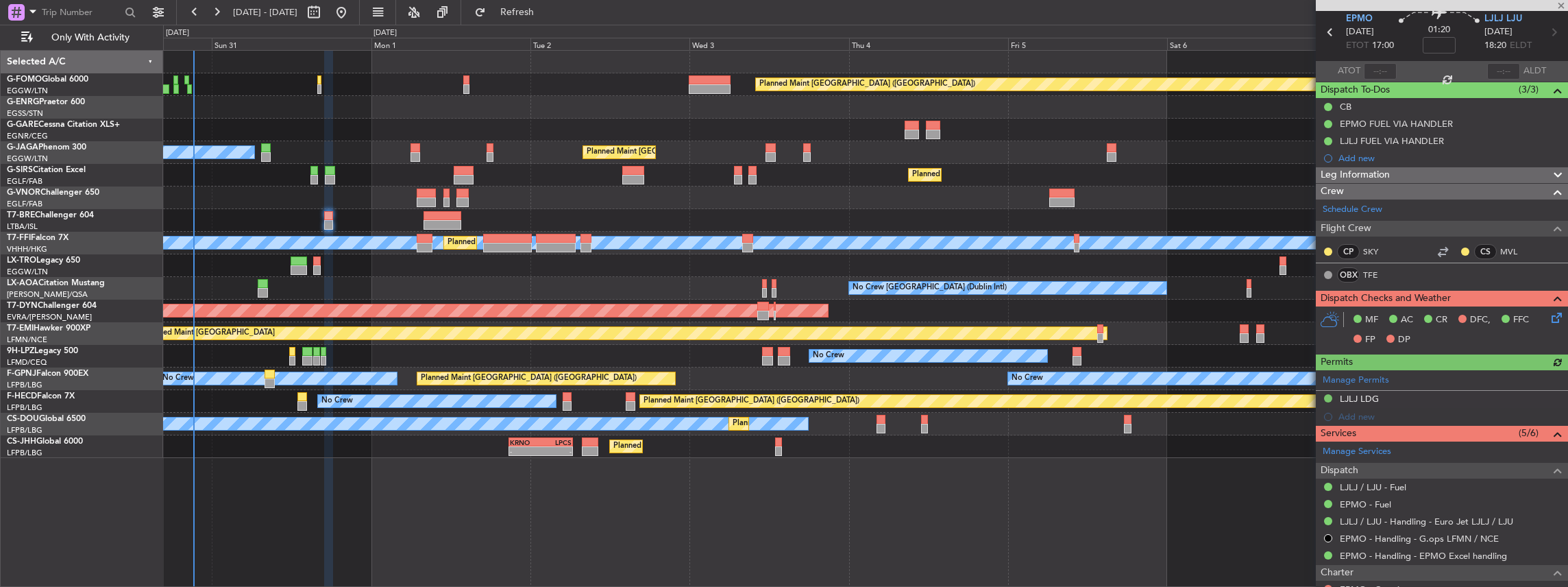
scroll to position [91, 0]
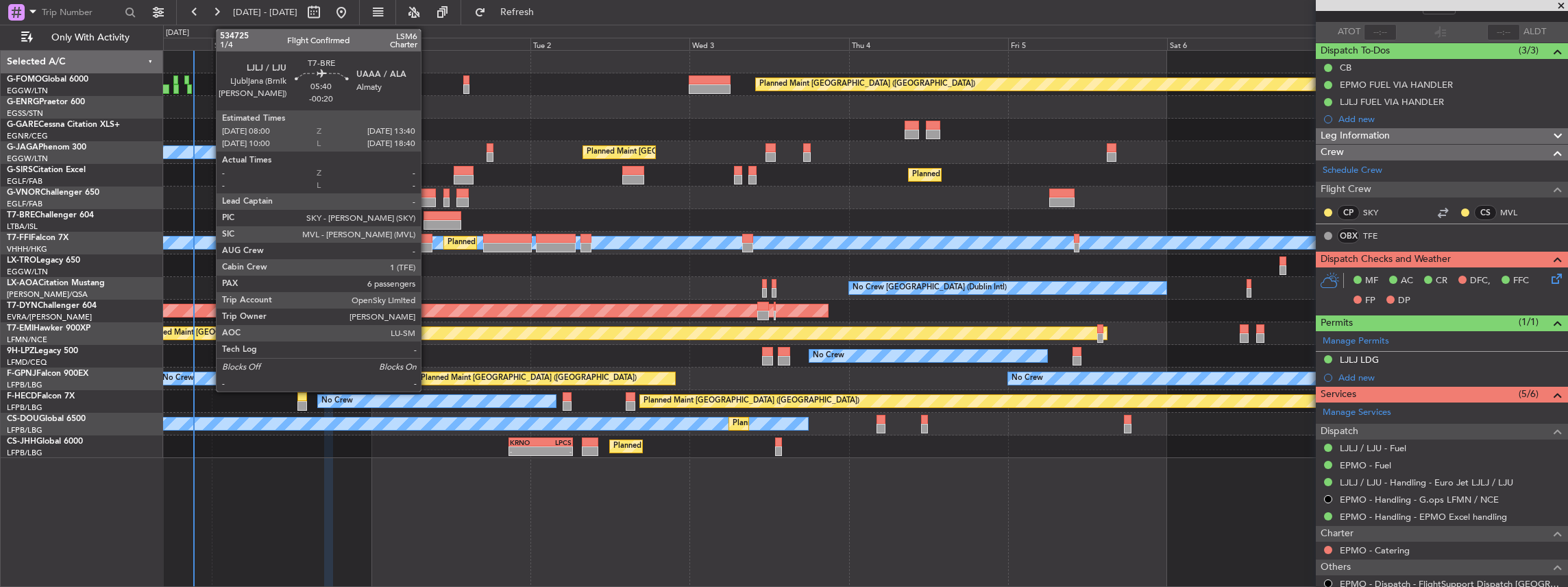
click at [428, 223] on div at bounding box center [443, 225] width 38 height 10
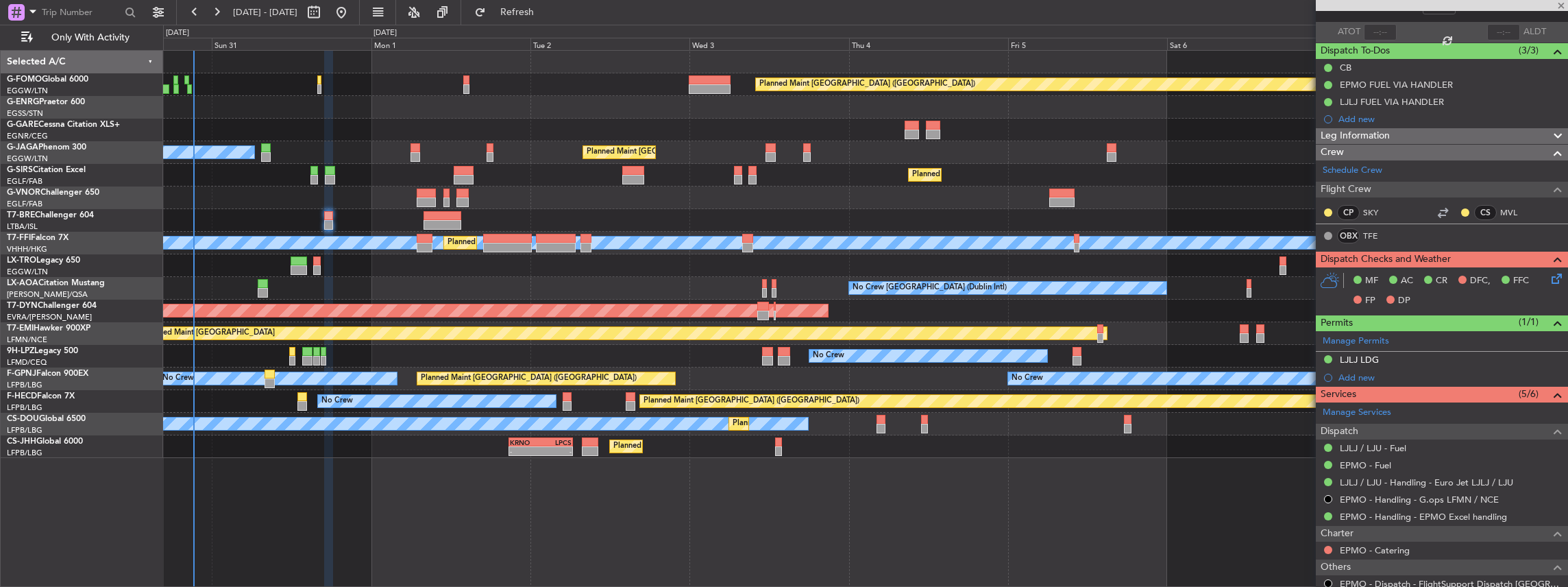
type input "-00:20"
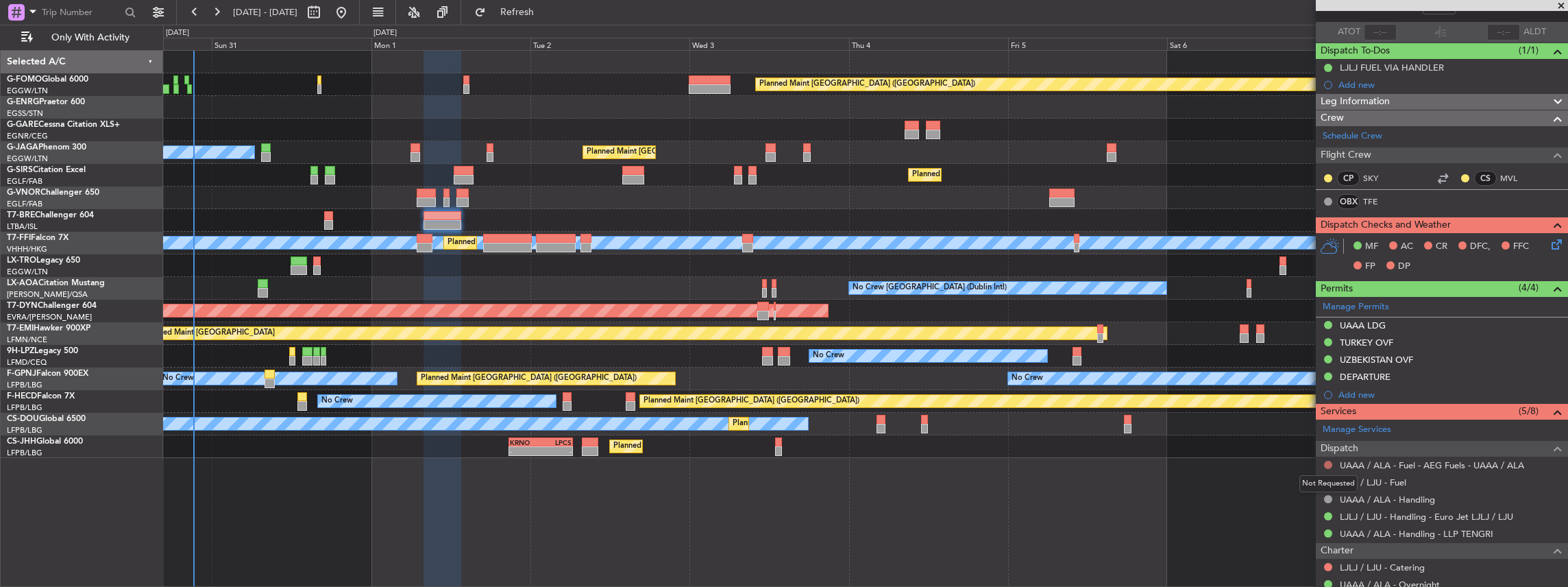
click at [1329, 462] on button at bounding box center [1328, 465] width 8 height 8
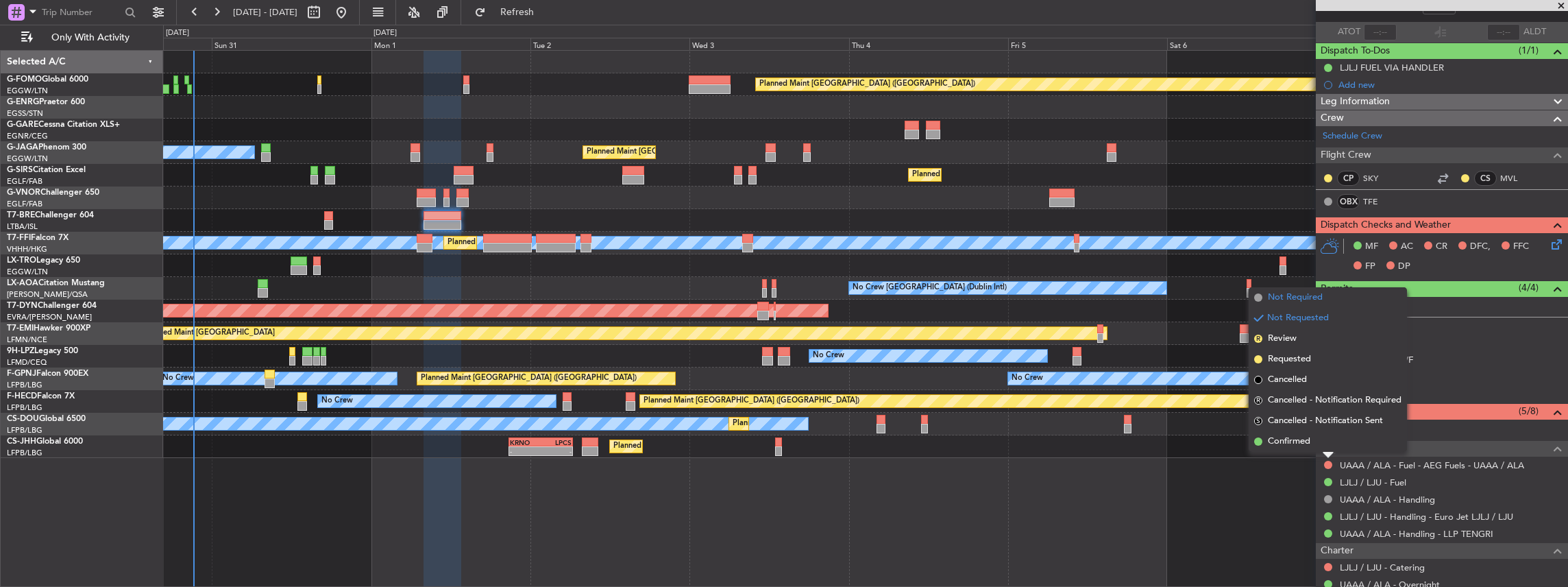
click at [1304, 299] on span "Not Required" at bounding box center [1295, 298] width 55 height 14
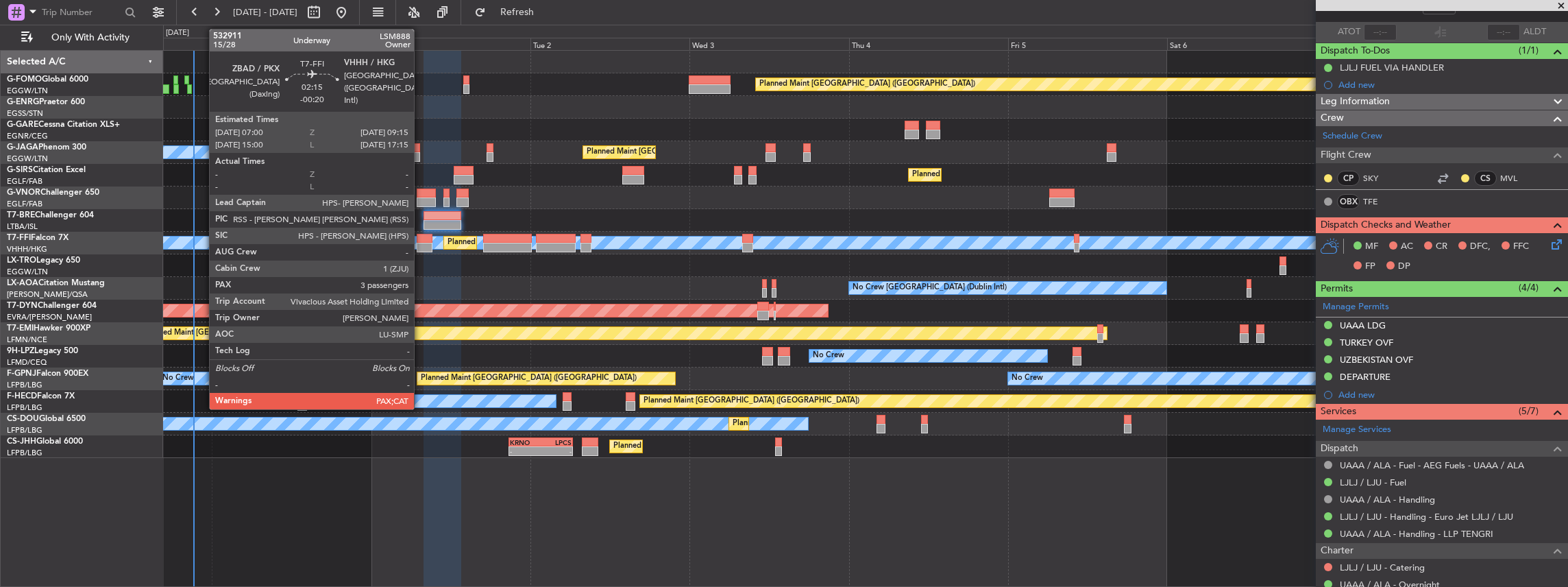
click at [420, 247] on div at bounding box center [424, 248] width 15 height 10
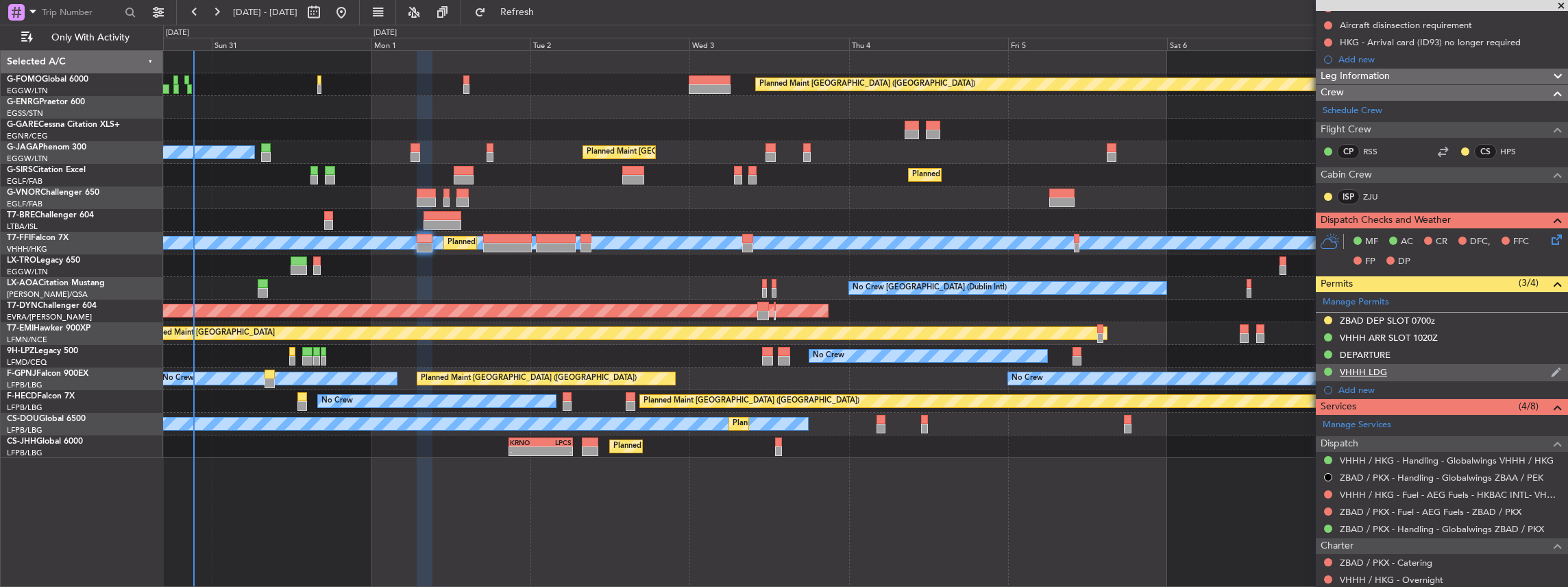
scroll to position [228, 0]
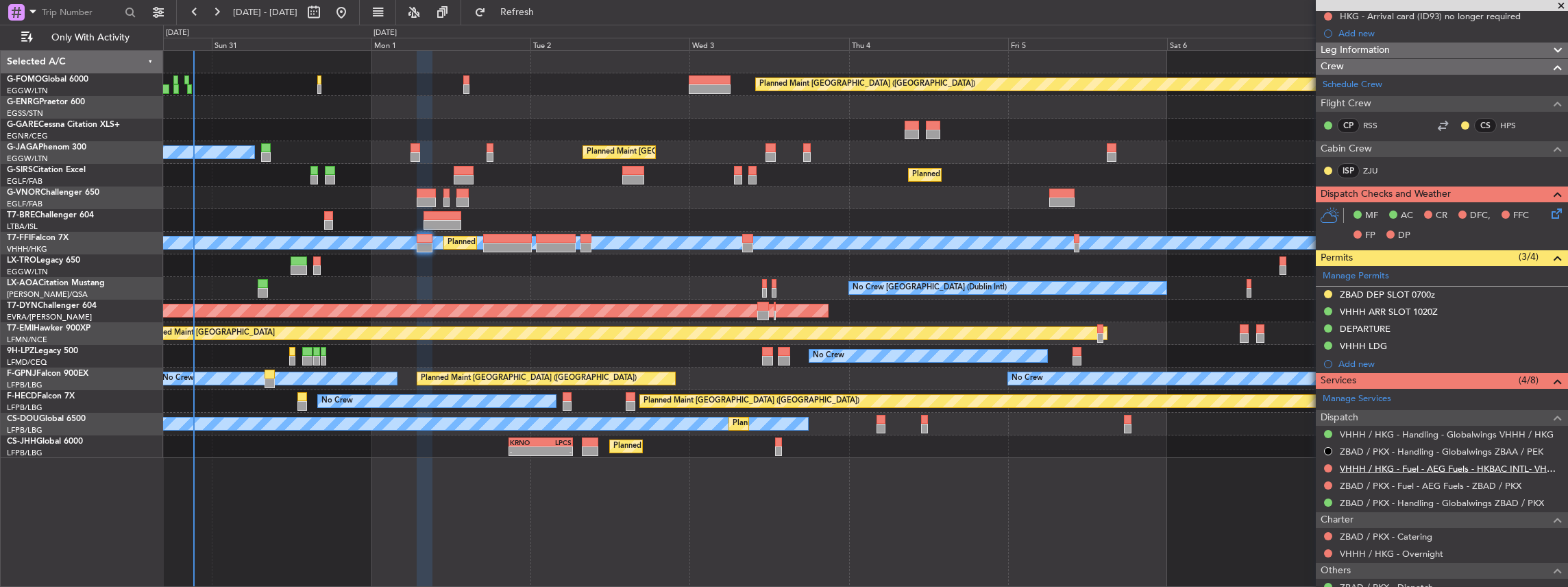
click at [1406, 466] on link "VHHH / HKG - Fuel - AEG Fuels - HKBAC INTL- VHHH / HKG" at bounding box center [1451, 468] width 221 height 11
click at [550, 5] on button "Refresh" at bounding box center [509, 12] width 82 height 22
click at [1428, 480] on link "ZBAD / PKX - Fuel - AEG Fuels - ZBAD / PKX" at bounding box center [1431, 485] width 182 height 11
click at [1421, 480] on link "ZBAD / PKX - Fuel - AEG Fuels - ZBAD / PKX" at bounding box center [1431, 485] width 182 height 11
click at [546, 15] on span "Refresh" at bounding box center [517, 12] width 57 height 10
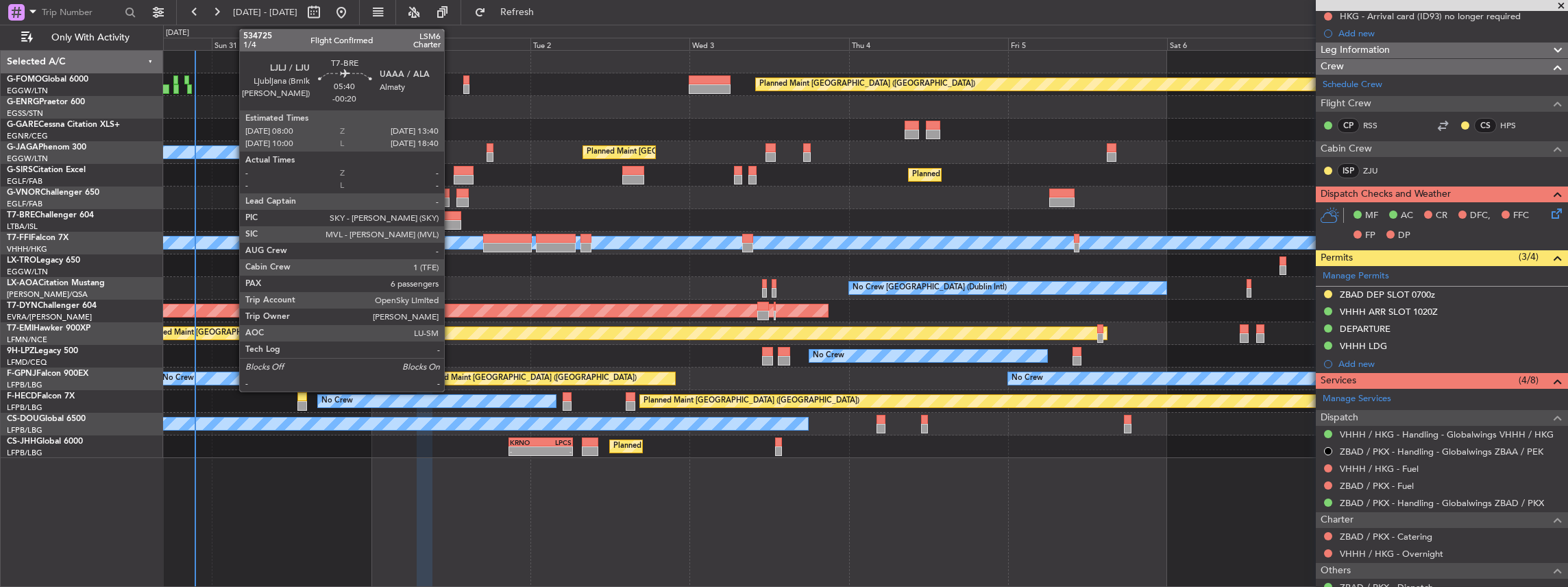
click at [451, 221] on div at bounding box center [443, 225] width 38 height 10
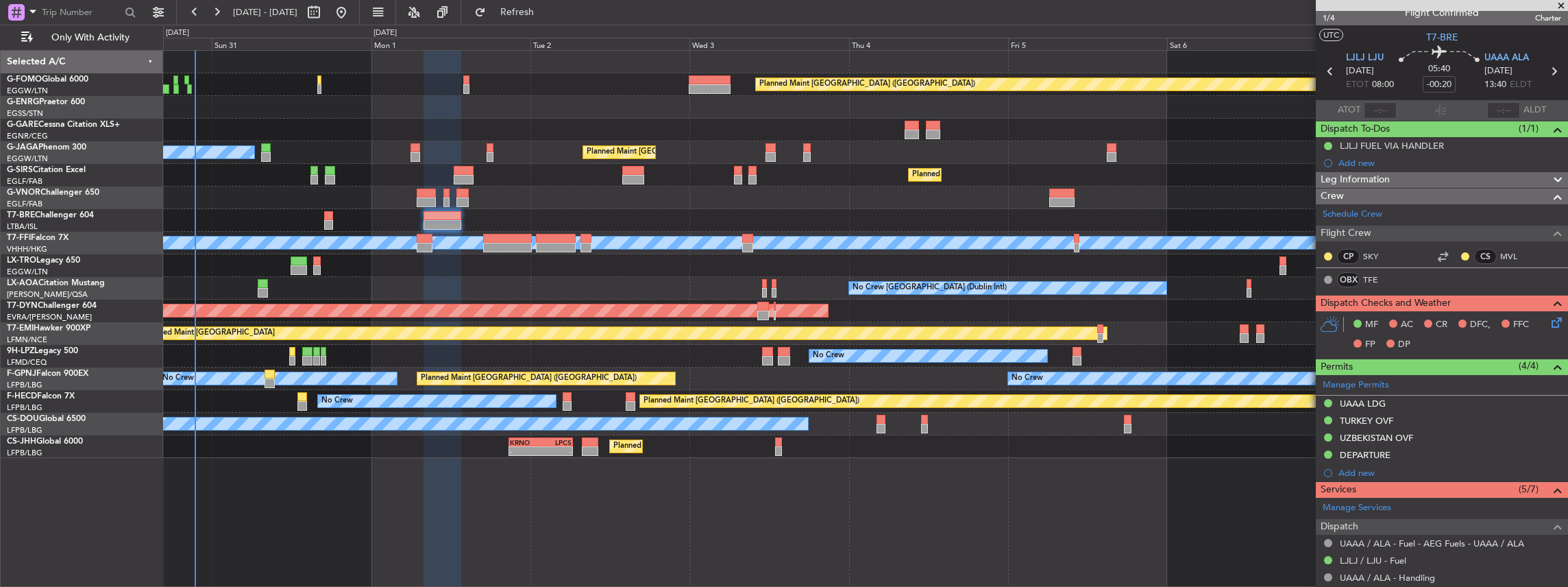
scroll to position [0, 0]
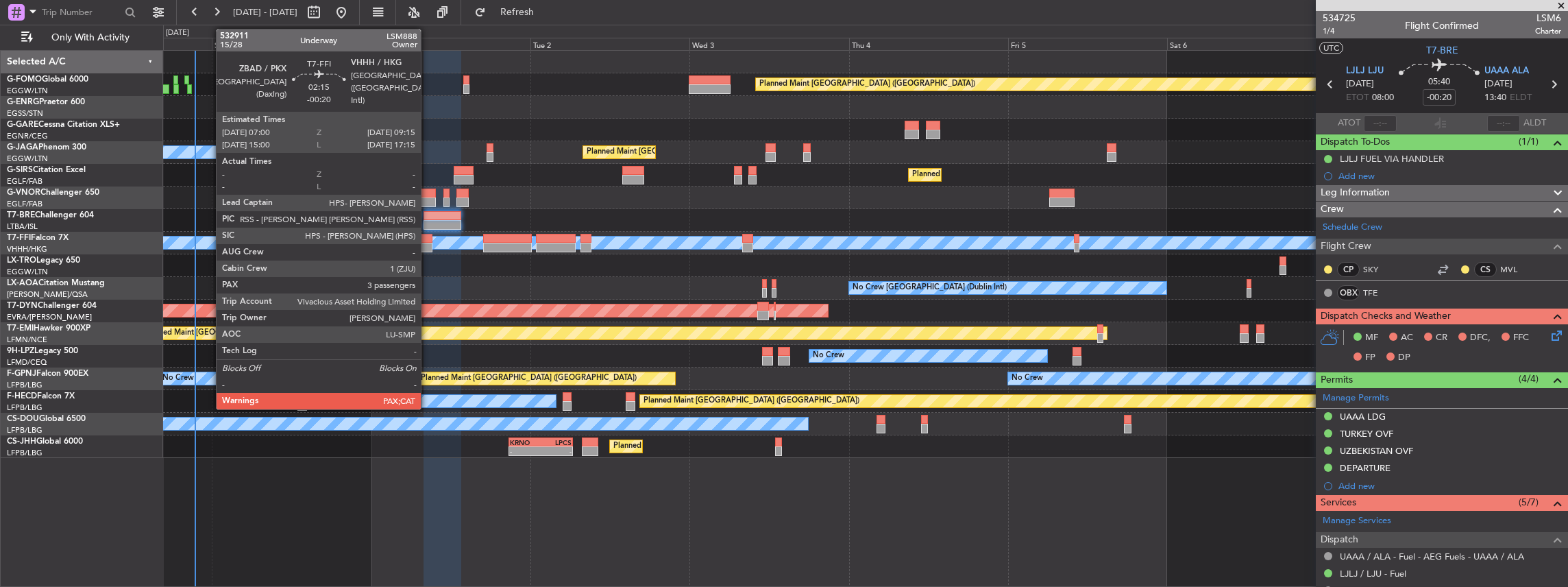
click at [428, 244] on div at bounding box center [424, 248] width 15 height 10
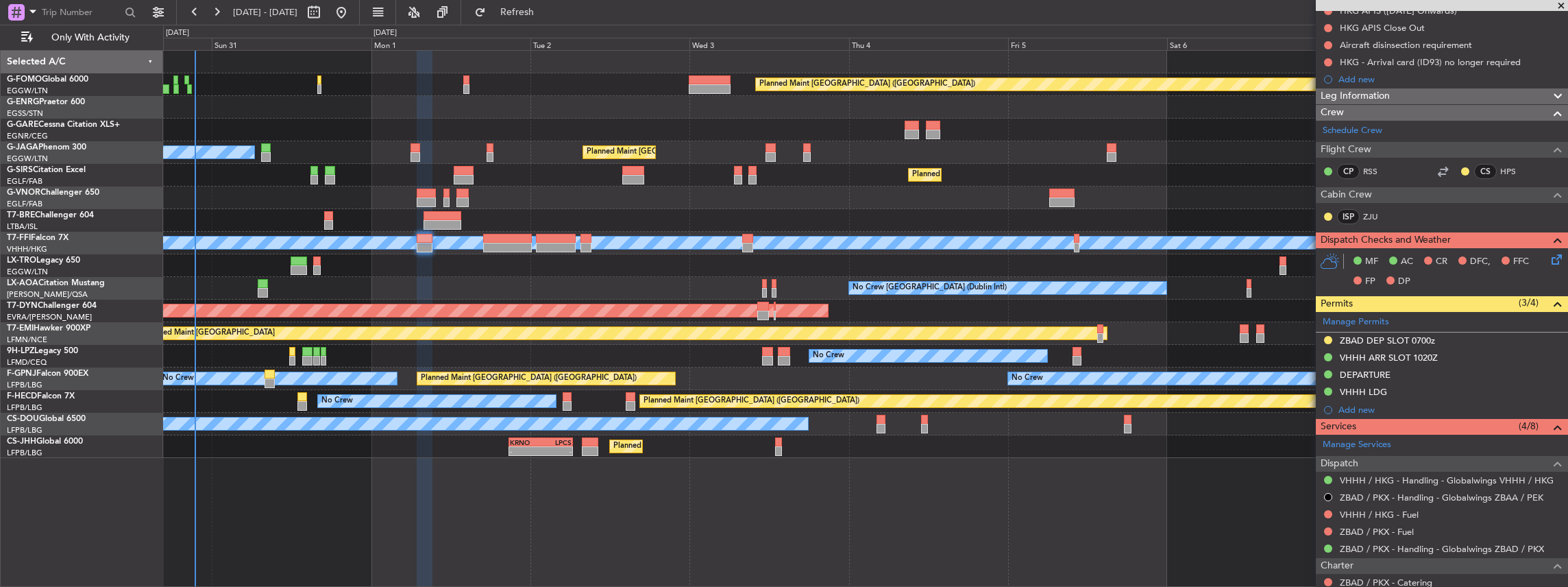
scroll to position [182, 0]
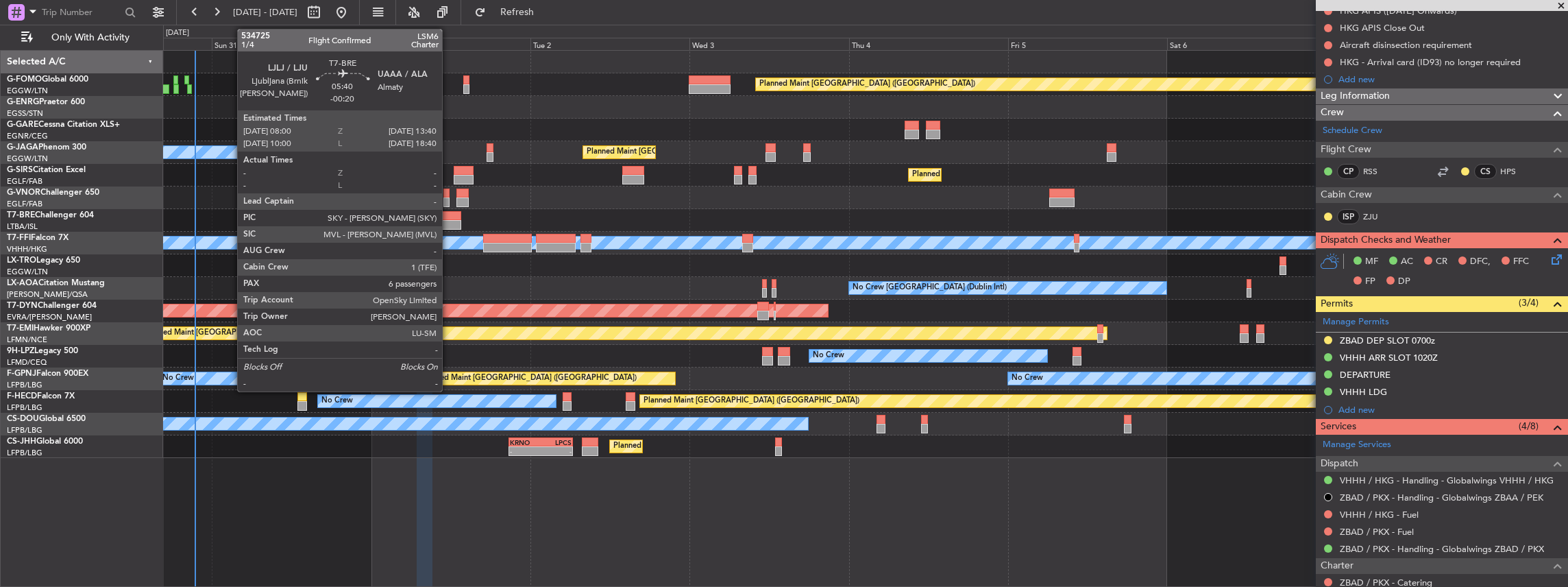
click at [449, 221] on div at bounding box center [443, 225] width 38 height 10
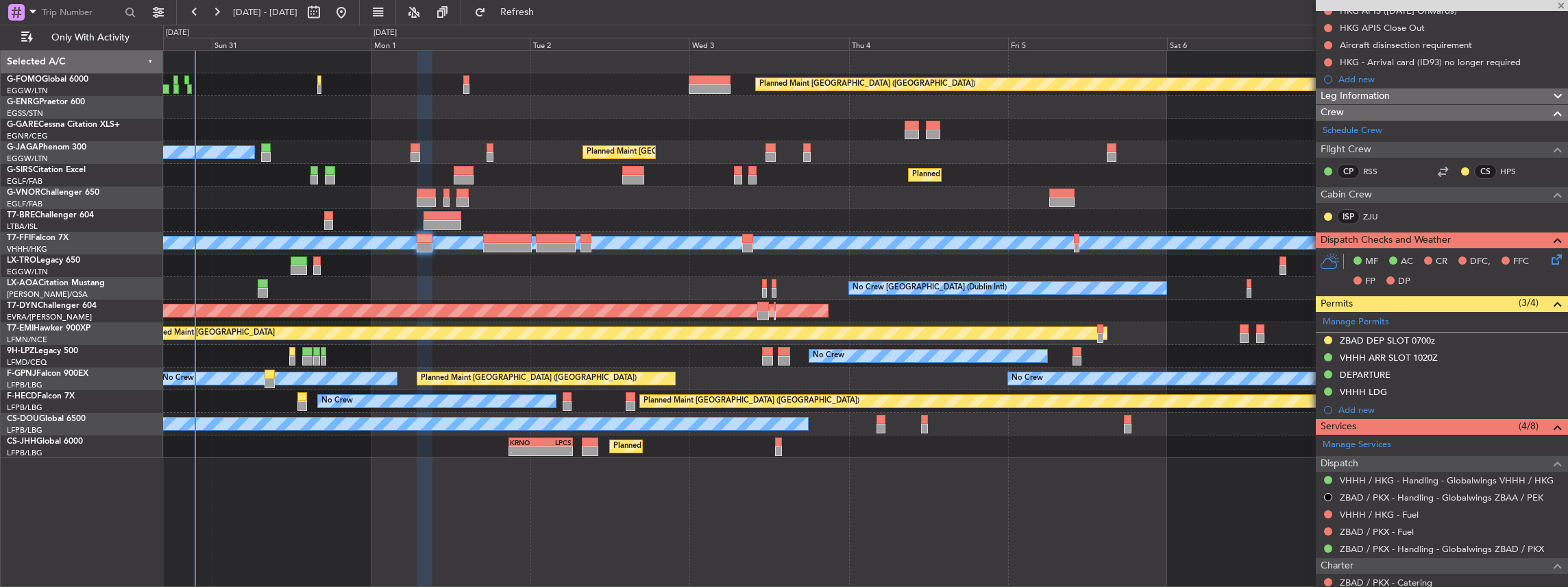
type input "6"
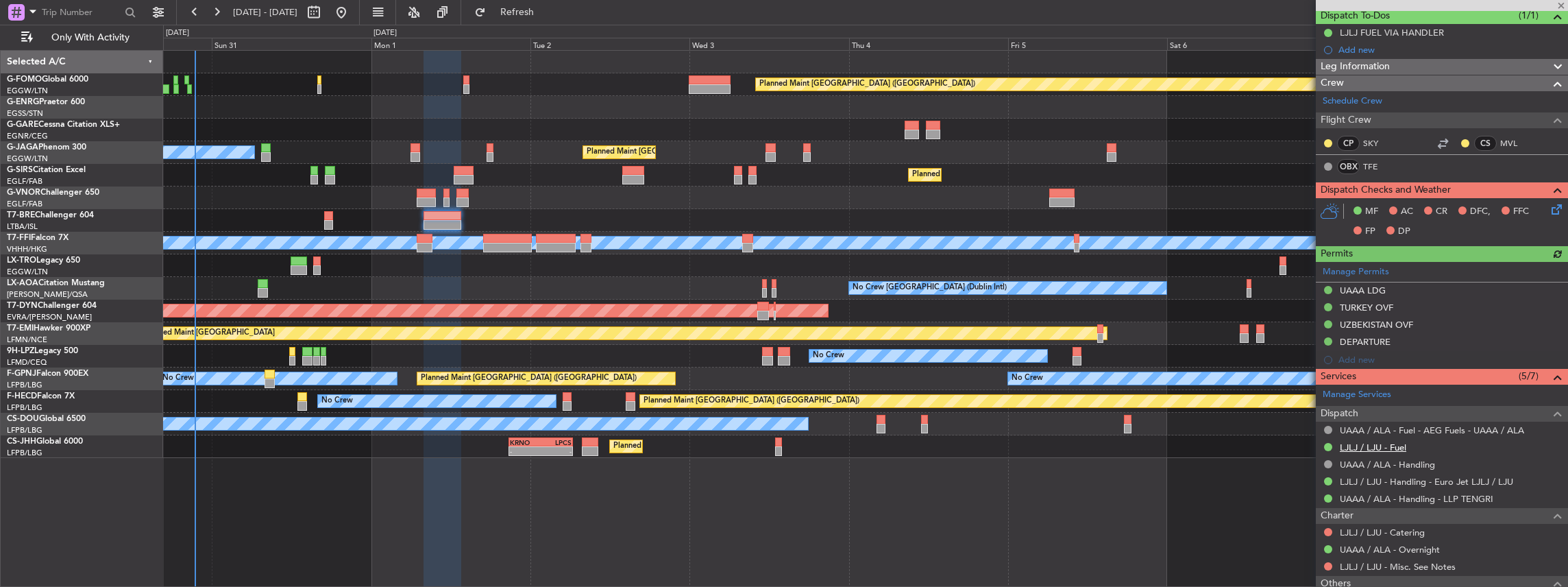
scroll to position [137, 0]
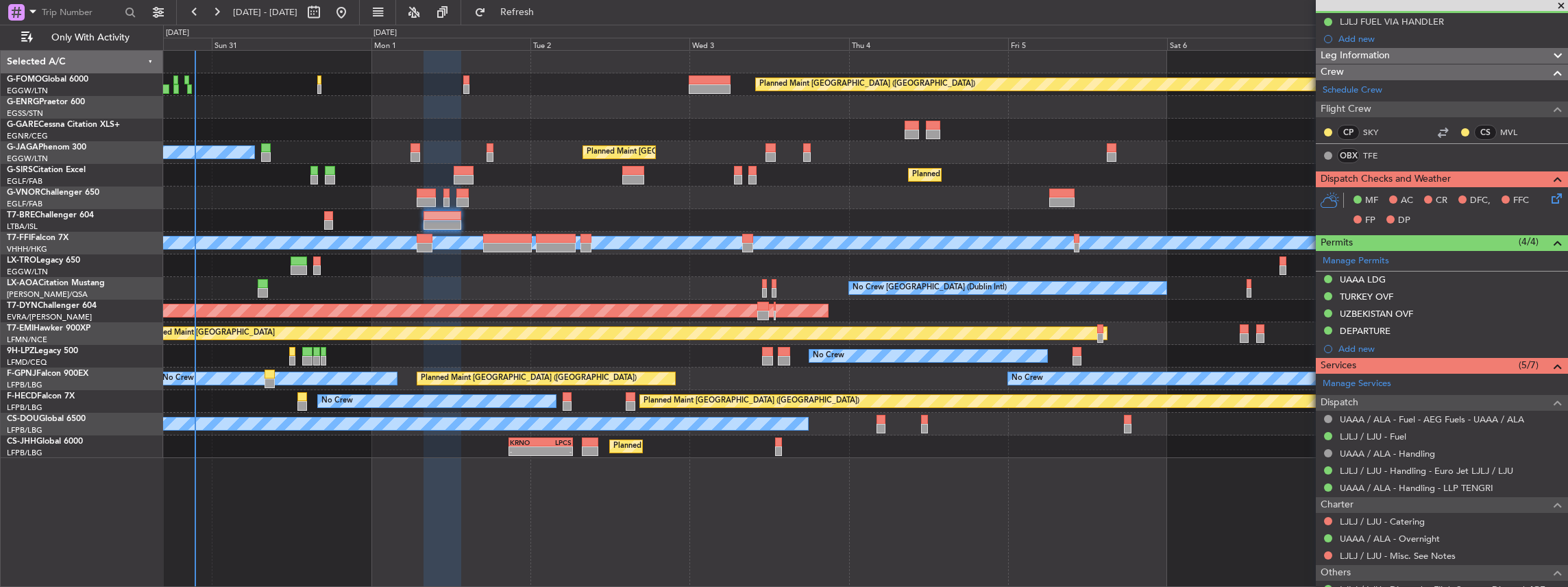
click at [455, 199] on div at bounding box center [866, 198] width 1405 height 23
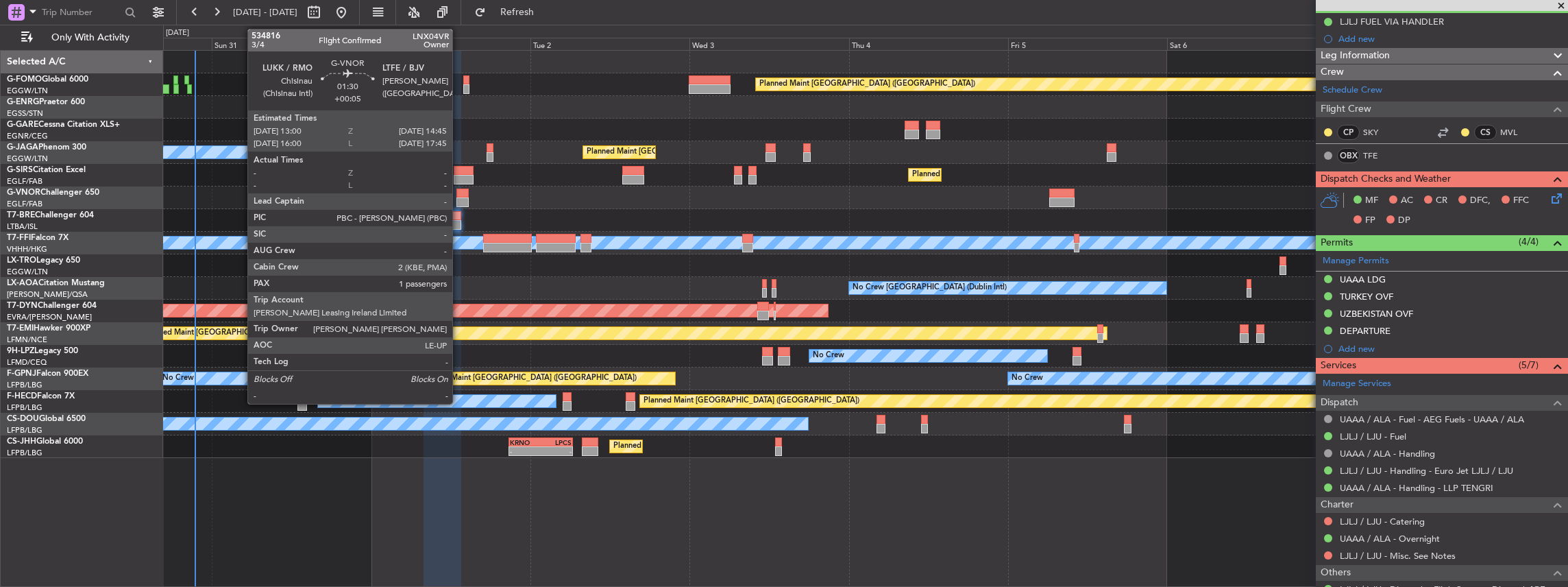
click at [460, 199] on div at bounding box center [462, 202] width 11 height 10
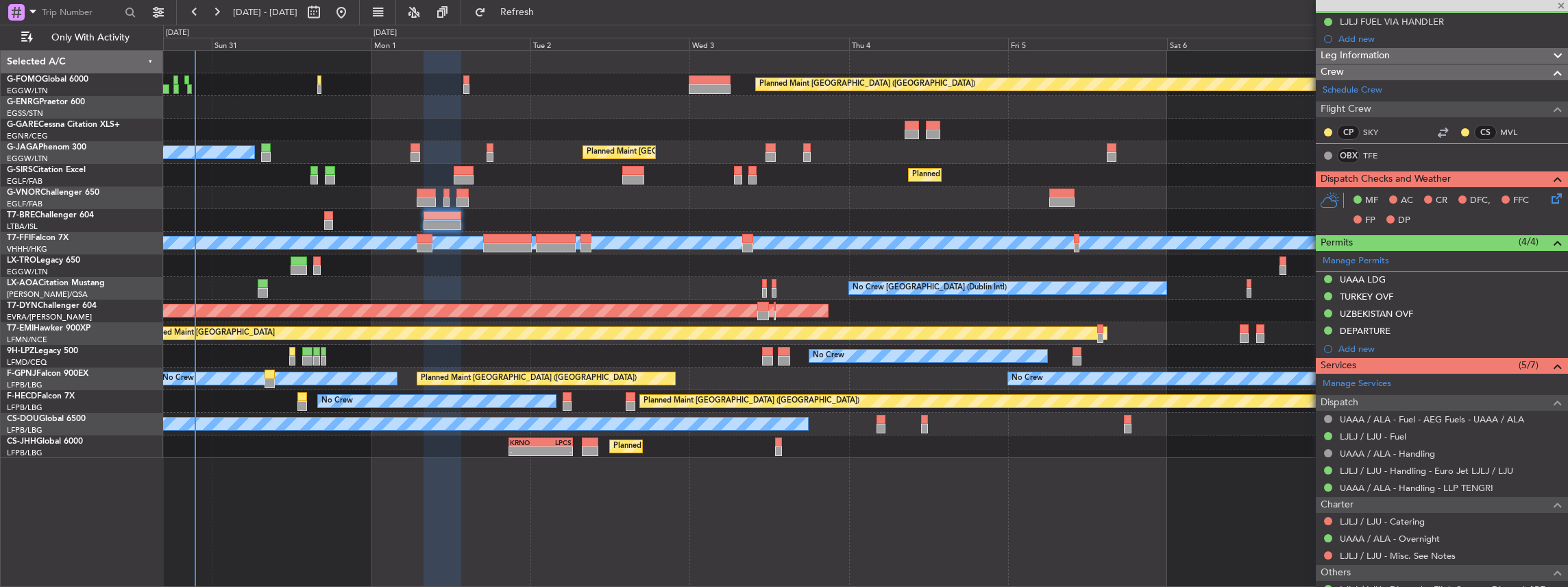
type input "+00:05"
type input "1"
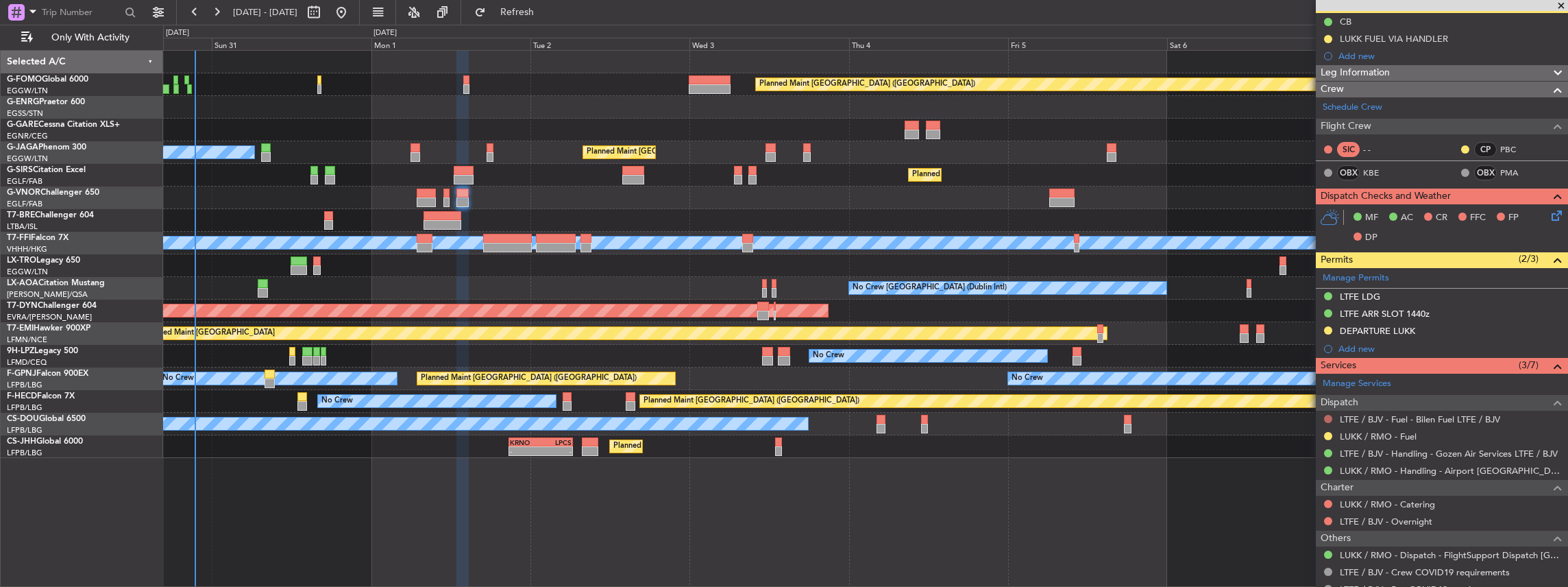
click at [1328, 416] on button at bounding box center [1328, 419] width 8 height 8
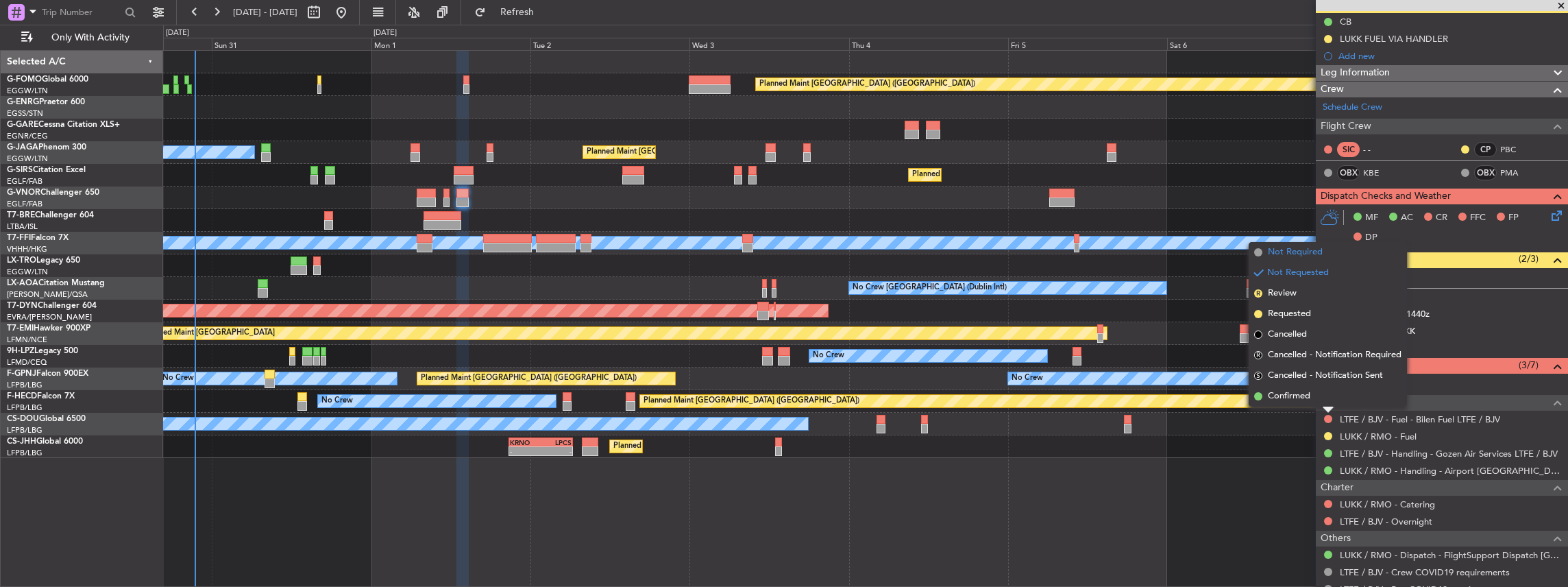
click at [1301, 257] on span "Not Required" at bounding box center [1295, 252] width 55 height 14
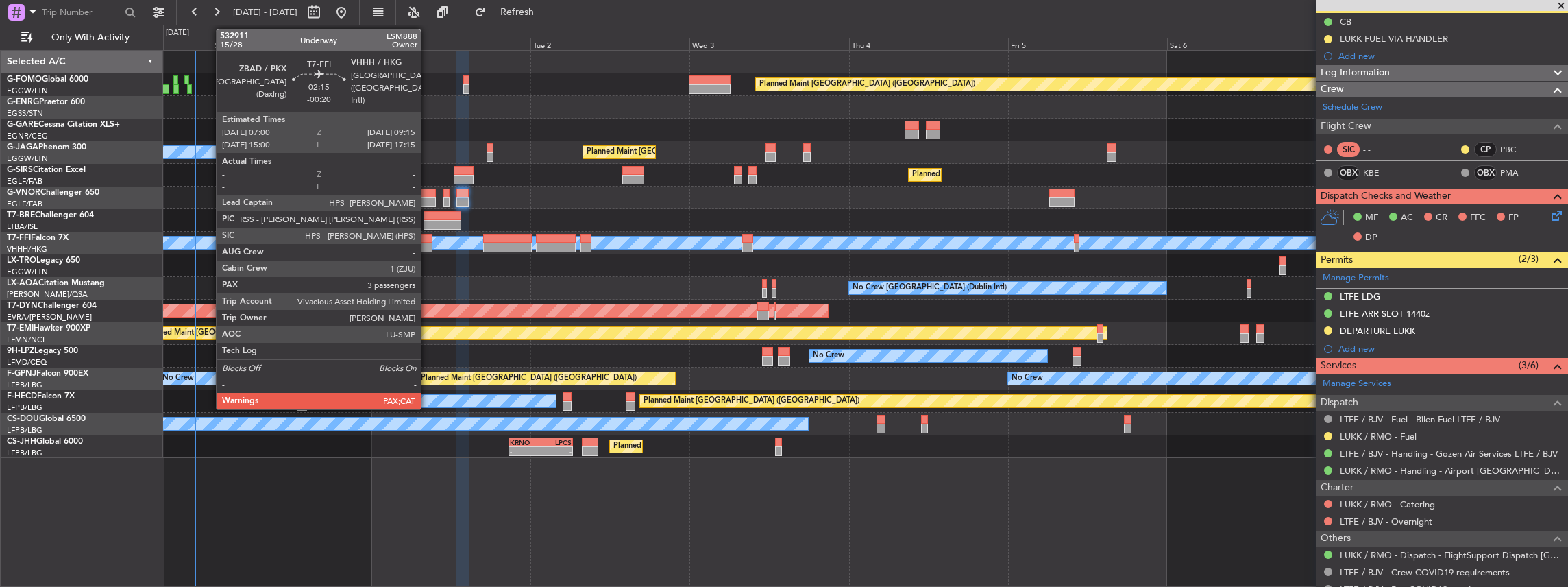
click at [428, 240] on div at bounding box center [424, 239] width 15 height 10
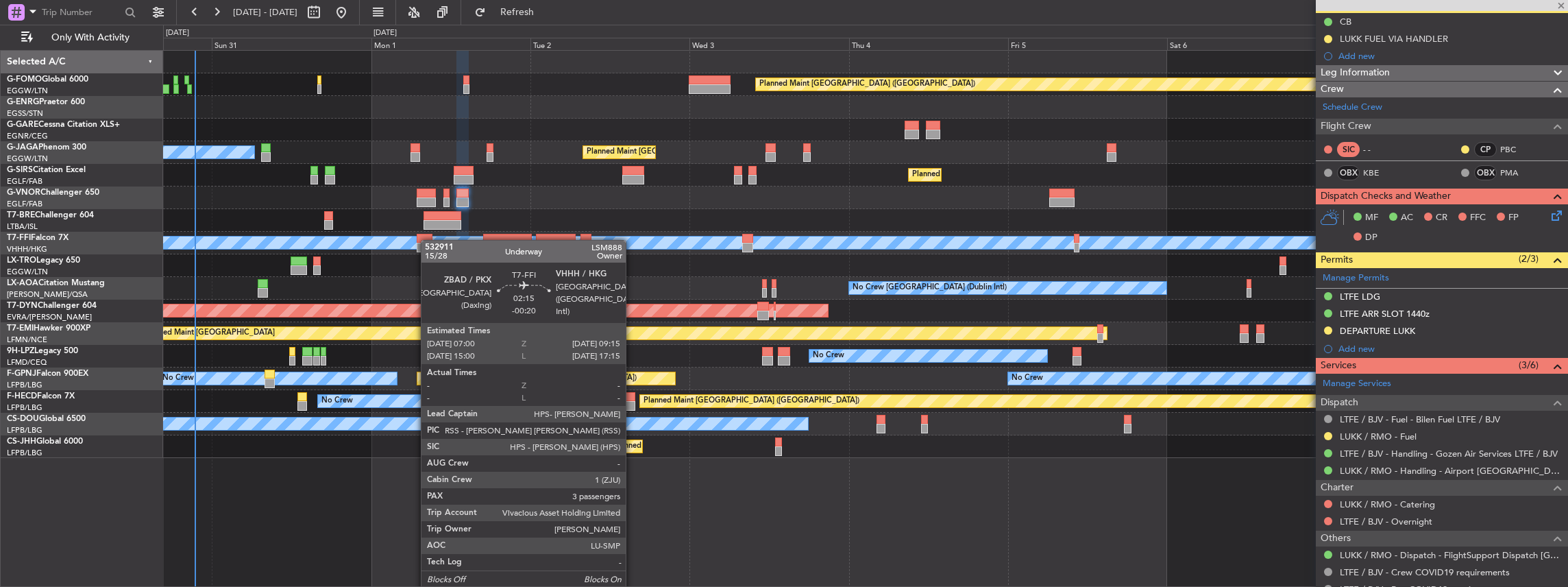
type input "-00:20"
type input "5"
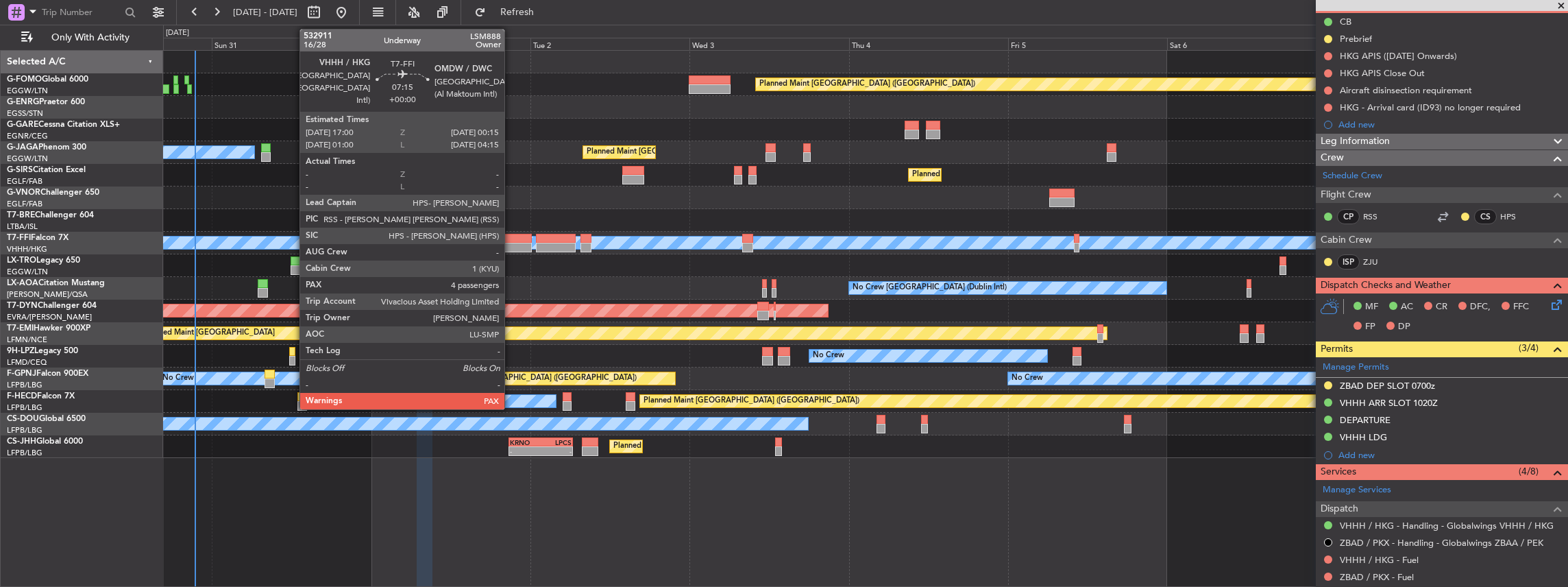
click at [511, 243] on div at bounding box center [507, 248] width 48 height 10
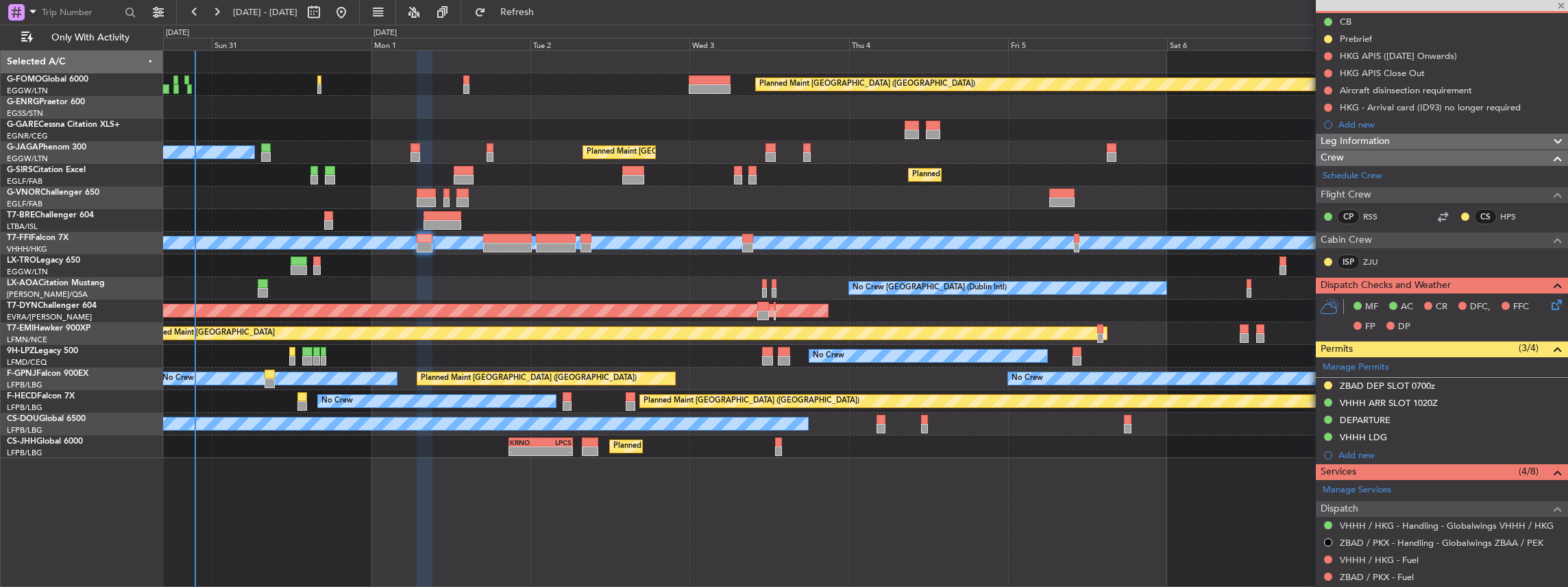
type input "4"
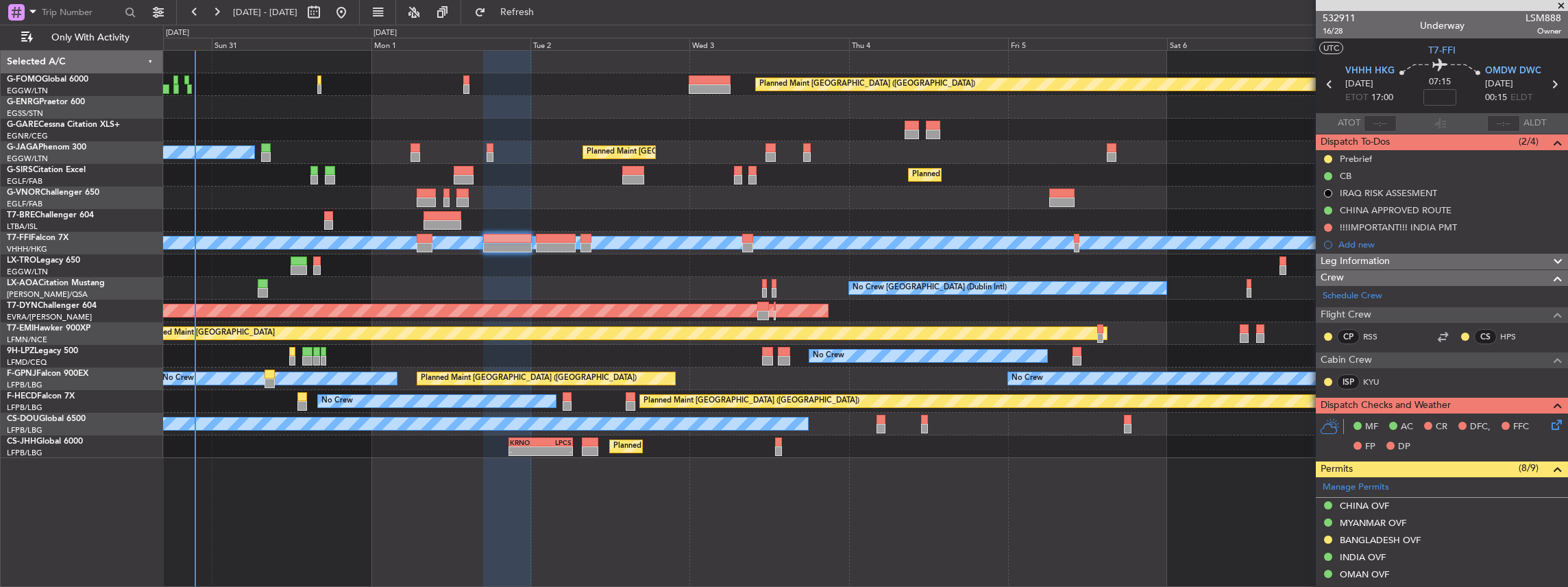
scroll to position [320, 0]
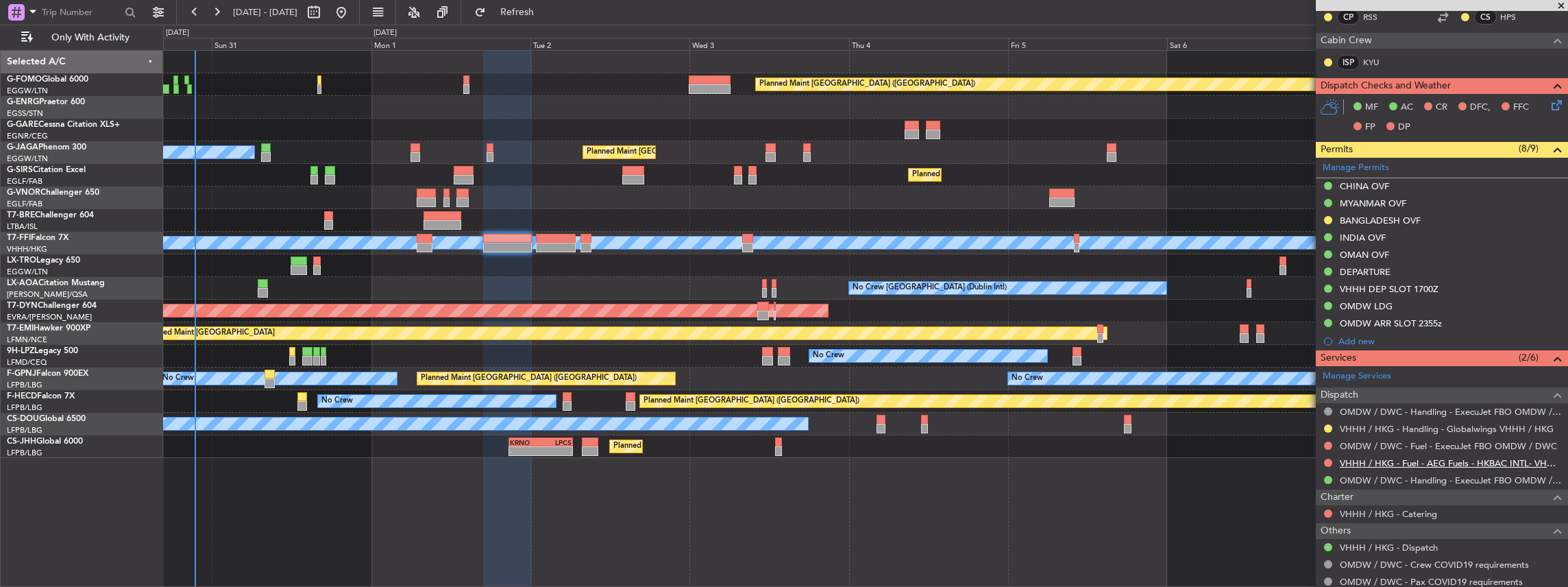
click at [1382, 457] on link "VHHH / HKG - Fuel - AEG Fuels - HKBAC INTL- VHHH / HKG" at bounding box center [1451, 463] width 221 height 11
click at [546, 16] on span "Refresh" at bounding box center [517, 12] width 57 height 10
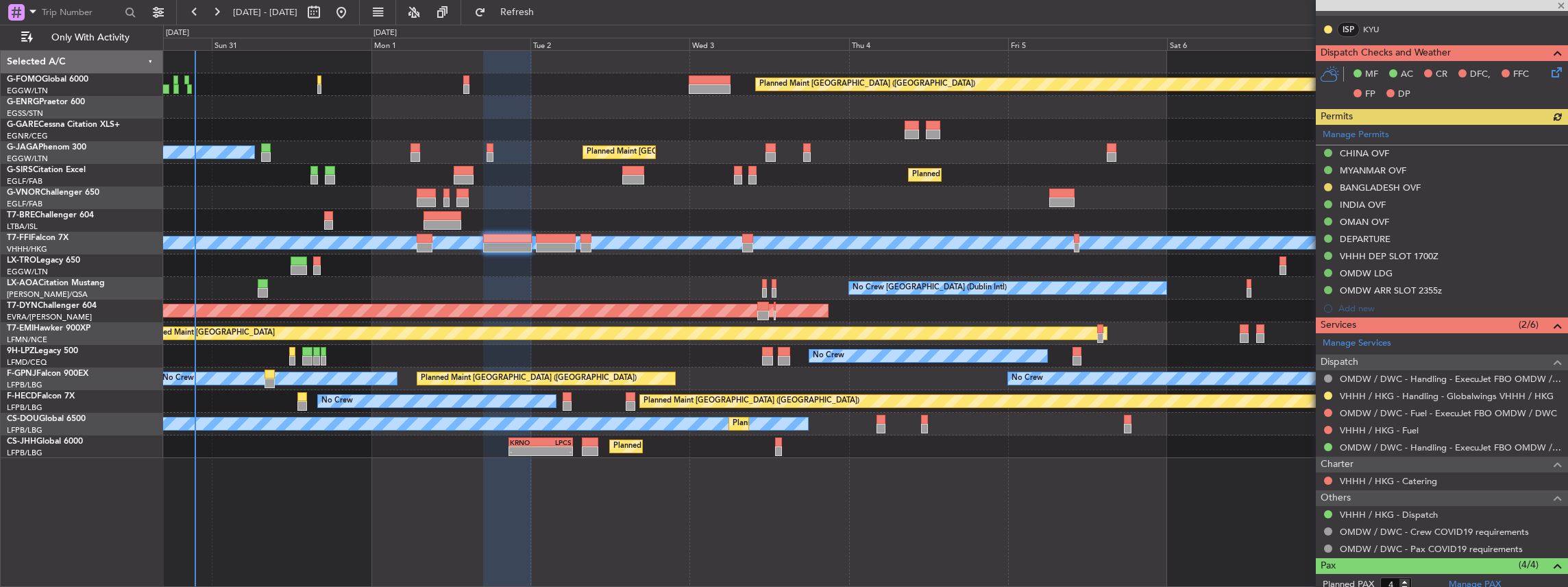
scroll to position [366, 0]
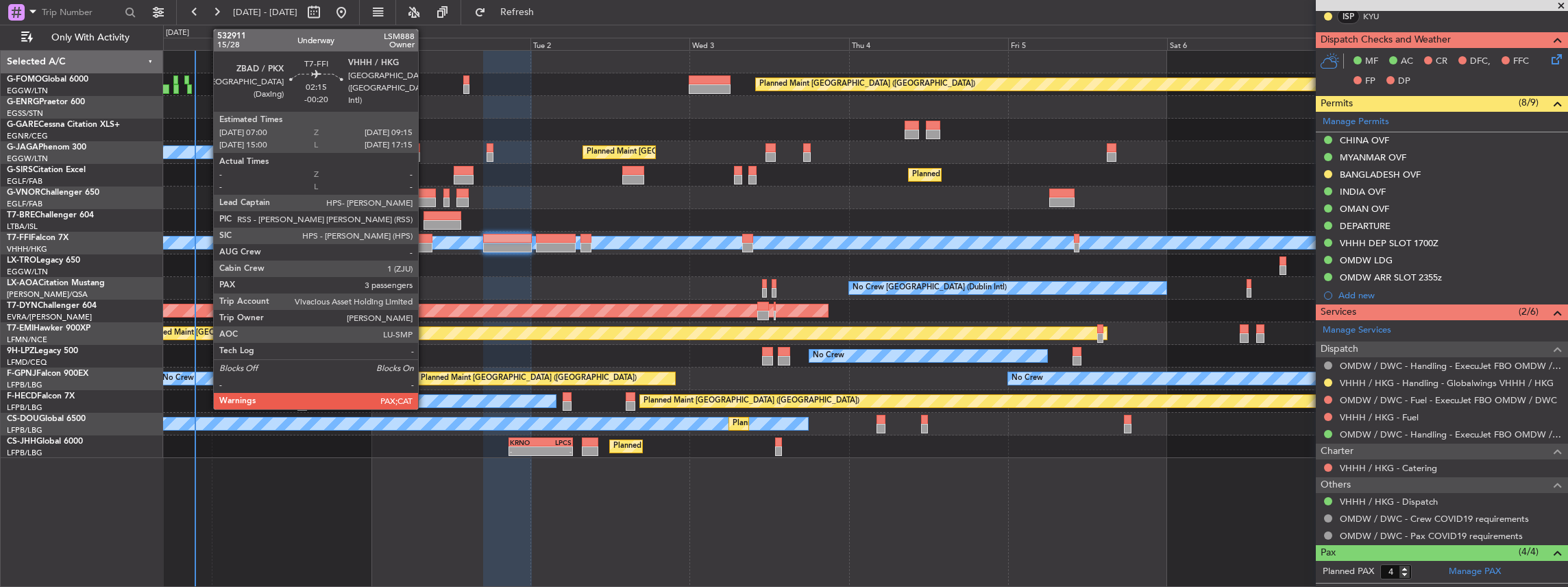
click at [425, 237] on div at bounding box center [424, 239] width 15 height 10
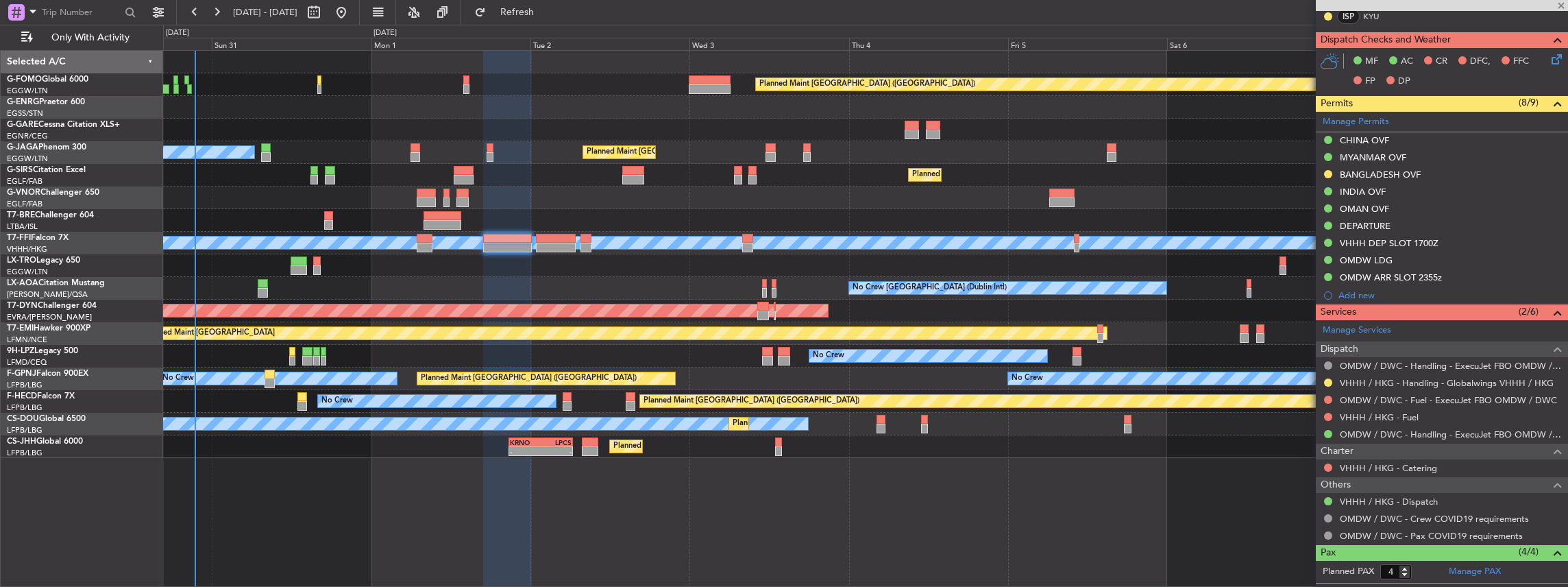
type input "-00:20"
type input "5"
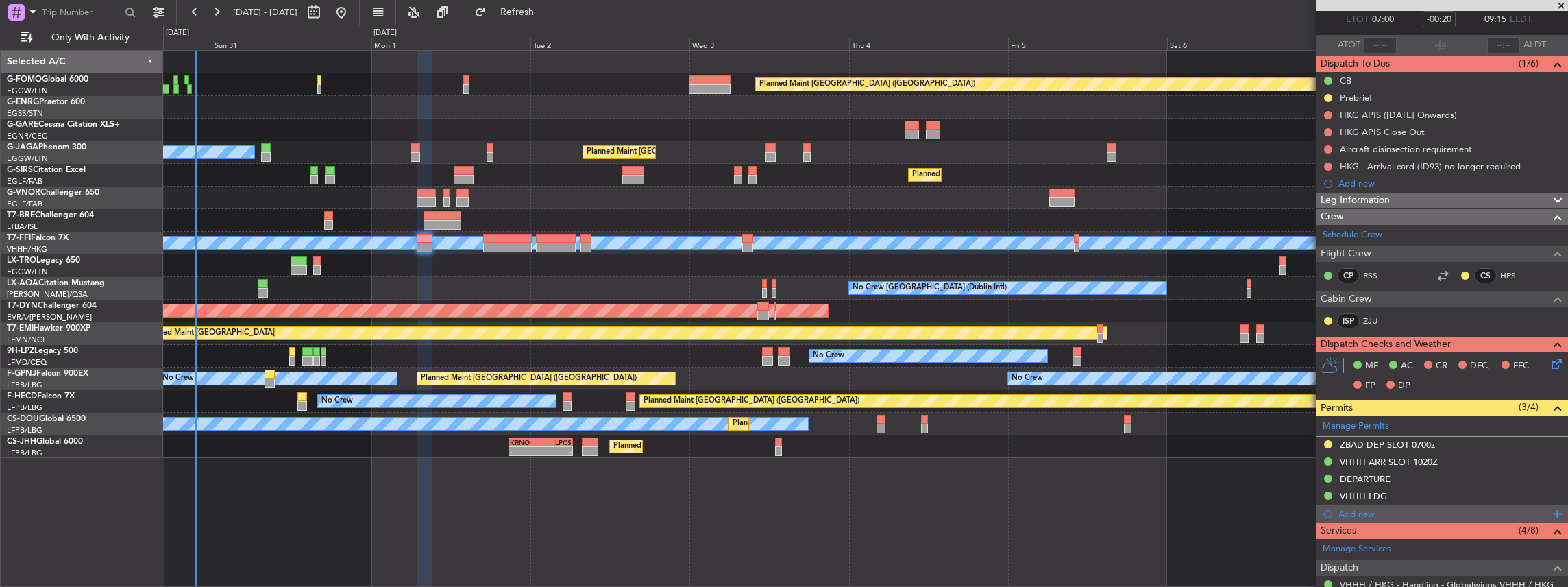
scroll to position [182, 0]
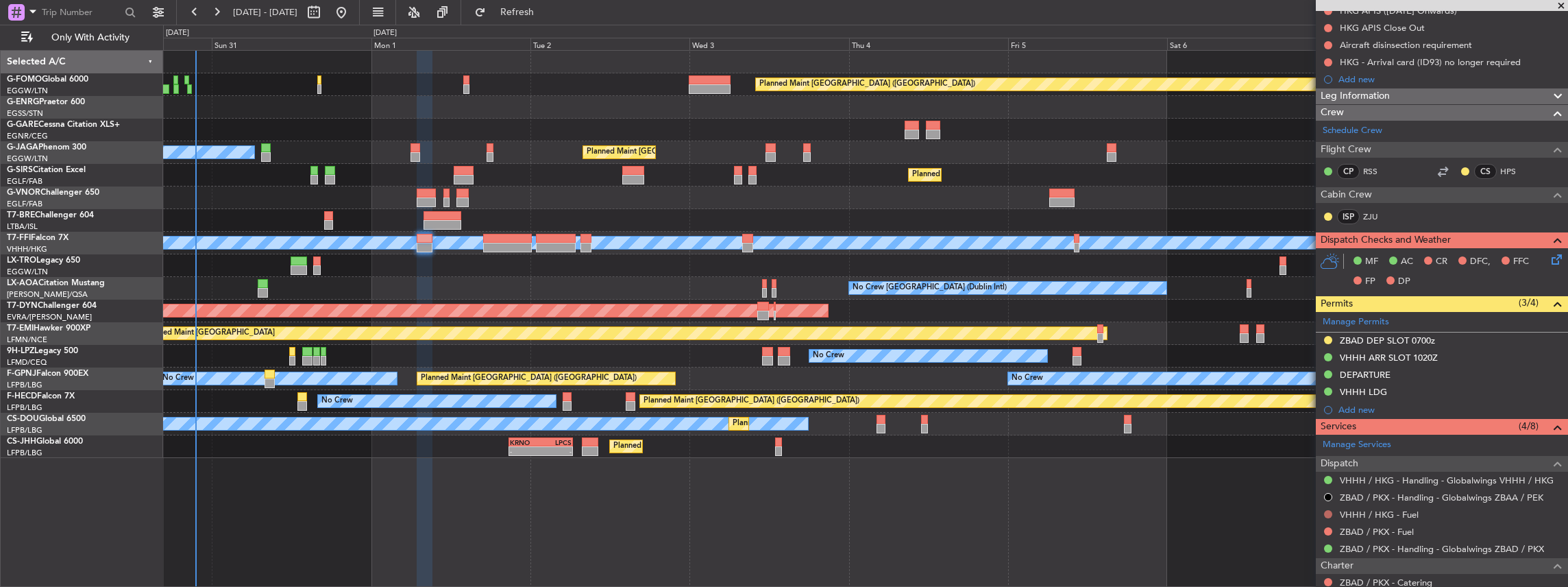
click at [1328, 511] on button at bounding box center [1328, 514] width 8 height 8
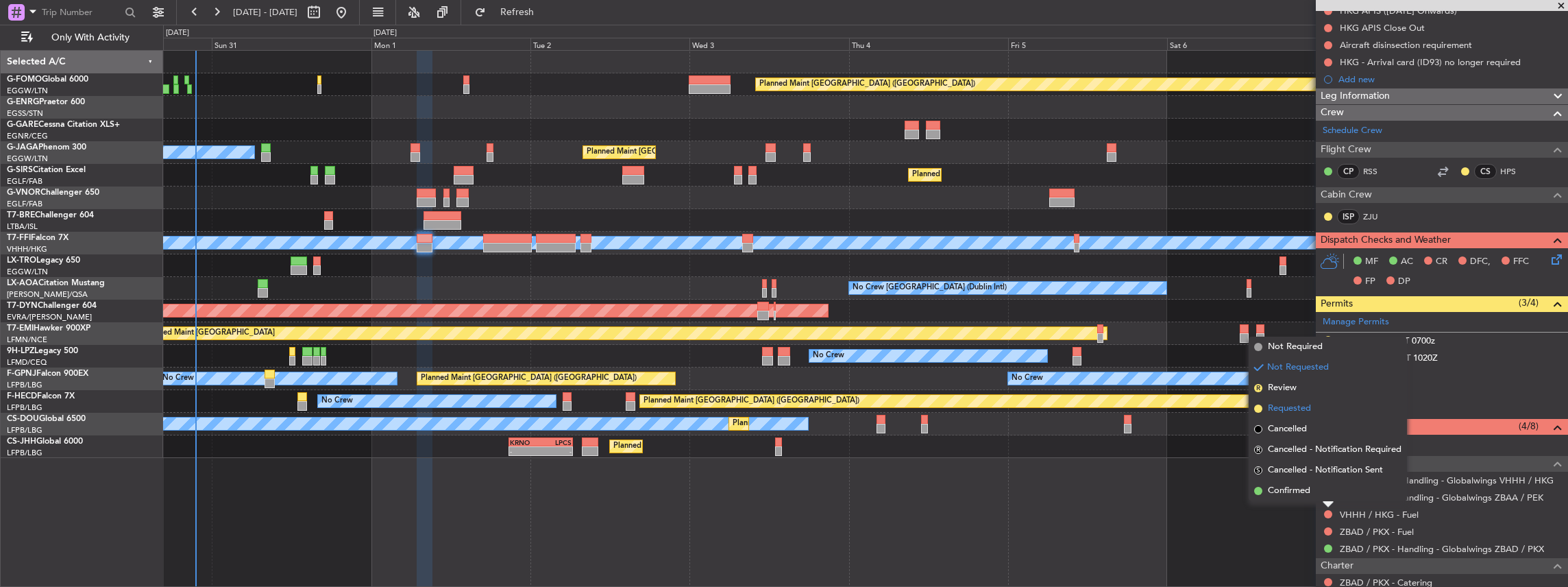
click at [1302, 410] on span "Requested" at bounding box center [1289, 408] width 43 height 14
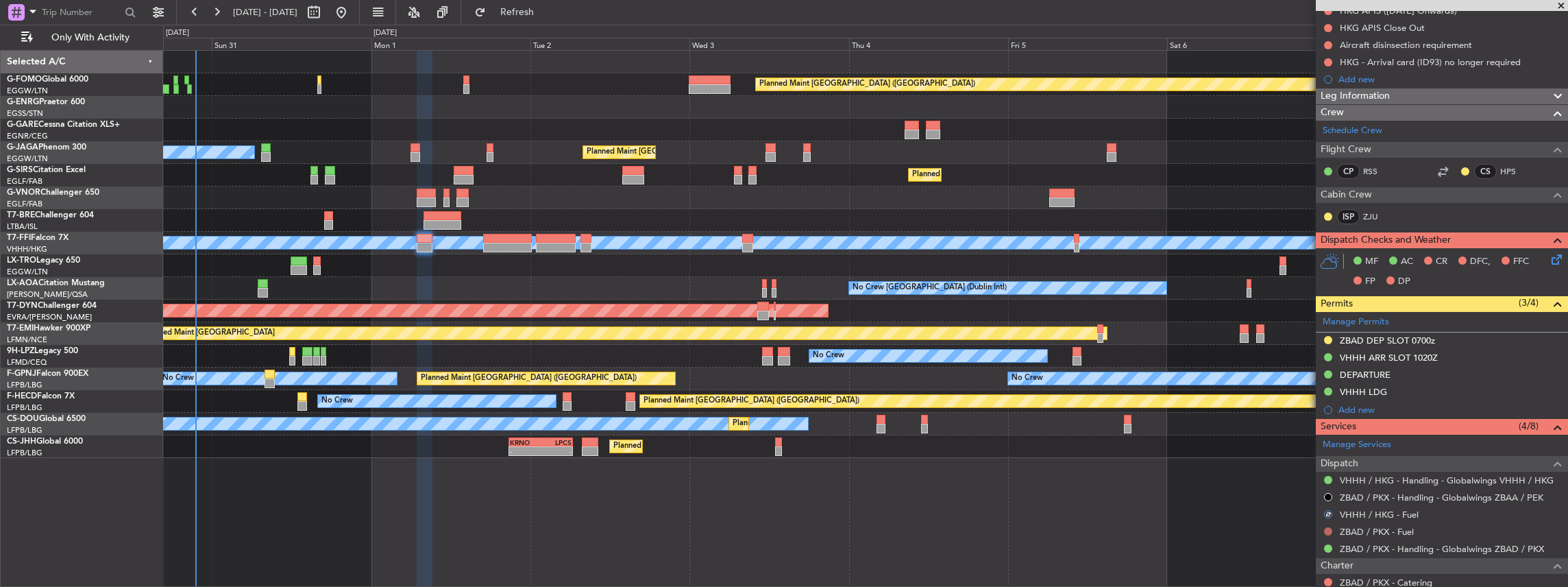
click at [1326, 527] on button at bounding box center [1328, 531] width 8 height 8
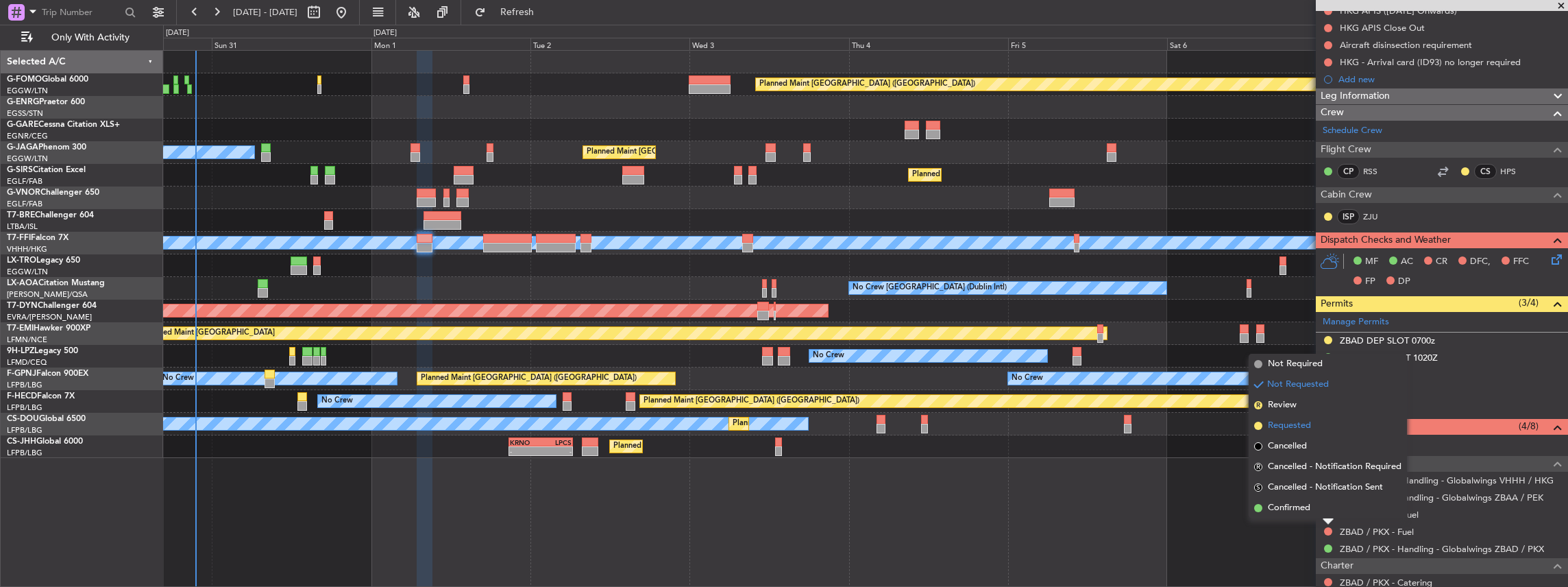
click at [1315, 430] on li "Requested" at bounding box center [1327, 425] width 158 height 20
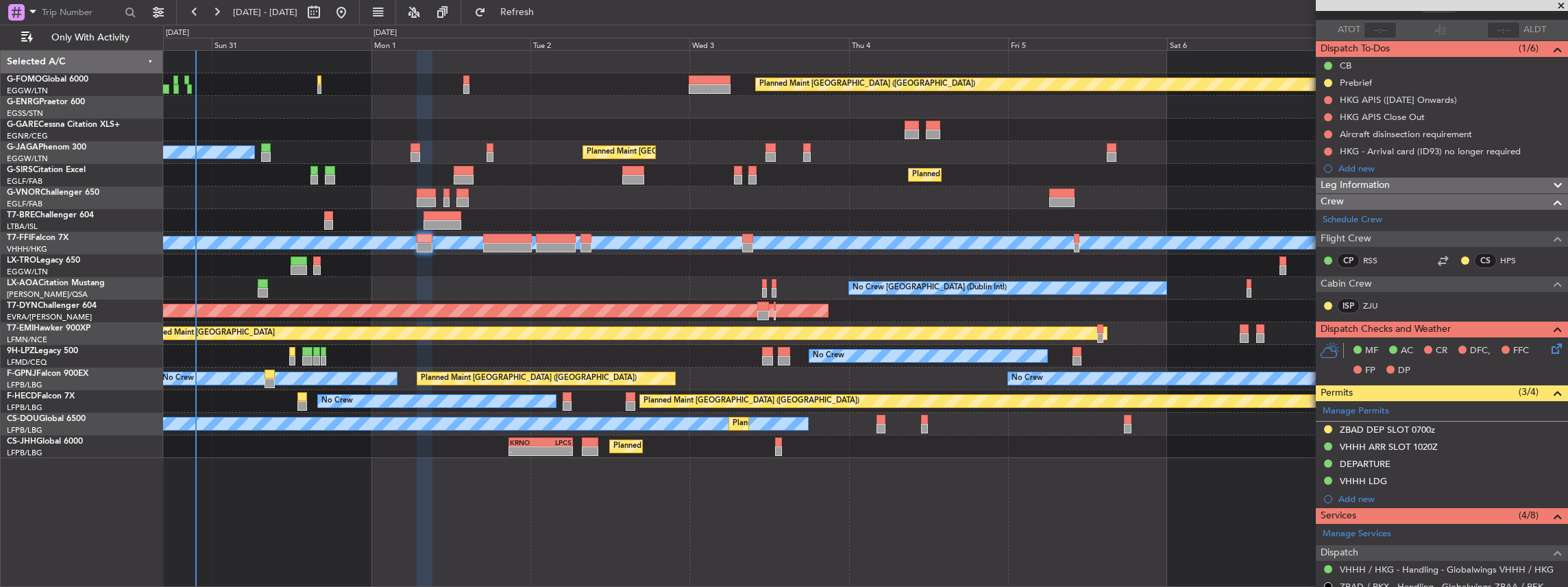
scroll to position [45, 0]
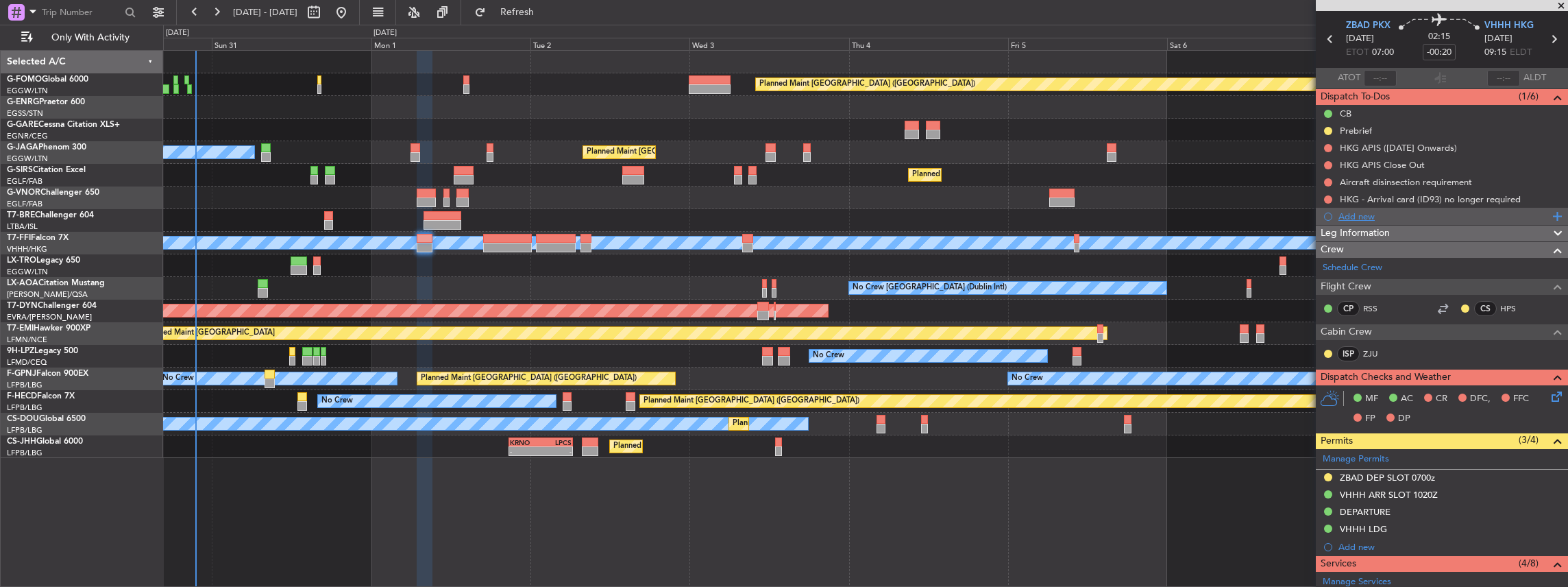
click at [1348, 212] on div "Add new" at bounding box center [1443, 216] width 211 height 11
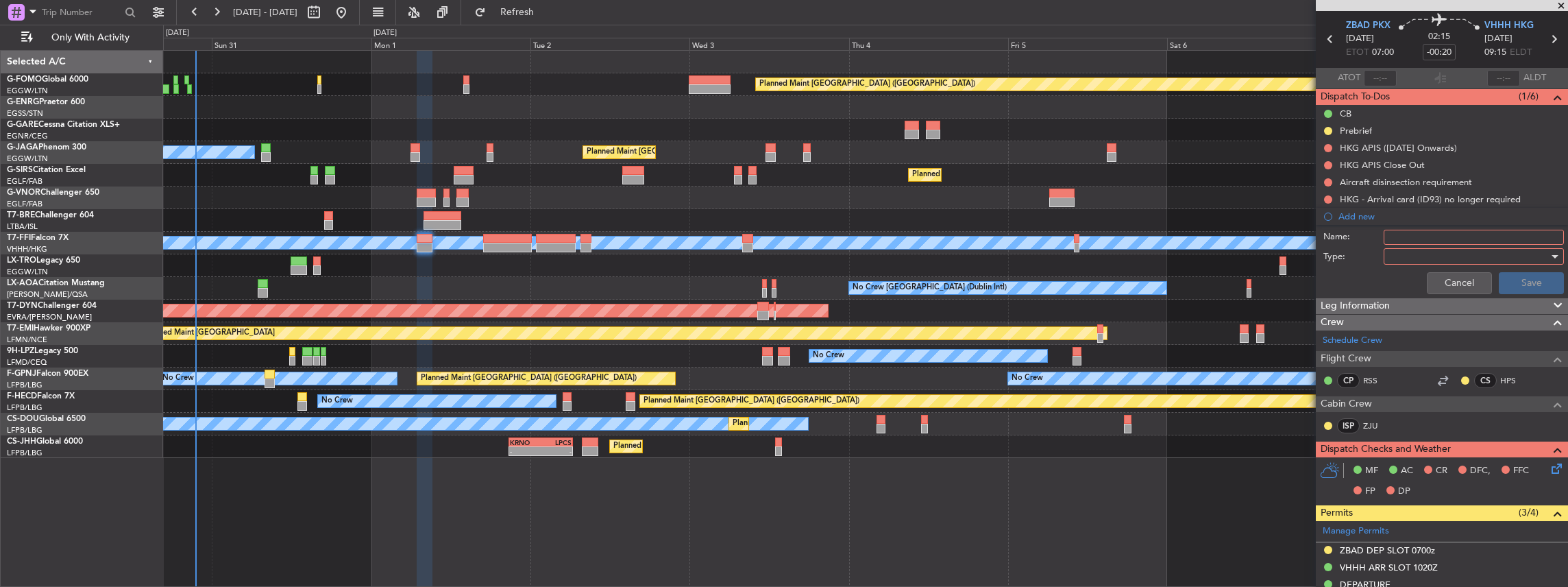
click at [1437, 233] on input "Name:" at bounding box center [1474, 237] width 180 height 15
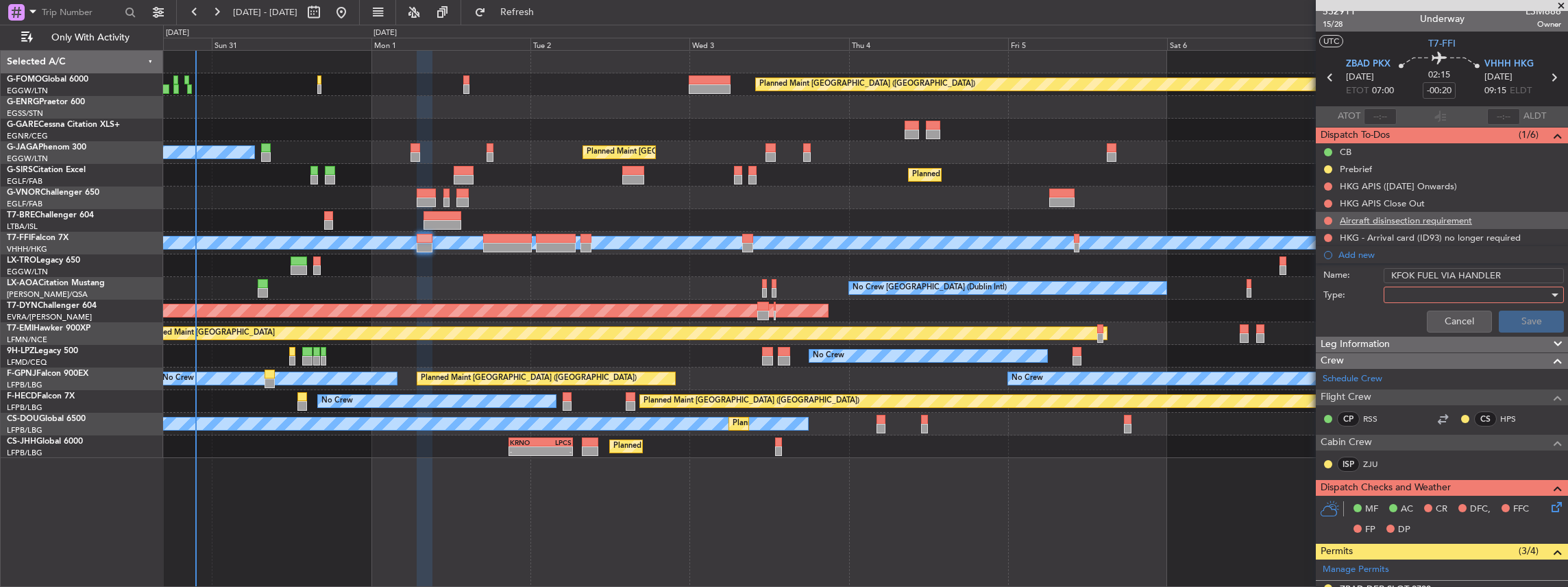
scroll to position [0, 0]
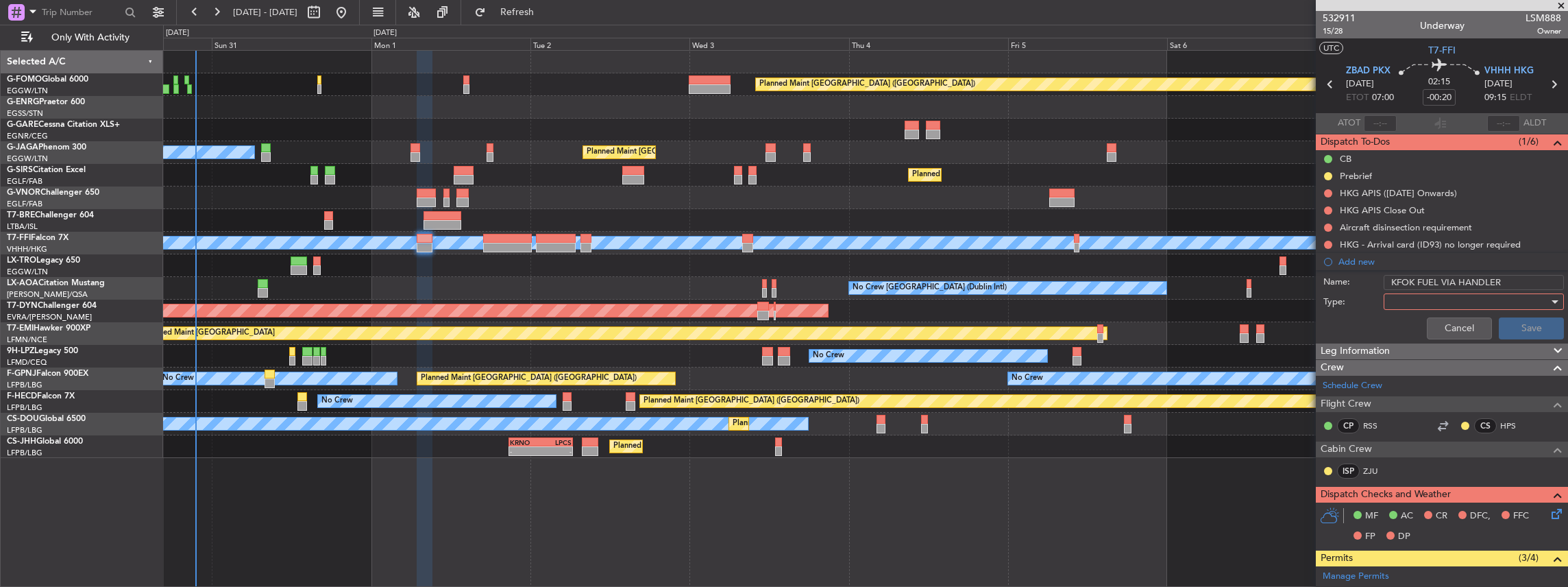
drag, startPoint x: 1411, startPoint y: 281, endPoint x: 1376, endPoint y: 280, distance: 35.0
click at [1376, 280] on div "Name: KFOK FUEL VIA HANDLER" at bounding box center [1442, 282] width 266 height 20
type input "ZBAD FUEL VIA HANDLER"
click at [1427, 295] on div at bounding box center [1469, 301] width 160 height 20
click at [1421, 329] on span "Generic" at bounding box center [1469, 328] width 163 height 20
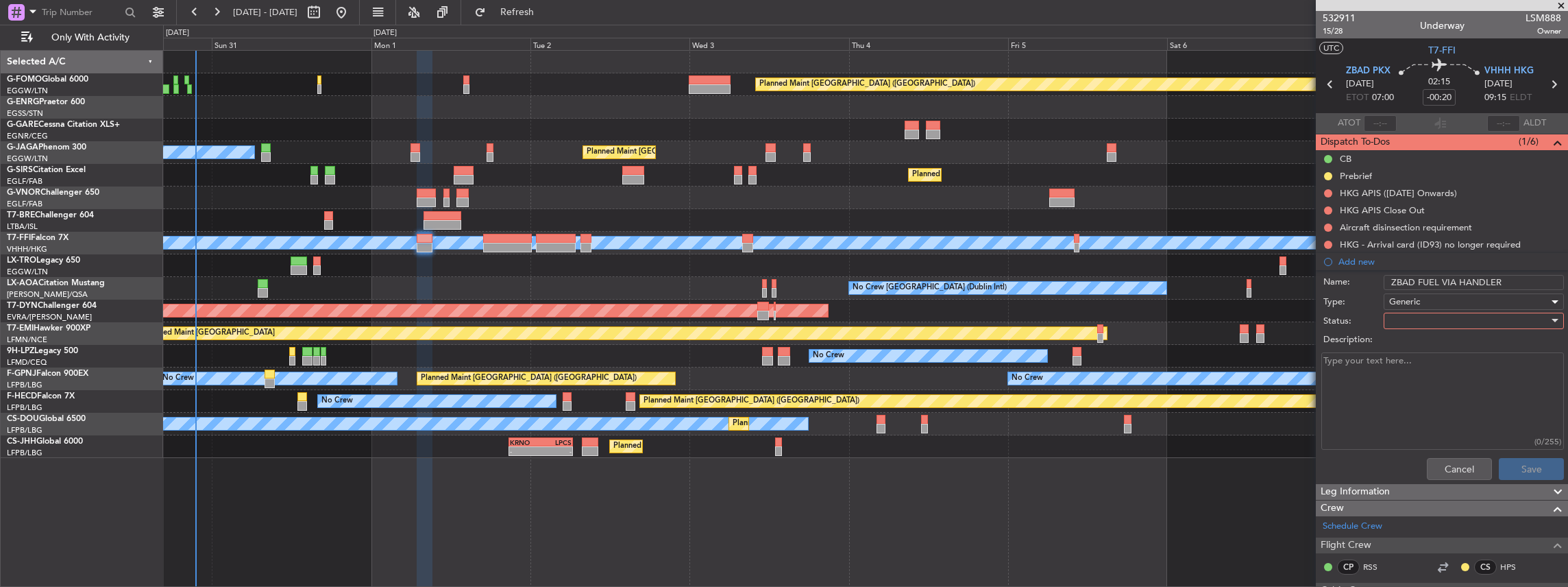
click at [1420, 316] on div at bounding box center [1469, 321] width 160 height 20
click at [1416, 368] on span "In Progress" at bounding box center [1469, 367] width 163 height 20
click at [1540, 473] on button "Save" at bounding box center [1531, 469] width 65 height 22
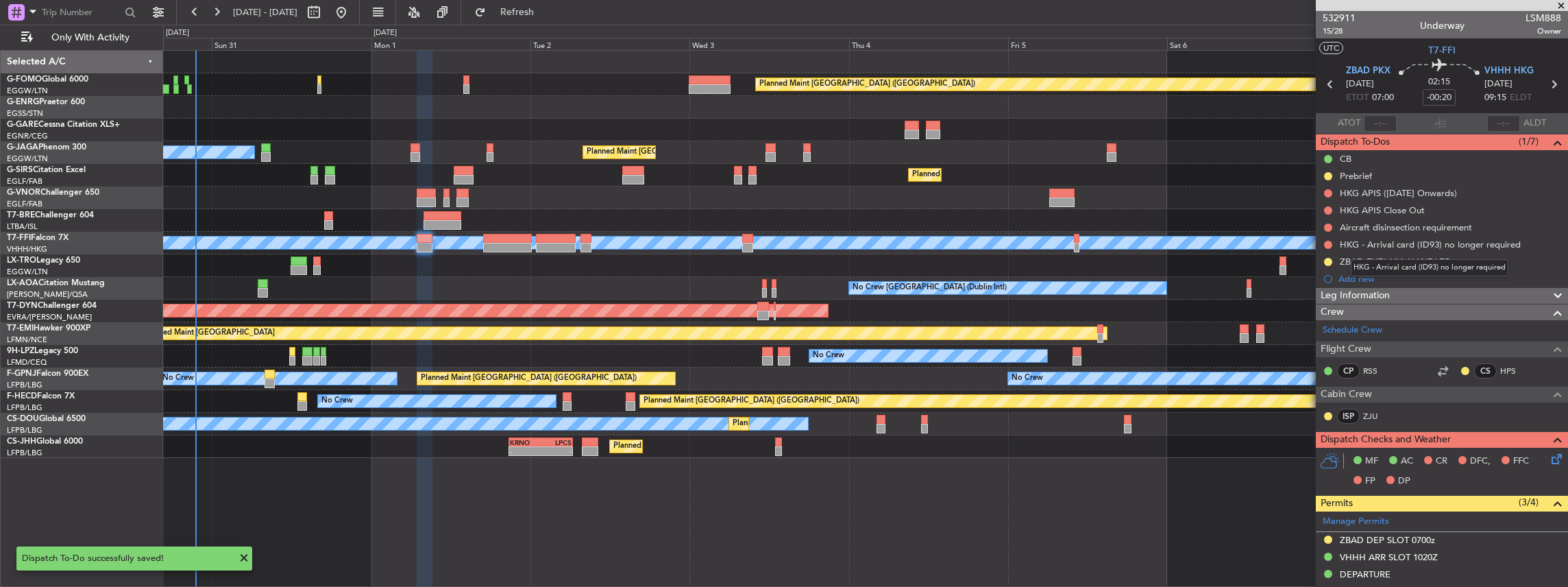
click at [1357, 282] on mat-tooltip-component "HKG - Arrival card (ID93) no longer required" at bounding box center [1429, 267] width 177 height 36
click at [1349, 279] on div "Add new" at bounding box center [1443, 279] width 211 height 11
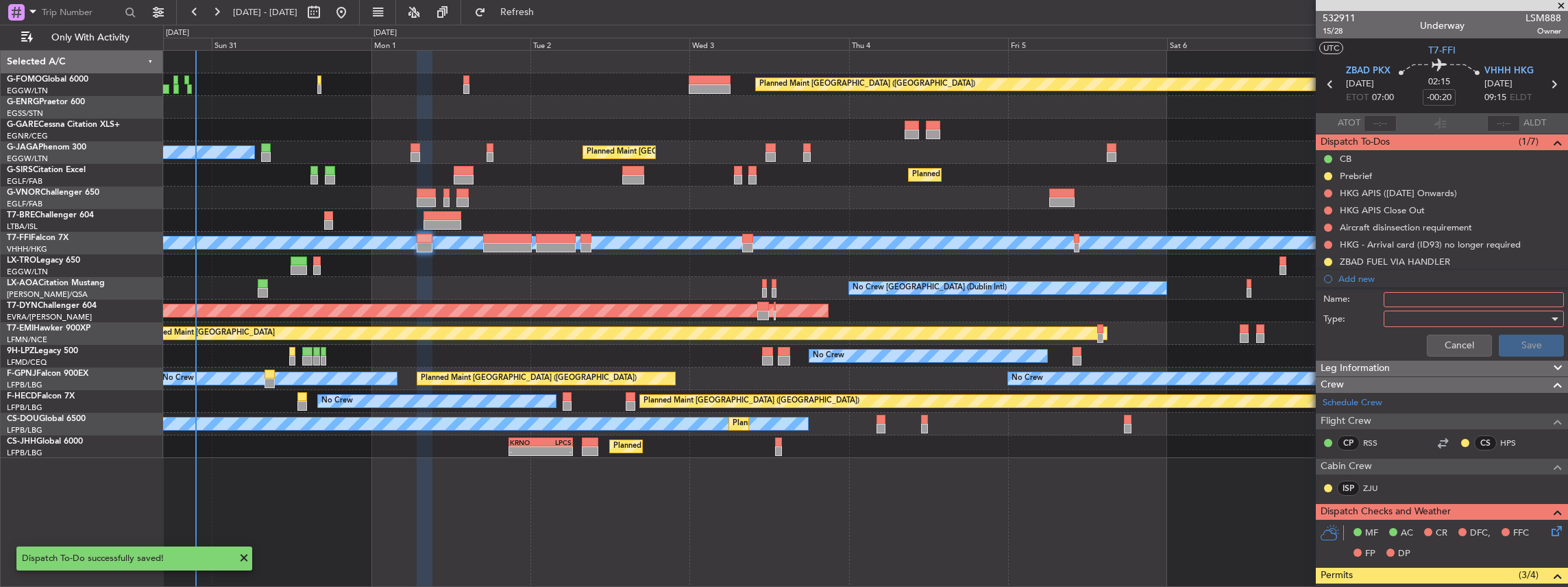
click at [1409, 302] on input "Name:" at bounding box center [1474, 299] width 180 height 15
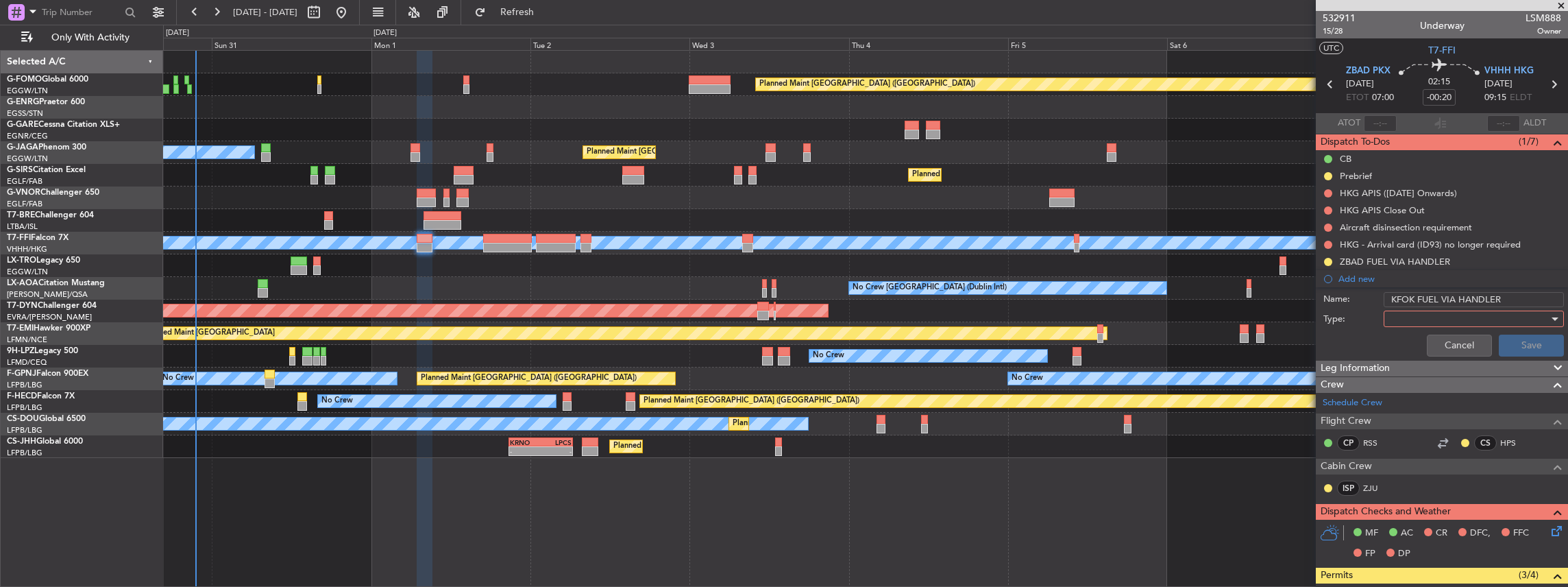
drag, startPoint x: 1412, startPoint y: 297, endPoint x: 1370, endPoint y: 298, distance: 42.0
click at [1370, 298] on div "Name: KFOK FUEL VIA HANDLER" at bounding box center [1442, 299] width 266 height 20
type input "VHHH FUEL VIA HANDLER"
click at [1411, 320] on div at bounding box center [1469, 318] width 160 height 20
click at [1405, 350] on span "Generic" at bounding box center [1469, 345] width 163 height 20
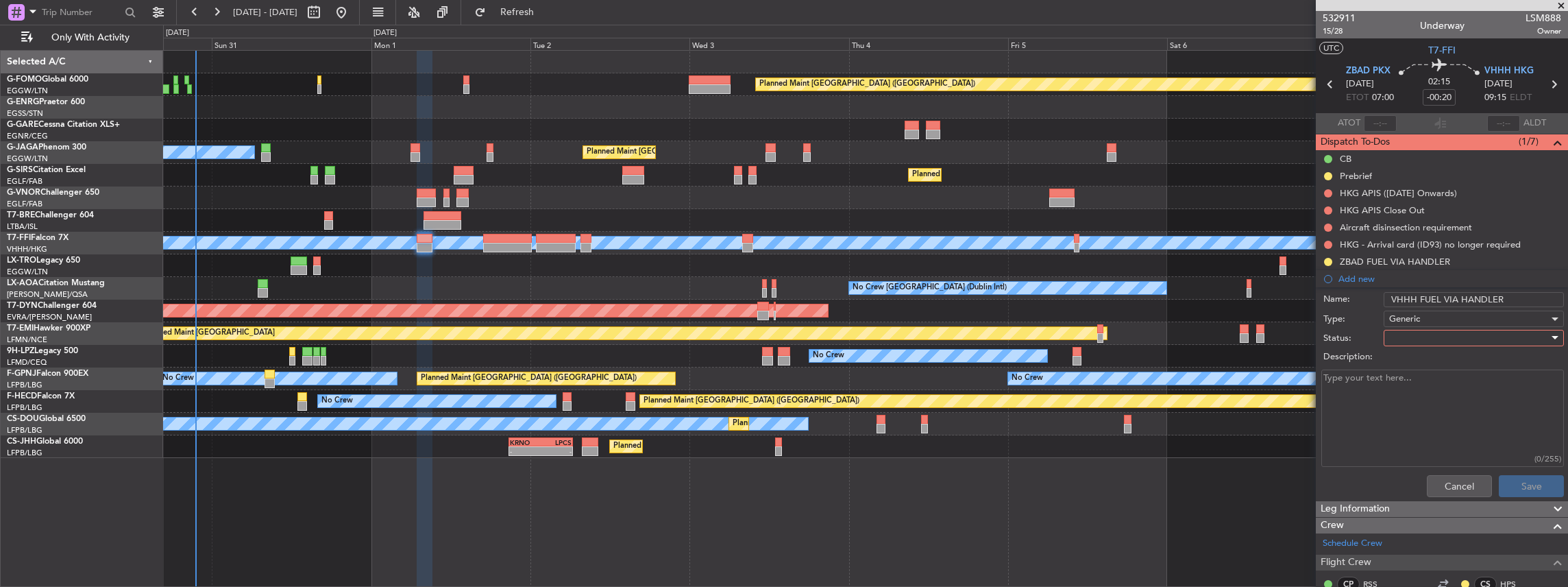
click at [1418, 336] on div at bounding box center [1469, 338] width 160 height 20
click at [1417, 404] on span "Completed" at bounding box center [1469, 405] width 163 height 20
click at [1416, 334] on span "Completed" at bounding box center [1411, 338] width 45 height 12
click at [1411, 386] on span "In Progress" at bounding box center [1469, 385] width 163 height 20
click at [1520, 488] on button "Save" at bounding box center [1531, 485] width 65 height 22
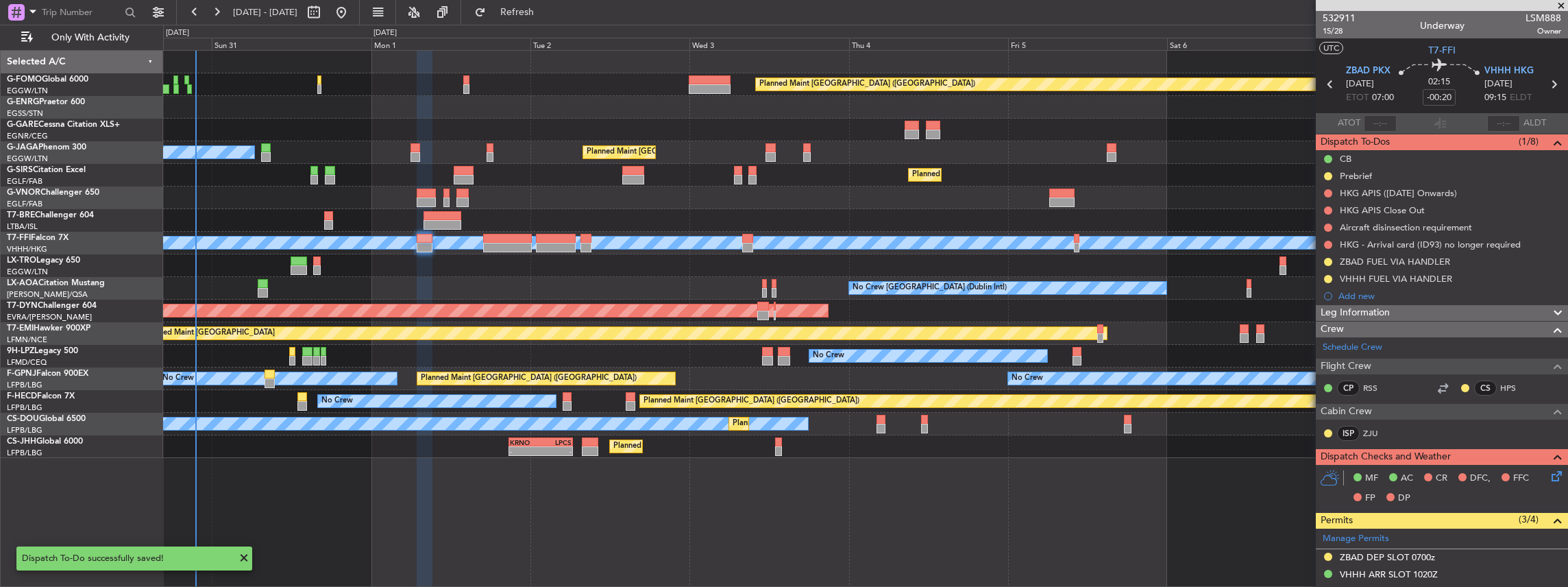
click at [1549, 82] on icon at bounding box center [1554, 84] width 18 height 18
type input "4"
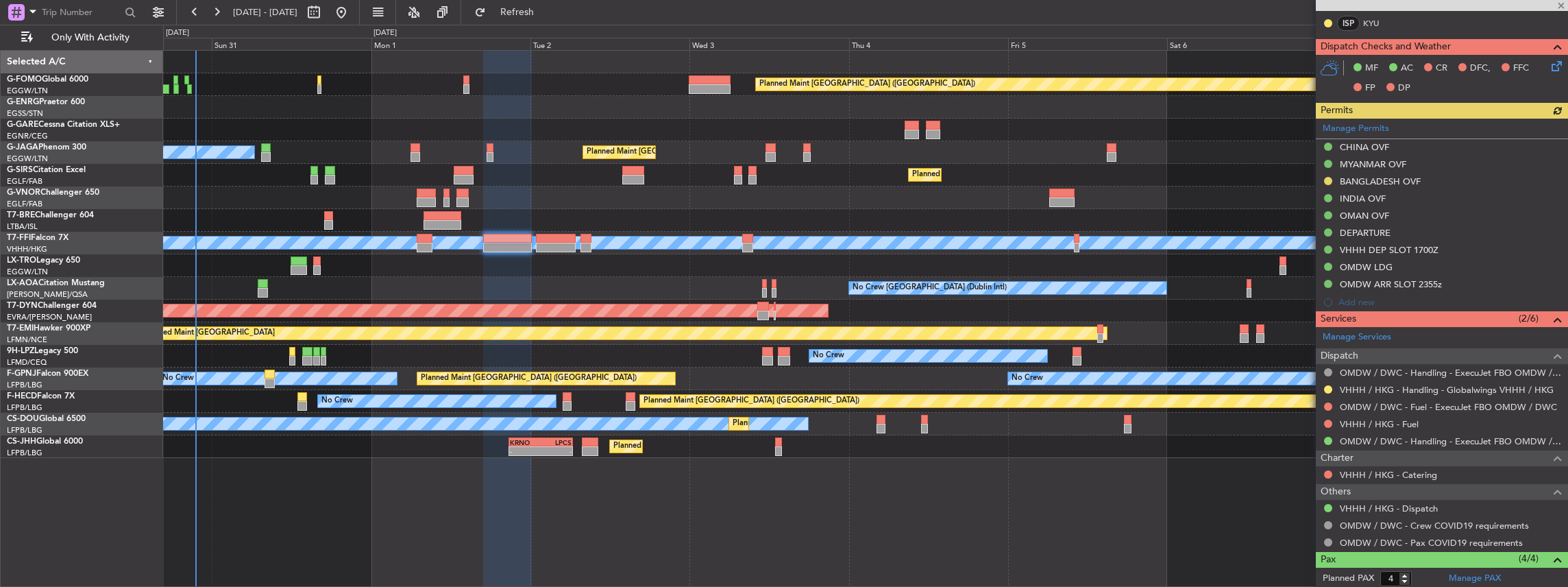
scroll to position [366, 0]
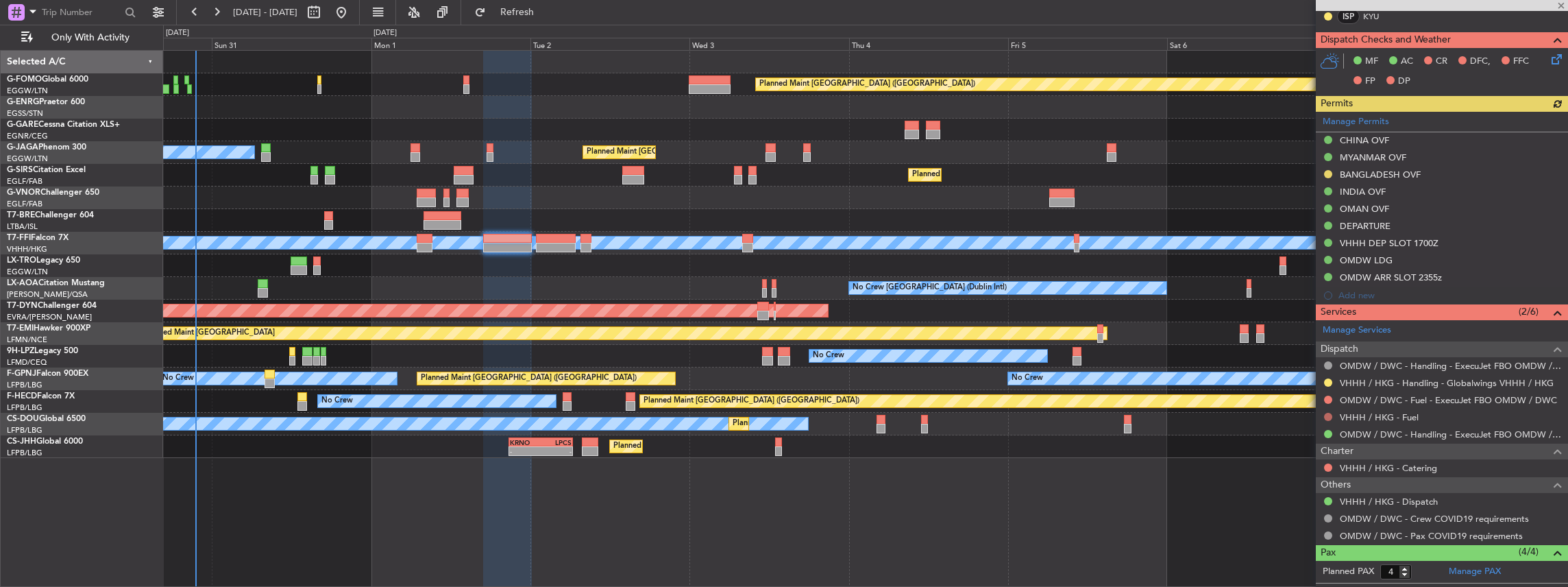
click at [1328, 416] on button at bounding box center [1328, 416] width 8 height 8
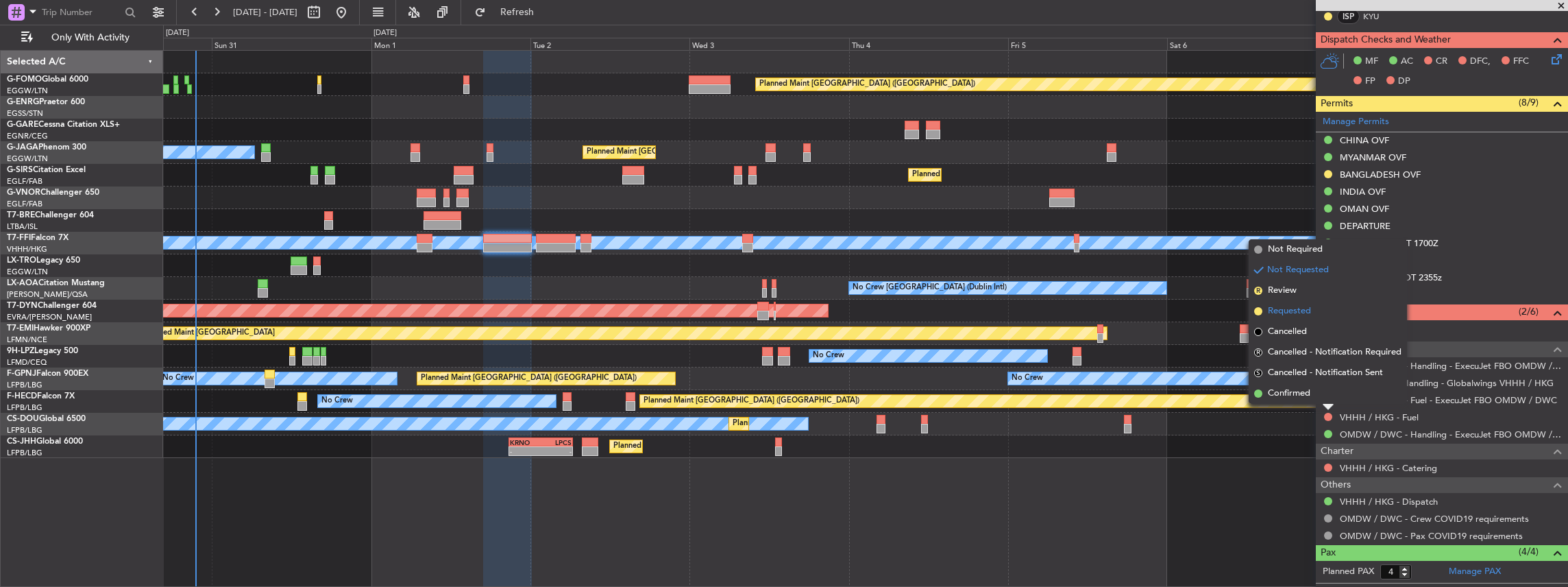
click at [1313, 307] on li "Requested" at bounding box center [1327, 311] width 158 height 20
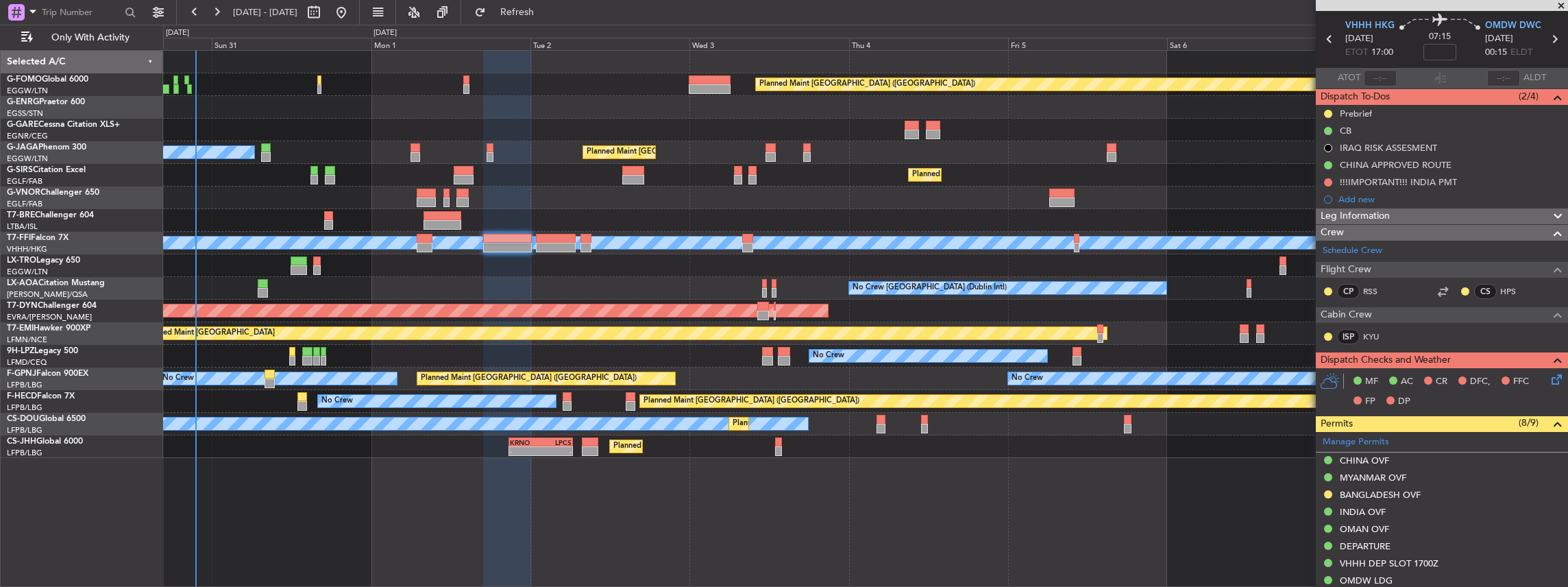
scroll to position [0, 0]
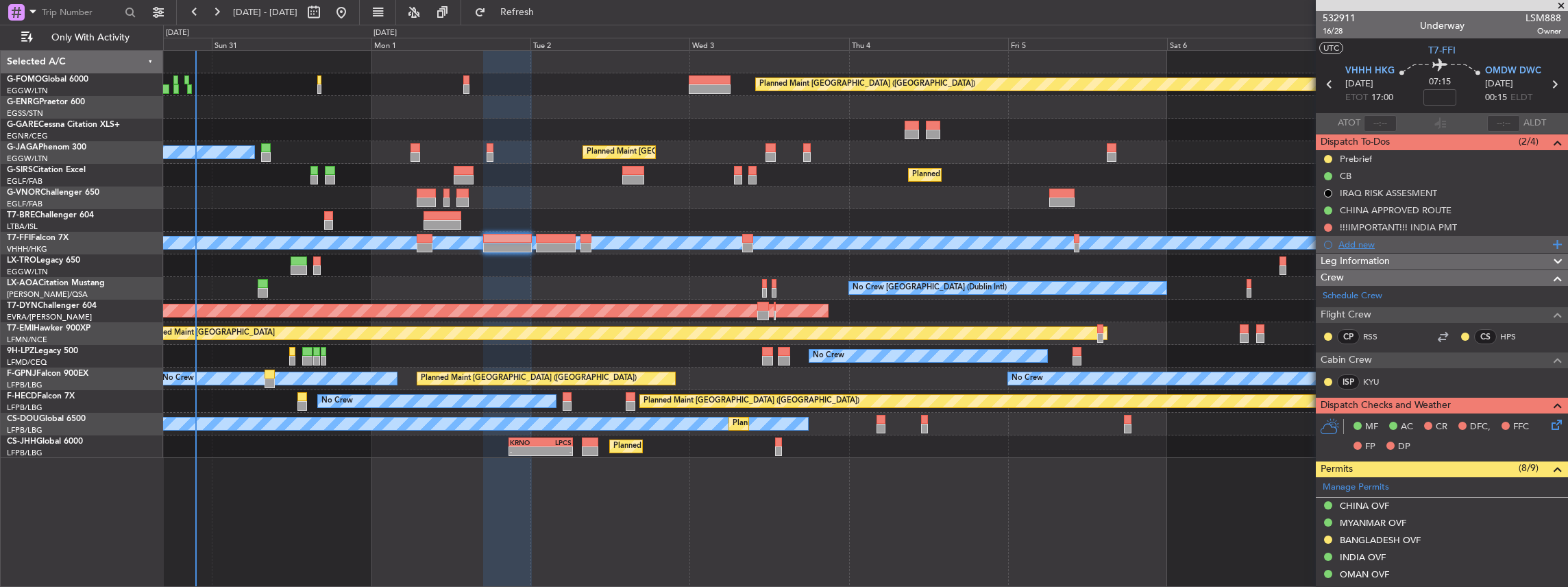
click at [1367, 241] on div "Add new" at bounding box center [1443, 244] width 211 height 11
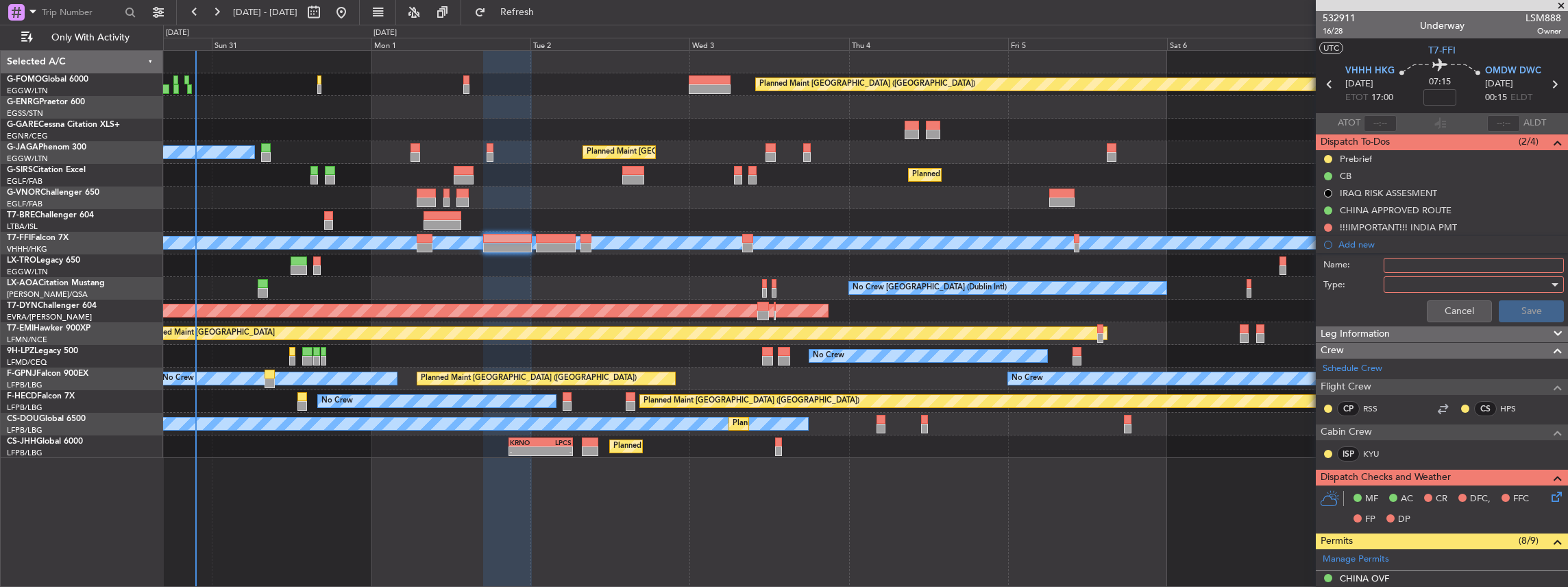
click at [1445, 262] on input "Name:" at bounding box center [1474, 265] width 180 height 15
drag, startPoint x: 1415, startPoint y: 262, endPoint x: 1380, endPoint y: 257, distance: 35.4
click at [1384, 262] on input "KFOK FUEL VIA HANDLER" at bounding box center [1474, 265] width 180 height 15
type input "VHHH FUEL VIA HANDLER"
click at [1411, 279] on div at bounding box center [1469, 284] width 160 height 20
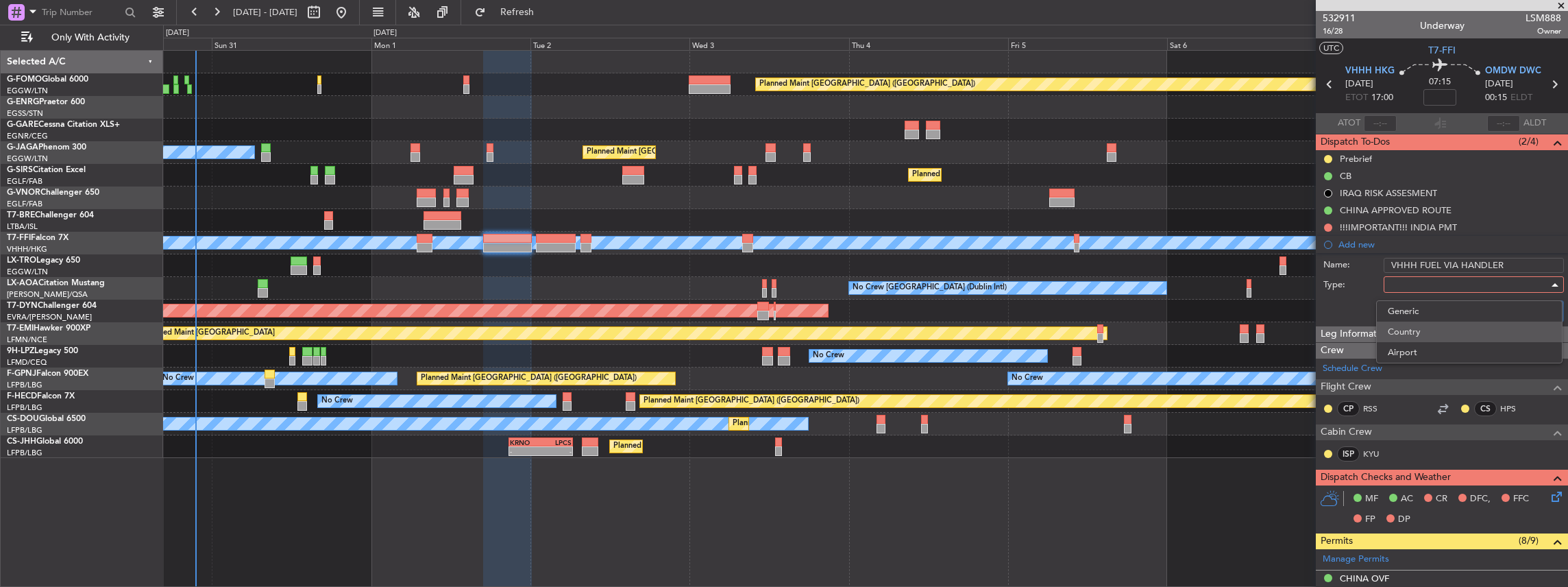
click at [1423, 326] on span "Country" at bounding box center [1469, 331] width 163 height 20
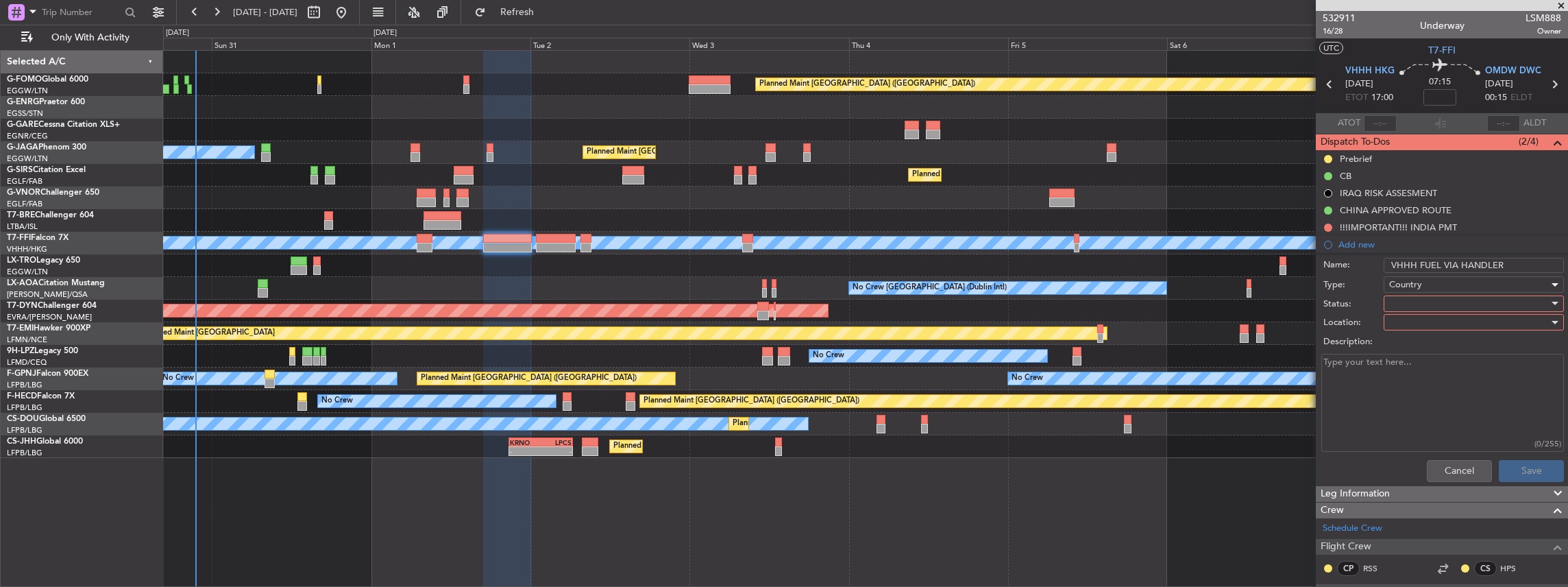
click at [1411, 281] on span "Country" at bounding box center [1406, 284] width 33 height 12
click at [1413, 303] on span "Generic" at bounding box center [1469, 311] width 163 height 20
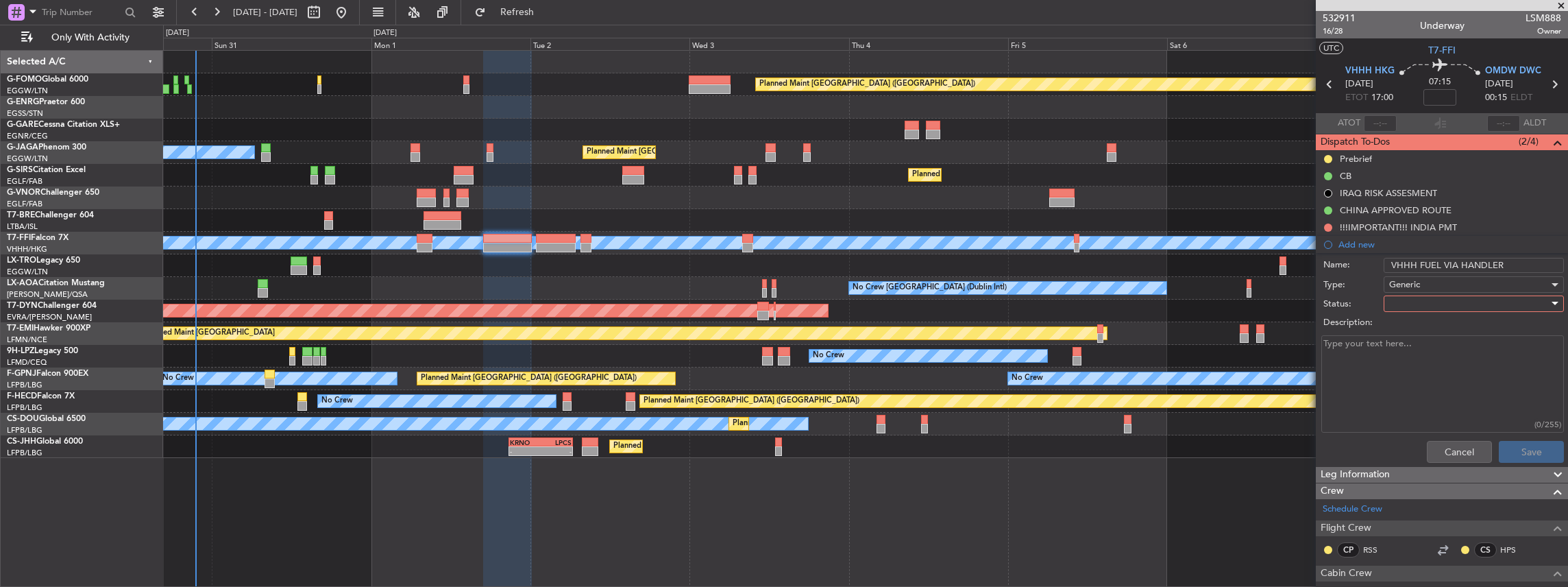
click at [1402, 299] on div at bounding box center [1469, 303] width 160 height 20
click at [1420, 352] on span "In Progress" at bounding box center [1469, 351] width 163 height 20
click at [1512, 453] on button "Save" at bounding box center [1531, 452] width 65 height 22
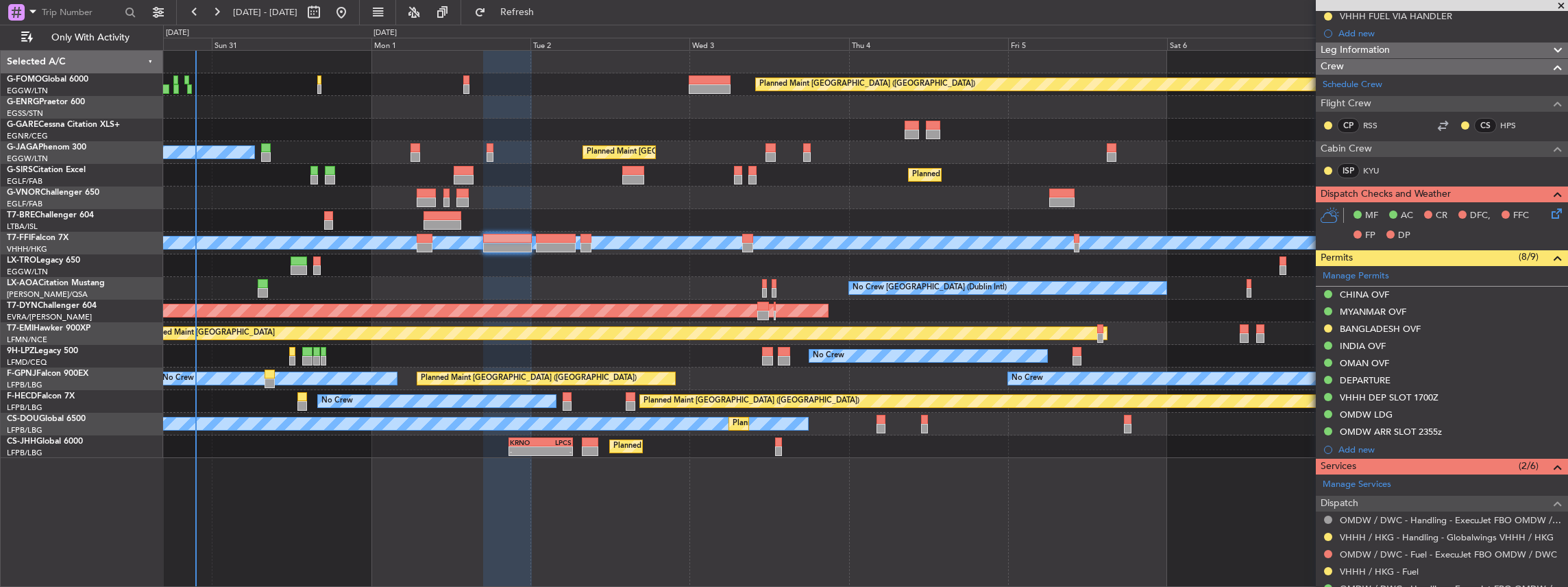
scroll to position [366, 0]
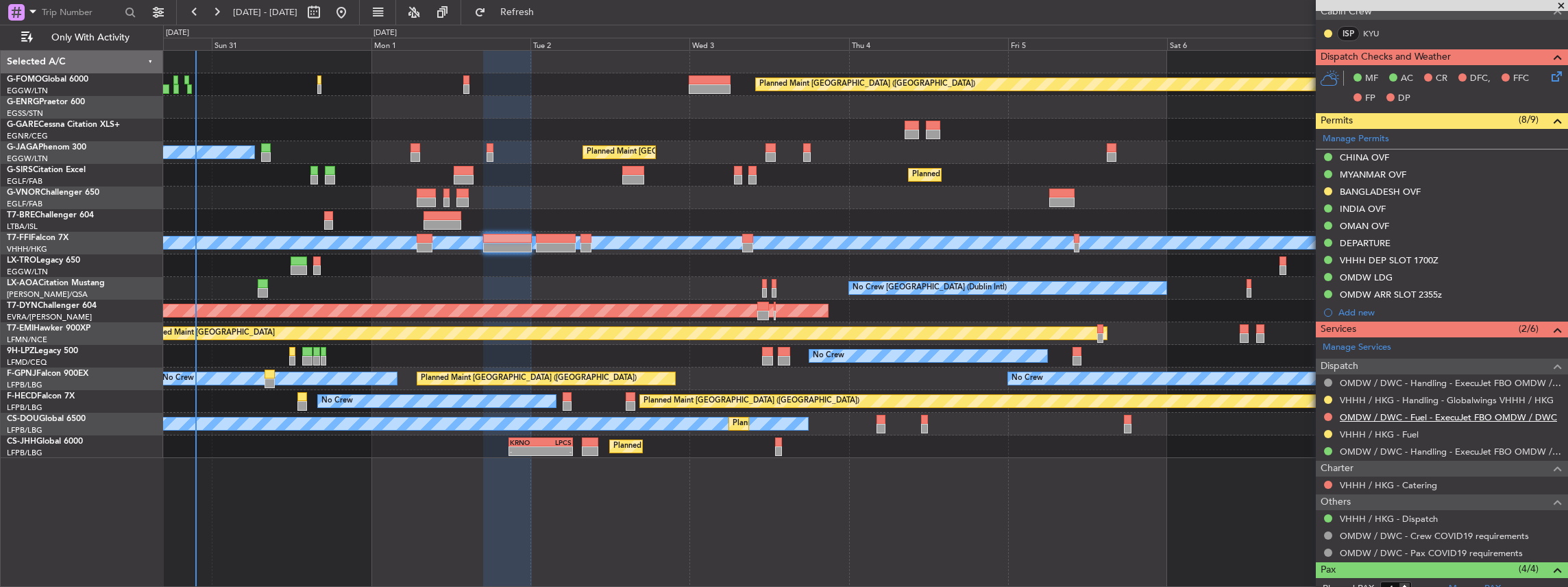
click at [1427, 416] on link "OMDW / DWC - Fuel - ExecuJet FBO OMDW / DWC" at bounding box center [1448, 417] width 217 height 11
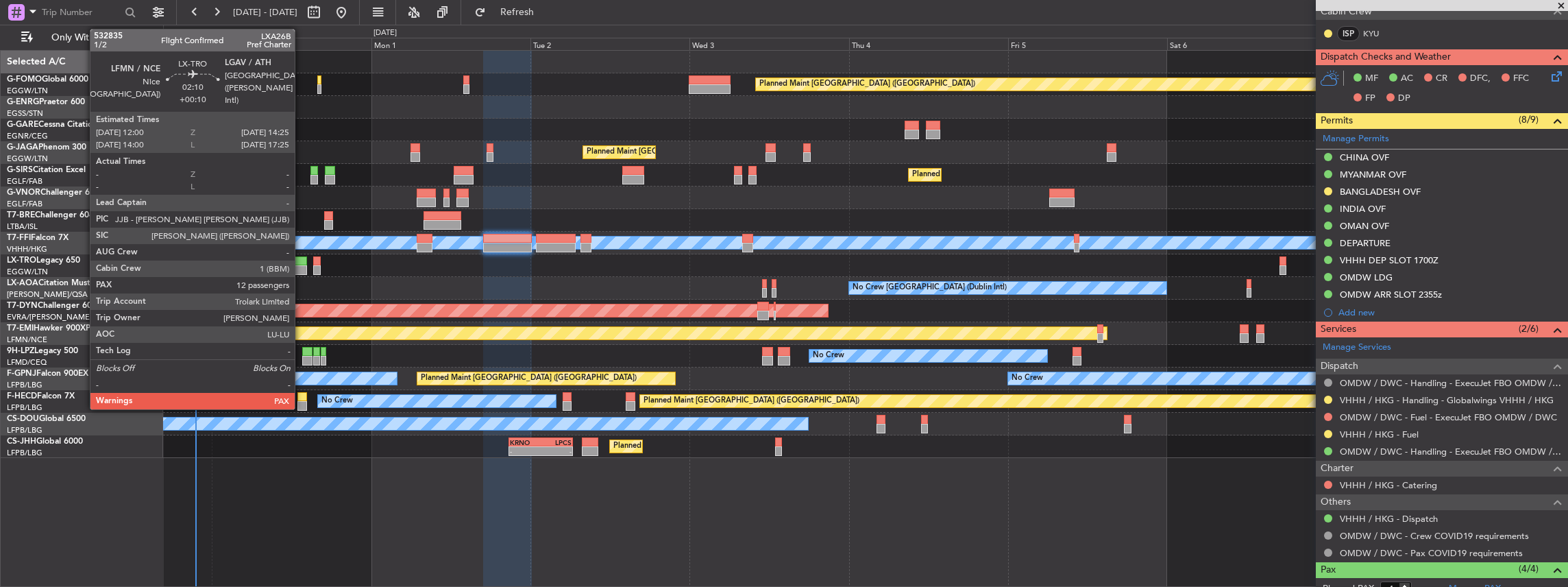
click at [302, 261] on div at bounding box center [299, 262] width 16 height 10
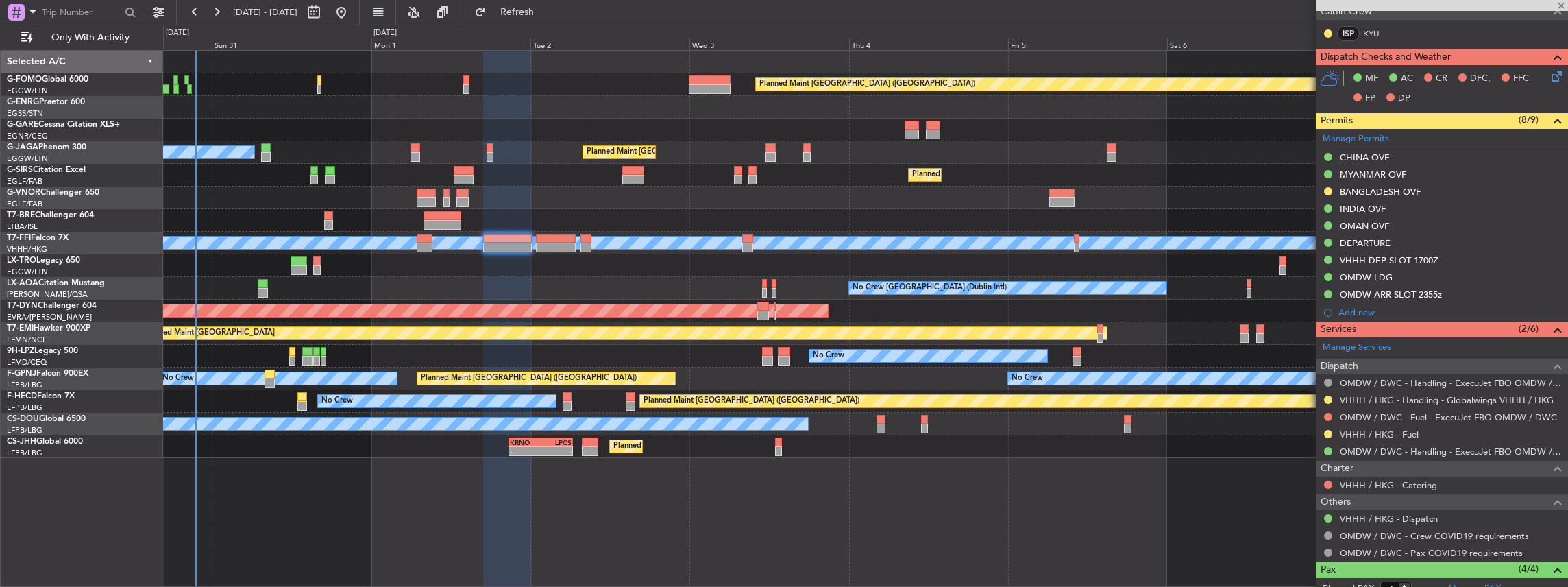
type input "+00:10"
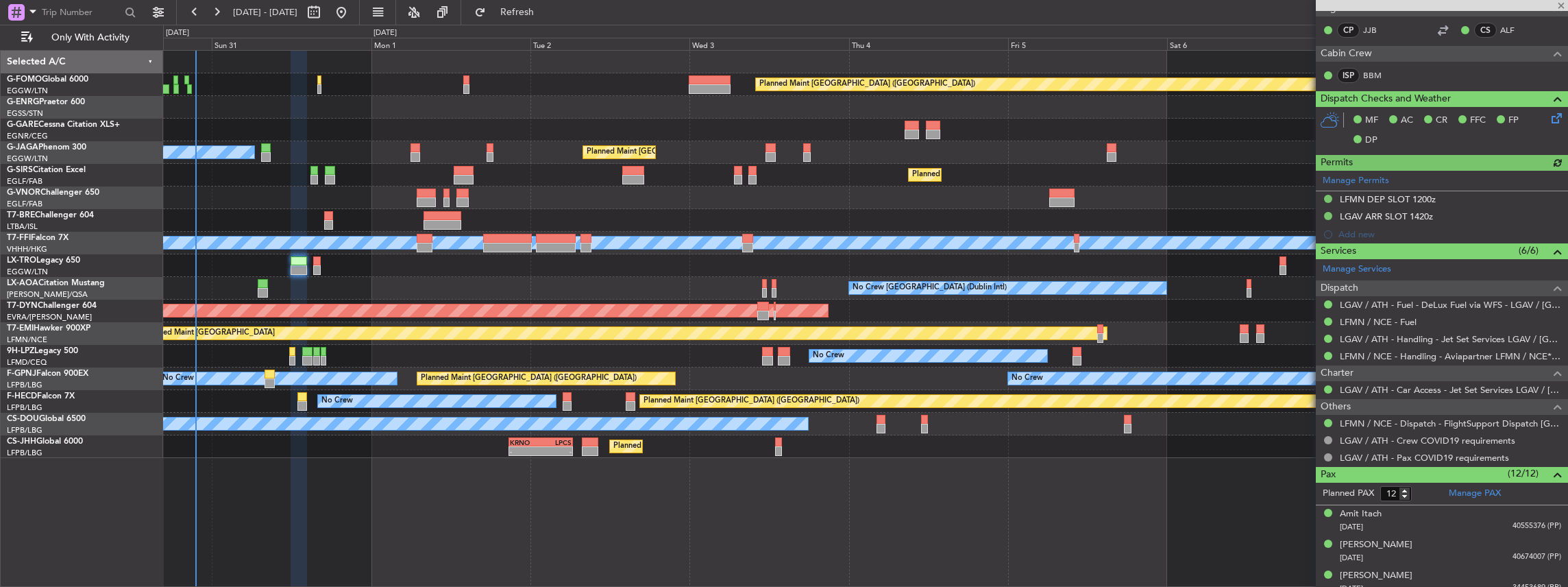
scroll to position [320, 0]
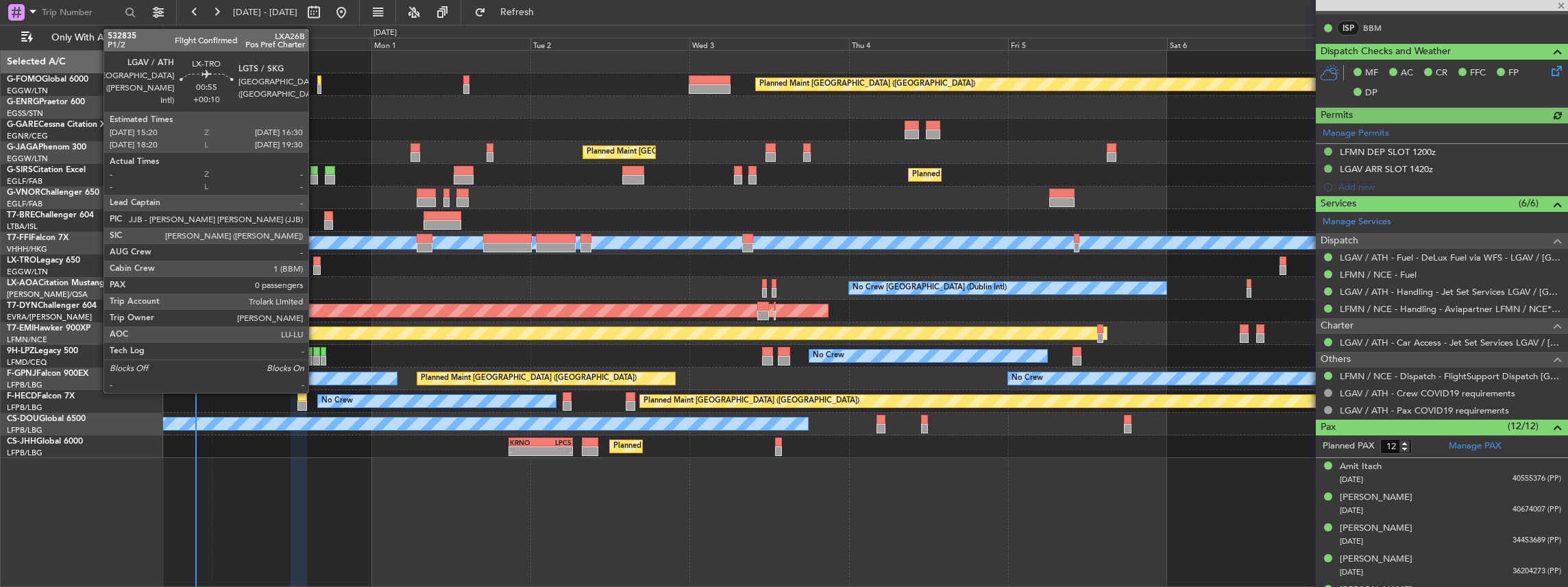
click at [316, 266] on div at bounding box center [317, 271] width 8 height 10
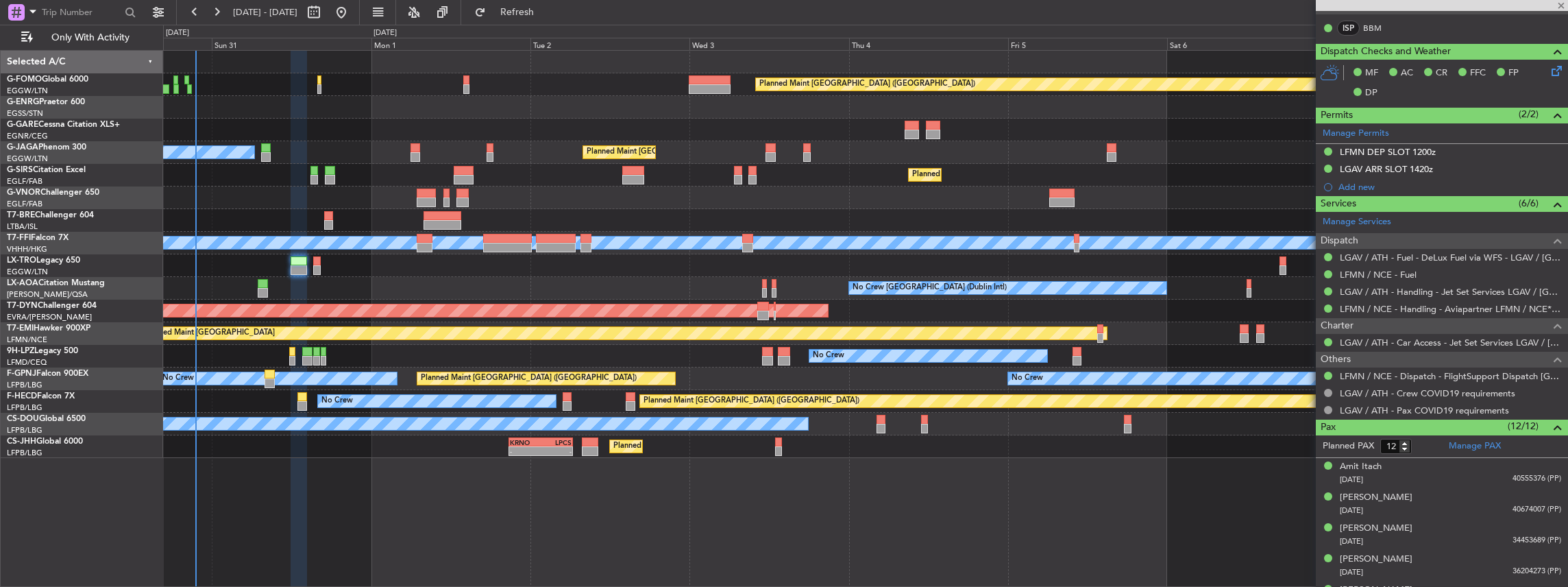
type input "0"
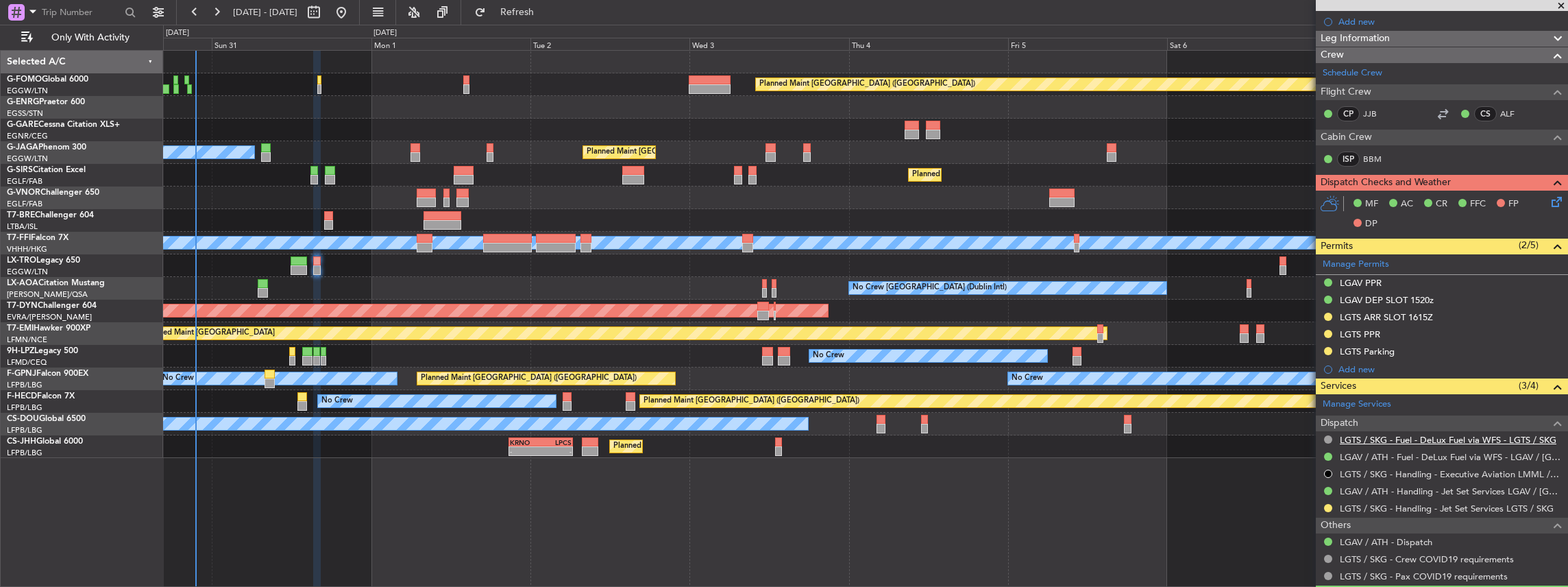
scroll to position [228, 0]
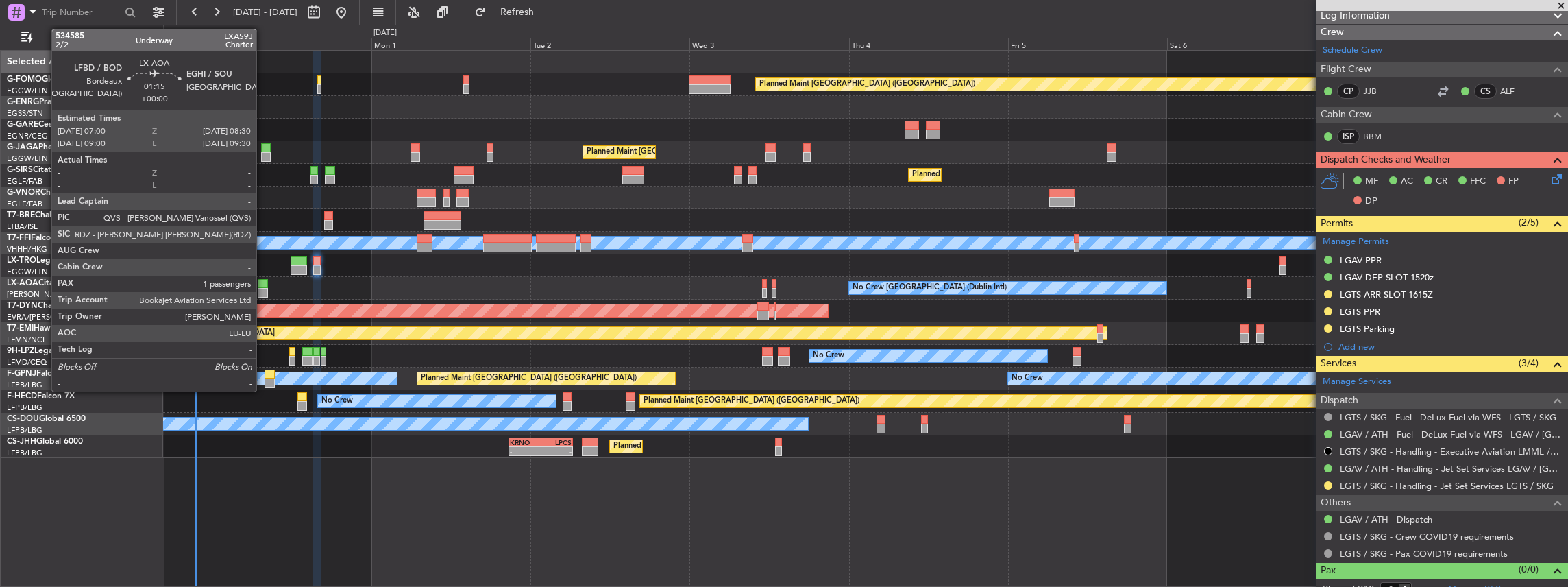
click at [263, 290] on div at bounding box center [262, 293] width 11 height 10
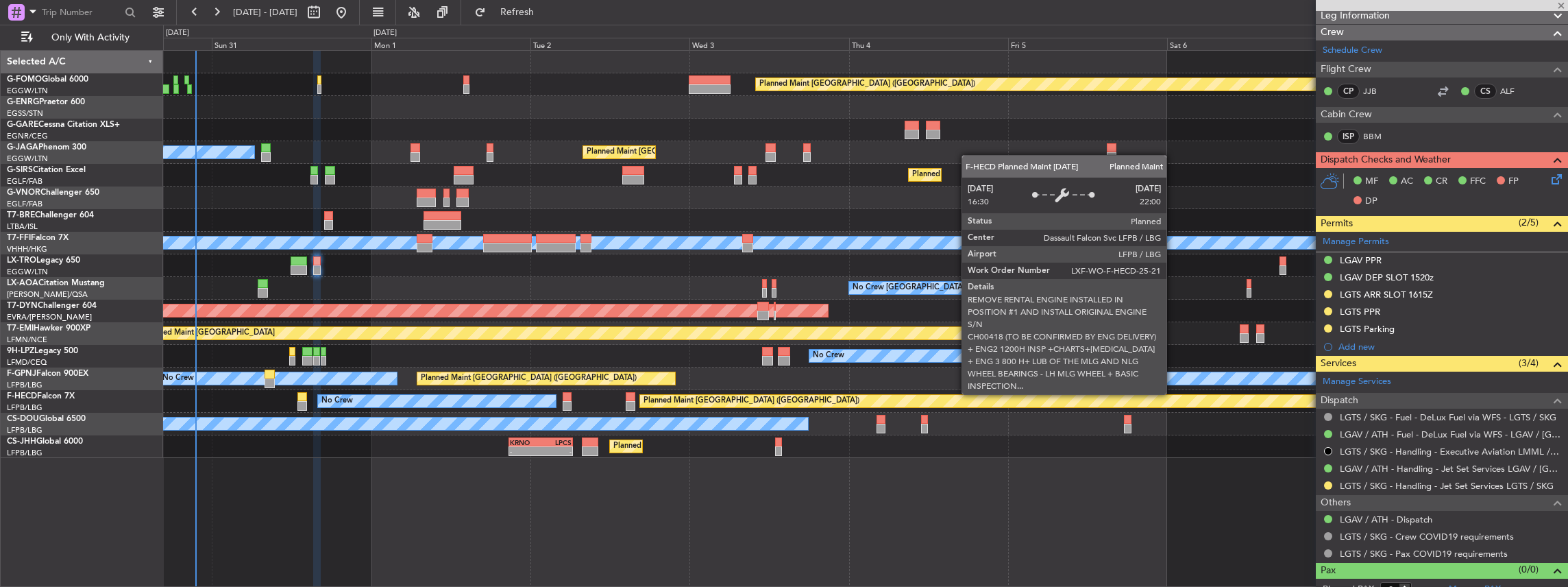
type input "1"
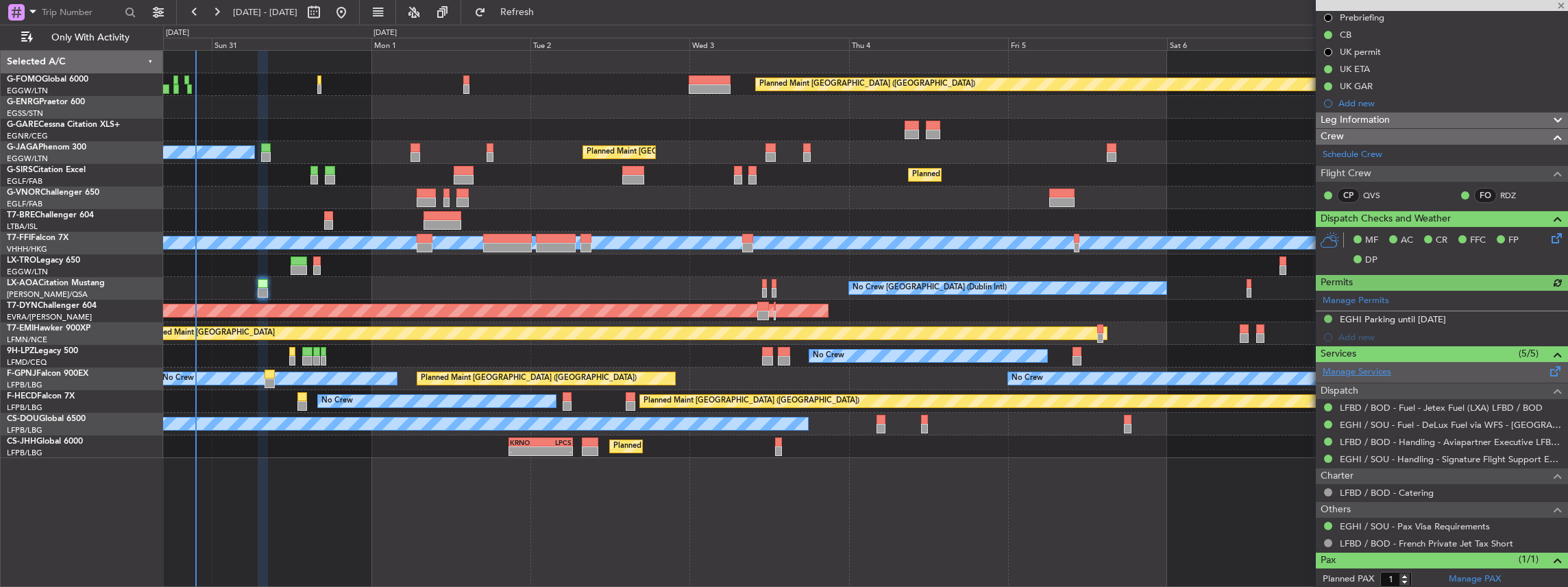
scroll to position [172, 0]
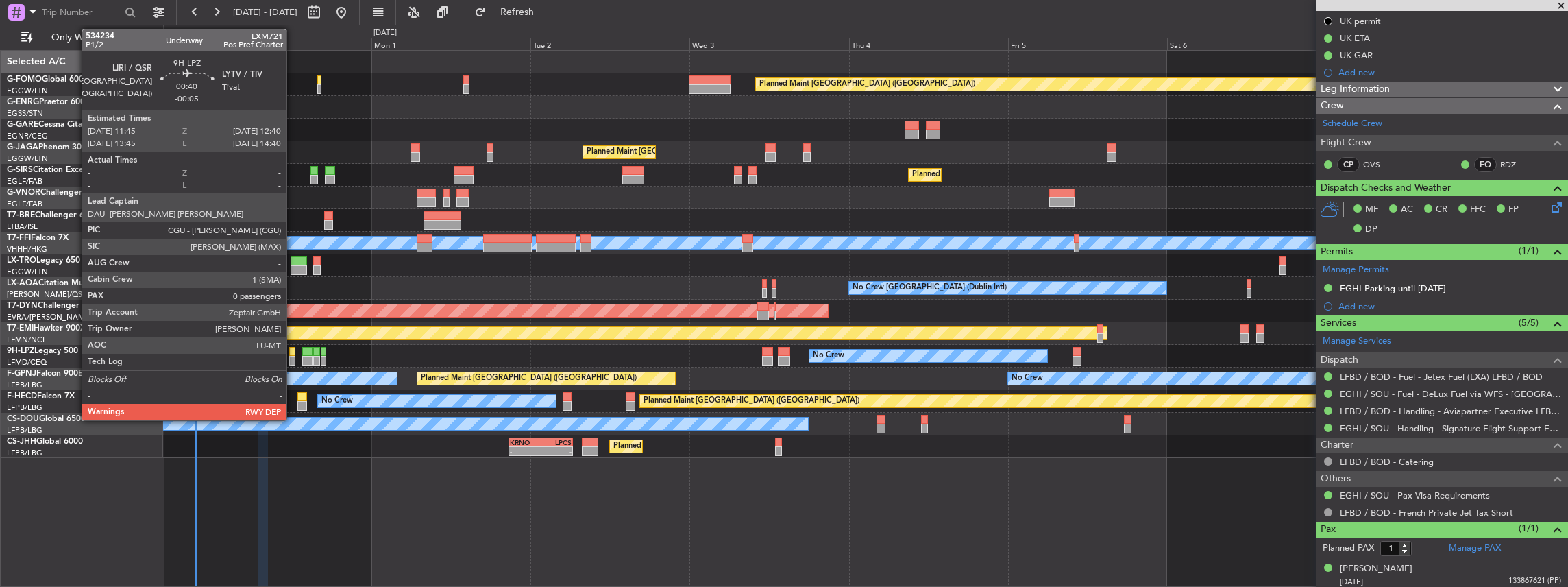
click at [293, 356] on div at bounding box center [293, 361] width 7 height 10
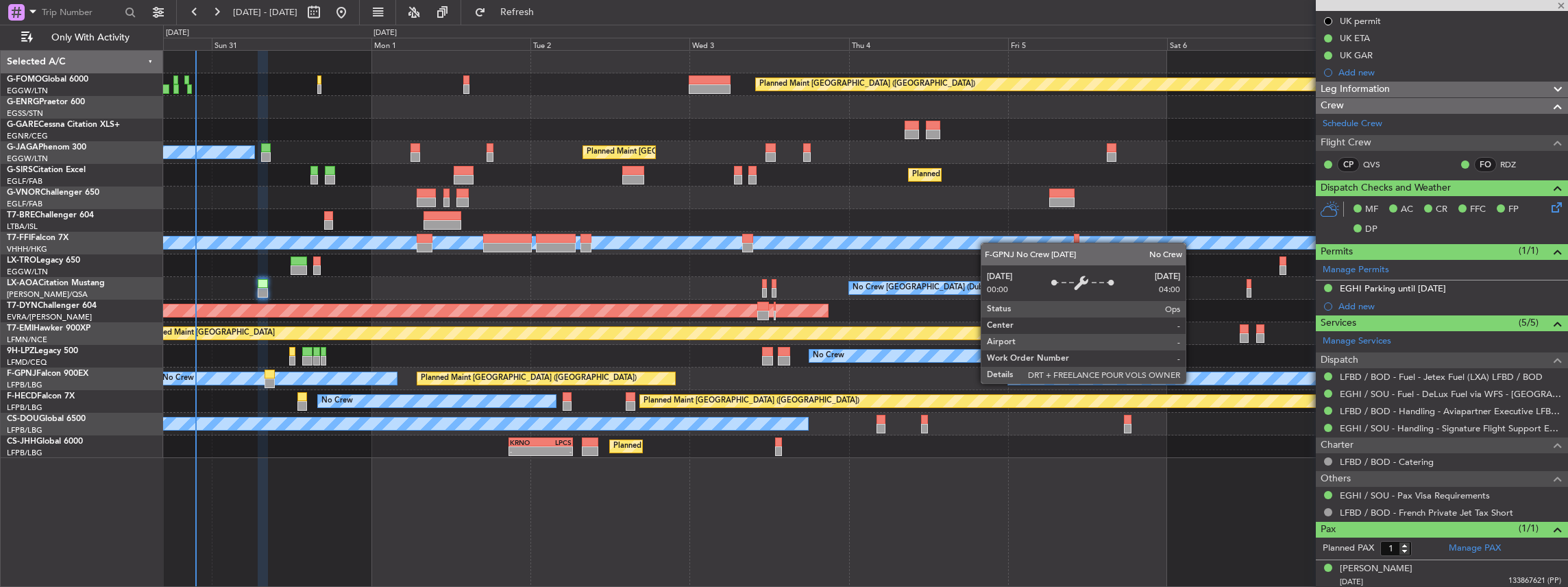
type input "-00:05"
type input "0"
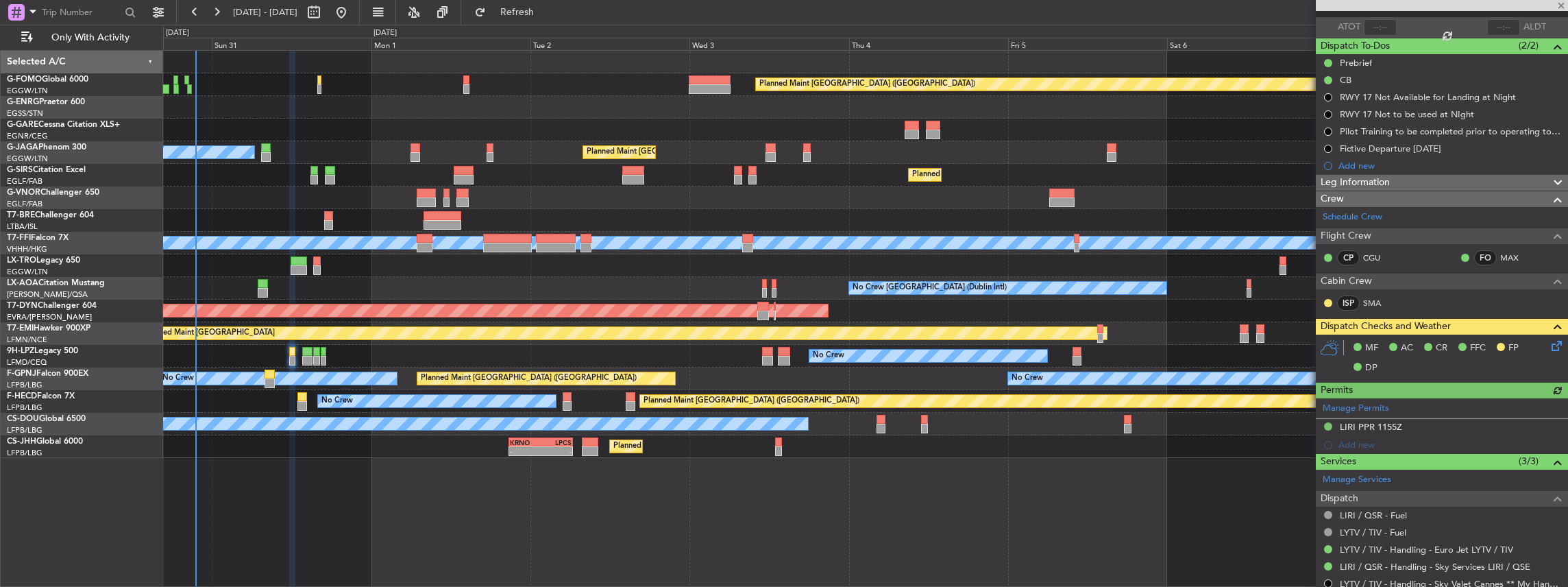
scroll to position [170, 0]
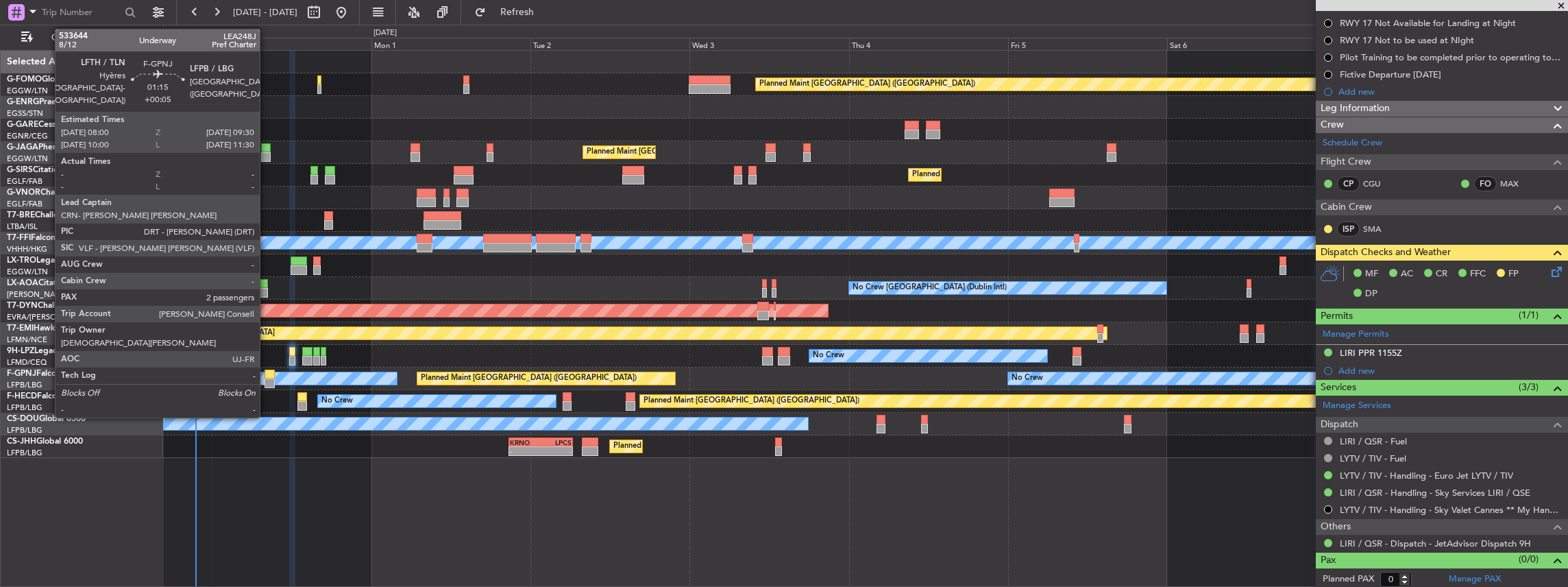
click at [266, 377] on div at bounding box center [270, 375] width 11 height 10
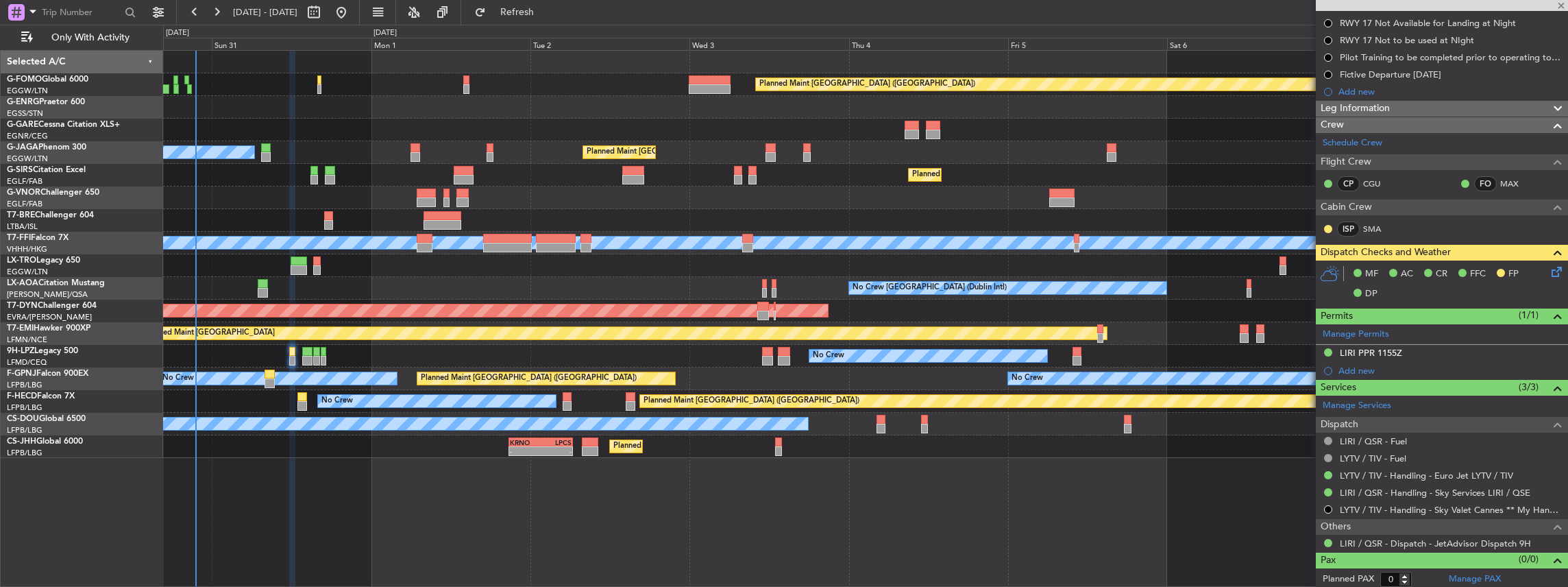
type input "+00:05"
type input "2"
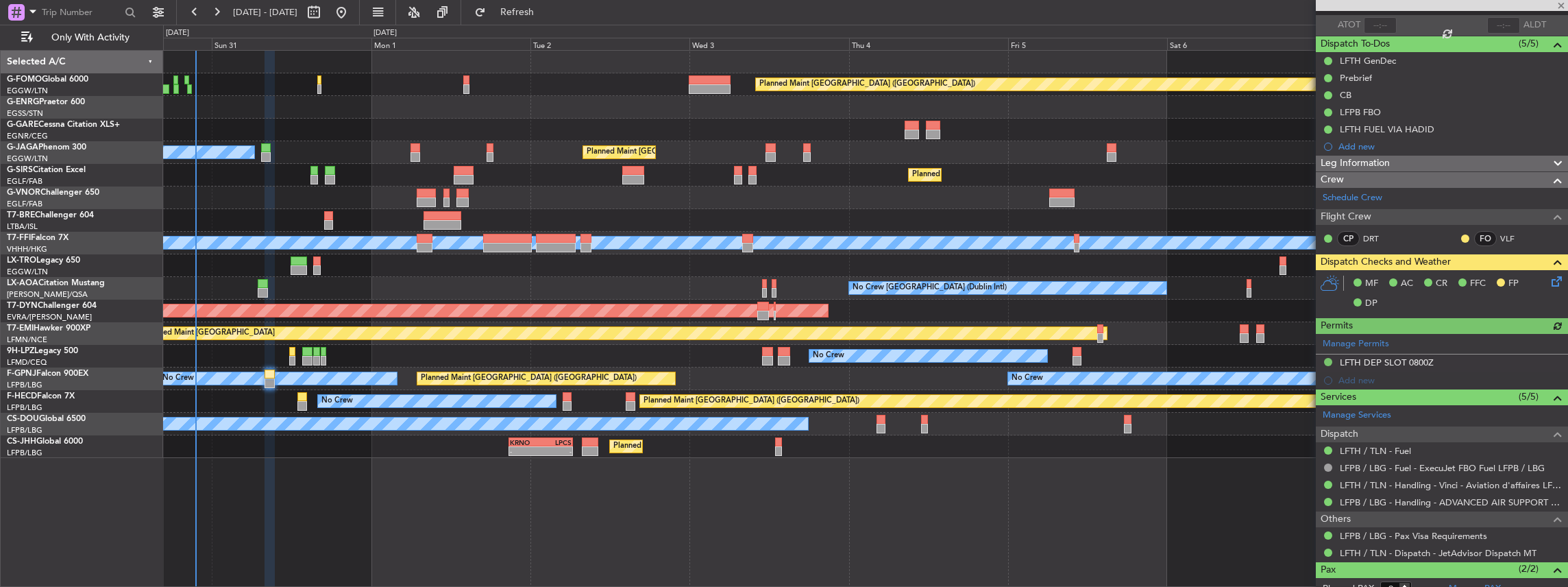
scroll to position [170, 0]
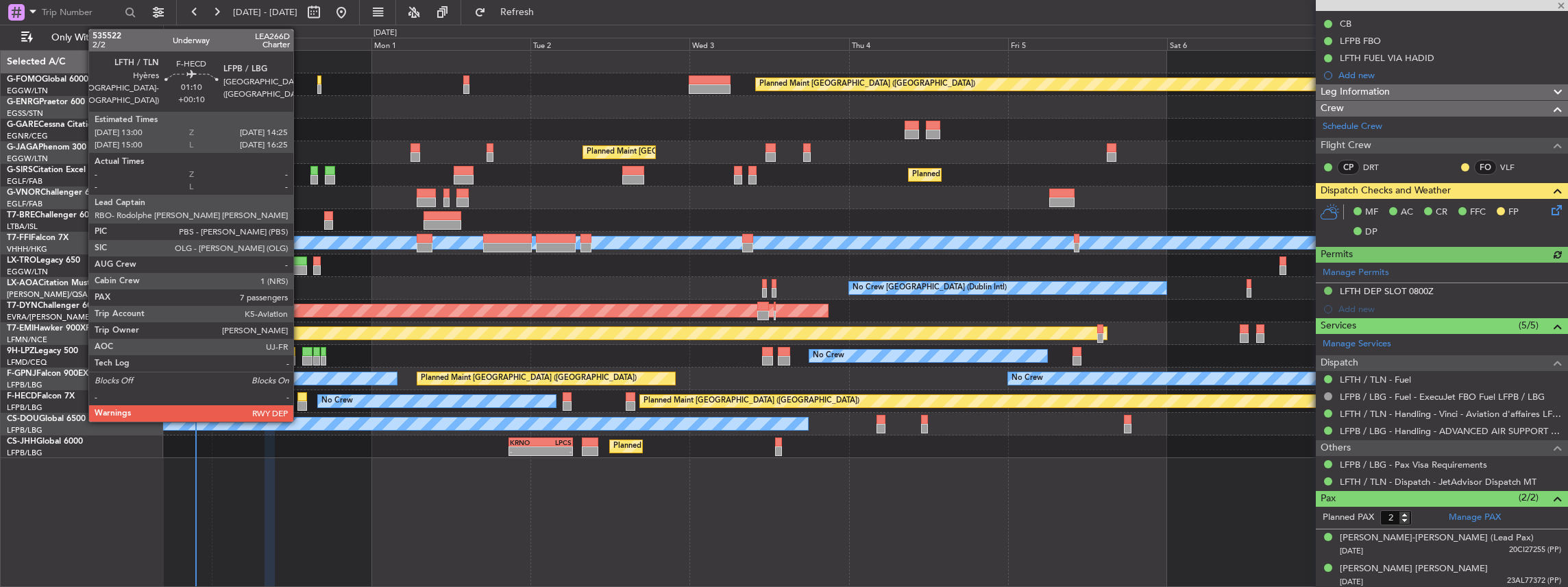
click at [300, 395] on div at bounding box center [302, 397] width 10 height 10
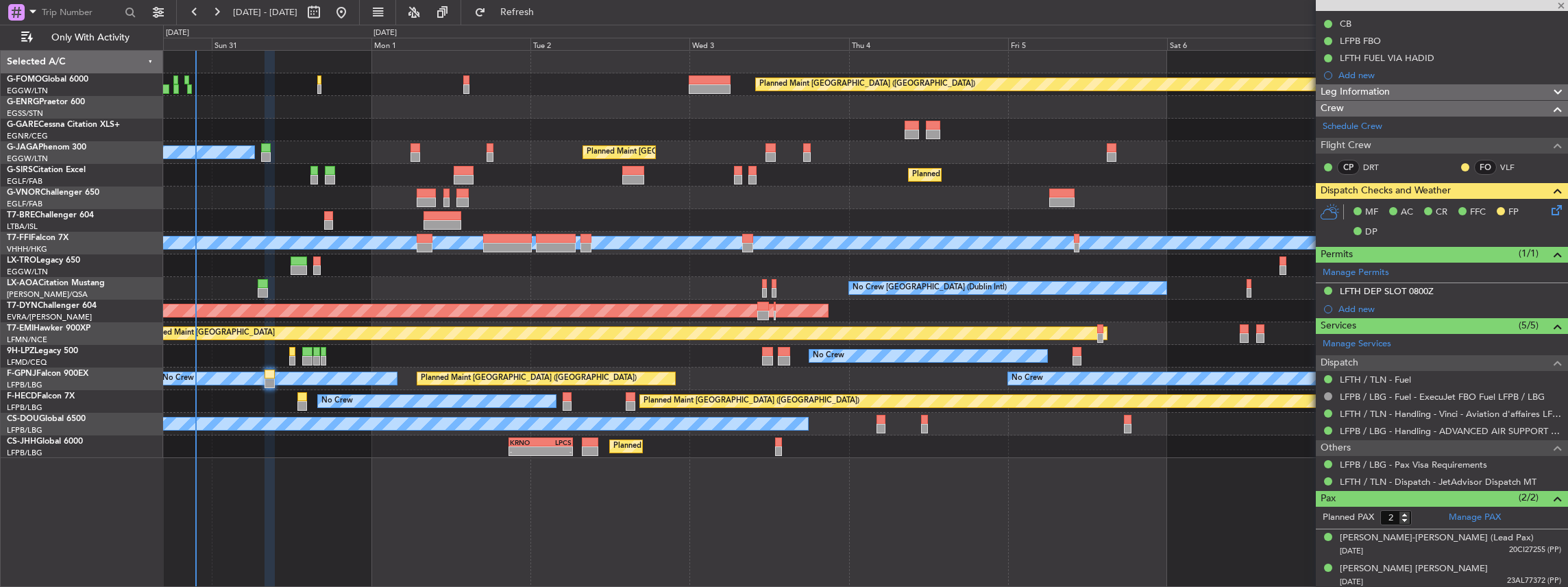
type input "+00:10"
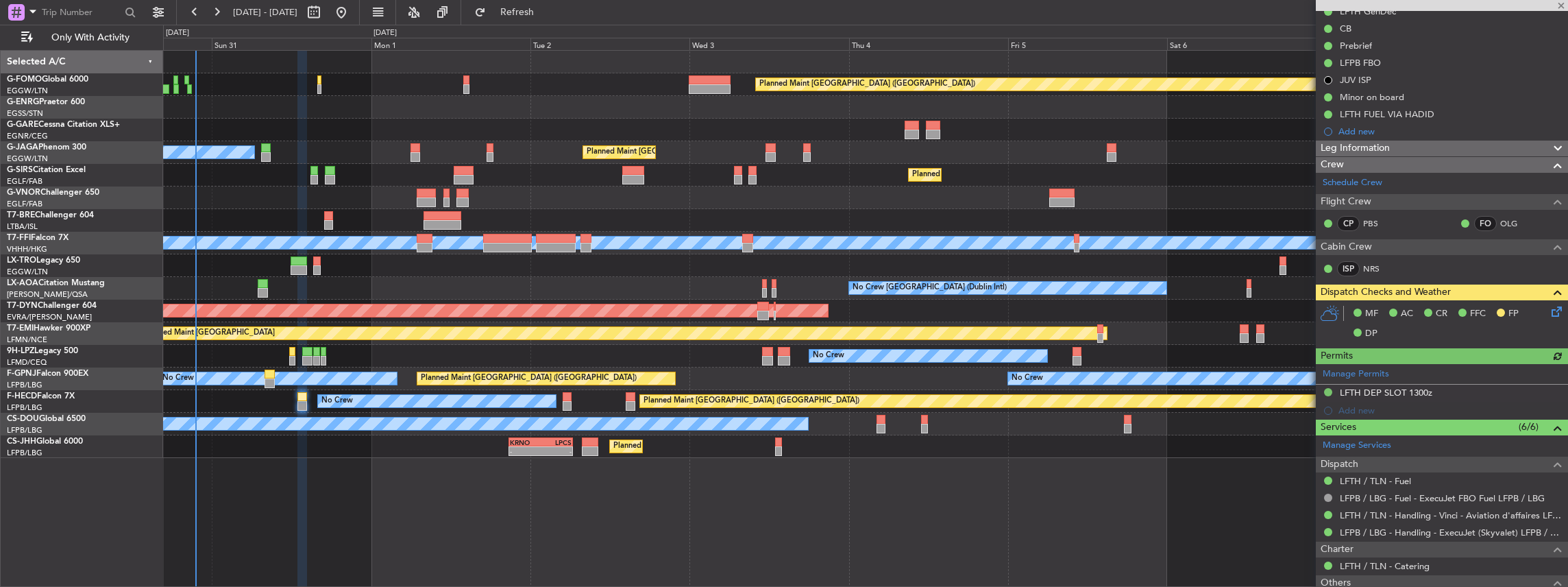
scroll to position [274, 0]
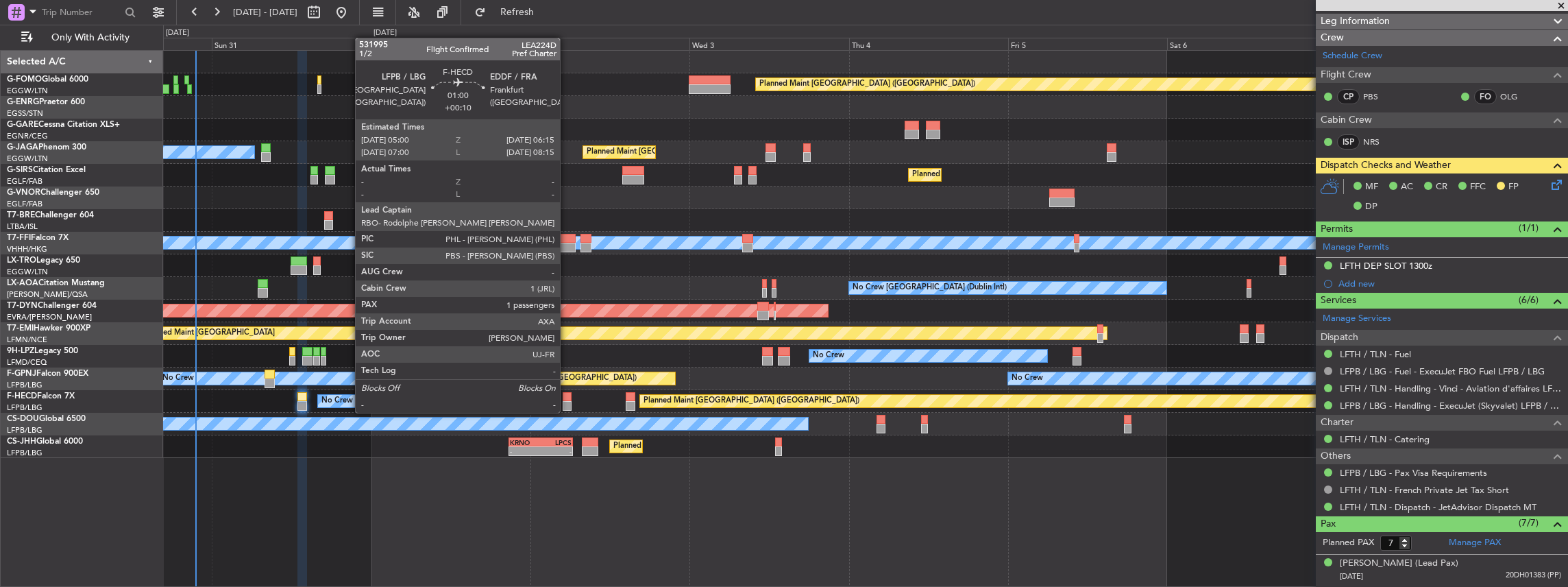
click at [567, 399] on div at bounding box center [566, 397] width 9 height 10
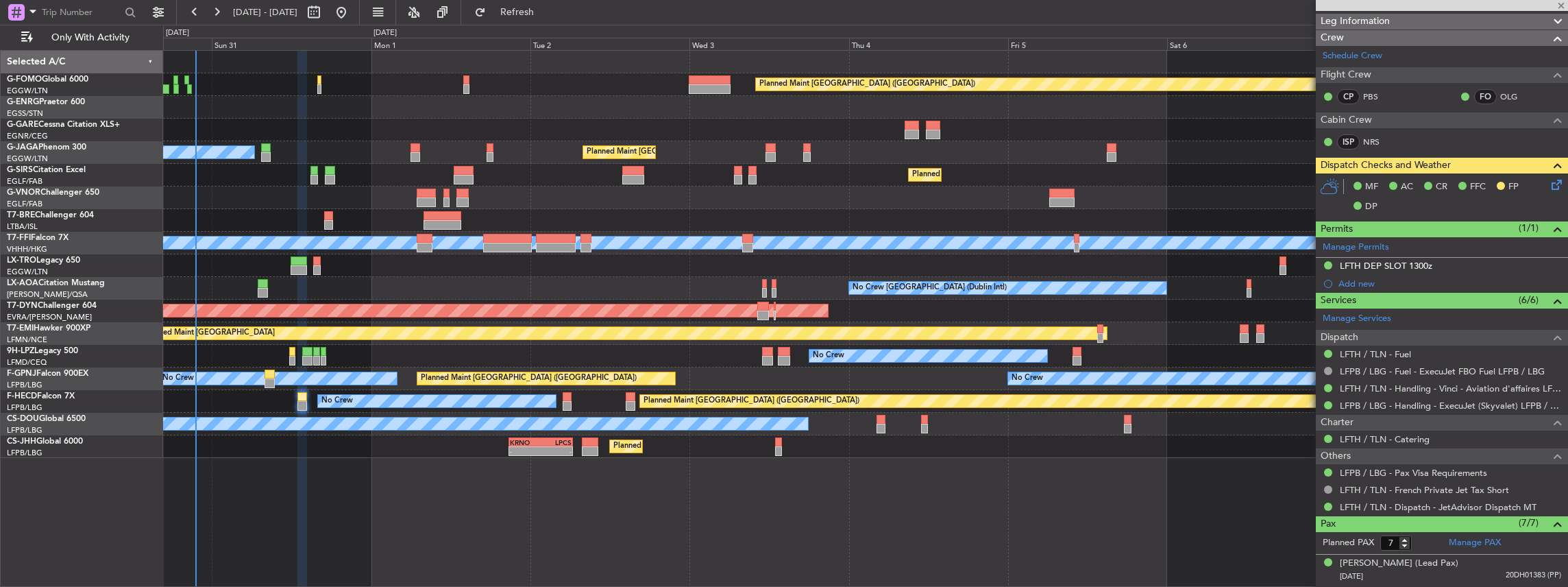
type input "1"
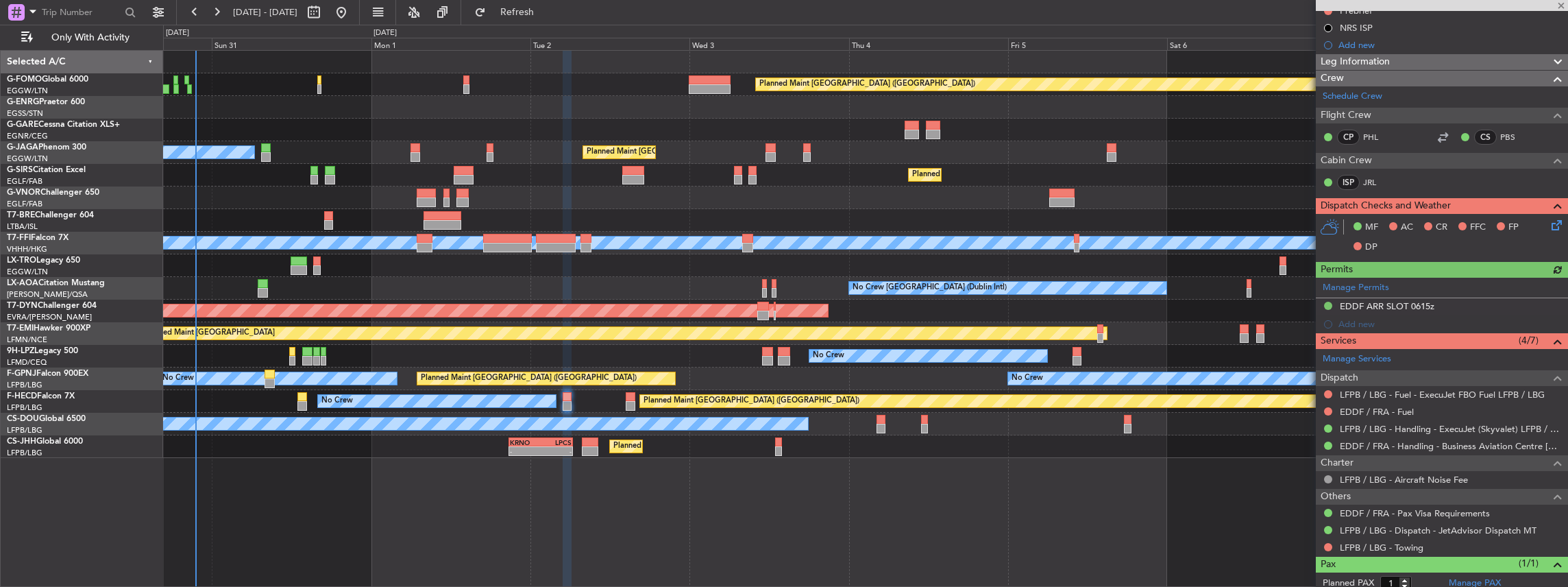
scroll to position [182, 0]
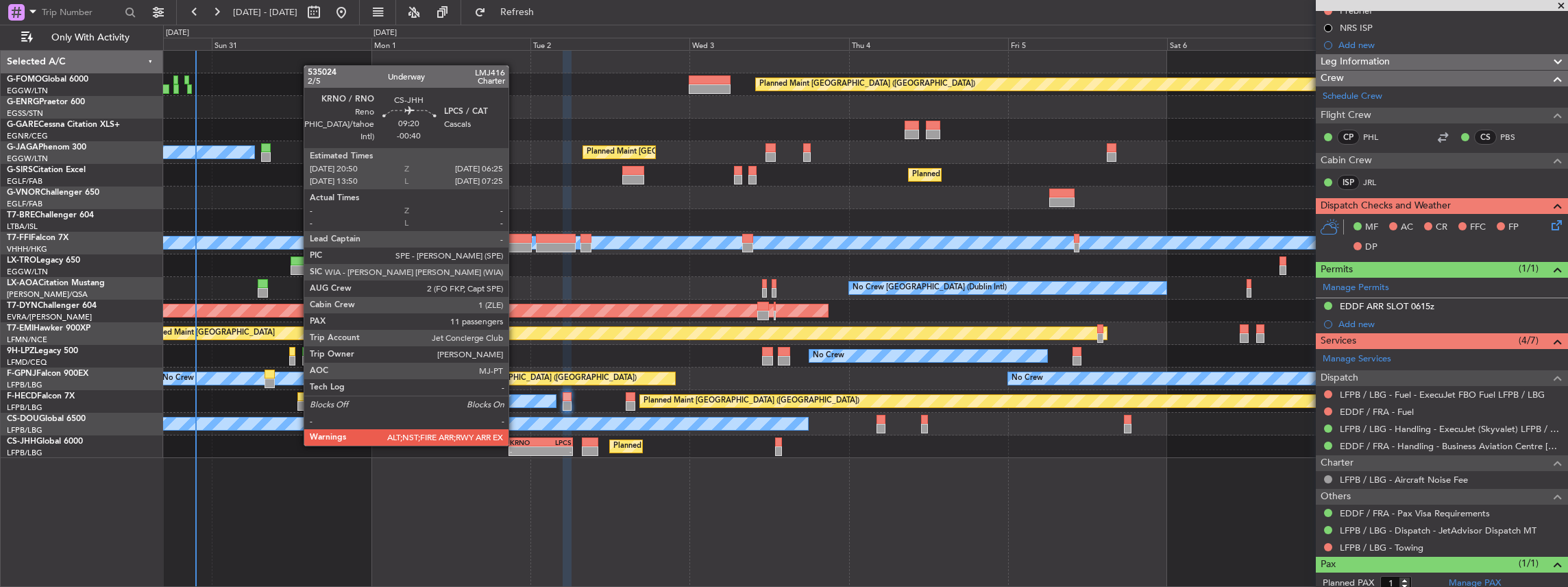
click at [516, 444] on div "KRNO" at bounding box center [525, 442] width 31 height 8
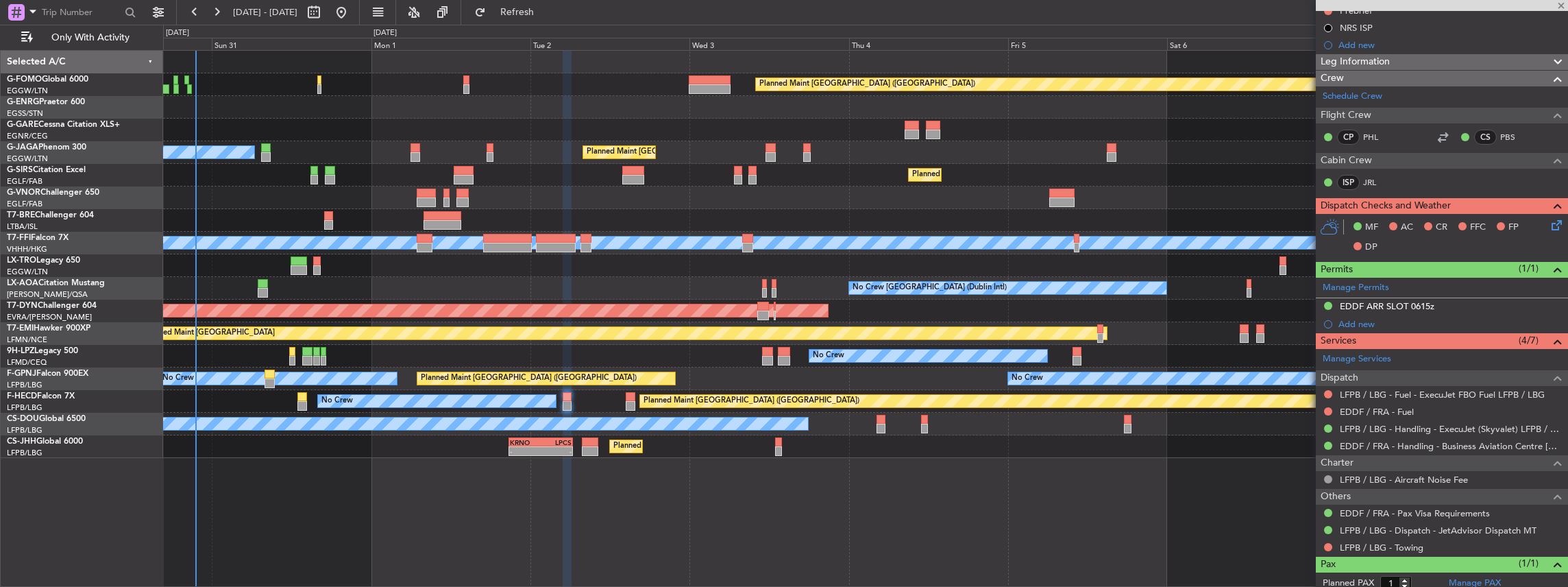
type input "-00:40"
type input "11"
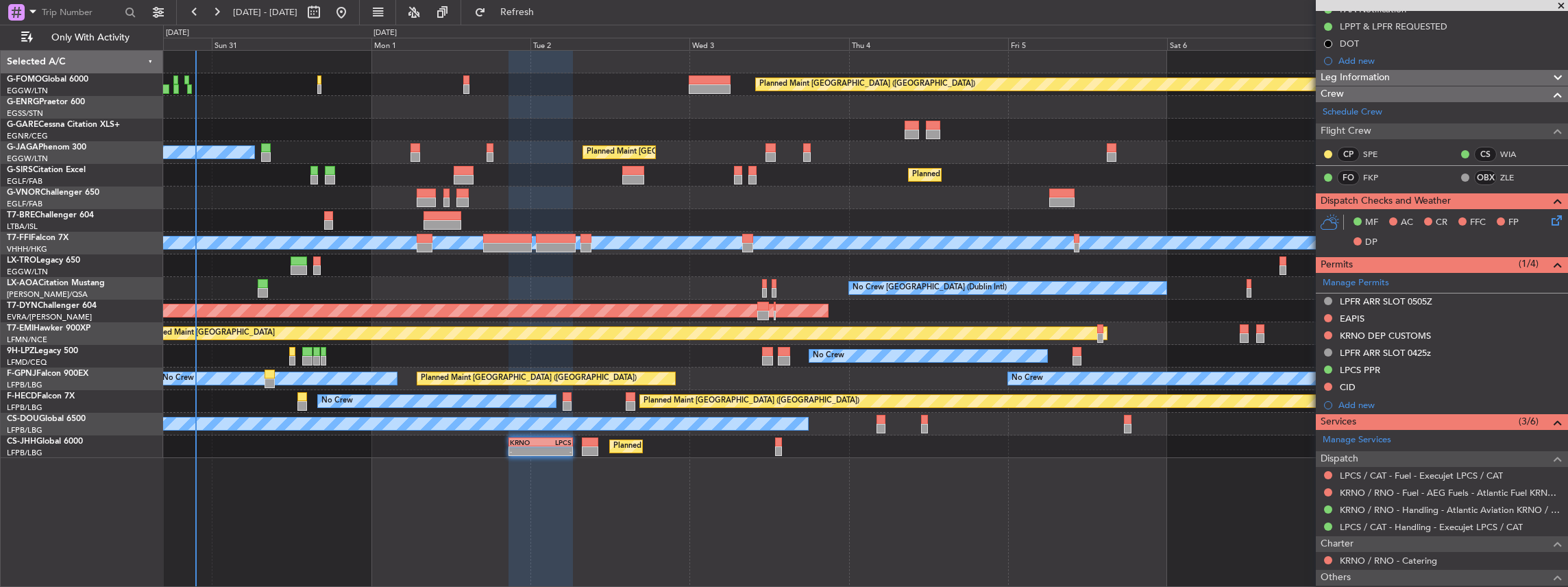
scroll to position [228, 0]
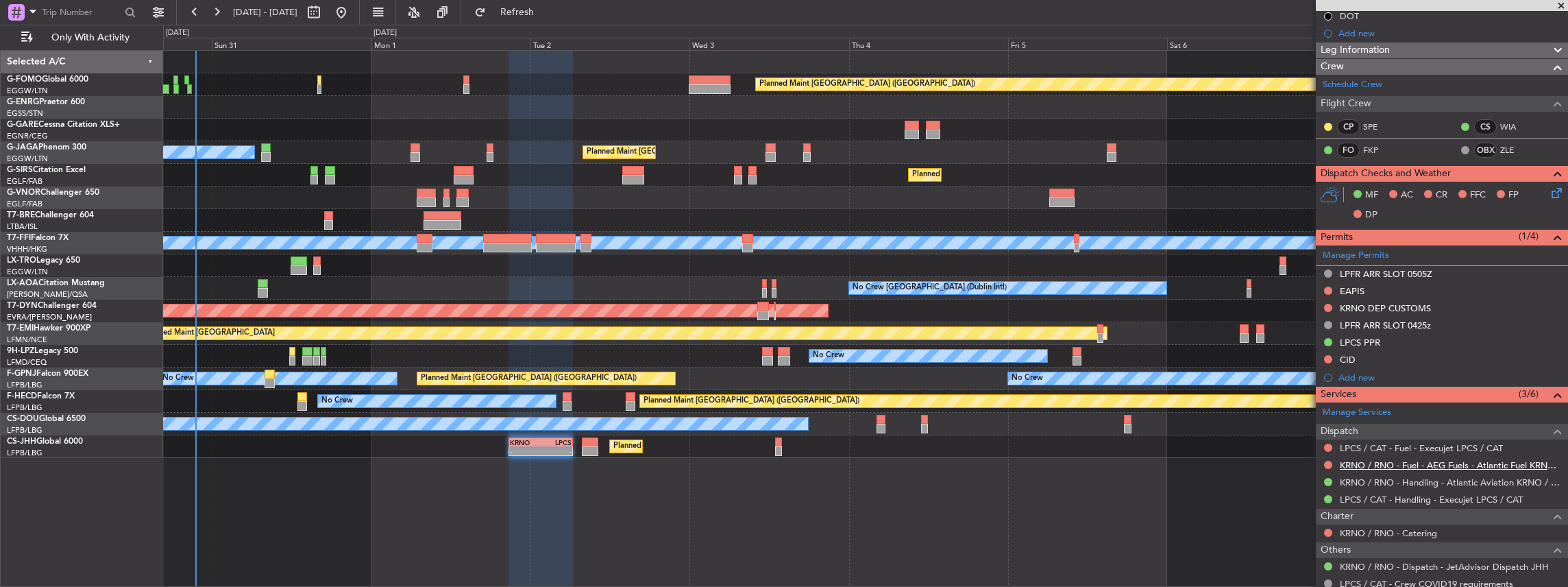
click at [1429, 463] on link "KRNO / RNO - Fuel - AEG Fuels - Atlantic Fuel KRNO / RNO" at bounding box center [1451, 465] width 221 height 11
click at [1161, 480] on div "Planned Maint London (Luton) Planned Maint London (Luton) Owner Ibiza Planned M…" at bounding box center [866, 319] width 1406 height 538
click at [546, 8] on span "Refresh" at bounding box center [517, 12] width 57 height 10
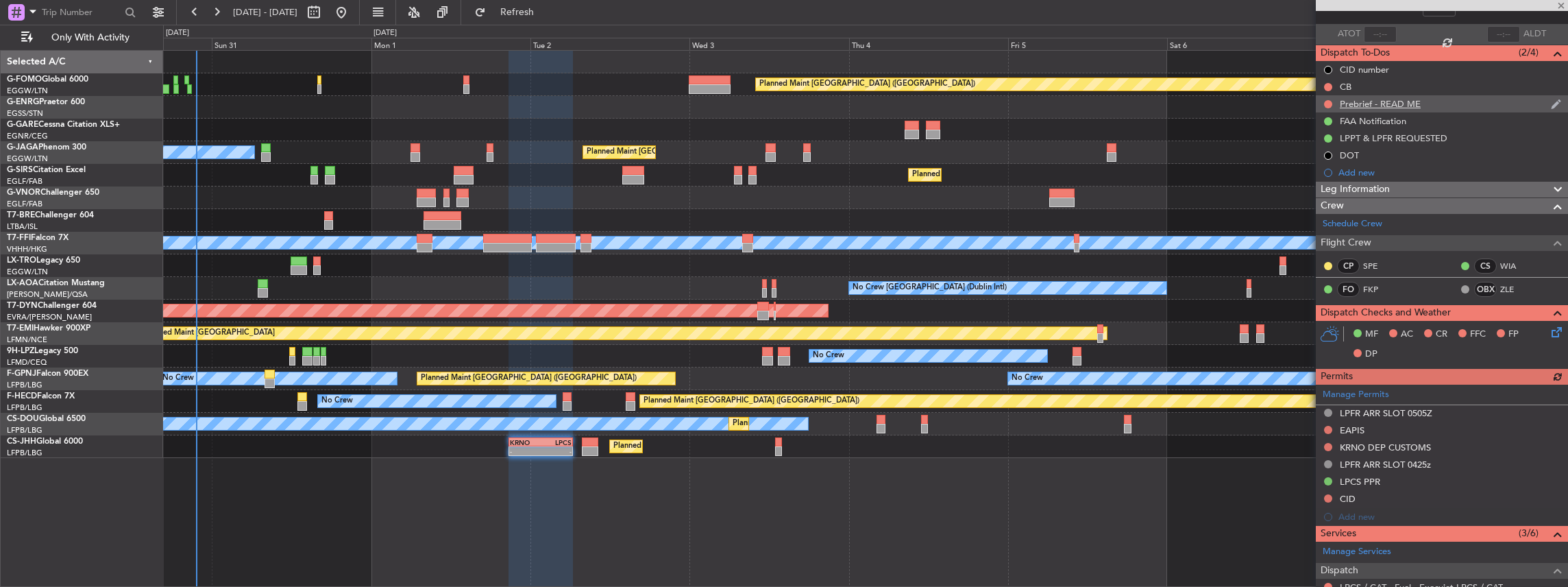
scroll to position [0, 0]
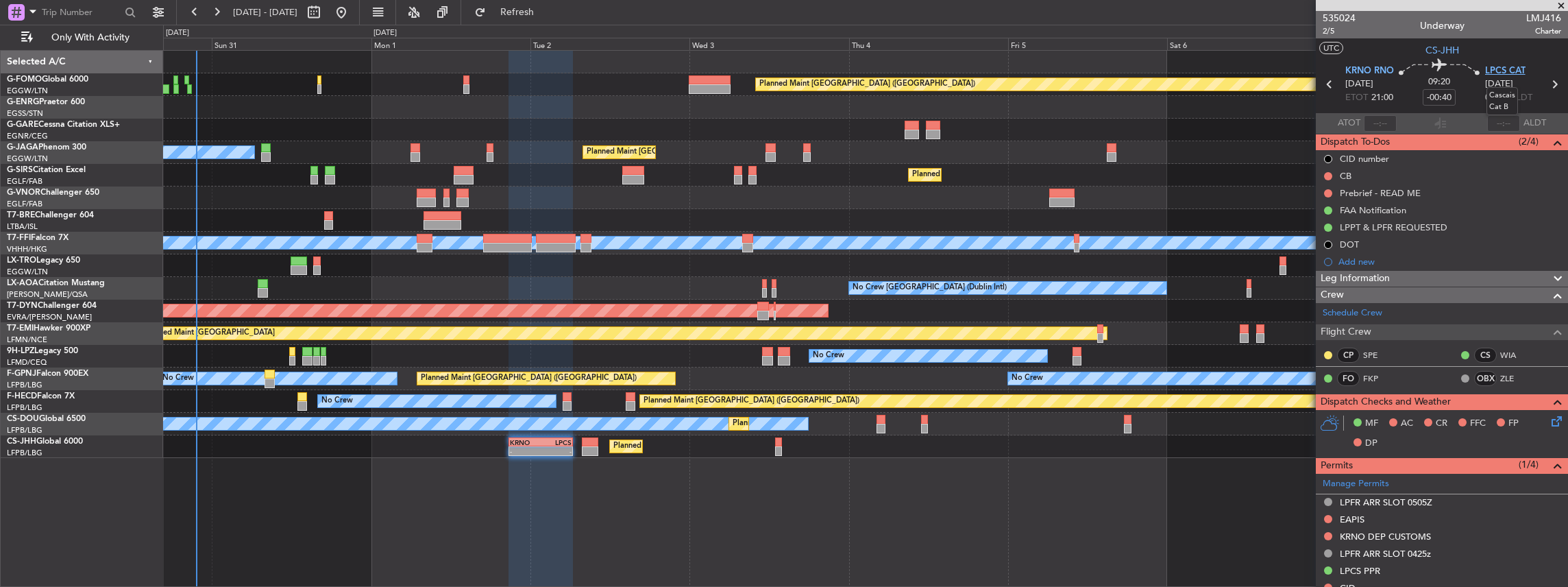
click at [1496, 71] on span "LPCS CAT" at bounding box center [1505, 71] width 40 height 14
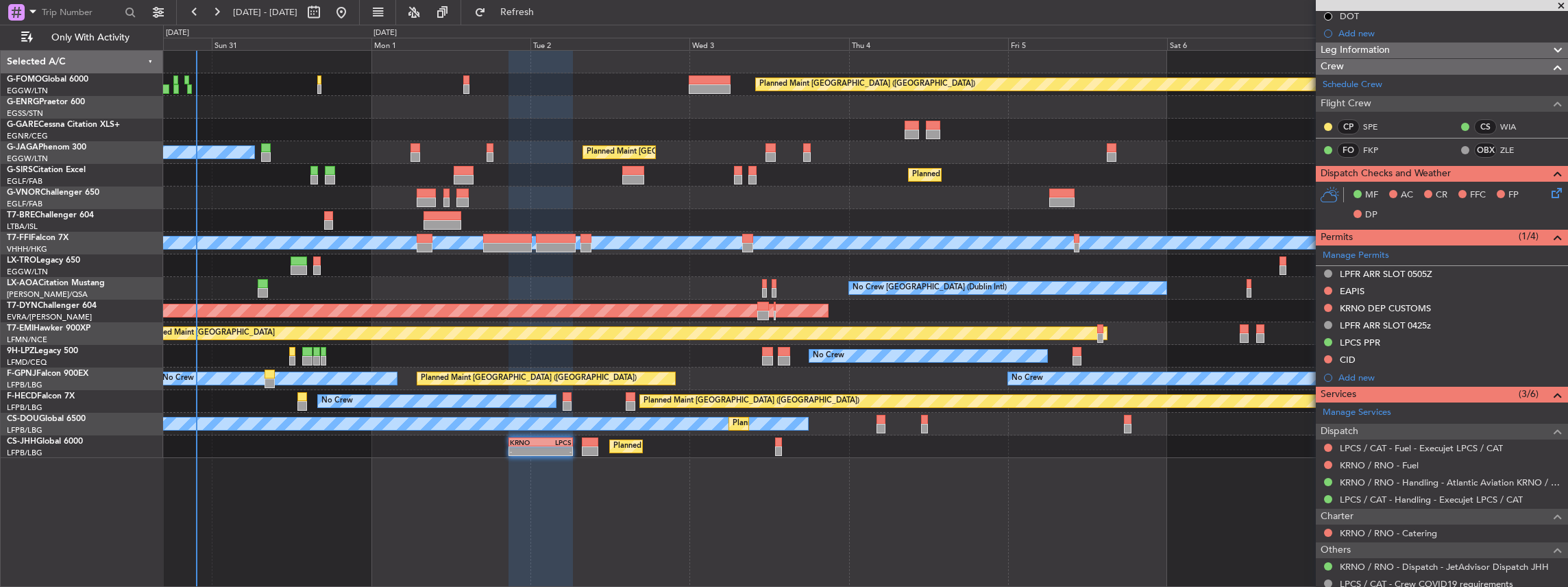
scroll to position [412, 0]
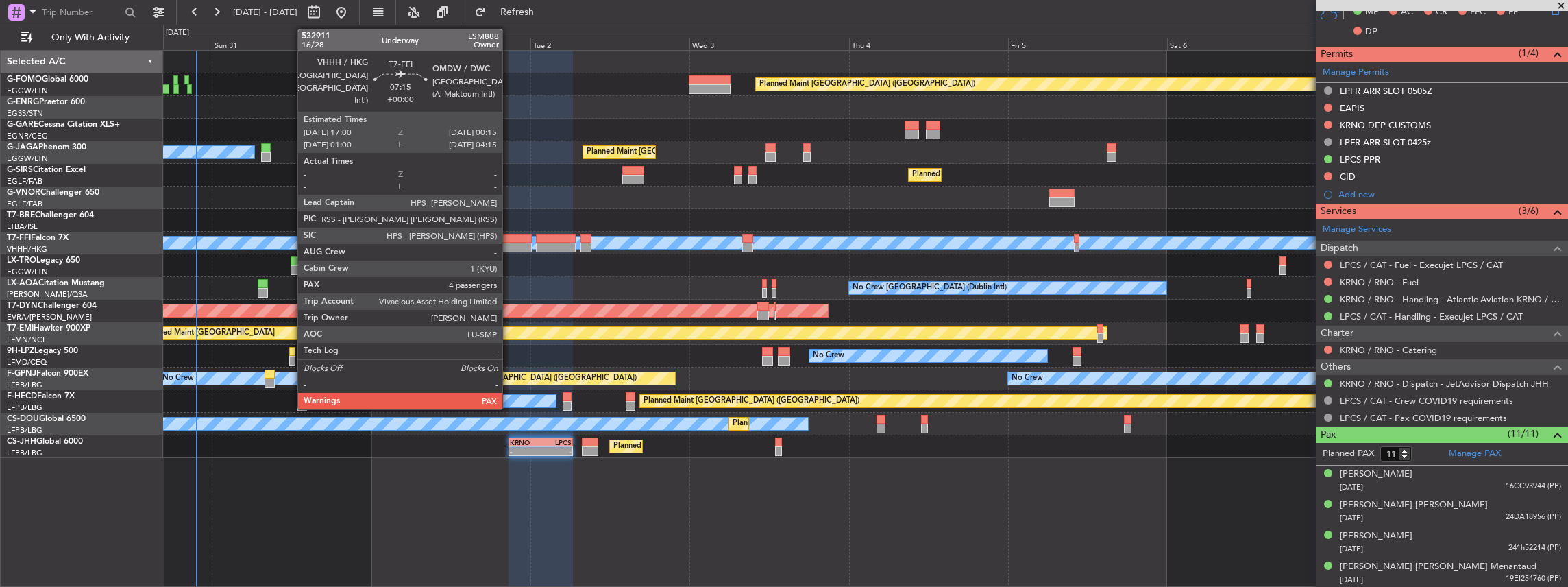
click at [508, 238] on div at bounding box center [507, 239] width 48 height 10
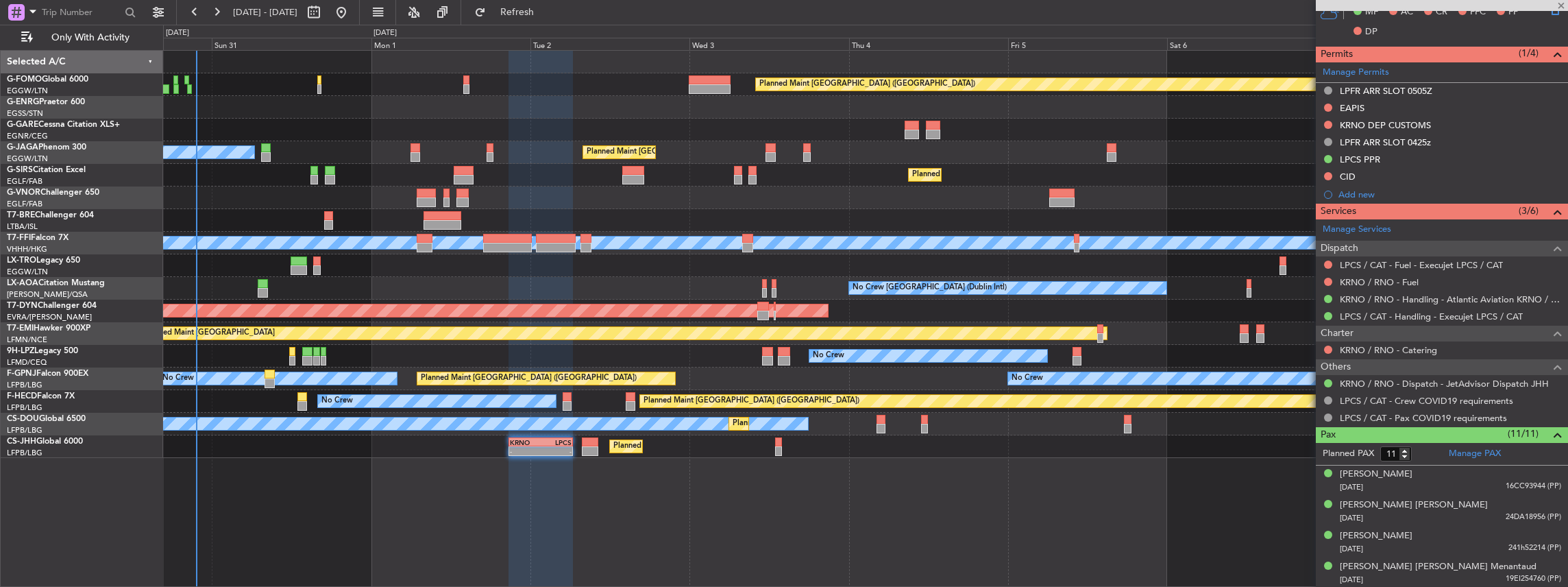
type input "4"
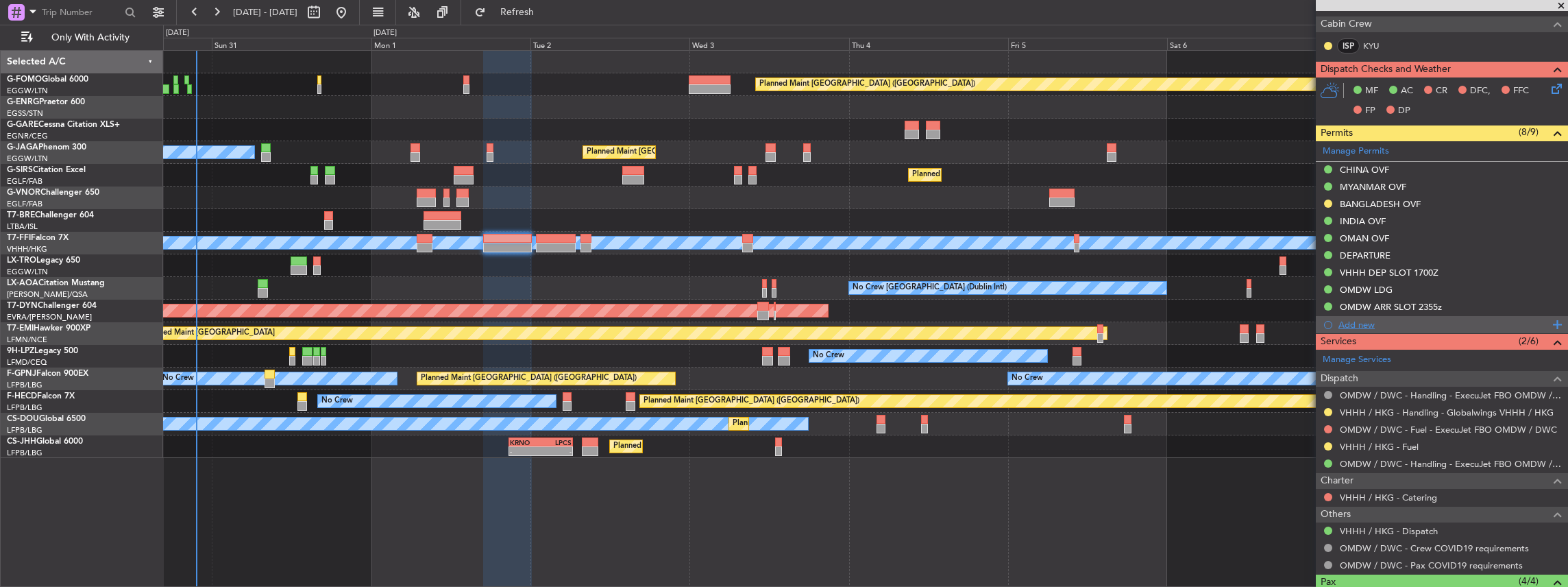
scroll to position [366, 0]
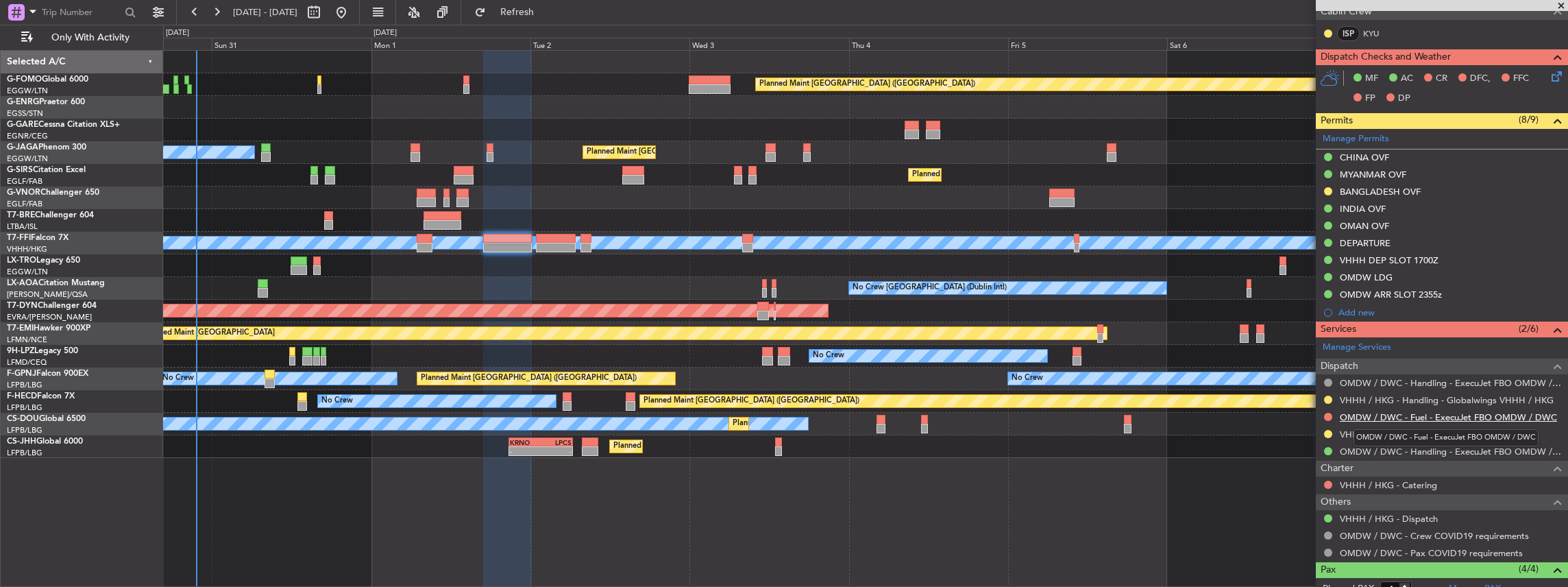
click at [1425, 412] on link "OMDW / DWC - Fuel - ExecuJet FBO OMDW / DWC" at bounding box center [1448, 417] width 217 height 11
click at [1362, 450] on link "OMDW / DWC - Handling - ExecuJet FBO OMDW / DWC" at bounding box center [1451, 452] width 221 height 11
click at [546, 10] on span "Refresh" at bounding box center [517, 12] width 57 height 10
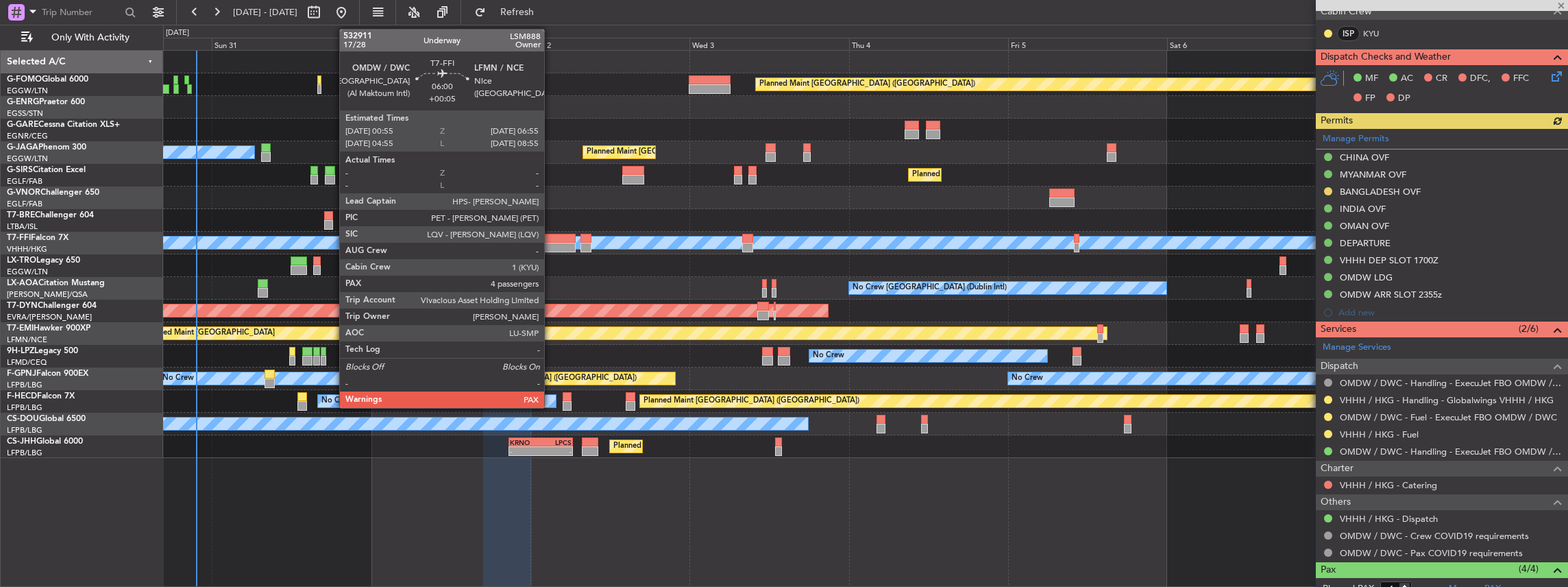
click at [551, 240] on div at bounding box center [556, 239] width 40 height 10
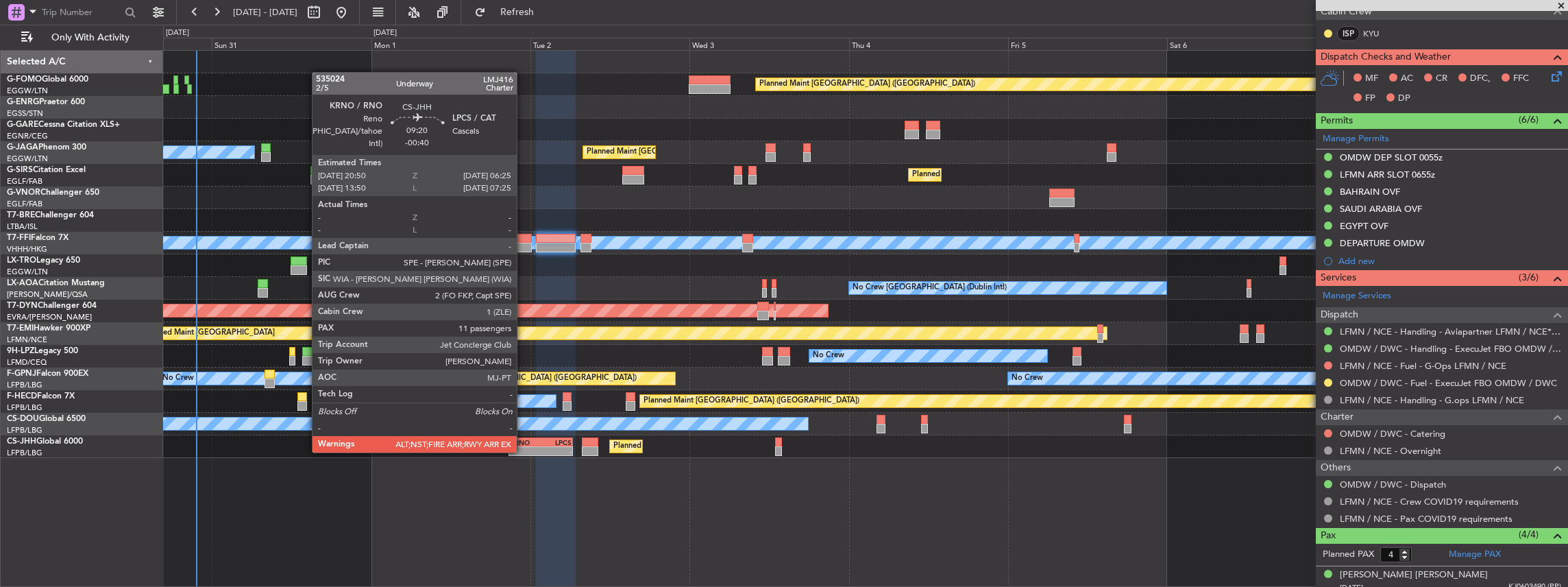
click at [524, 451] on div "-" at bounding box center [525, 451] width 31 height 8
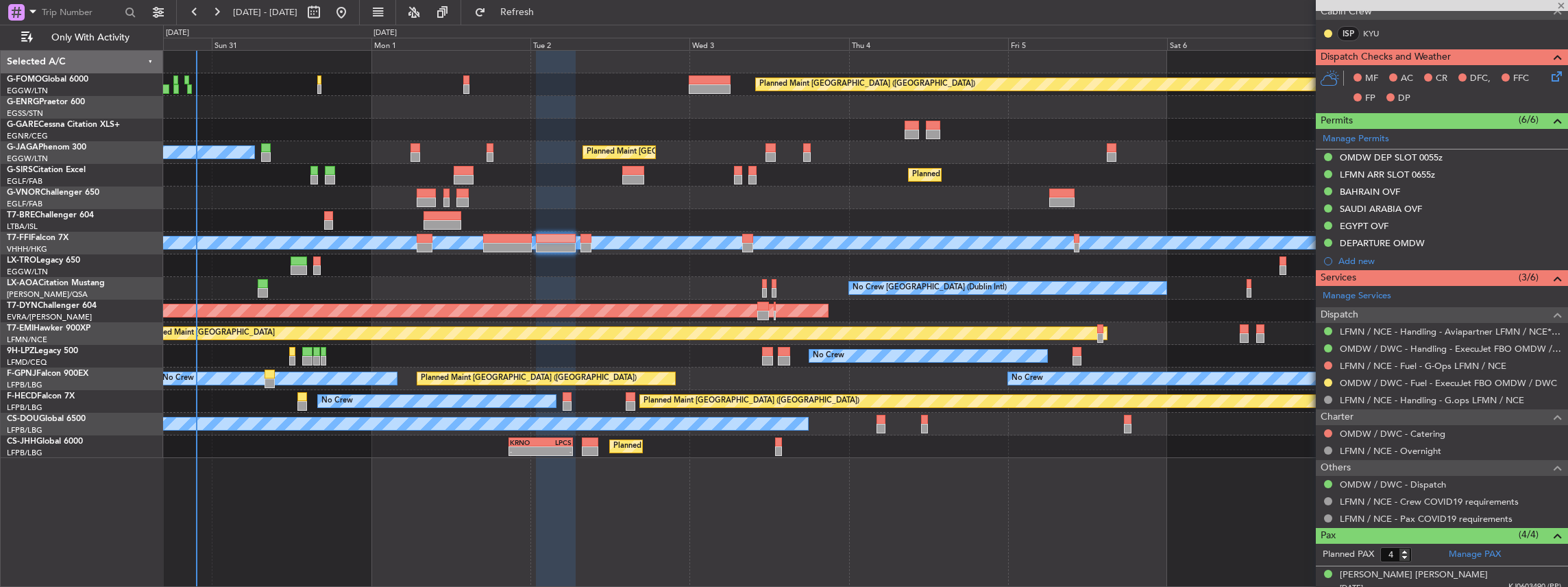
type input "-00:40"
type input "11"
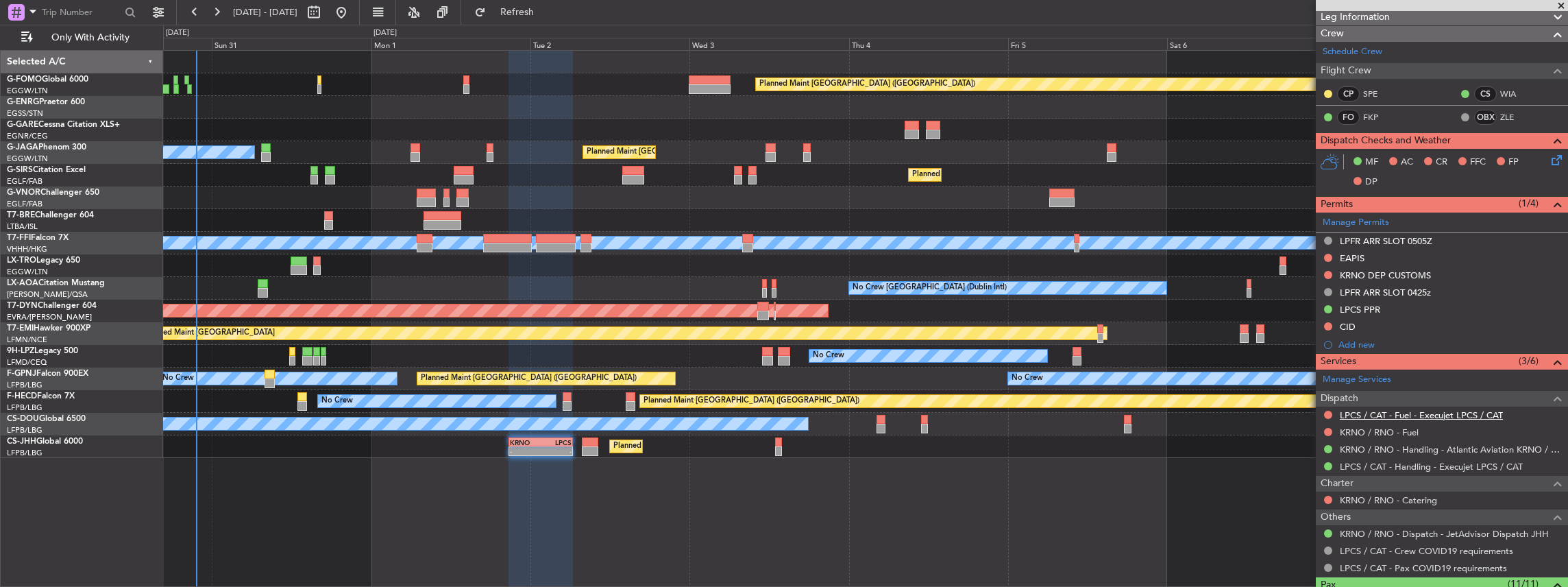
scroll to position [274, 0]
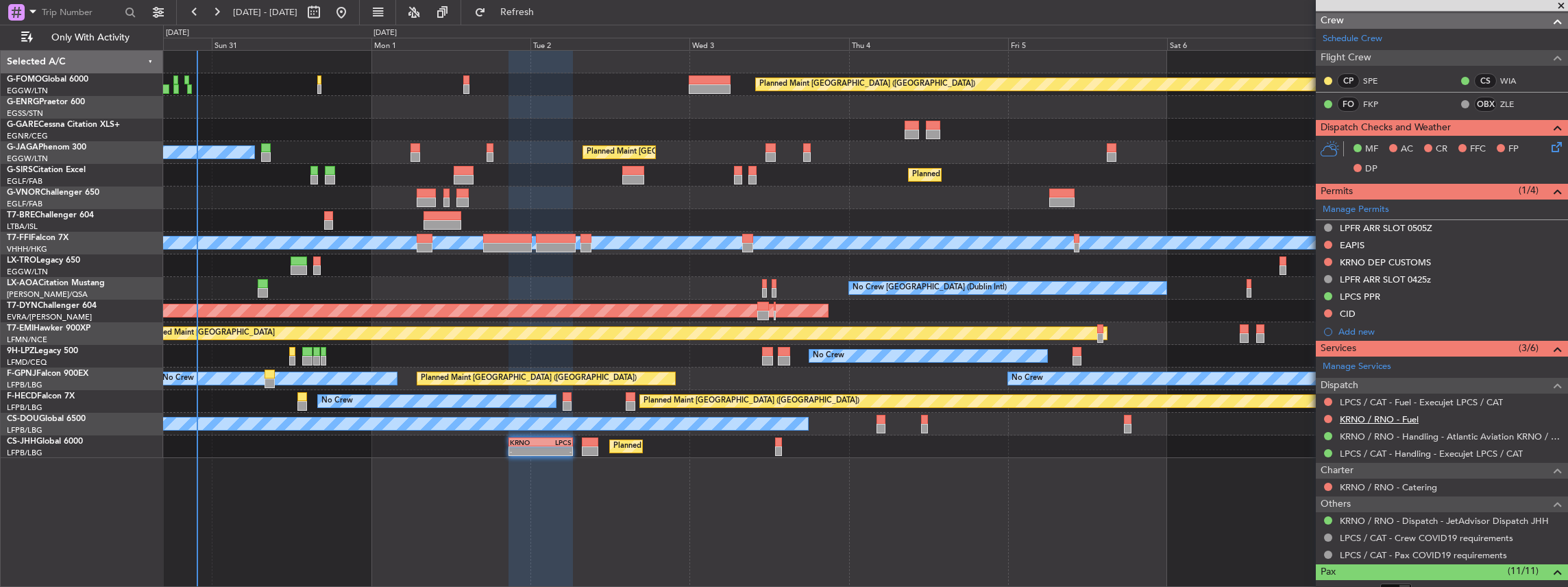
click at [1378, 420] on link "KRNO / RNO - Fuel" at bounding box center [1379, 419] width 79 height 11
click at [1379, 435] on link "KRNO / RNO - Handling - Atlantic Aviation KRNO / RNO" at bounding box center [1451, 436] width 221 height 11
click at [530, 12] on button "Refresh" at bounding box center [509, 12] width 82 height 22
click at [1400, 396] on link "LPCS / CAT - Fuel - Execujet LPCS / CAT" at bounding box center [1421, 402] width 163 height 11
click at [1413, 449] on link "LPCS / CAT - Handling - Execujet LPCS / CAT" at bounding box center [1431, 453] width 183 height 11
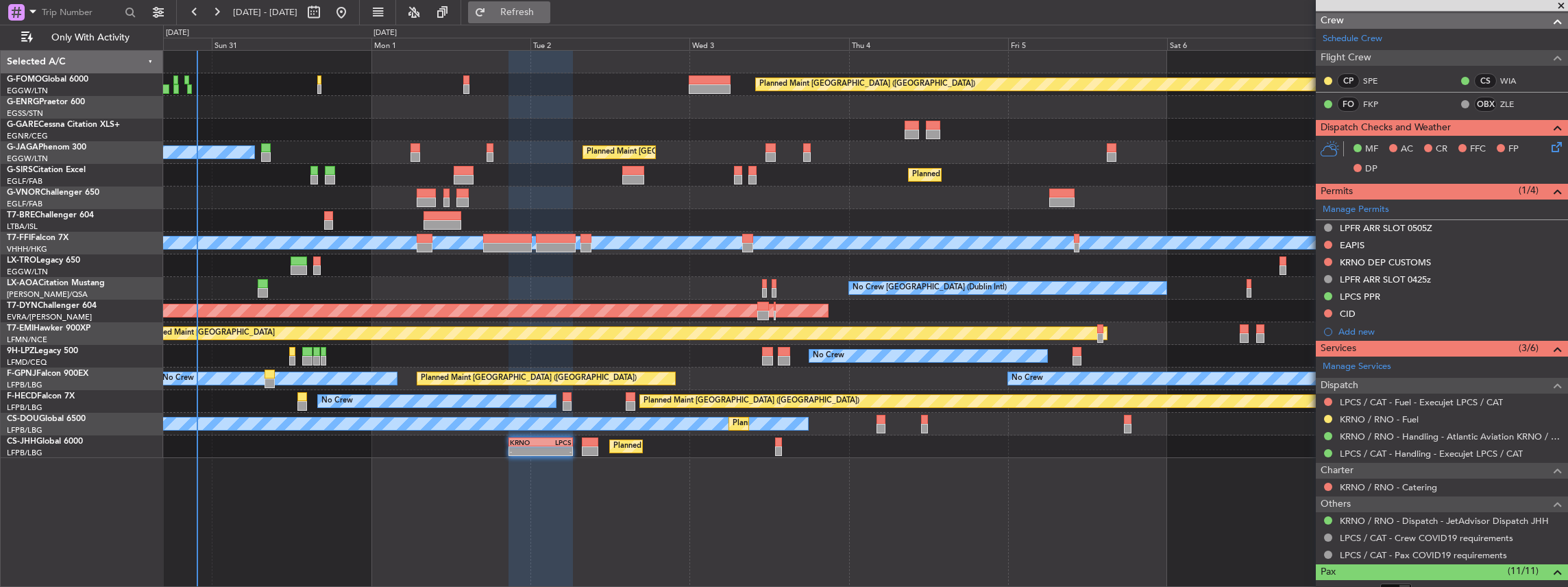
click at [550, 4] on button "Refresh" at bounding box center [509, 12] width 82 height 22
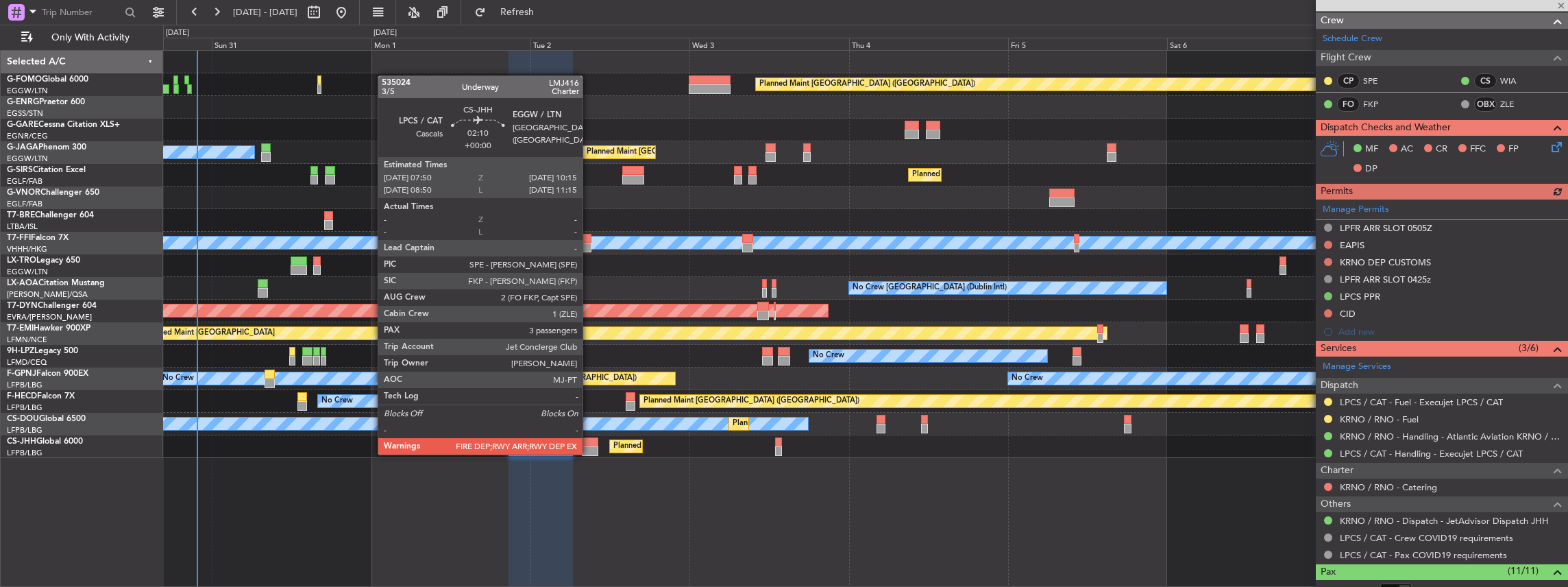
click at [589, 444] on div at bounding box center [590, 442] width 16 height 10
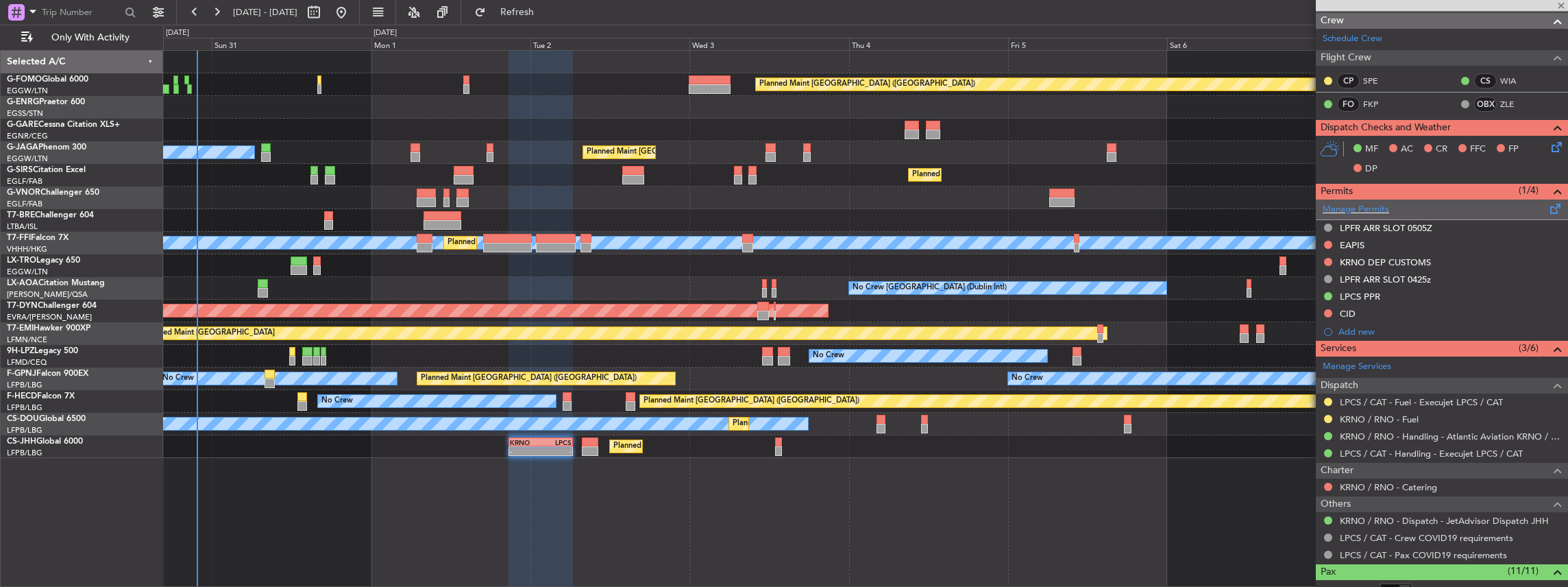
type input "3"
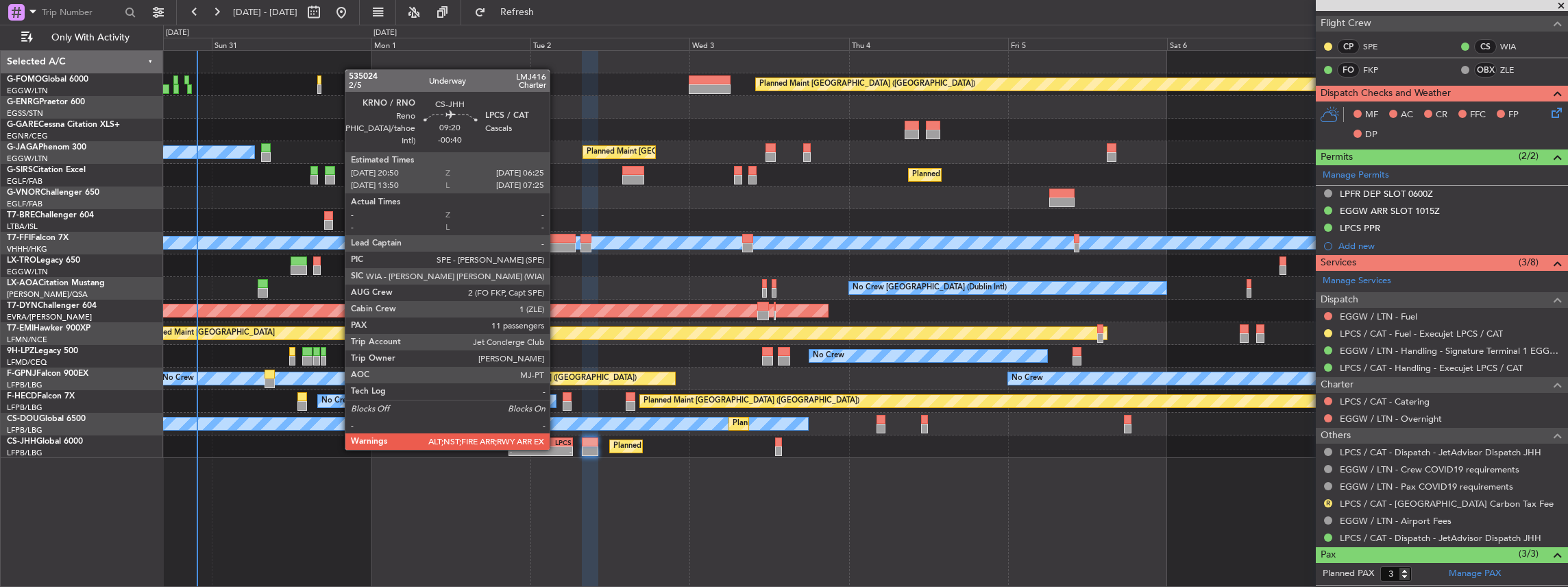
click at [556, 448] on div "-" at bounding box center [557, 451] width 31 height 8
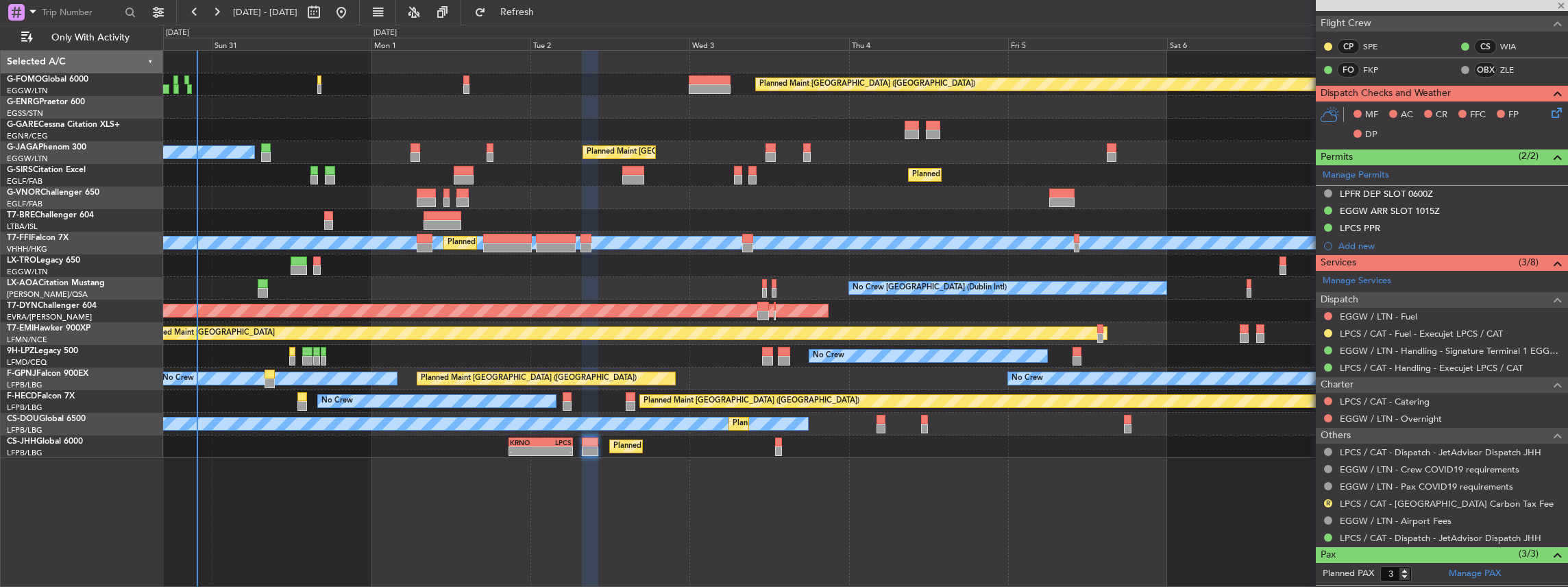
type input "-00:40"
type input "11"
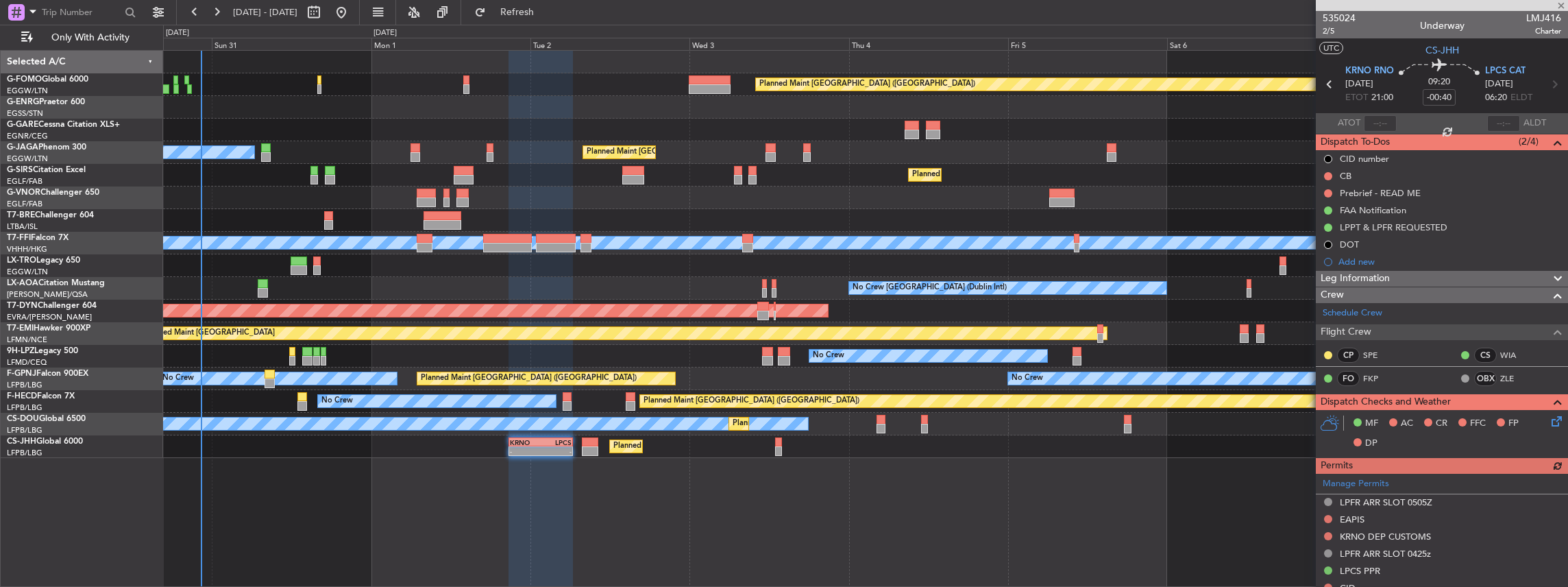
scroll to position [274, 0]
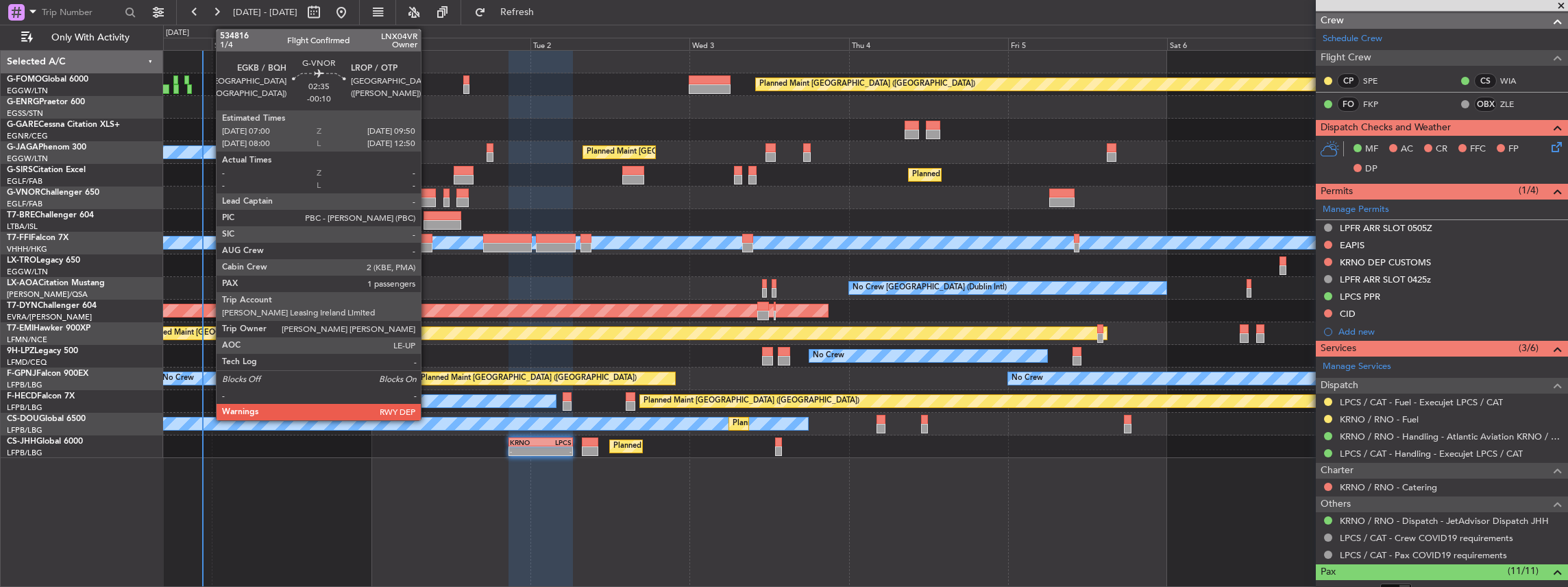
click at [428, 196] on div at bounding box center [425, 193] width 19 height 10
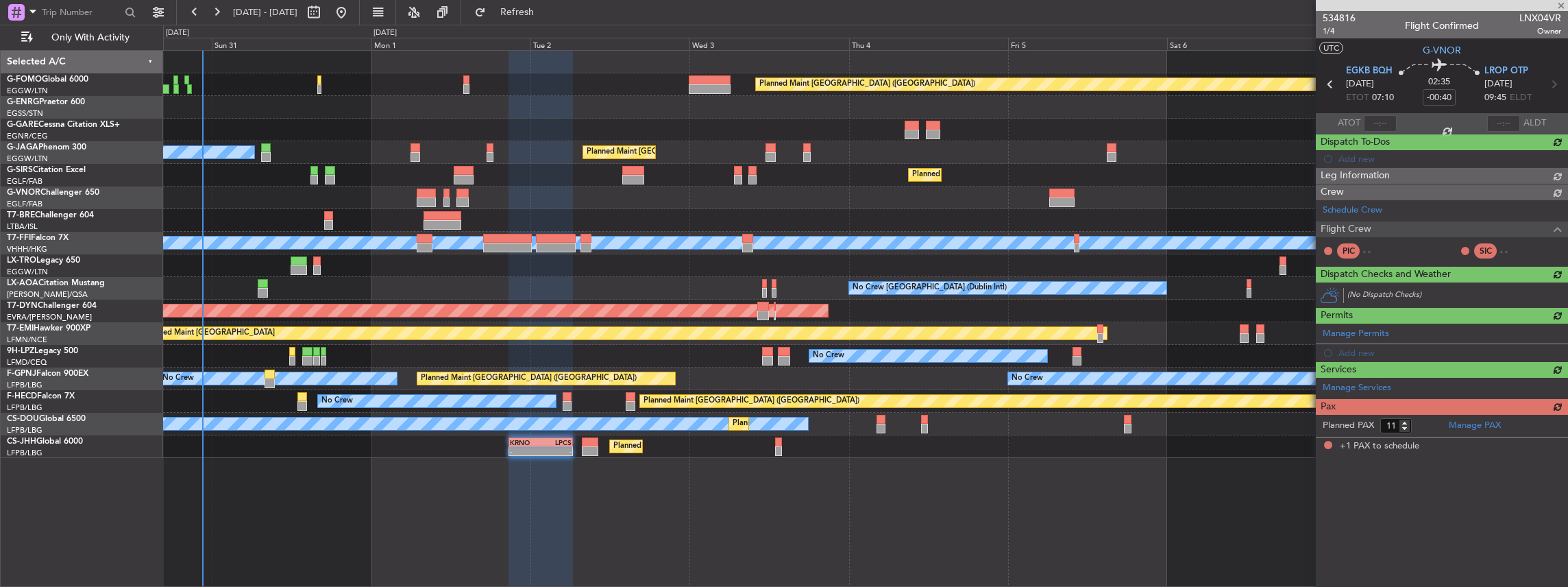
type input "-00:10"
type input "1"
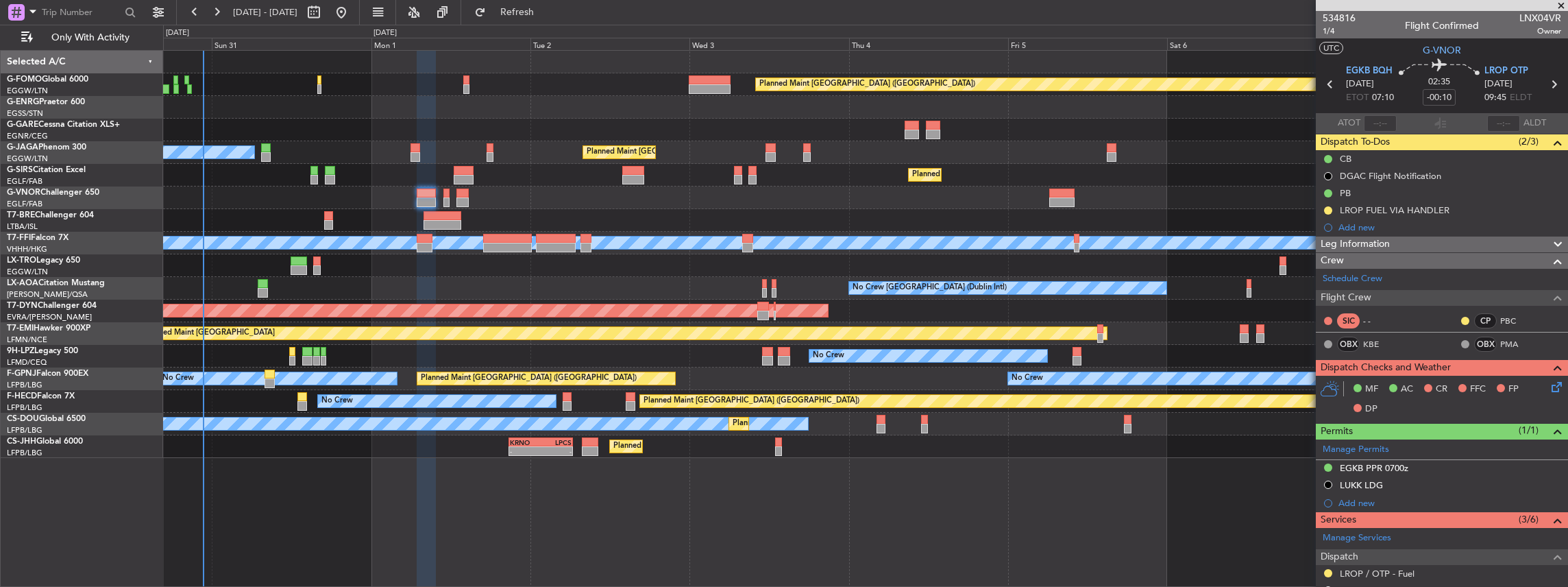
scroll to position [182, 0]
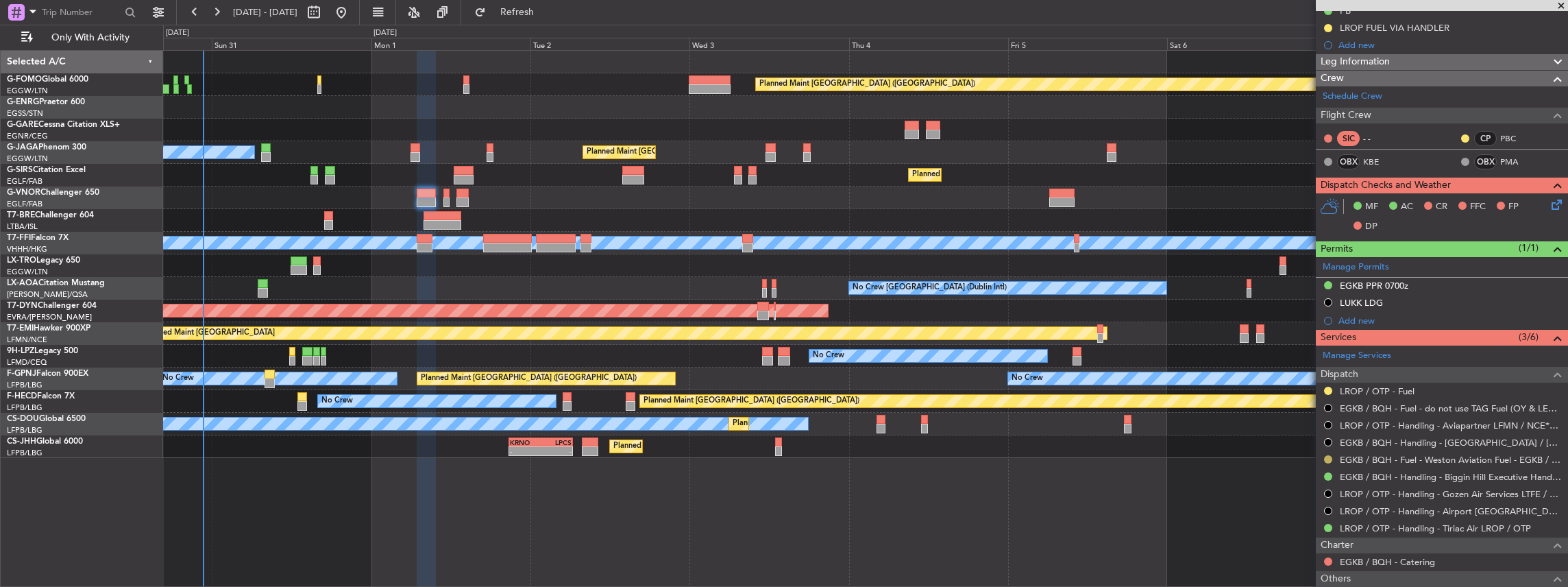
click at [1330, 455] on button at bounding box center [1328, 459] width 8 height 8
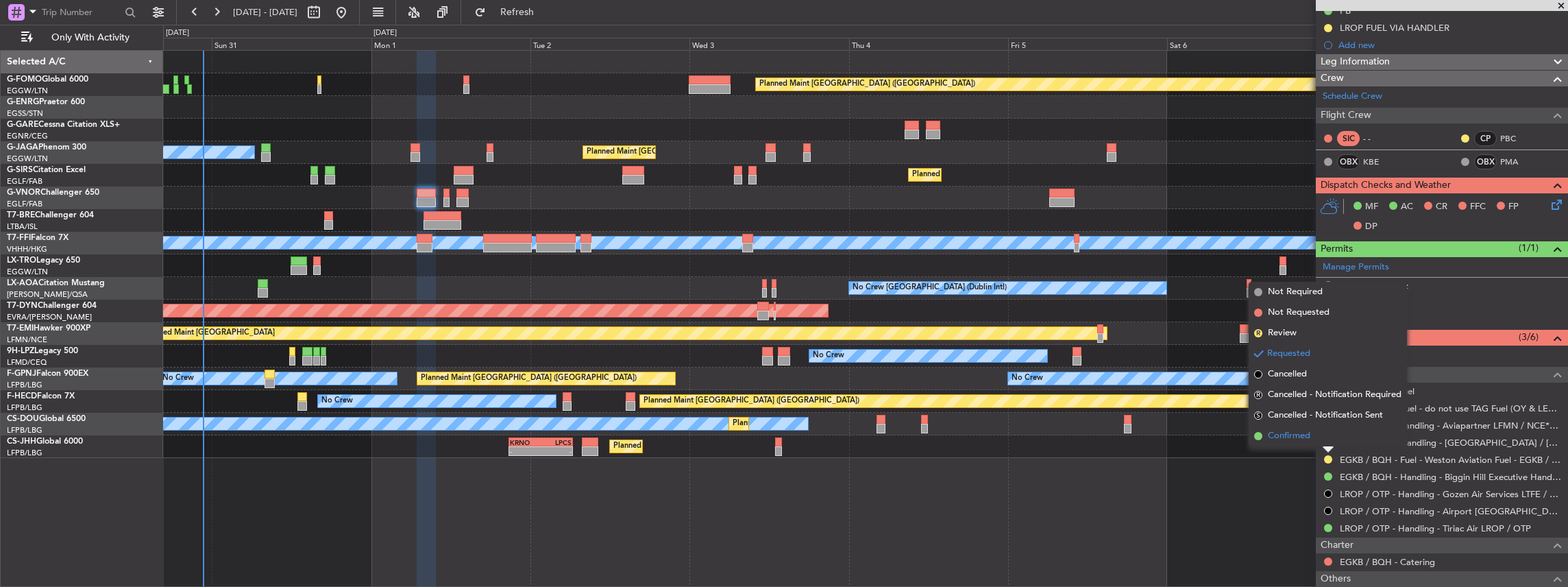
click at [1282, 439] on span "Confirmed" at bounding box center [1289, 435] width 43 height 14
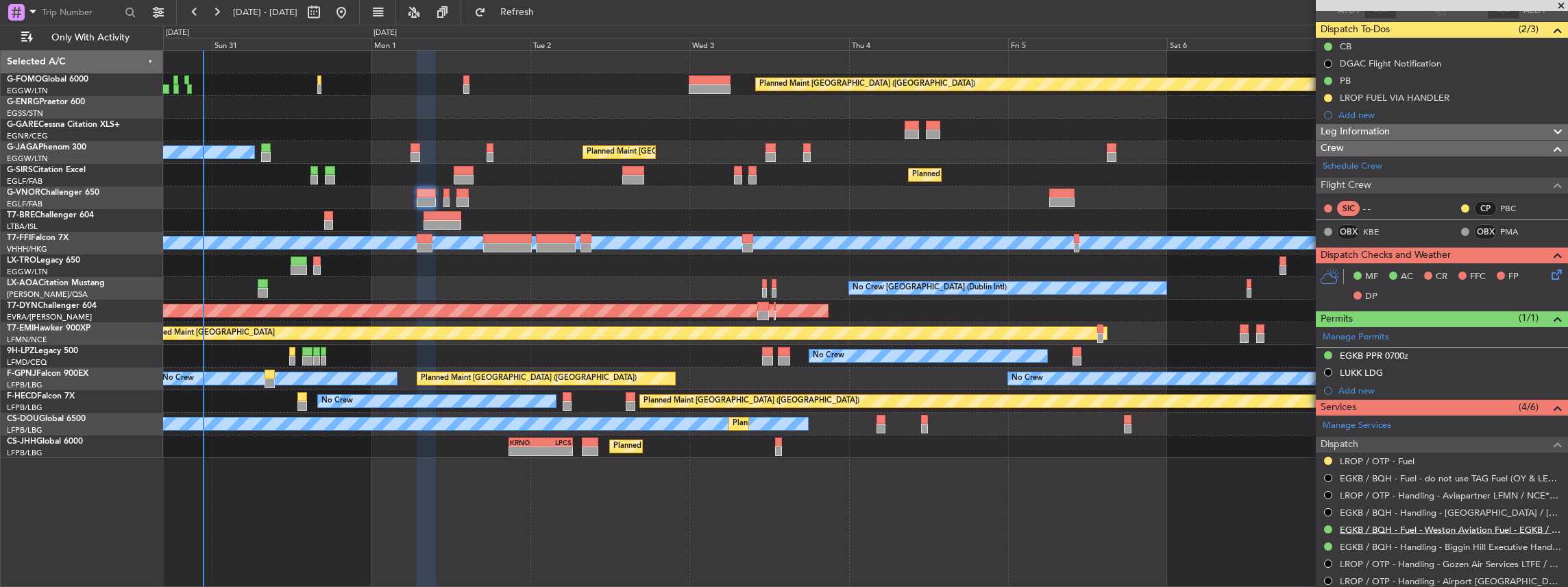
scroll to position [0, 0]
